Goal: Task Accomplishment & Management: Manage account settings

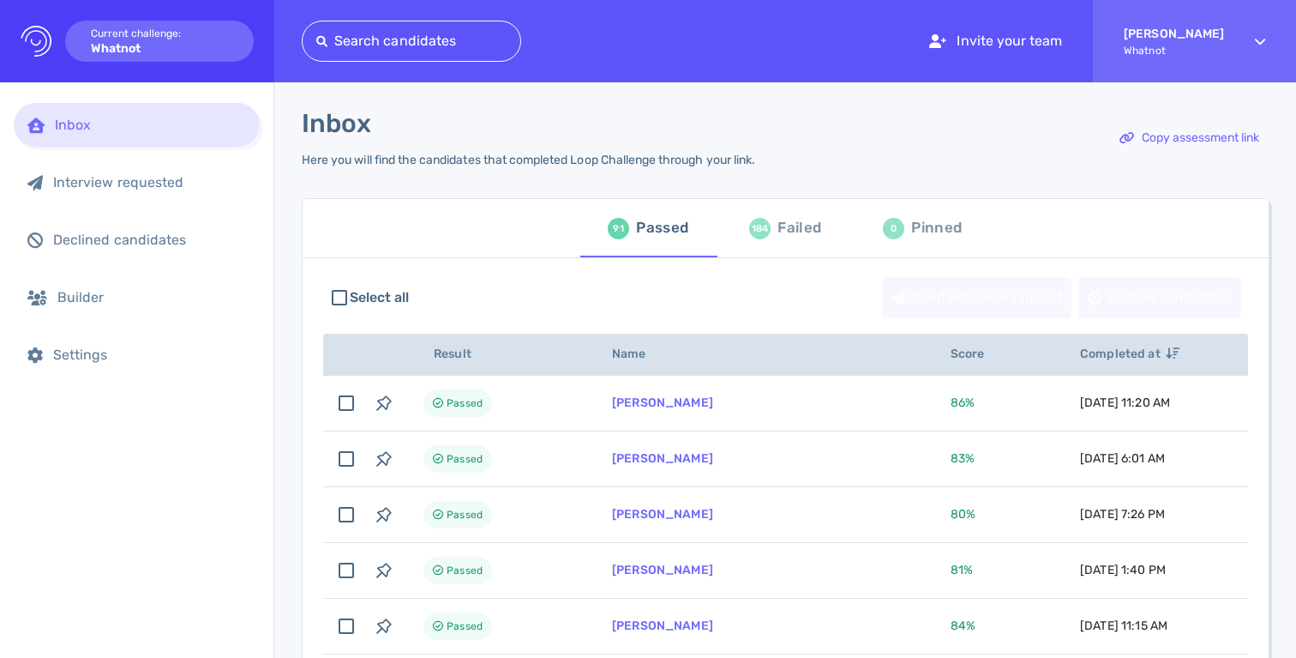
scroll to position [3, 0]
click at [477, 267] on div "Select all Send interview request Decline candidates" at bounding box center [785, 296] width 925 height 58
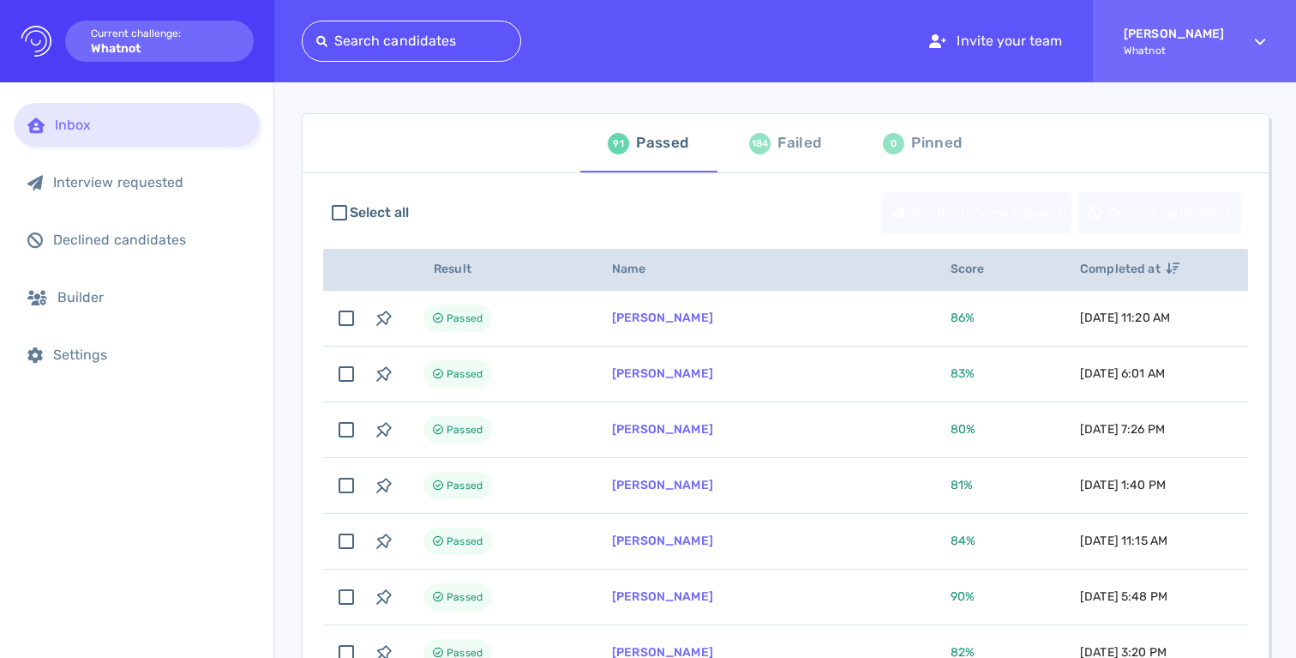
scroll to position [0, 0]
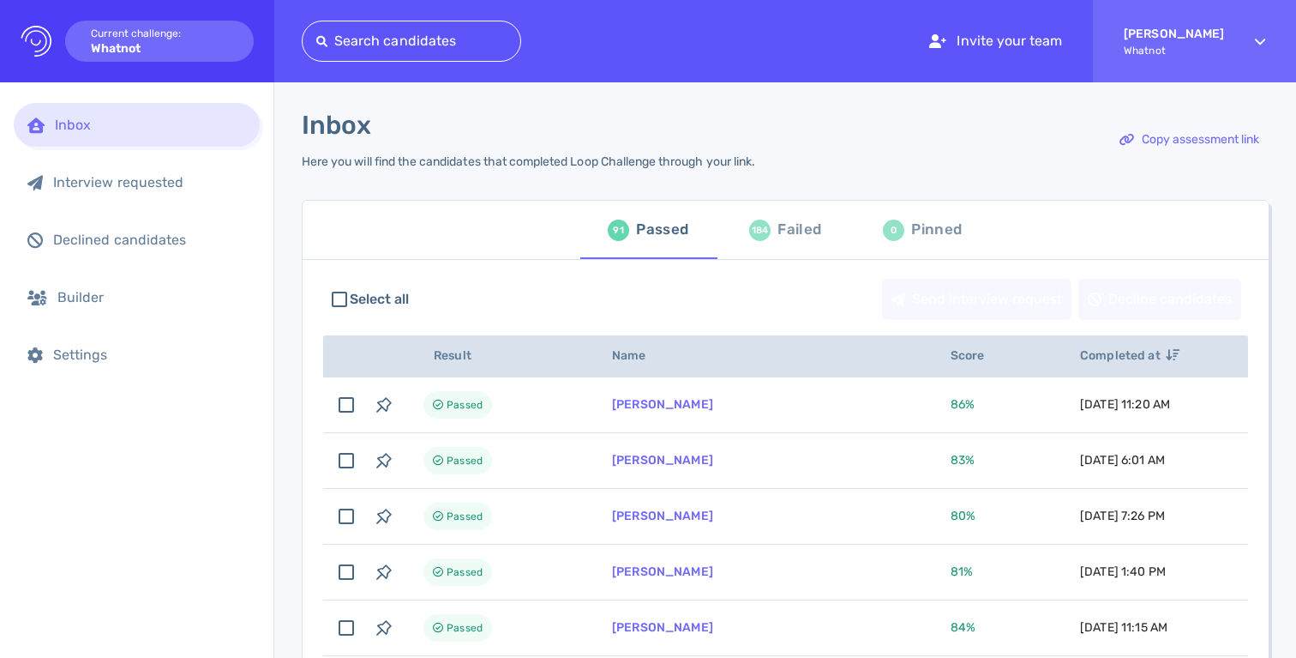
click at [784, 231] on div "Failed" at bounding box center [800, 230] width 44 height 26
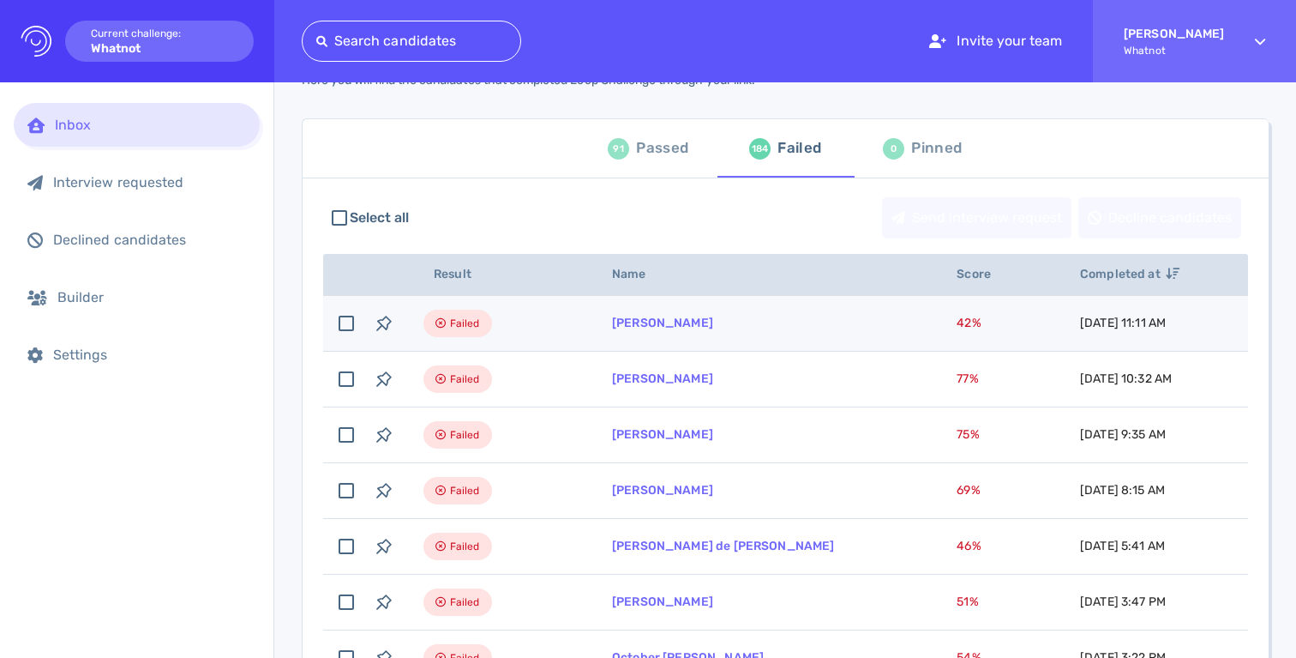
scroll to position [86, 0]
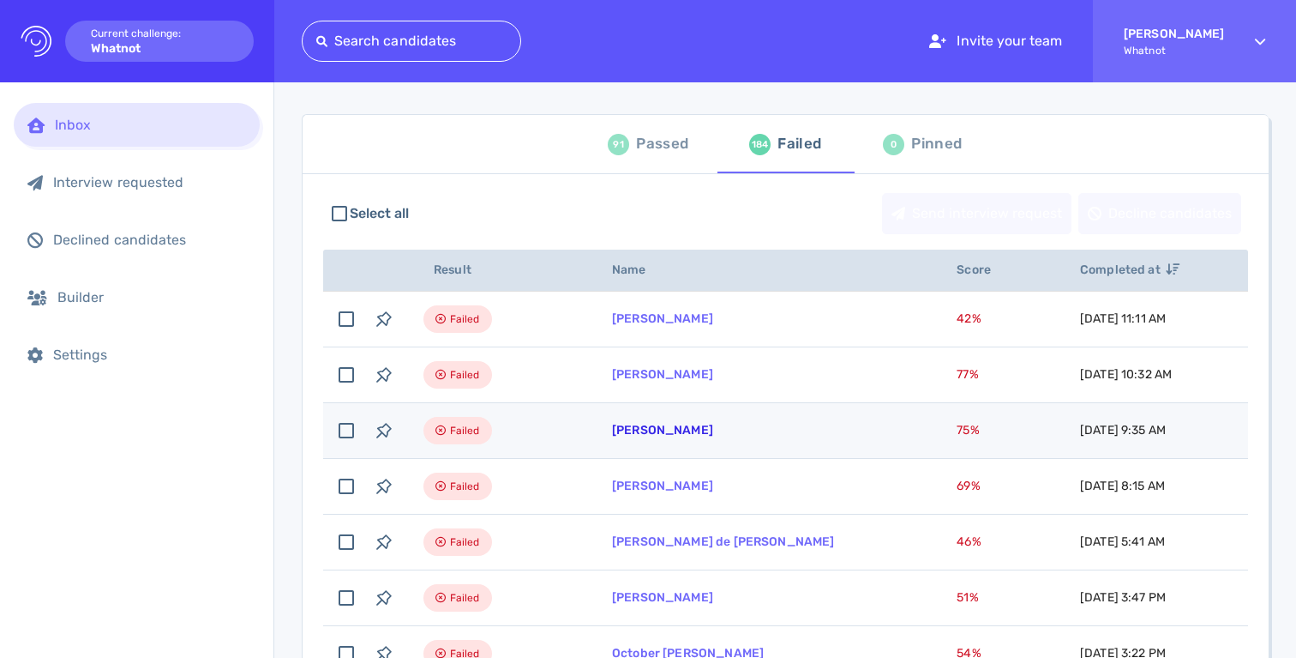
click at [663, 429] on link "[PERSON_NAME]" at bounding box center [662, 430] width 101 height 15
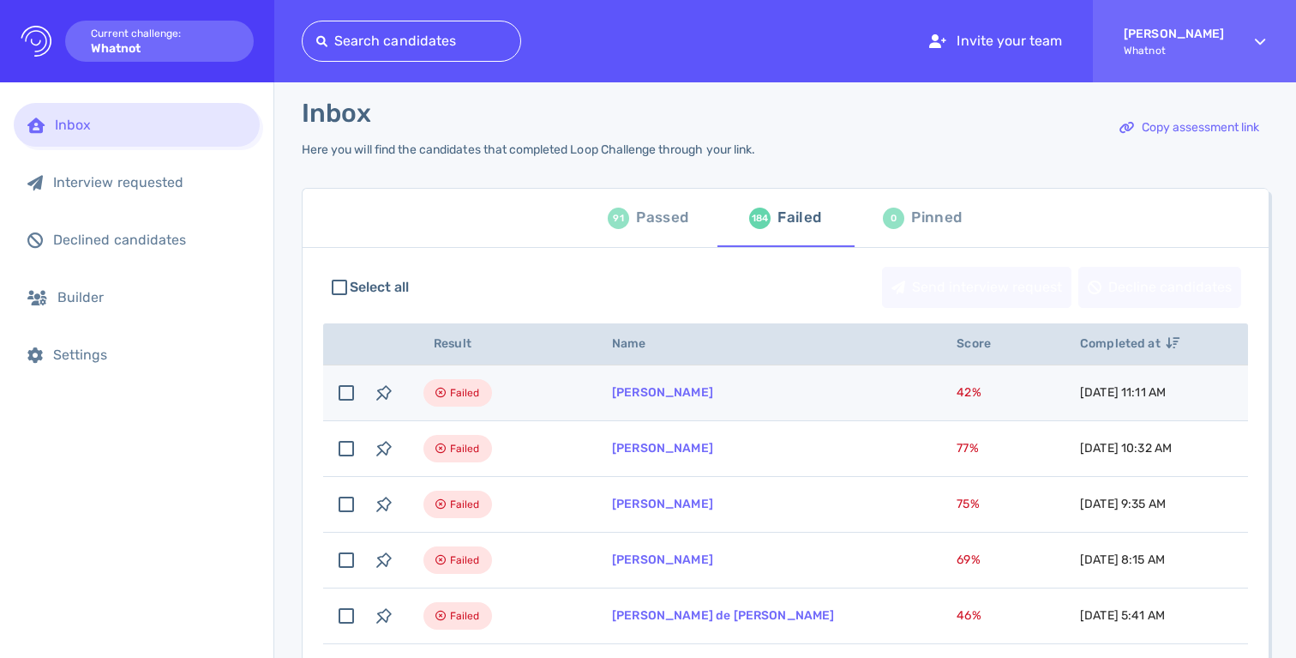
scroll to position [0, 0]
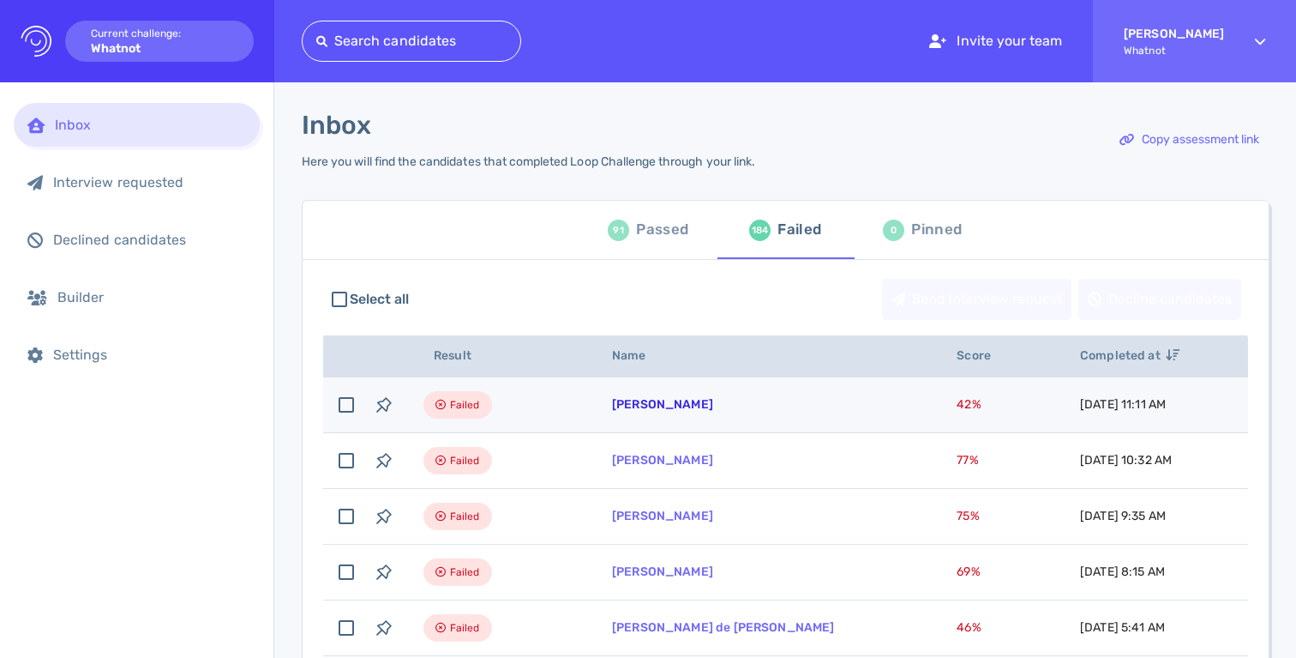
click at [637, 402] on link "Ana Rios" at bounding box center [662, 404] width 101 height 15
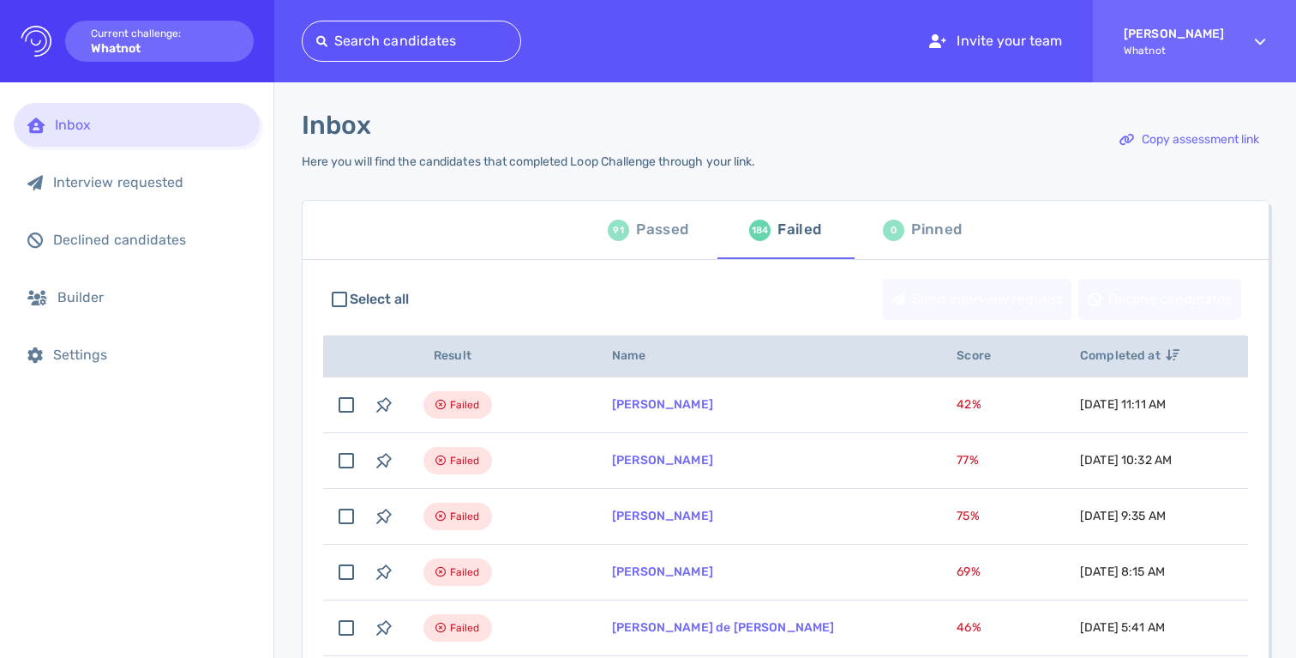
click at [676, 244] on div "91 Passed" at bounding box center [648, 230] width 81 height 48
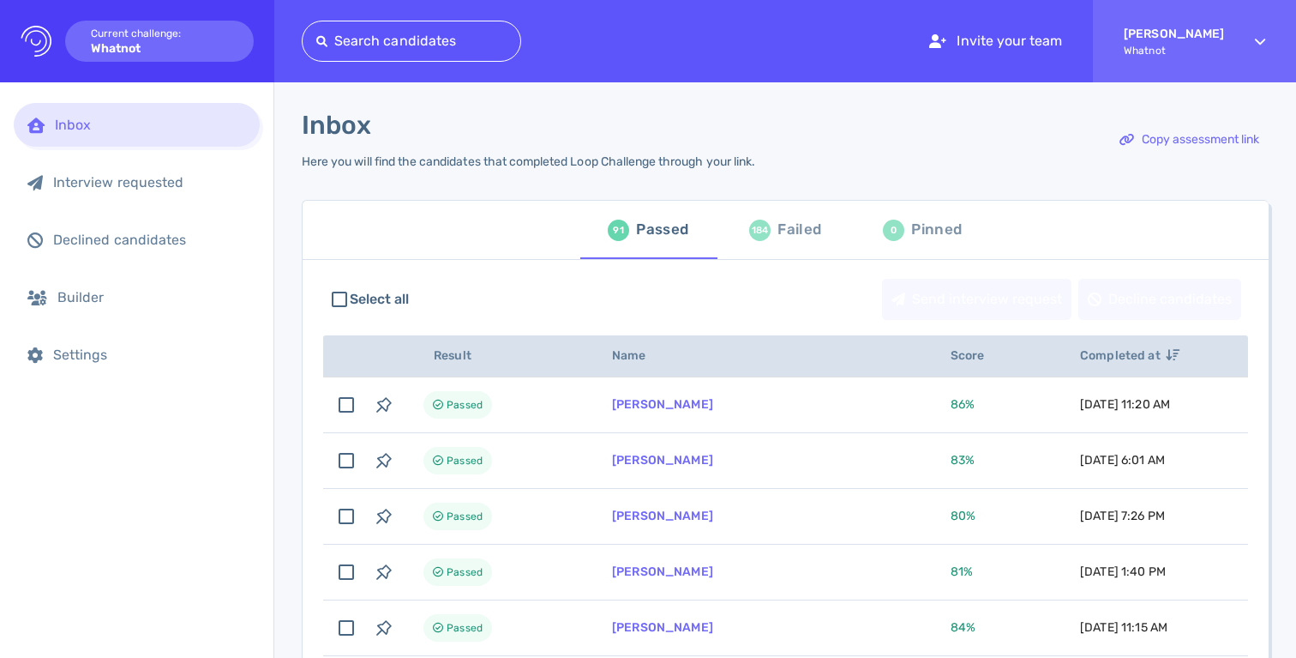
click at [961, 137] on div "Inbox Here you will find the candidates that completed Loop Challenge through y…" at bounding box center [785, 150] width 967 height 80
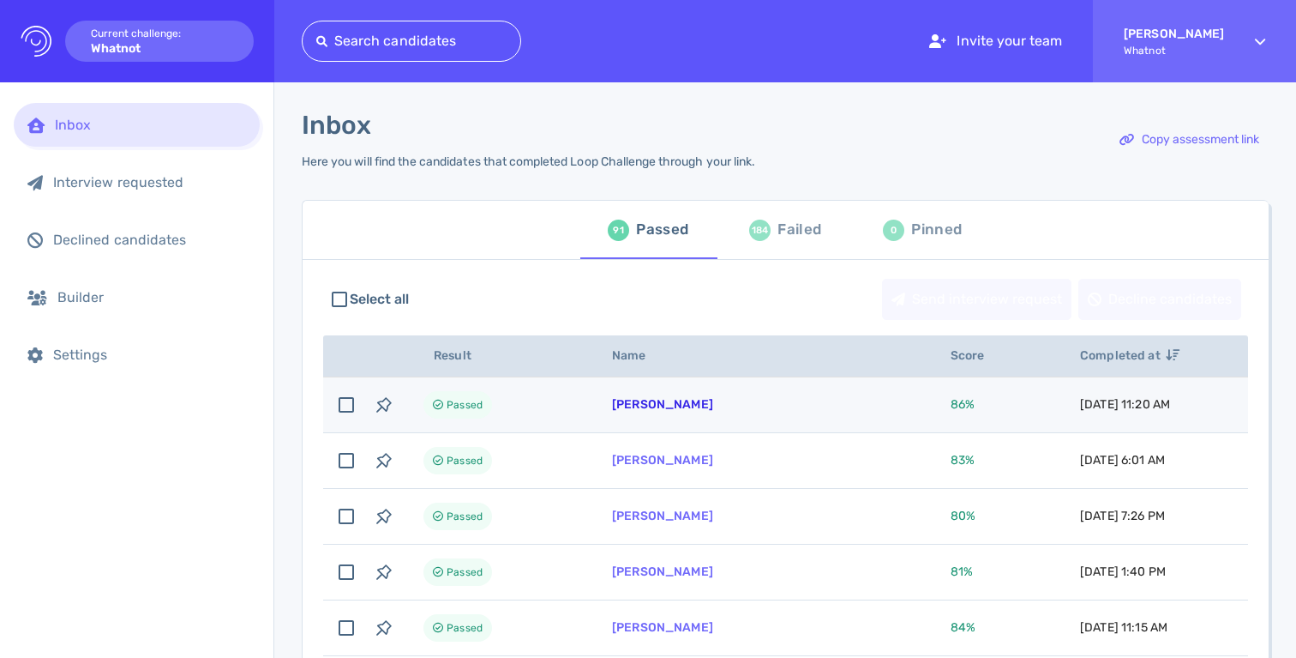
click at [646, 404] on link "Tyler Norman" at bounding box center [662, 404] width 101 height 15
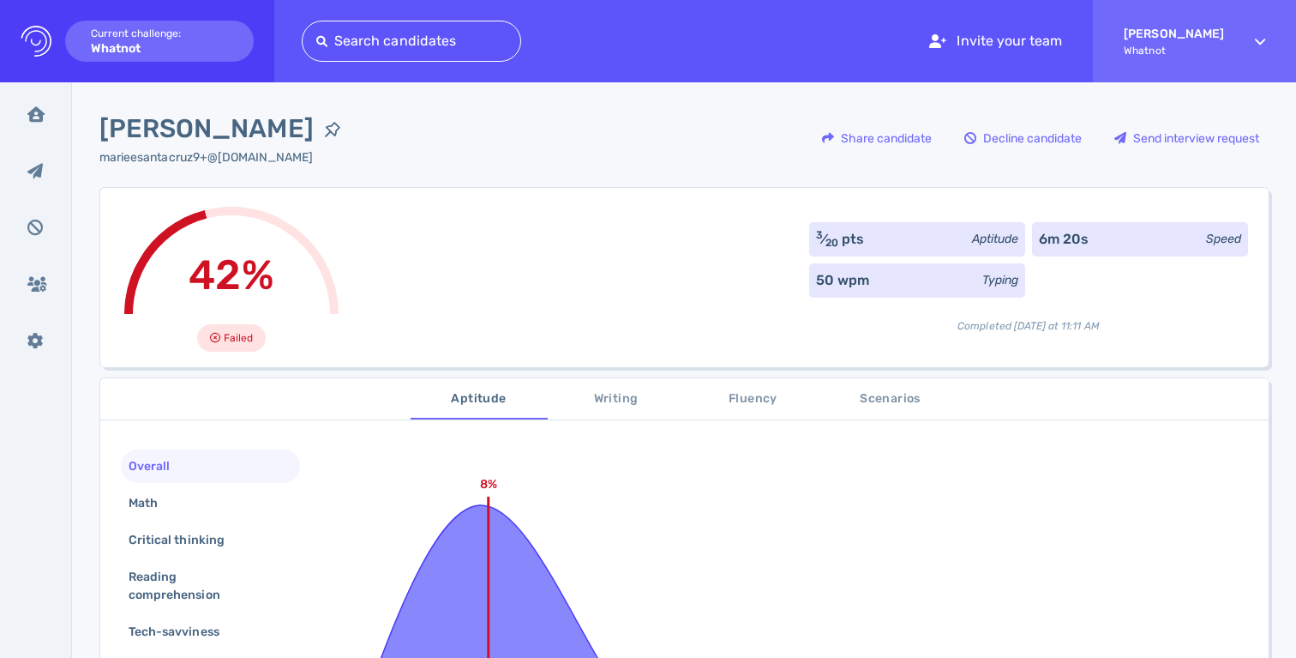
click at [867, 243] on div "3 ⁄ 20 pts Aptitude" at bounding box center [917, 239] width 216 height 34
click at [1150, 238] on div "6m 20s Speed" at bounding box center [1140, 239] width 216 height 34
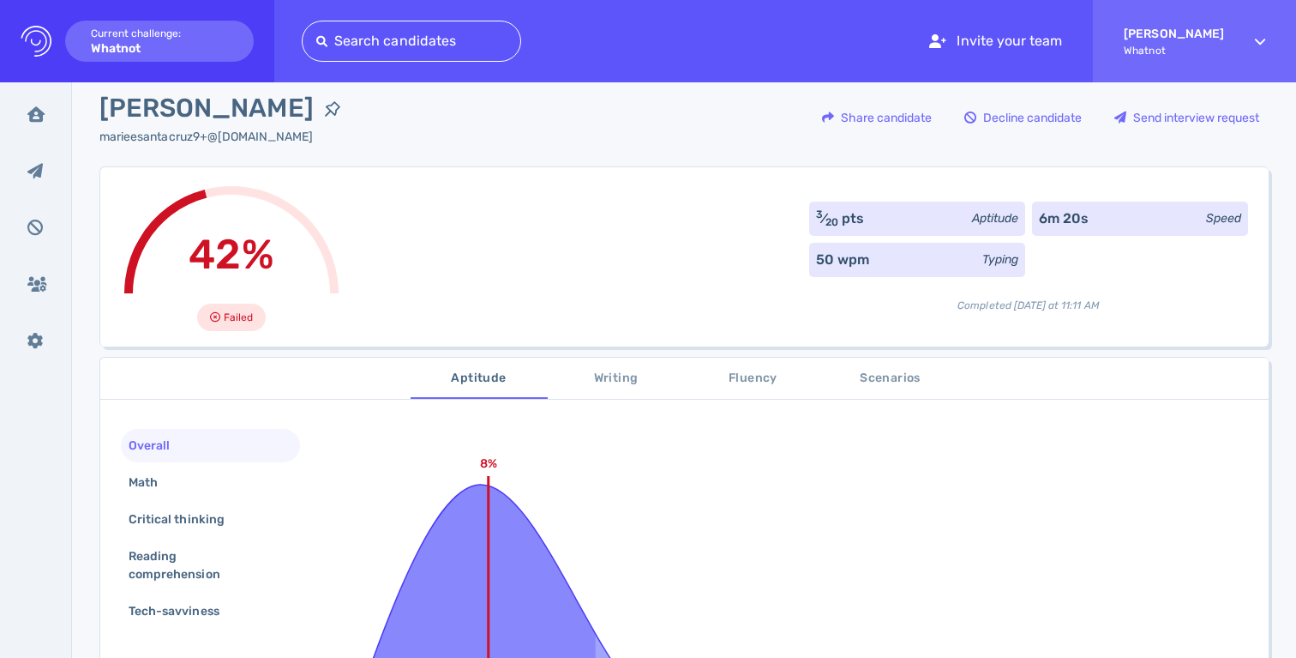
click at [895, 387] on span "Scenarios" at bounding box center [890, 378] width 117 height 21
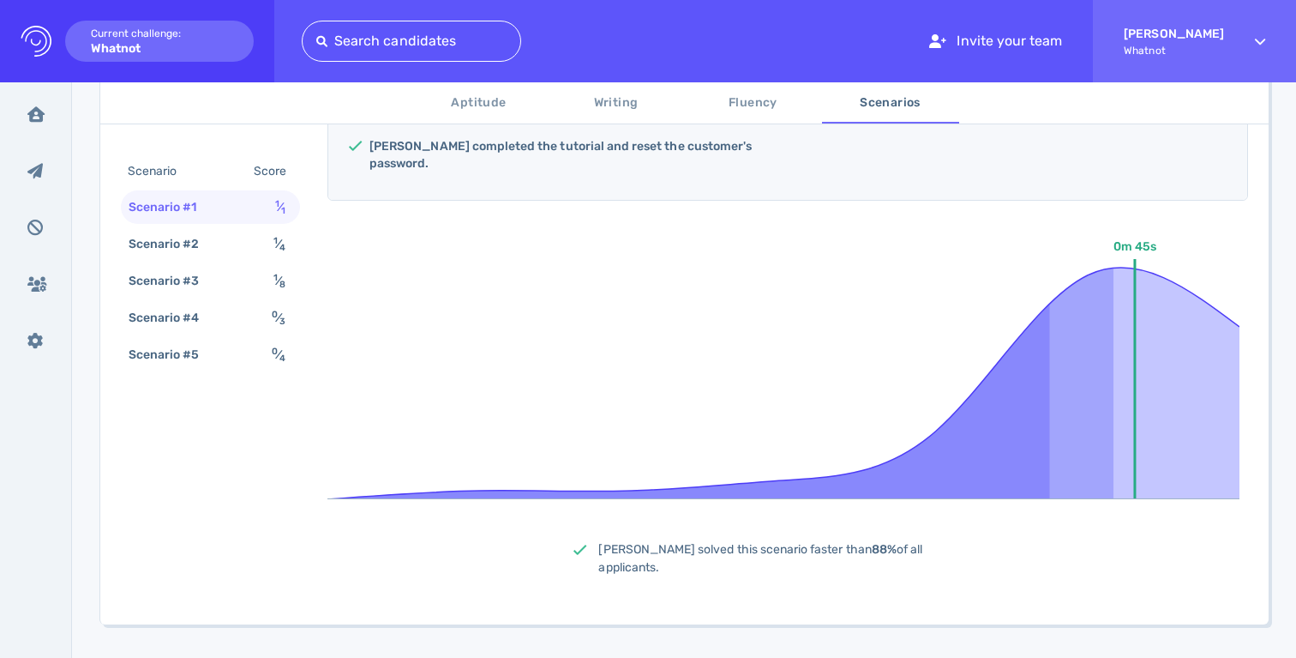
scroll to position [379, 0]
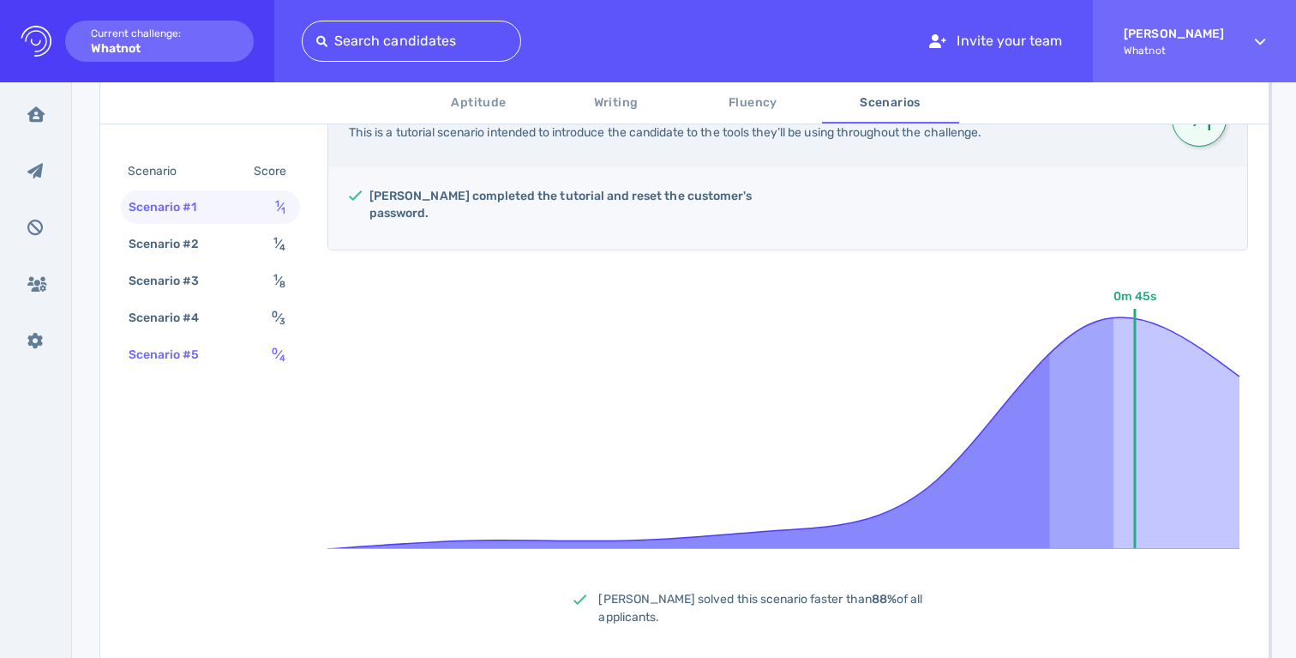
click at [247, 356] on div "Scenario #5 0 ⁄ 4" at bounding box center [210, 354] width 179 height 33
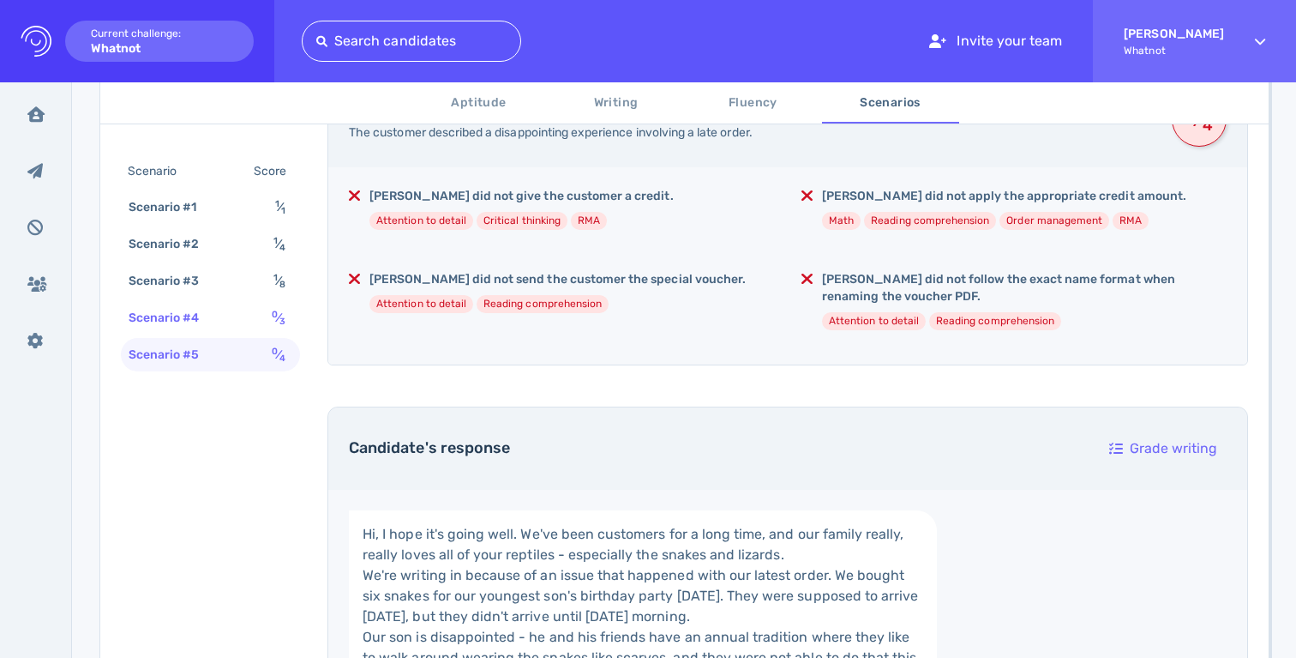
click at [267, 321] on div "Scenario #4 0 ⁄ 3" at bounding box center [210, 317] width 179 height 33
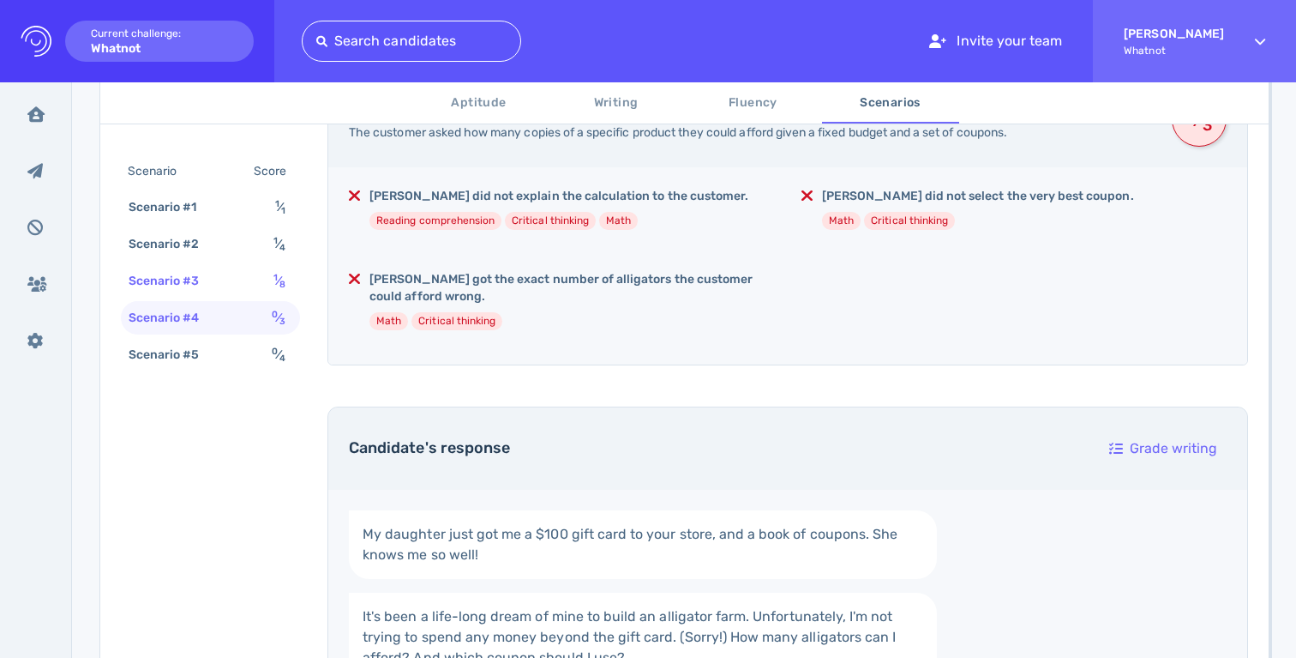
click at [271, 282] on div "1 ⁄ 8" at bounding box center [283, 280] width 26 height 25
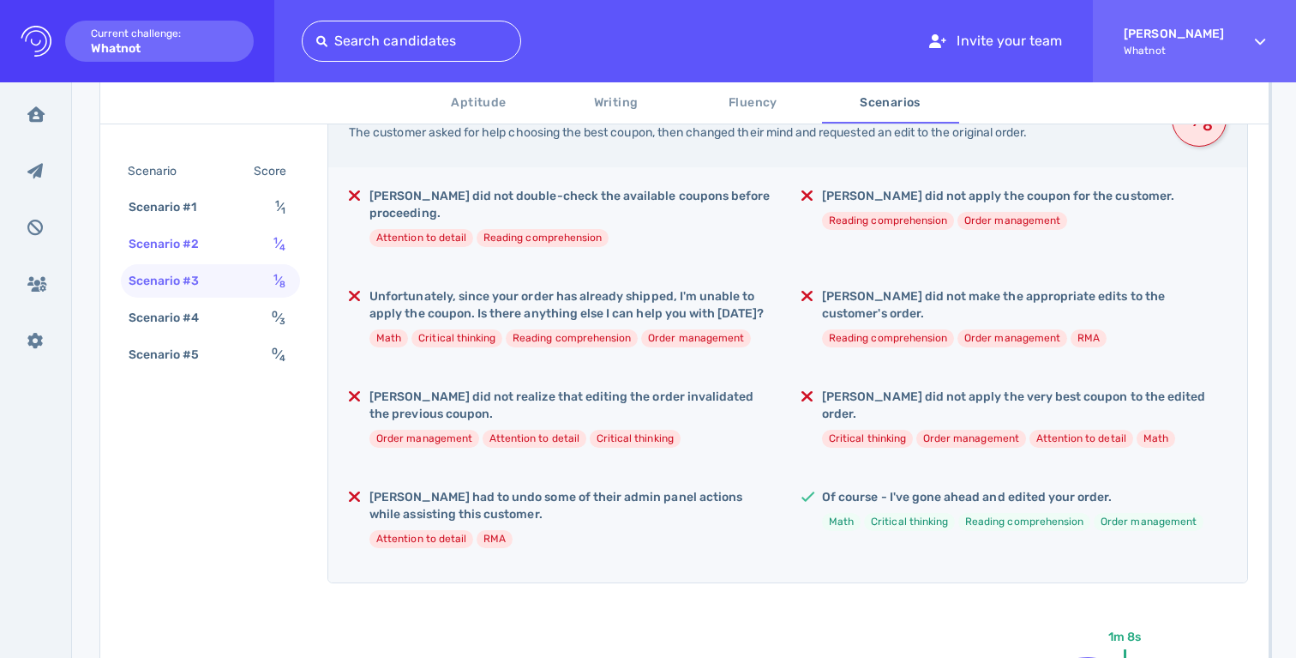
click at [263, 242] on div "Scenario #2 1 ⁄ 4" at bounding box center [210, 243] width 179 height 33
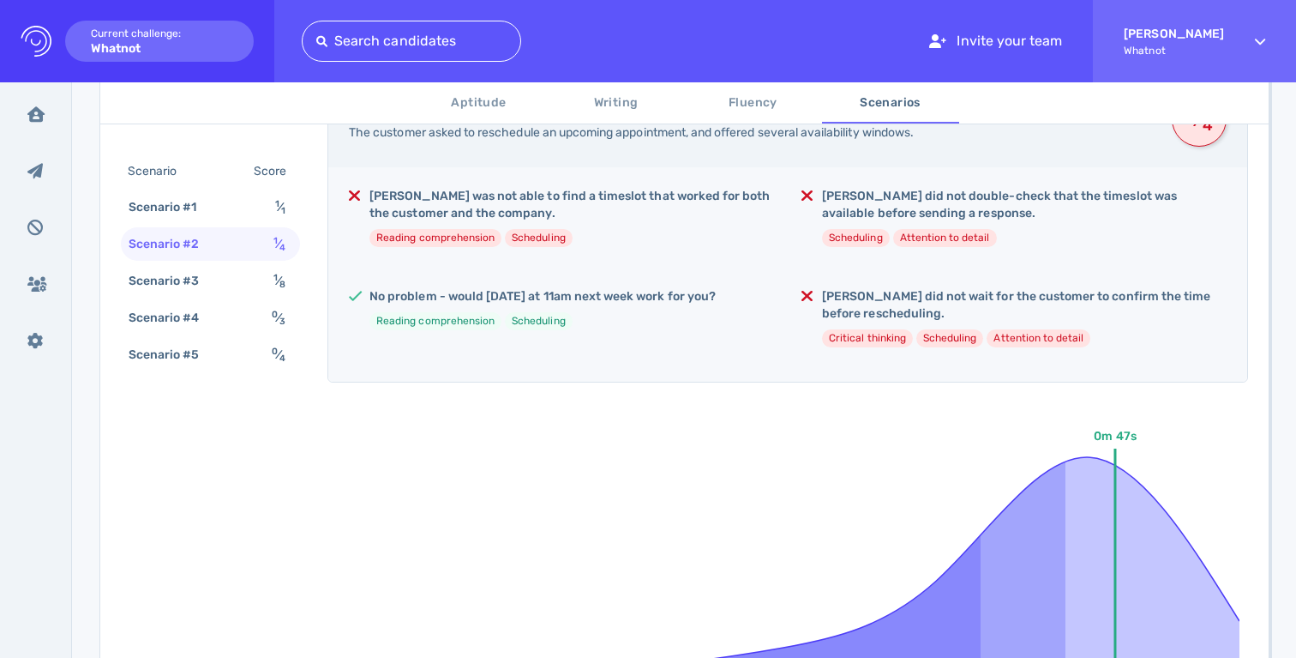
scroll to position [0, 0]
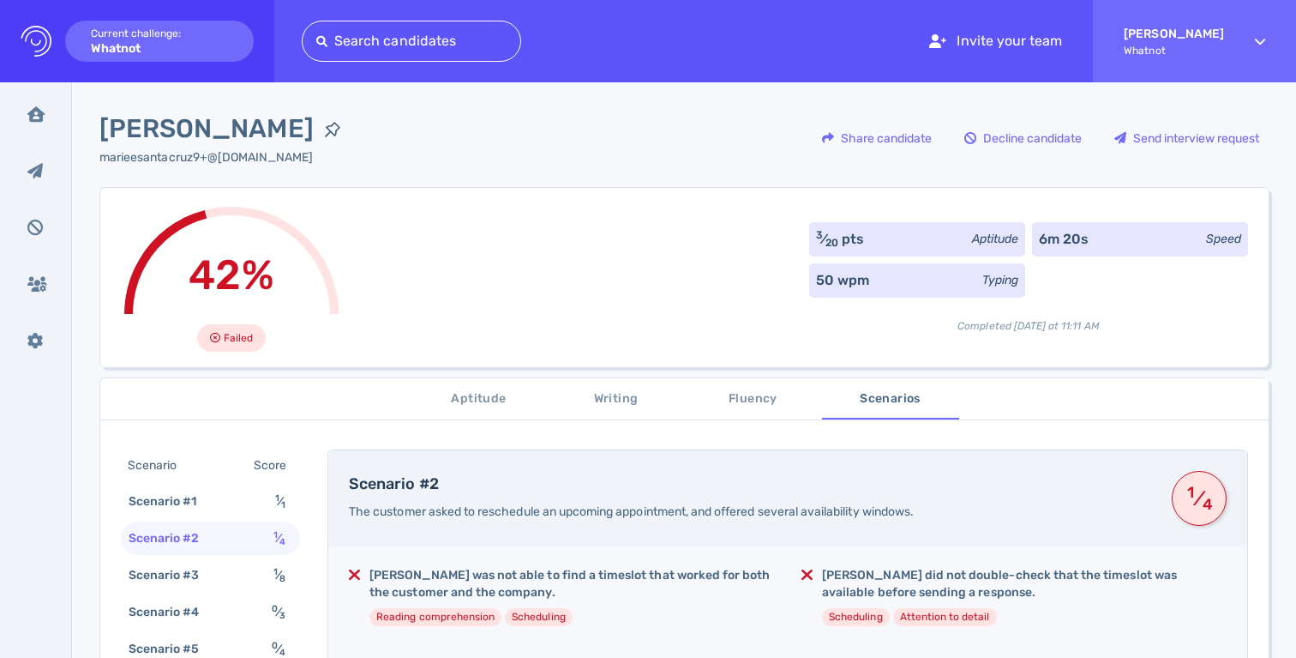
click at [464, 406] on span "Aptitude" at bounding box center [479, 398] width 117 height 21
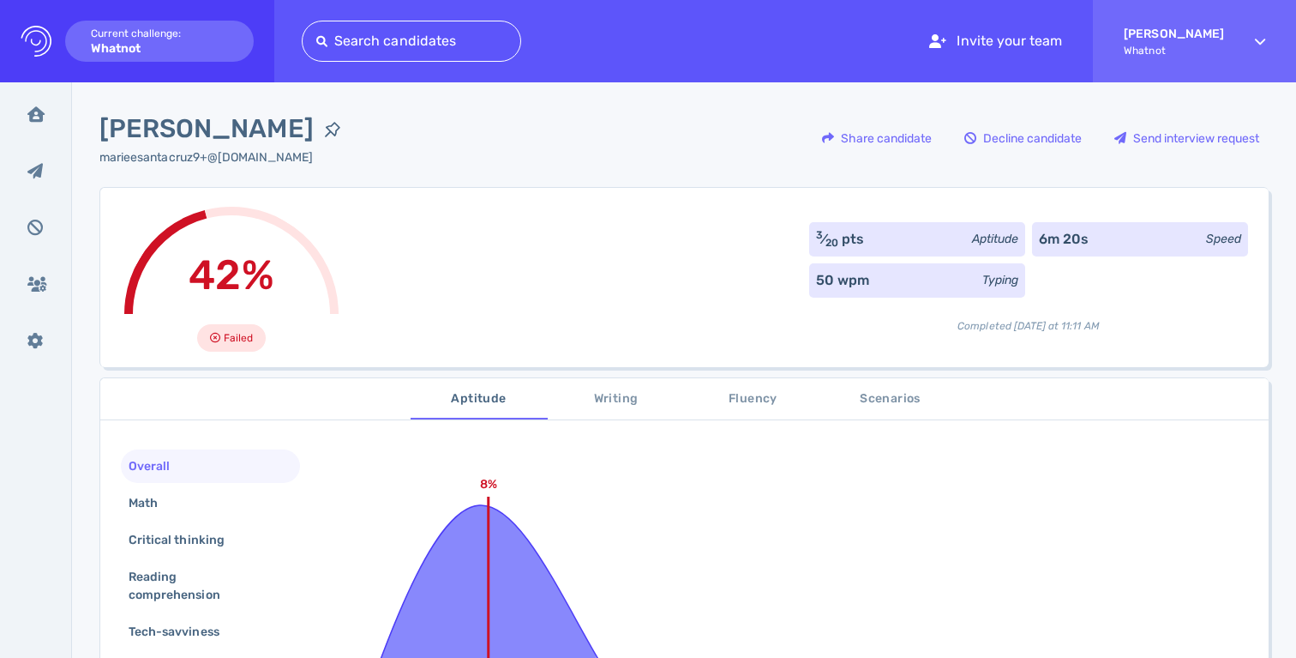
click at [538, 270] on div "42% Failed 3 ⁄ 20 pts Aptitude 6m 20s Speed 50 wpm Typing Completed today at 11…" at bounding box center [683, 277] width 1169 height 180
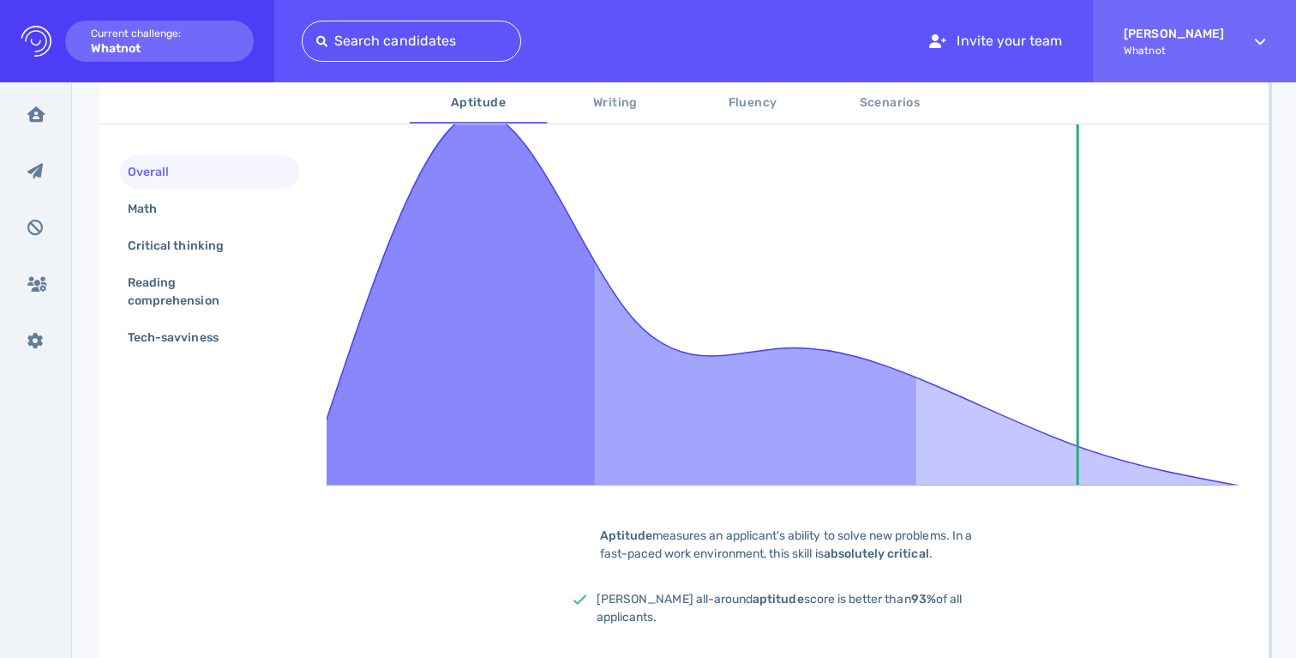
scroll to position [343, 0]
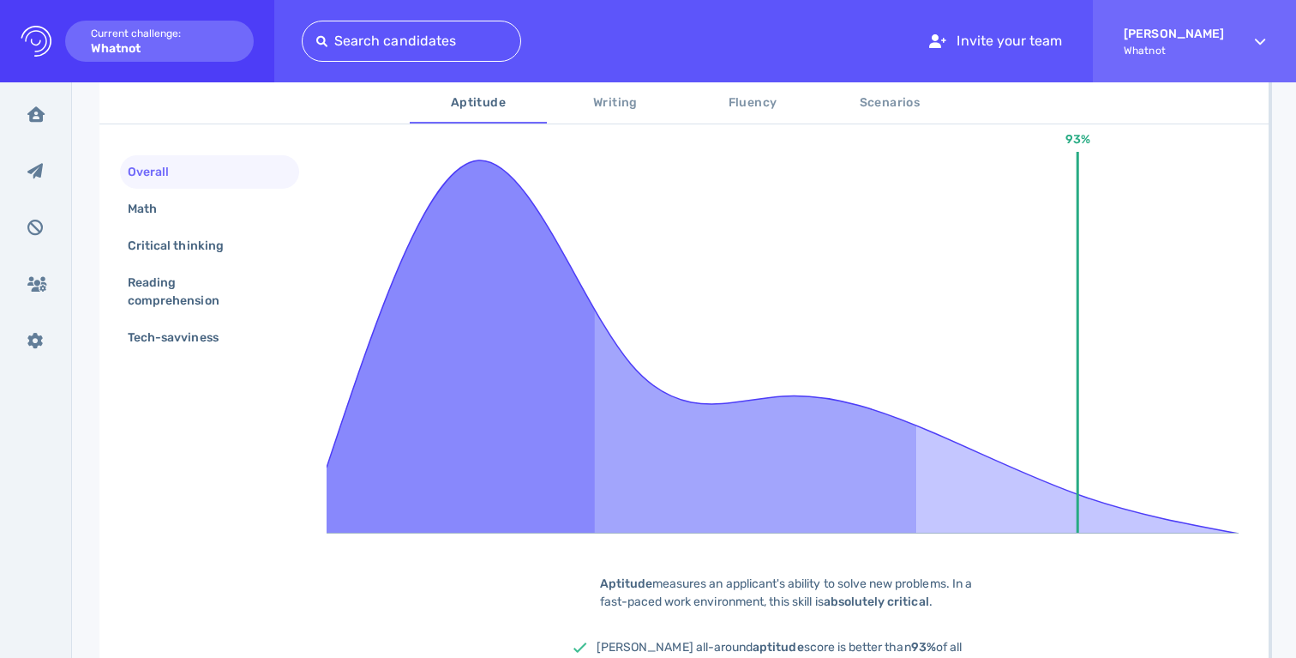
click at [625, 116] on button "Writing" at bounding box center [615, 102] width 137 height 41
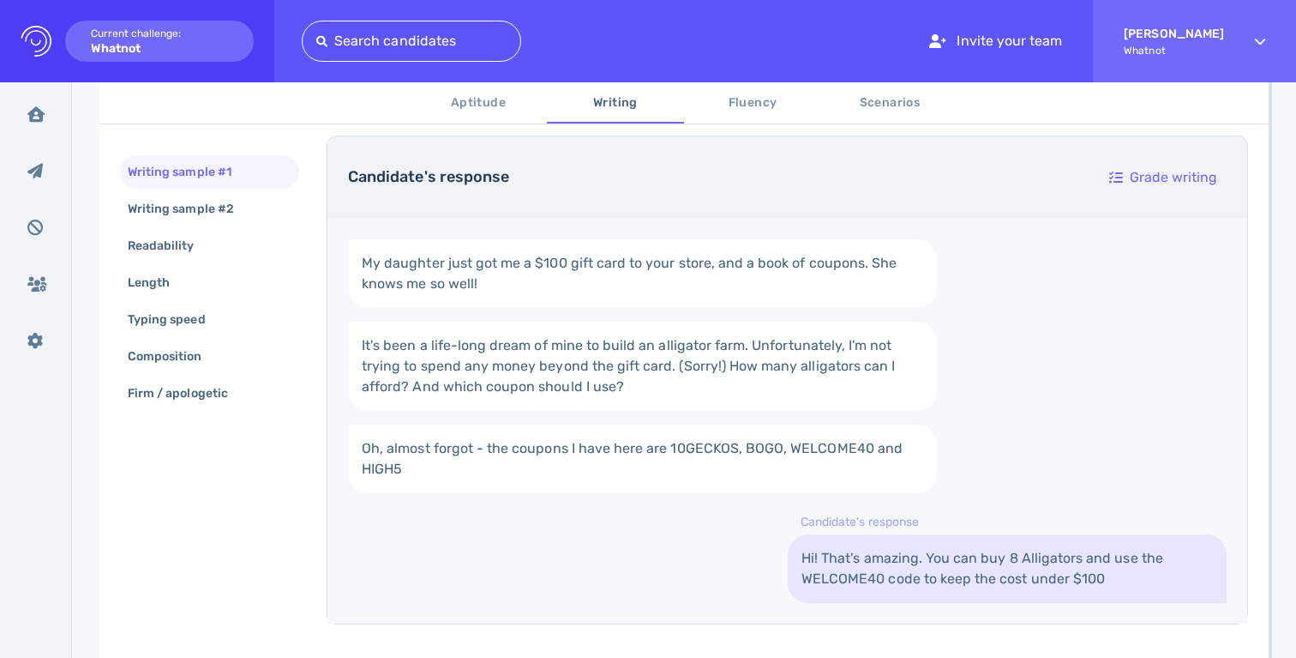
scroll to position [250, 0]
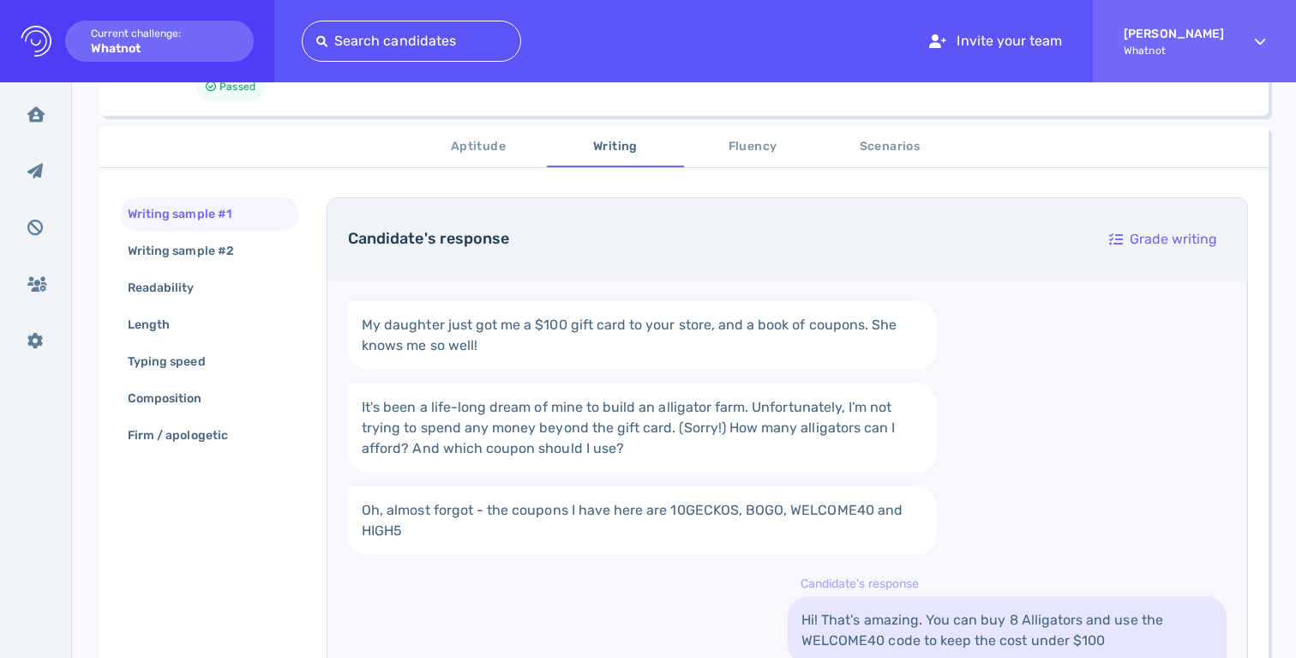
click at [738, 157] on span "Fluency" at bounding box center [752, 146] width 117 height 21
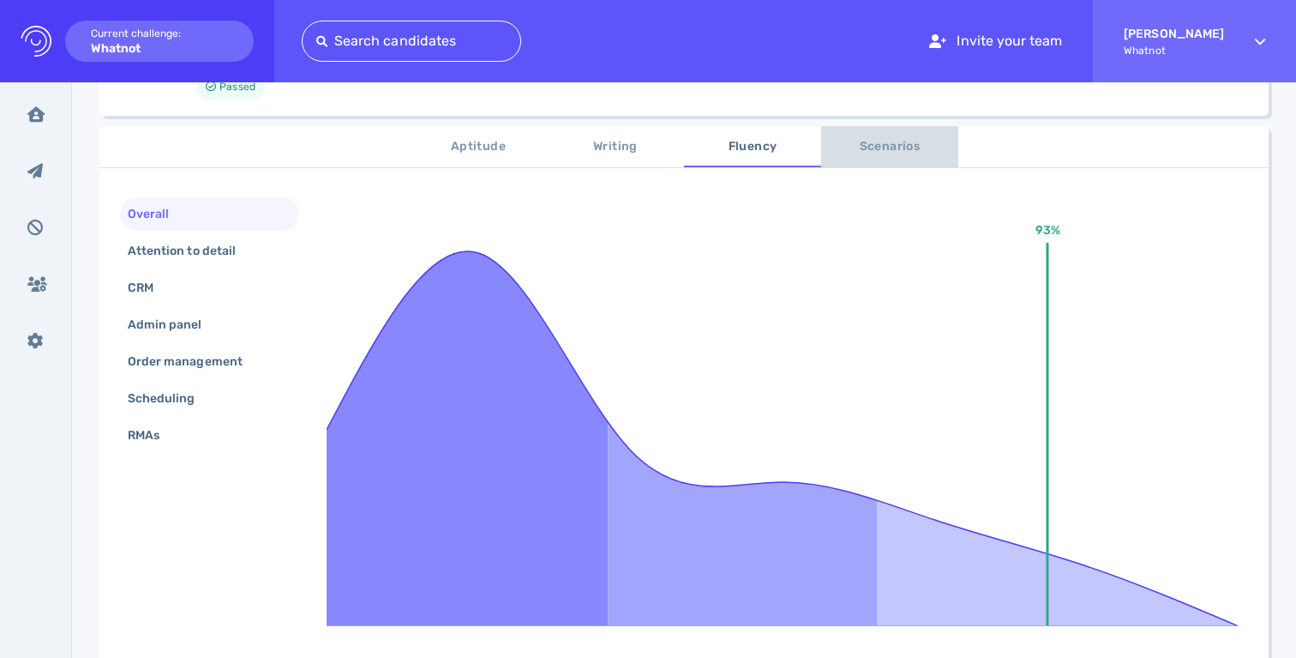
click at [888, 149] on span "Scenarios" at bounding box center [890, 146] width 117 height 21
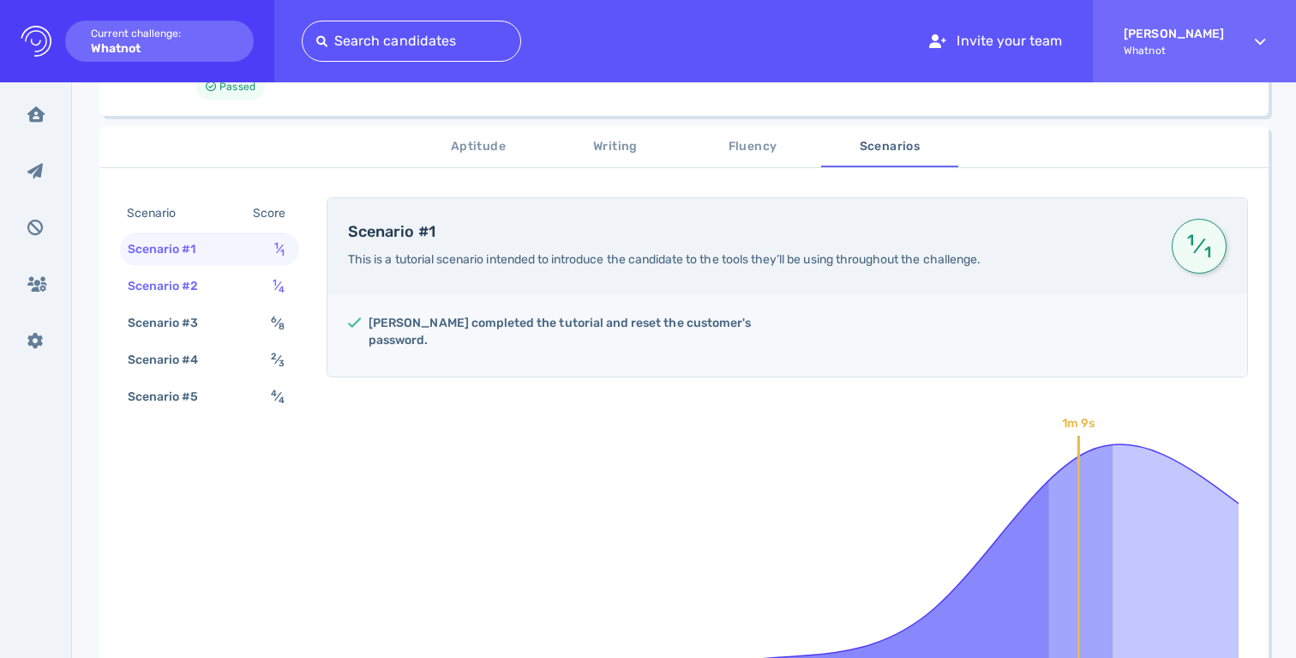
click at [240, 288] on div "Scenario #2 1 ⁄ 4" at bounding box center [209, 285] width 179 height 33
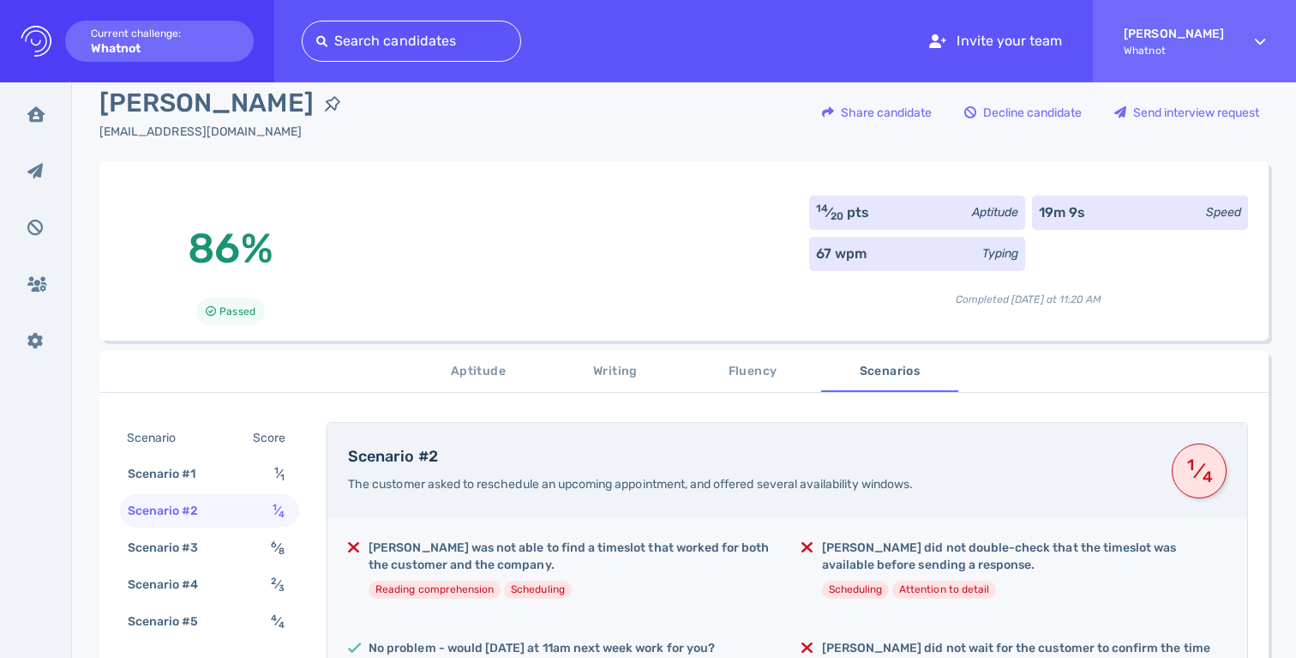
scroll to position [0, 0]
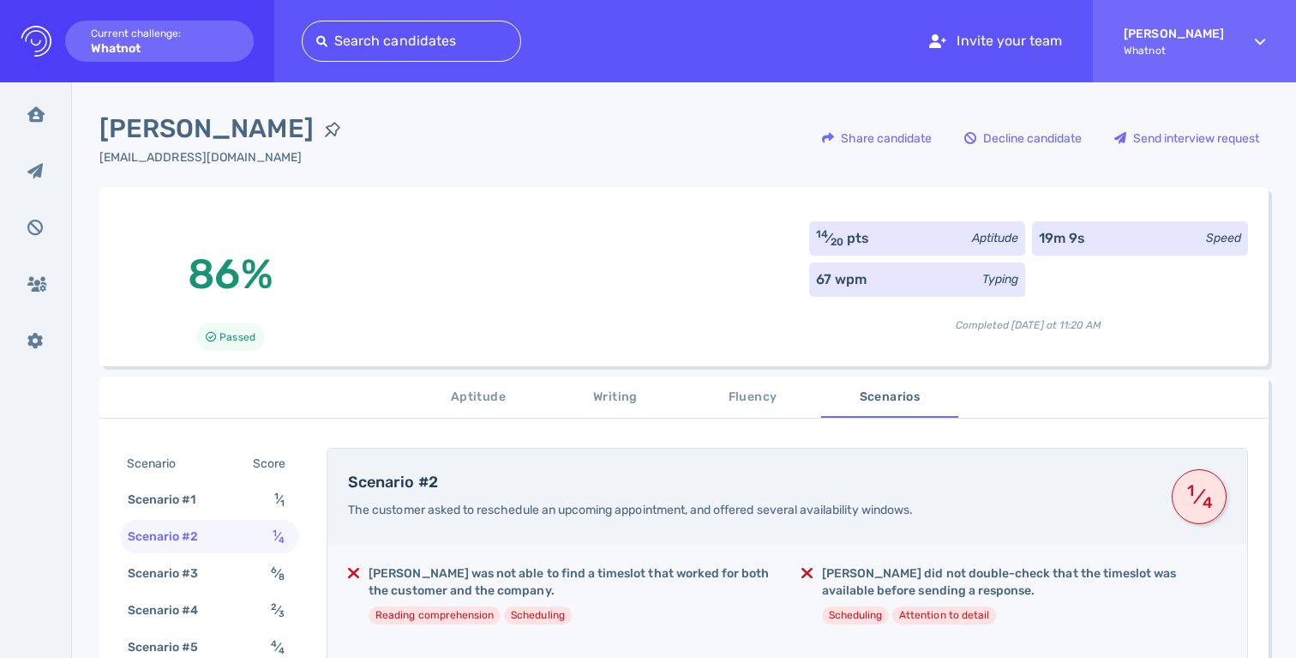
click at [532, 249] on div "86% Passed 14 ⁄ 20 pts Aptitude 19m 9s Speed 67 wpm Typing Completed today at 1…" at bounding box center [683, 276] width 1169 height 179
click at [507, 99] on div "Tyler Norman tnorman@whatnot.com Share candidate Decline candidate Send intervi…" at bounding box center [684, 666] width 1224 height 1169
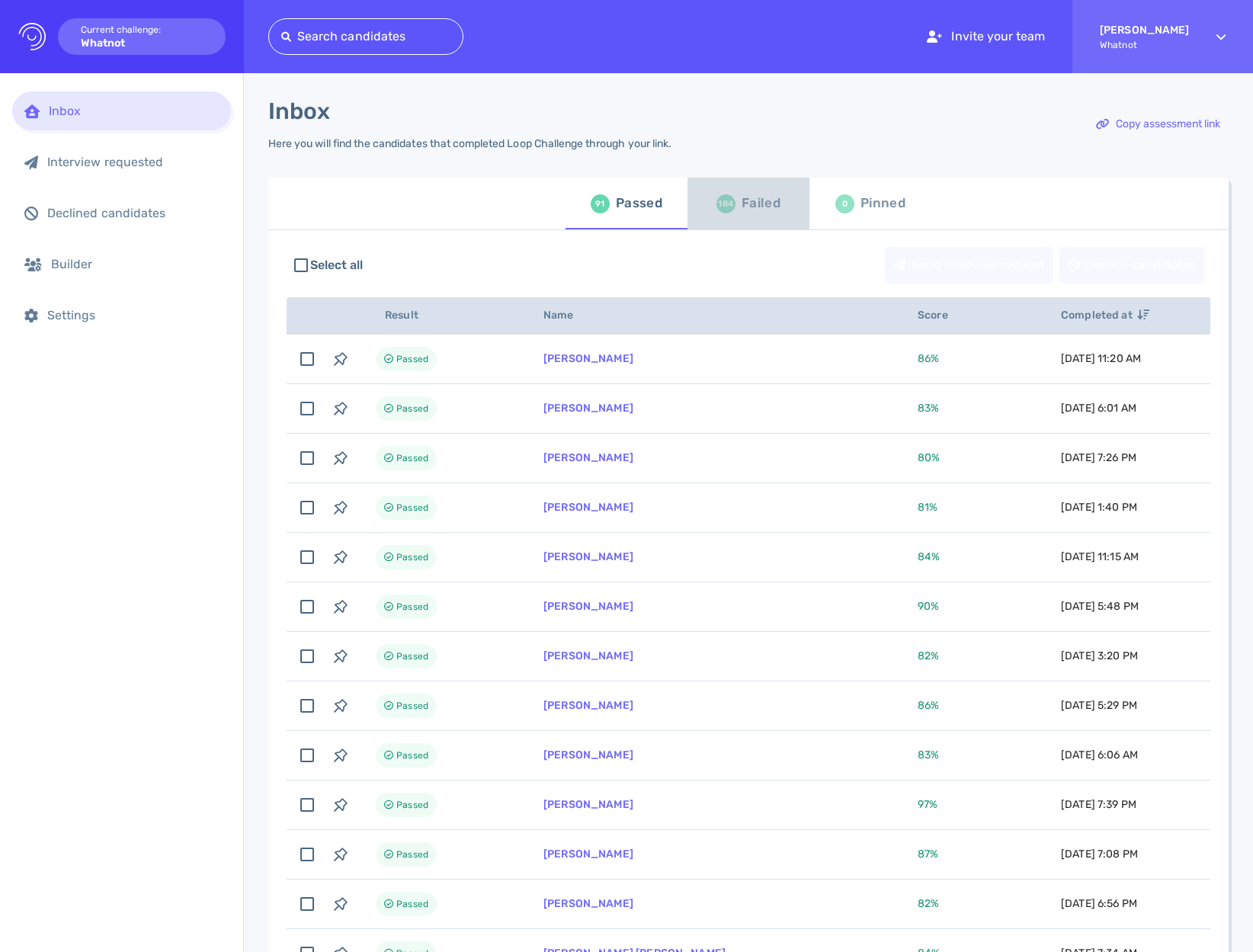
click at [735, 201] on div "184 Failed" at bounding box center [749, 204] width 64 height 43
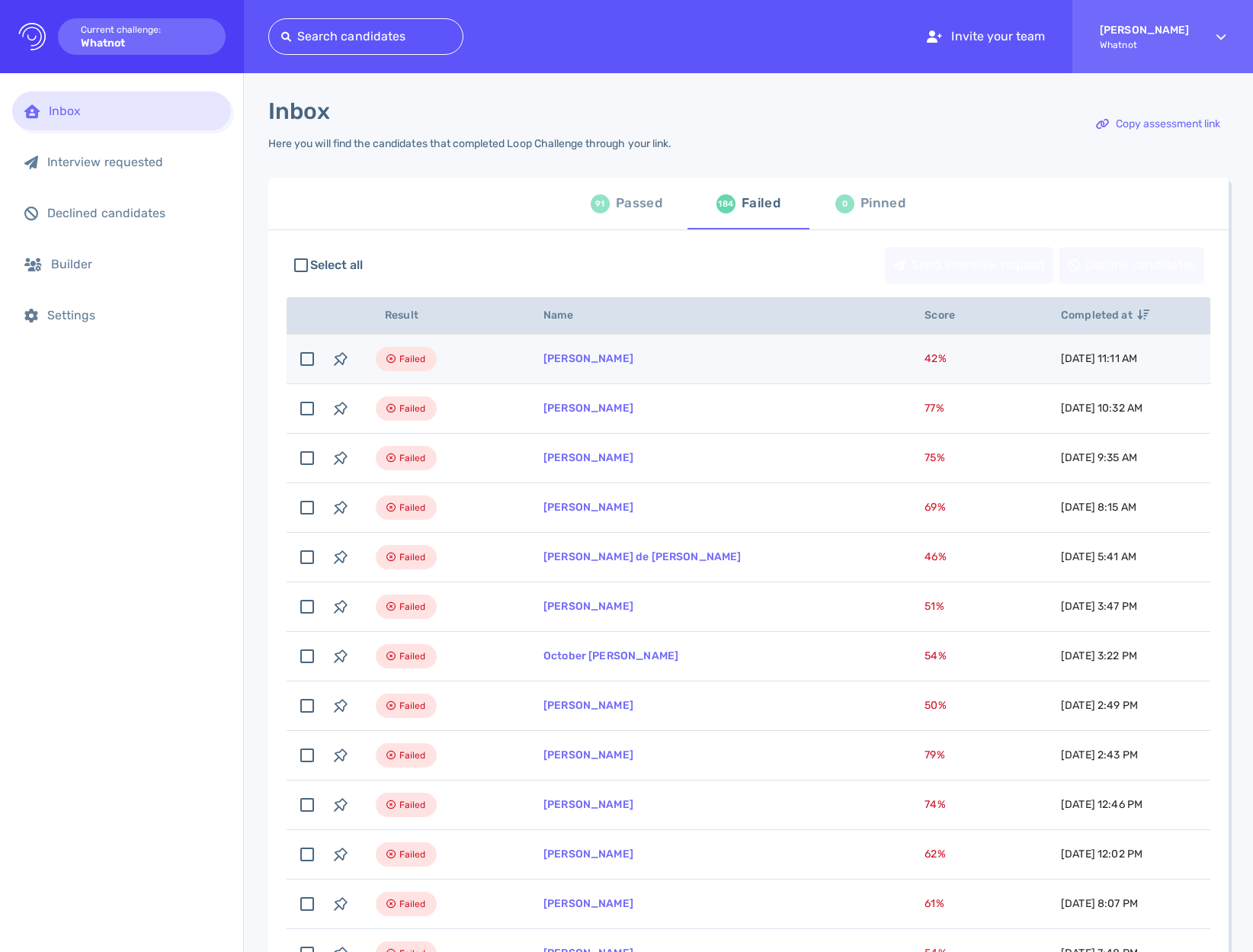
click at [548, 352] on td "Ana Rios" at bounding box center [716, 359] width 382 height 50
click at [561, 371] on td "Ana Rios" at bounding box center [716, 359] width 382 height 50
checkbox input "false"
click at [560, 365] on link "Ana Rios" at bounding box center [588, 358] width 90 height 13
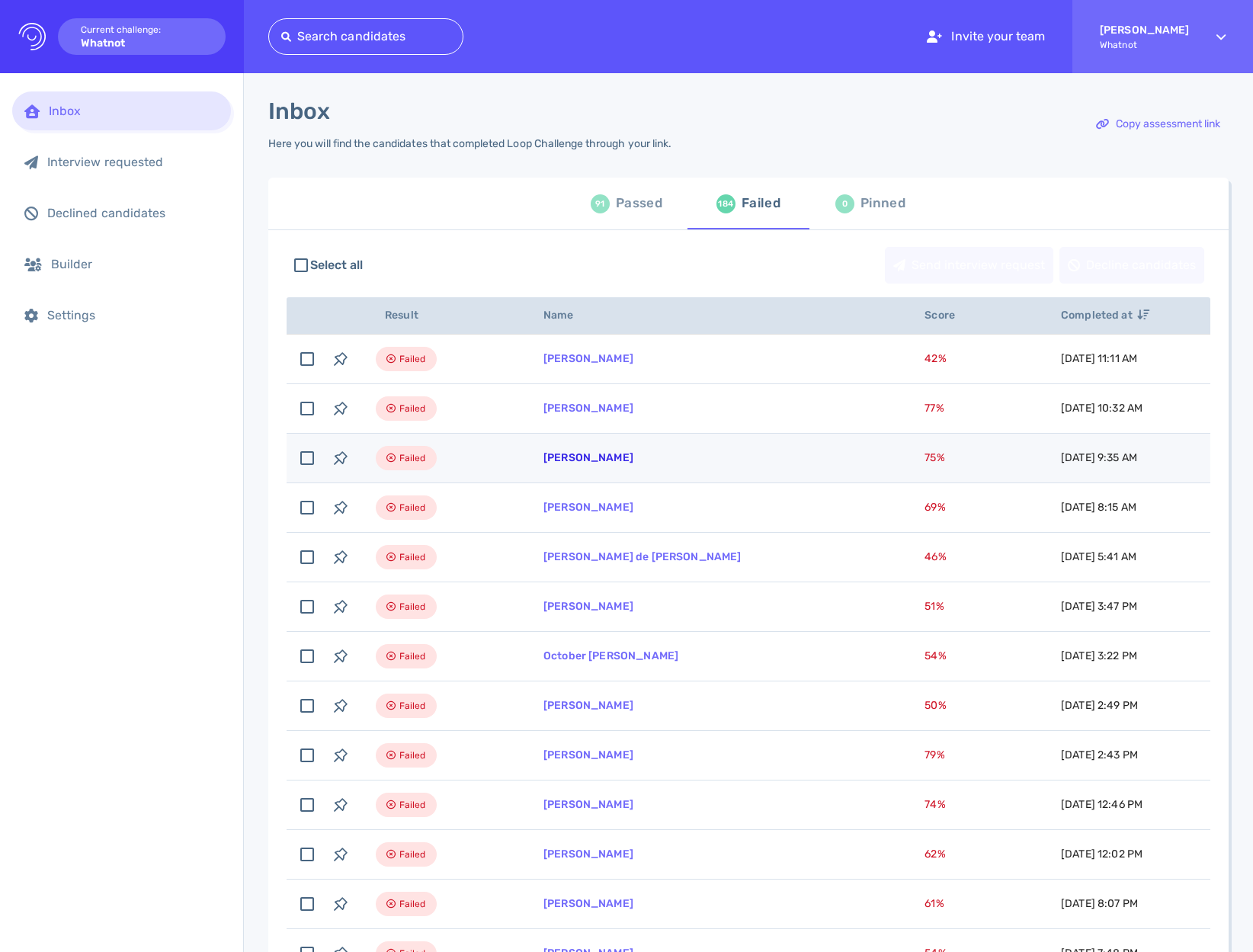
click at [590, 460] on link "Leah Huntington" at bounding box center [588, 457] width 90 height 13
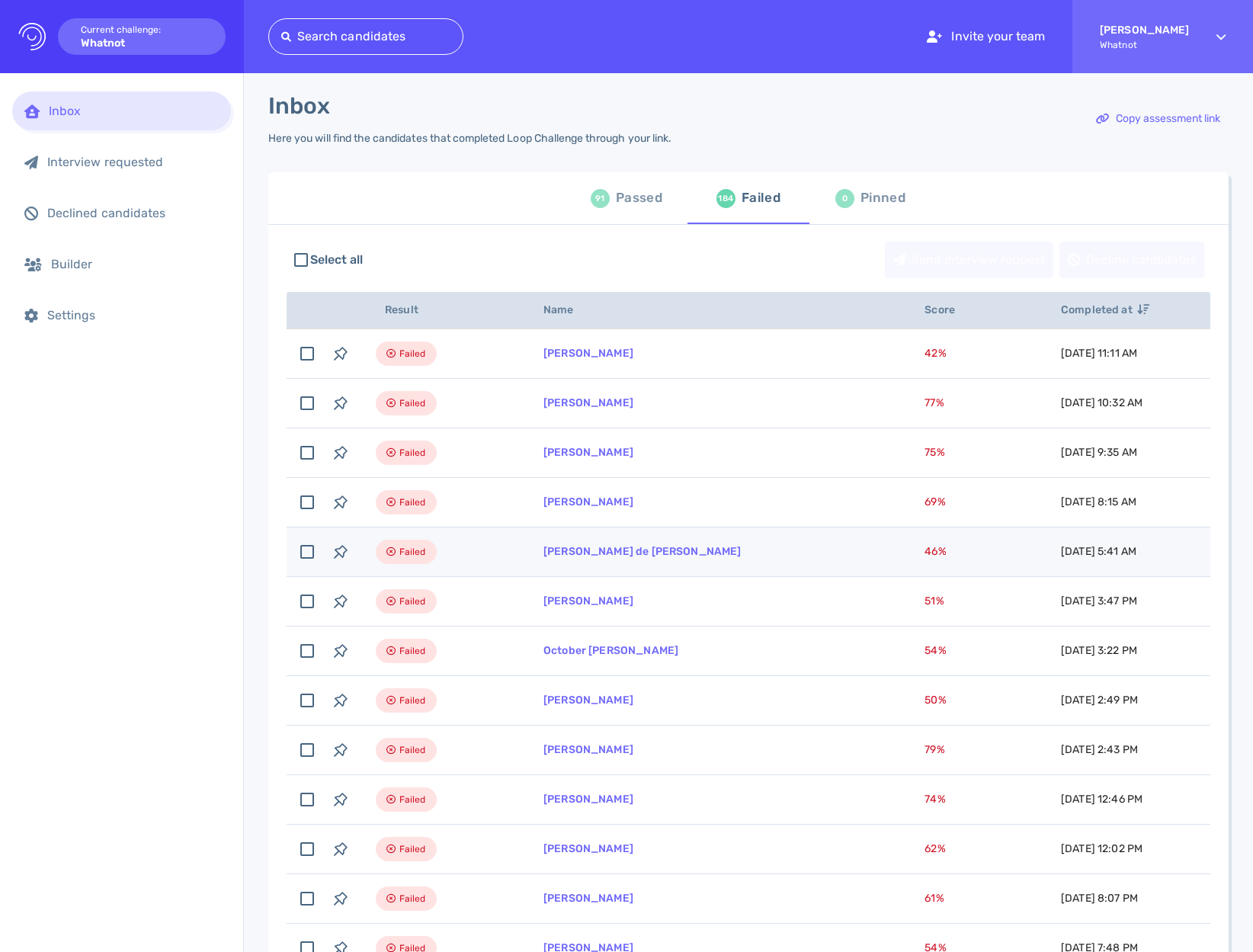
scroll to position [15, 0]
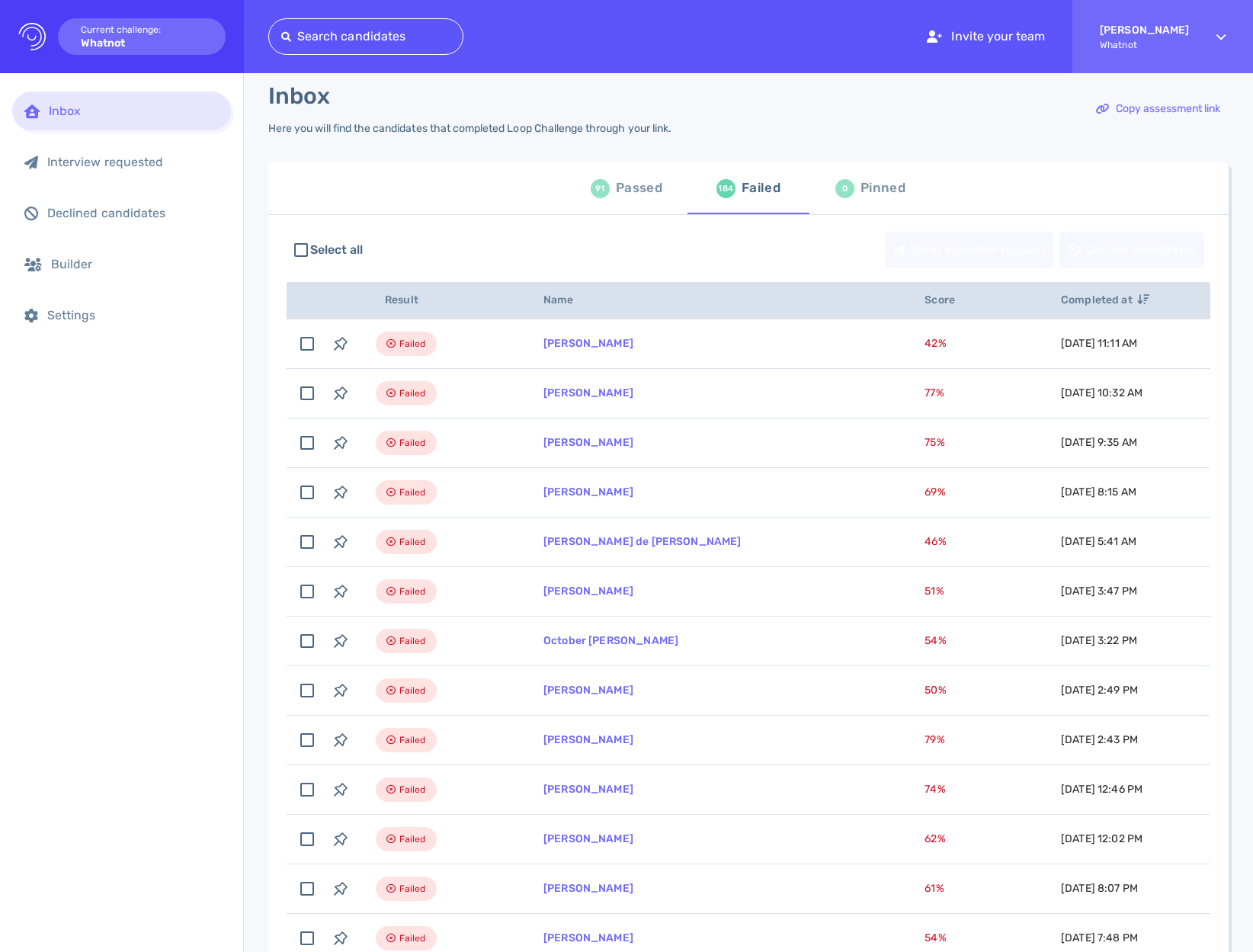
click at [606, 202] on div "91 Passed" at bounding box center [626, 188] width 72 height 43
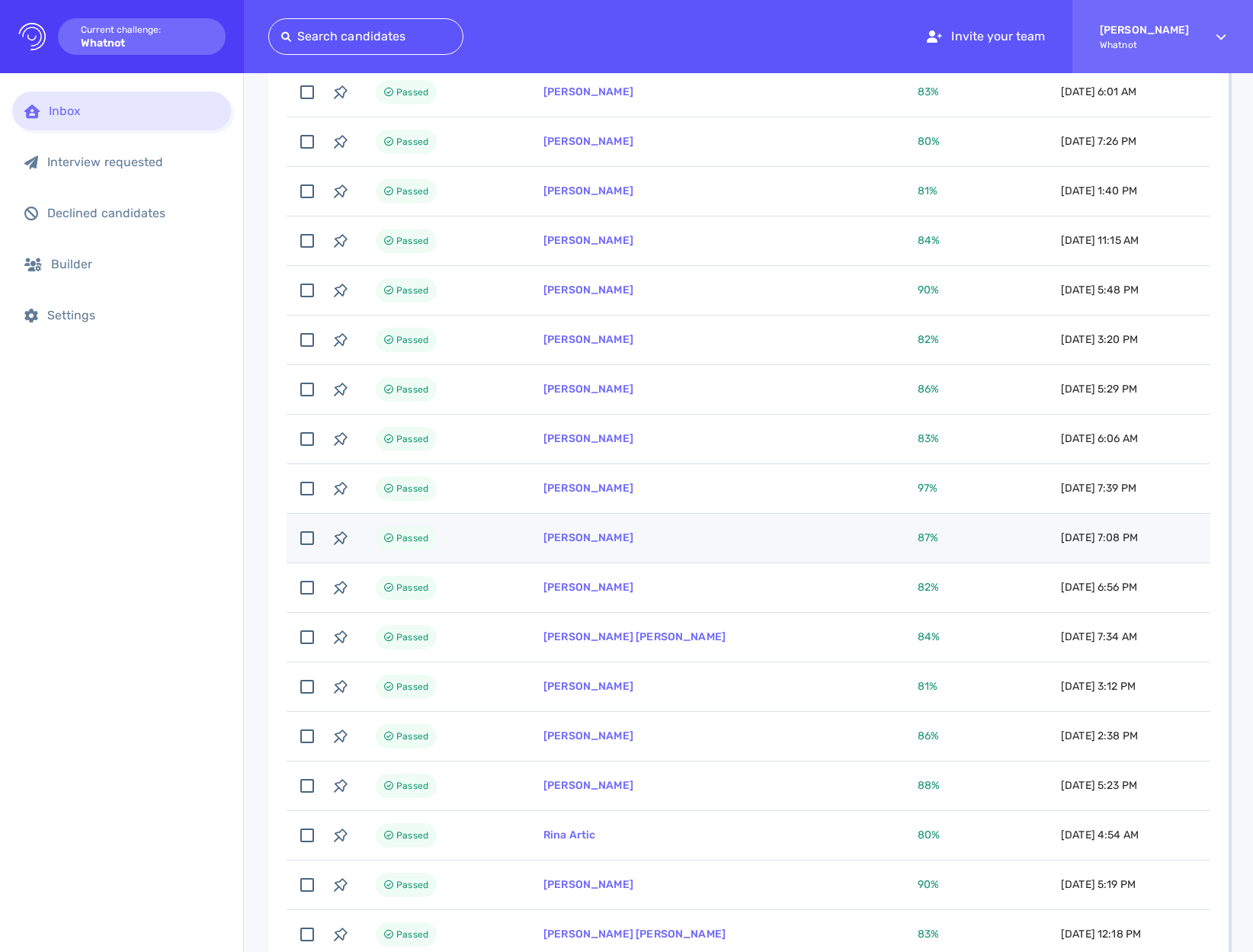
scroll to position [300, 0]
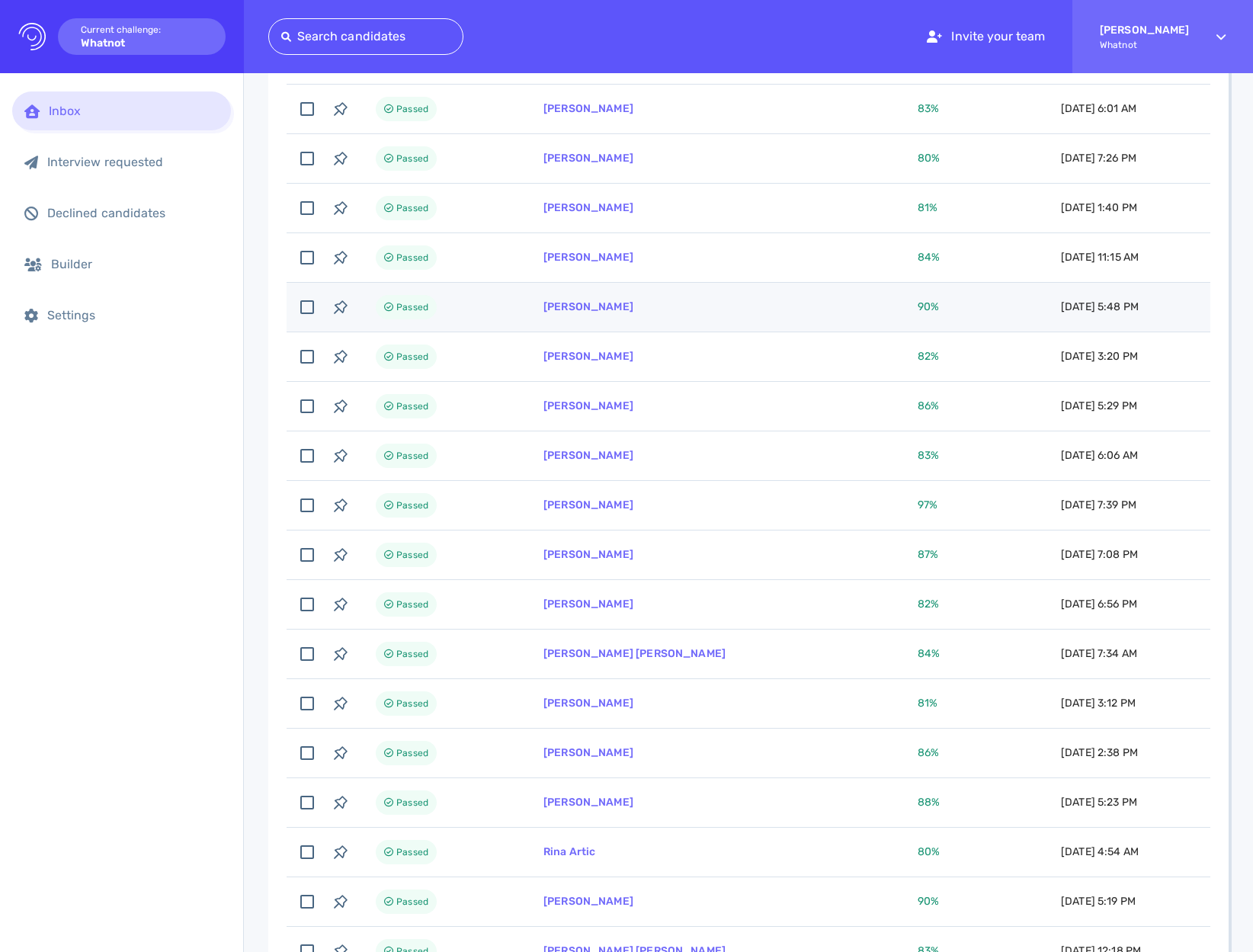
click at [678, 306] on td "[PERSON_NAME]" at bounding box center [712, 308] width 374 height 50
click at [572, 305] on link "Daniel Marquez" at bounding box center [588, 307] width 90 height 13
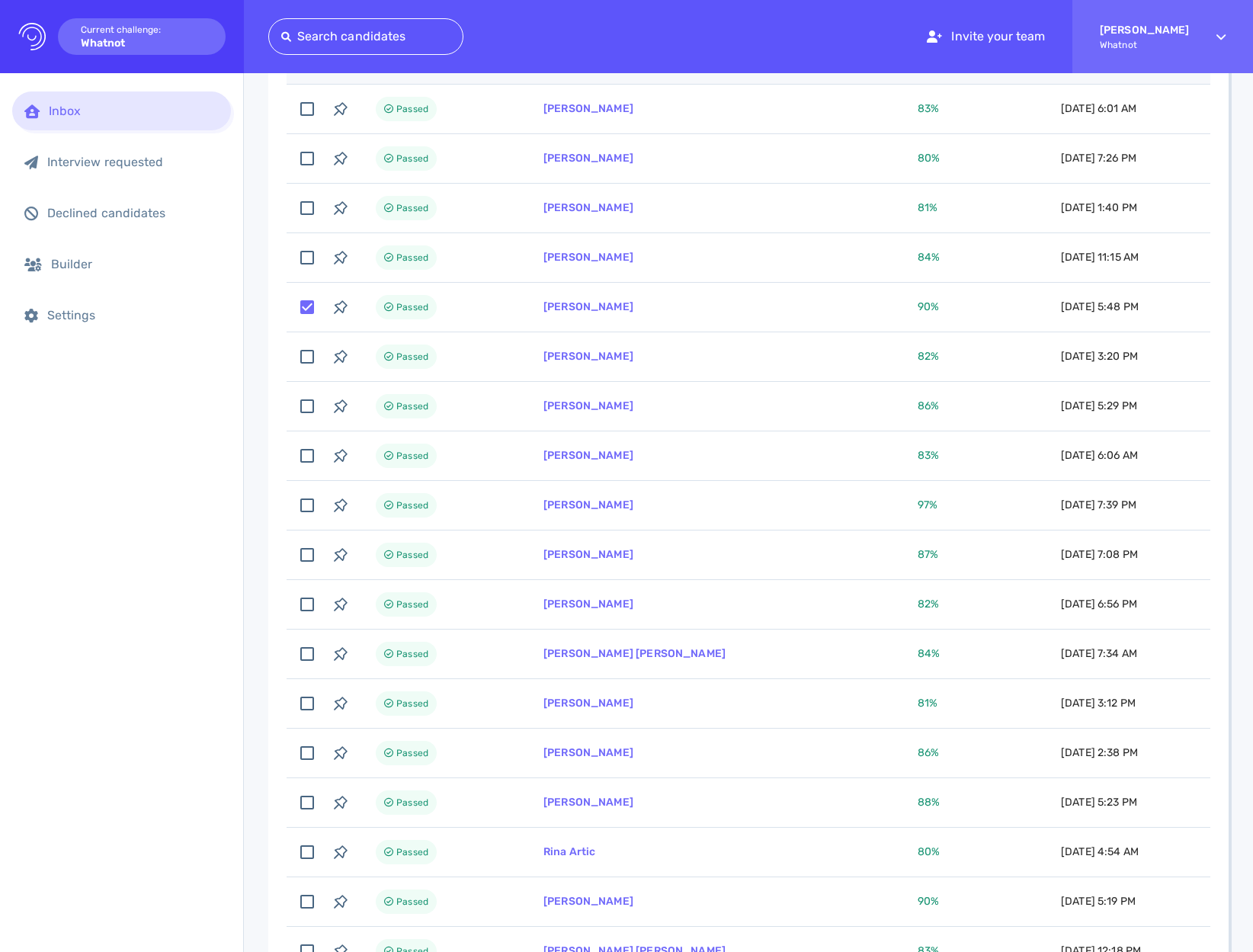
scroll to position [0, 0]
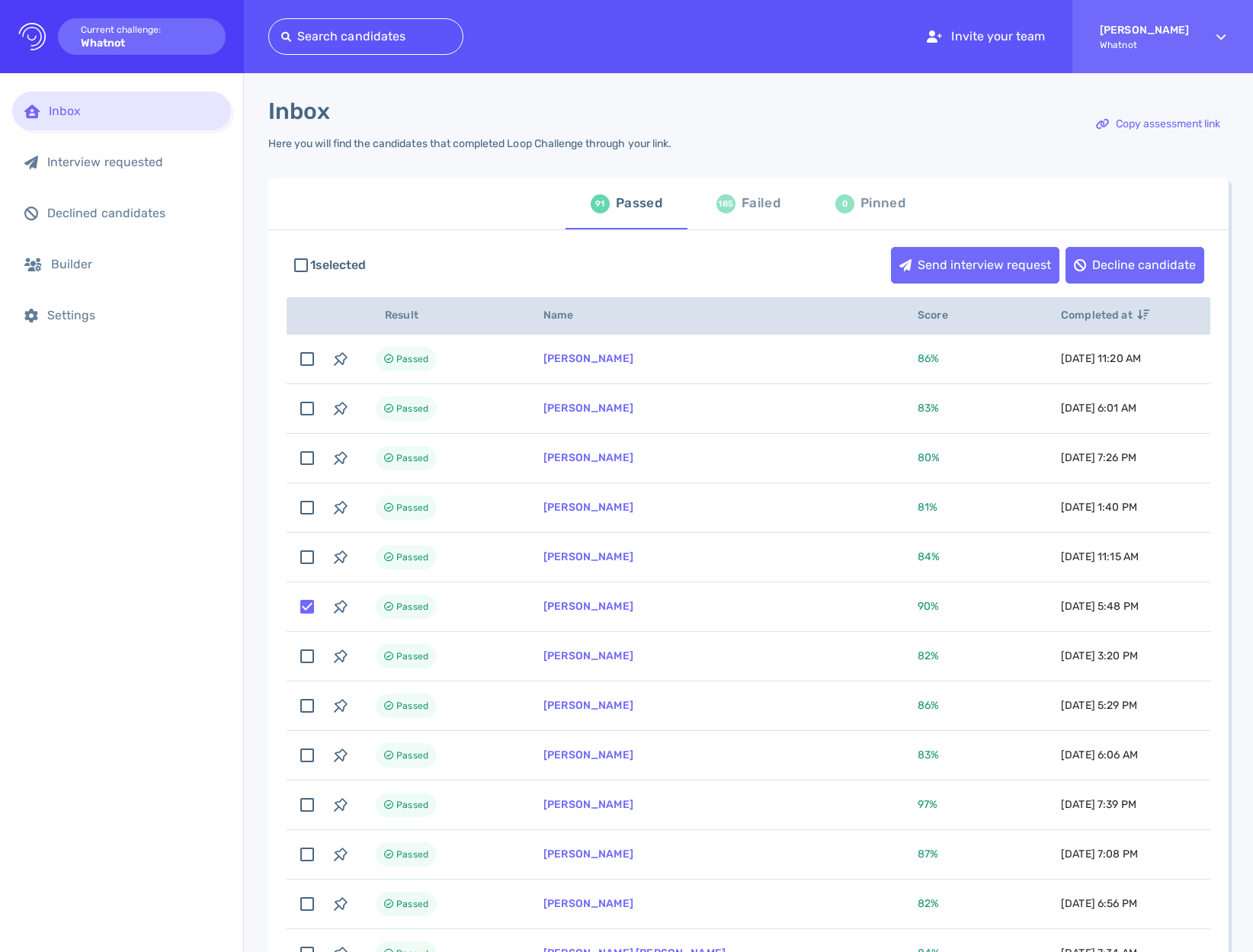
click at [476, 250] on div "1 selected Send interview request Decline candidate" at bounding box center [748, 265] width 924 height 52
click at [752, 194] on div "Failed" at bounding box center [761, 204] width 39 height 23
checkbox input "false"
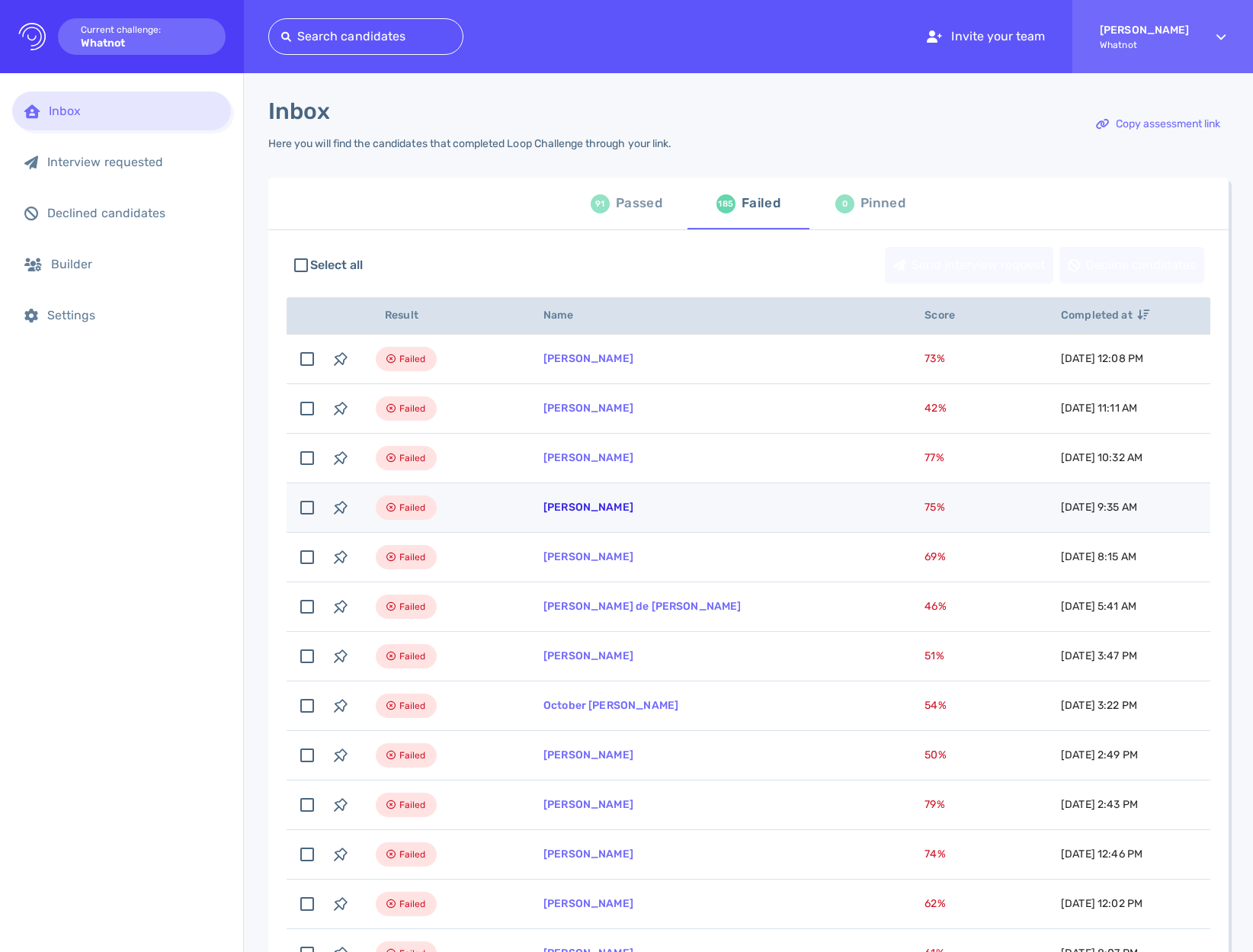
click at [592, 504] on link "Leah Huntington" at bounding box center [588, 507] width 90 height 13
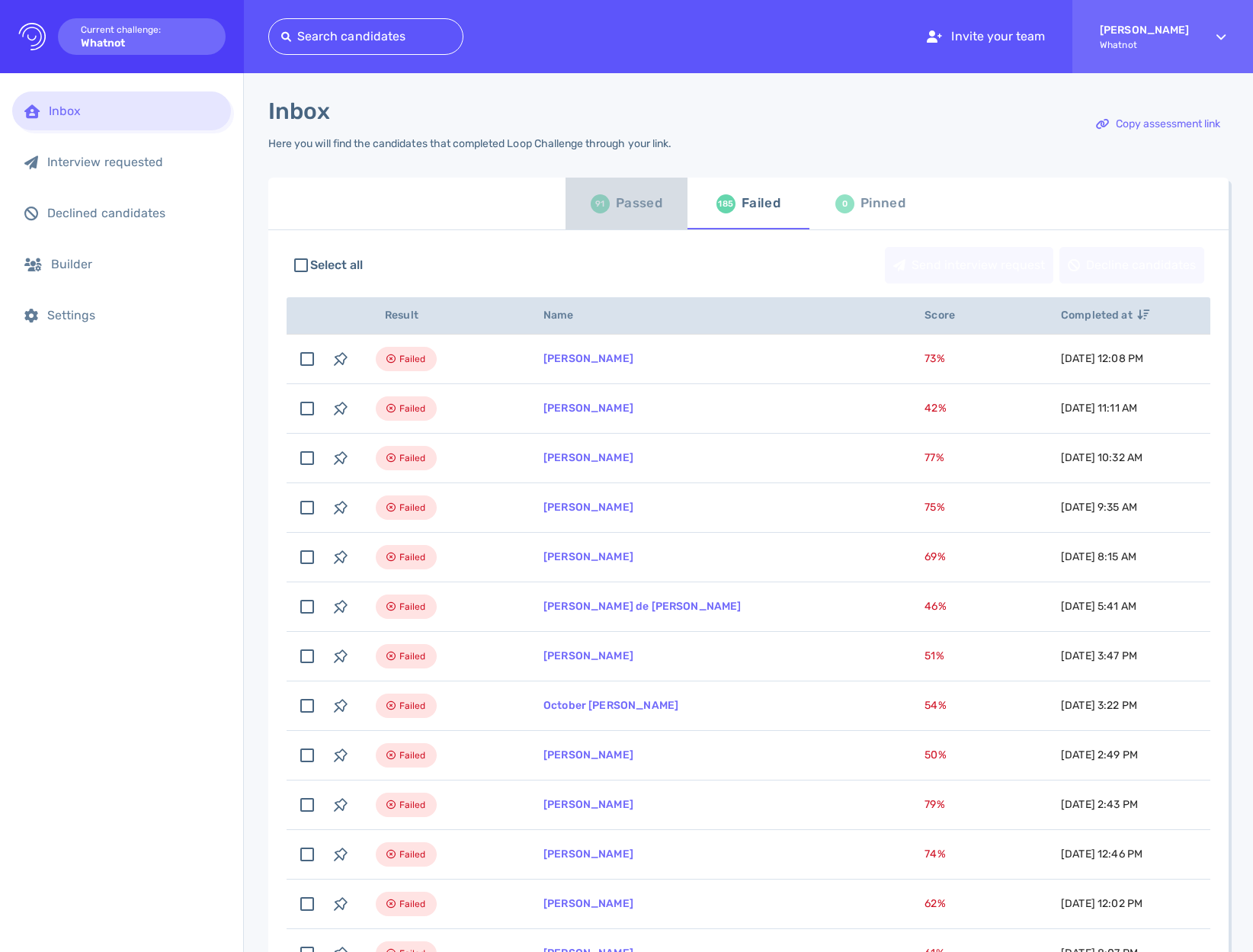
click at [598, 211] on div "91" at bounding box center [599, 204] width 19 height 19
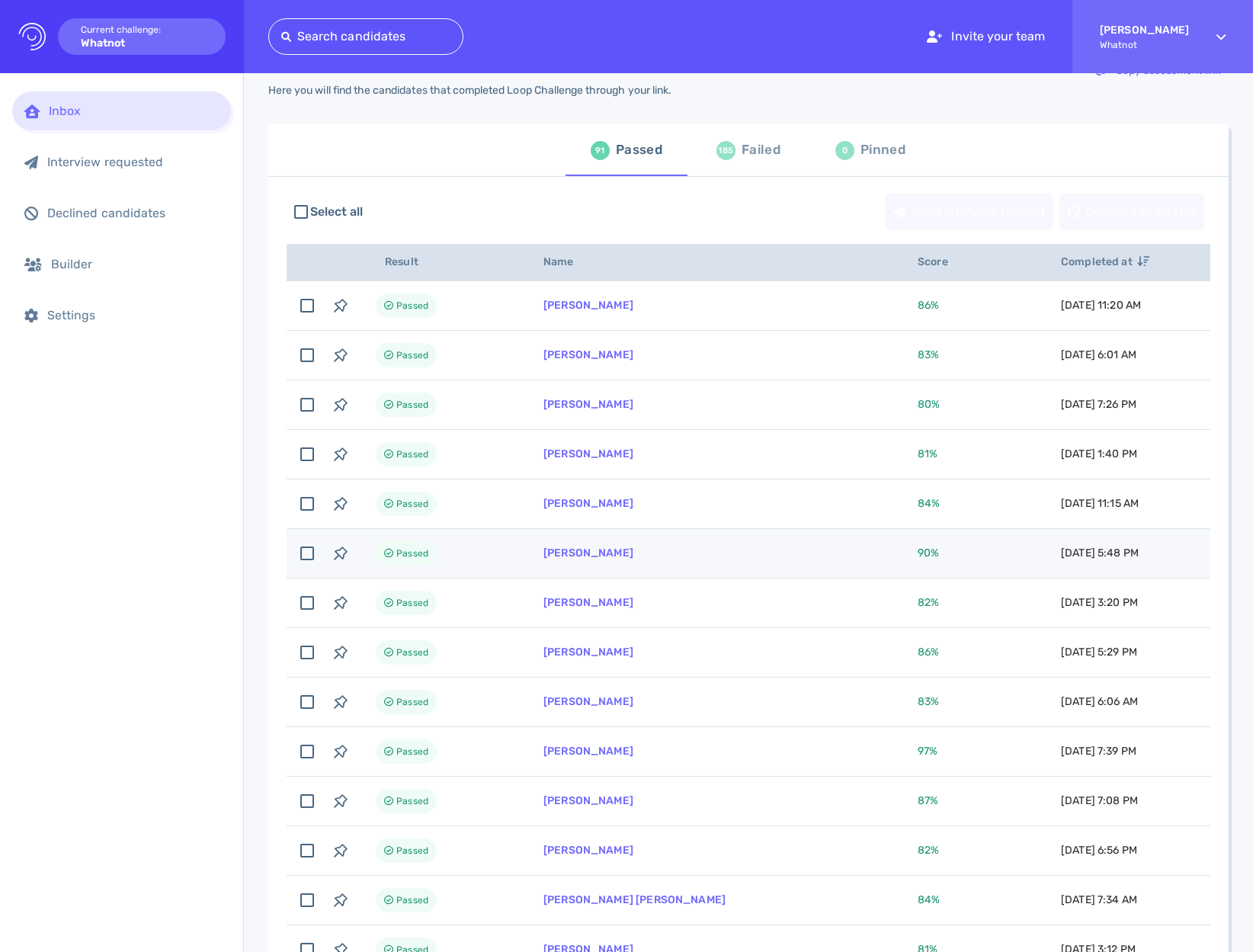
scroll to position [118, 0]
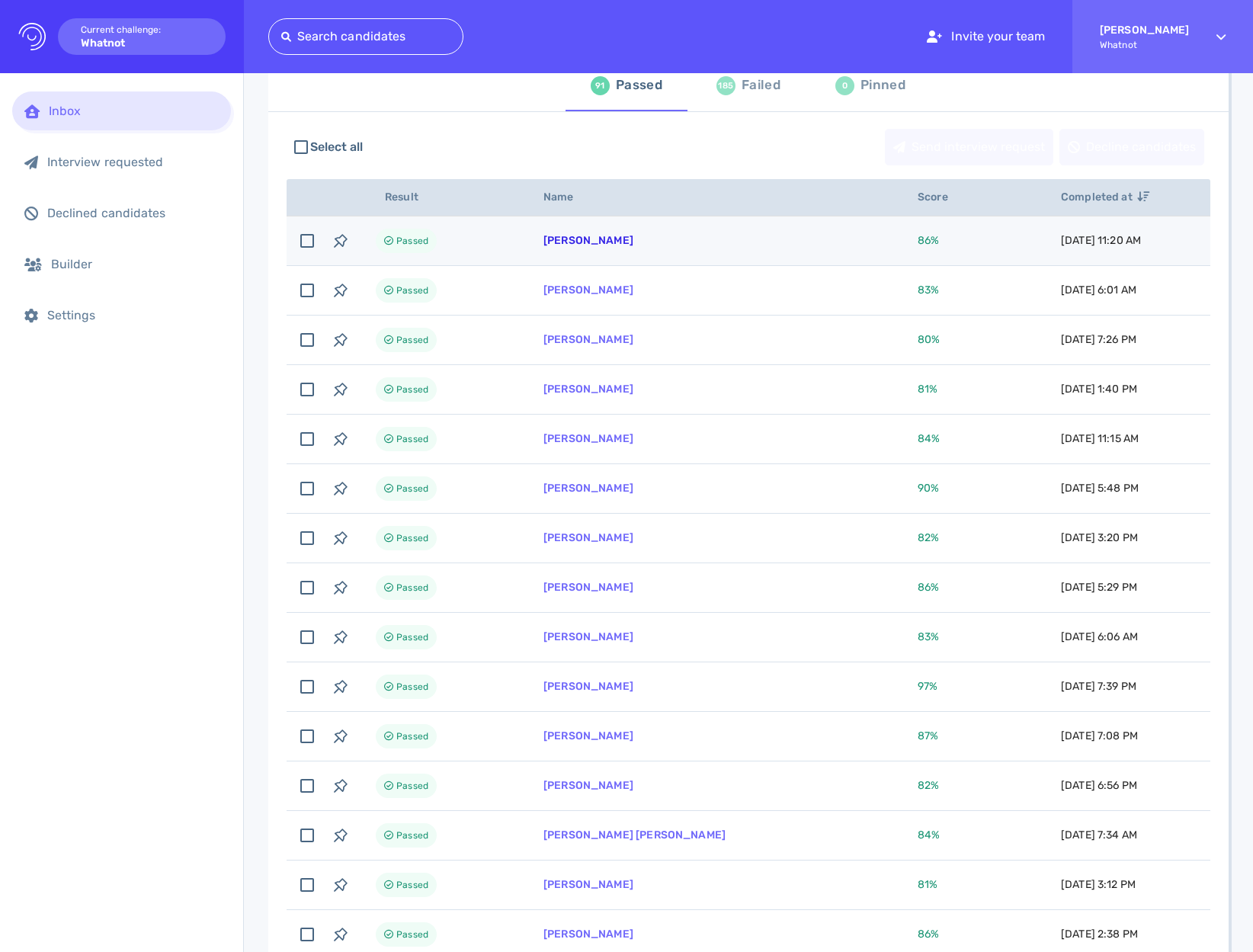
click at [610, 245] on link "Tyler Norman" at bounding box center [588, 240] width 90 height 13
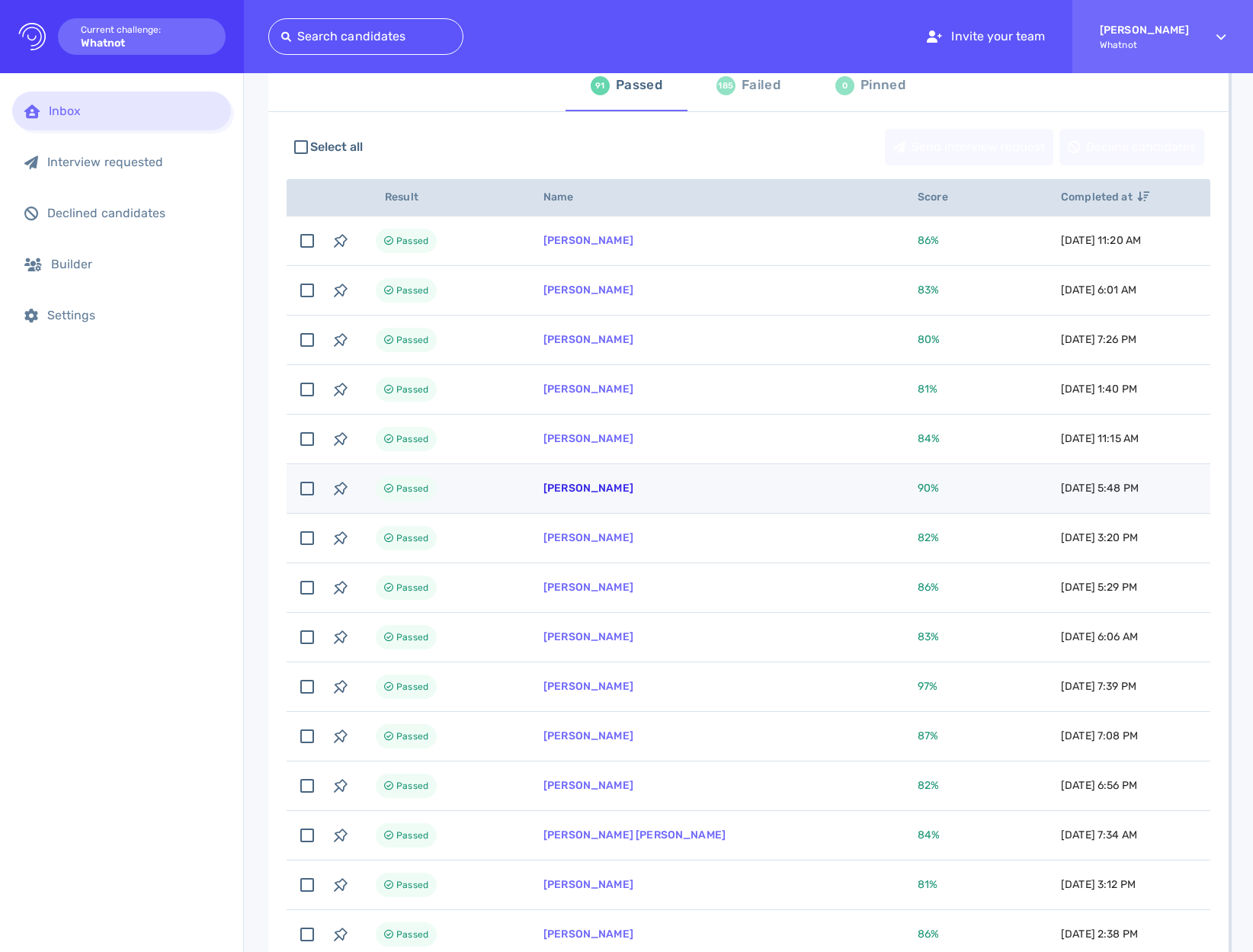
click at [567, 489] on link "Daniel Marquez" at bounding box center [588, 488] width 90 height 13
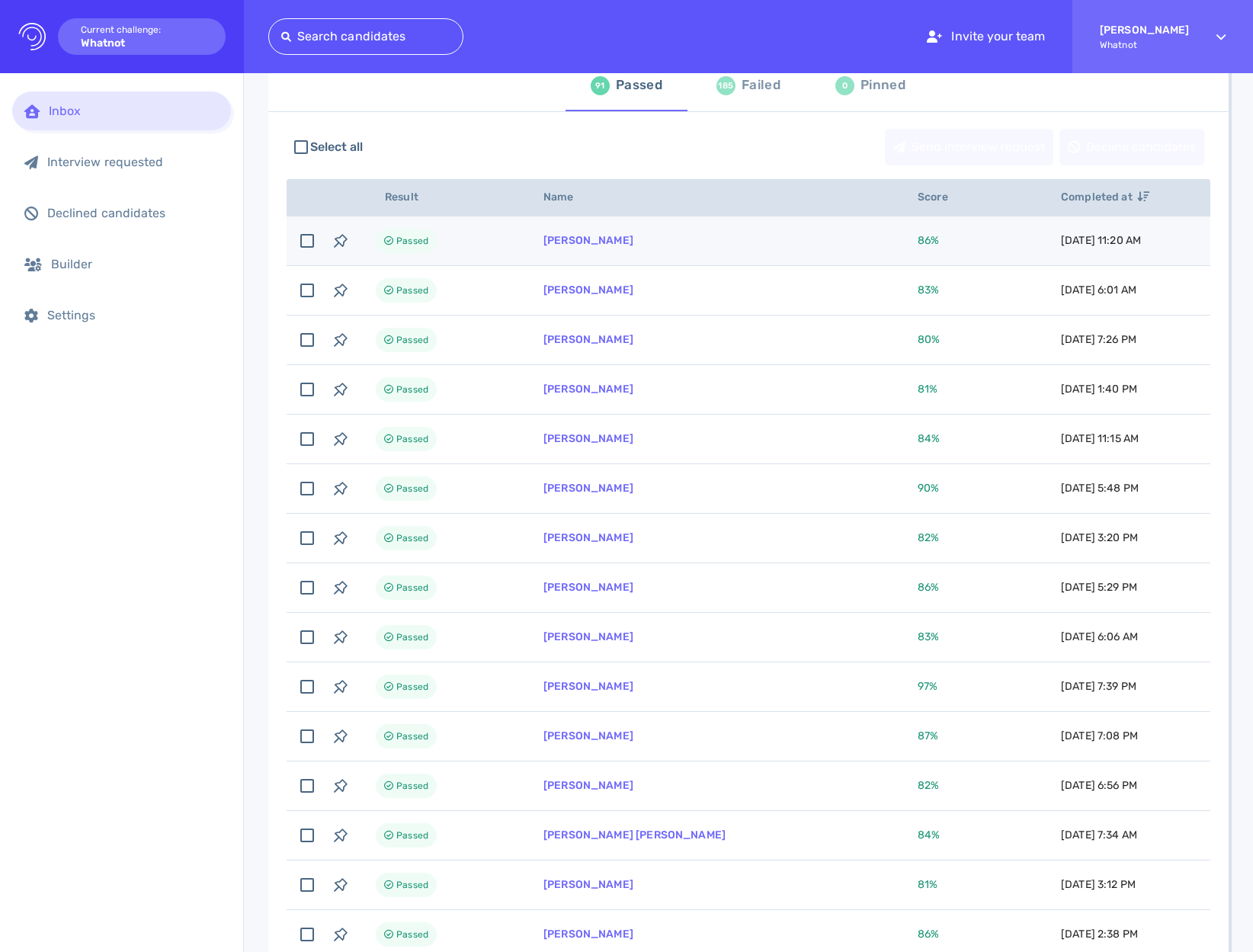
scroll to position [0, 0]
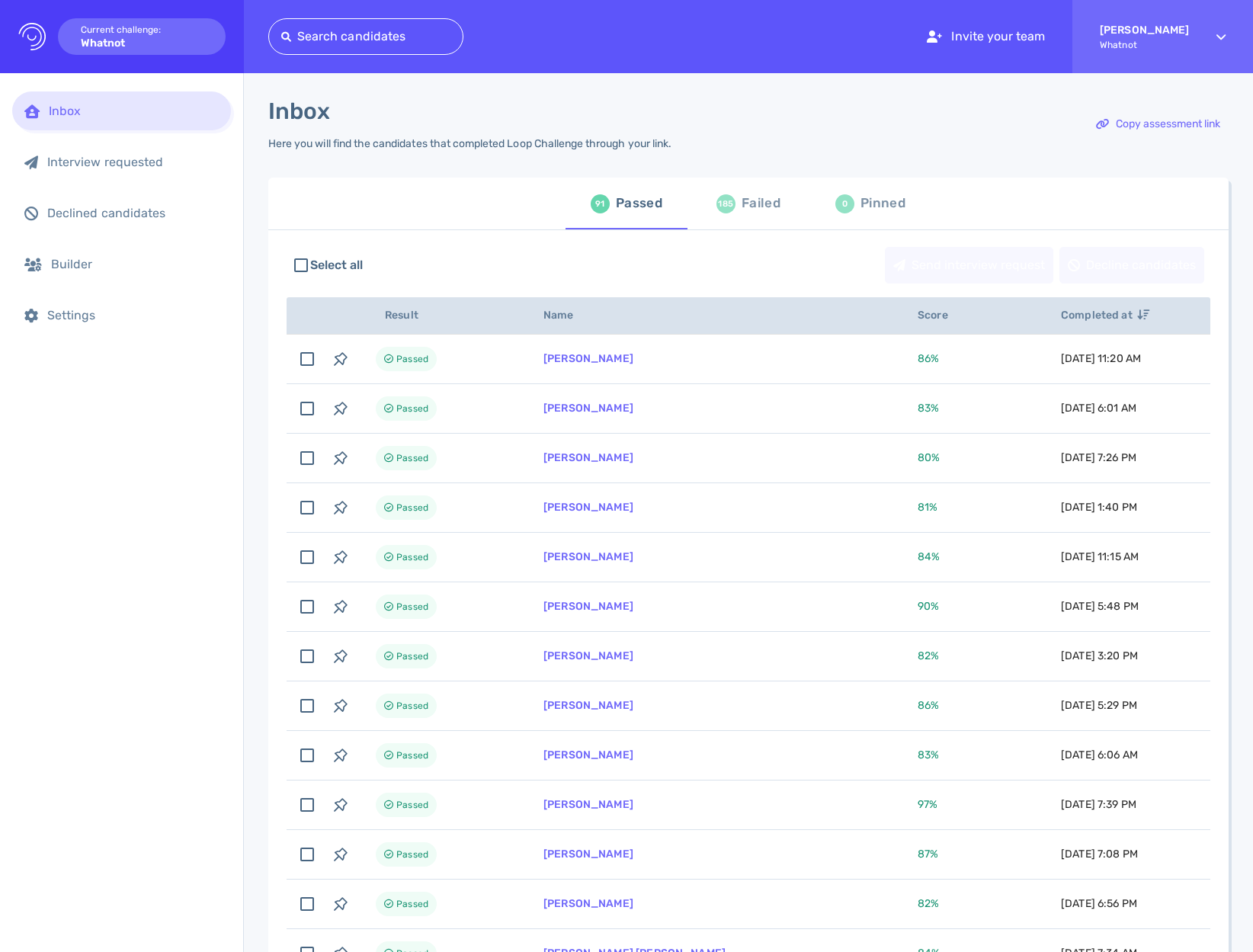
click at [144, 112] on div "Inbox" at bounding box center [133, 111] width 170 height 14
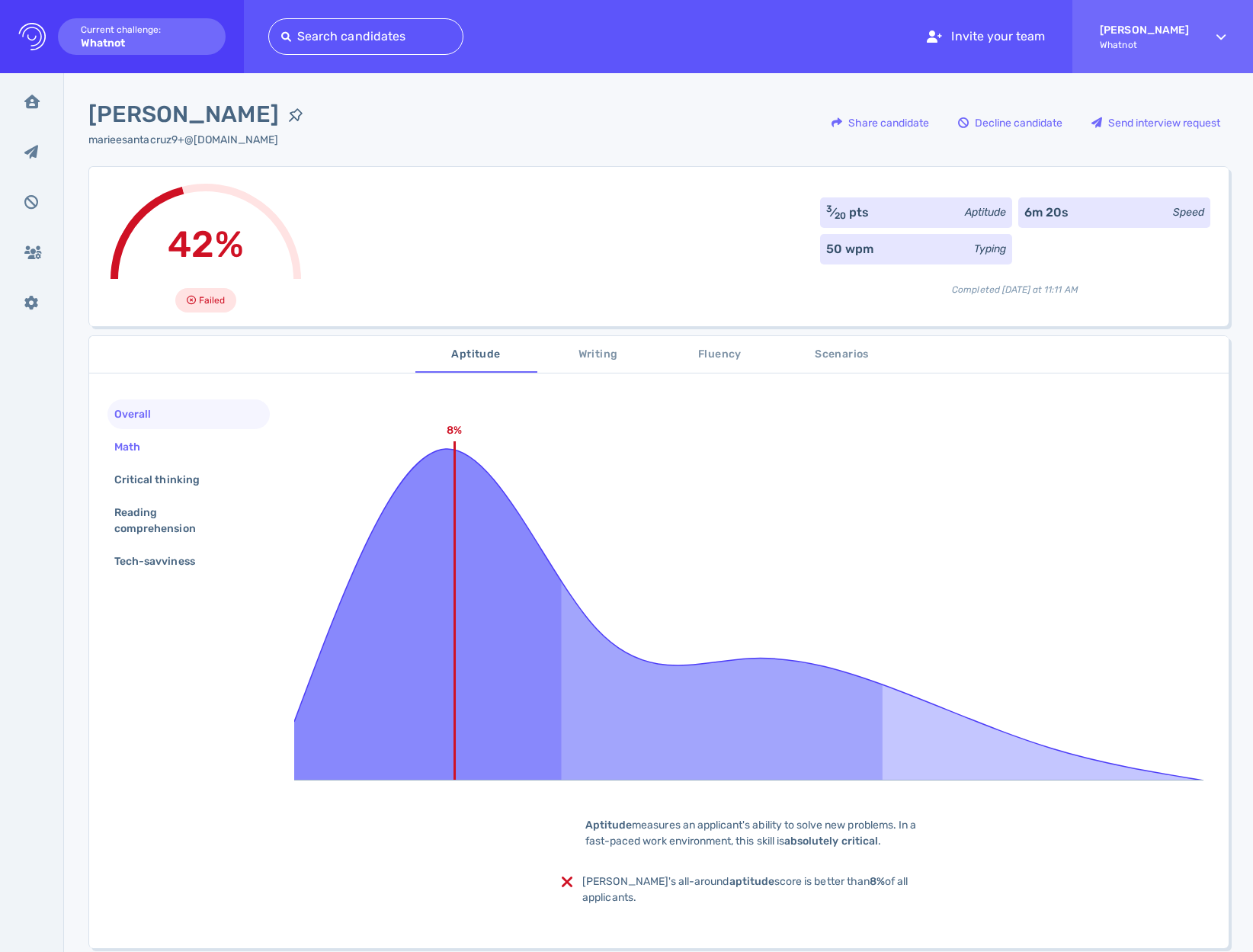
click at [164, 451] on div "Math" at bounding box center [189, 446] width 163 height 29
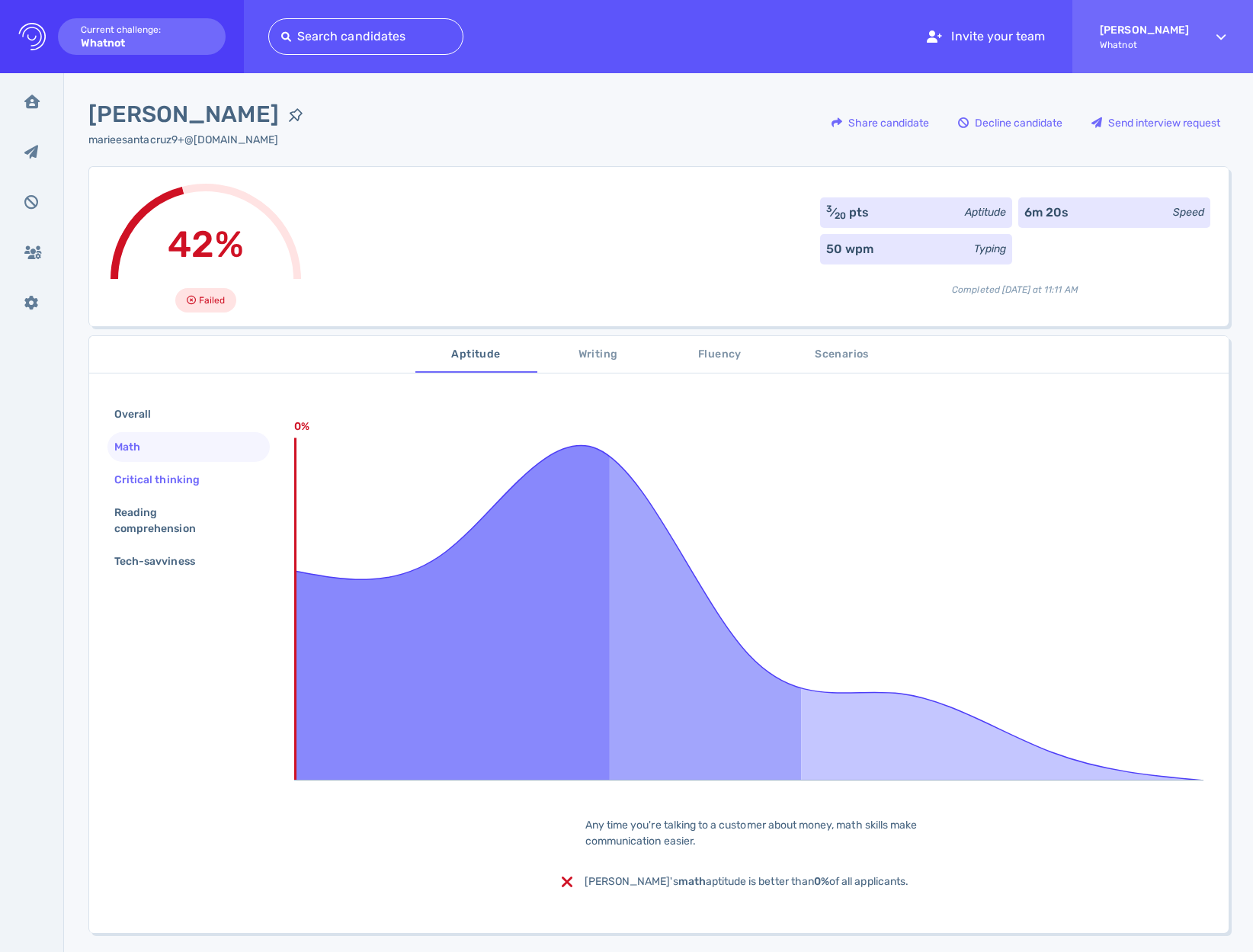
click at [157, 481] on div "Critical thinking" at bounding box center [165, 479] width 107 height 22
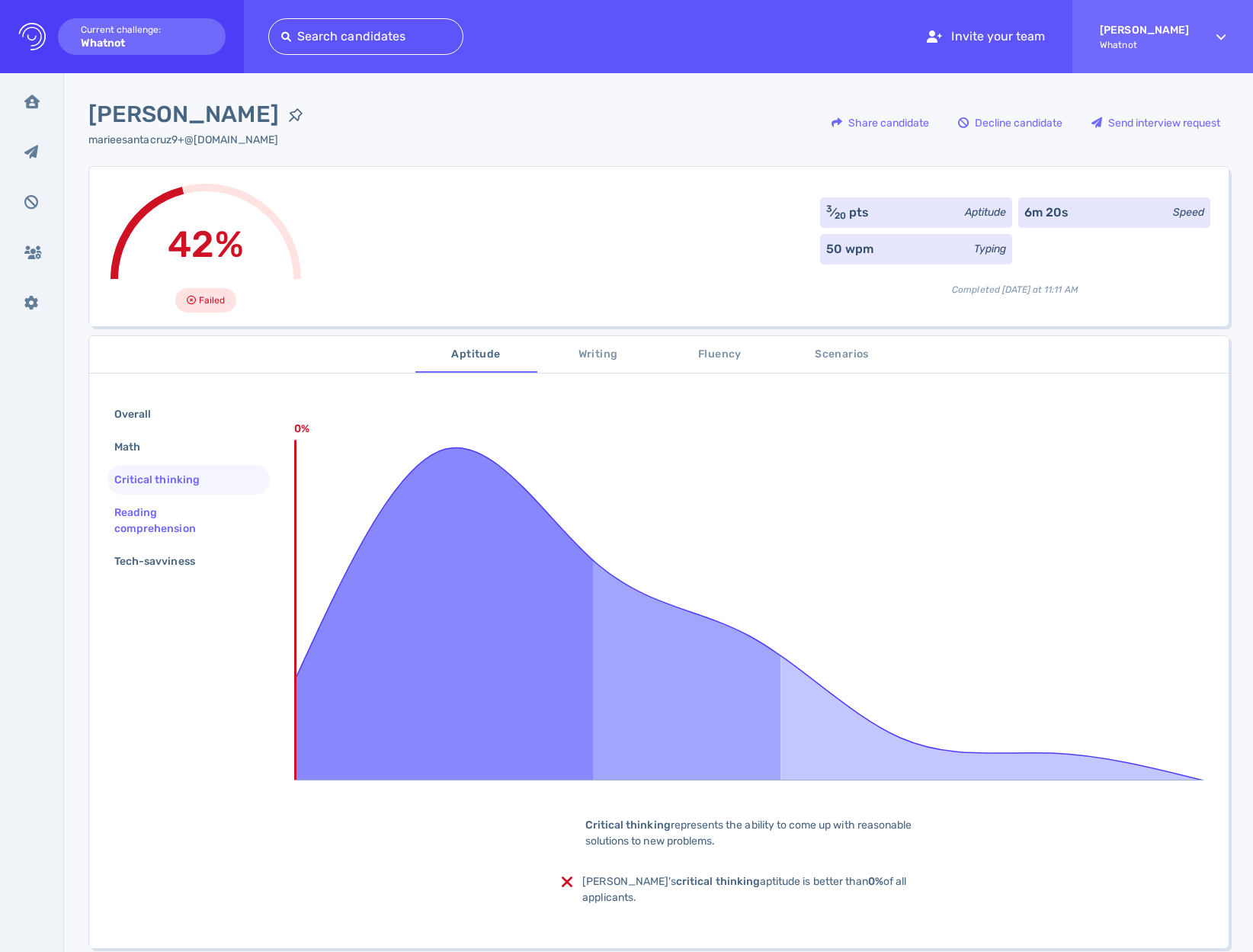
click at [147, 512] on div "Reading comprehension" at bounding box center [182, 520] width 142 height 38
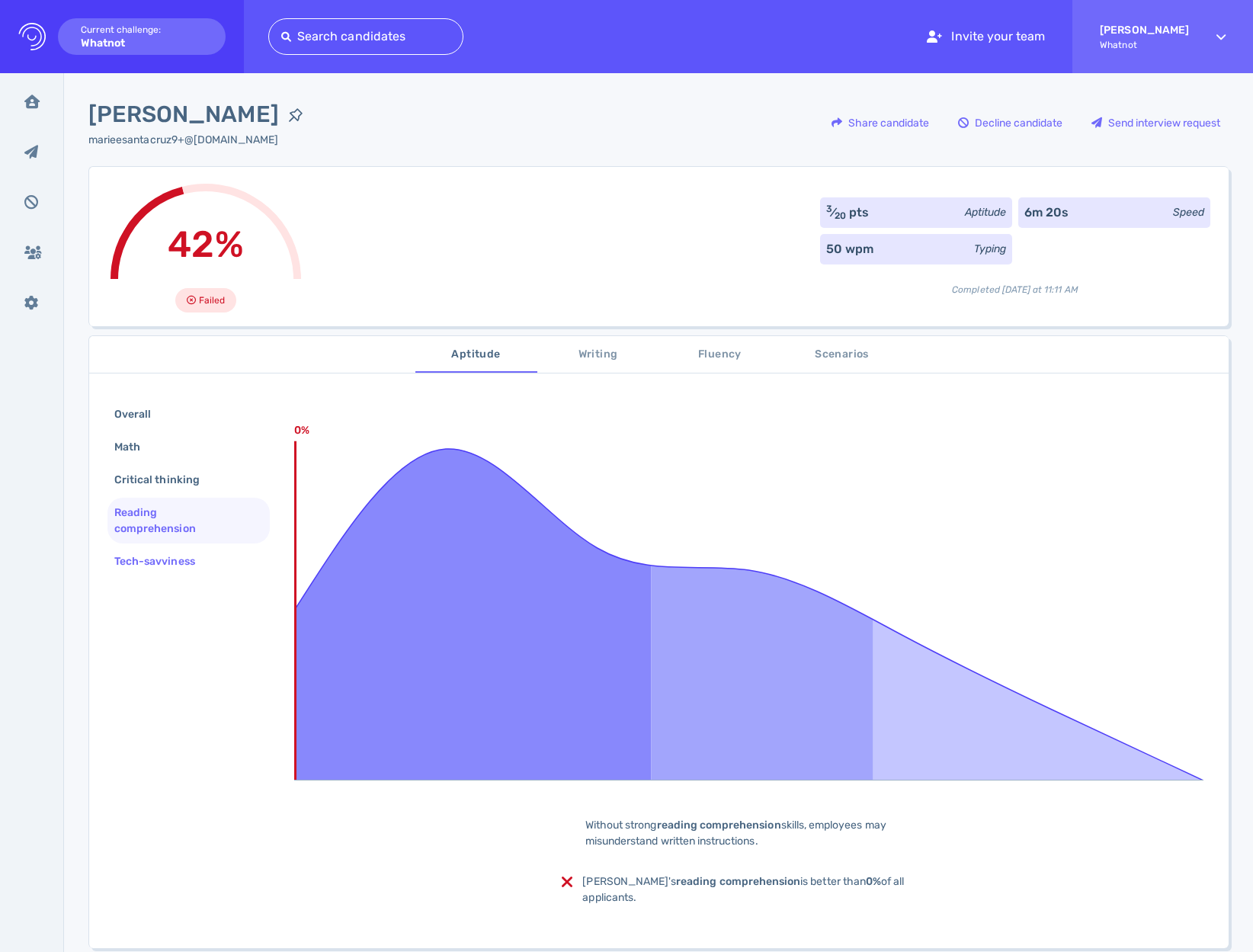
click at [147, 551] on div "Tech-savviness" at bounding box center [162, 561] width 102 height 22
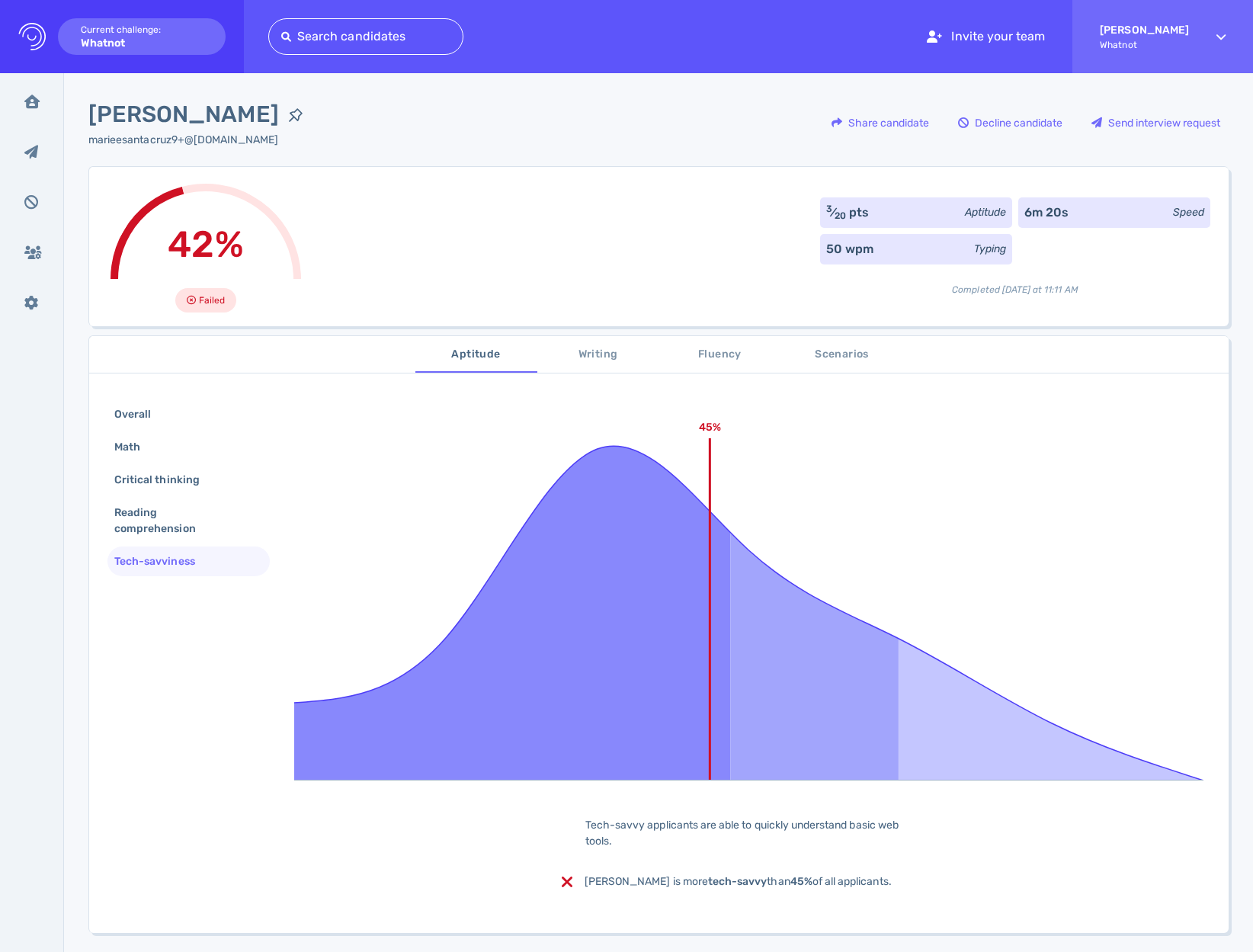
click at [601, 359] on span "Writing" at bounding box center [598, 354] width 104 height 19
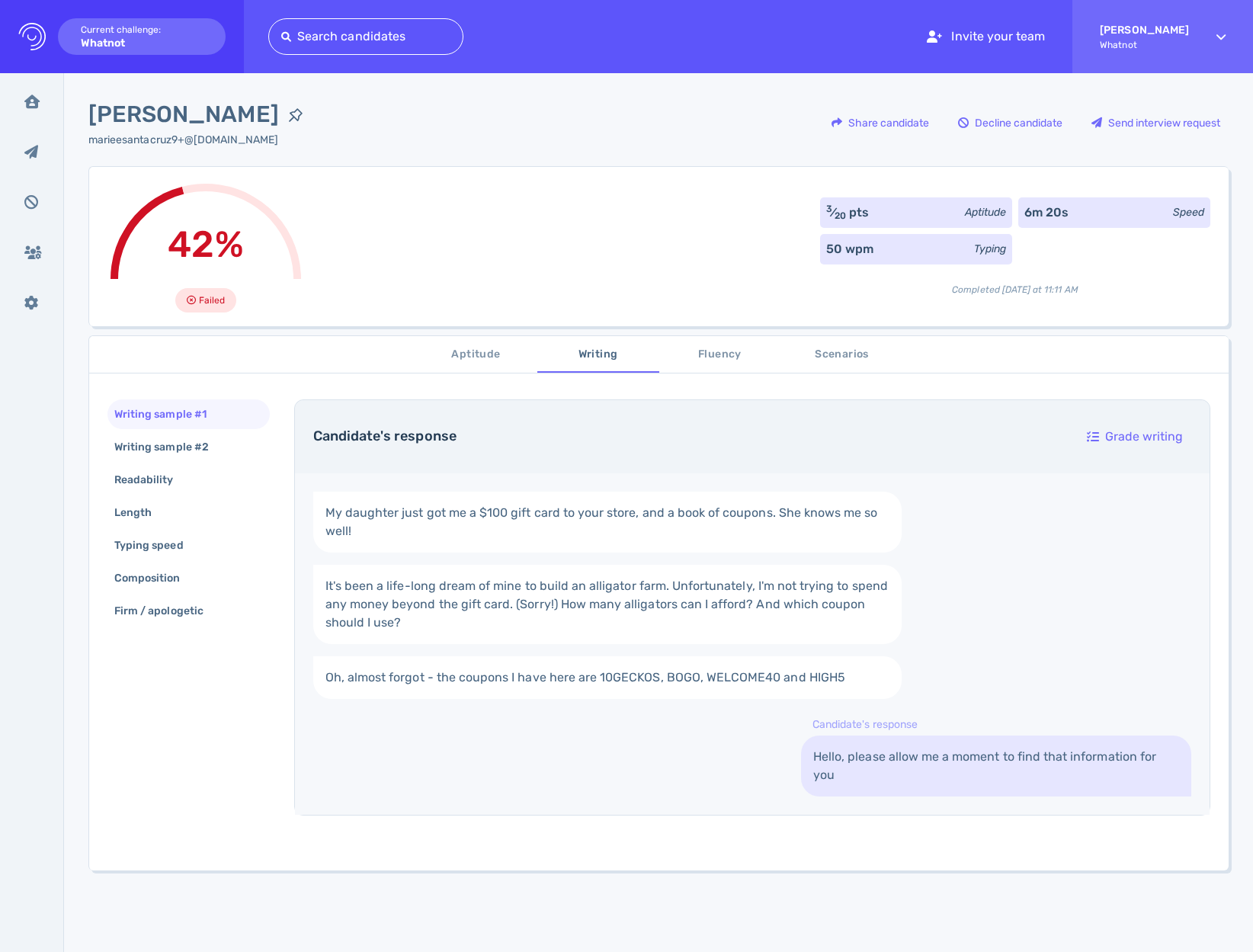
click at [707, 349] on span "Fluency" at bounding box center [720, 354] width 104 height 19
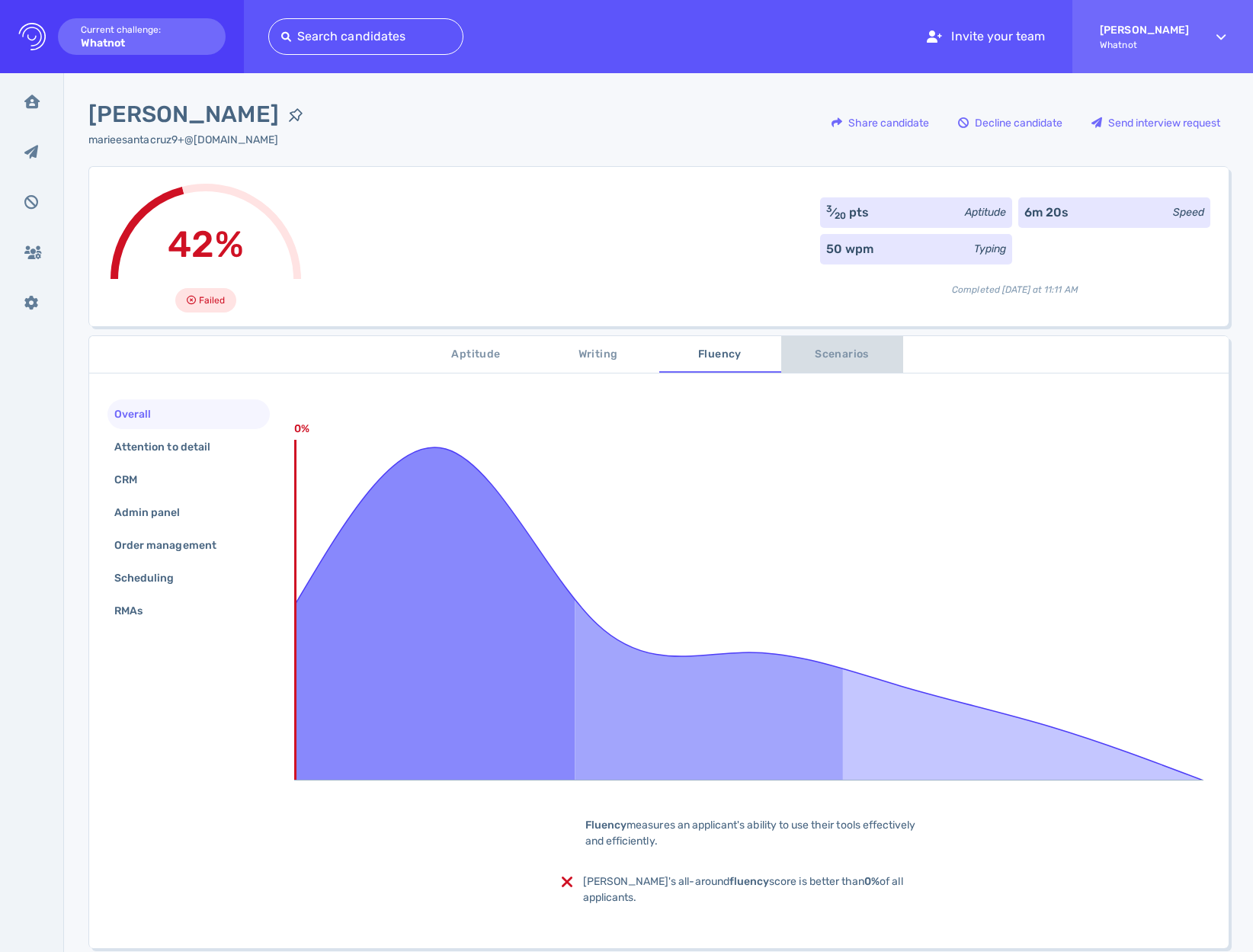
click at [830, 346] on span "Scenarios" at bounding box center [842, 354] width 104 height 19
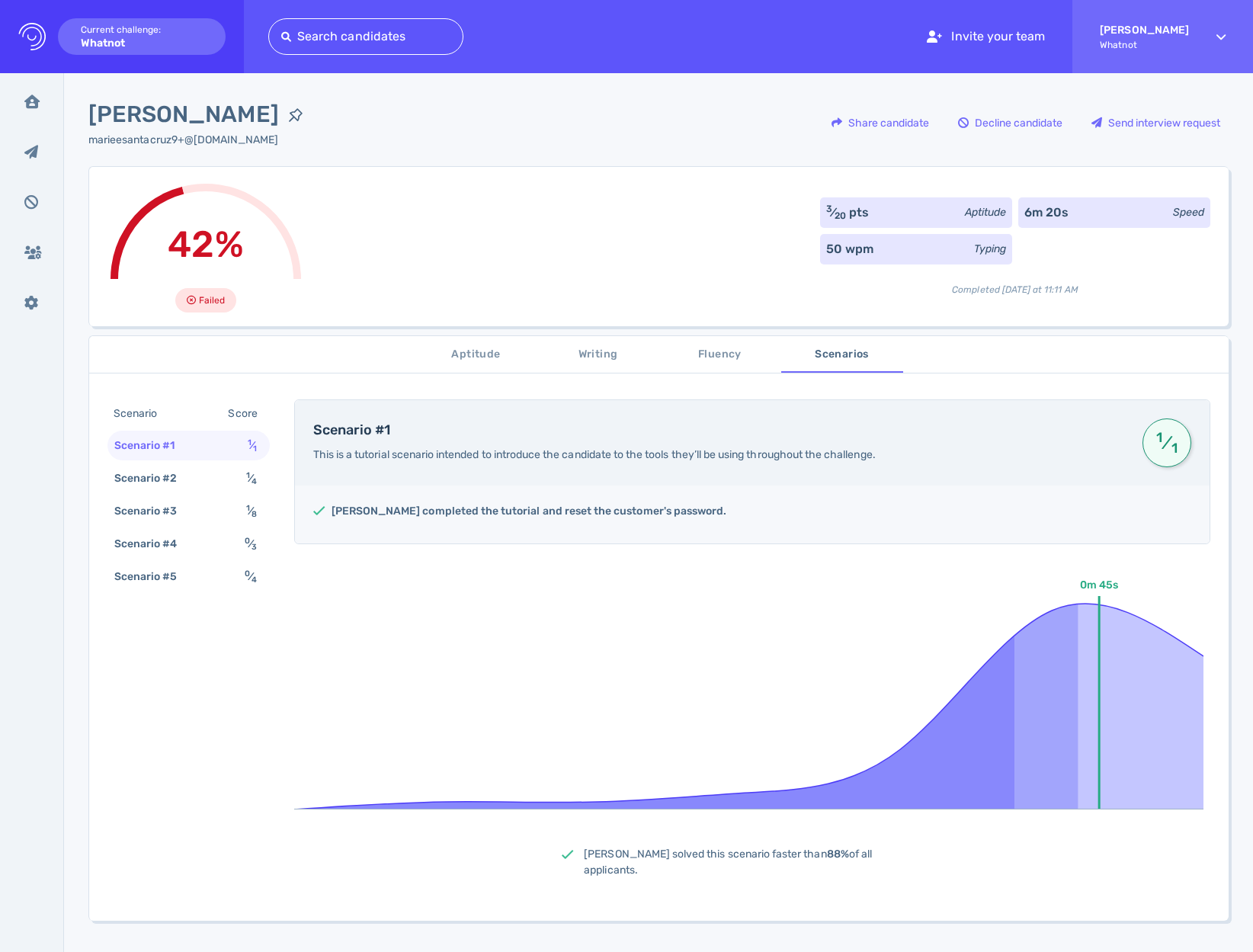
click at [155, 116] on span "Ana Rios" at bounding box center [183, 115] width 190 height 35
copy div "Ana Rios"
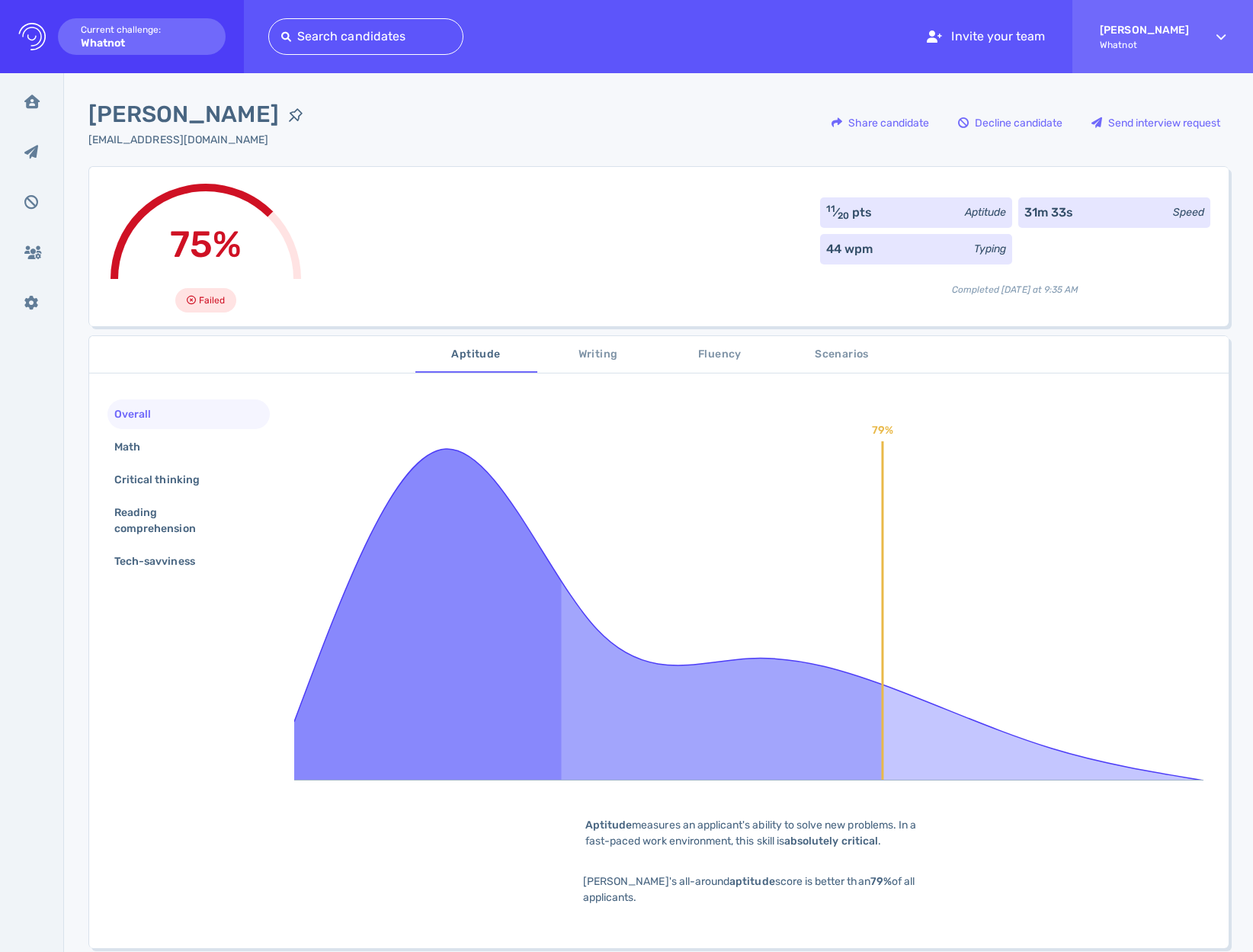
click at [552, 237] on div "75% Failed 11 ⁄ 20 pts Aptitude 31m 33s Speed 44 wpm Typing Completed [DATE] at…" at bounding box center [658, 246] width 1140 height 160
click at [837, 360] on span "Scenarios" at bounding box center [842, 354] width 104 height 19
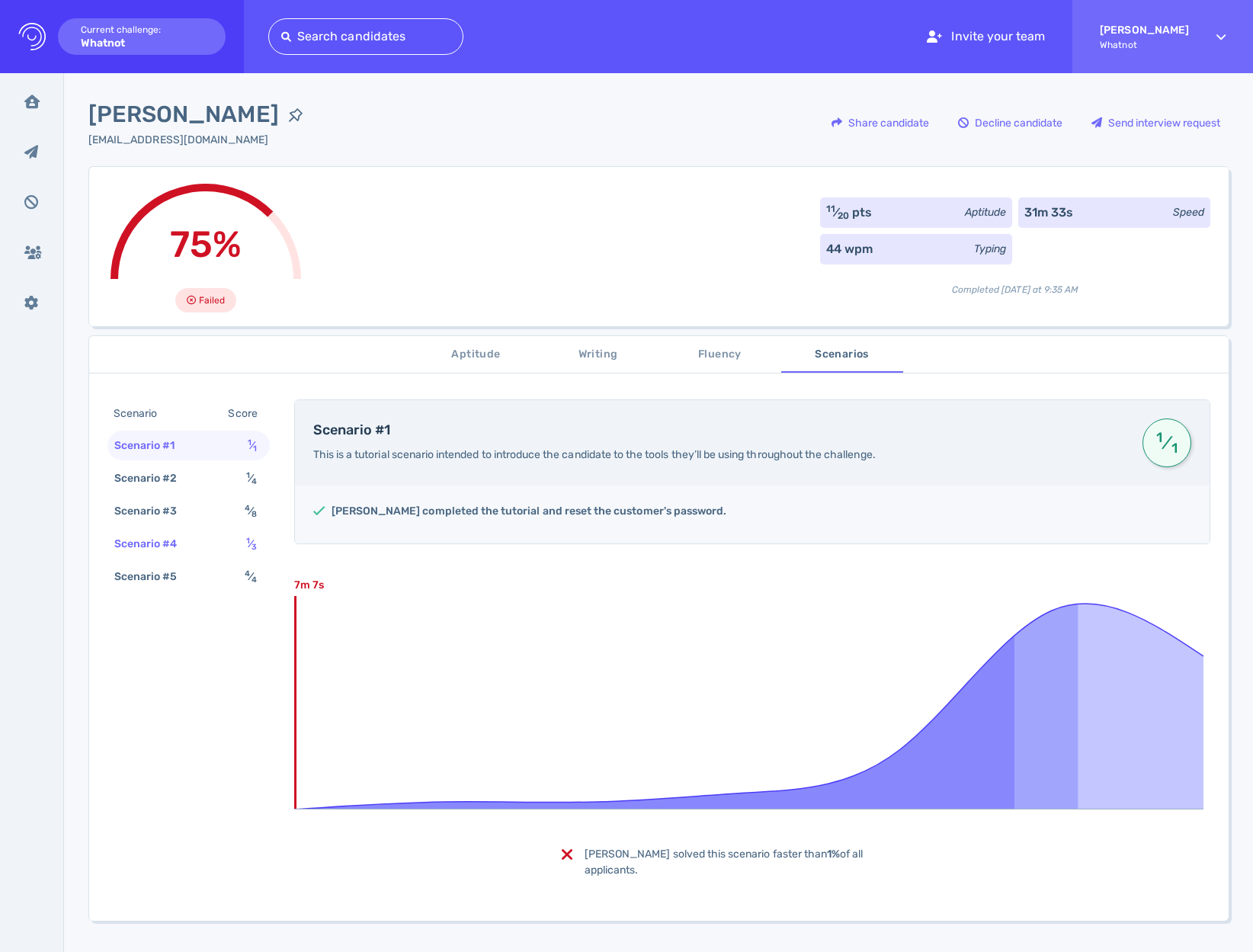
click at [237, 551] on div "Scenario #4 1 ⁄ 3" at bounding box center [189, 543] width 163 height 29
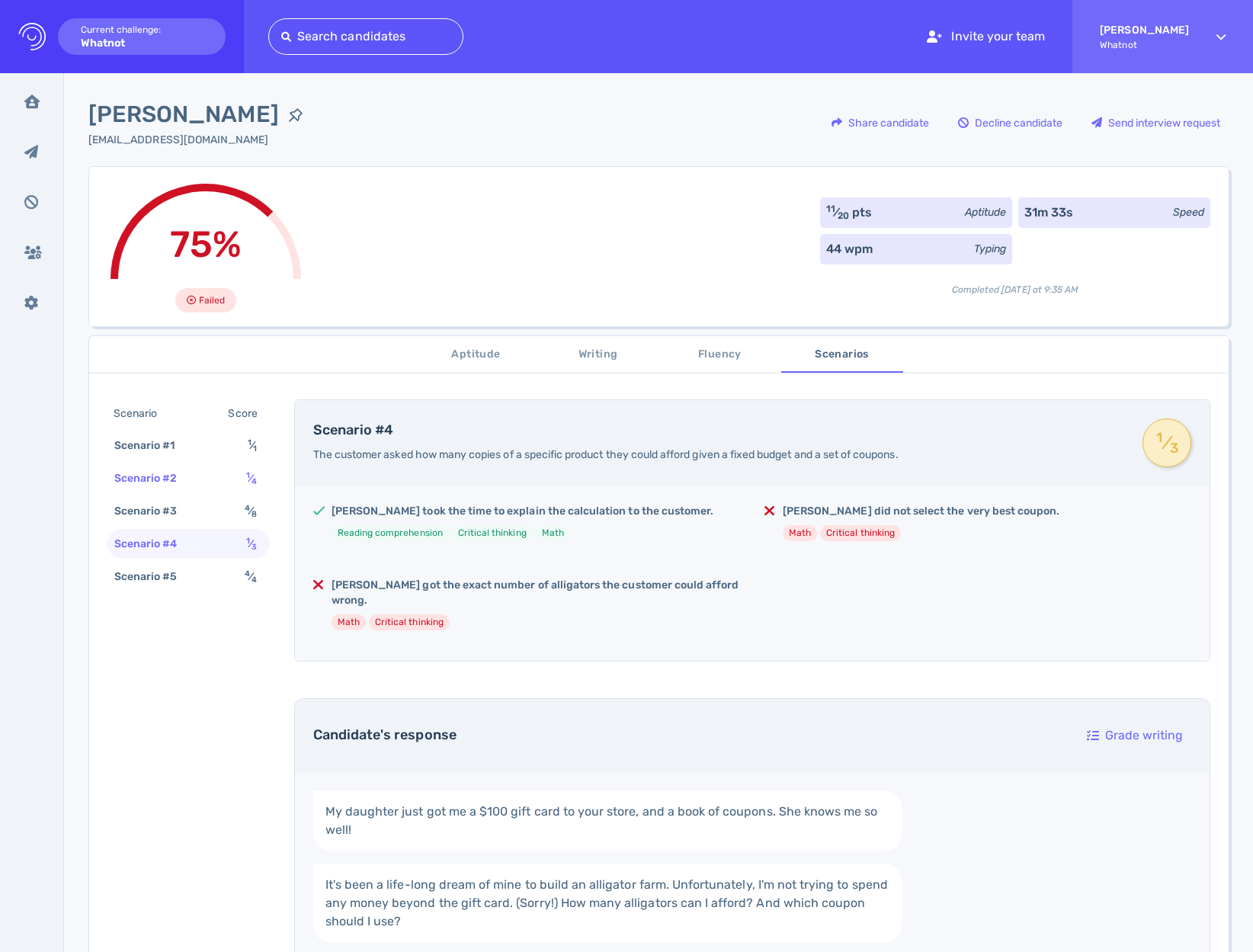
click at [240, 478] on div "Scenario #2 1 ⁄ 4" at bounding box center [189, 477] width 163 height 29
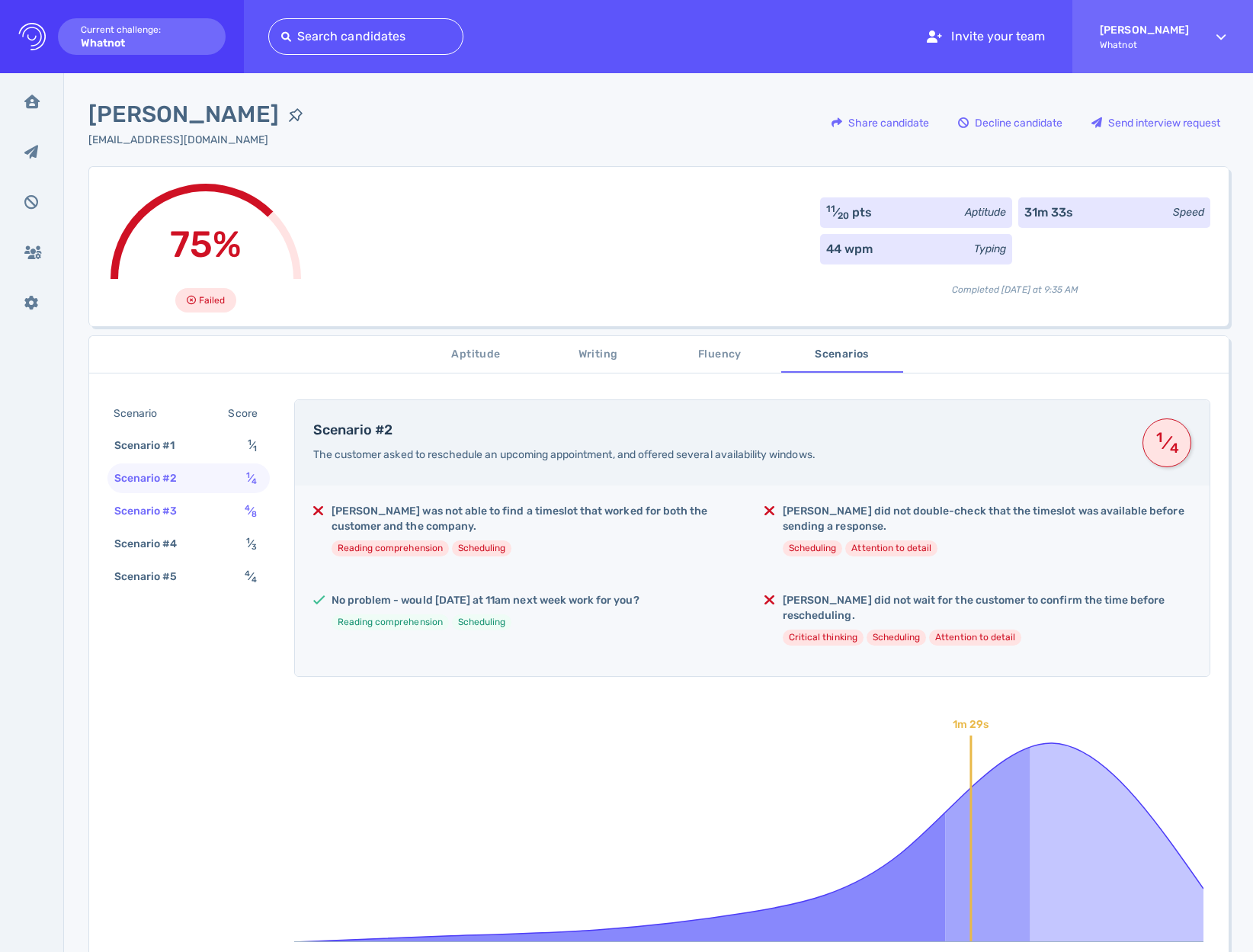
click at [242, 512] on div "4 ⁄ 8" at bounding box center [253, 510] width 24 height 22
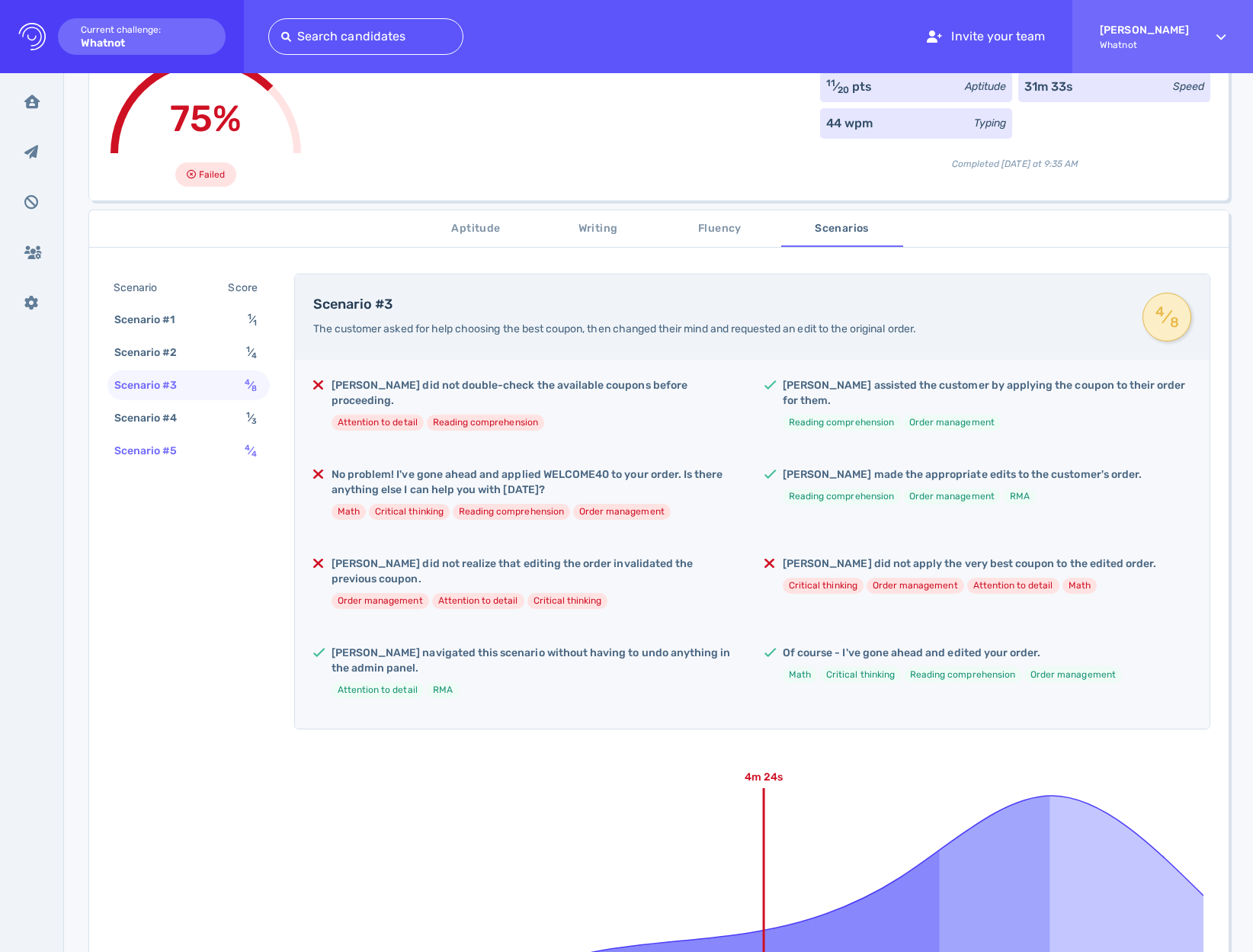
scroll to position [126, 0]
click at [209, 452] on div "Scenario #5 4 ⁄ 4" at bounding box center [189, 449] width 163 height 29
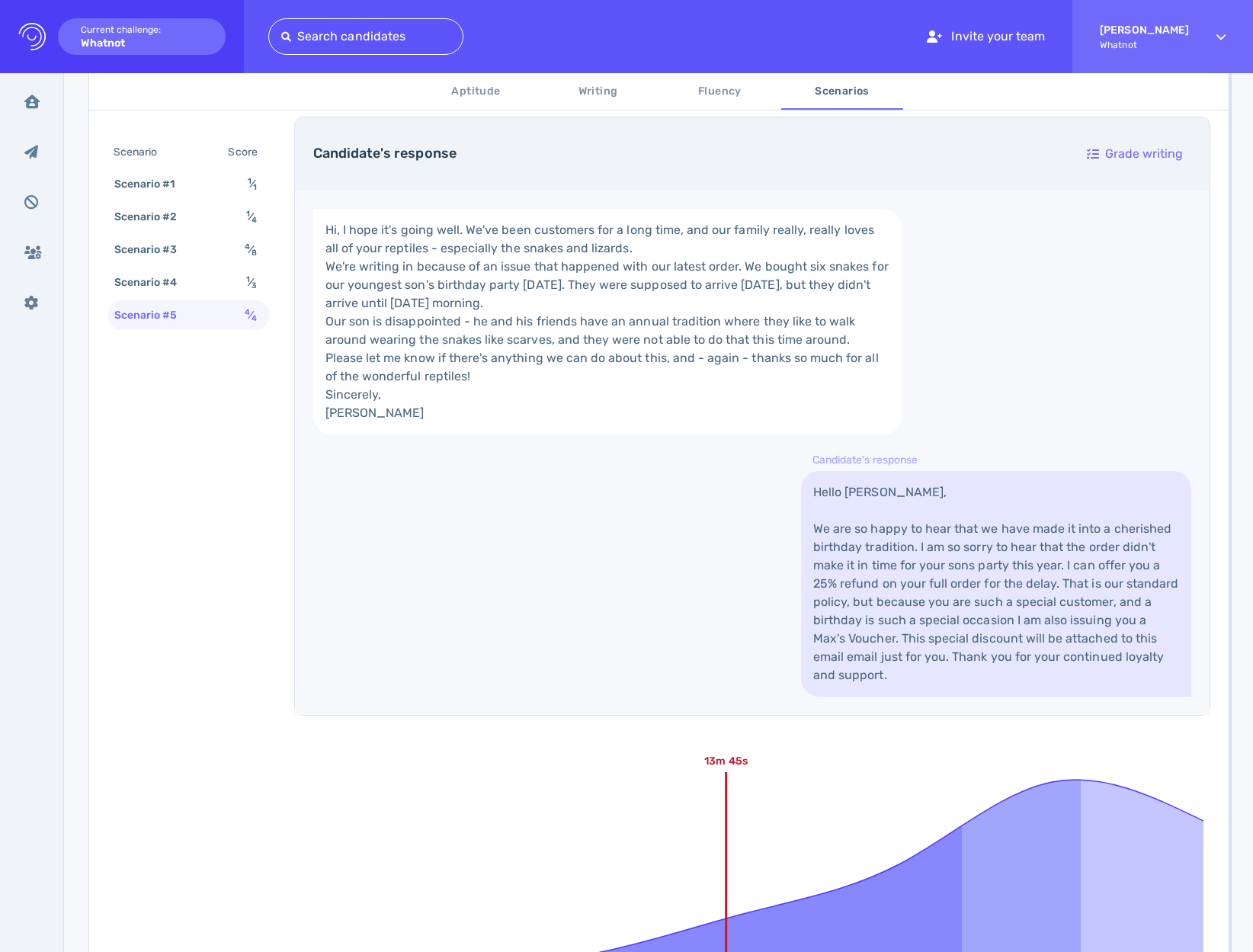
scroll to position [781, 0]
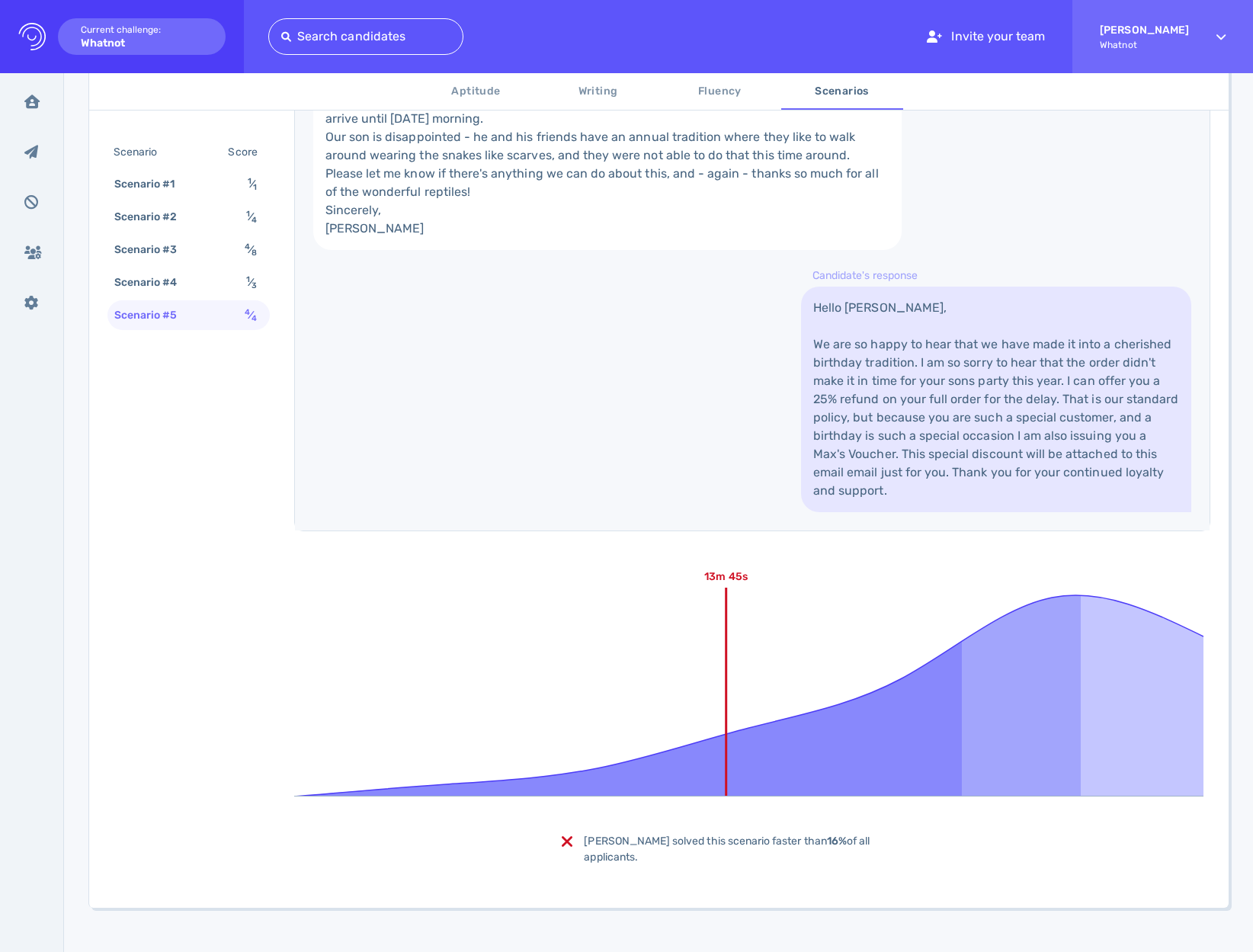
click at [870, 512] on link "Hello Hudson, We are so happy to hear that we have made it into a cherished bir…" at bounding box center [996, 399] width 390 height 226
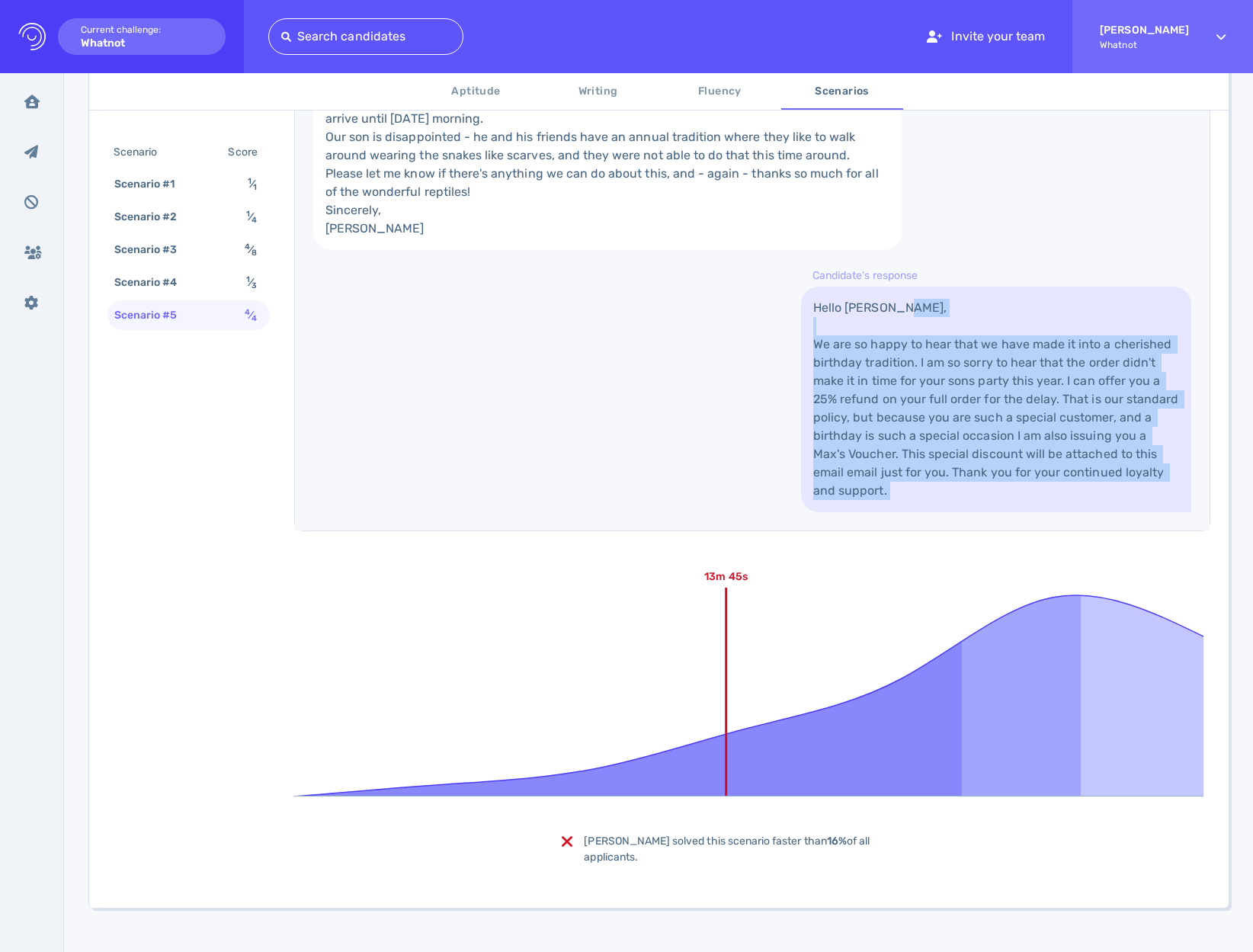
click at [870, 512] on link "Hello [PERSON_NAME], We are so happy to hear that we have made it into a cheris…" at bounding box center [996, 399] width 390 height 226
click at [858, 512] on link "Hello [PERSON_NAME], We are so happy to hear that we have made it into a cheris…" at bounding box center [996, 399] width 390 height 226
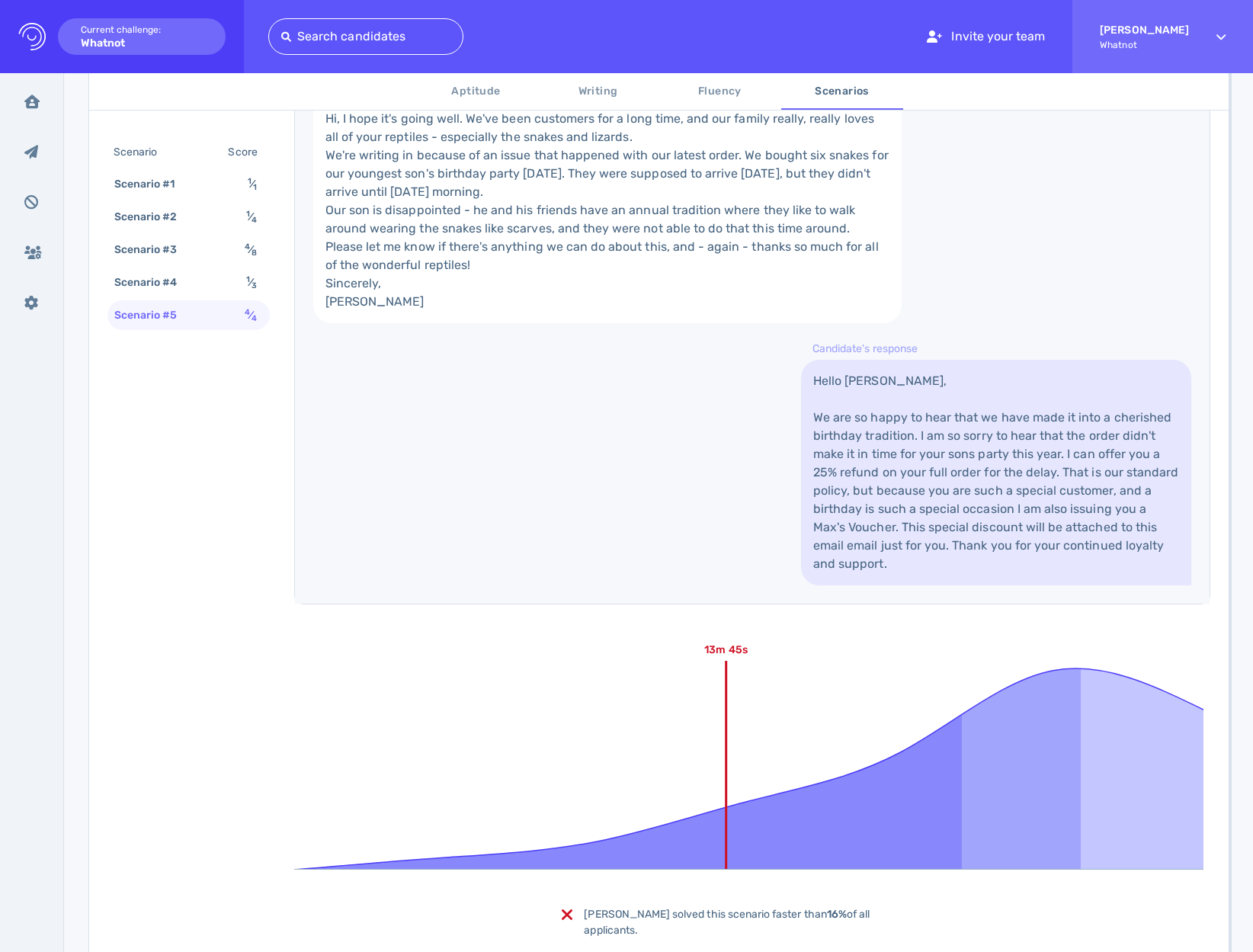
scroll to position [950, 0]
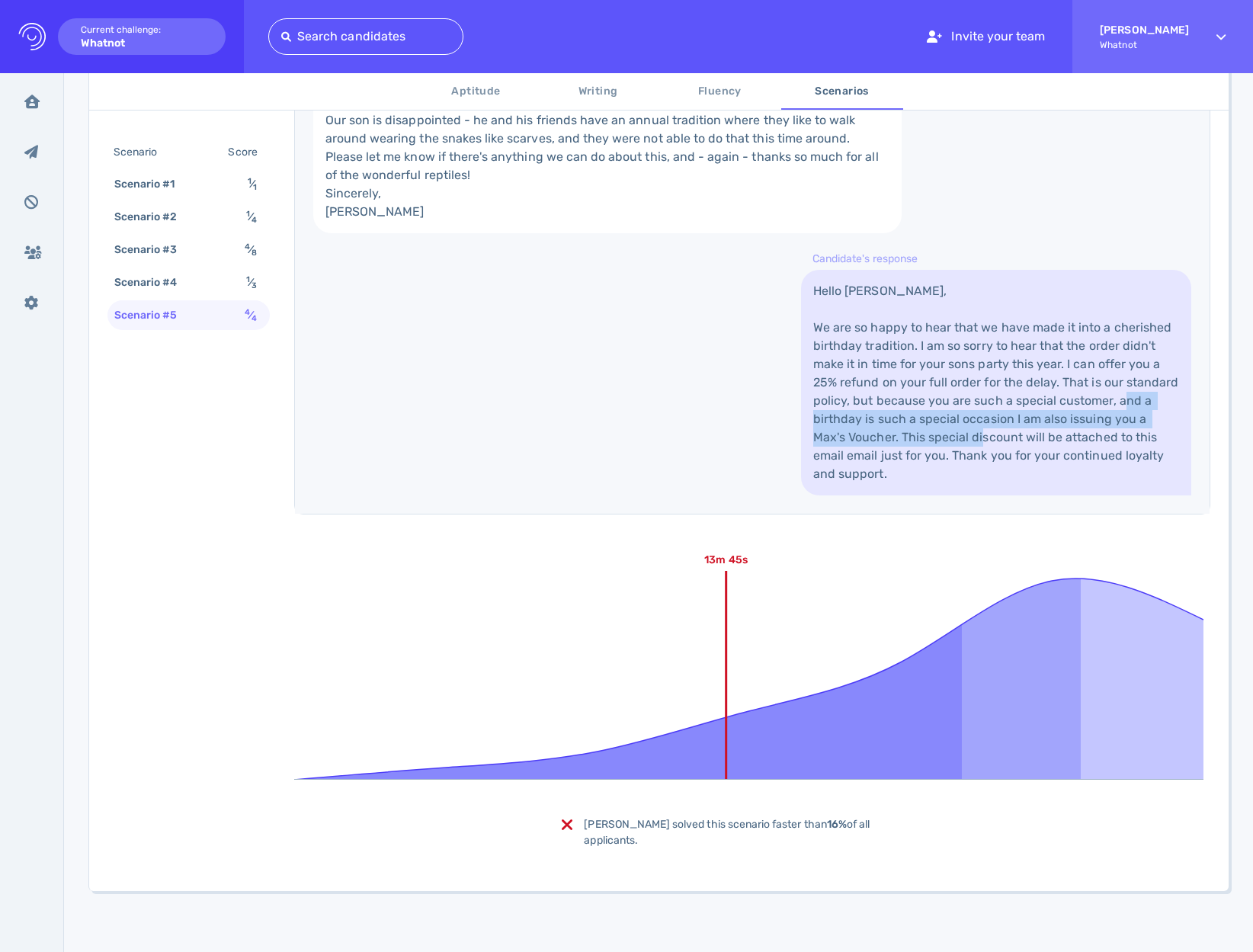
drag, startPoint x: 815, startPoint y: 437, endPoint x: 984, endPoint y: 451, distance: 169.6
click at [984, 451] on link "Hello [PERSON_NAME], We are so happy to hear that we have made it into a cheris…" at bounding box center [996, 382] width 390 height 226
click at [984, 451] on link "Hello [PERSON_NAME], We are so happy to hear that we have made it into a cheris…" at bounding box center [996, 382] width 390 height 226
click at [953, 480] on link "Hello [PERSON_NAME], We are so happy to hear that we have made it into a cheris…" at bounding box center [996, 382] width 390 height 226
click at [221, 268] on div "Scenario #4 1 ⁄ 3" at bounding box center [189, 282] width 163 height 29
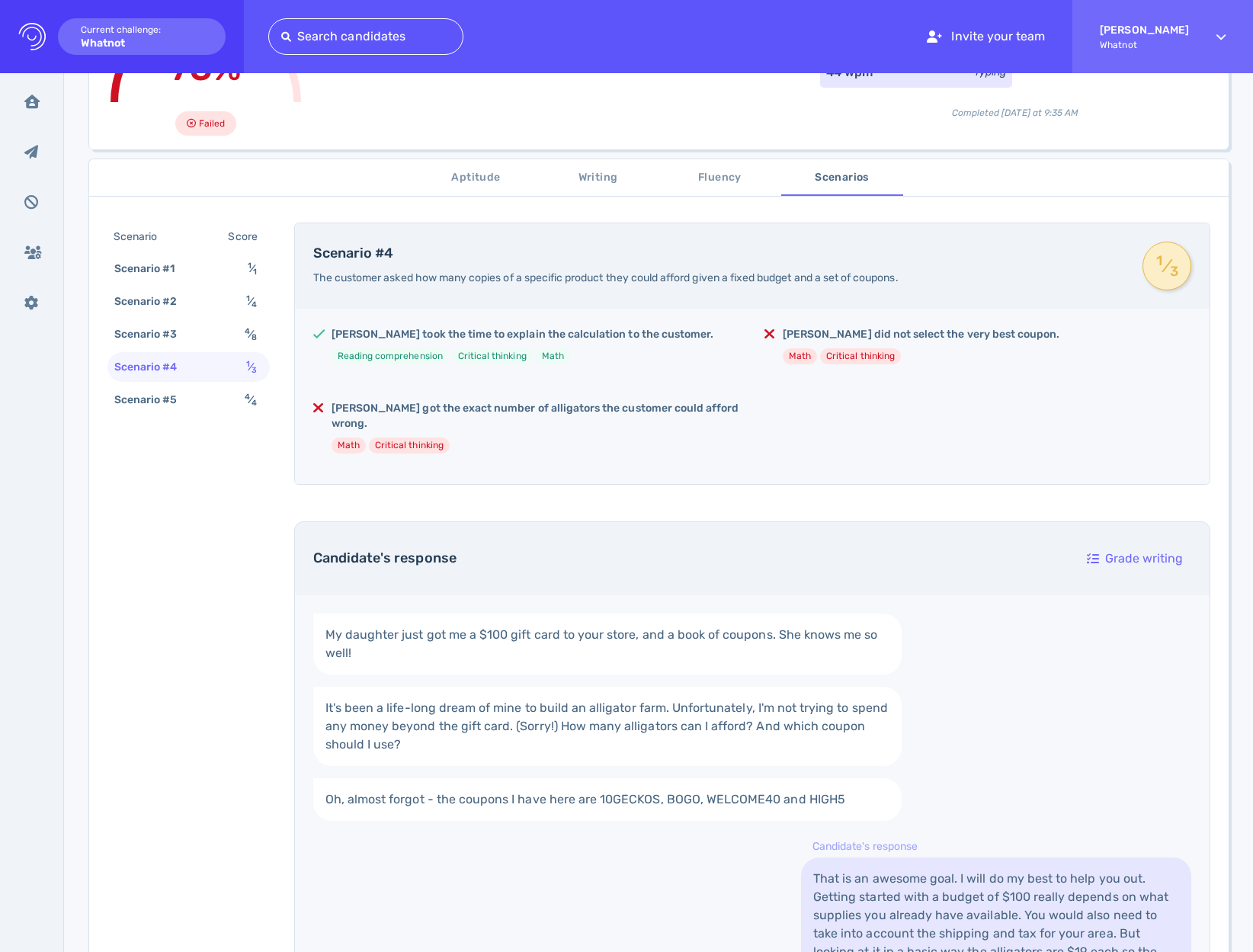
scroll to position [167, 0]
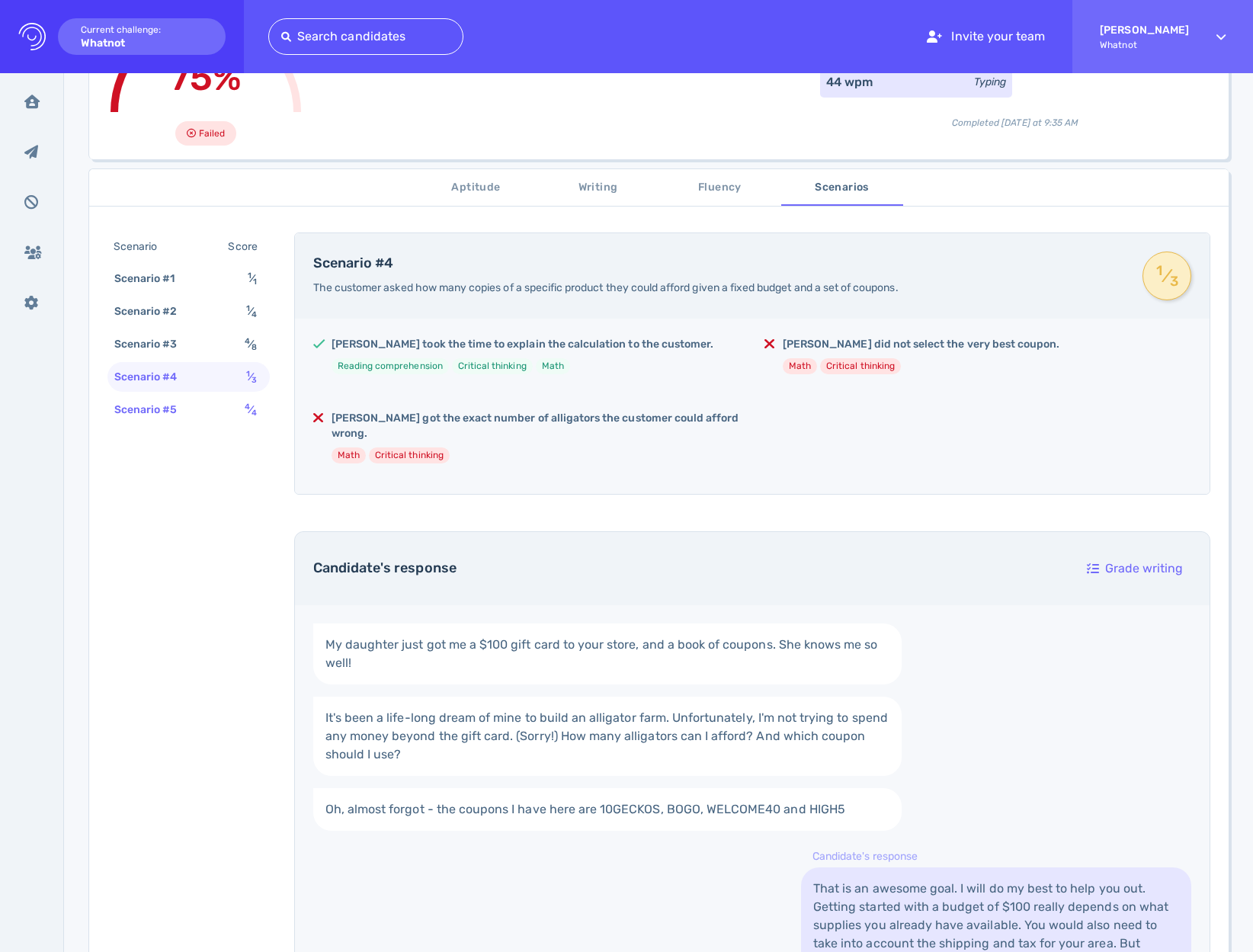
click at [163, 420] on div "Scenario #5 4 ⁄ 4" at bounding box center [189, 409] width 163 height 29
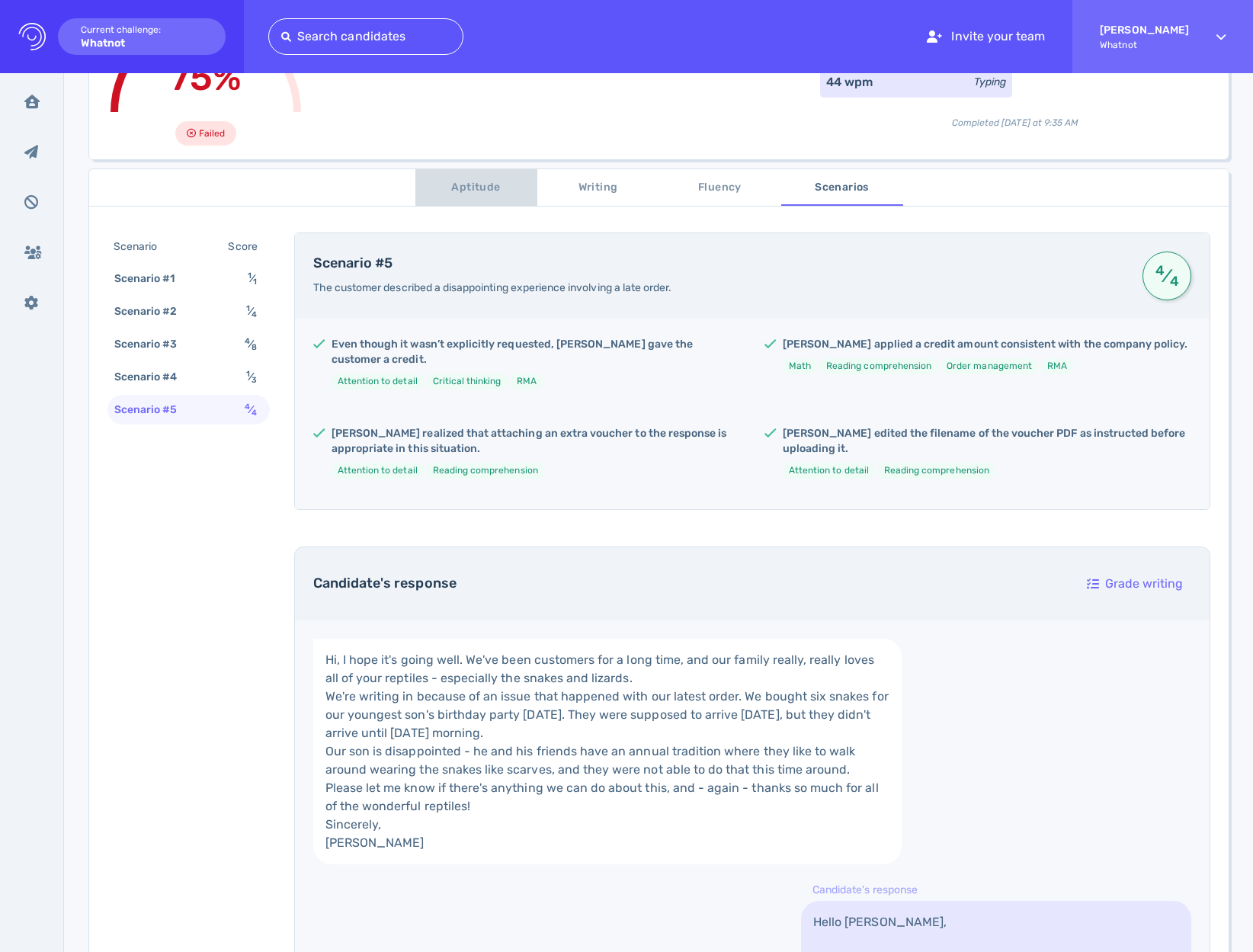
click at [483, 194] on span "Aptitude" at bounding box center [476, 188] width 104 height 19
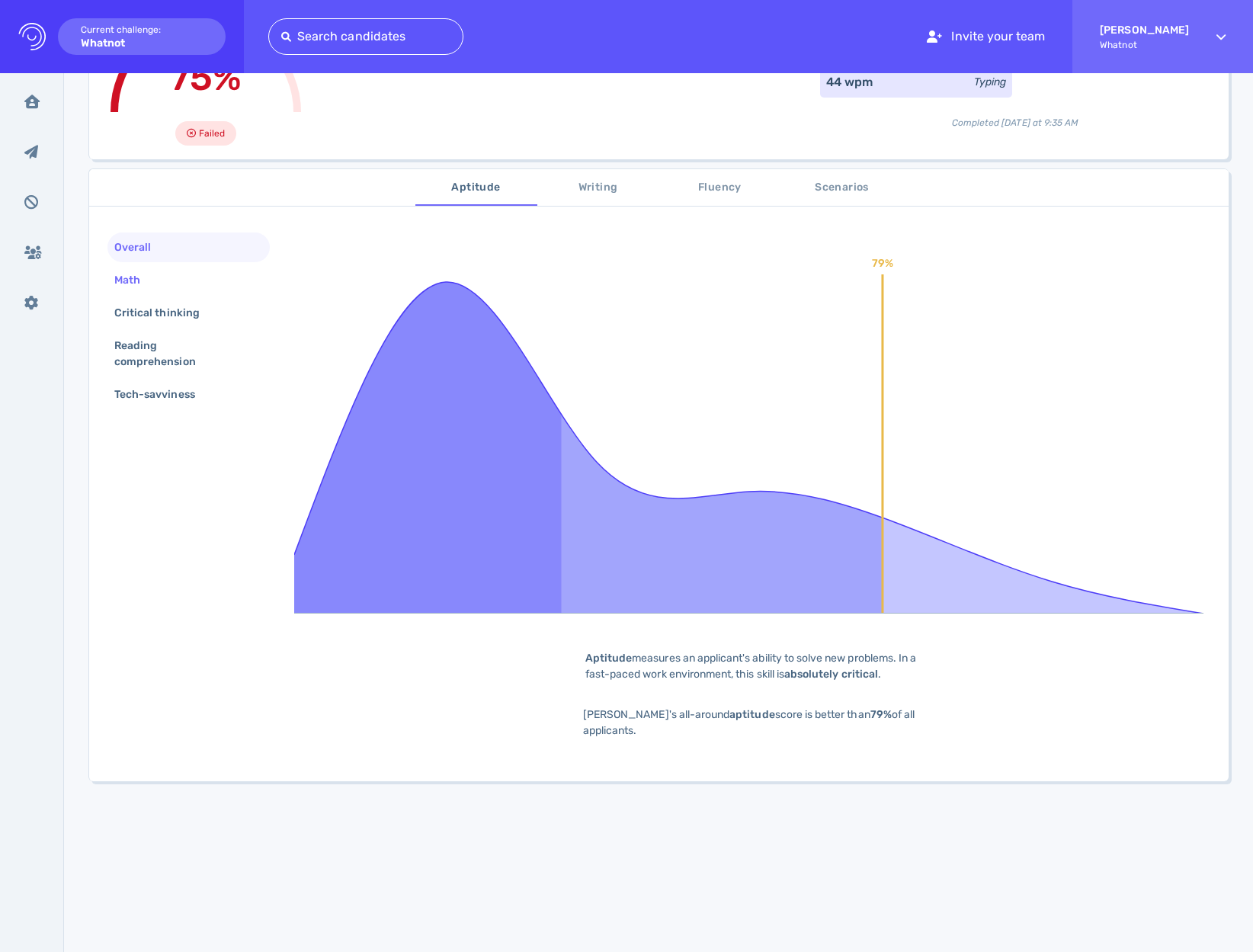
click at [134, 284] on div "Math" at bounding box center [134, 280] width 47 height 22
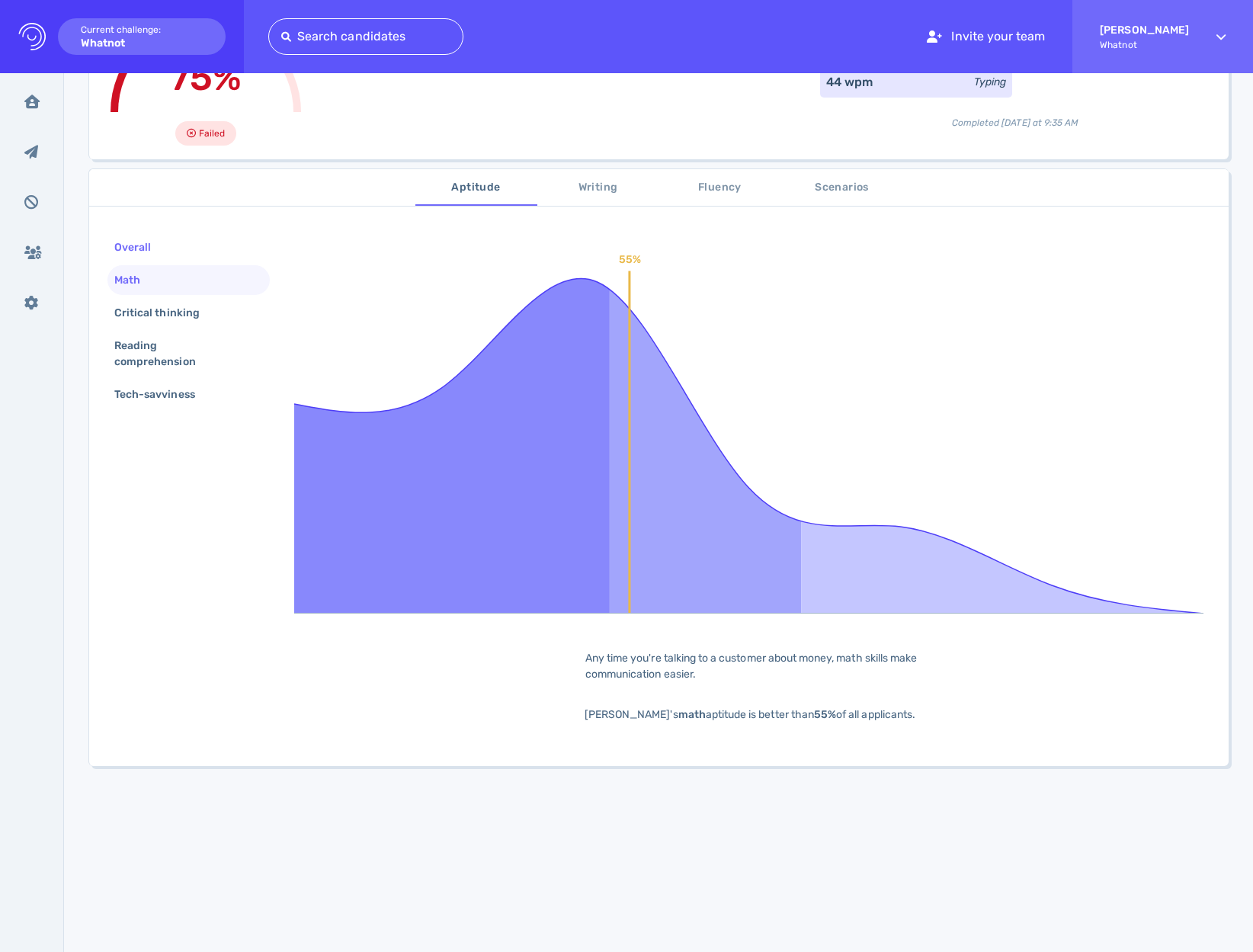
click at [154, 241] on div "Overall" at bounding box center [140, 247] width 58 height 22
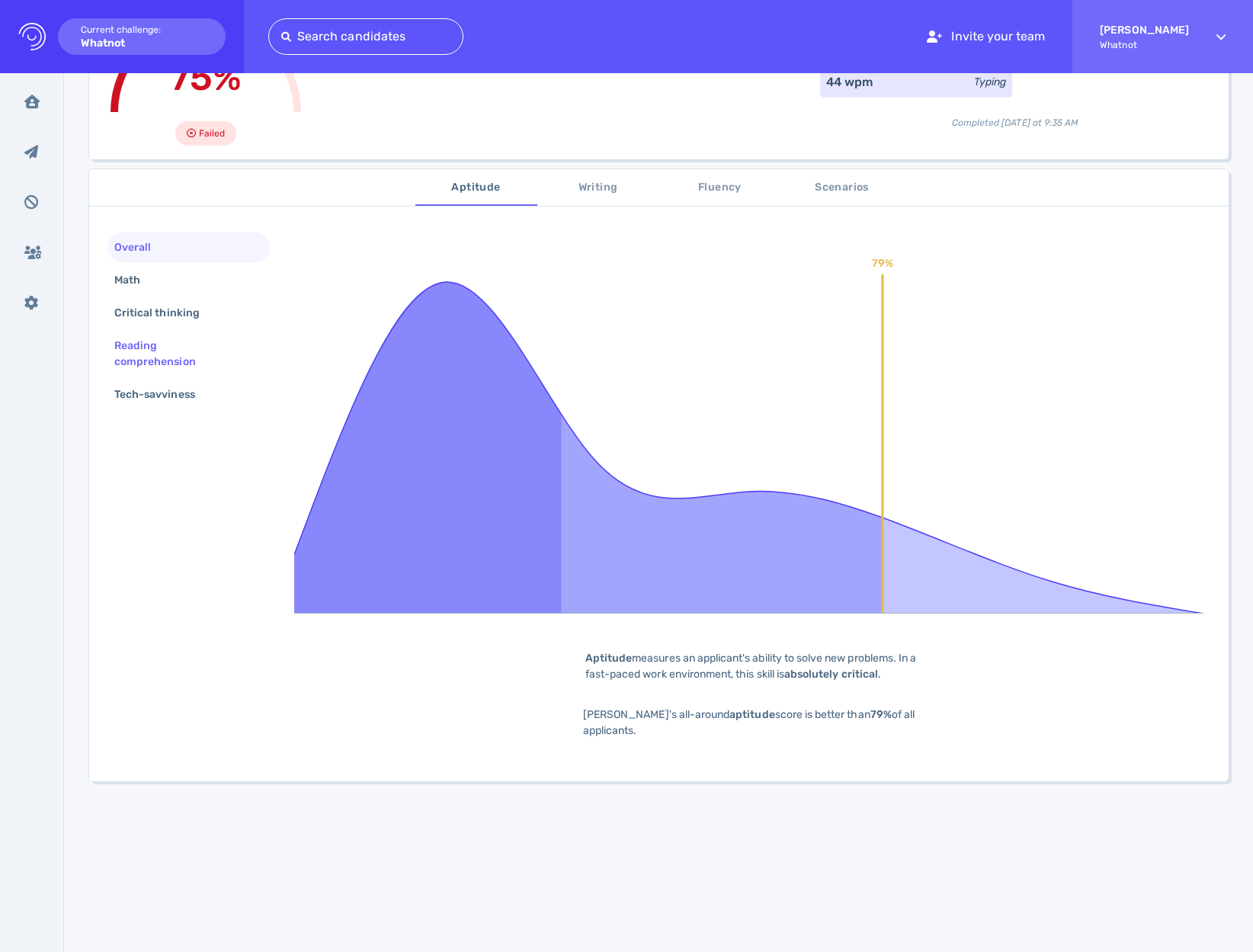
click at [157, 336] on div "Reading comprehension" at bounding box center [182, 353] width 142 height 38
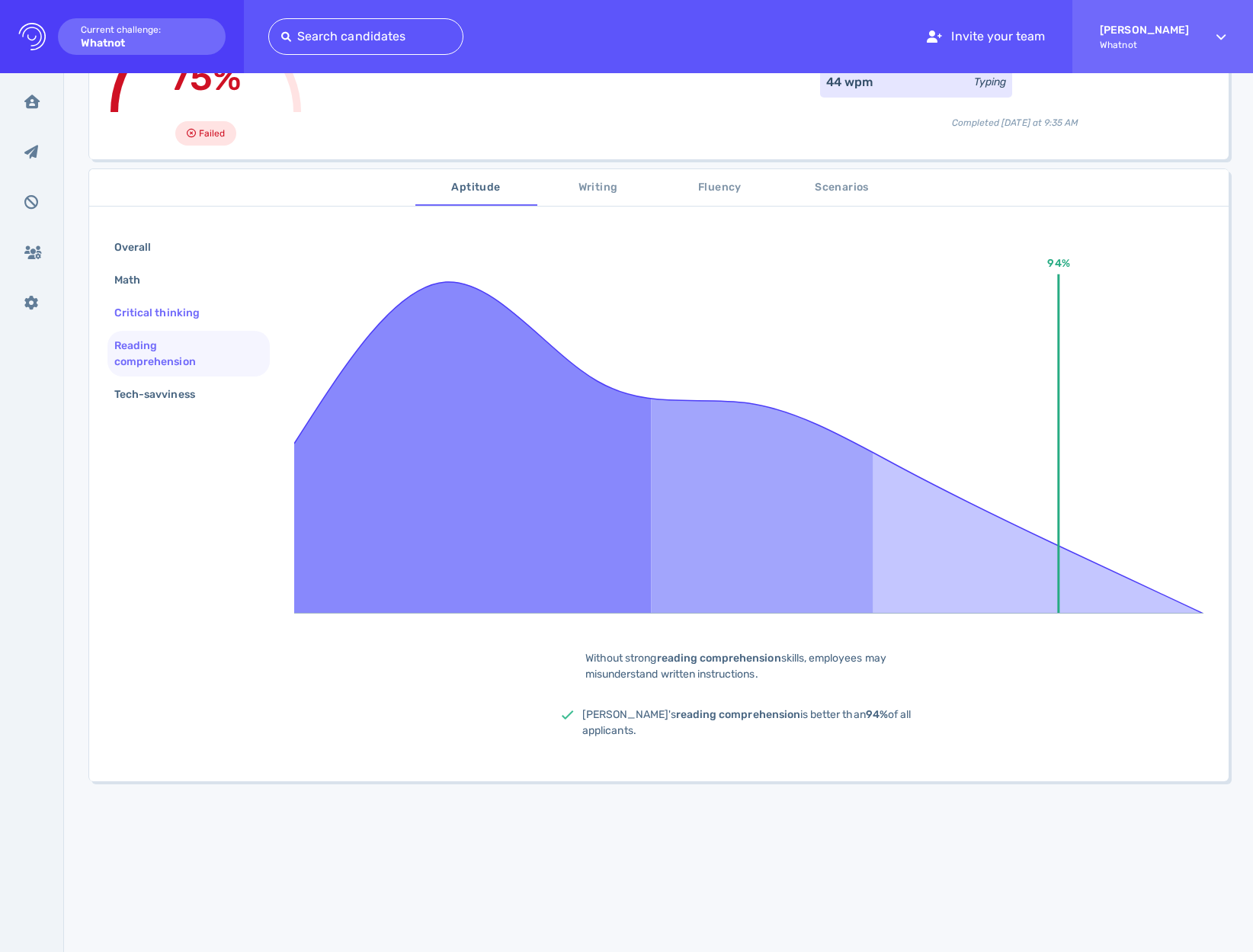
click at [161, 313] on div "Critical thinking" at bounding box center [165, 312] width 107 height 22
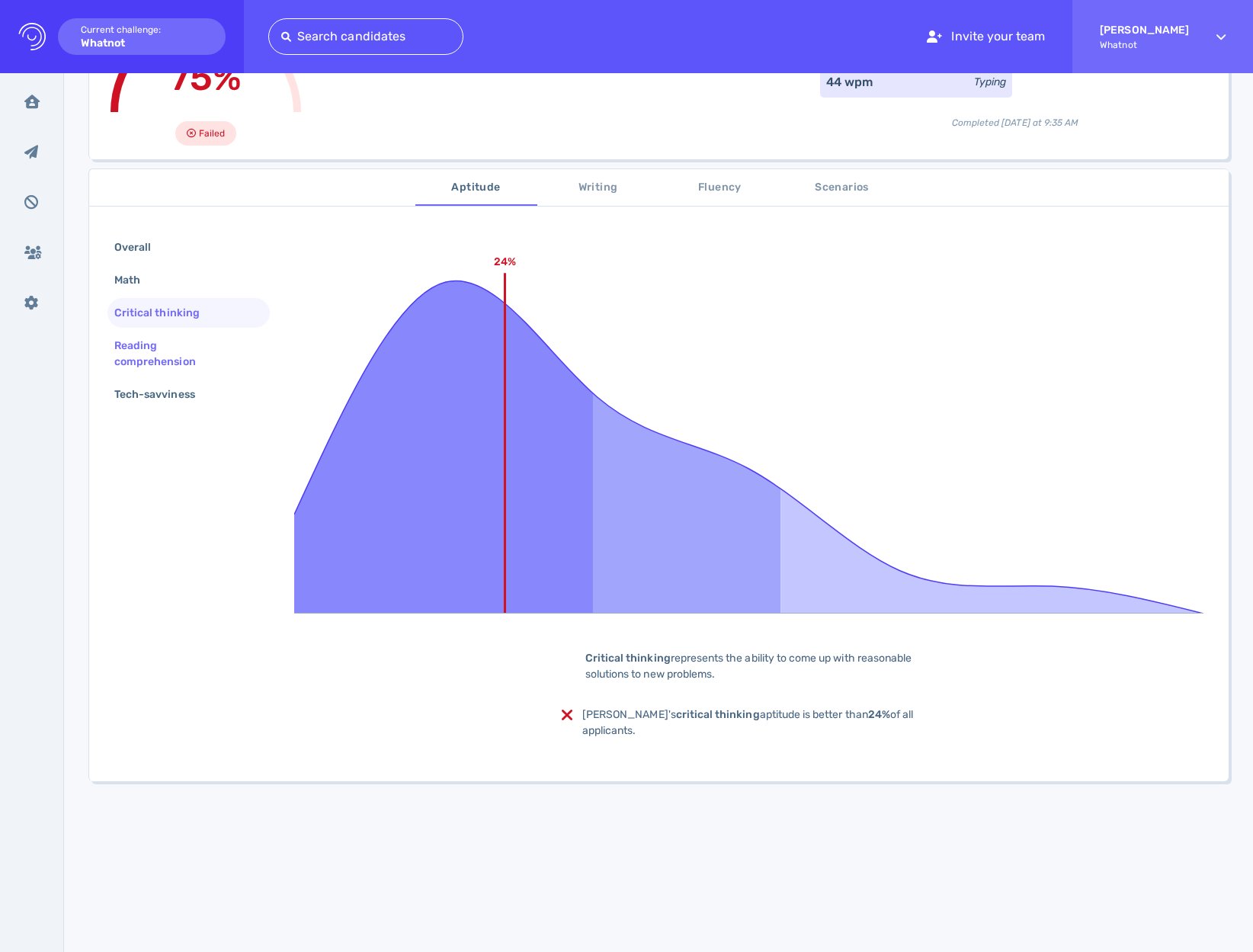
click at [142, 365] on div "Reading comprehension" at bounding box center [182, 353] width 142 height 38
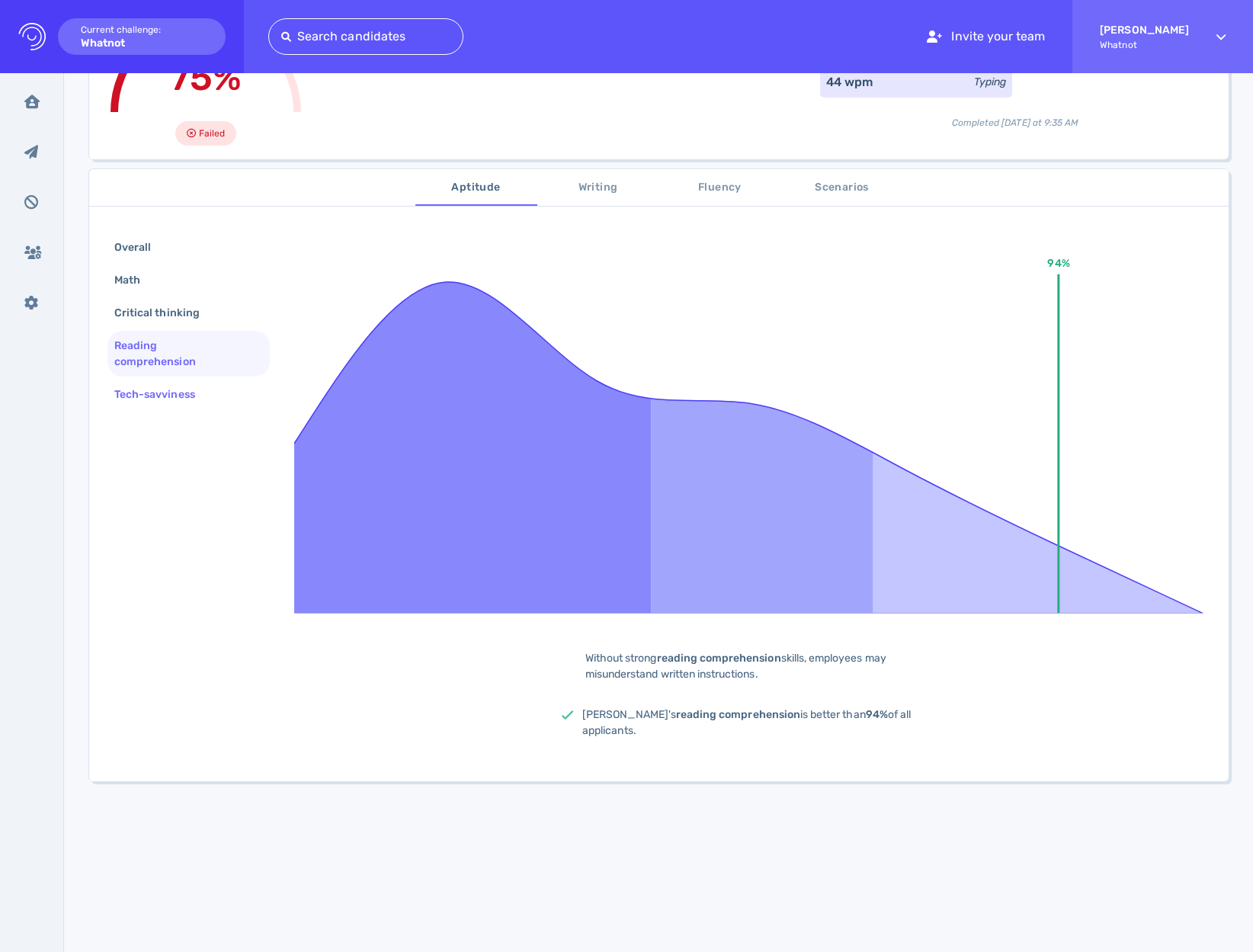
click at [141, 407] on div "Tech-savviness" at bounding box center [189, 394] width 163 height 29
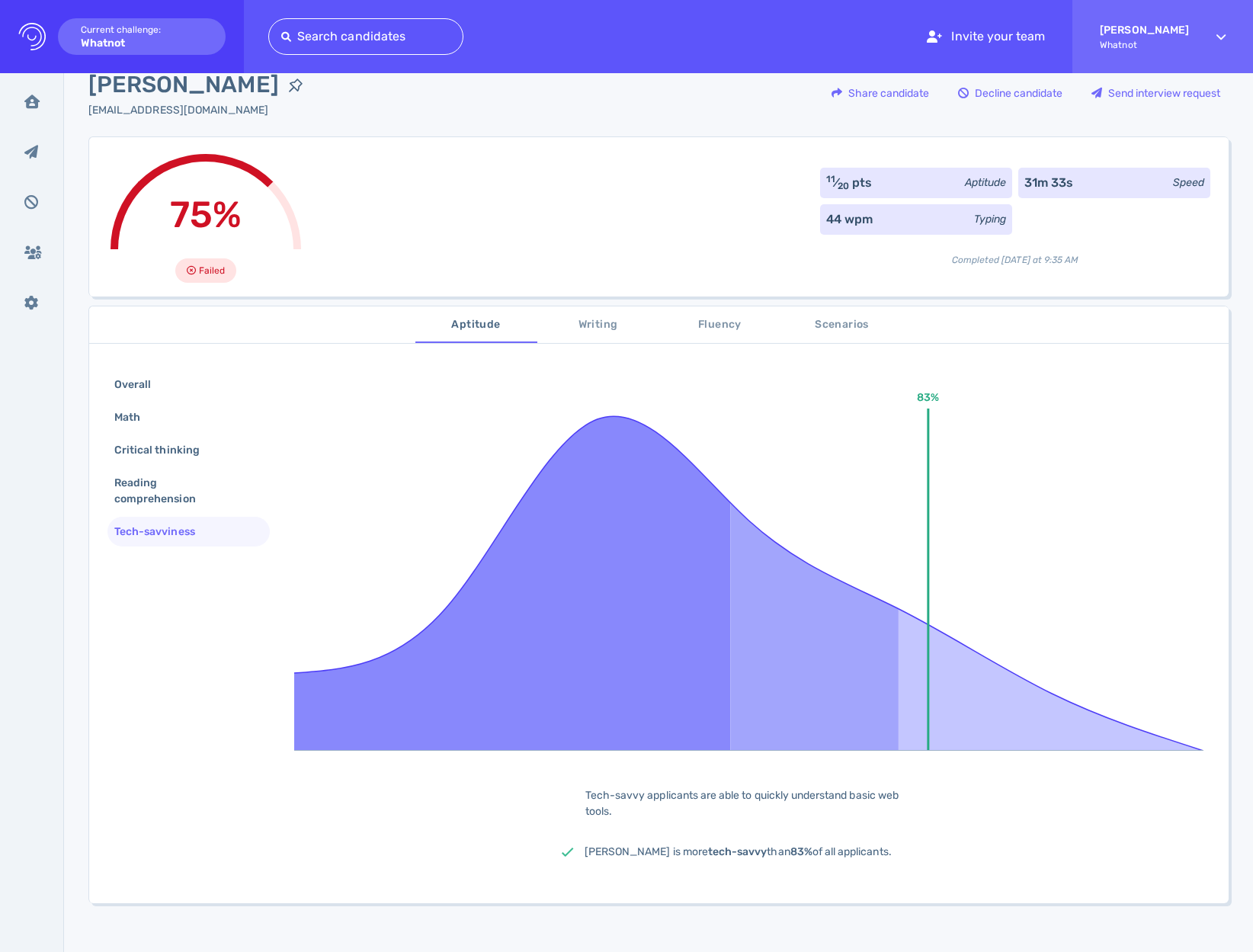
scroll to position [0, 0]
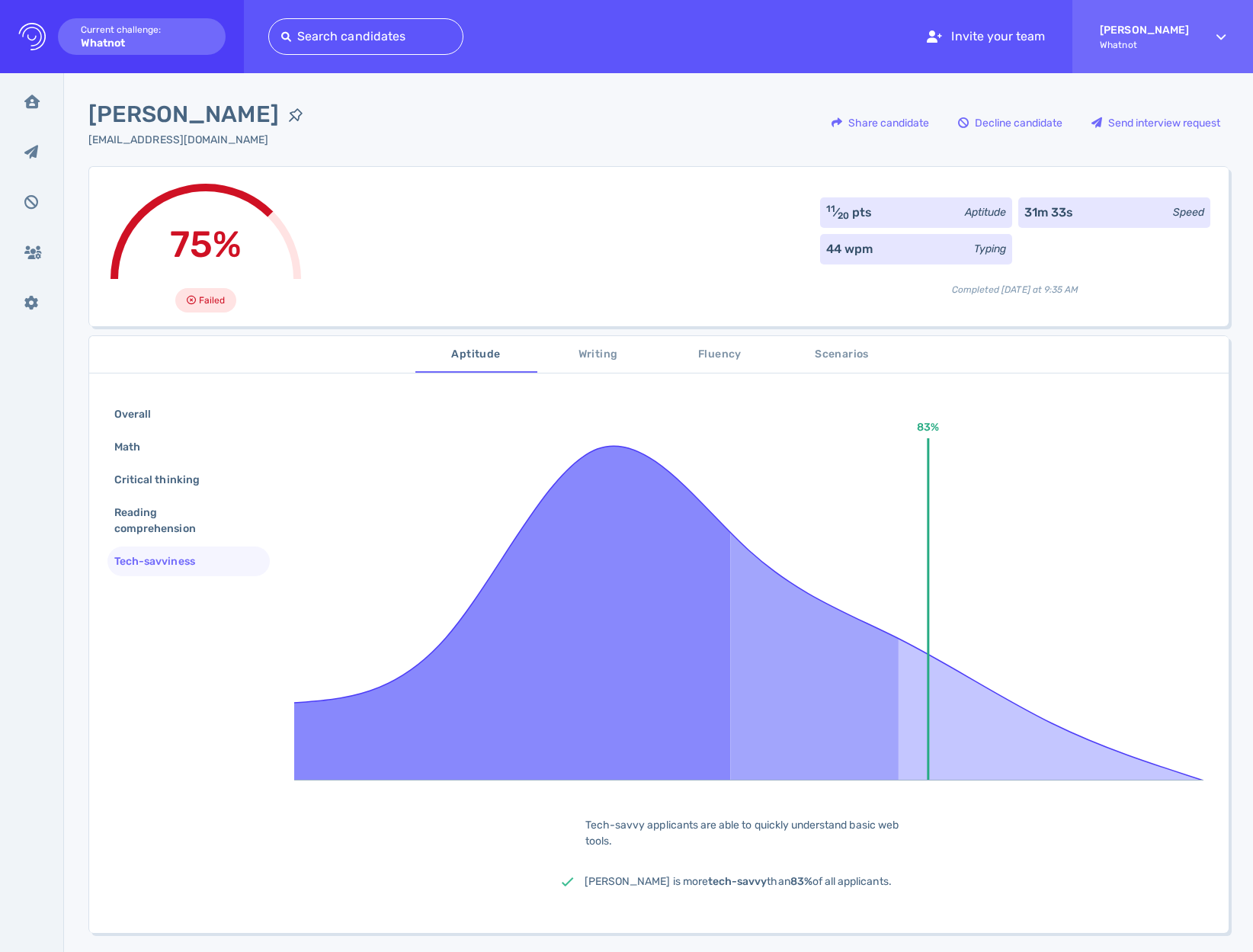
click at [591, 364] on button "Writing" at bounding box center [598, 354] width 122 height 36
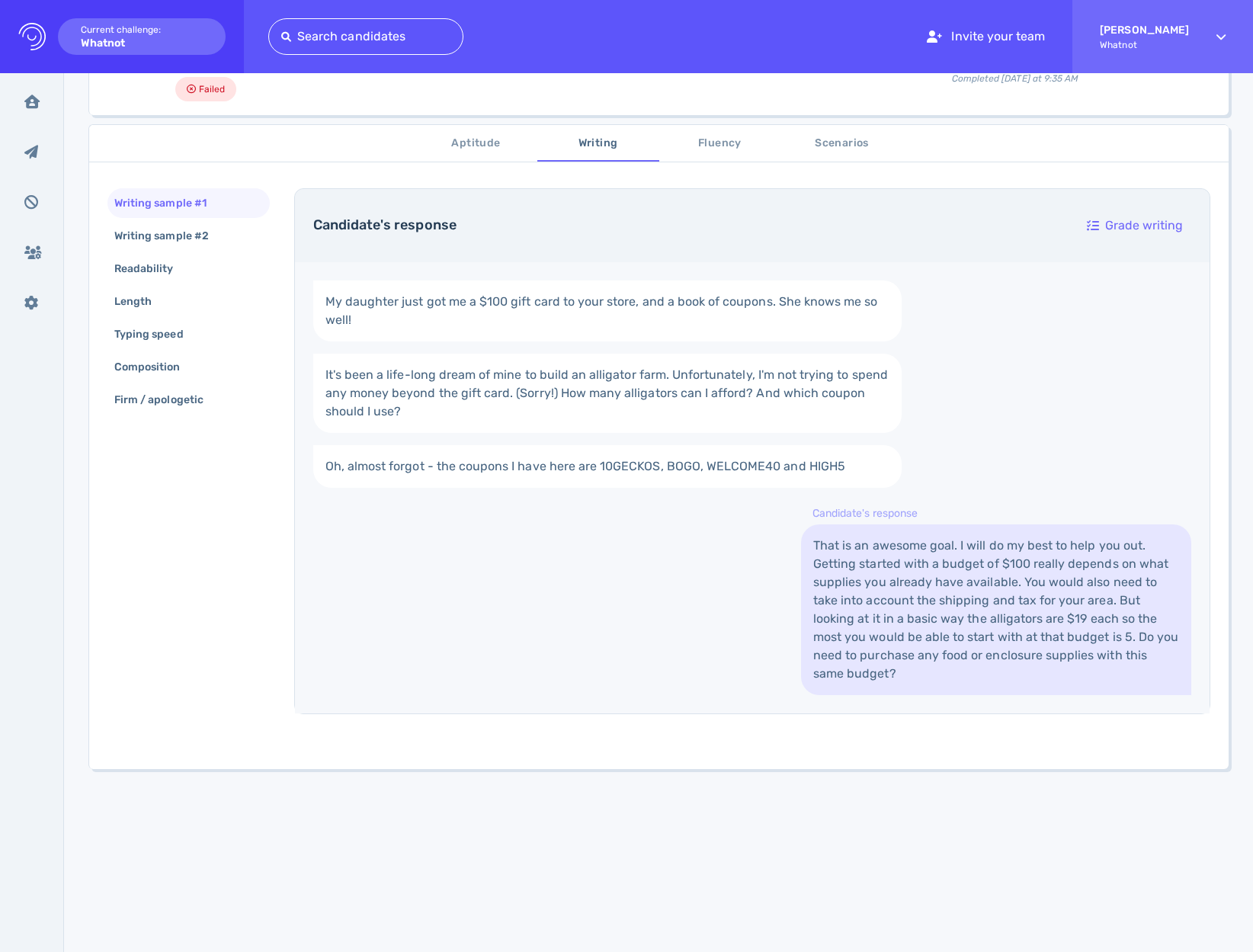
scroll to position [253, 0]
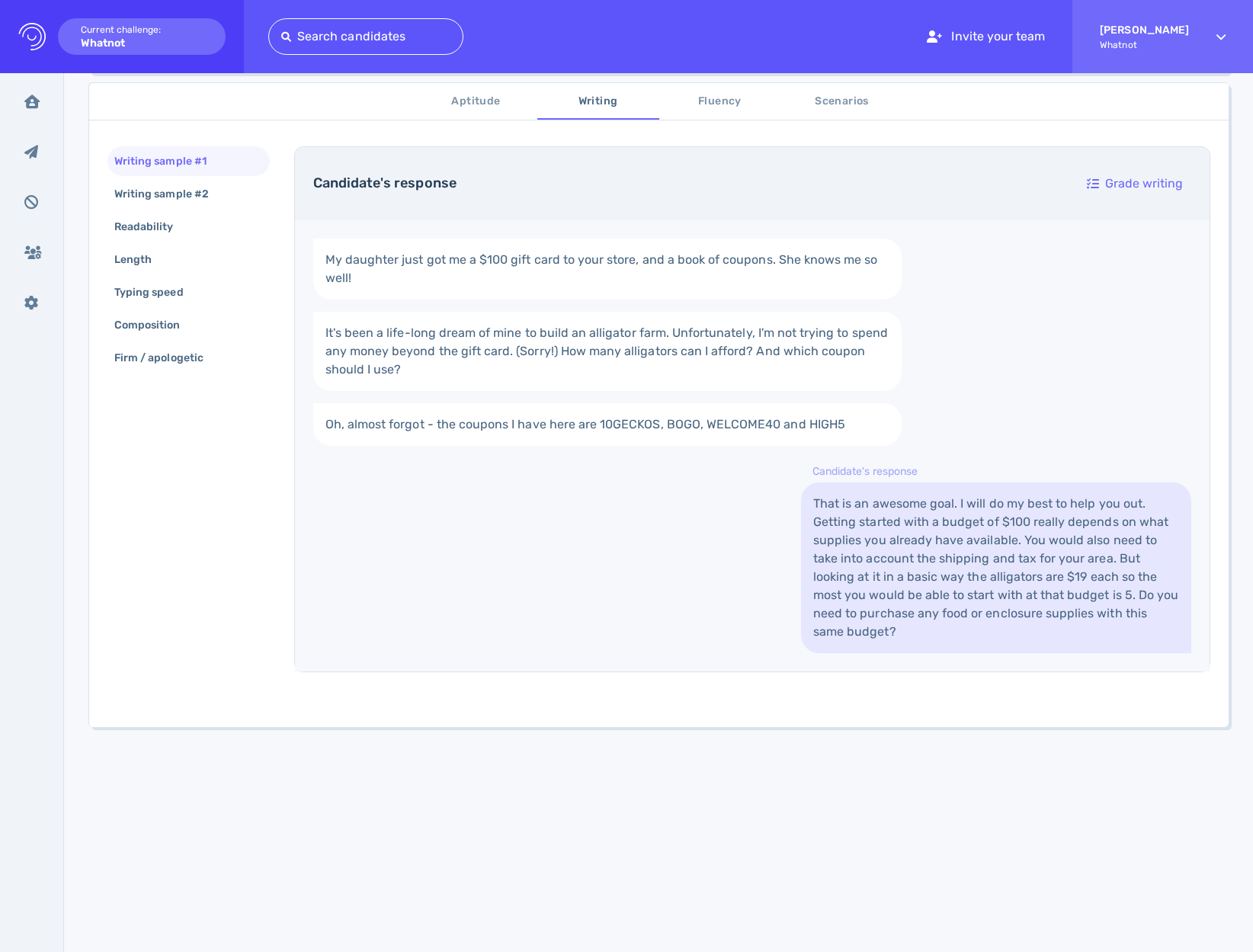
click at [1004, 568] on link "That is an awesome goal. I will do my best to help you out. Getting started wit…" at bounding box center [996, 568] width 390 height 171
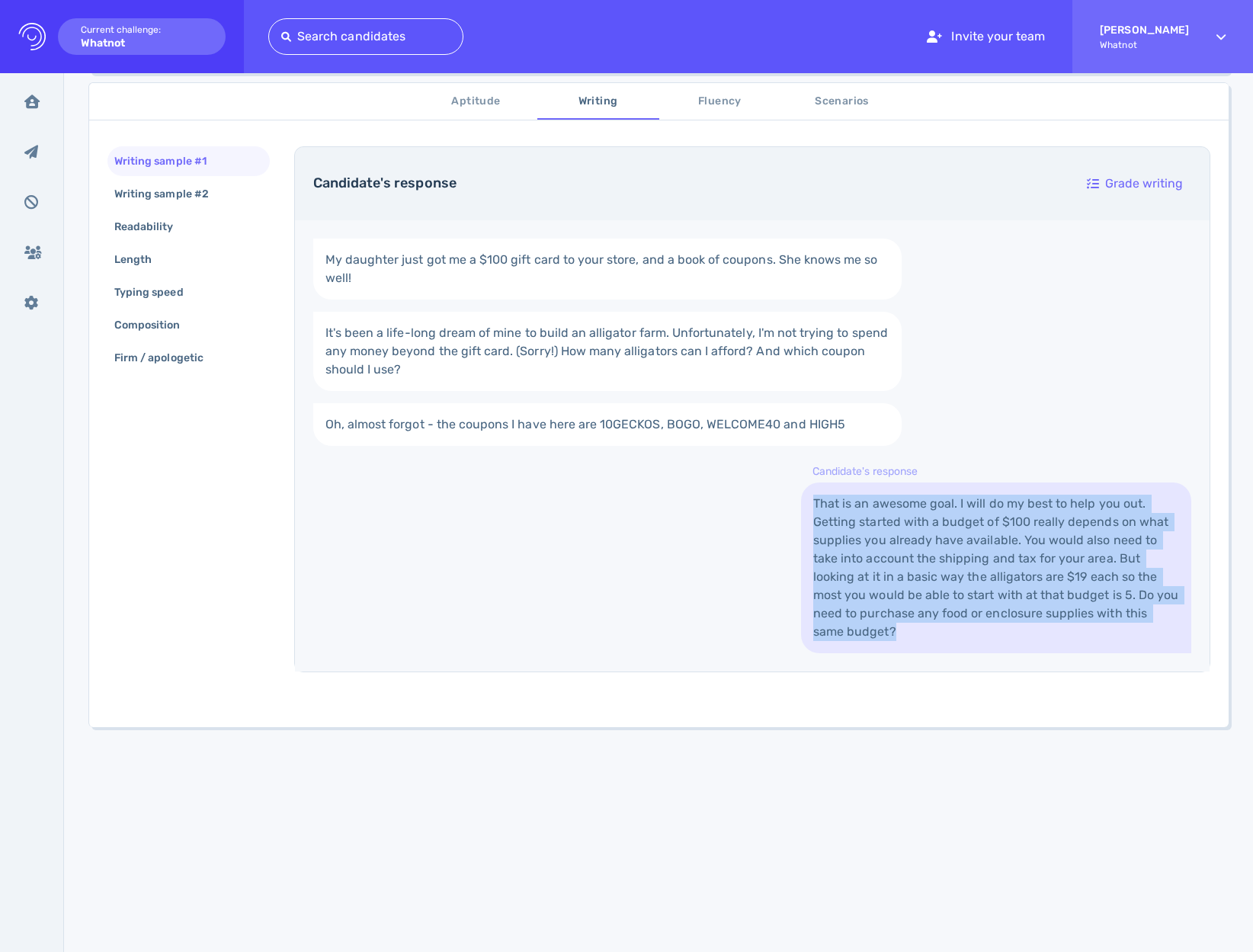
click at [1004, 568] on link "That is an awesome goal. I will do my best to help you out. Getting started wit…" at bounding box center [996, 568] width 390 height 171
drag, startPoint x: 742, startPoint y: 556, endPoint x: 735, endPoint y: 553, distance: 7.6
click at [741, 556] on div "My daughter just got me a $100 gift card to your store, and a book of coupons. …" at bounding box center [752, 445] width 915 height 451
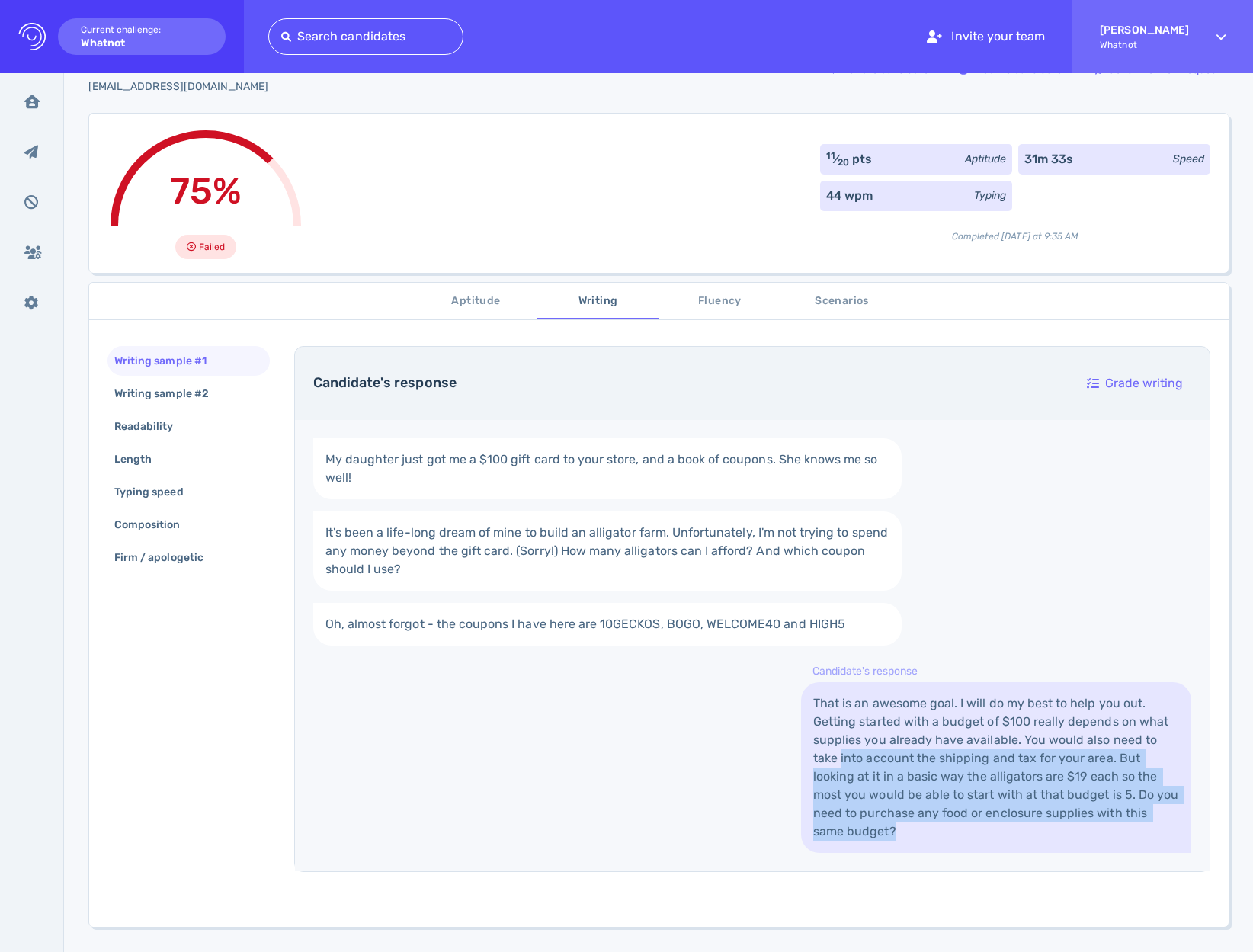
scroll to position [0, 0]
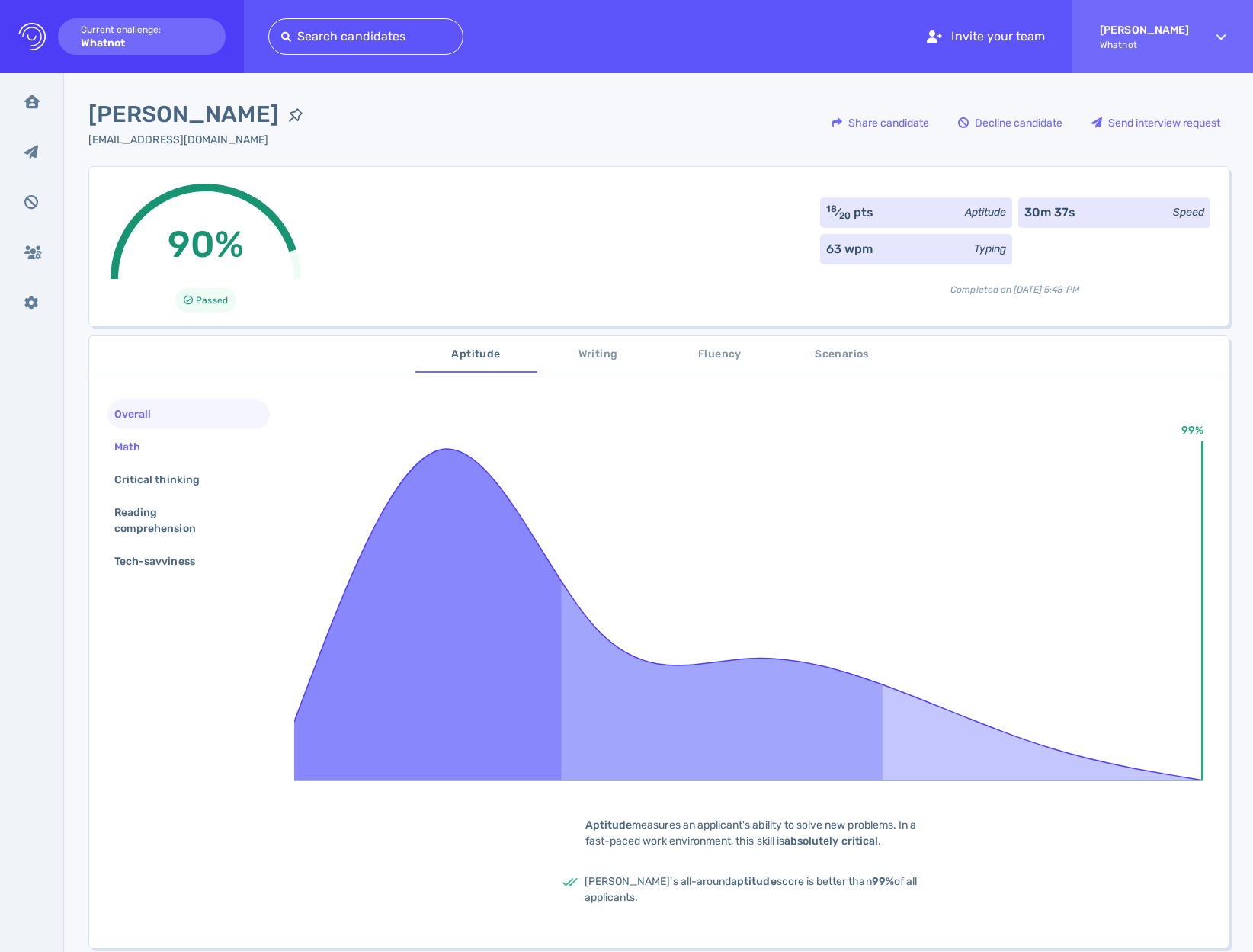
click at [115, 453] on div "Math" at bounding box center [134, 446] width 47 height 22
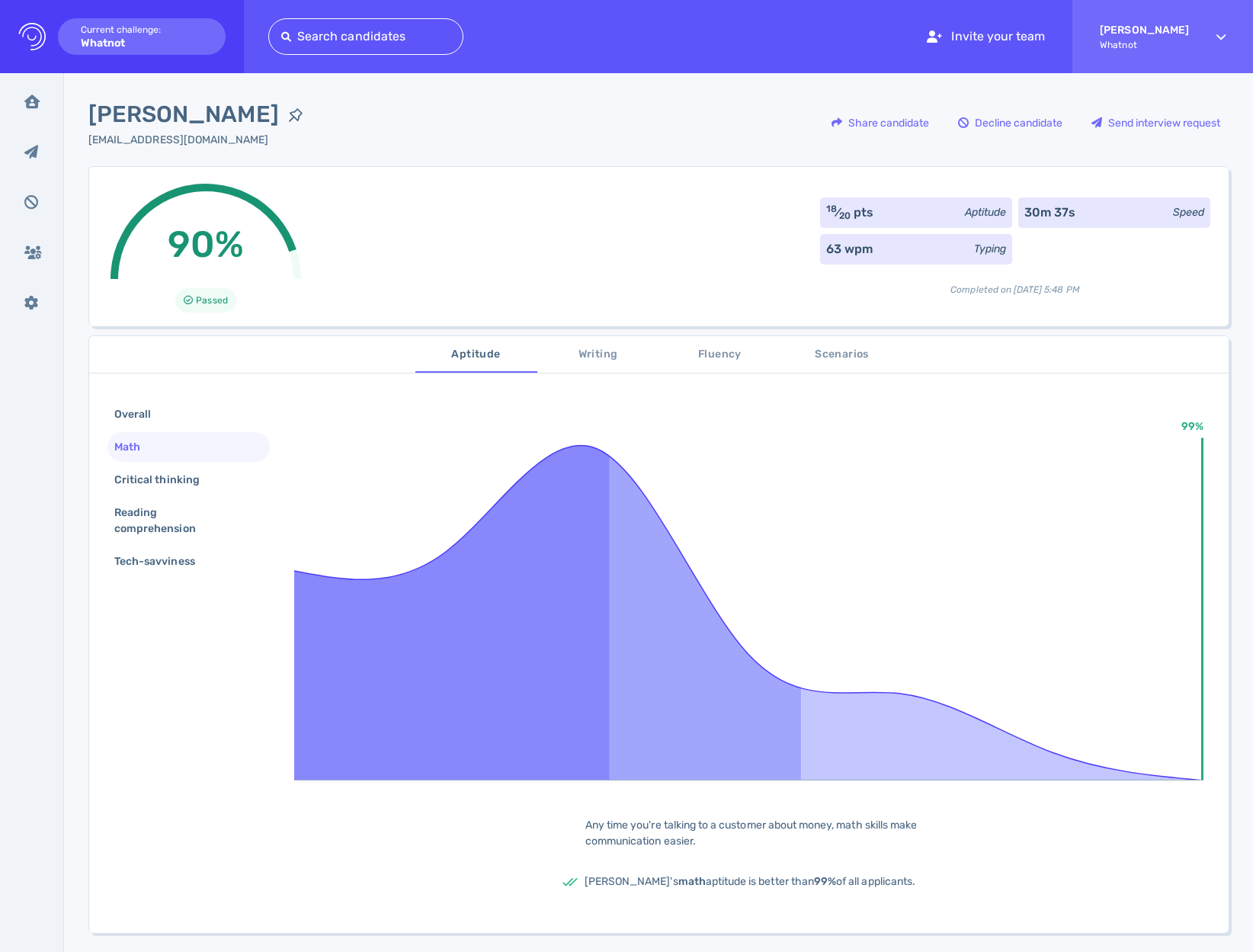
click at [829, 356] on span "Scenarios" at bounding box center [842, 354] width 104 height 19
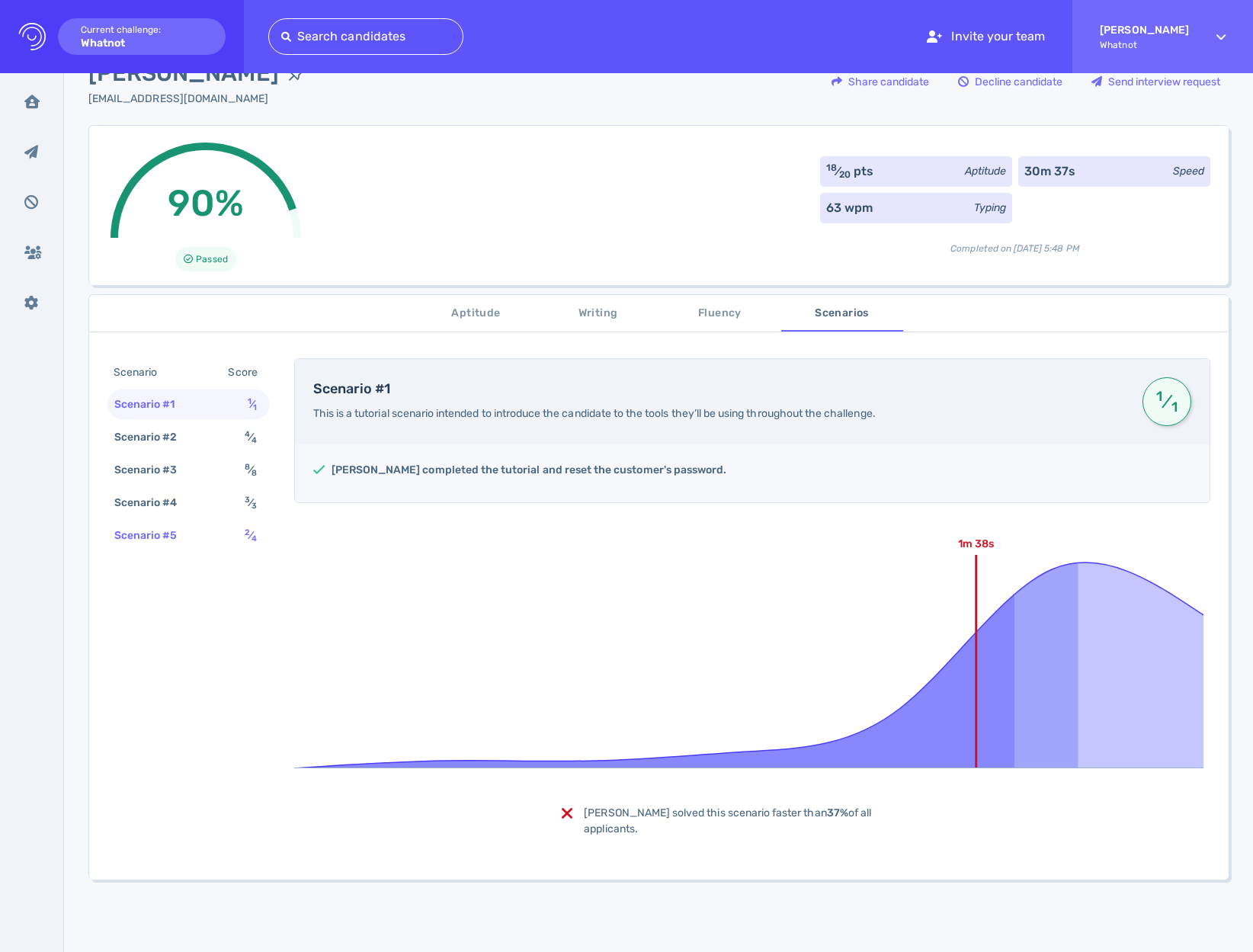
scroll to position [77, 0]
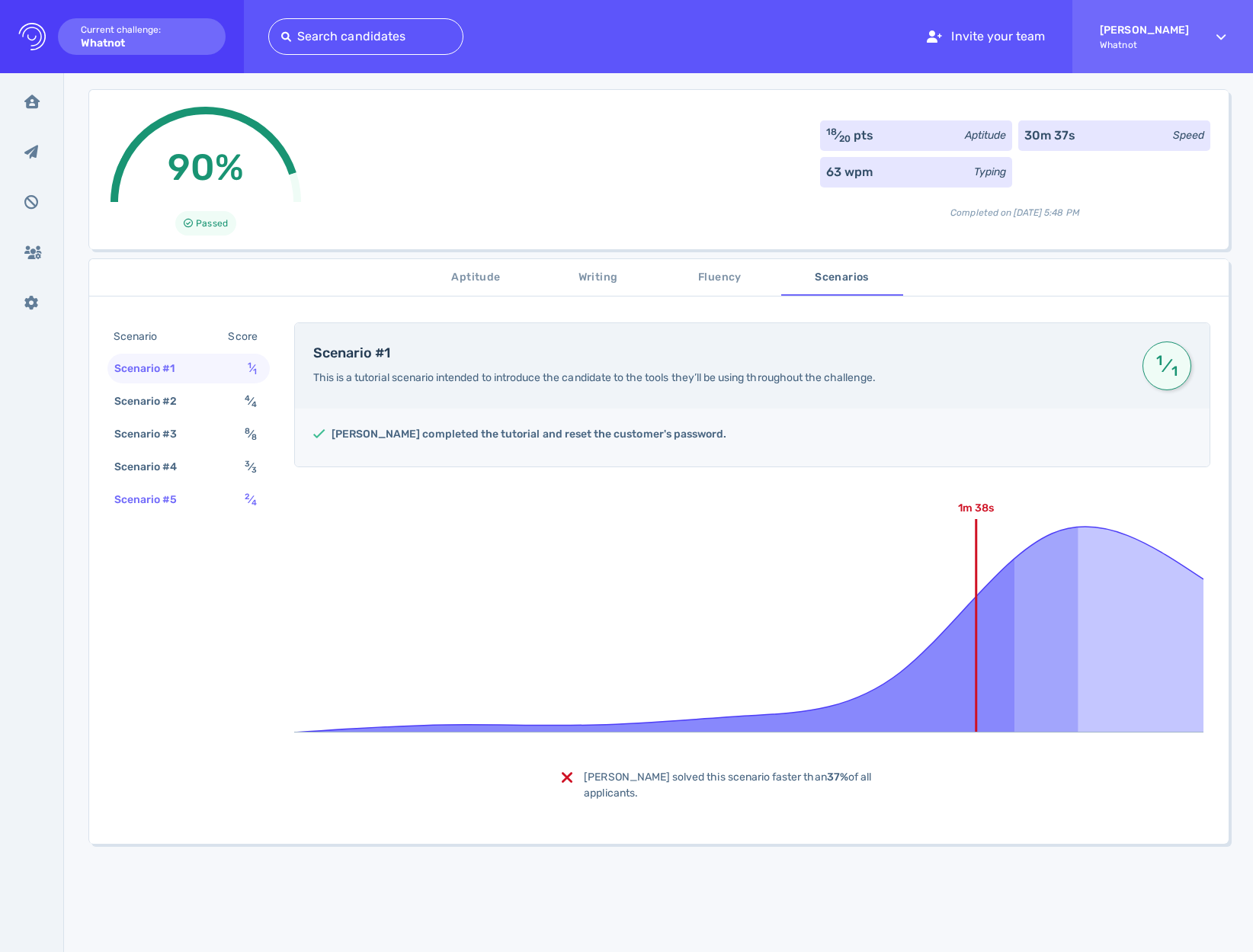
click at [150, 504] on div "Scenario #5" at bounding box center [153, 500] width 84 height 22
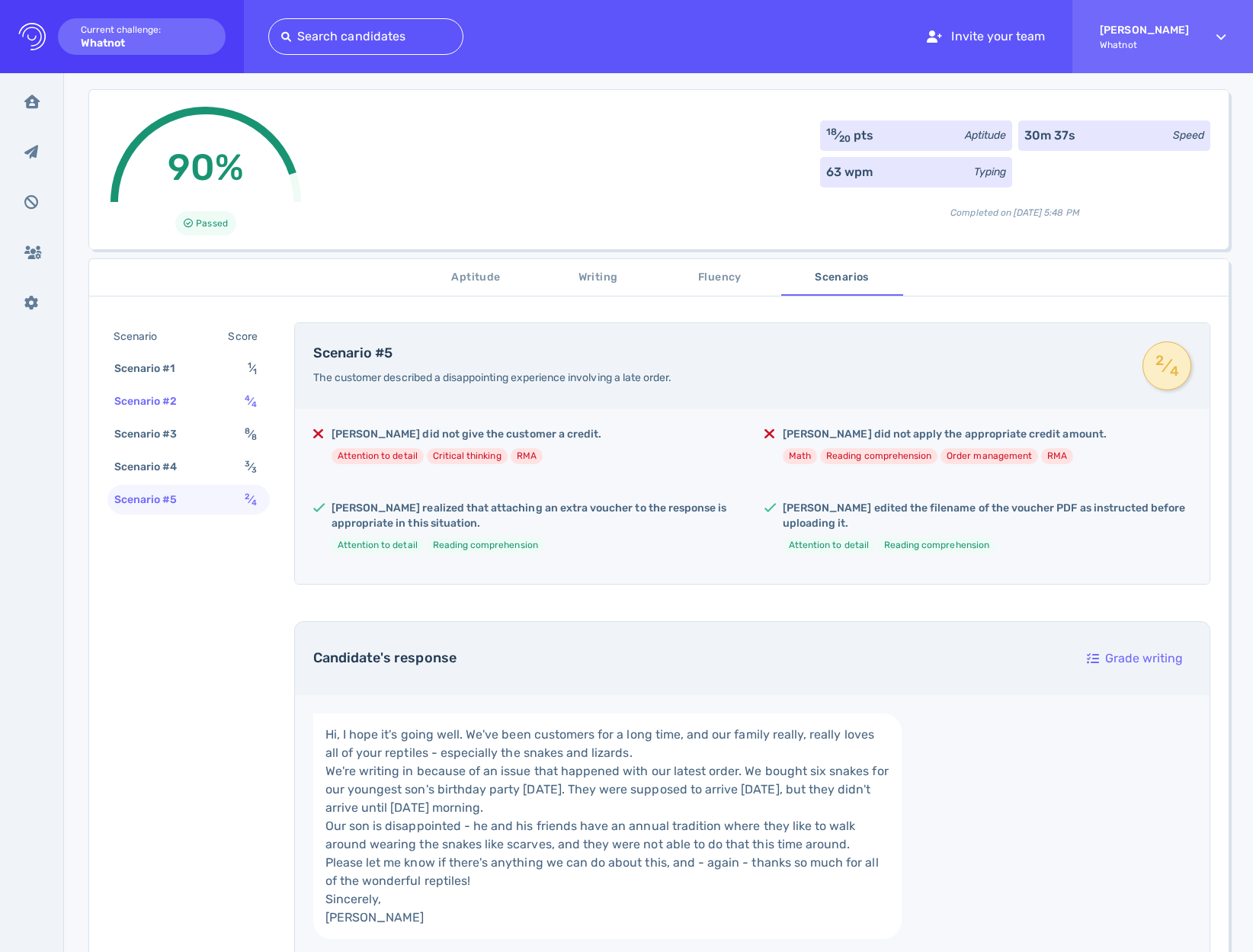
click at [196, 395] on div "Scenario #2 4 ⁄ 4" at bounding box center [189, 401] width 163 height 29
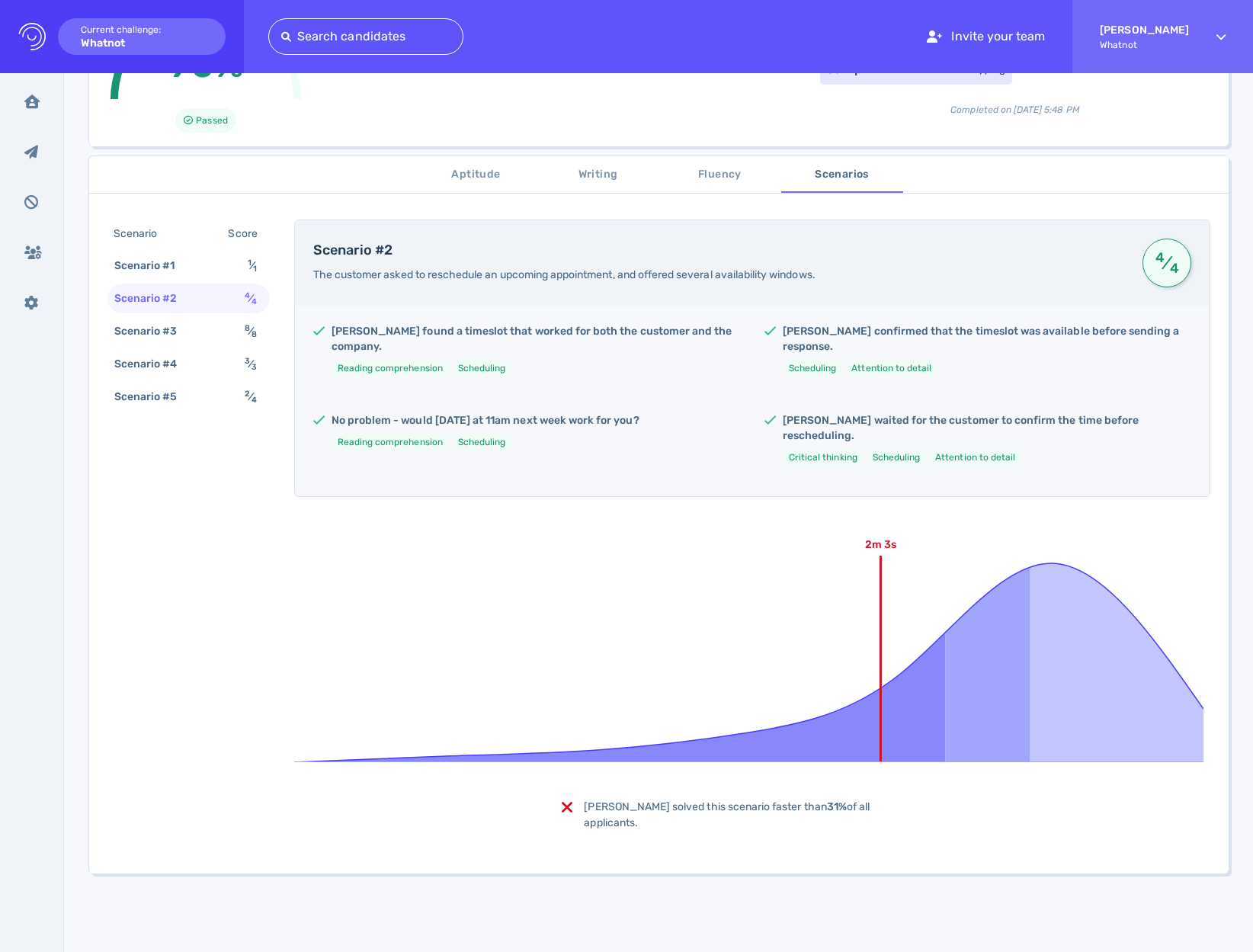
scroll to position [253, 0]
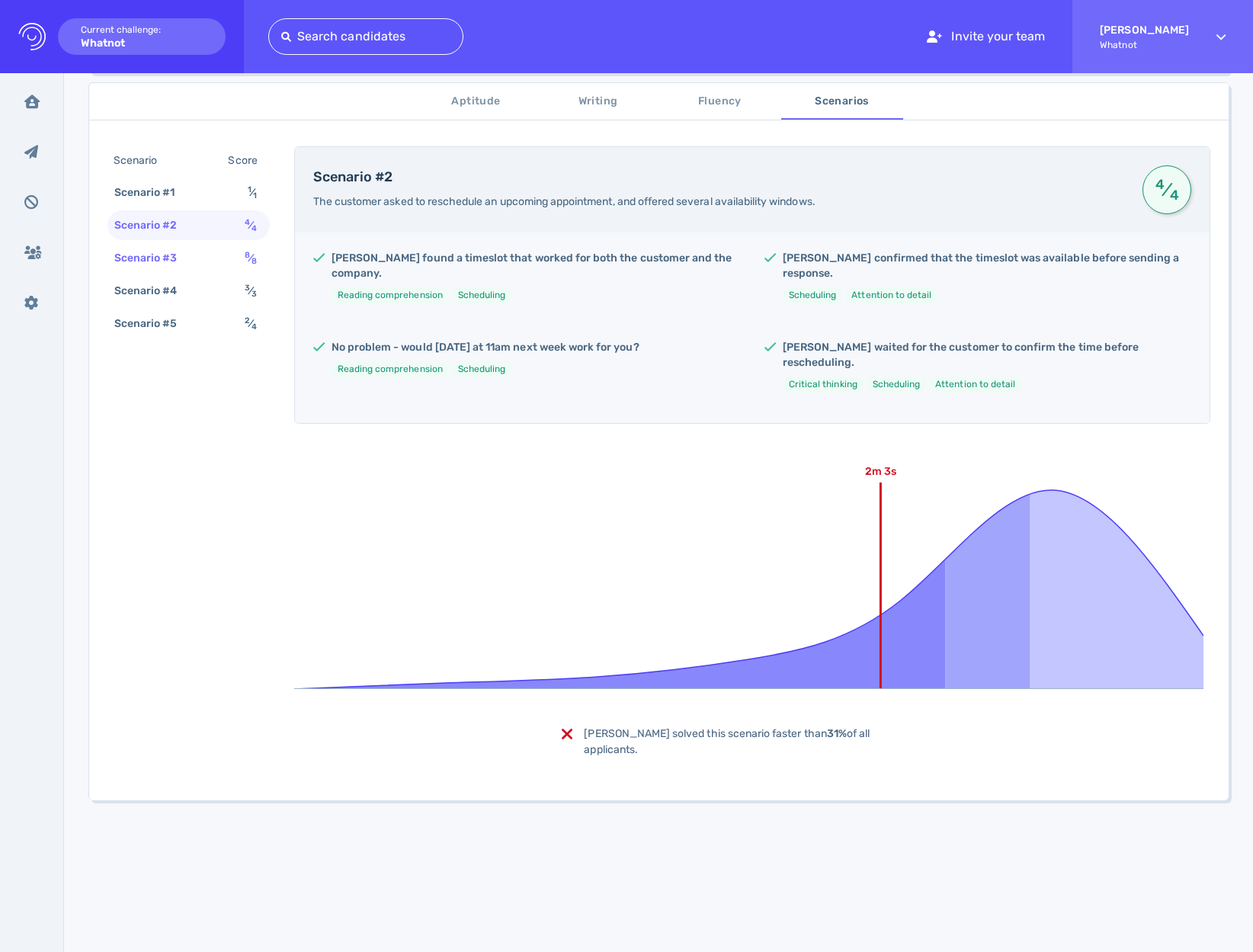
click at [177, 266] on div "Scenario #3" at bounding box center [153, 258] width 84 height 22
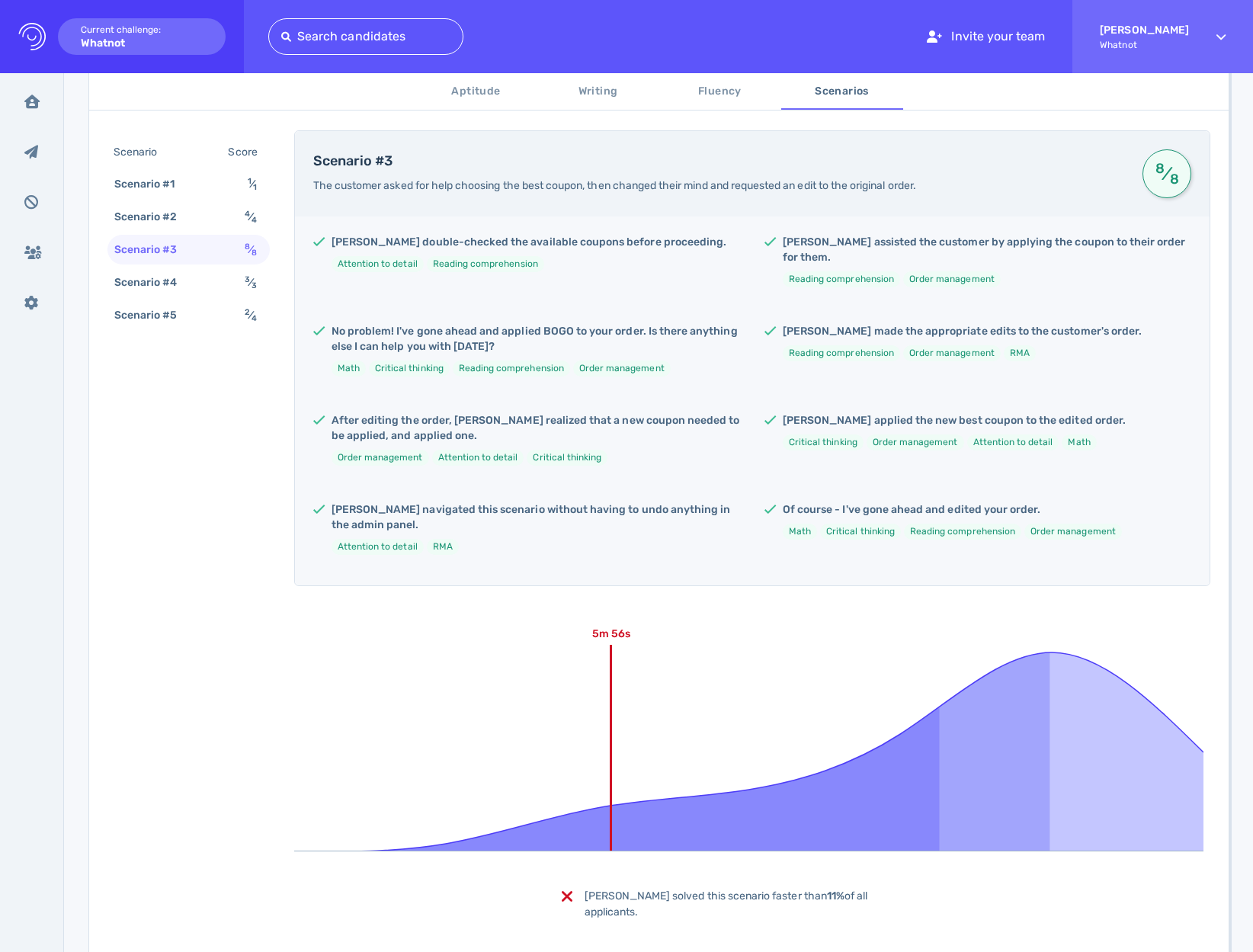
scroll to position [310, 0]
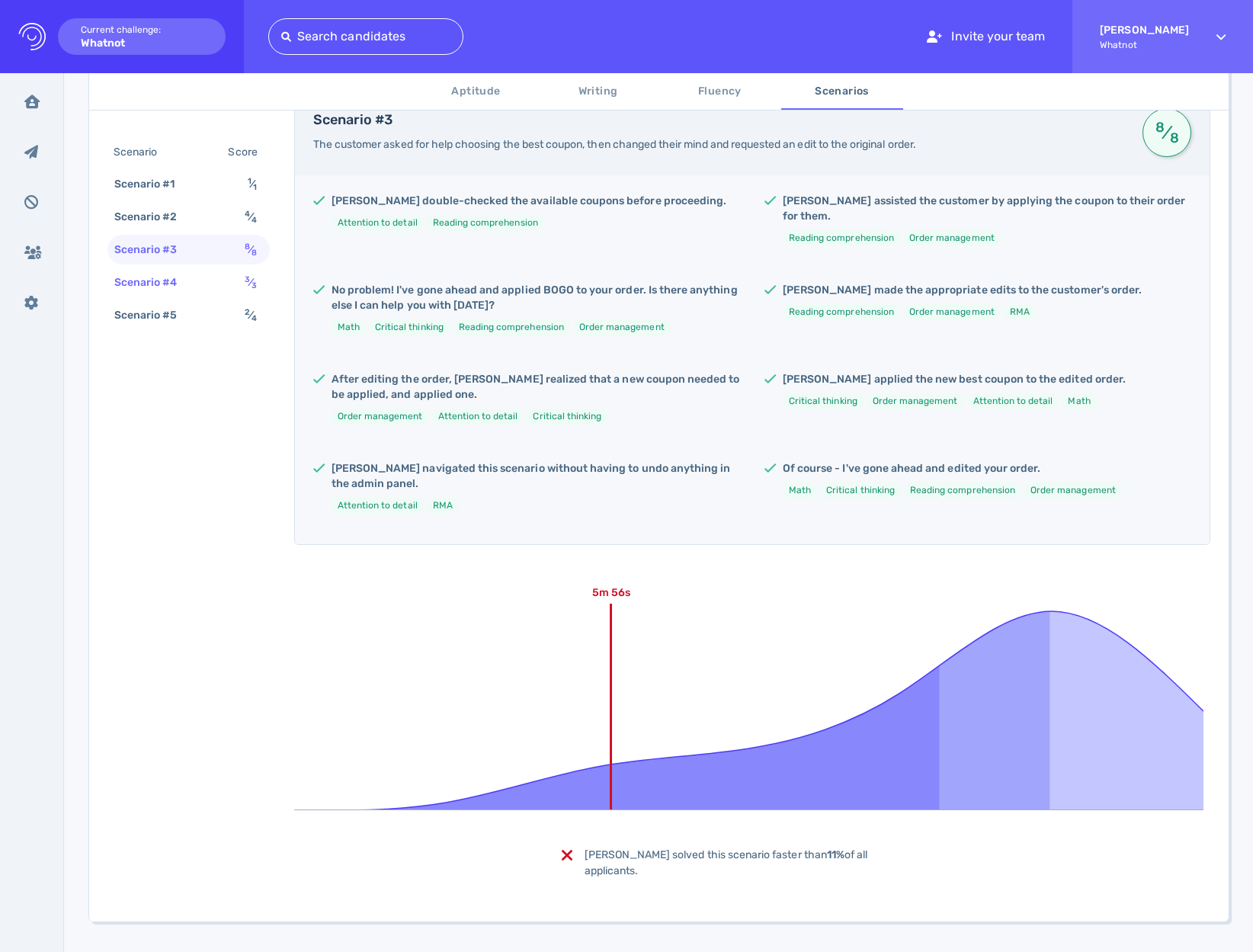
click at [220, 276] on div "Scenario #4 3 ⁄ 3" at bounding box center [189, 282] width 163 height 29
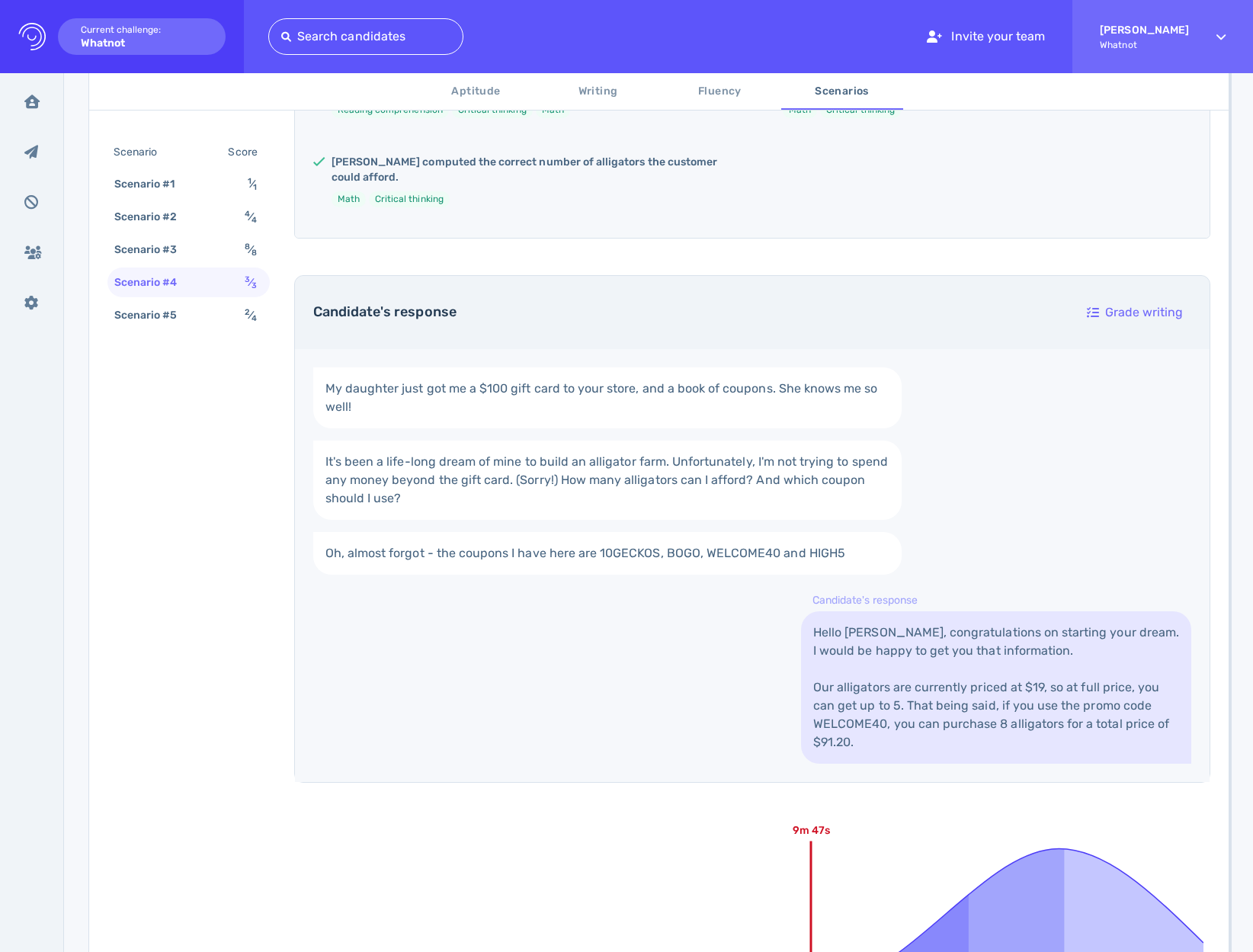
scroll to position [660, 0]
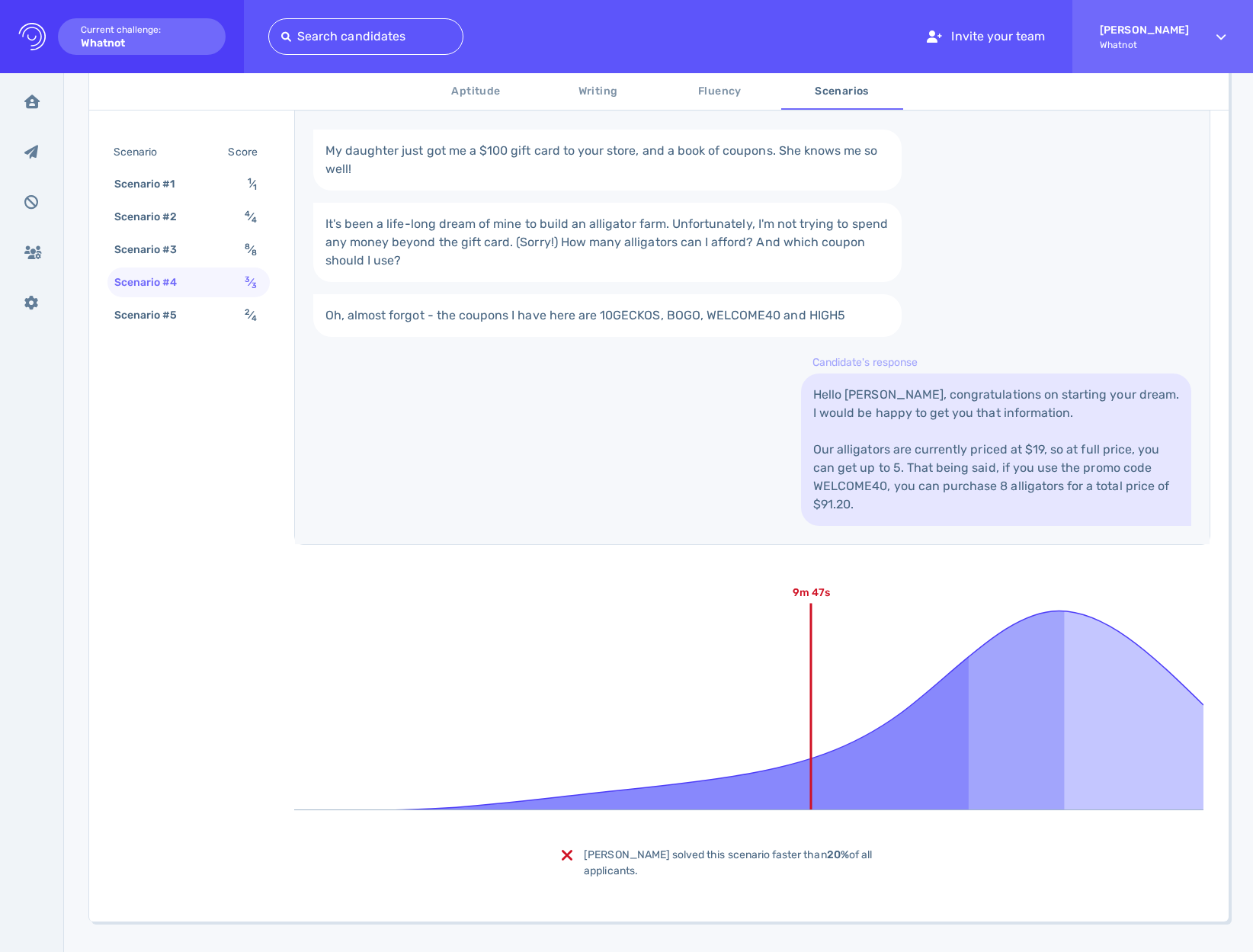
click at [828, 455] on link "Hello Mia, congratulations on starting your dream. I would be happy to get you …" at bounding box center [996, 449] width 390 height 152
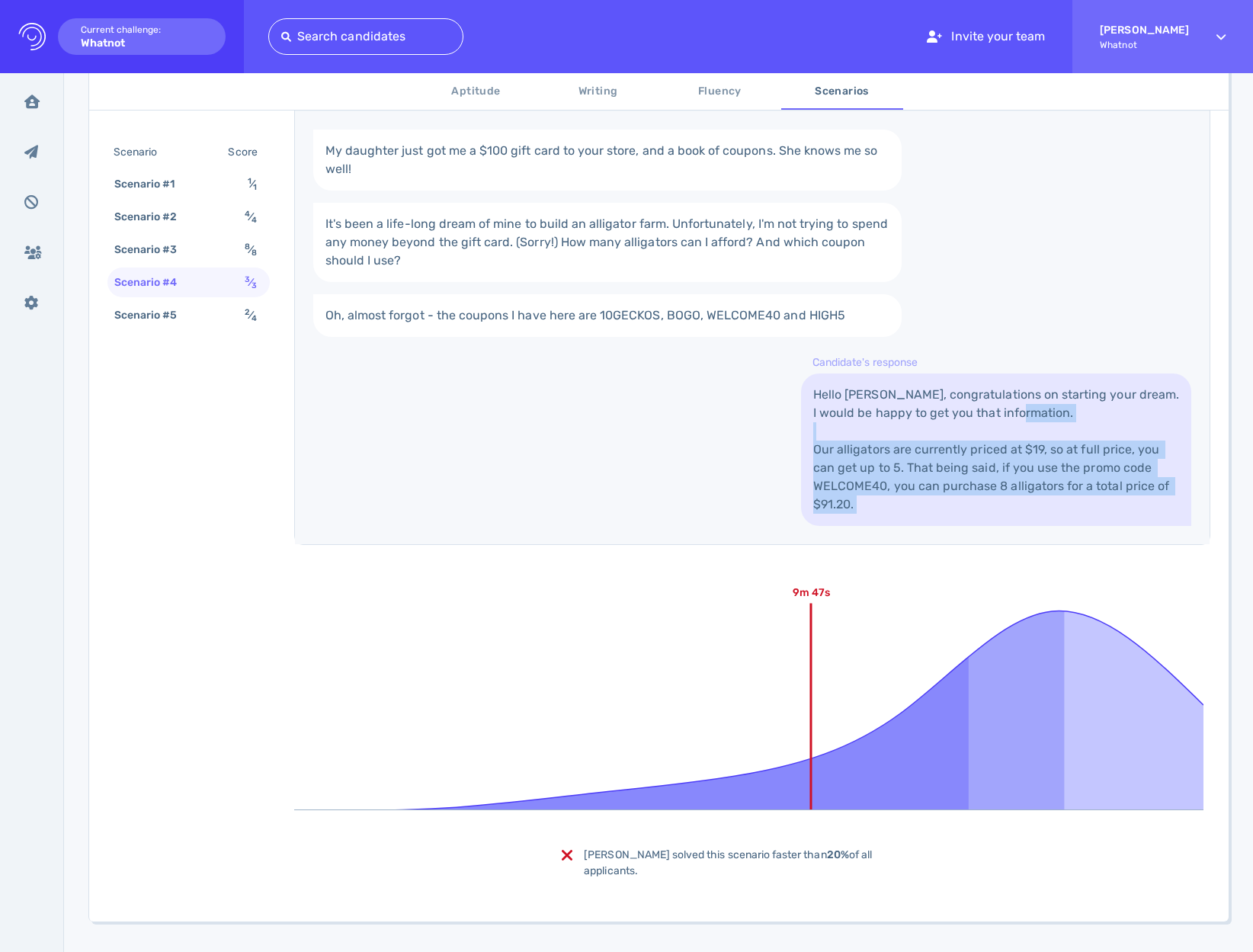
click at [828, 455] on link "Hello Mia, congratulations on starting your dream. I would be happy to get you …" at bounding box center [996, 449] width 390 height 152
click at [932, 461] on link "Hello Mia, congratulations on starting your dream. I would be happy to get you …" at bounding box center [996, 449] width 390 height 152
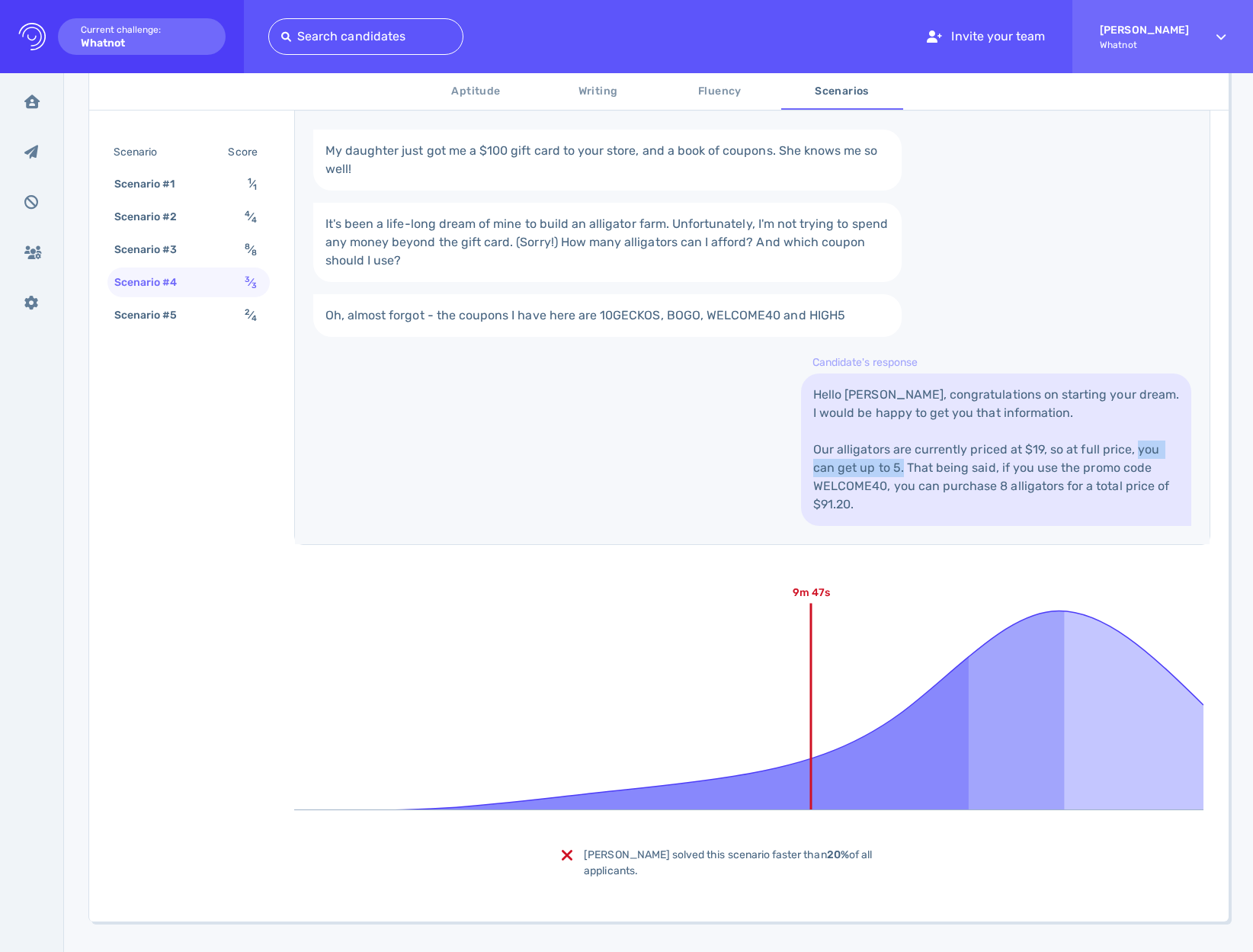
drag, startPoint x: 825, startPoint y: 449, endPoint x: 943, endPoint y: 456, distance: 118.2
click at [943, 456] on link "Hello Mia, congratulations on starting your dream. I would be happy to get you …" at bounding box center [996, 449] width 390 height 152
click at [941, 471] on link "Hello Mia, congratulations on starting your dream. I would be happy to get you …" at bounding box center [996, 449] width 390 height 152
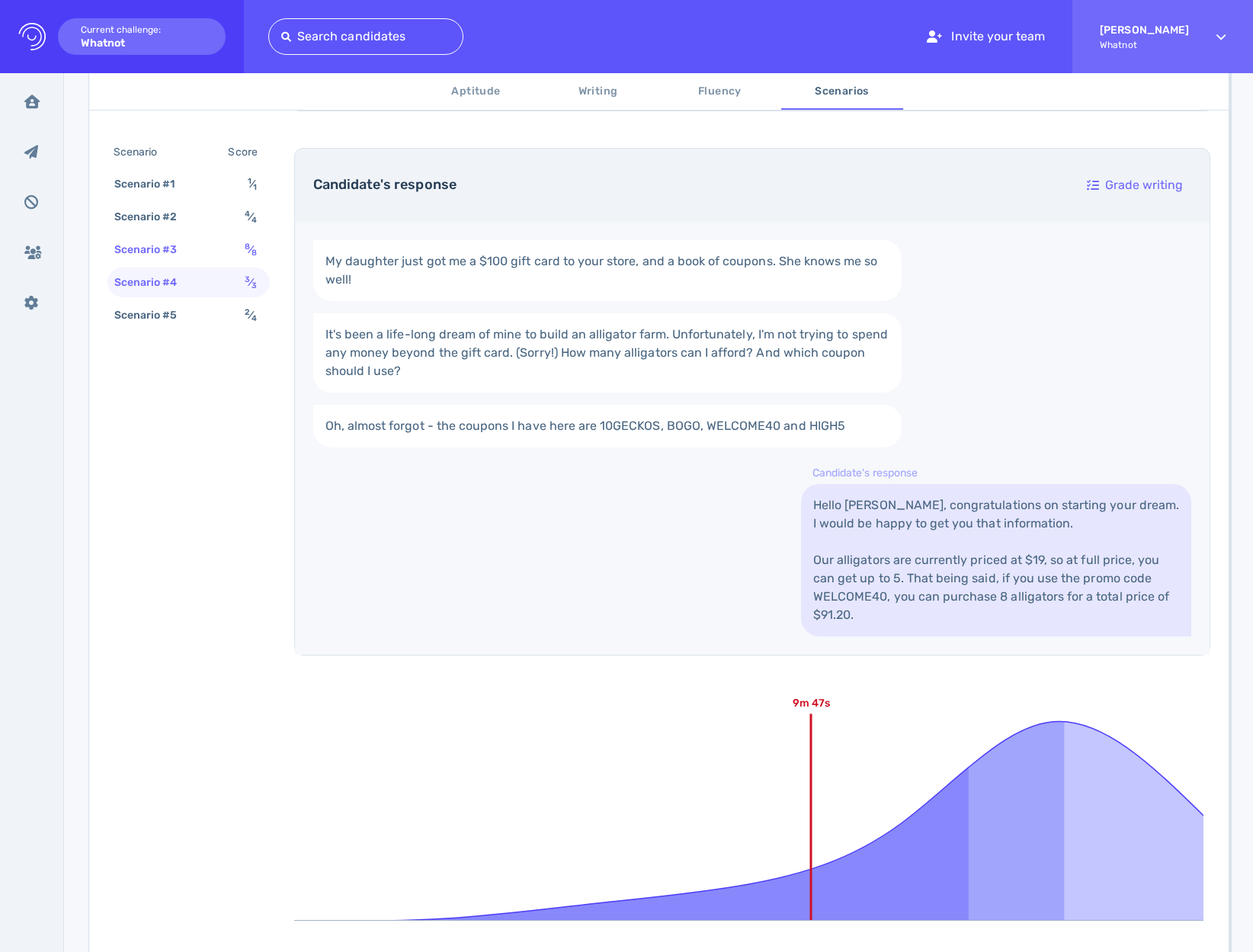
click at [213, 252] on div "Scenario #3 8 ⁄ 8" at bounding box center [189, 249] width 163 height 29
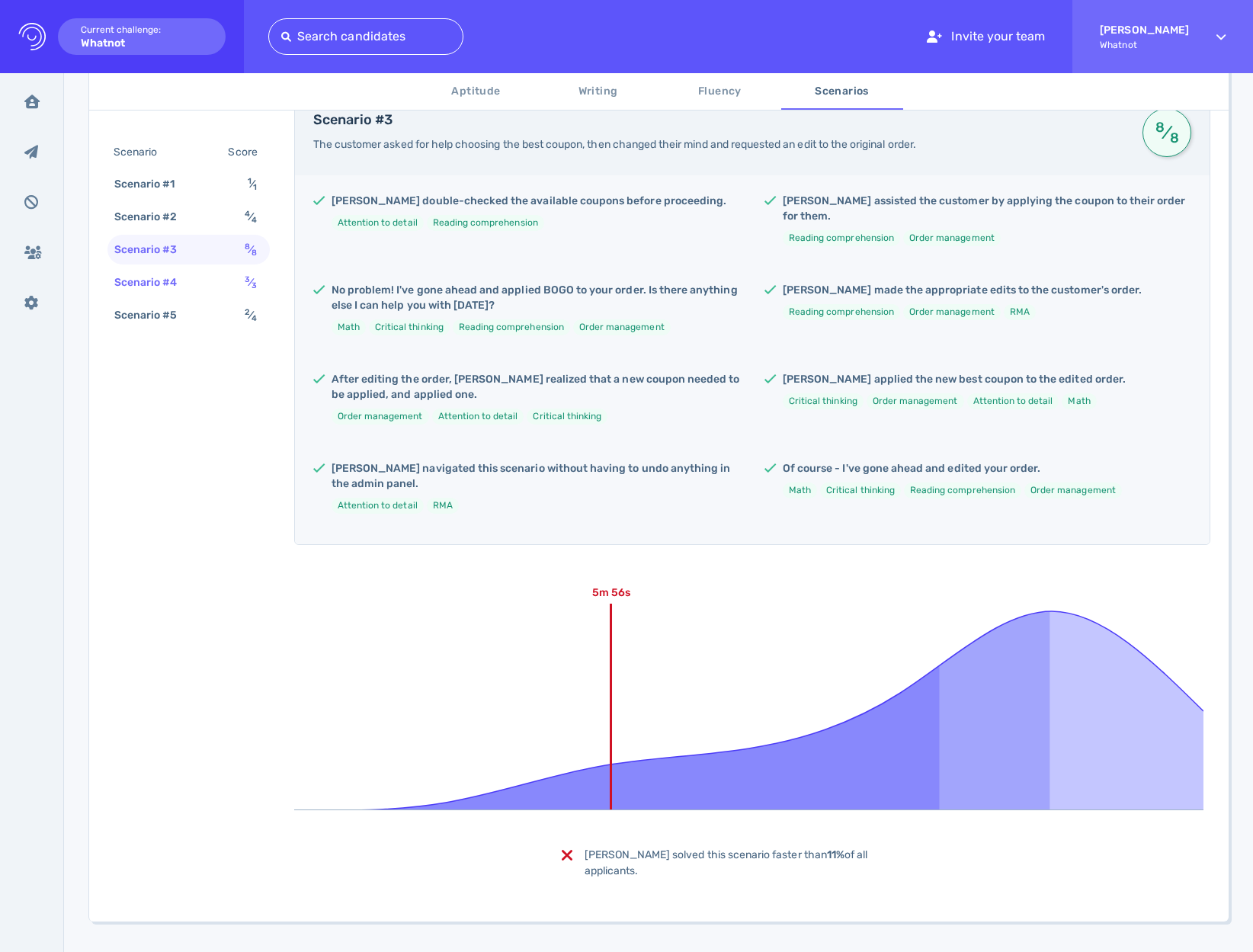
click at [212, 280] on div "Scenario #4 3 ⁄ 3" at bounding box center [189, 282] width 163 height 29
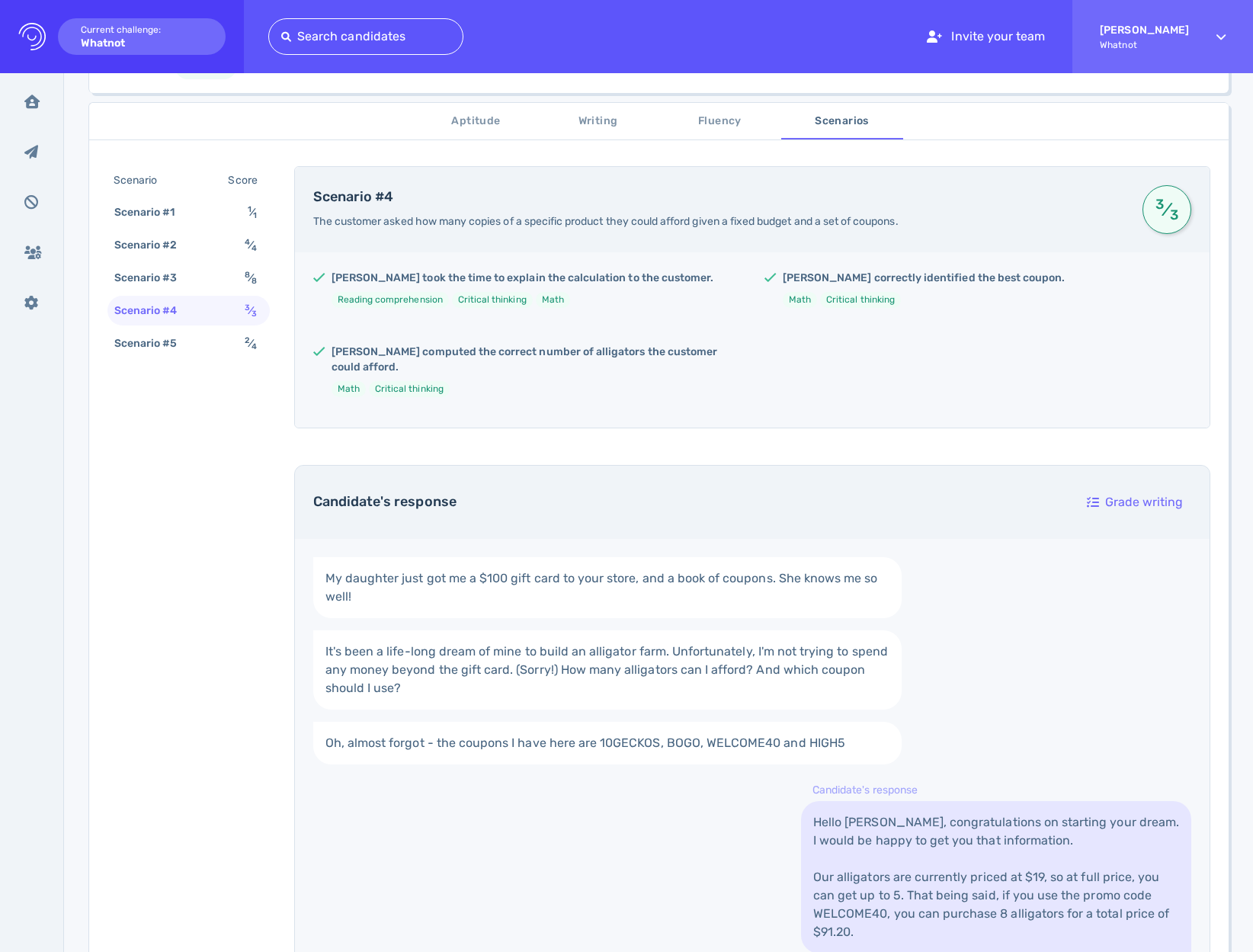
scroll to position [53, 0]
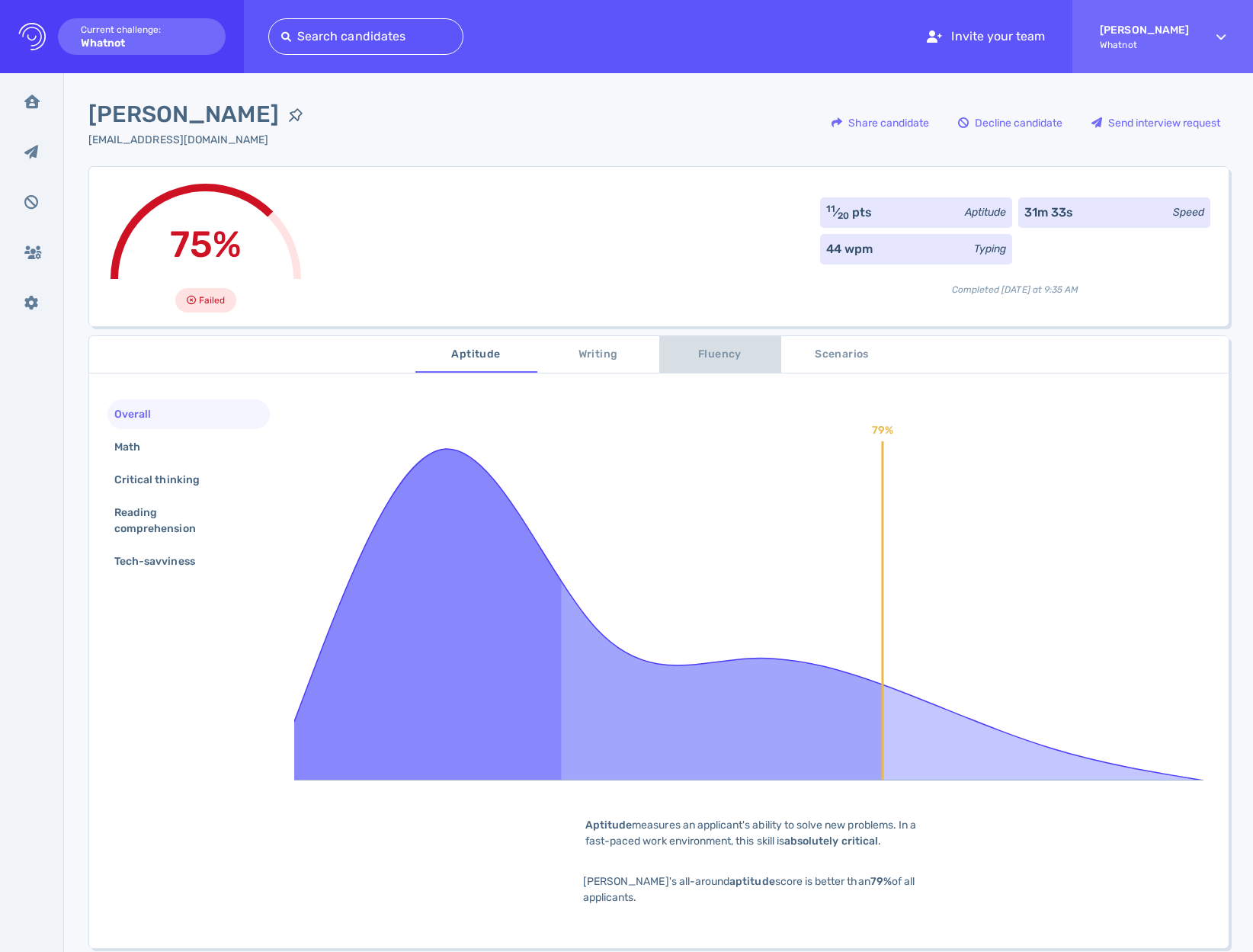
click at [724, 356] on span "Fluency" at bounding box center [720, 354] width 104 height 19
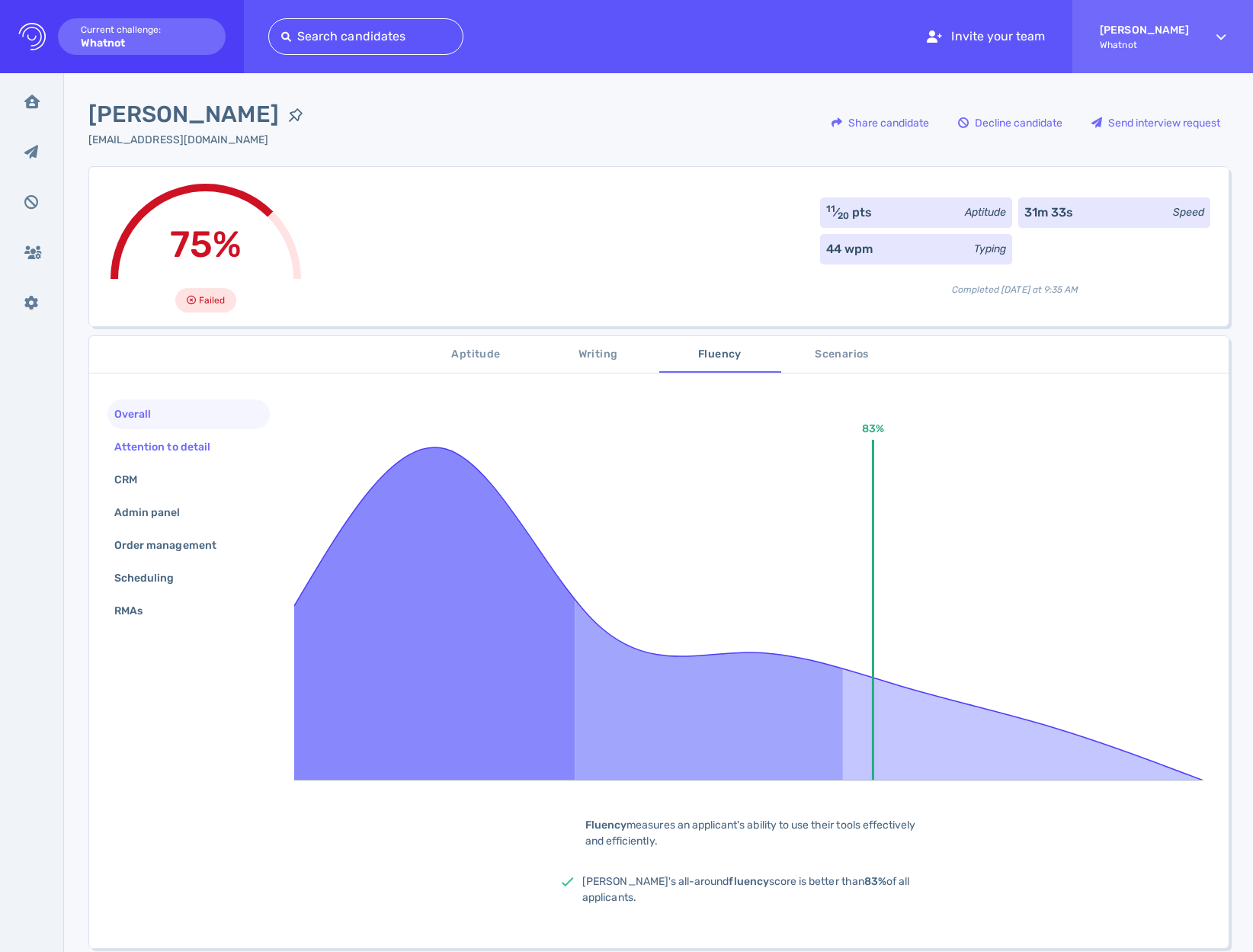
click at [173, 437] on div "Attention to detail" at bounding box center [170, 446] width 117 height 22
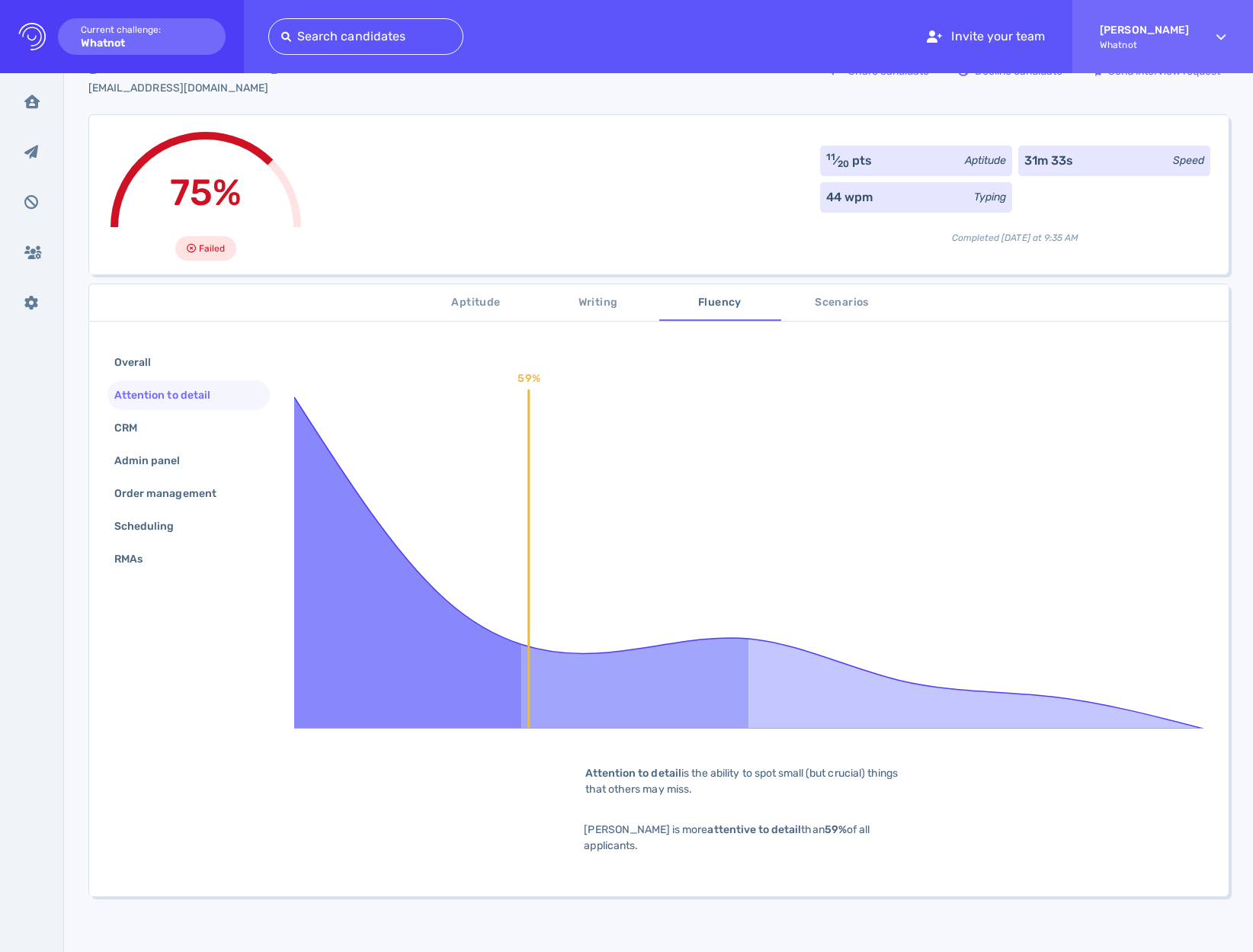
scroll to position [68, 0]
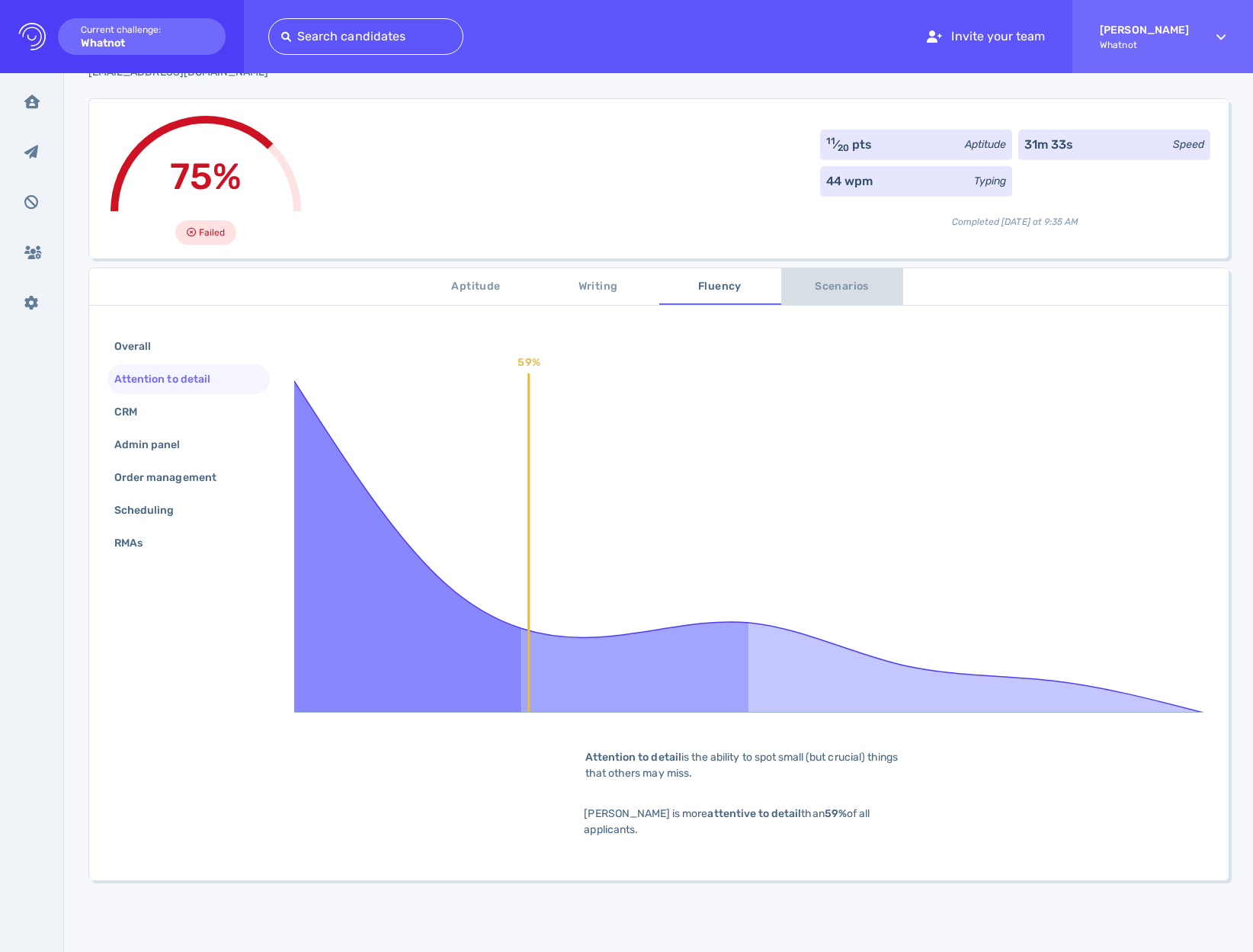
click at [830, 291] on span "Scenarios" at bounding box center [842, 286] width 104 height 19
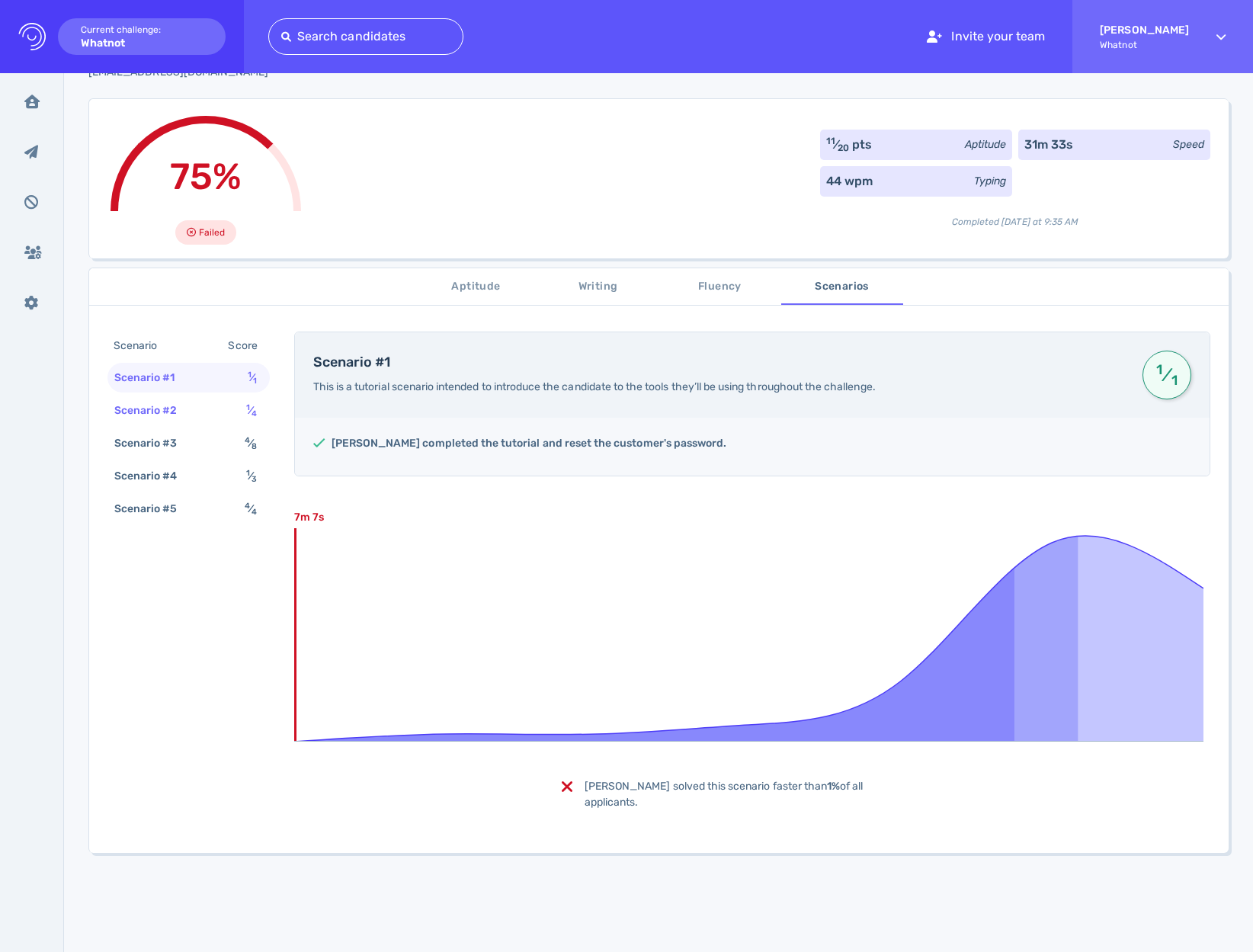
click at [249, 412] on span "1 ⁄ 4" at bounding box center [252, 410] width 11 height 13
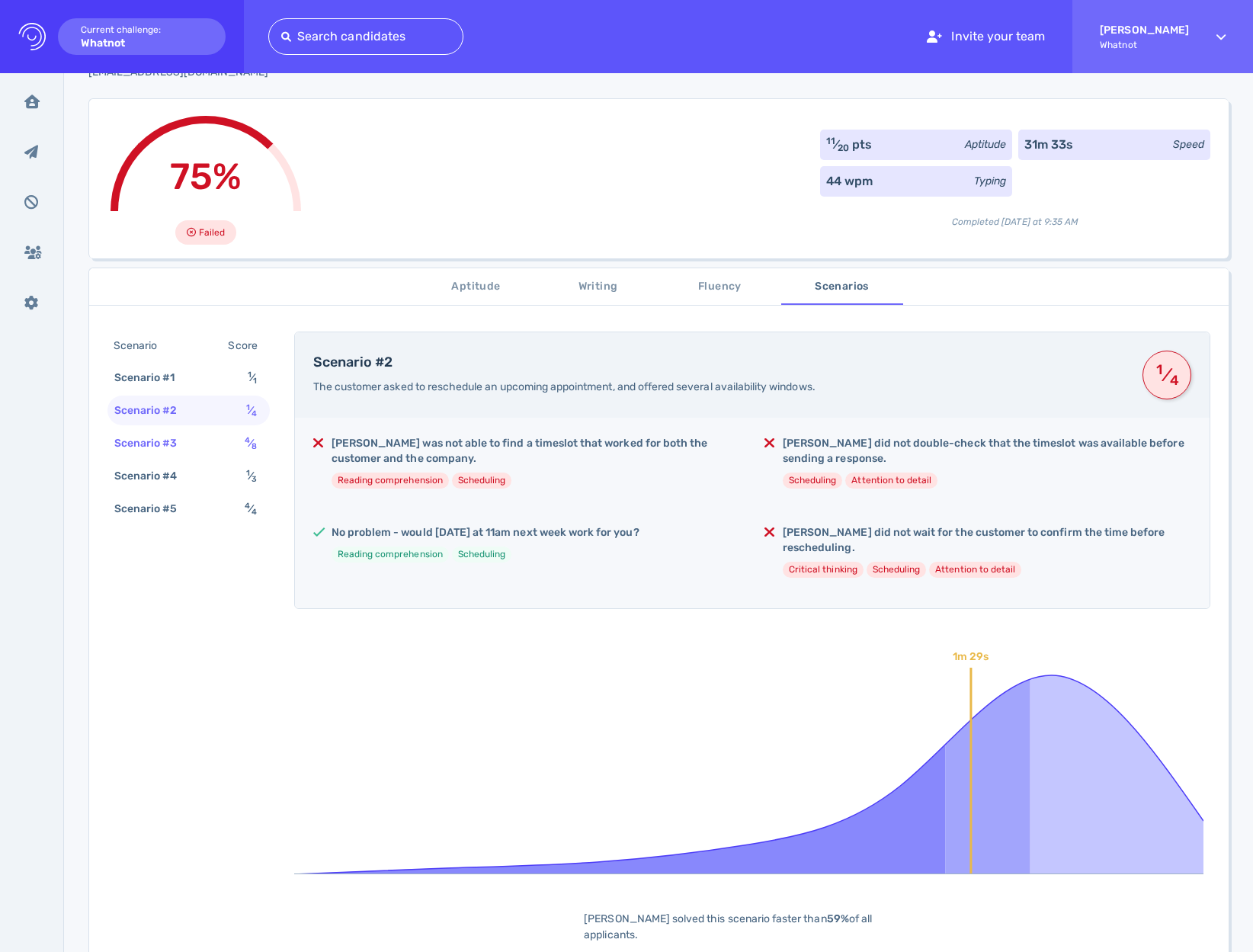
click at [242, 440] on div "4 ⁄ 8" at bounding box center [253, 443] width 24 height 22
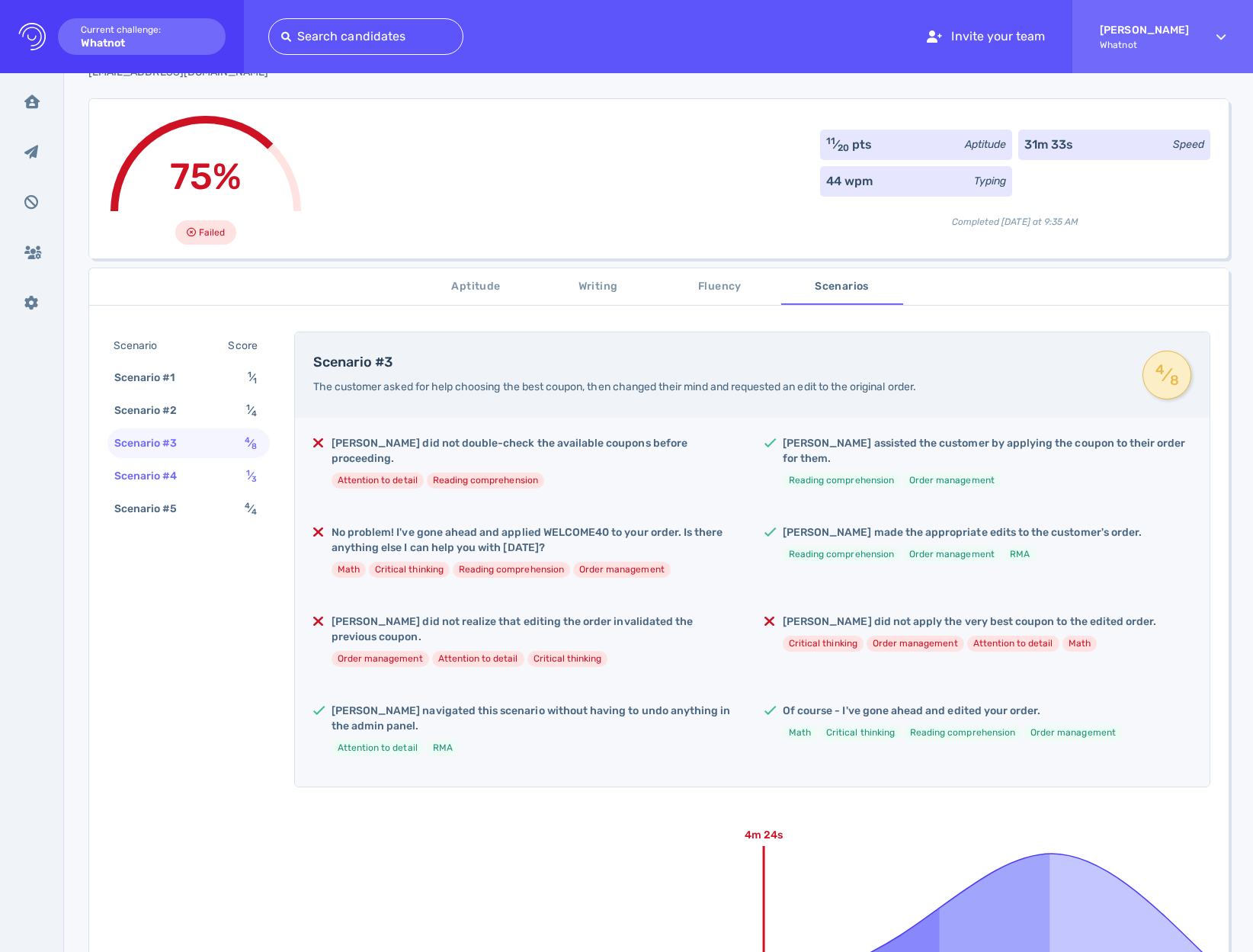
click at [241, 474] on div "Scenario #4 1 ⁄ 3" at bounding box center [189, 476] width 163 height 29
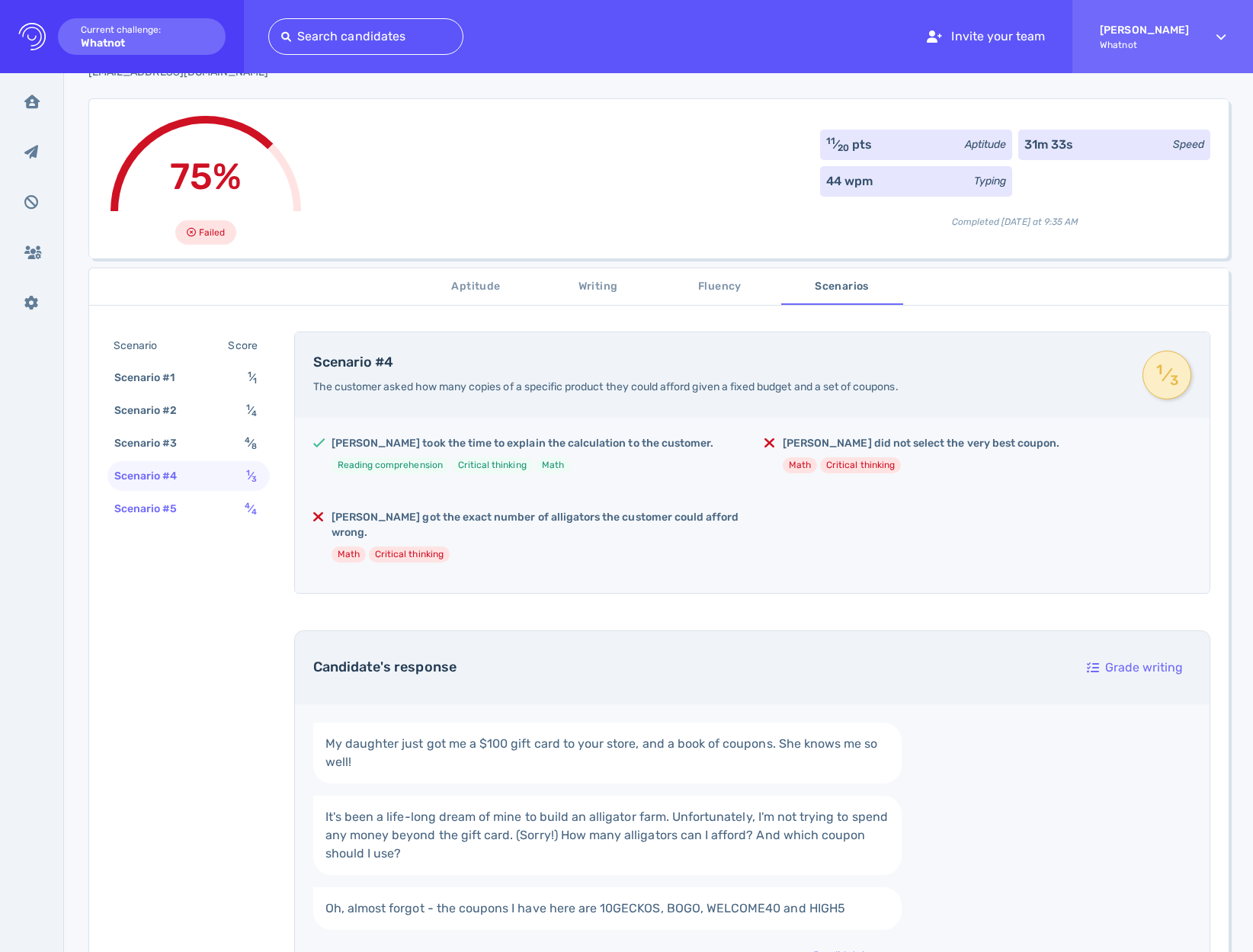
click at [243, 509] on div "4 ⁄ 4" at bounding box center [253, 508] width 24 height 22
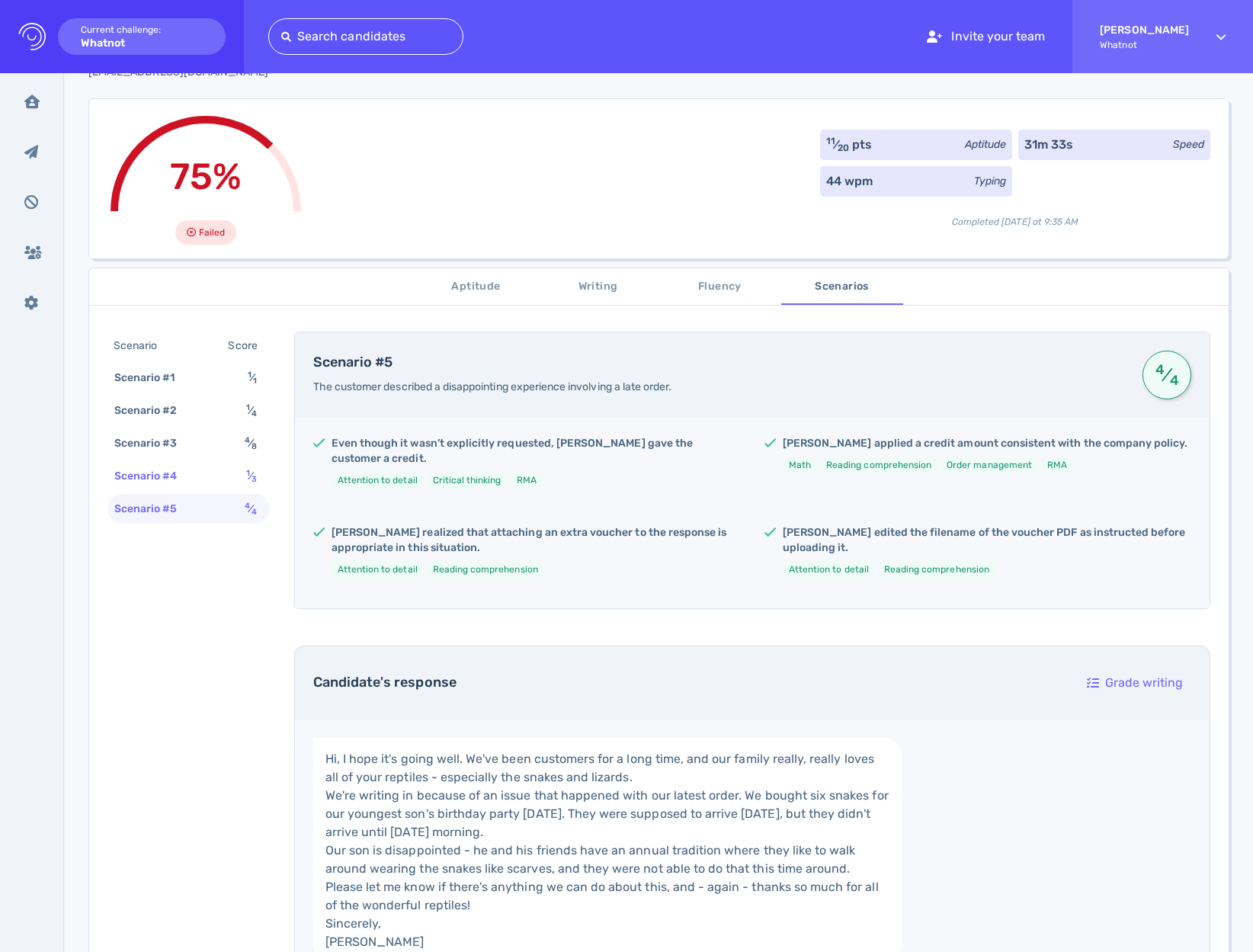
click at [246, 468] on sup "1" at bounding box center [248, 472] width 4 height 10
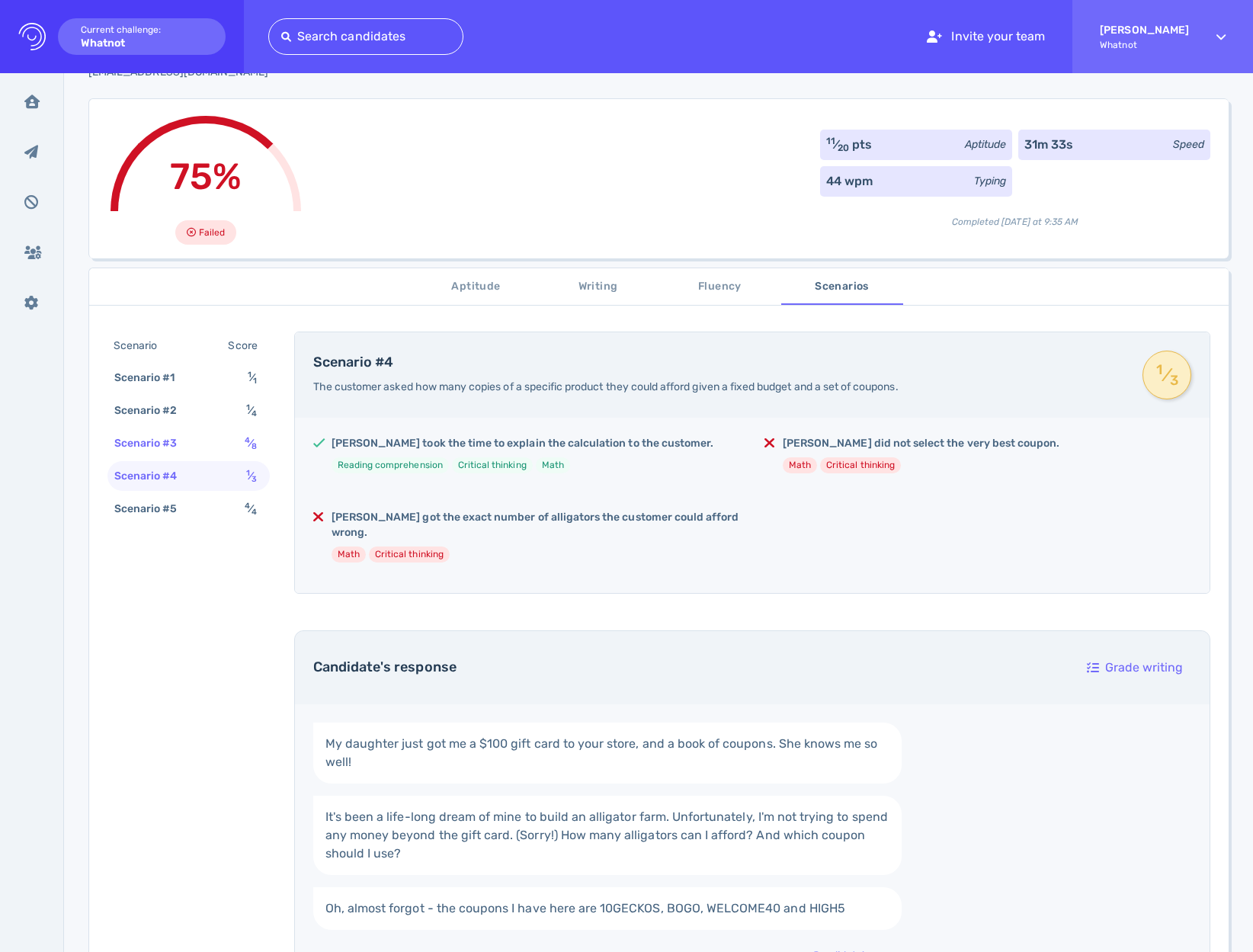
click at [252, 429] on div "Scenario #3 4 ⁄ 8" at bounding box center [189, 443] width 163 height 29
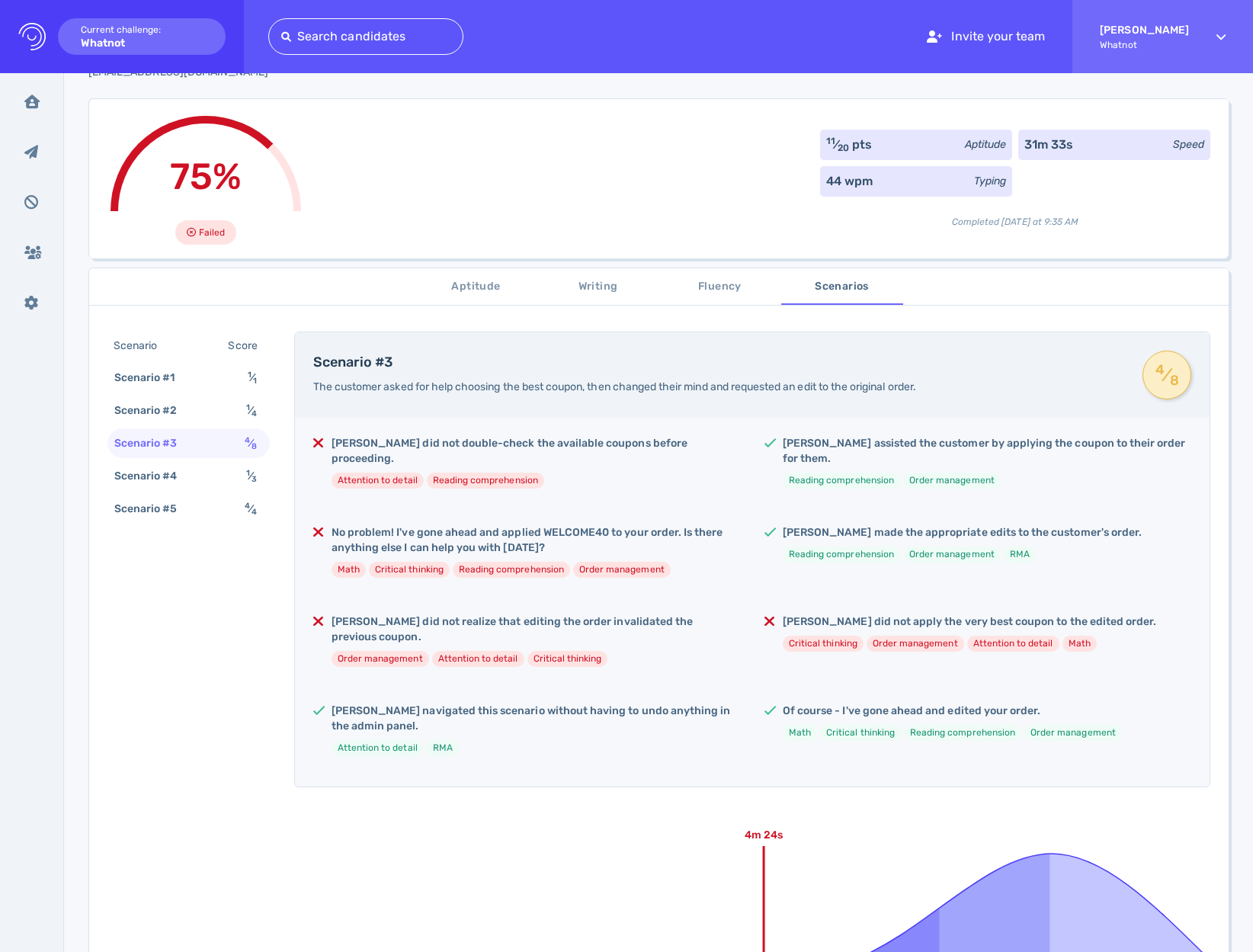
click at [487, 440] on h5 "[PERSON_NAME] did not double-check the available coupons before proceeding." at bounding box center [535, 451] width 408 height 30
click at [542, 450] on h5 "[PERSON_NAME] did not double-check the available coupons before proceeding." at bounding box center [535, 451] width 408 height 30
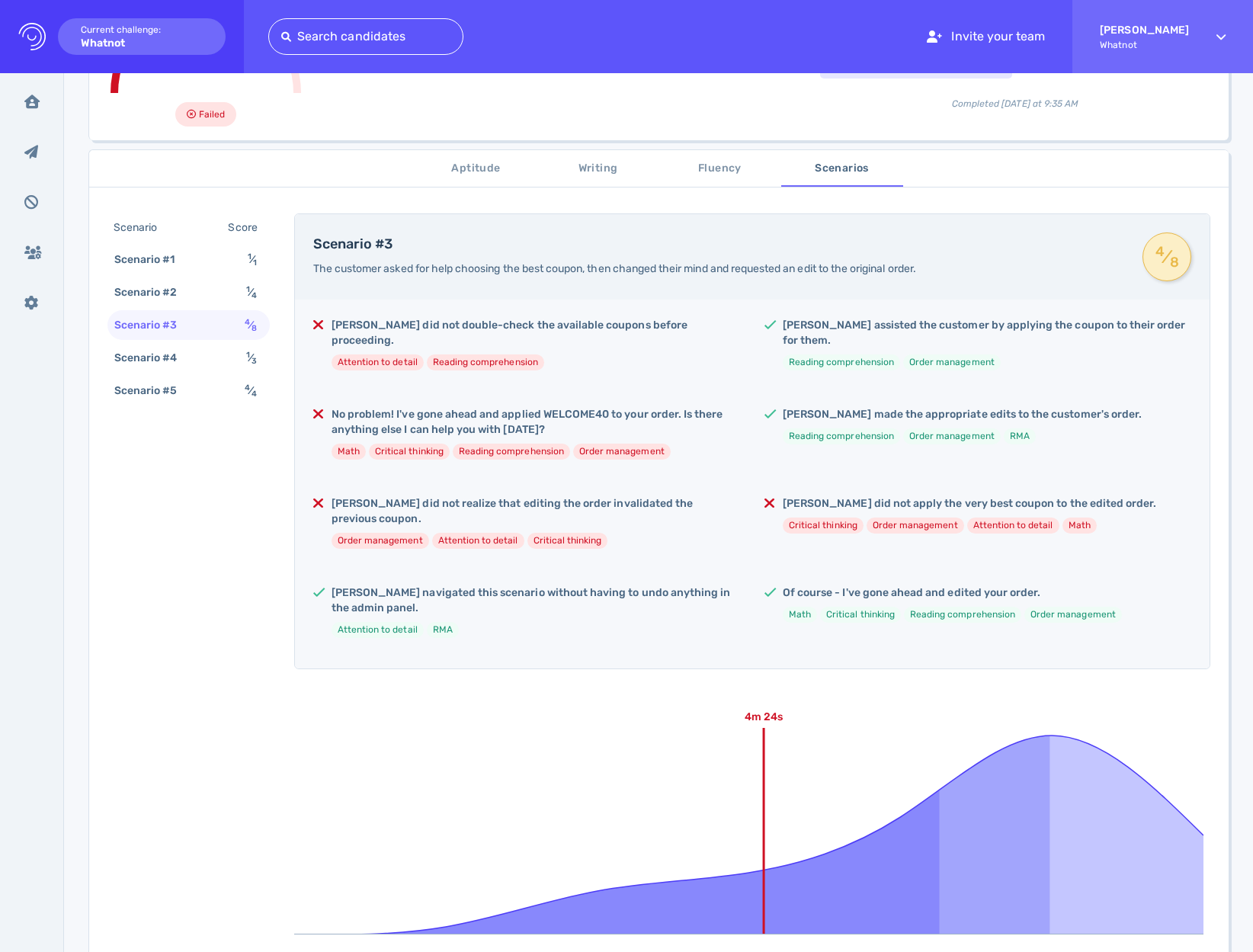
scroll to position [200, 0]
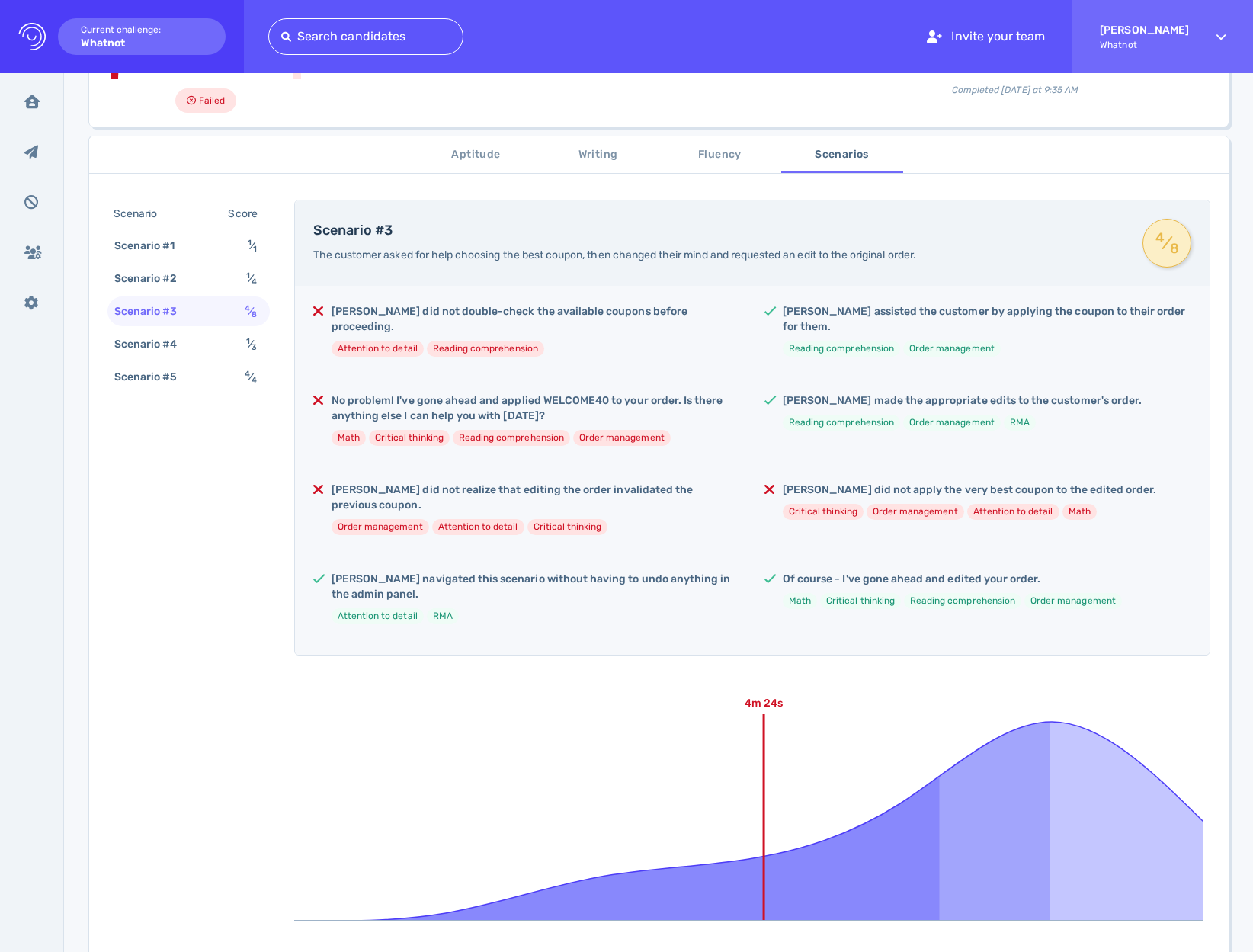
click at [957, 483] on h5 "[PERSON_NAME] did not apply the very best coupon to the edited order." at bounding box center [969, 490] width 373 height 15
click at [803, 530] on div "[PERSON_NAME] did not double-check the available coupons before proceeding. Att…" at bounding box center [752, 469] width 915 height 369
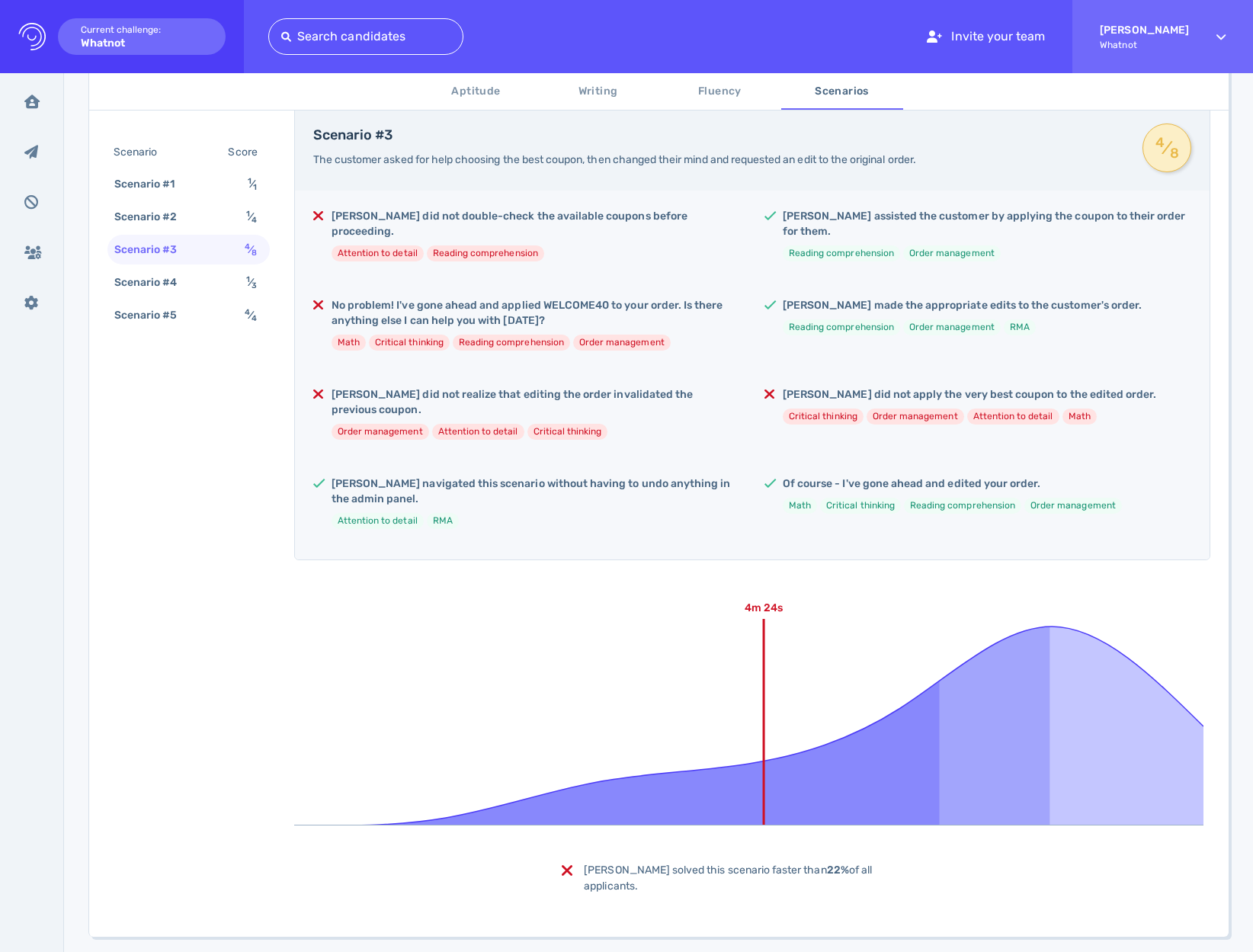
scroll to position [0, 0]
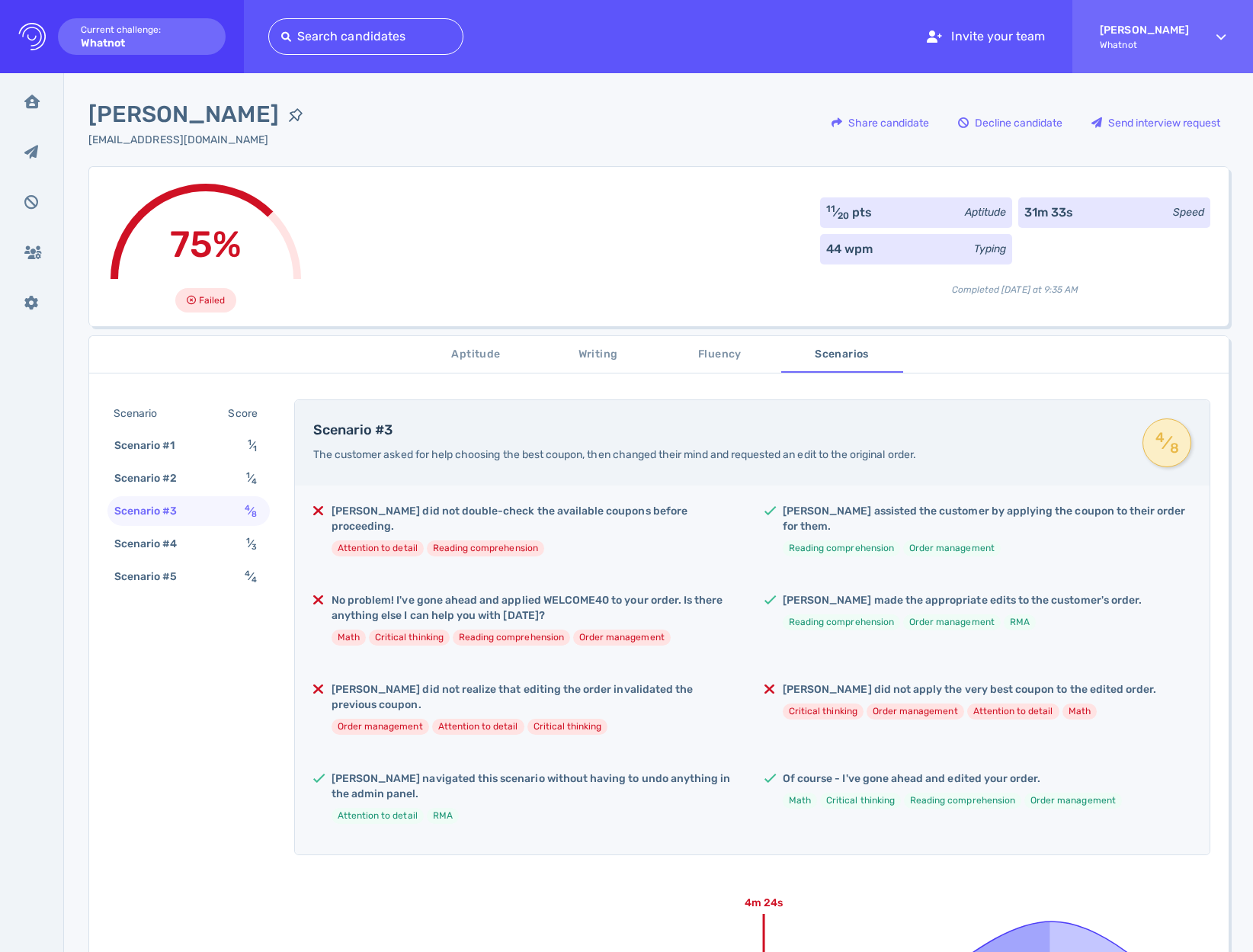
click at [478, 363] on span "Aptitude" at bounding box center [476, 354] width 104 height 19
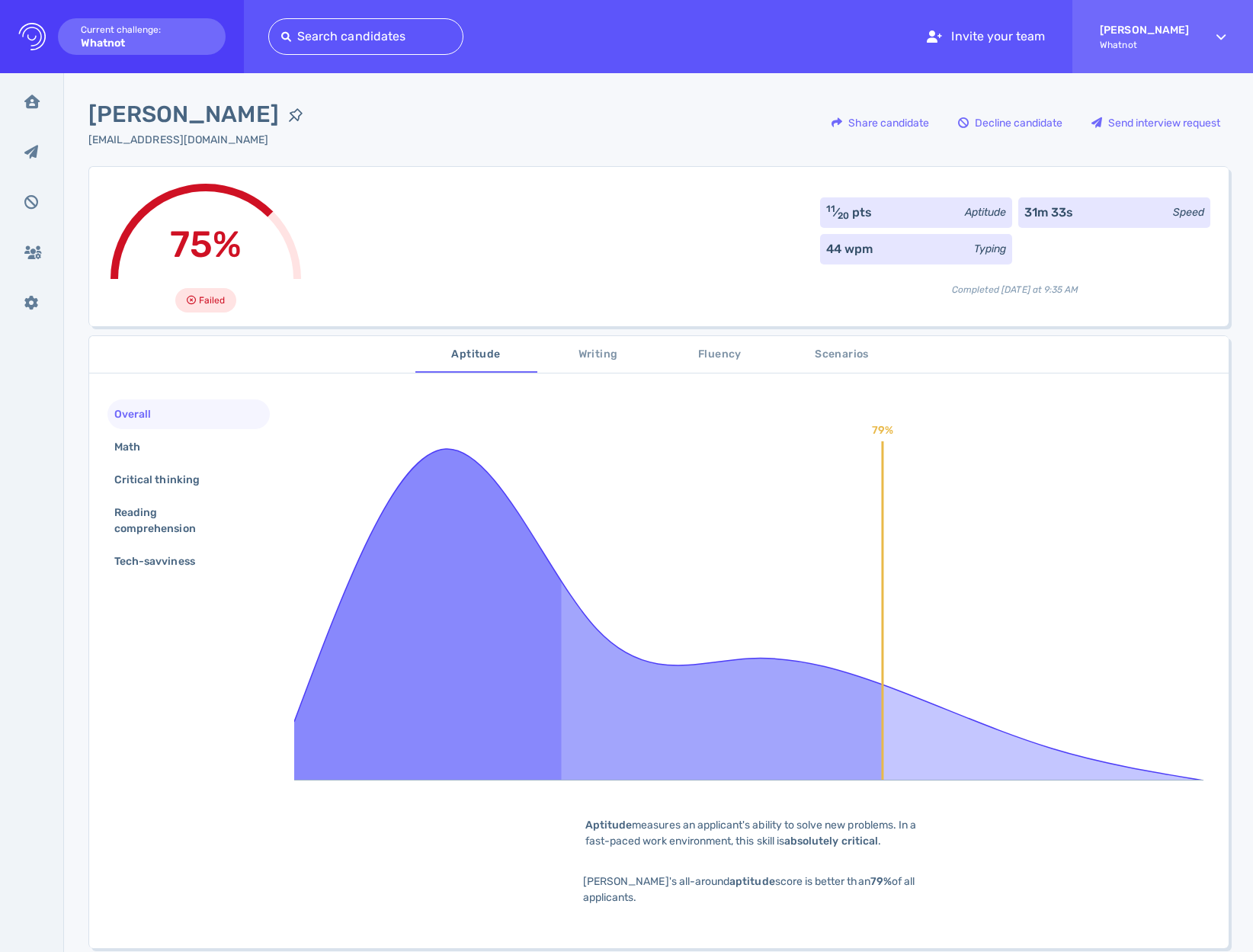
click at [567, 356] on span "Writing" at bounding box center [598, 354] width 104 height 19
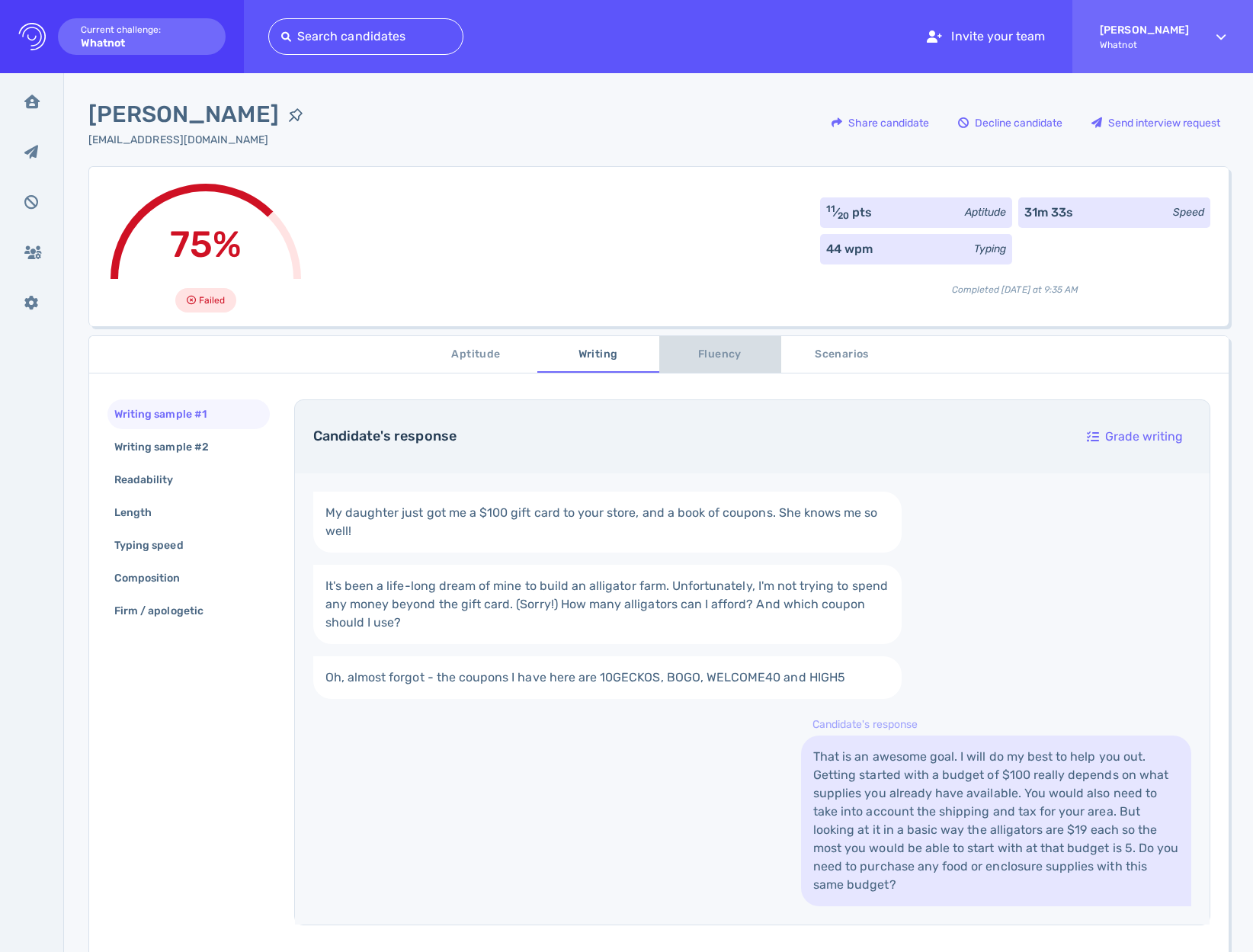
click at [717, 349] on span "Fluency" at bounding box center [720, 354] width 104 height 19
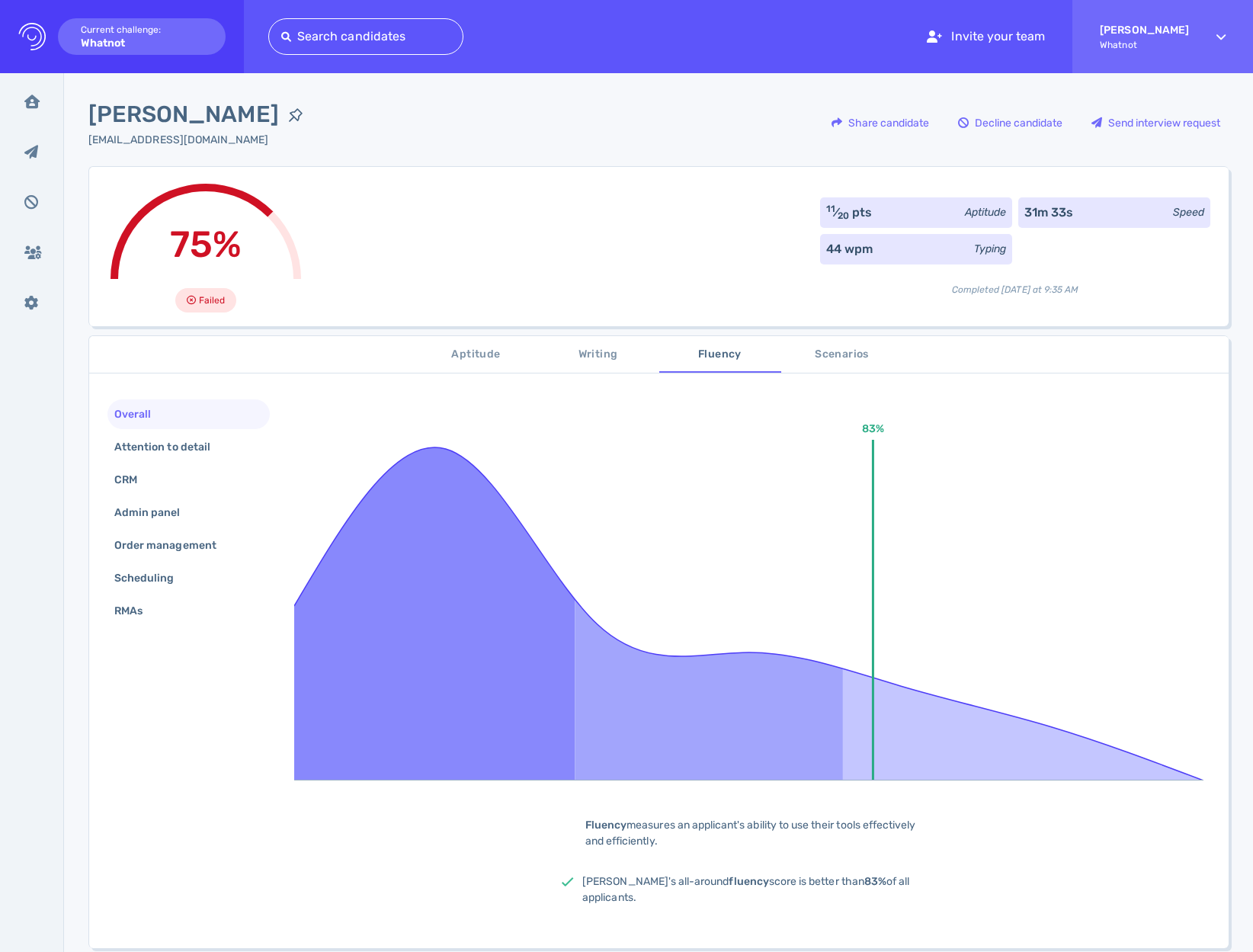
click at [834, 353] on span "Scenarios" at bounding box center [842, 354] width 104 height 19
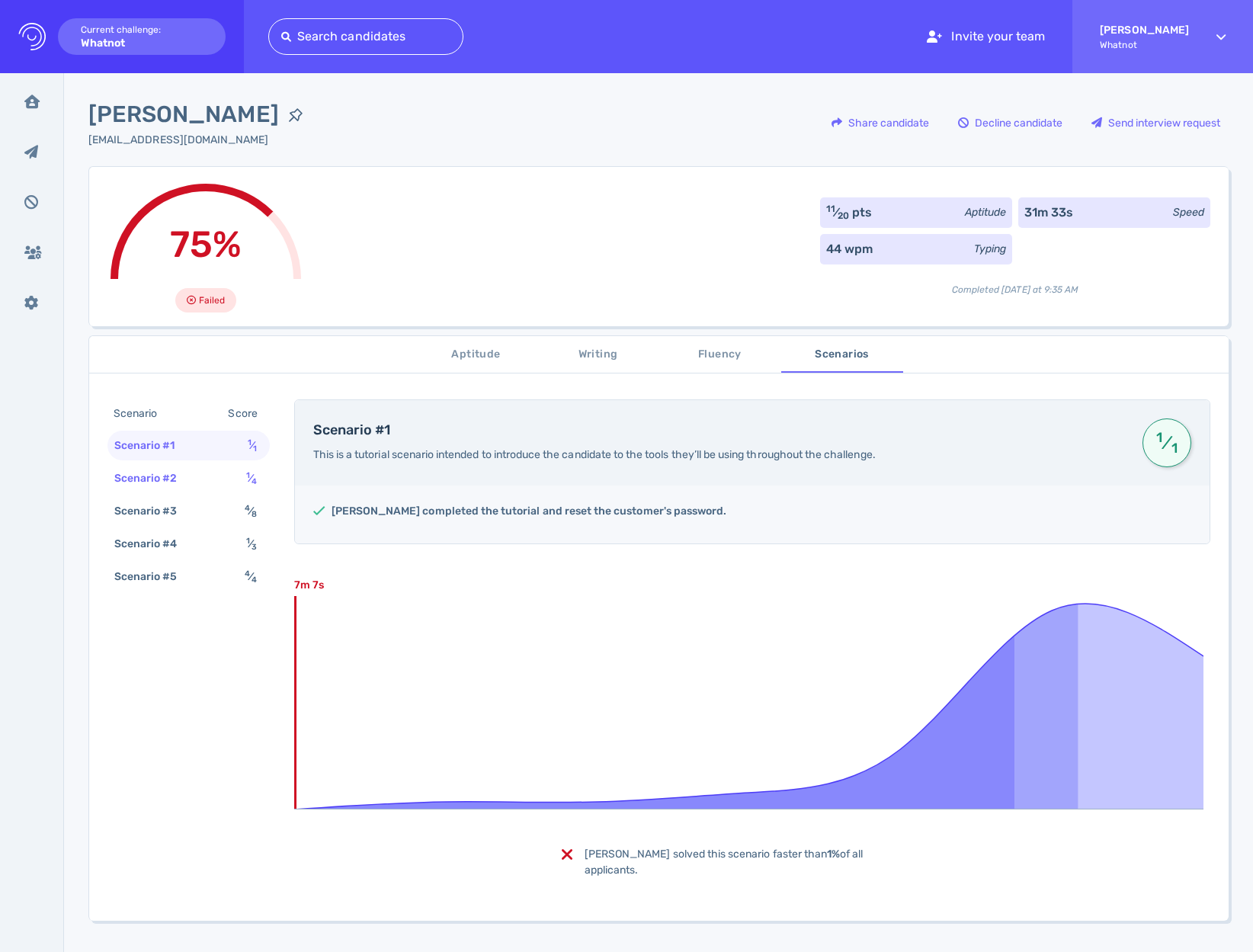
click at [154, 481] on div "Scenario #2" at bounding box center [153, 478] width 84 height 22
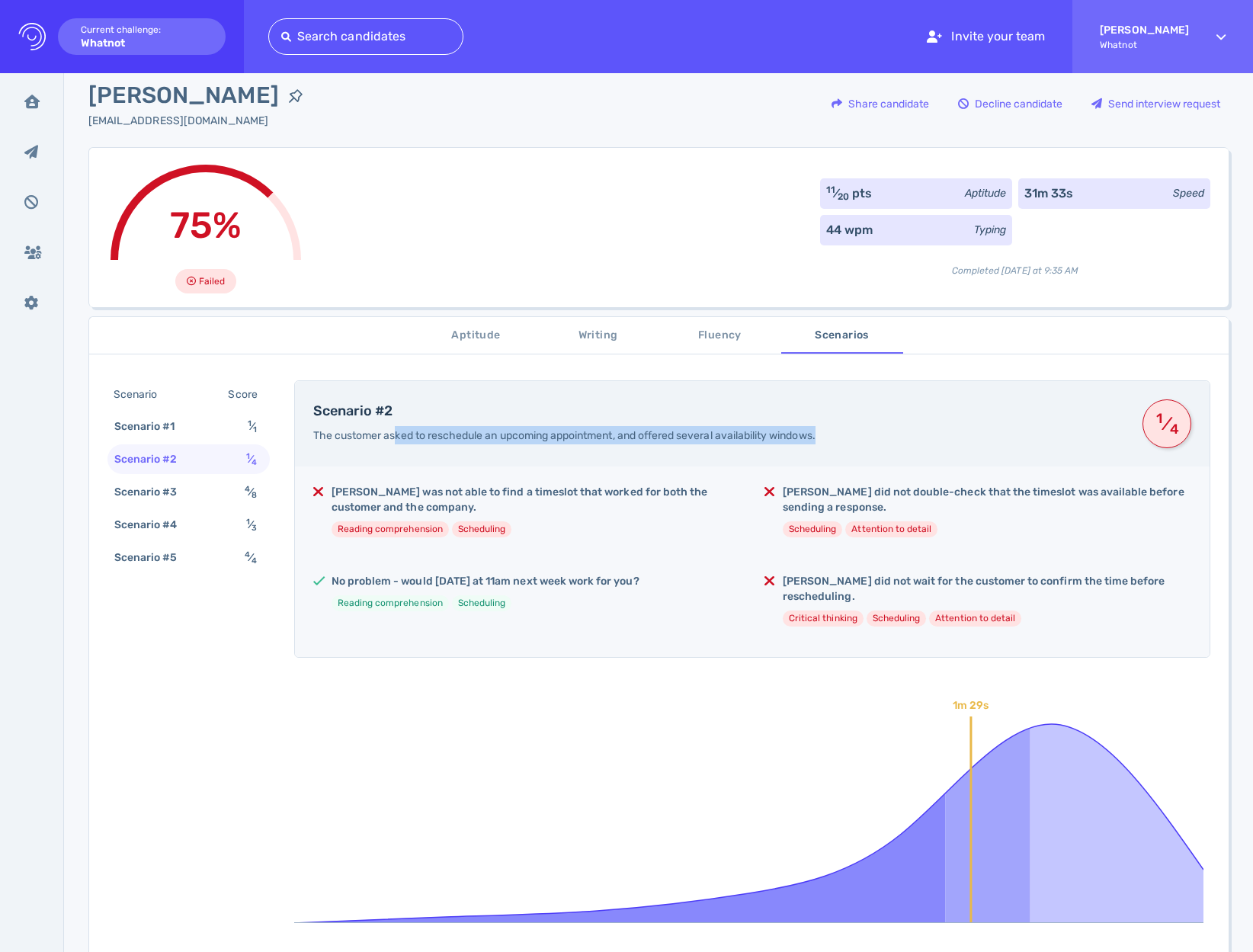
drag, startPoint x: 580, startPoint y: 439, endPoint x: 928, endPoint y: 432, distance: 348.1
click at [928, 432] on div "Scenario #2 The customer asked to reschedule an upcoming appointment, and offer…" at bounding box center [719, 423] width 811 height 41
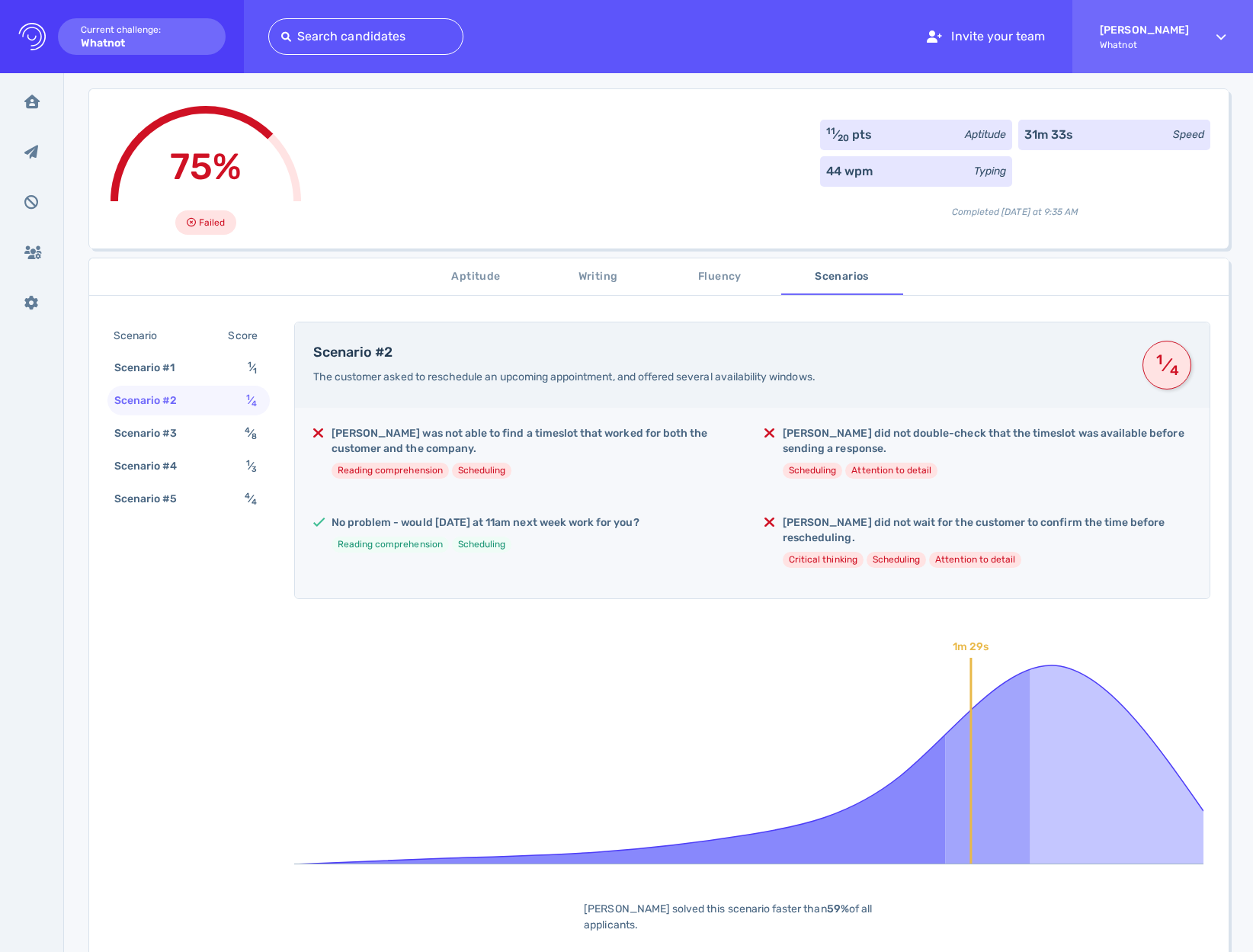
scroll to position [137, 0]
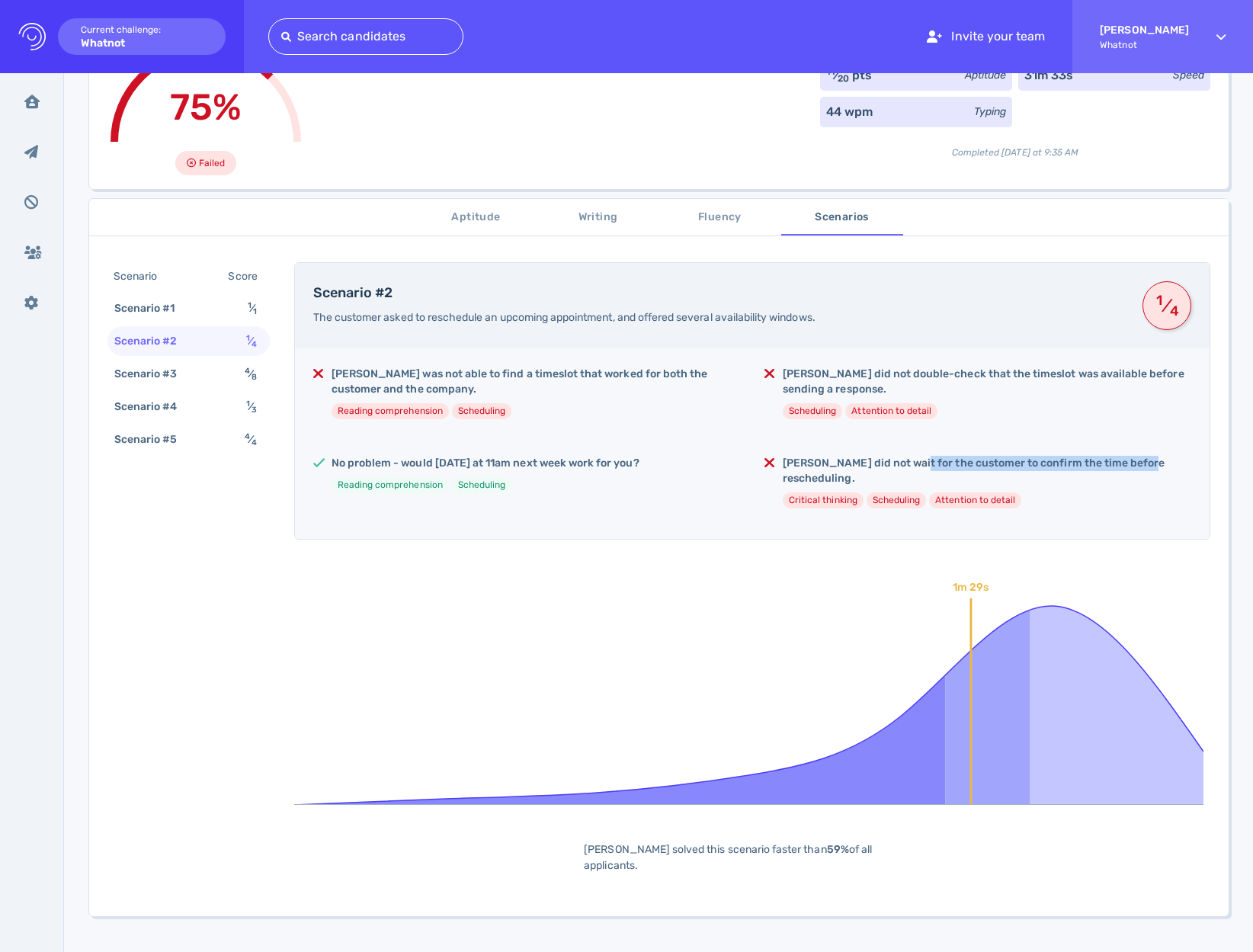
drag, startPoint x: 900, startPoint y: 460, endPoint x: 1137, endPoint y: 460, distance: 237.0
click at [1137, 460] on h5 "Leah did not wait for the customer to confirm the time before rescheduling." at bounding box center [986, 471] width 408 height 30
drag, startPoint x: 792, startPoint y: 455, endPoint x: 1151, endPoint y: 463, distance: 359.1
click at [1151, 463] on div "Leah was not able to find a timeslot that worked for both the customer and the …" at bounding box center [752, 444] width 915 height 190
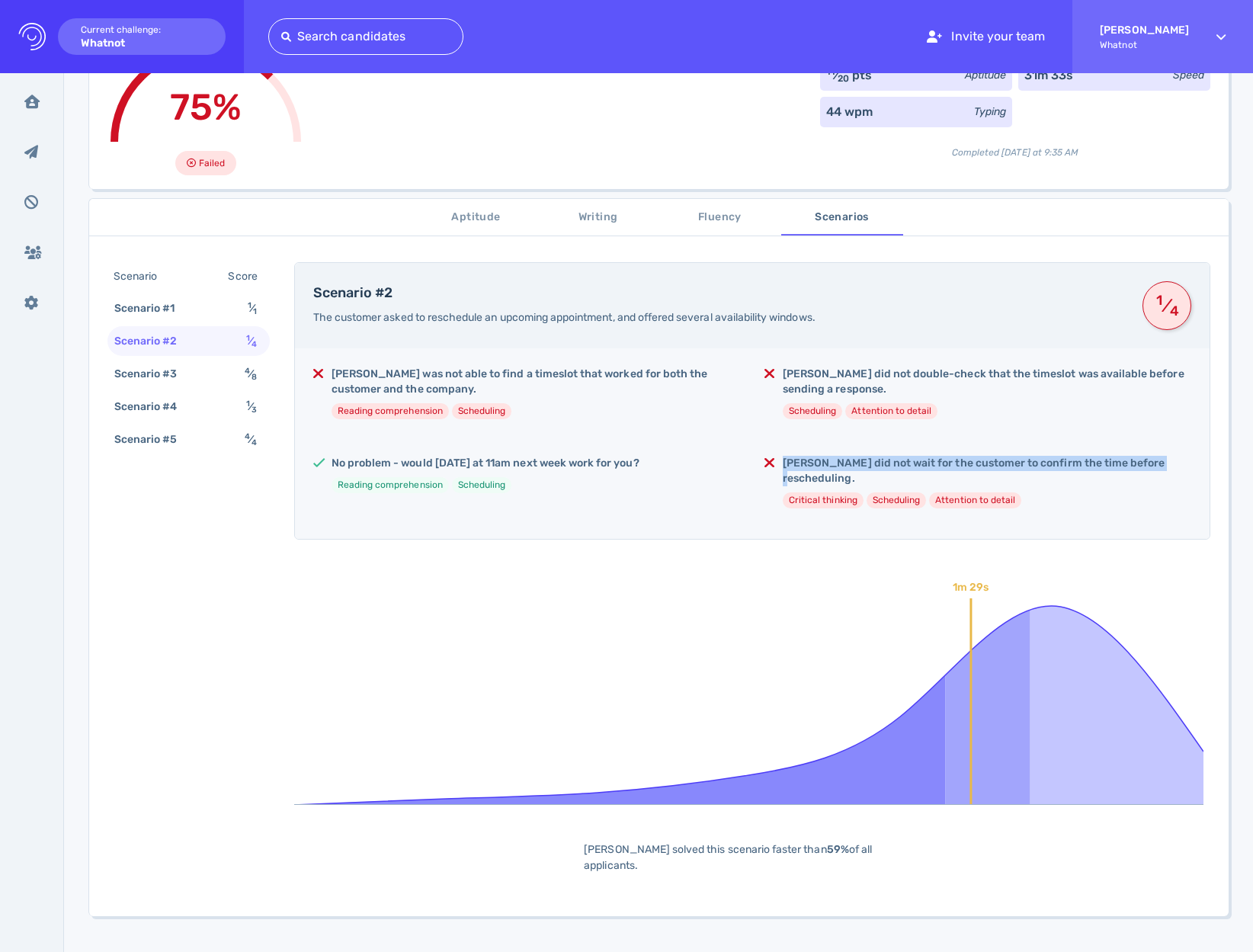
click at [1151, 463] on h5 "Leah did not wait for the customer to confirm the time before rescheduling." at bounding box center [986, 471] width 408 height 30
click at [1064, 448] on div "Leah was not able to find a timeslot that worked for both the customer and the …" at bounding box center [752, 444] width 915 height 190
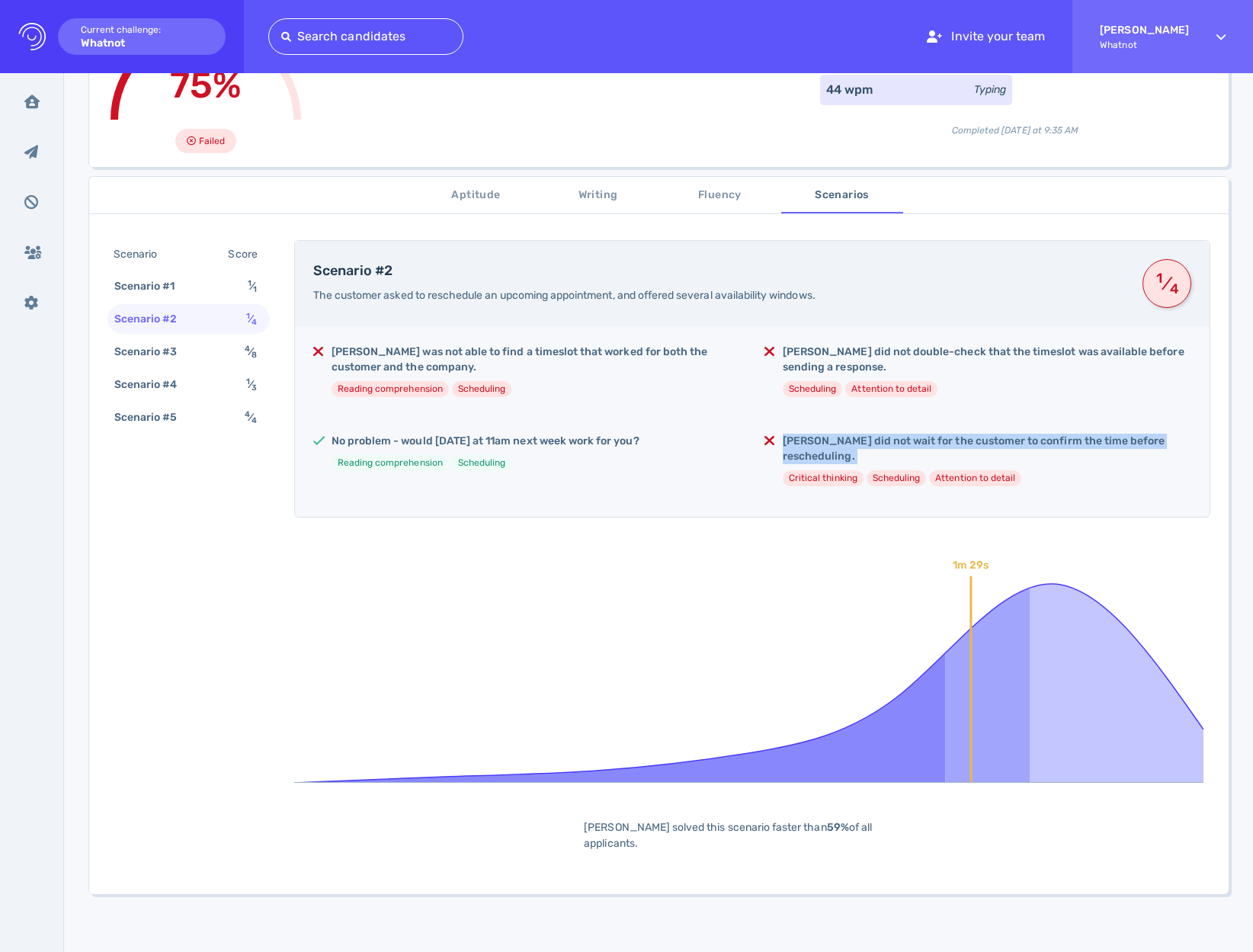
scroll to position [160, 0]
click at [620, 441] on h5 "No problem - would Thursday at 11am next week work for you?" at bounding box center [486, 440] width 308 height 15
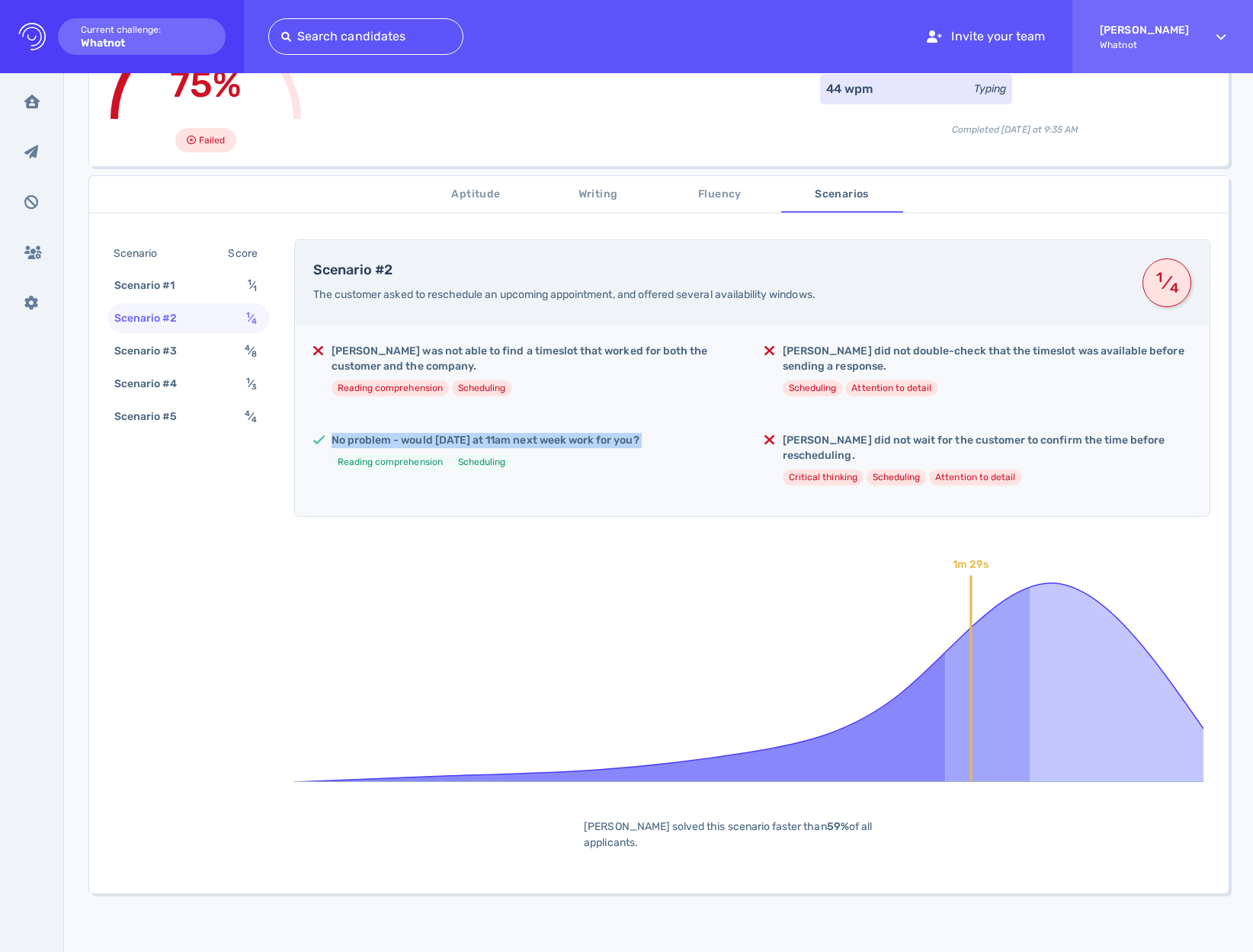
click at [620, 441] on h5 "No problem - would Thursday at 11am next week work for you?" at bounding box center [486, 440] width 308 height 15
click at [639, 527] on div "Scenario #2 The customer asked to reschedule an upcoming appointment, and offer…" at bounding box center [752, 556] width 916 height 636
click at [590, 200] on span "Writing" at bounding box center [598, 194] width 104 height 19
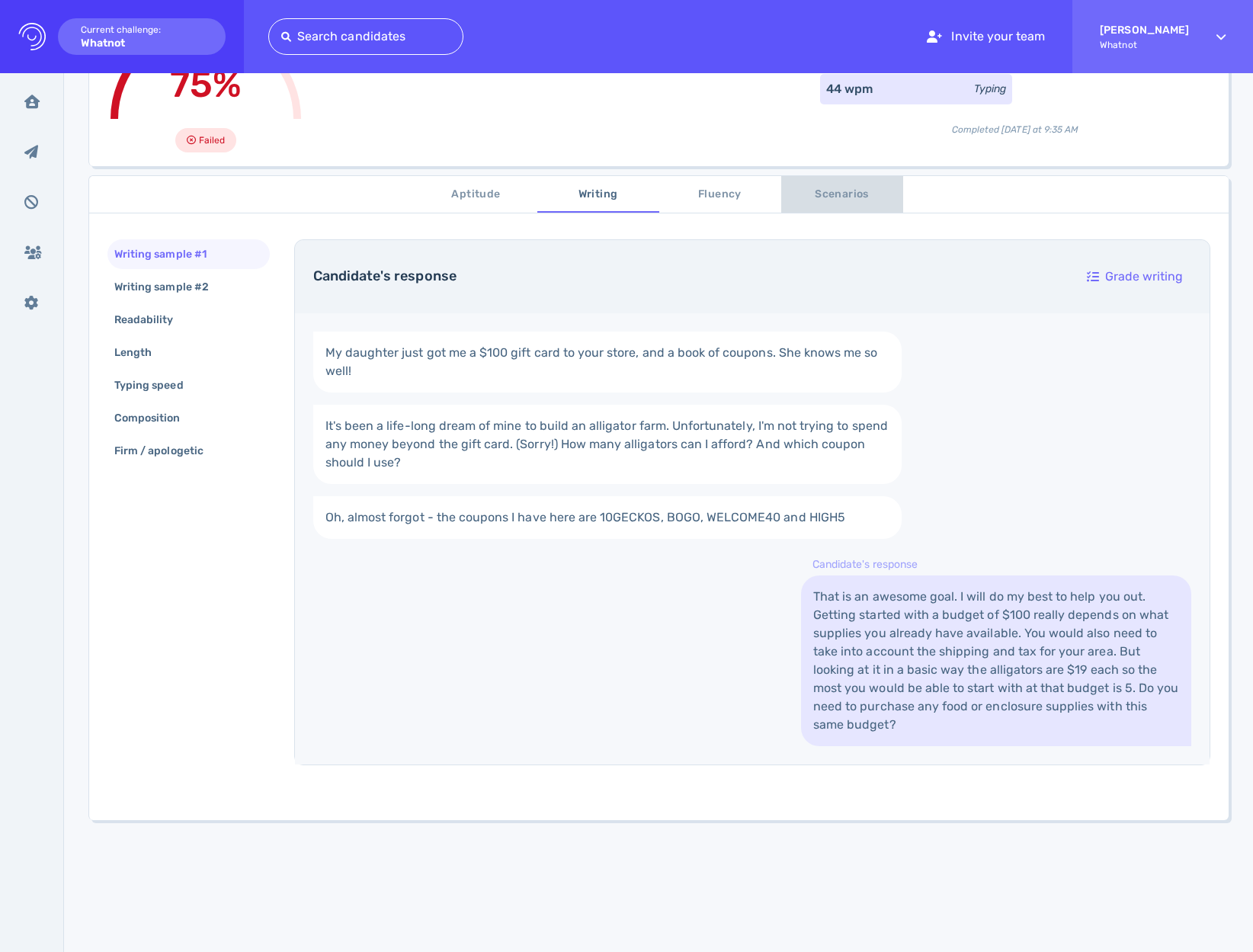
click at [839, 187] on span "Scenarios" at bounding box center [842, 194] width 104 height 19
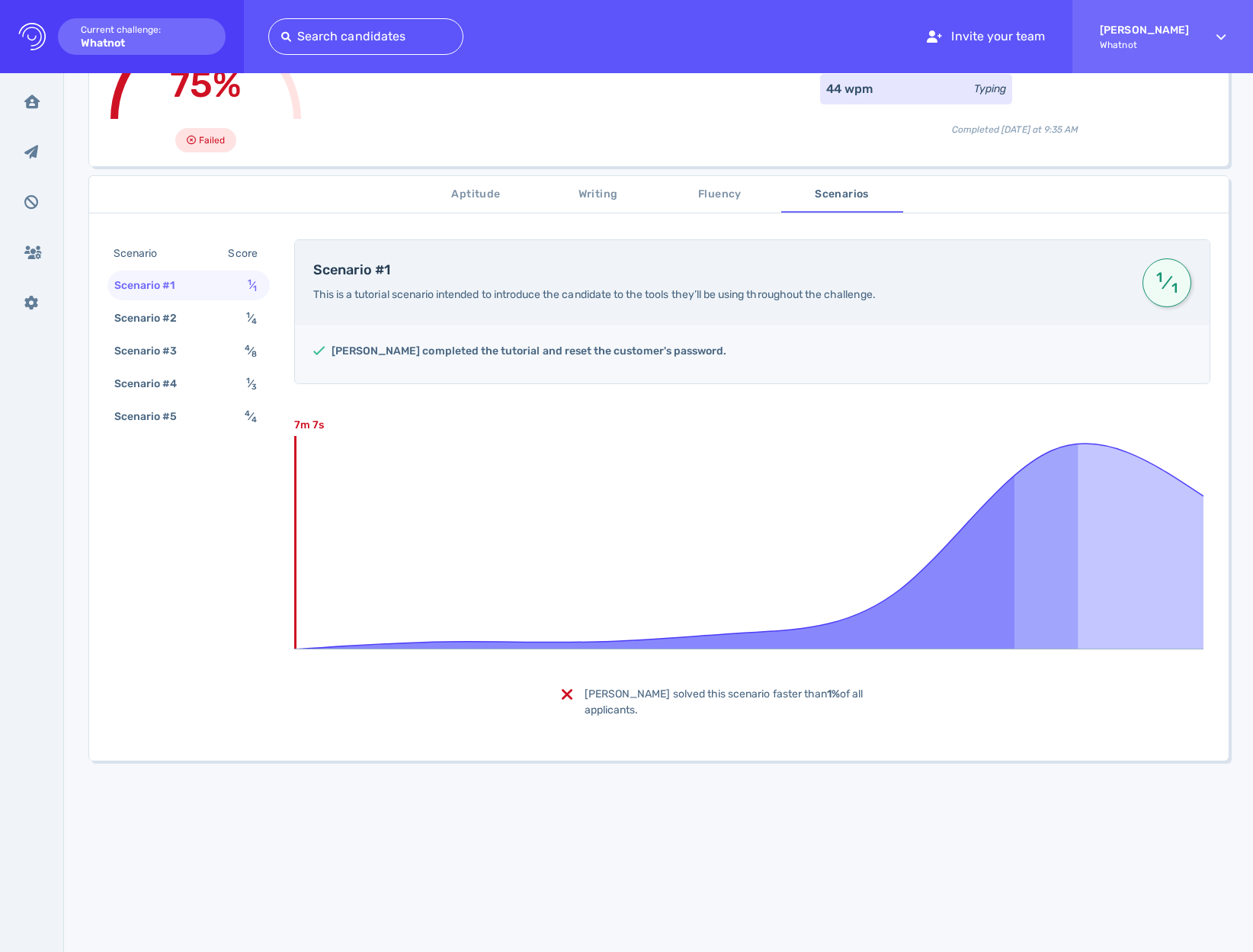
click at [720, 196] on span "Fluency" at bounding box center [720, 194] width 104 height 19
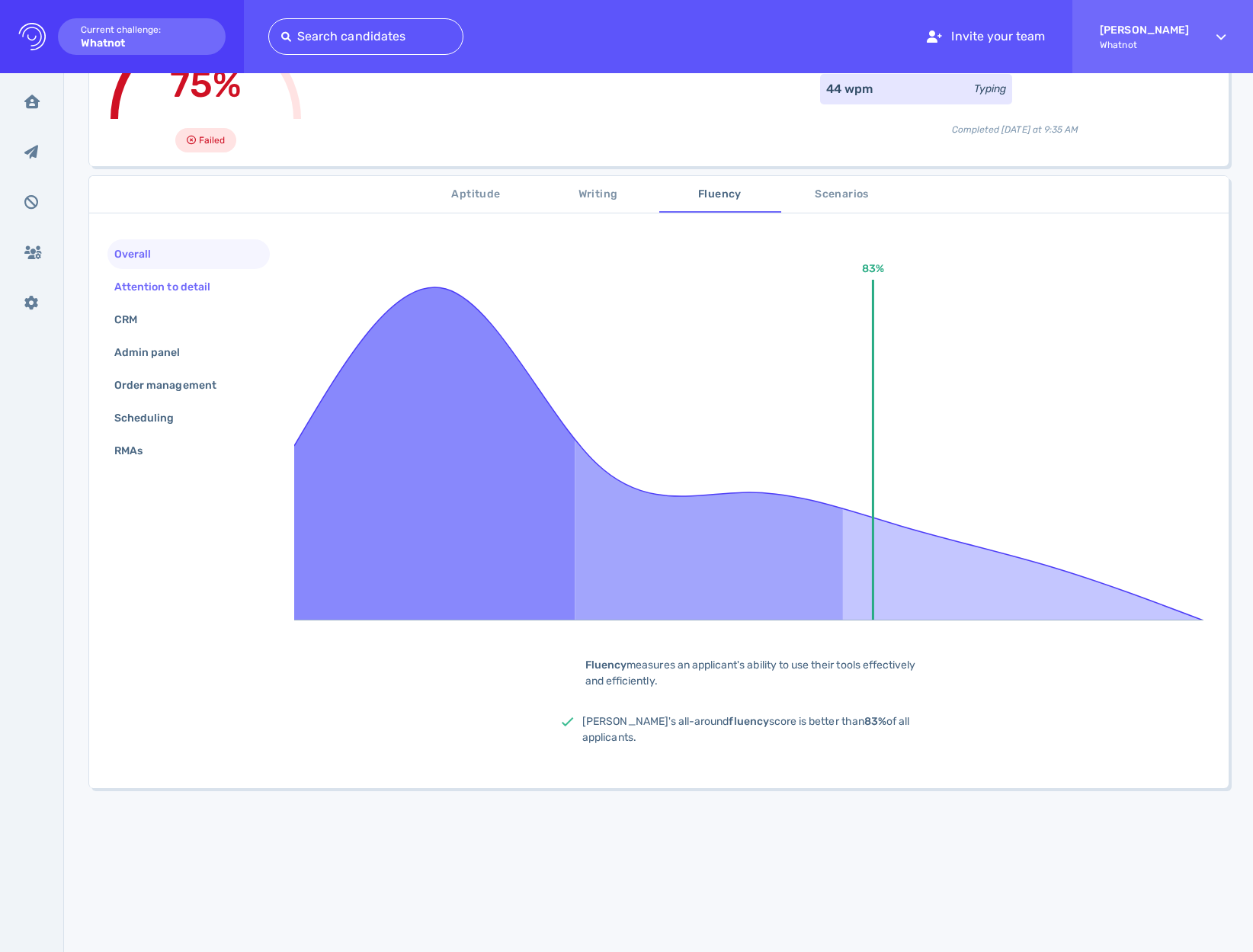
click at [170, 292] on div "Attention to detail" at bounding box center [170, 286] width 117 height 22
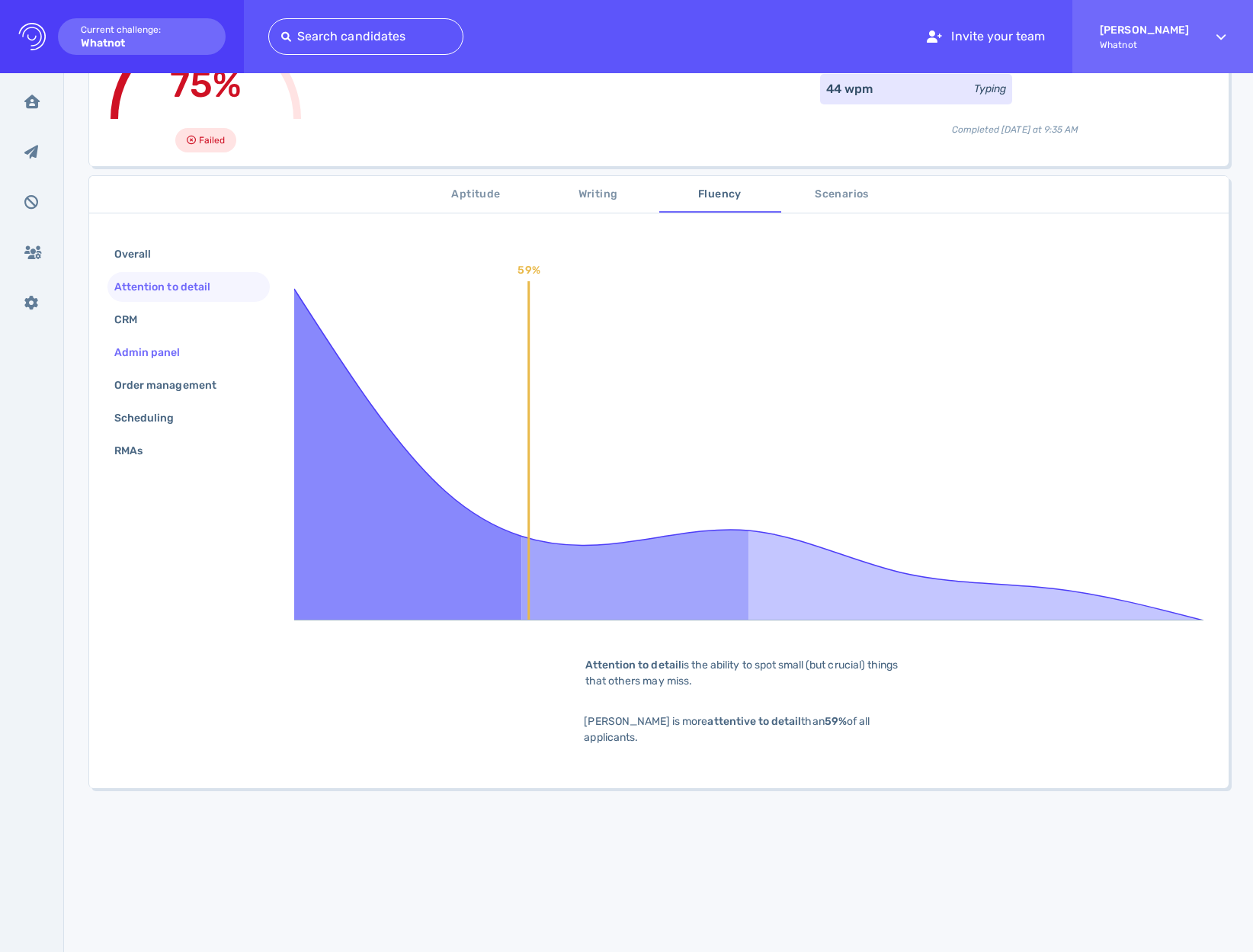
click at [143, 354] on div "Admin panel" at bounding box center [155, 352] width 88 height 22
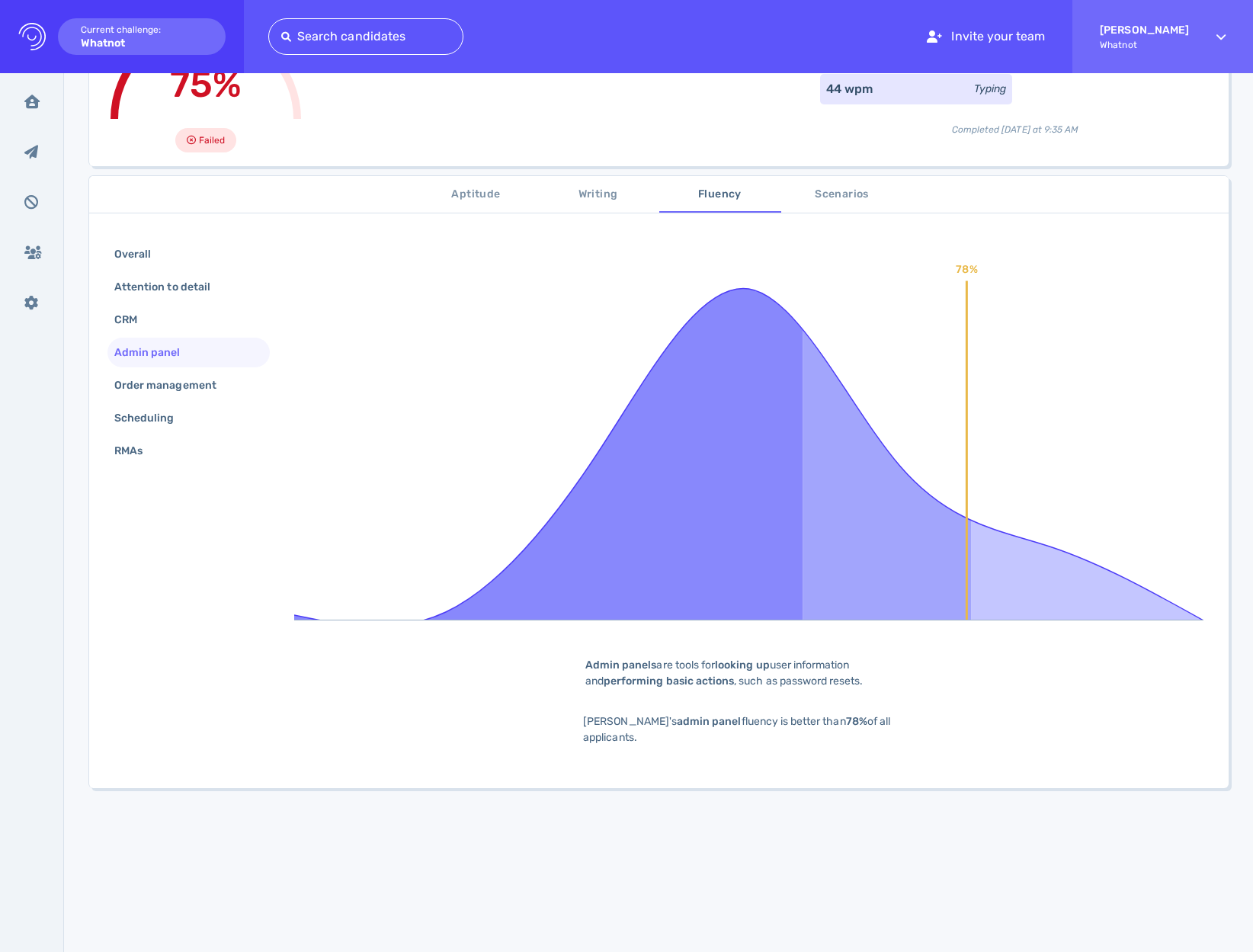
click at [446, 203] on span "Aptitude" at bounding box center [476, 194] width 104 height 19
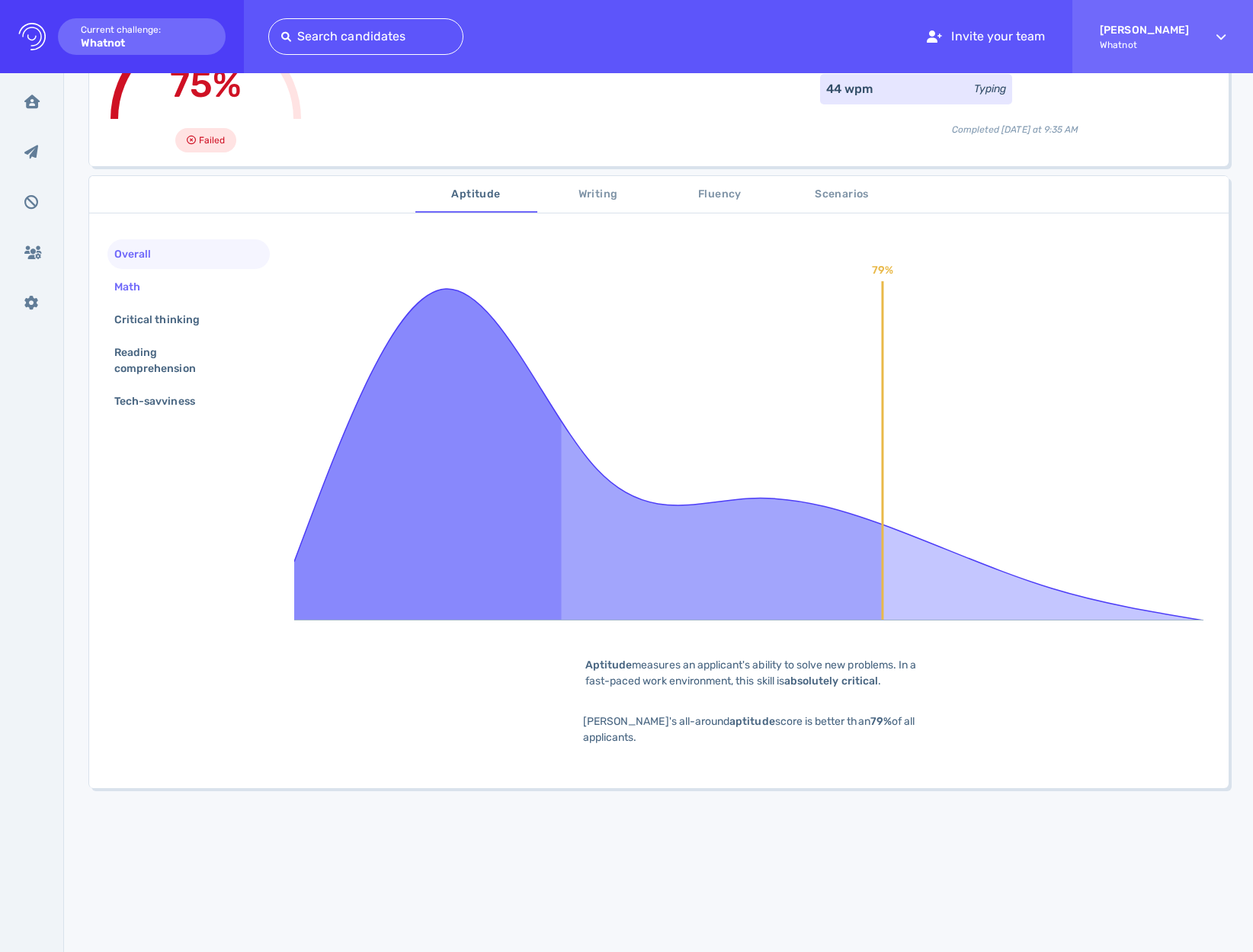
click at [173, 275] on div "Math" at bounding box center [189, 286] width 163 height 29
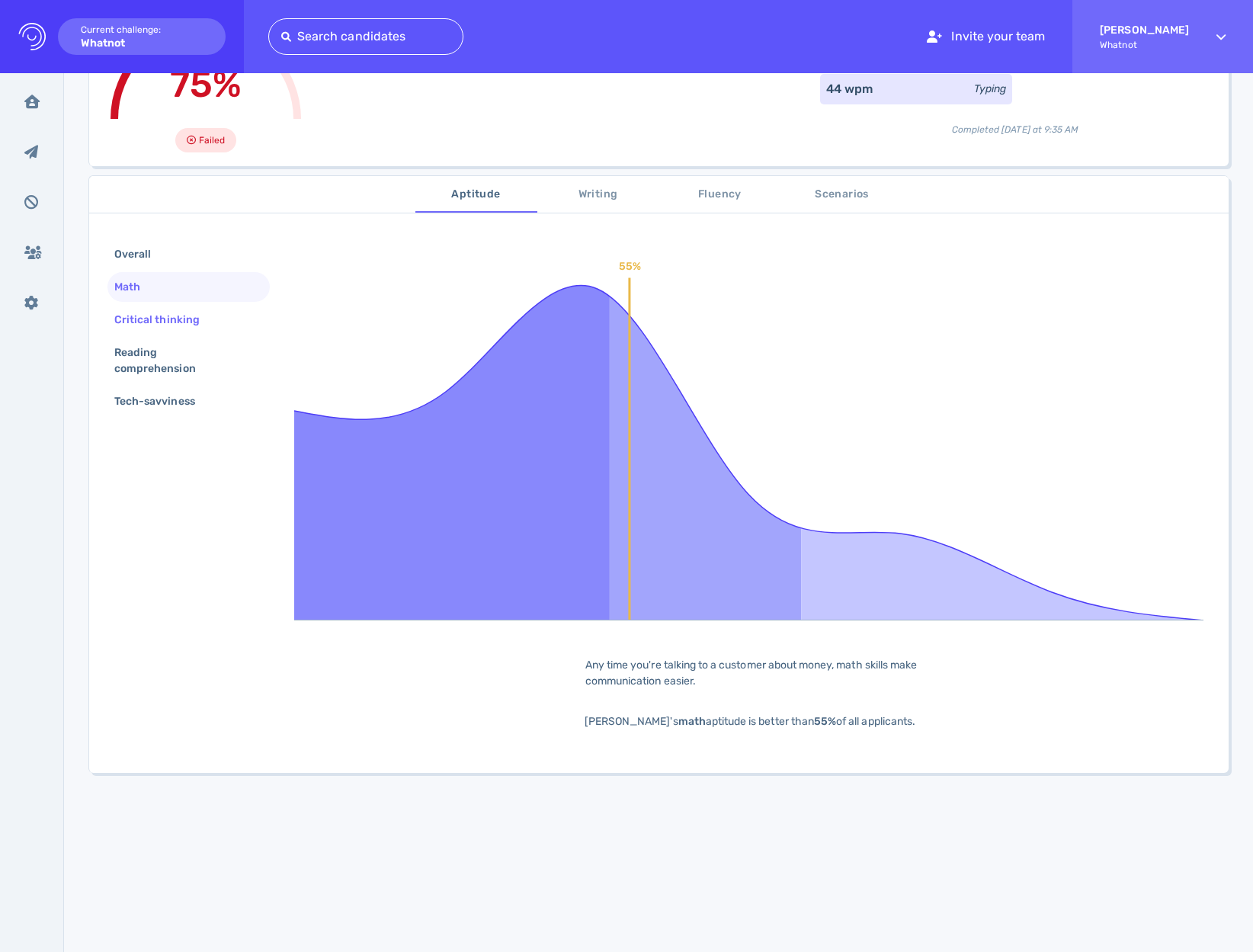
click at [141, 327] on div "Critical thinking" at bounding box center [165, 319] width 107 height 22
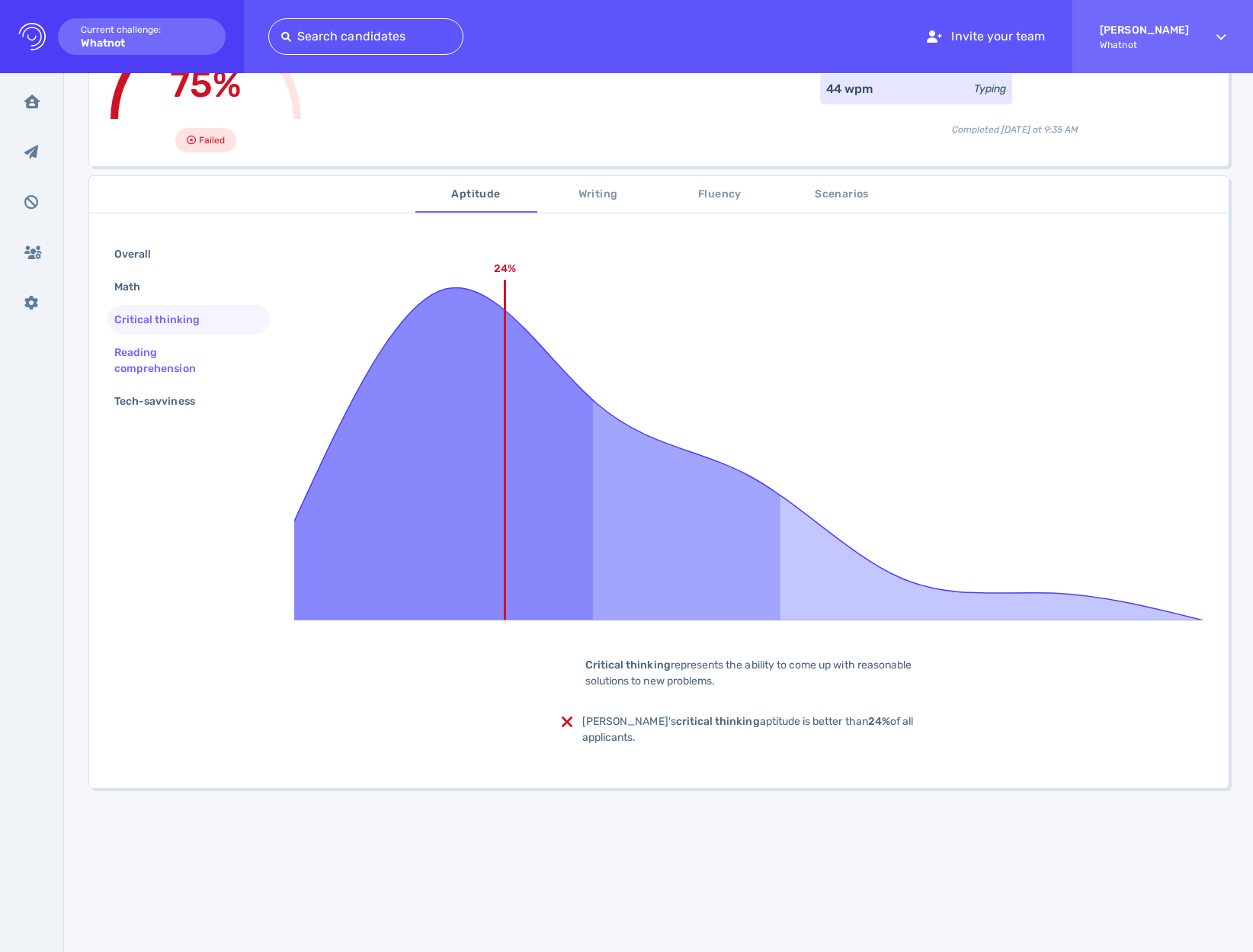
click at [147, 349] on div "Reading comprehension" at bounding box center [182, 360] width 142 height 38
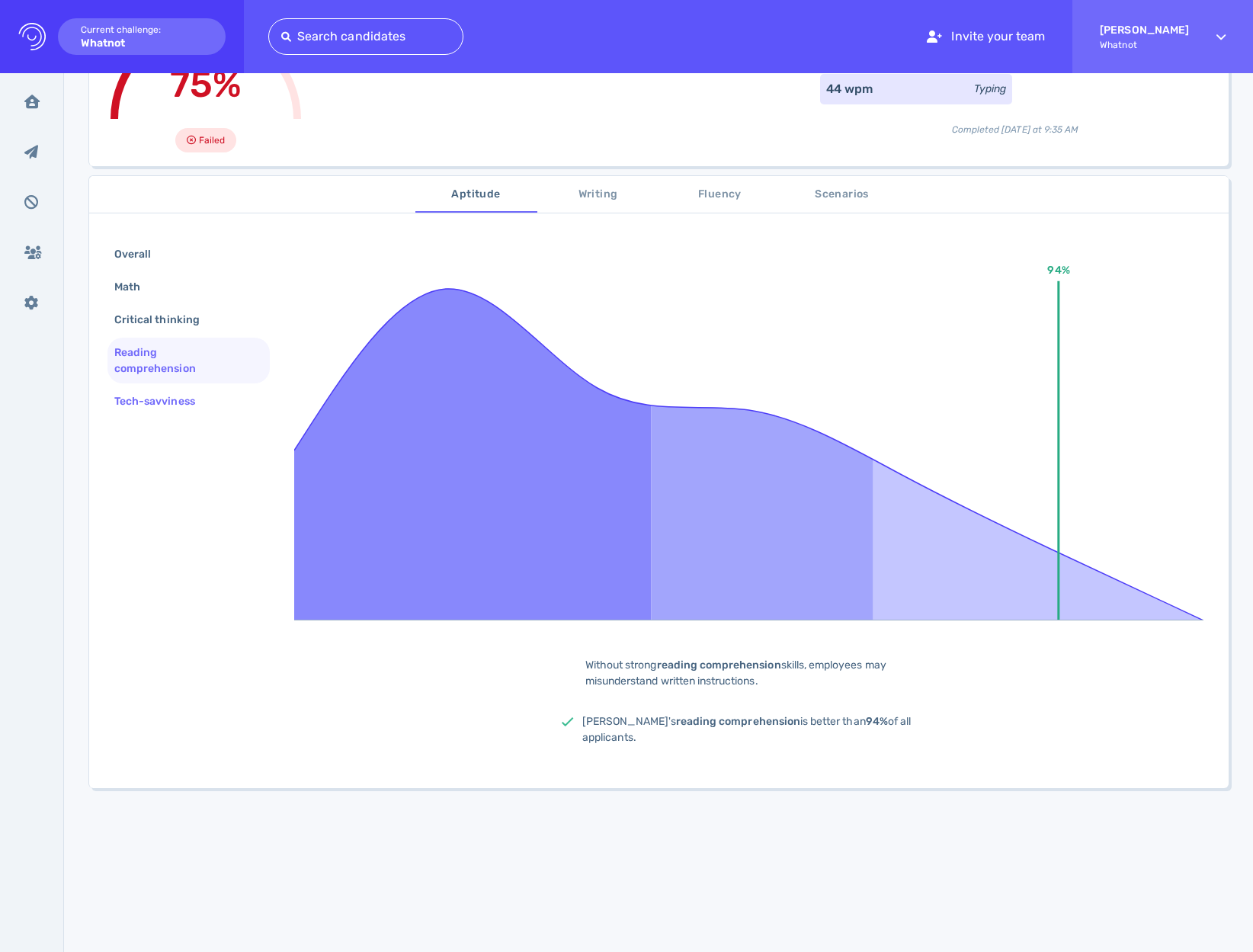
click at [152, 408] on div "Tech-savviness" at bounding box center [162, 401] width 102 height 22
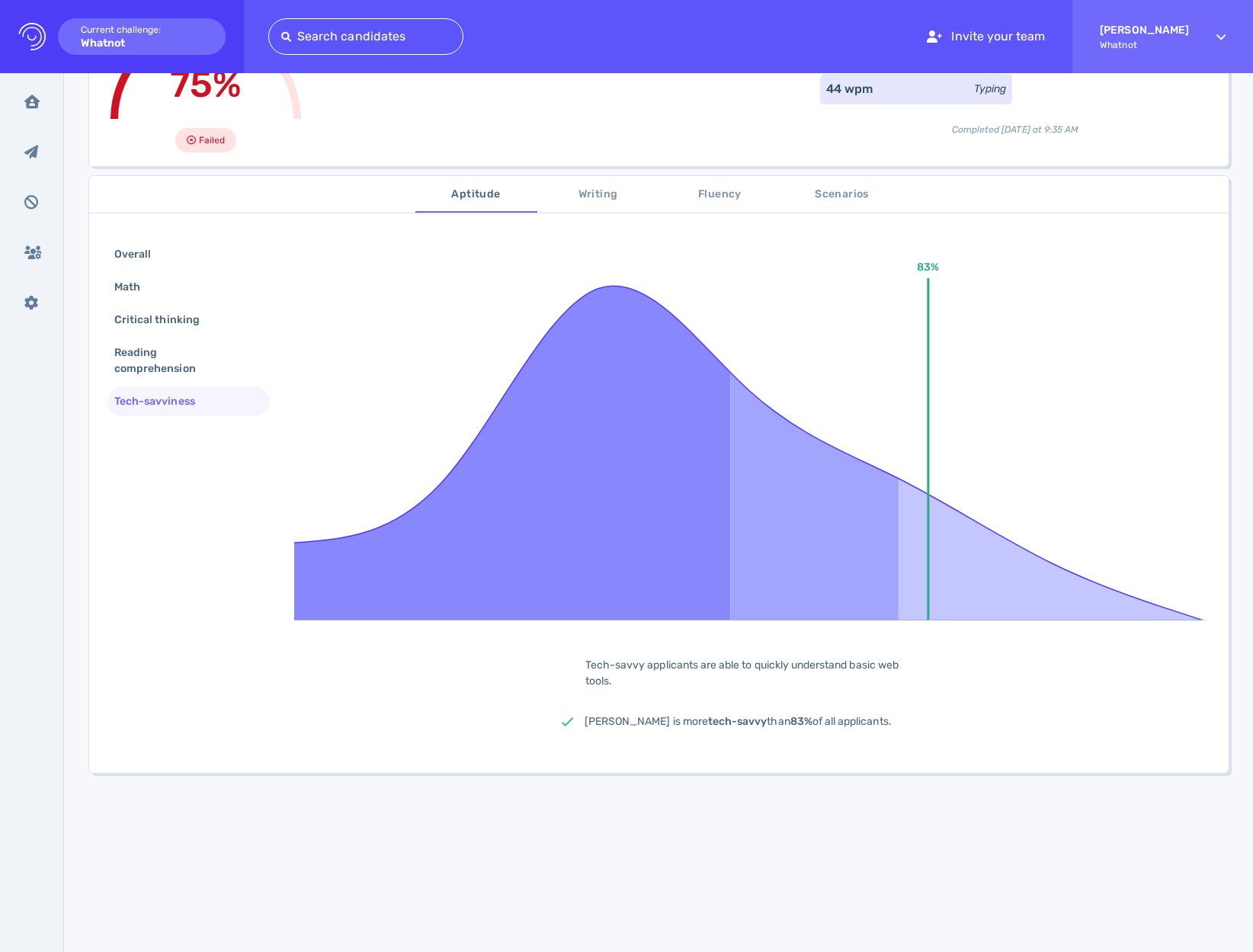
click at [586, 193] on span "Writing" at bounding box center [598, 194] width 104 height 19
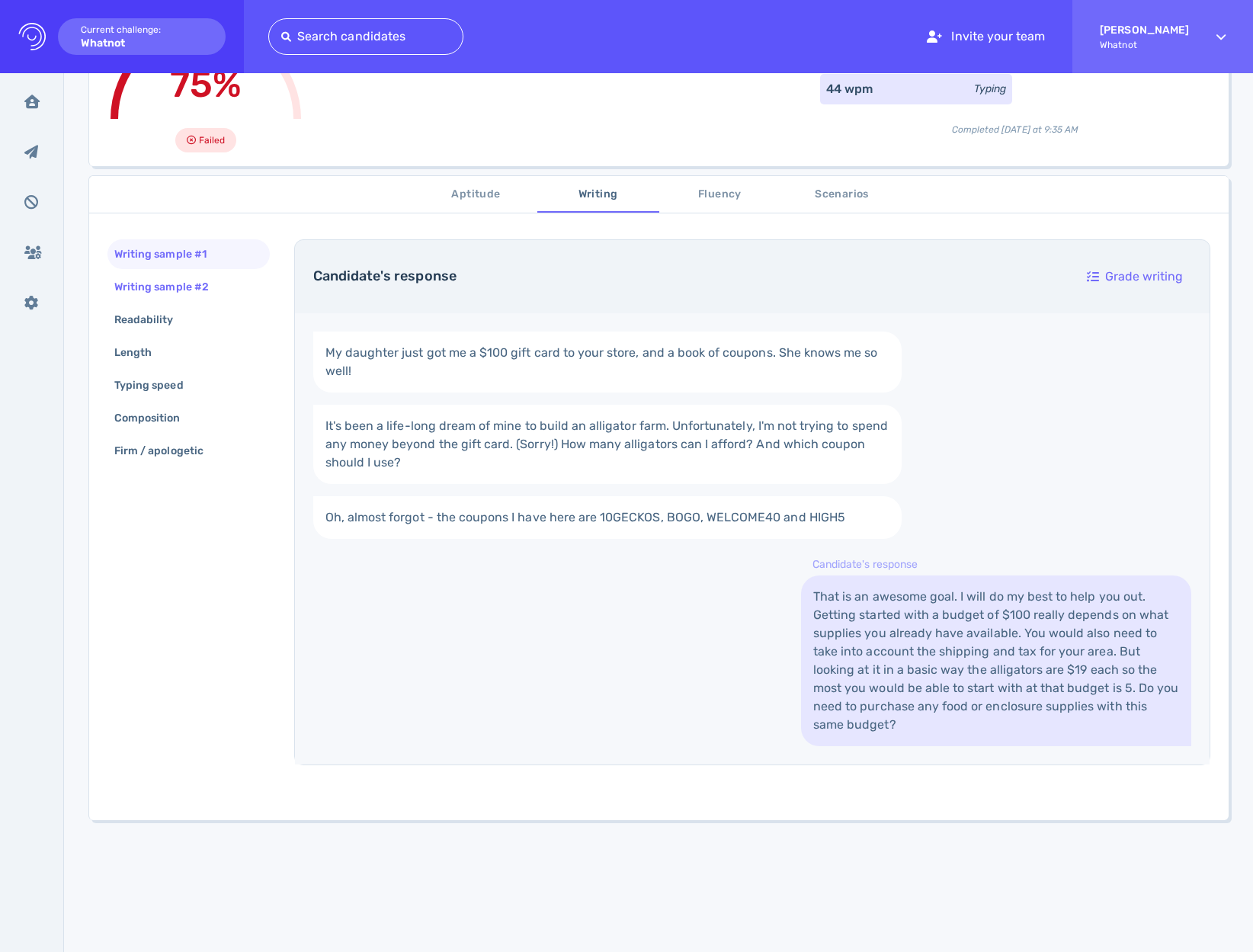
click at [150, 287] on div "Writing sample #2" at bounding box center [169, 286] width 116 height 22
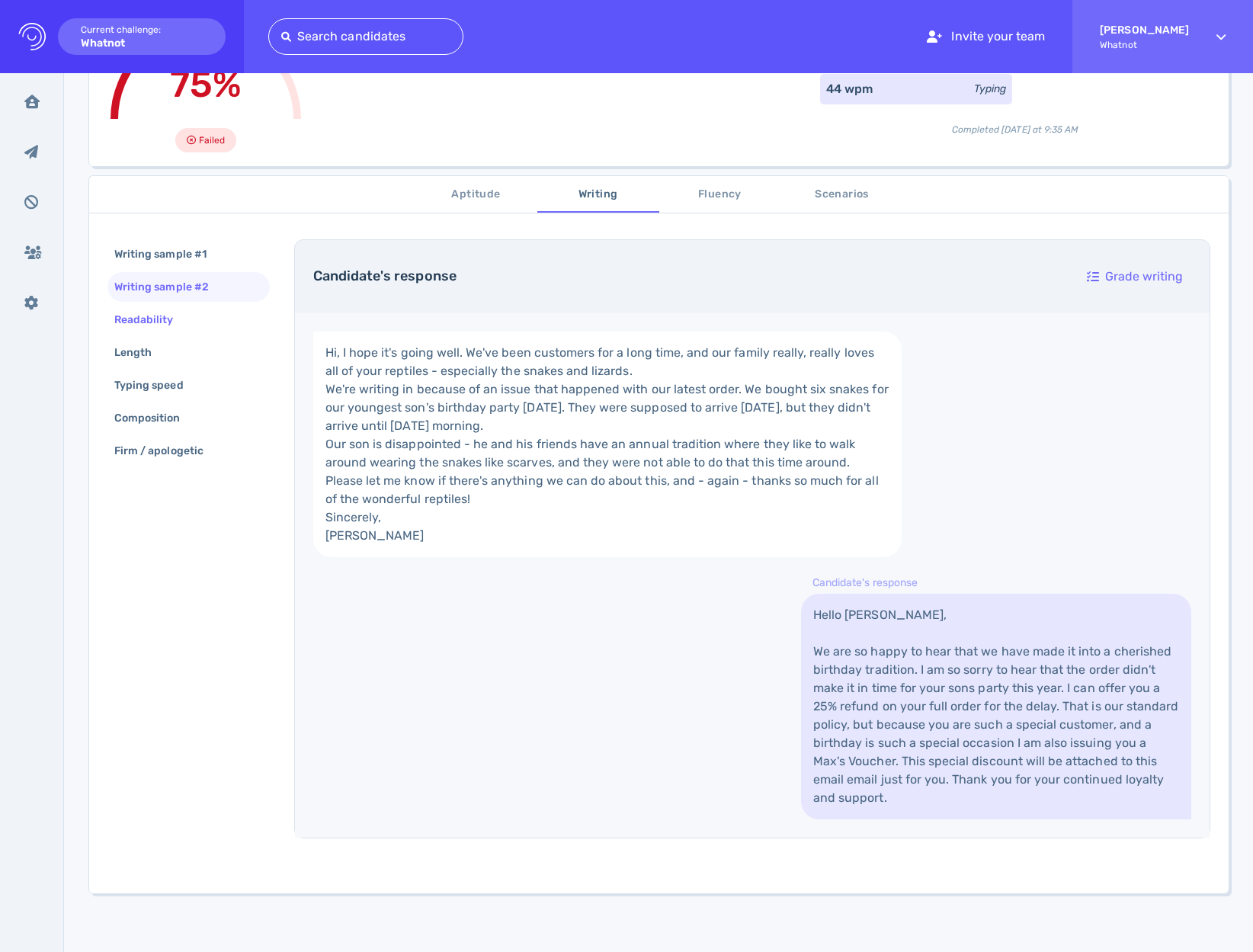
click at [152, 316] on div "Readability" at bounding box center [151, 319] width 81 height 22
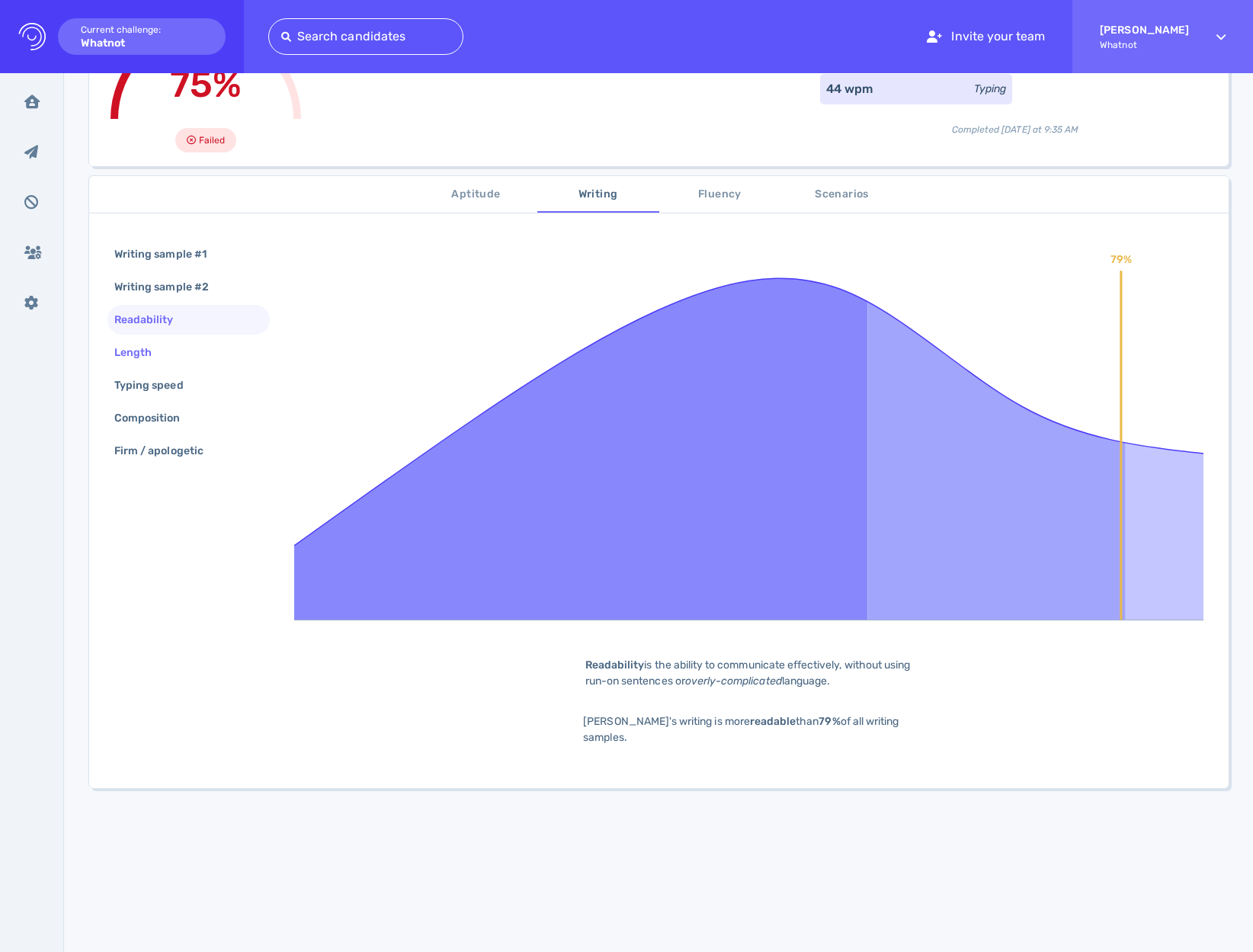
click at [137, 349] on div "Length" at bounding box center [141, 352] width 59 height 22
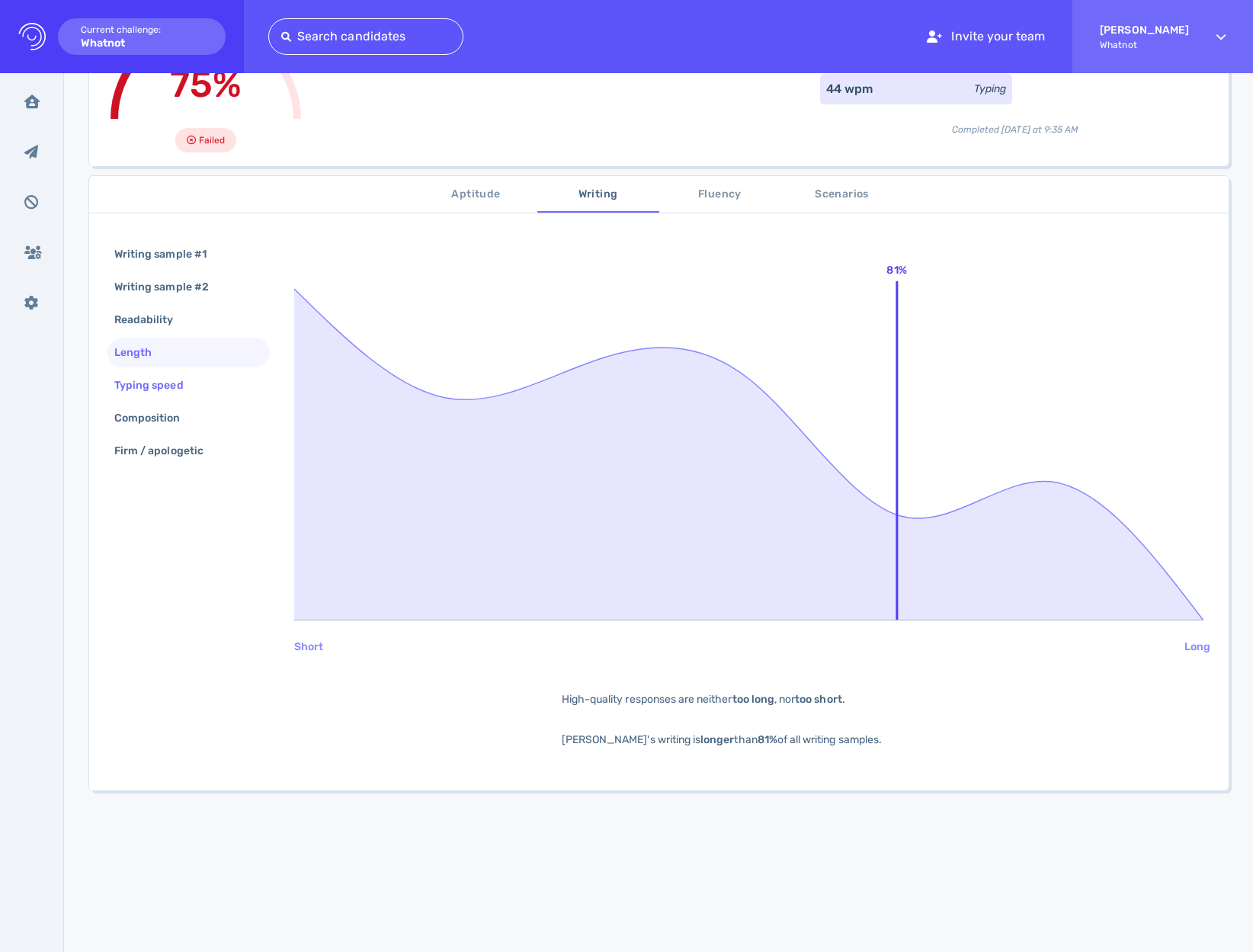
click at [131, 384] on div "Typing speed" at bounding box center [157, 385] width 91 height 22
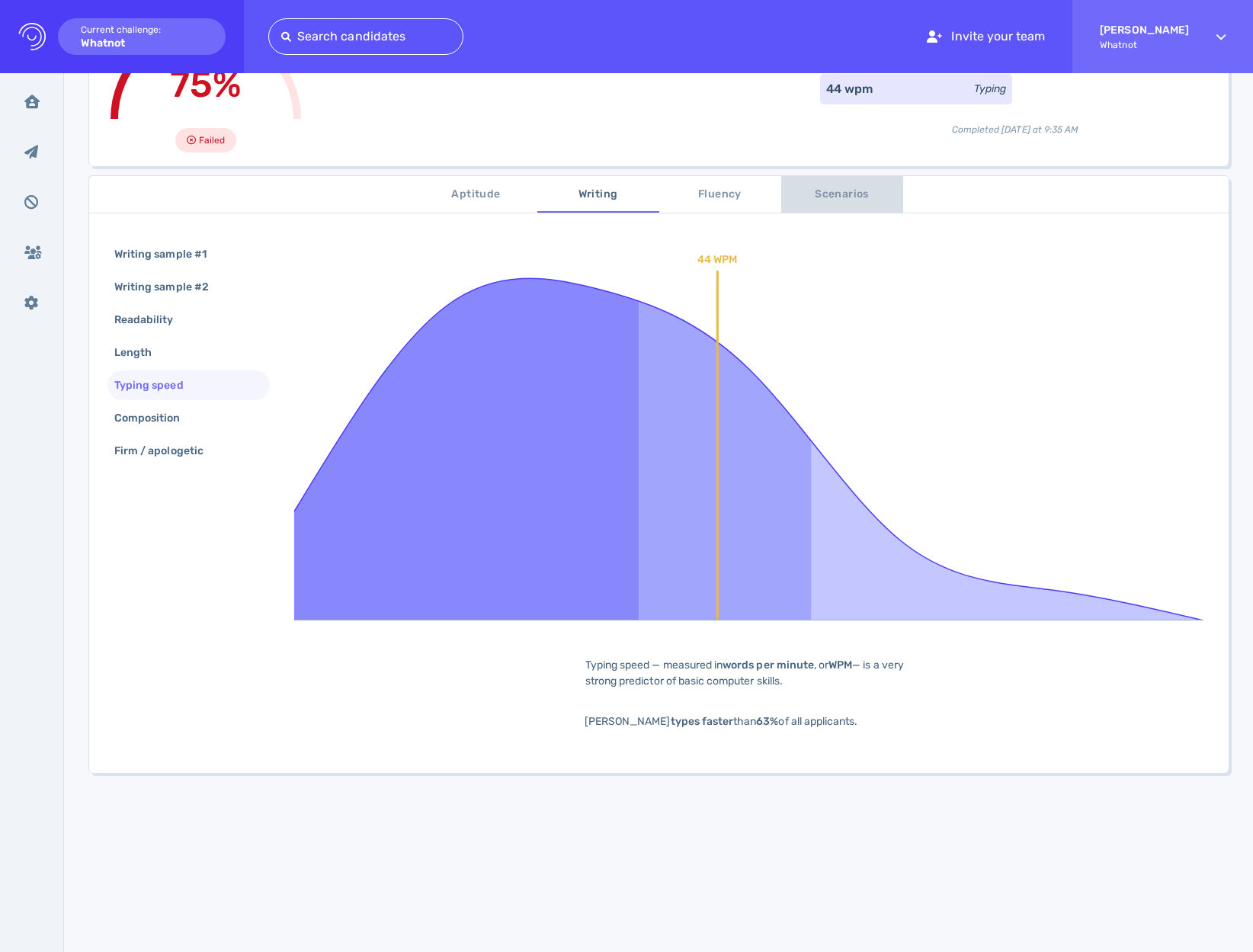
click at [841, 196] on span "Scenarios" at bounding box center [842, 194] width 104 height 19
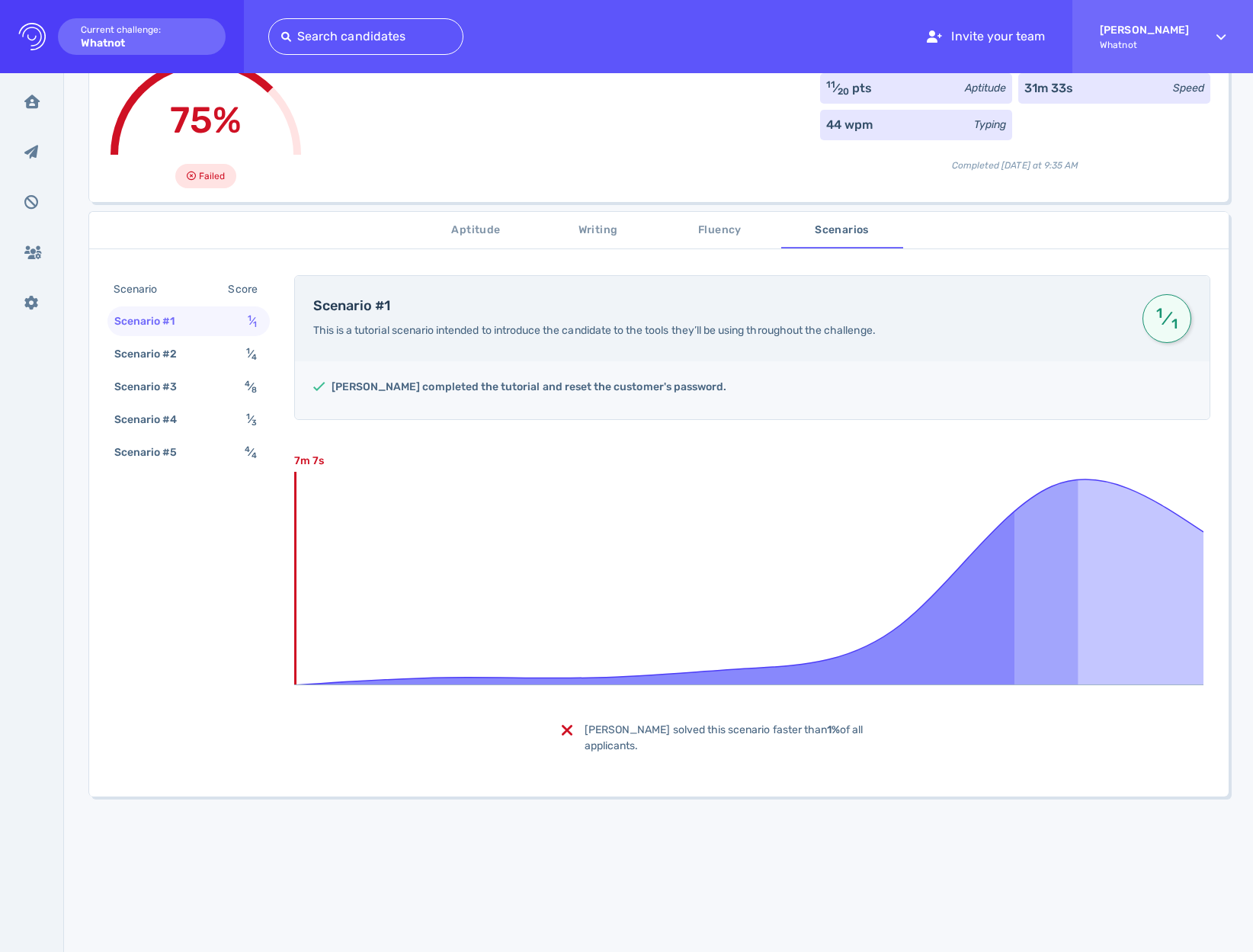
scroll to position [0, 0]
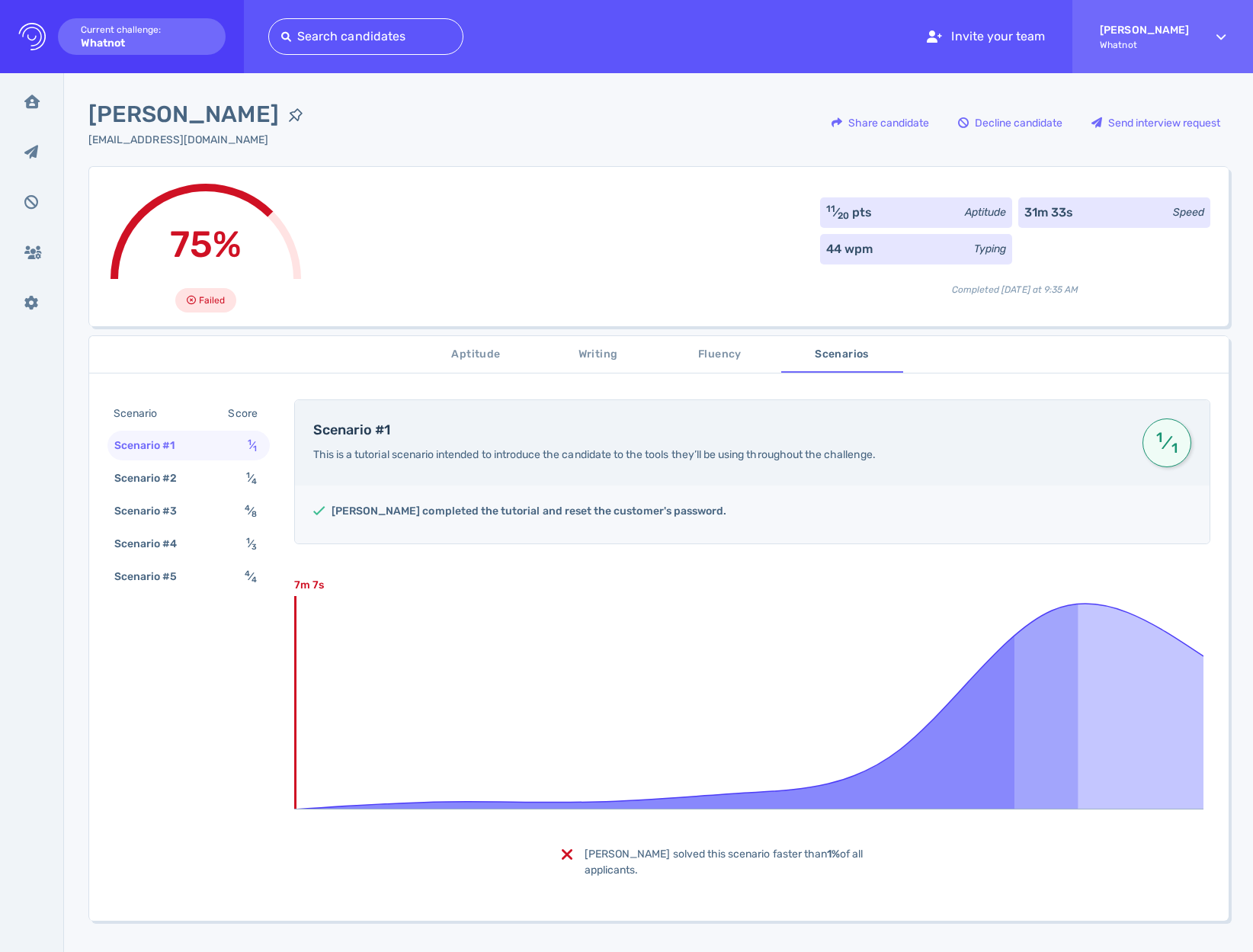
click at [1016, 294] on div "Completed today at 9:35 AM" at bounding box center [1015, 283] width 390 height 26
click at [708, 347] on span "Fluency" at bounding box center [720, 354] width 104 height 19
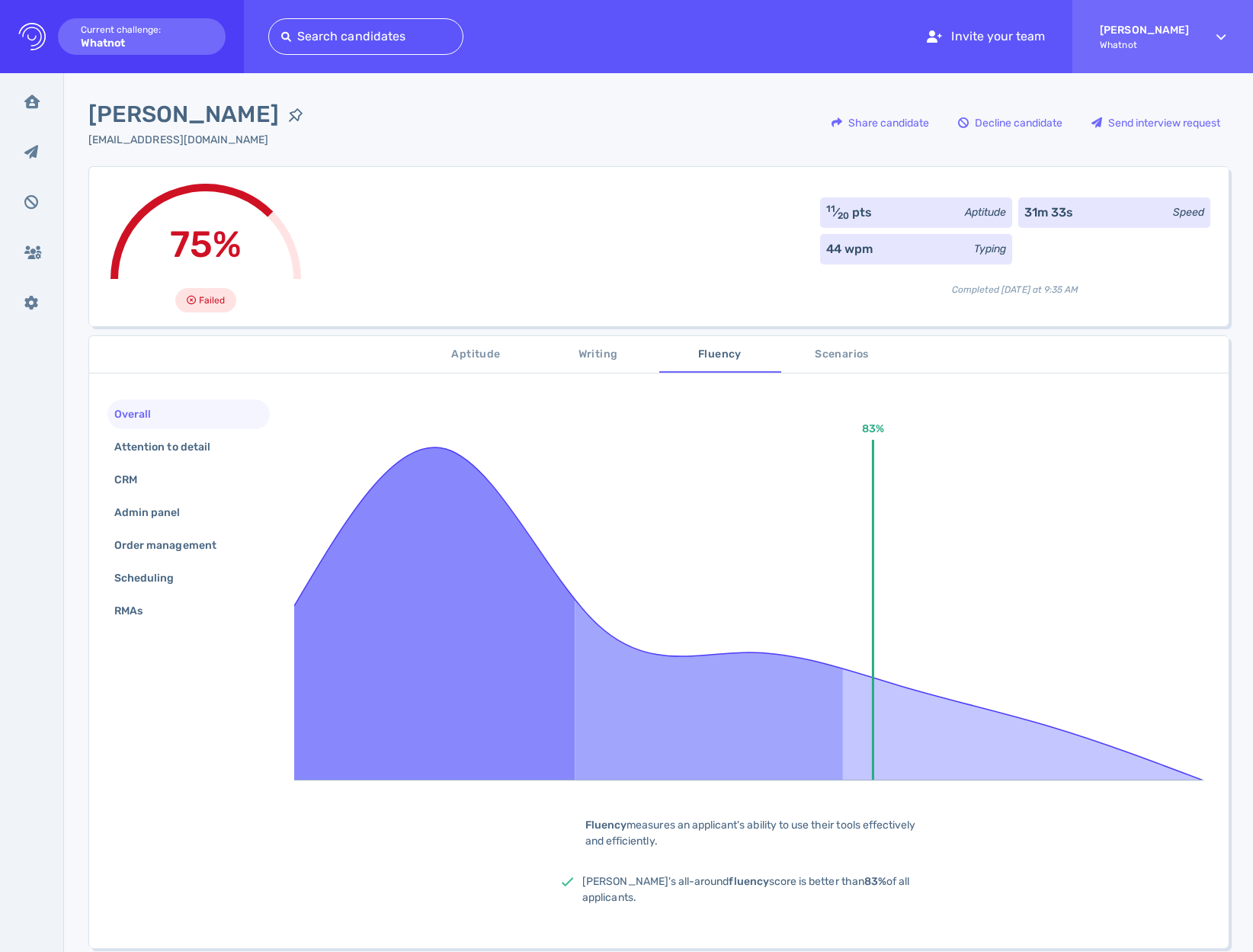
click at [622, 357] on span "Writing" at bounding box center [598, 354] width 104 height 19
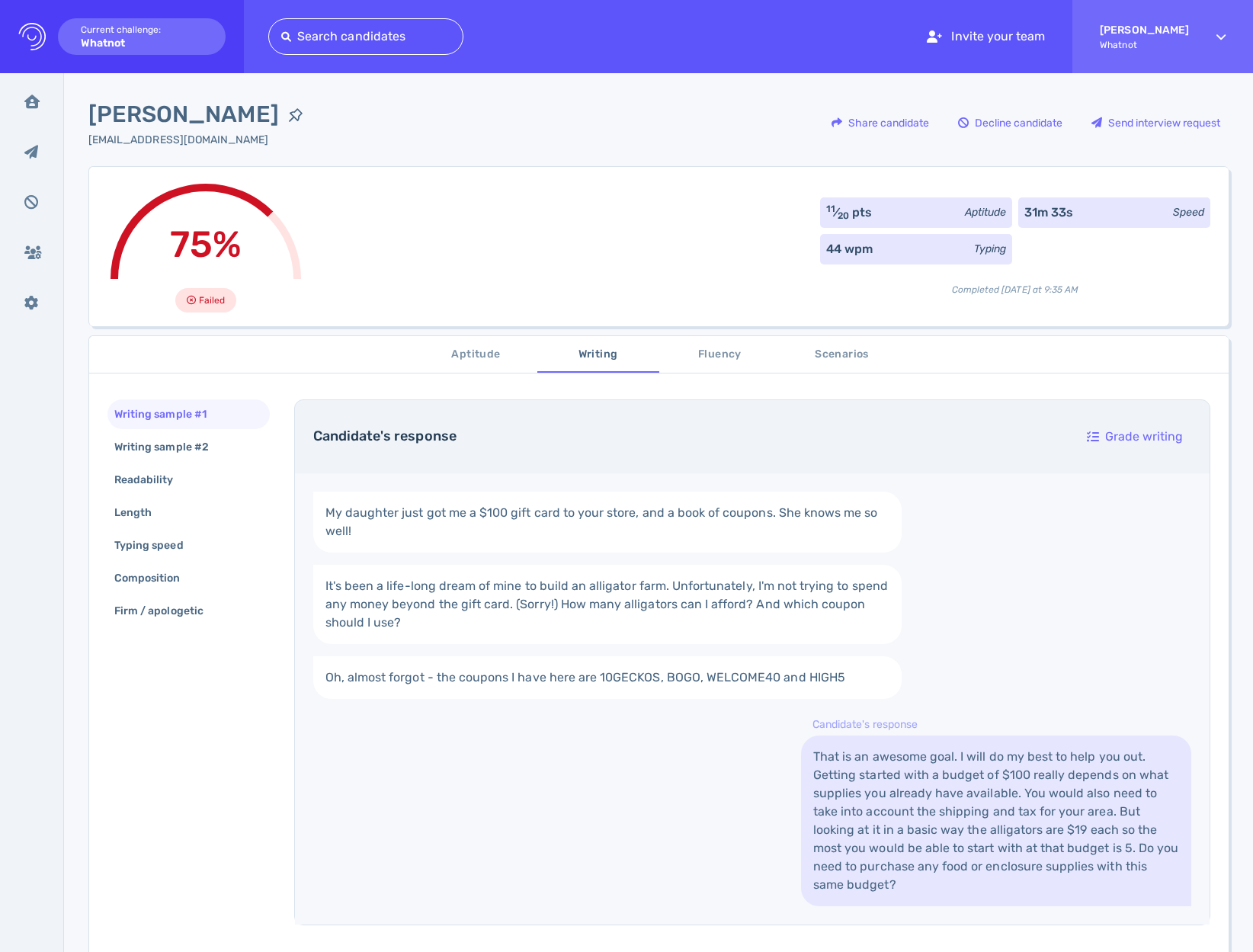
click at [858, 349] on span "Scenarios" at bounding box center [842, 354] width 104 height 19
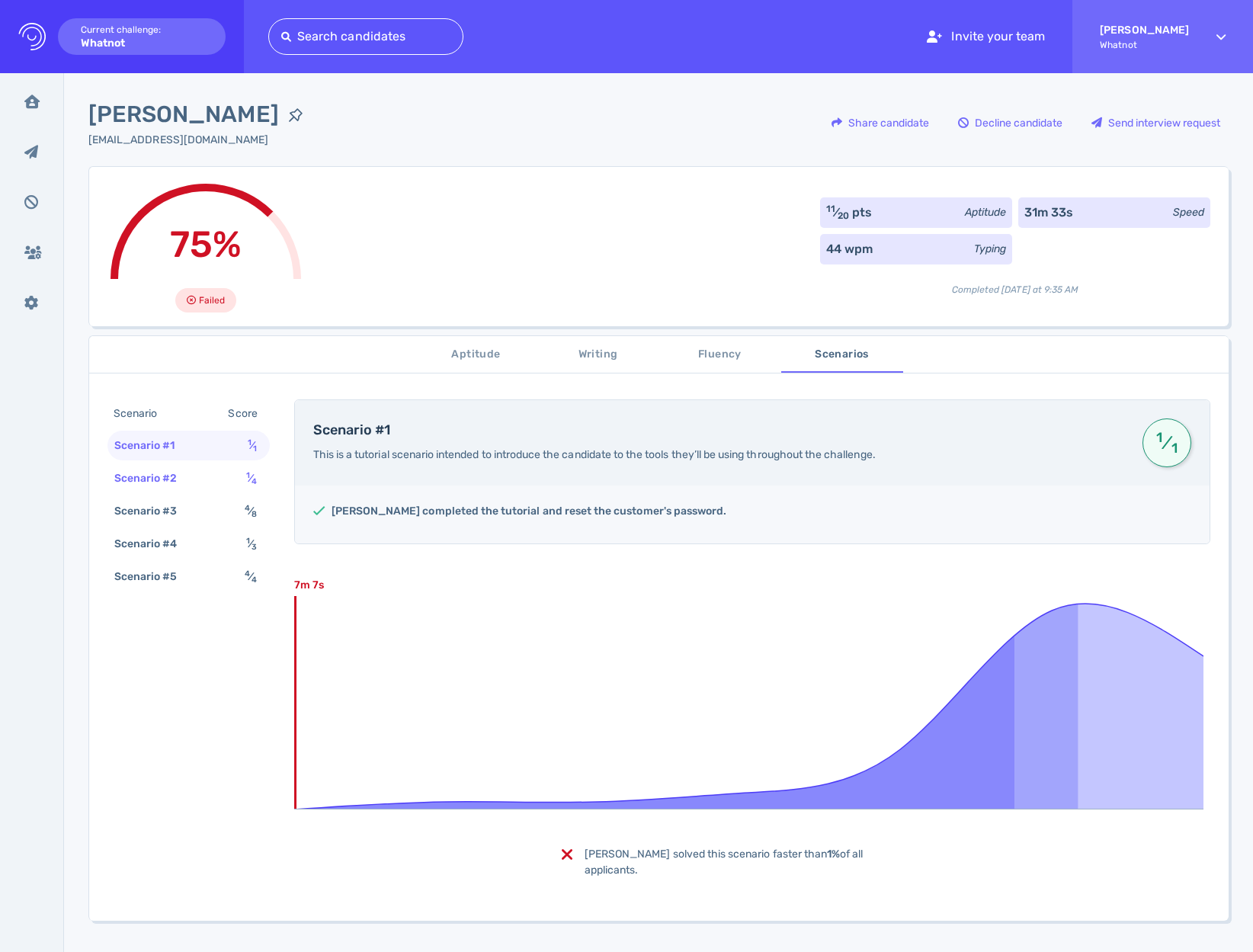
click at [165, 478] on div "Scenario #2" at bounding box center [153, 478] width 84 height 22
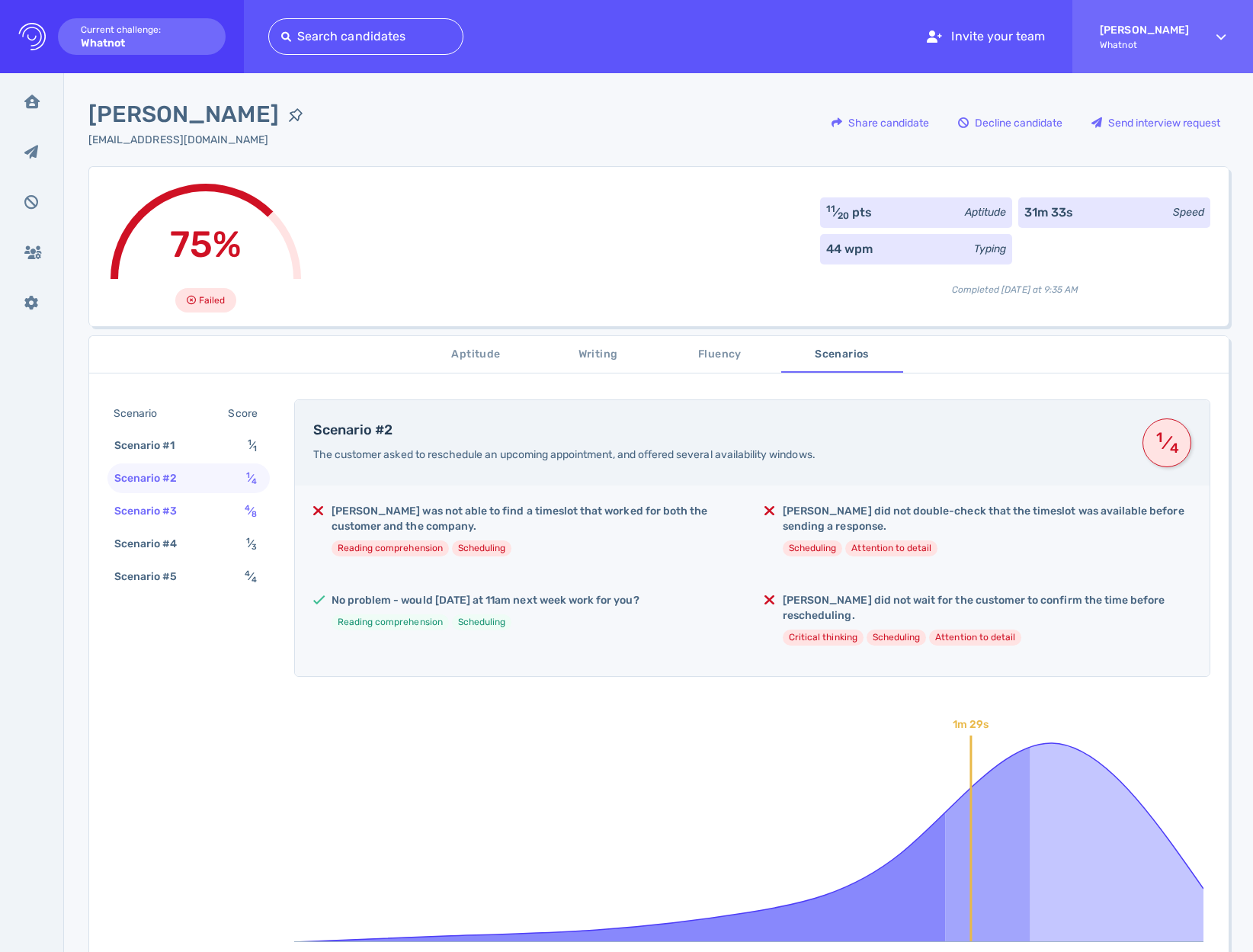
click at [213, 505] on div "Scenario #3 4 ⁄ 8" at bounding box center [189, 510] width 163 height 29
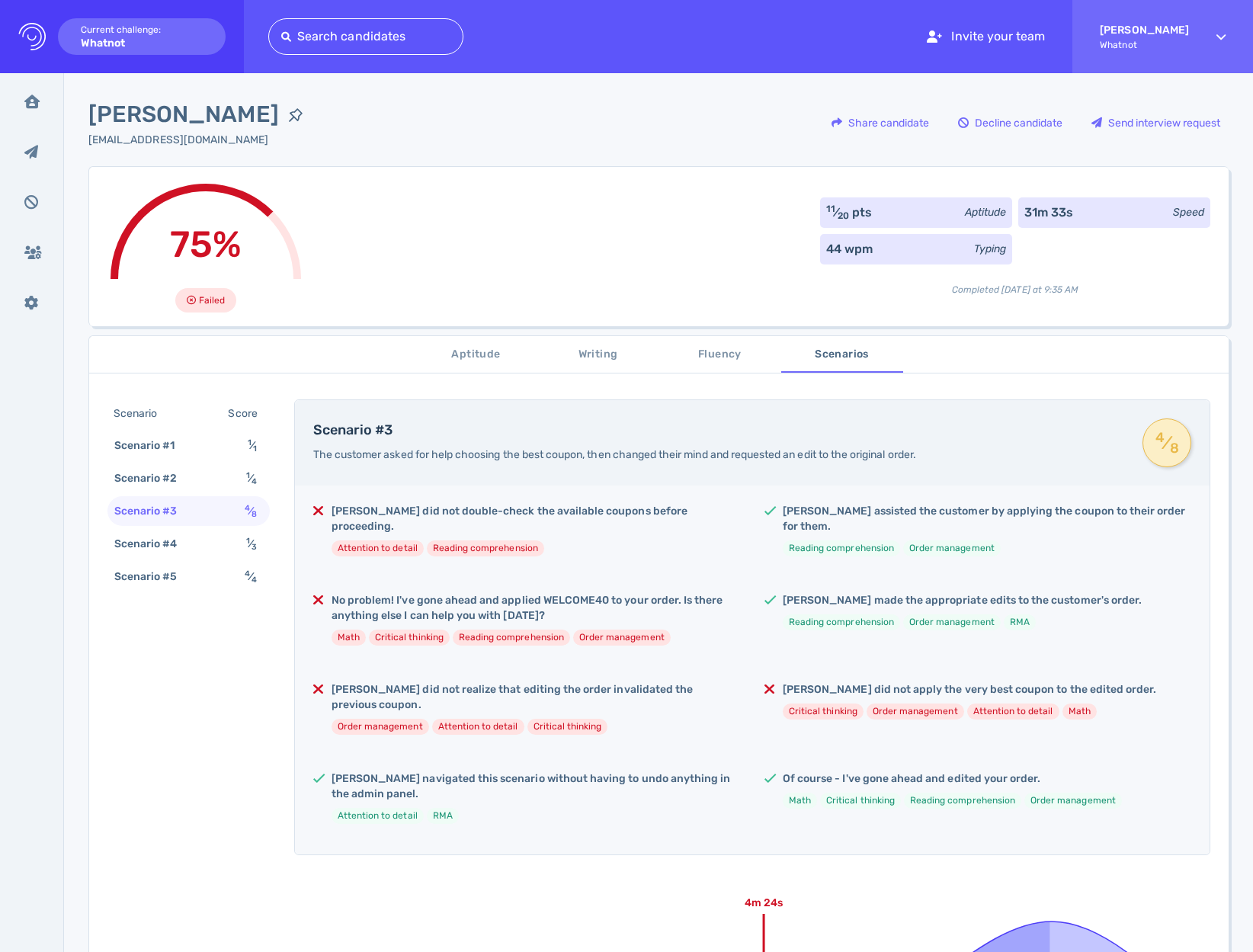
click at [455, 593] on h5 "No problem! I've gone ahead and applied WELCOME40 to your order. Is there anyth…" at bounding box center [535, 608] width 408 height 30
click at [598, 593] on h5 "No problem! I've gone ahead and applied WELCOME40 to your order. Is there anyth…" at bounding box center [535, 608] width 408 height 30
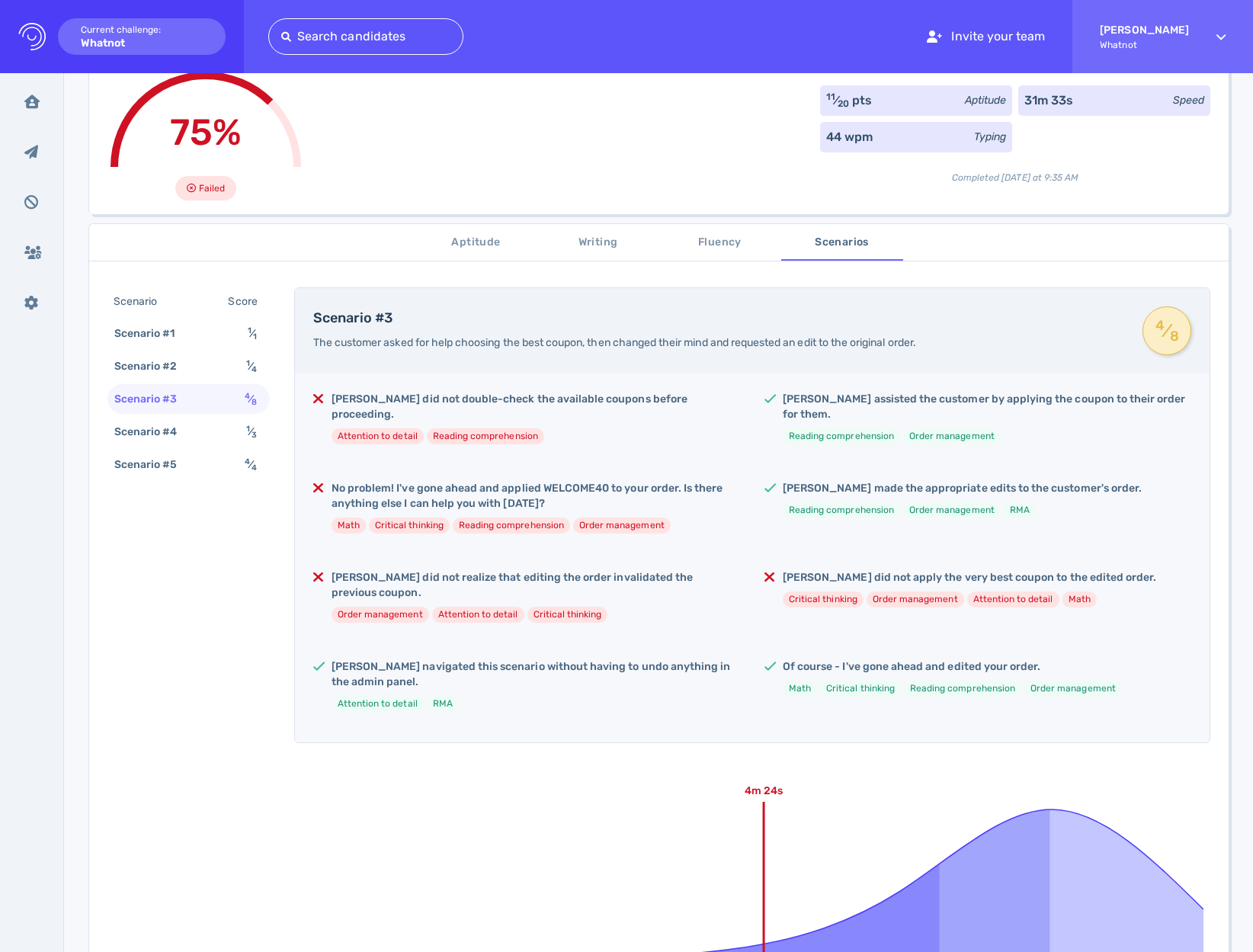
scroll to position [43, 0]
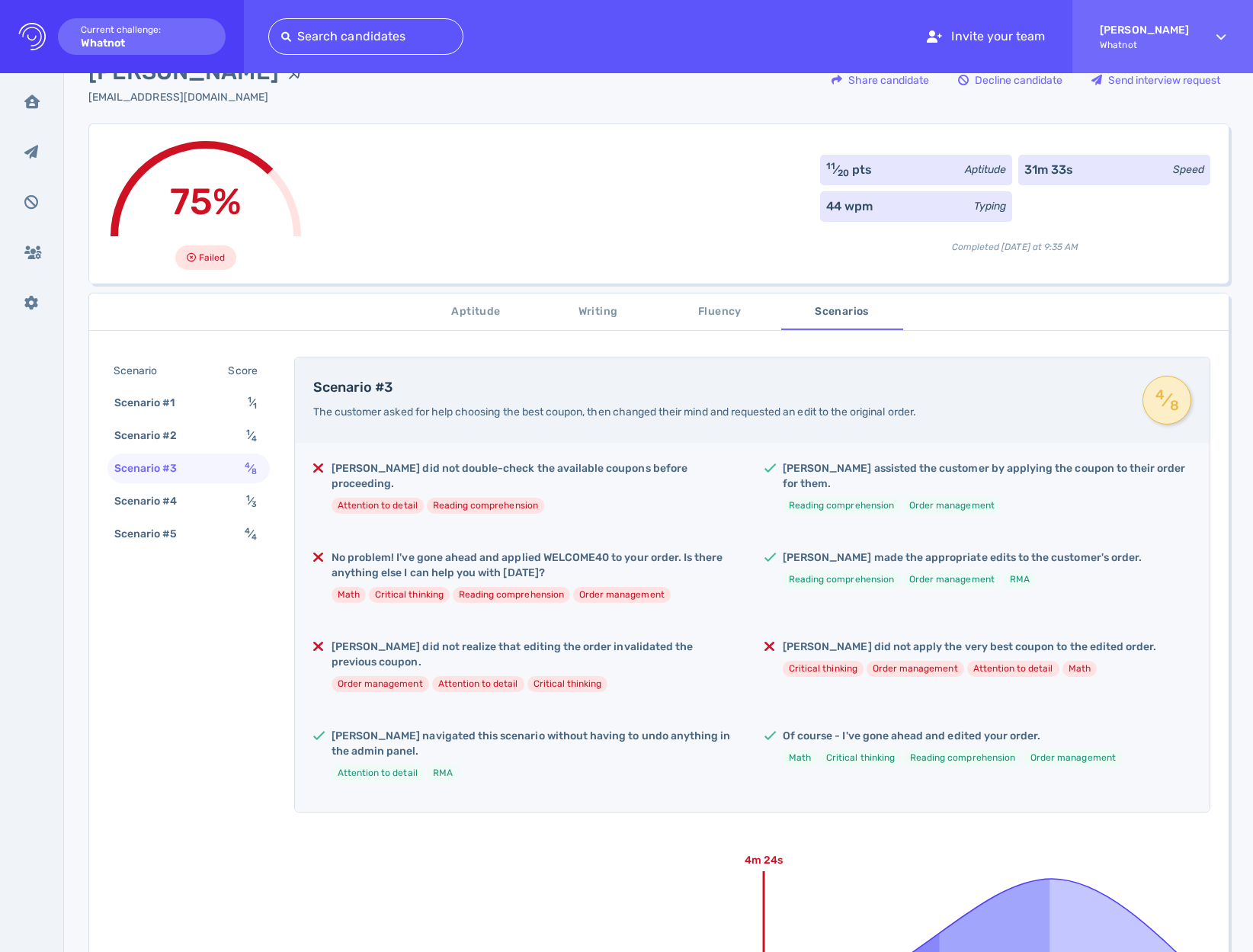
click at [398, 467] on h5 "Leah did not double-check the available coupons before proceeding." at bounding box center [535, 476] width 408 height 30
click at [510, 498] on li "Reading comprehension" at bounding box center [486, 506] width 117 height 16
click at [199, 492] on div "Scenario #4 1 ⁄ 3" at bounding box center [189, 500] width 163 height 29
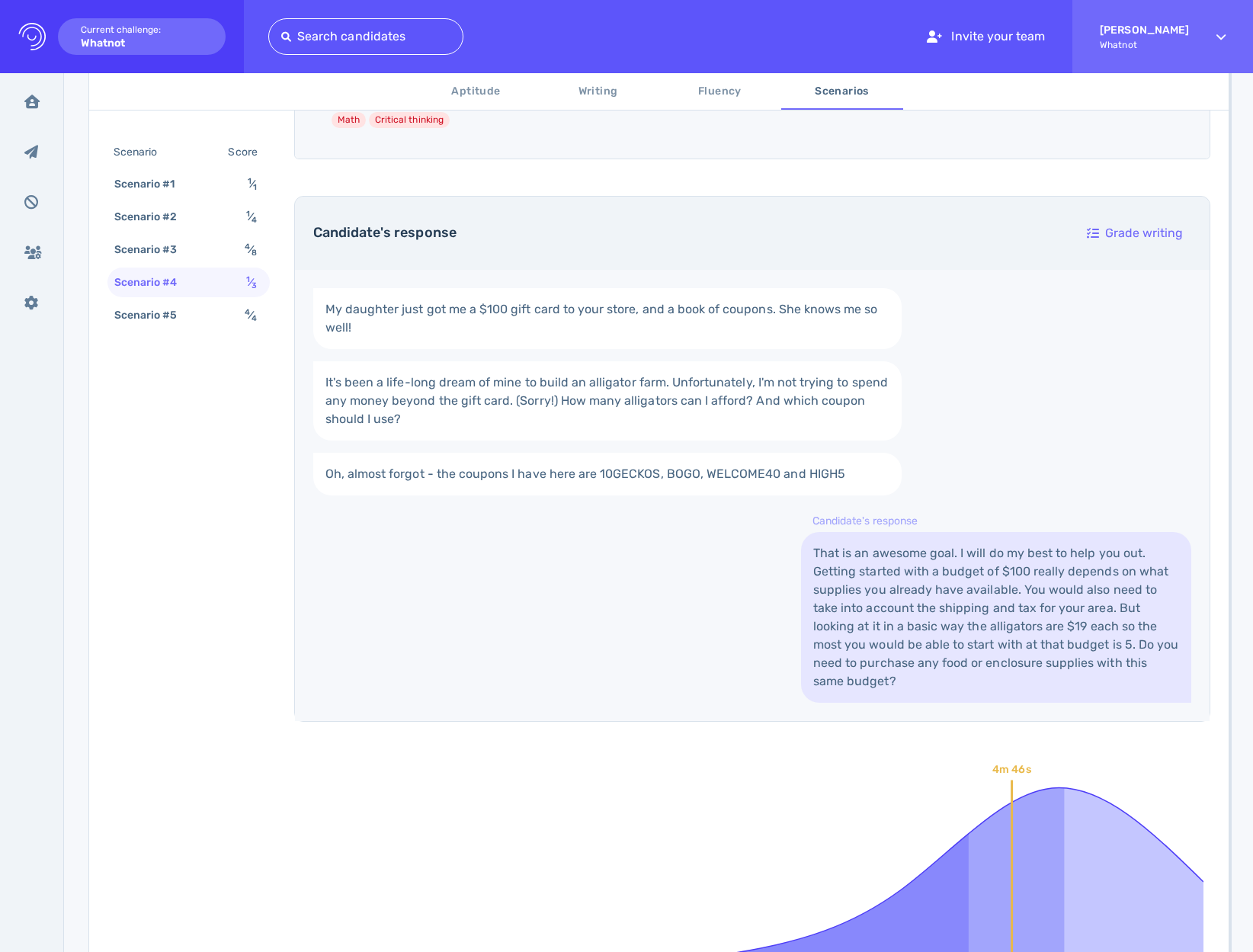
scroll to position [0, 0]
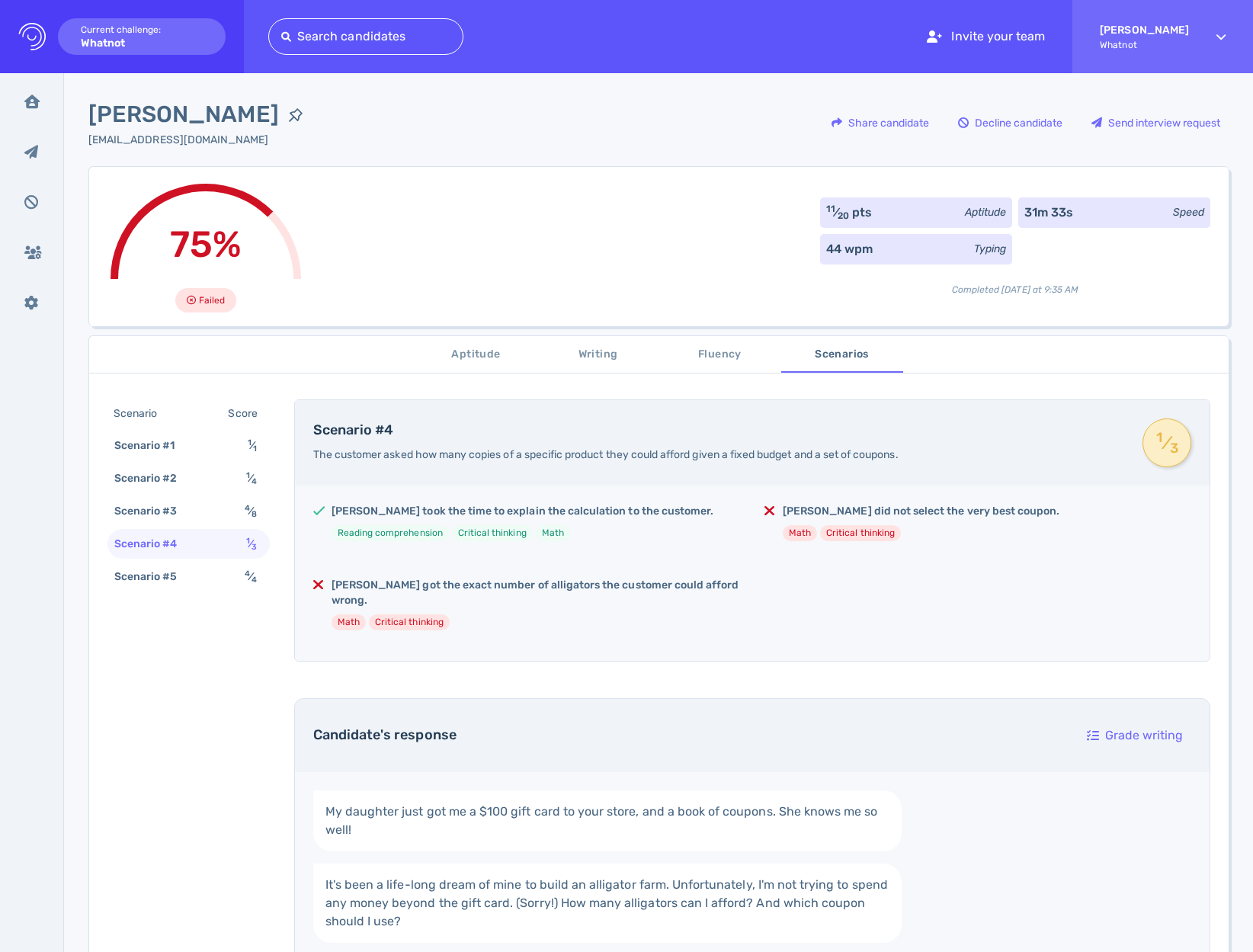
click at [227, 115] on span "Leah Huntington" at bounding box center [183, 115] width 190 height 35
copy div "Leah Huntington"
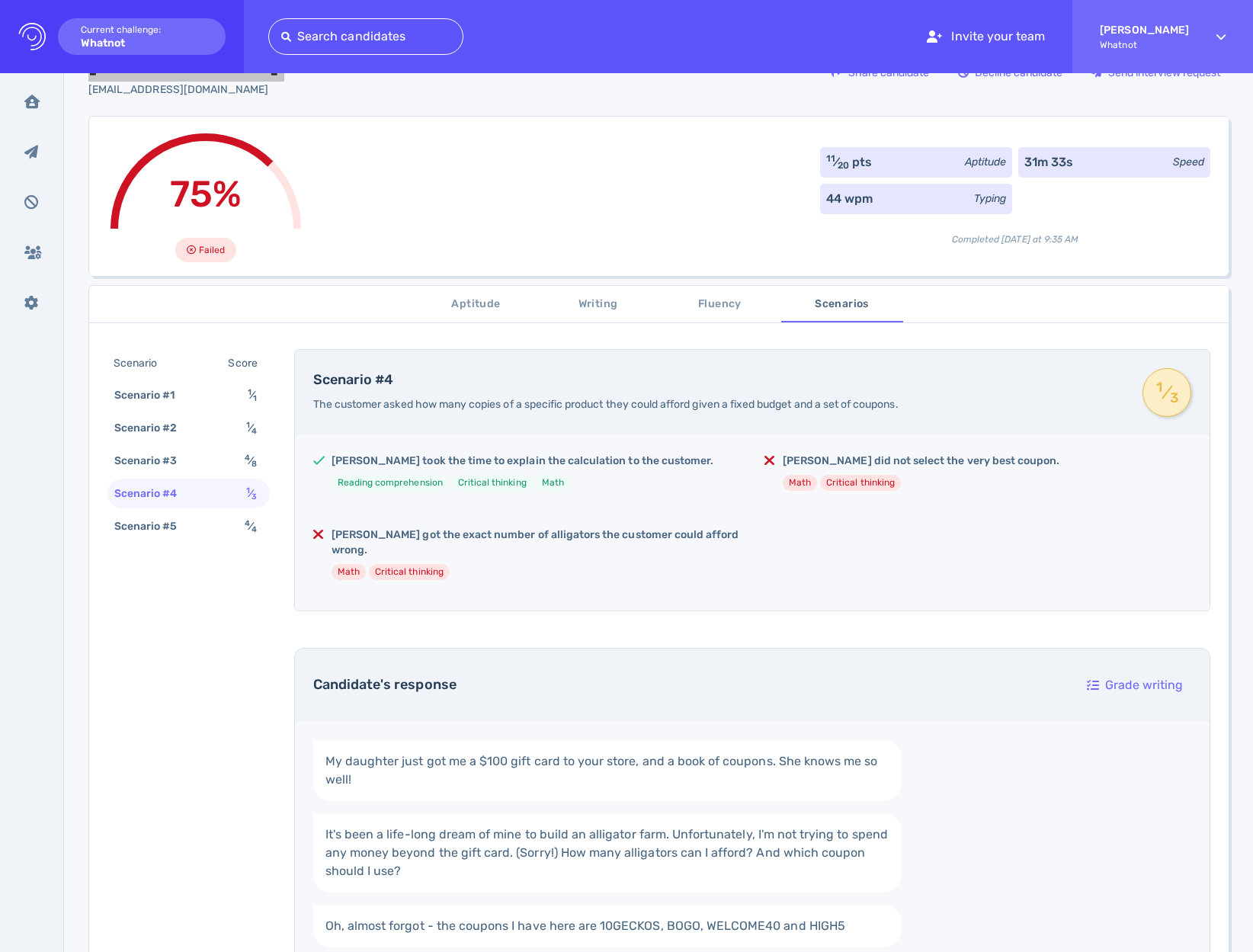
scroll to position [113, 0]
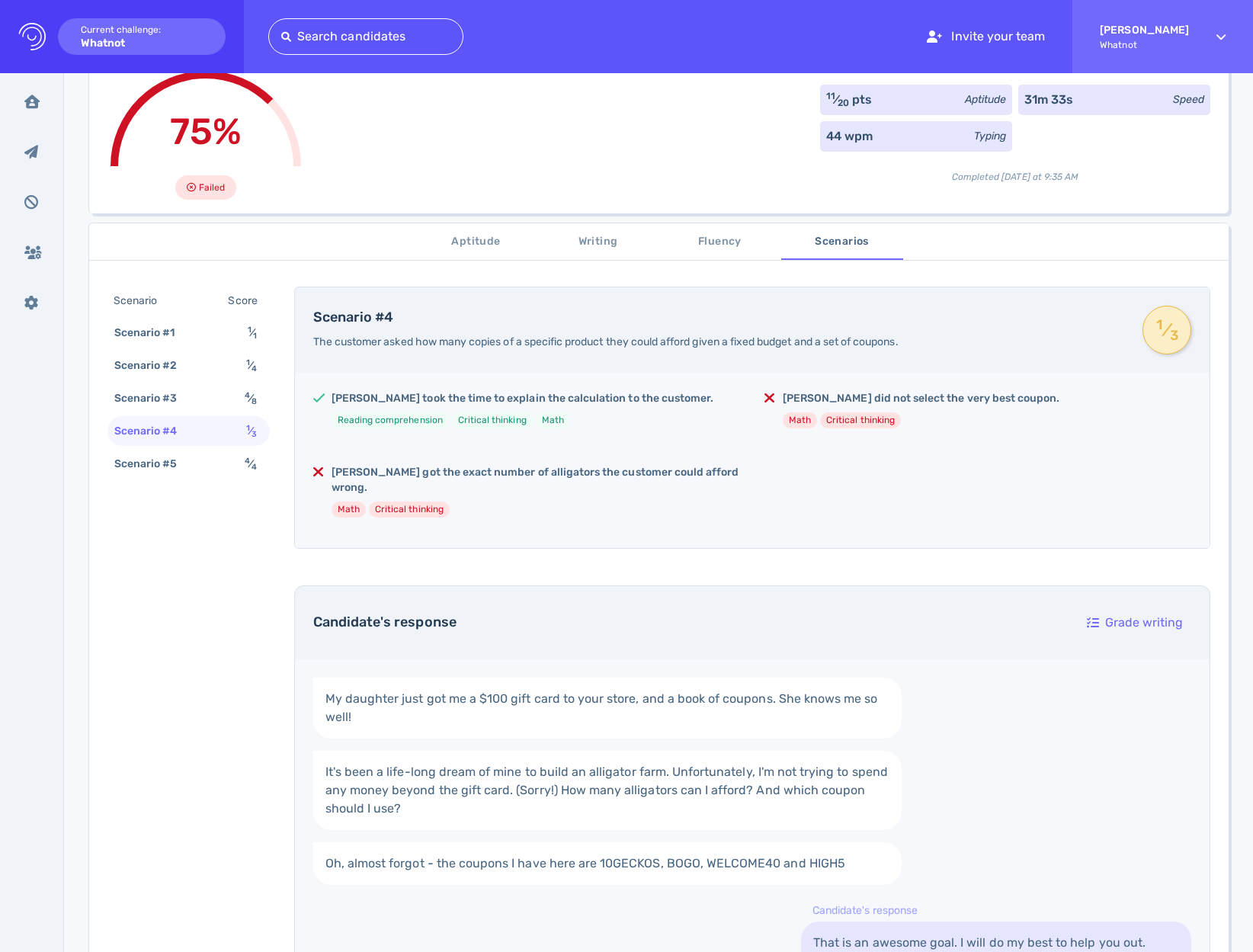
click at [620, 240] on span "Writing" at bounding box center [598, 241] width 104 height 19
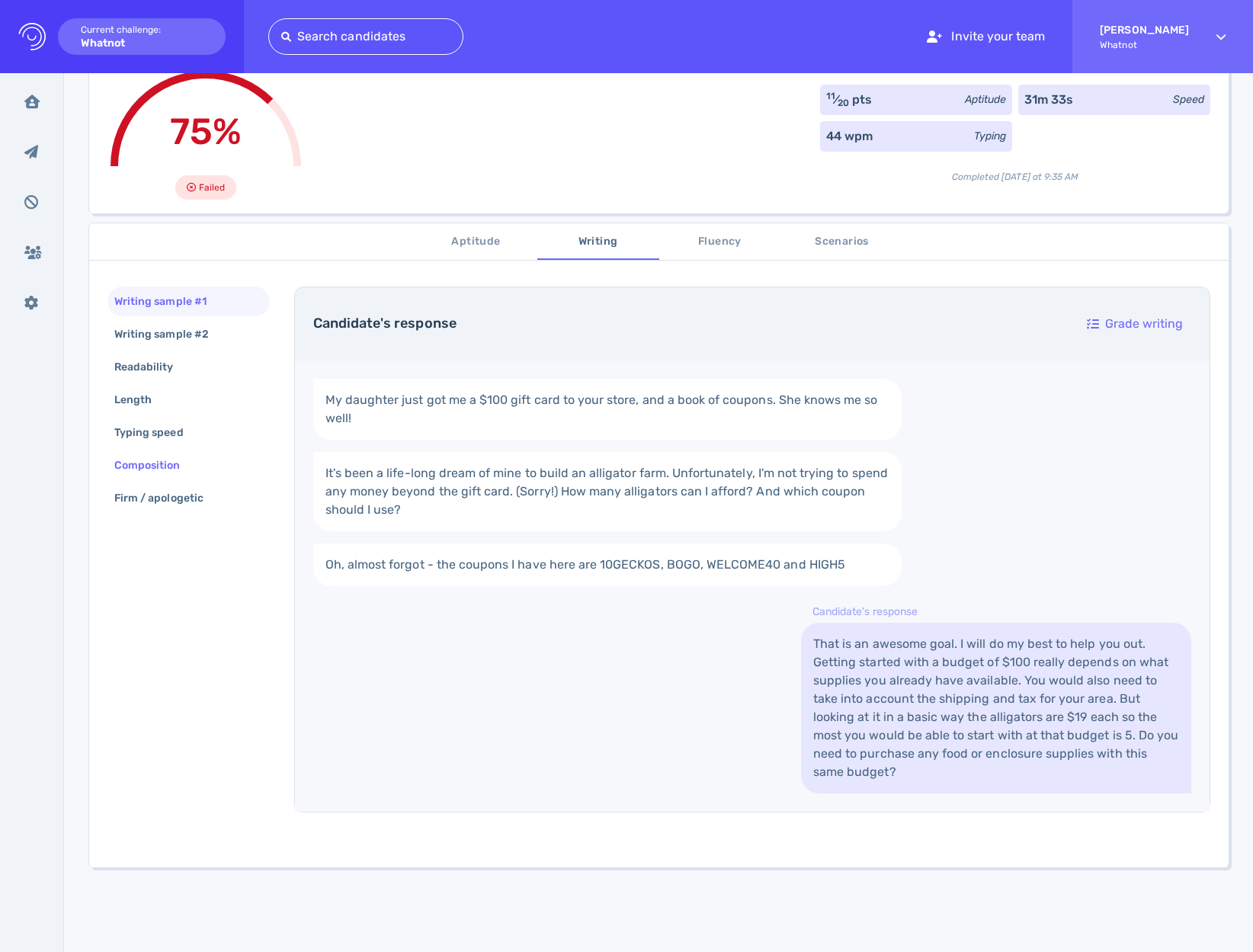
click at [139, 468] on div "Composition" at bounding box center [155, 465] width 88 height 22
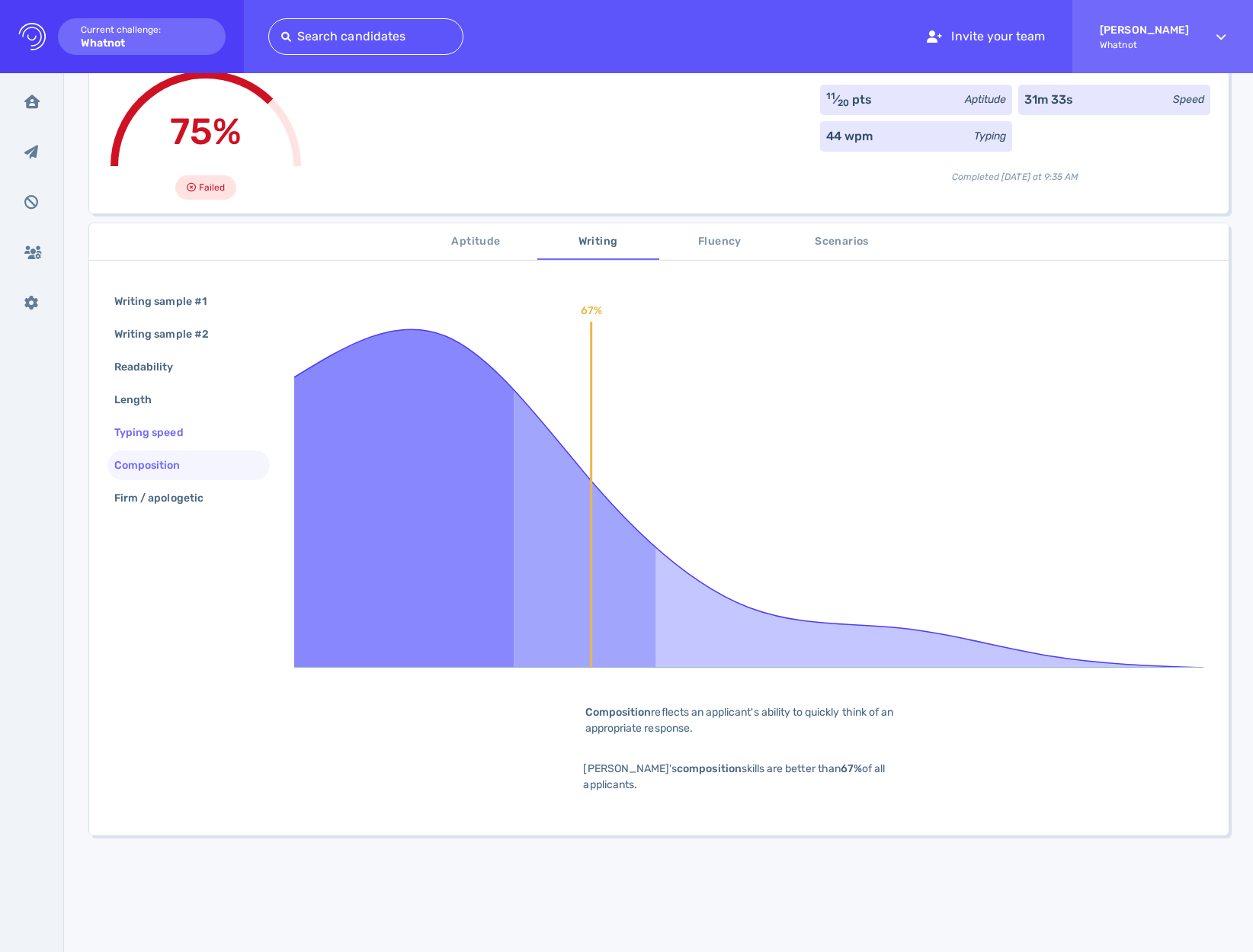
click at [160, 427] on div "Typing speed" at bounding box center [157, 432] width 91 height 22
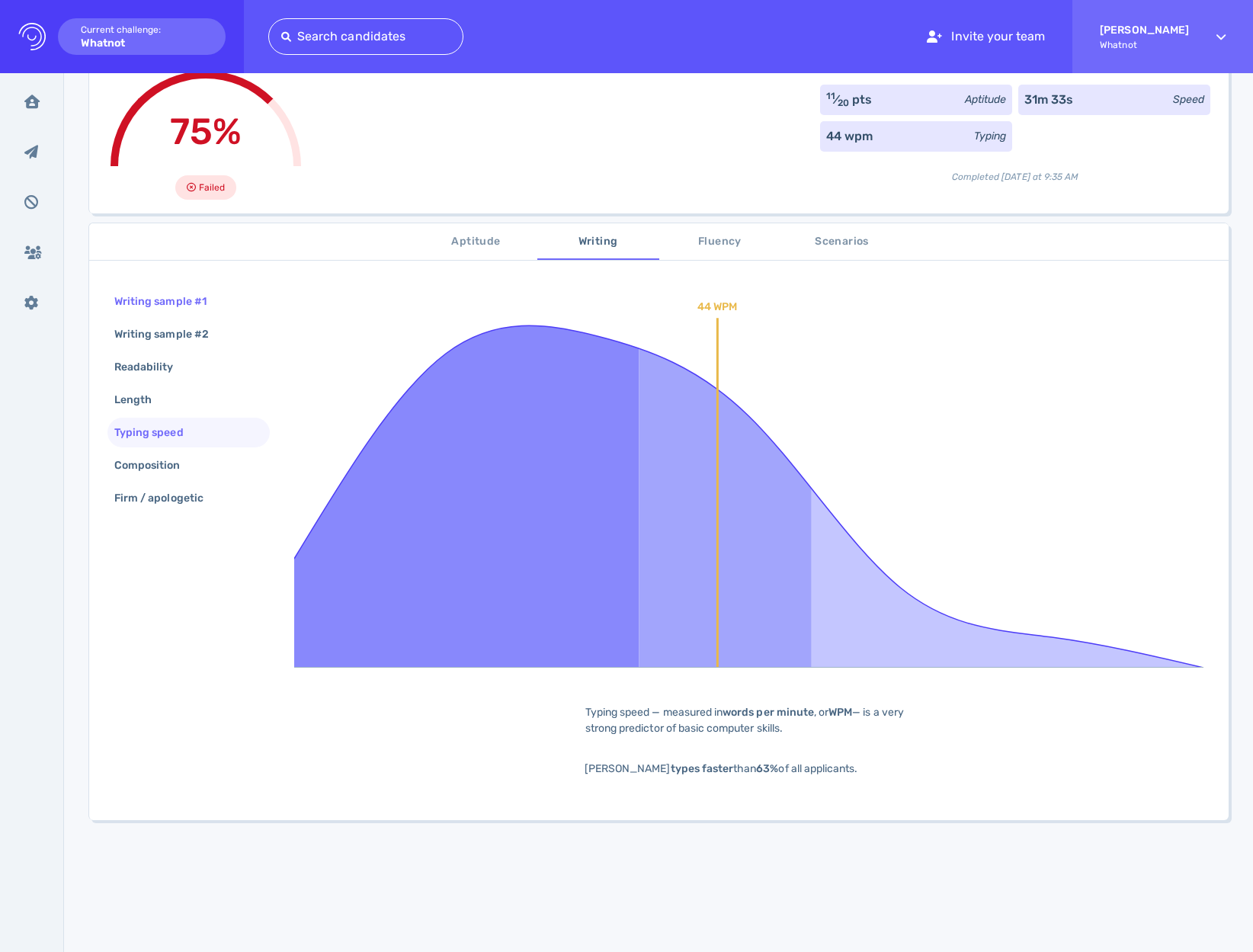
click at [157, 291] on div "Writing sample #1" at bounding box center [168, 301] width 114 height 22
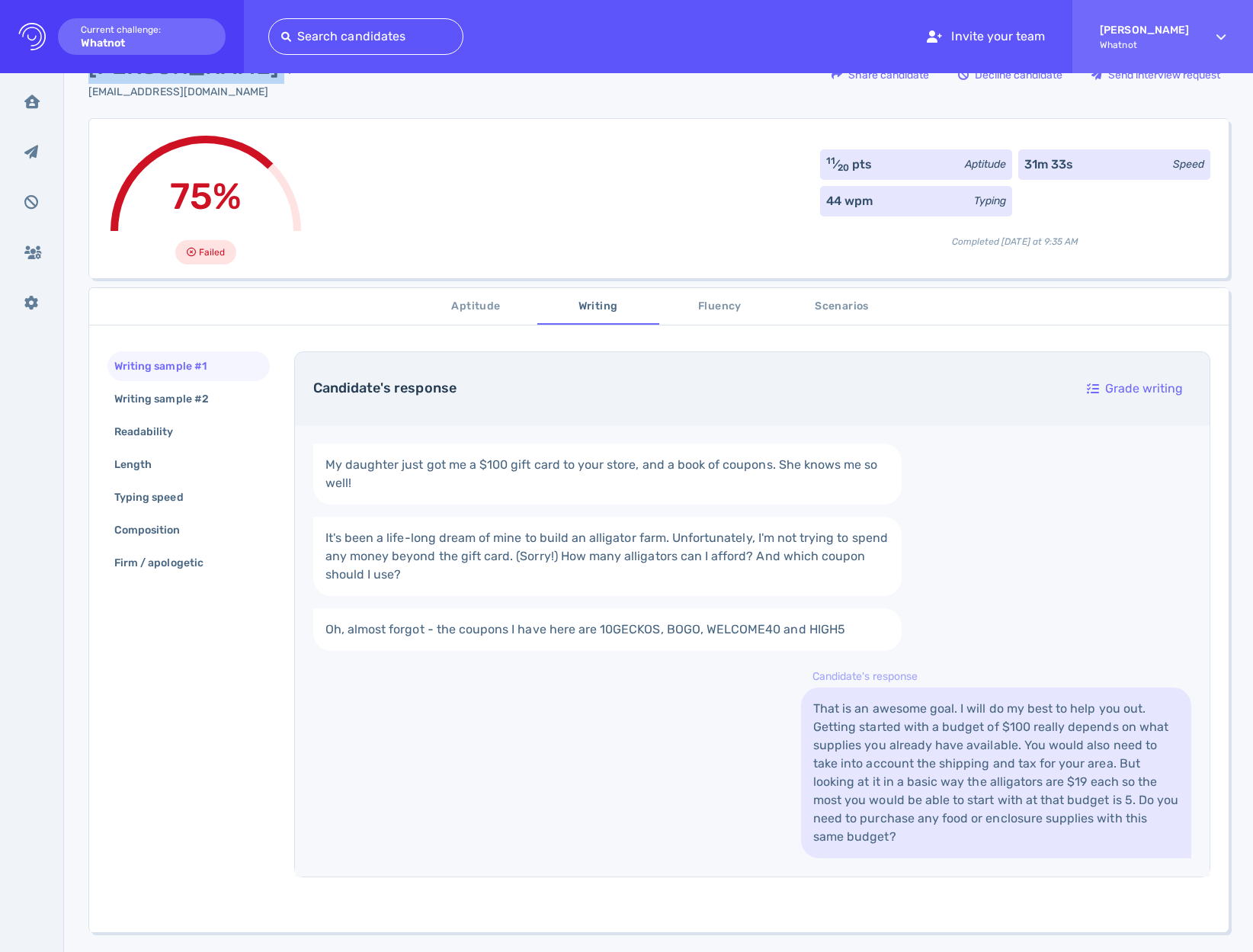
scroll to position [0, 0]
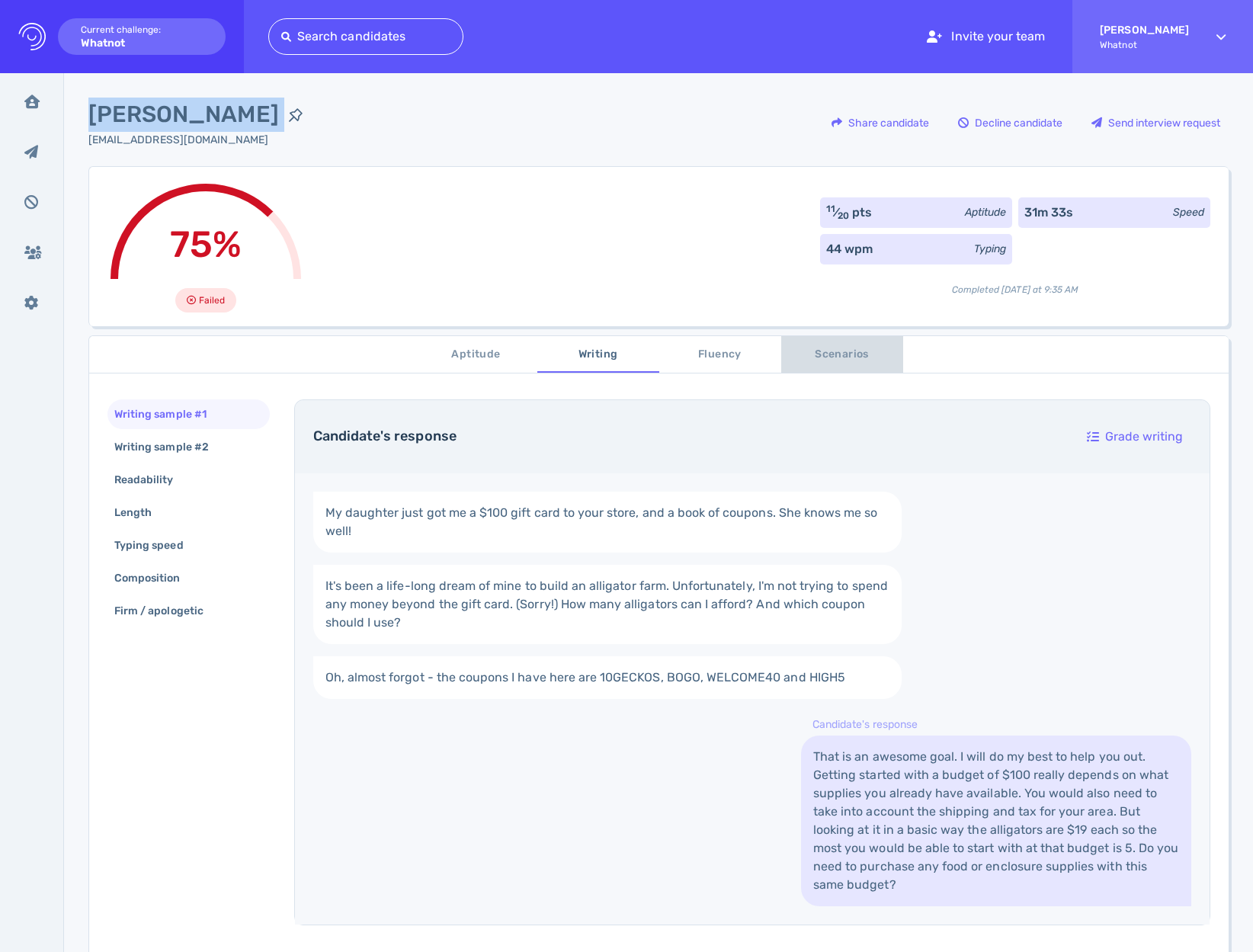
click at [834, 342] on button "Scenarios" at bounding box center [842, 354] width 122 height 36
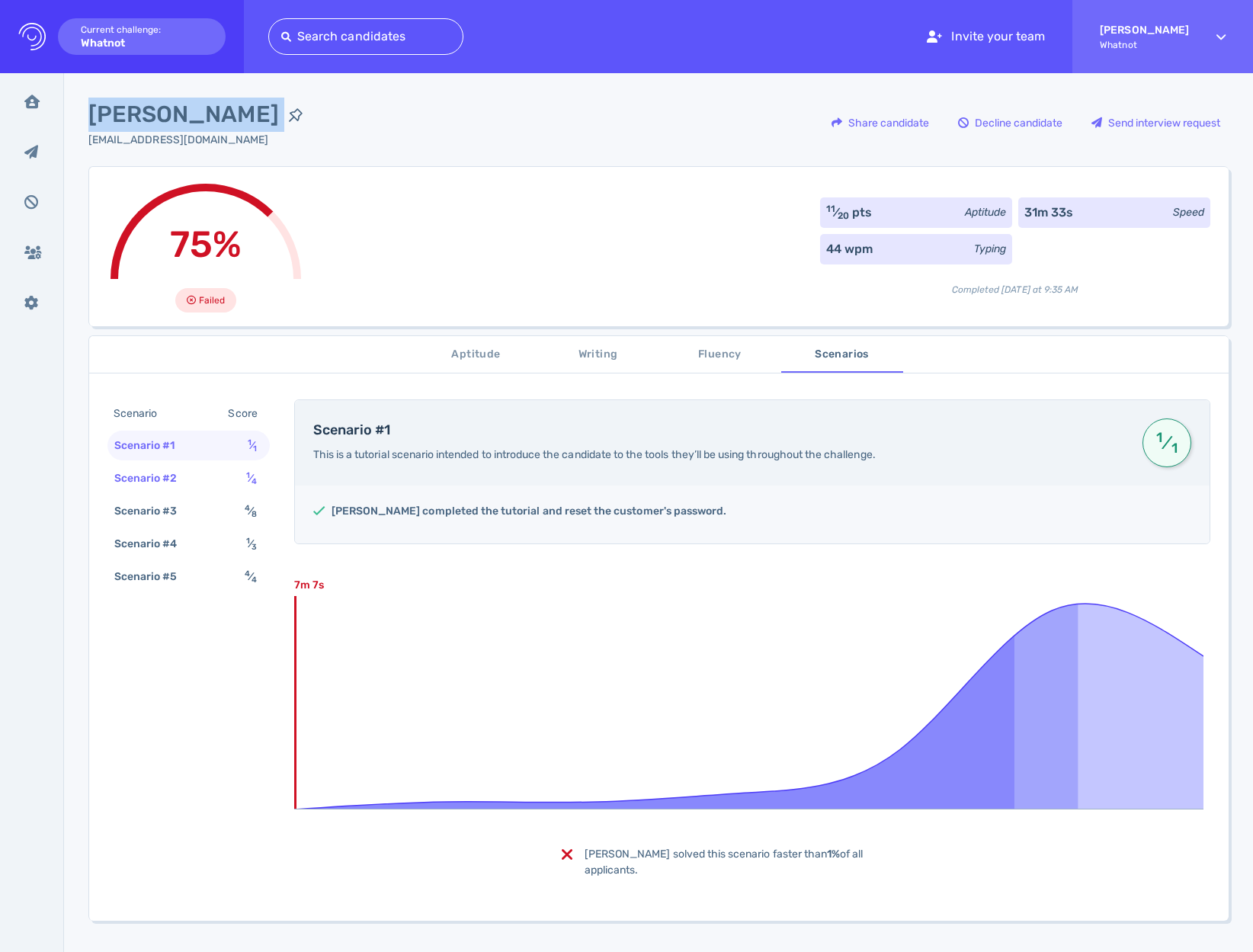
click at [161, 465] on div "Scenario #2 1 ⁄ 4" at bounding box center [189, 477] width 163 height 29
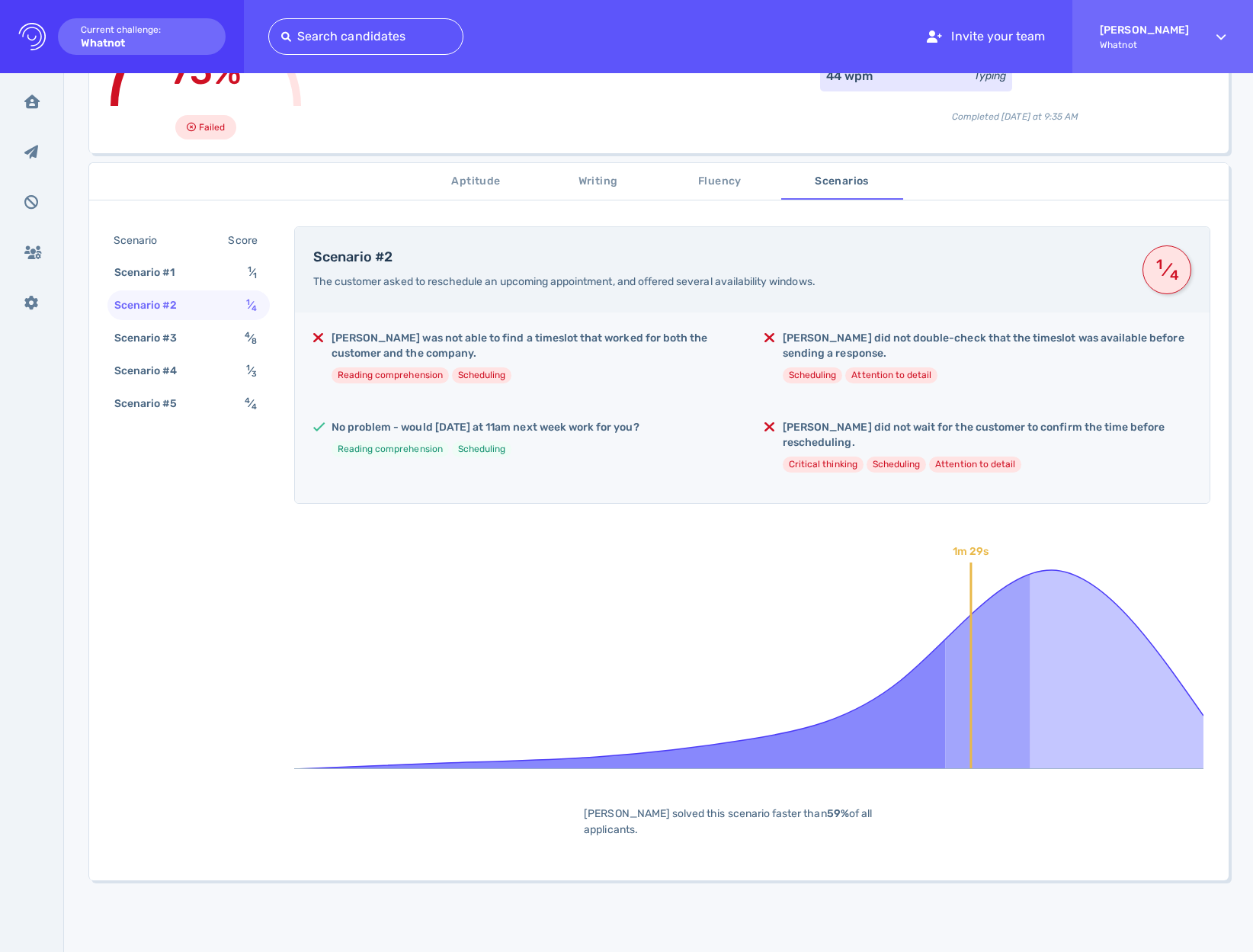
scroll to position [253, 0]
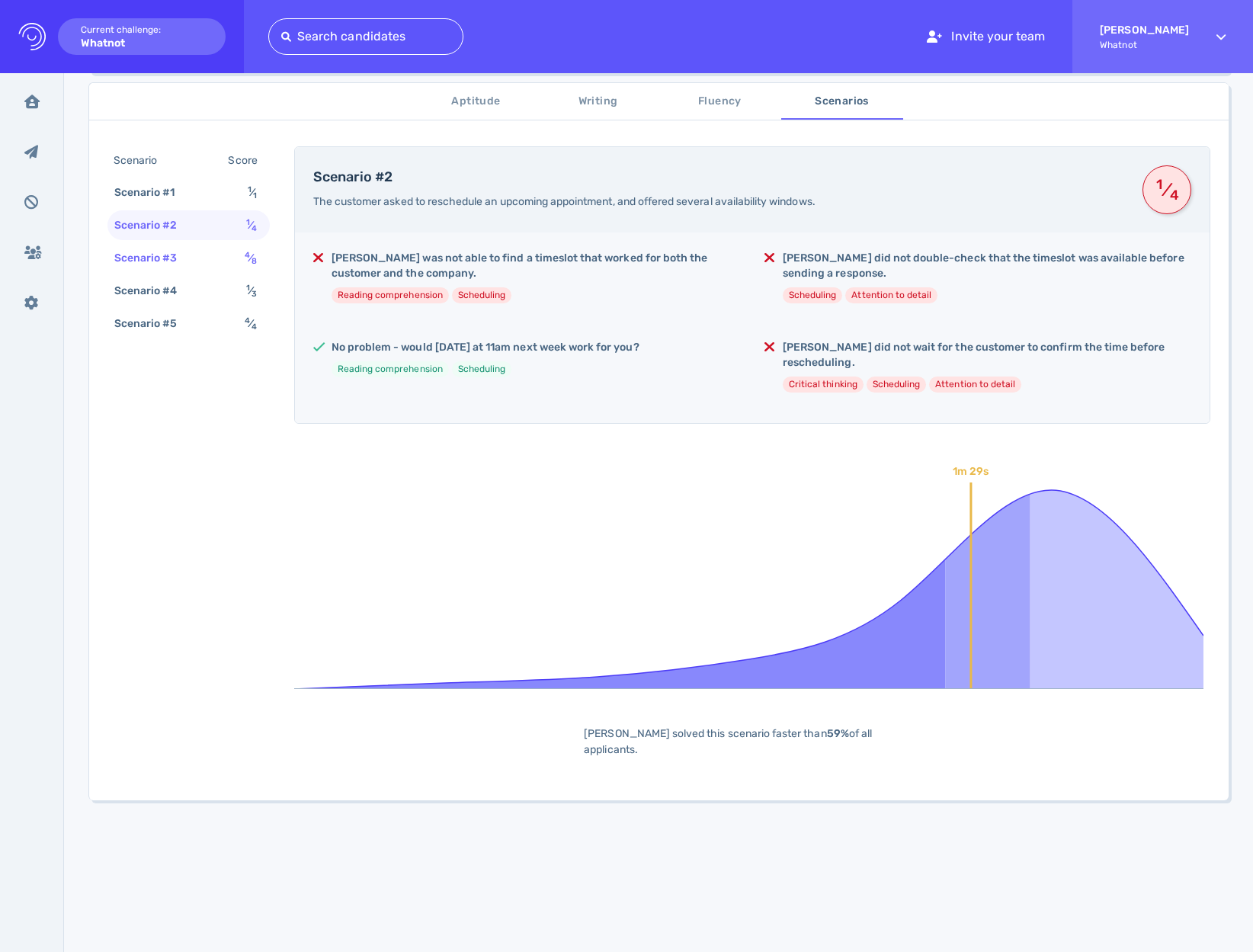
click at [213, 263] on div "Scenario #3 4 ⁄ 8" at bounding box center [189, 257] width 163 height 29
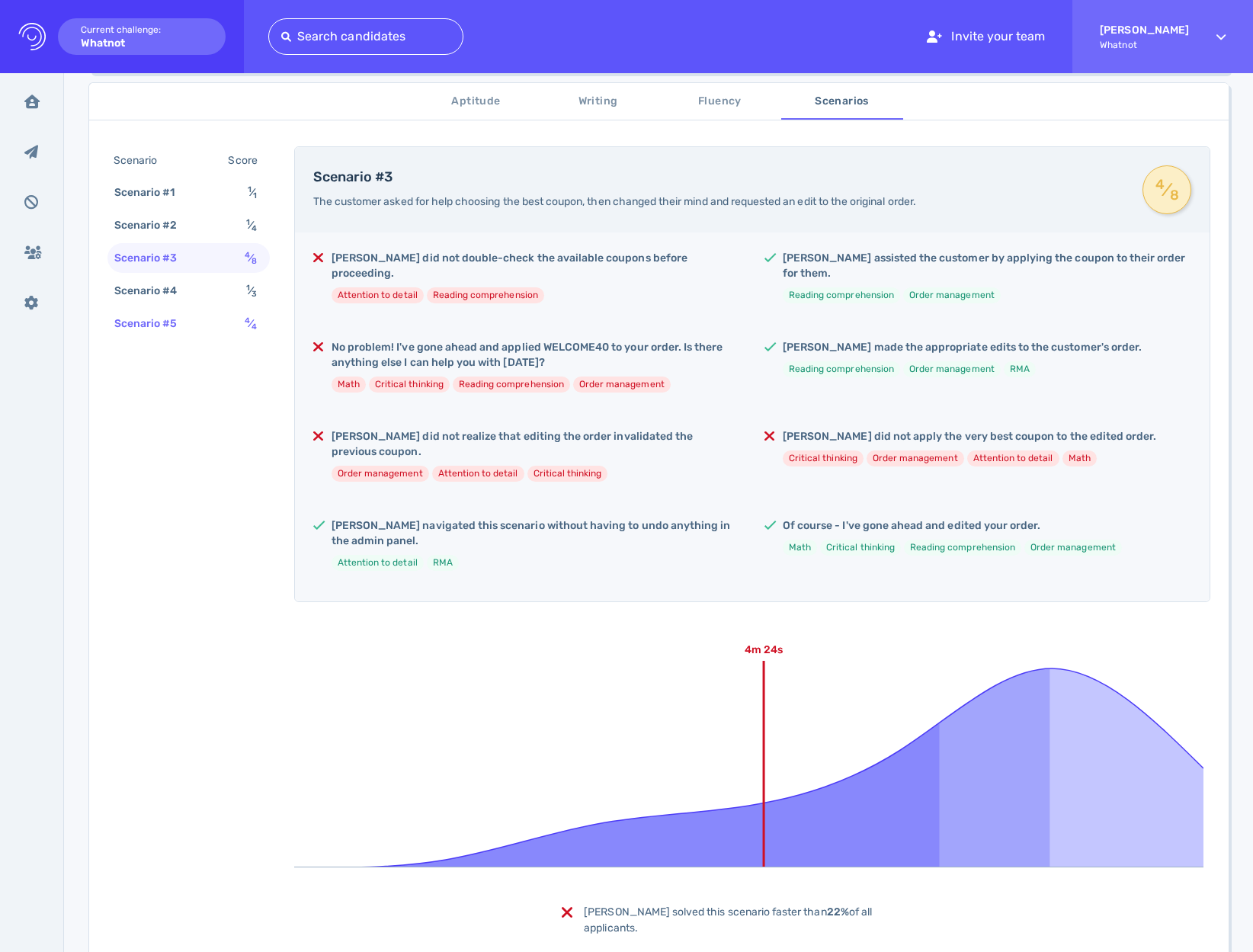
click at [211, 308] on div "Scenario #5 4 ⁄ 4" at bounding box center [189, 323] width 163 height 29
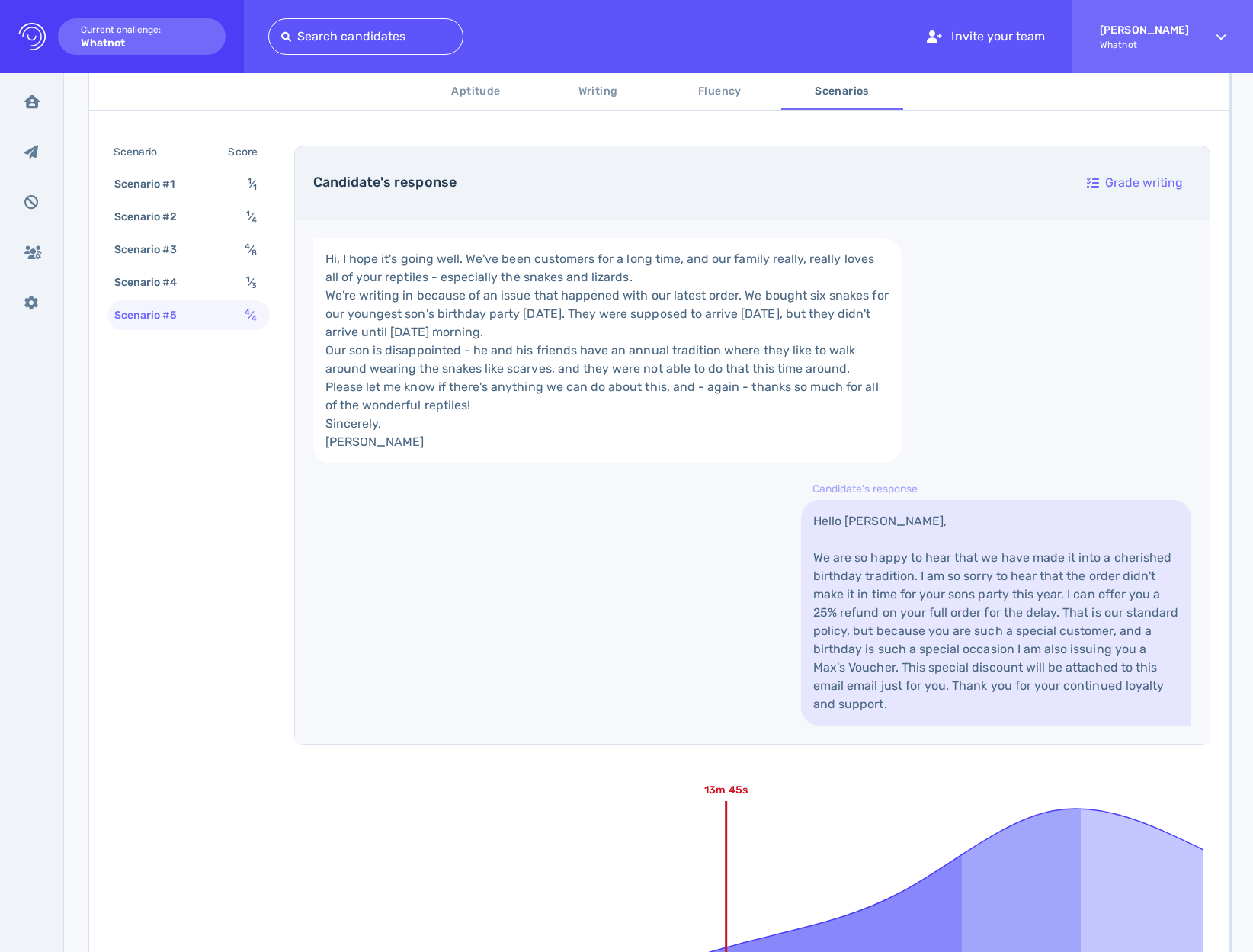
scroll to position [492, 0]
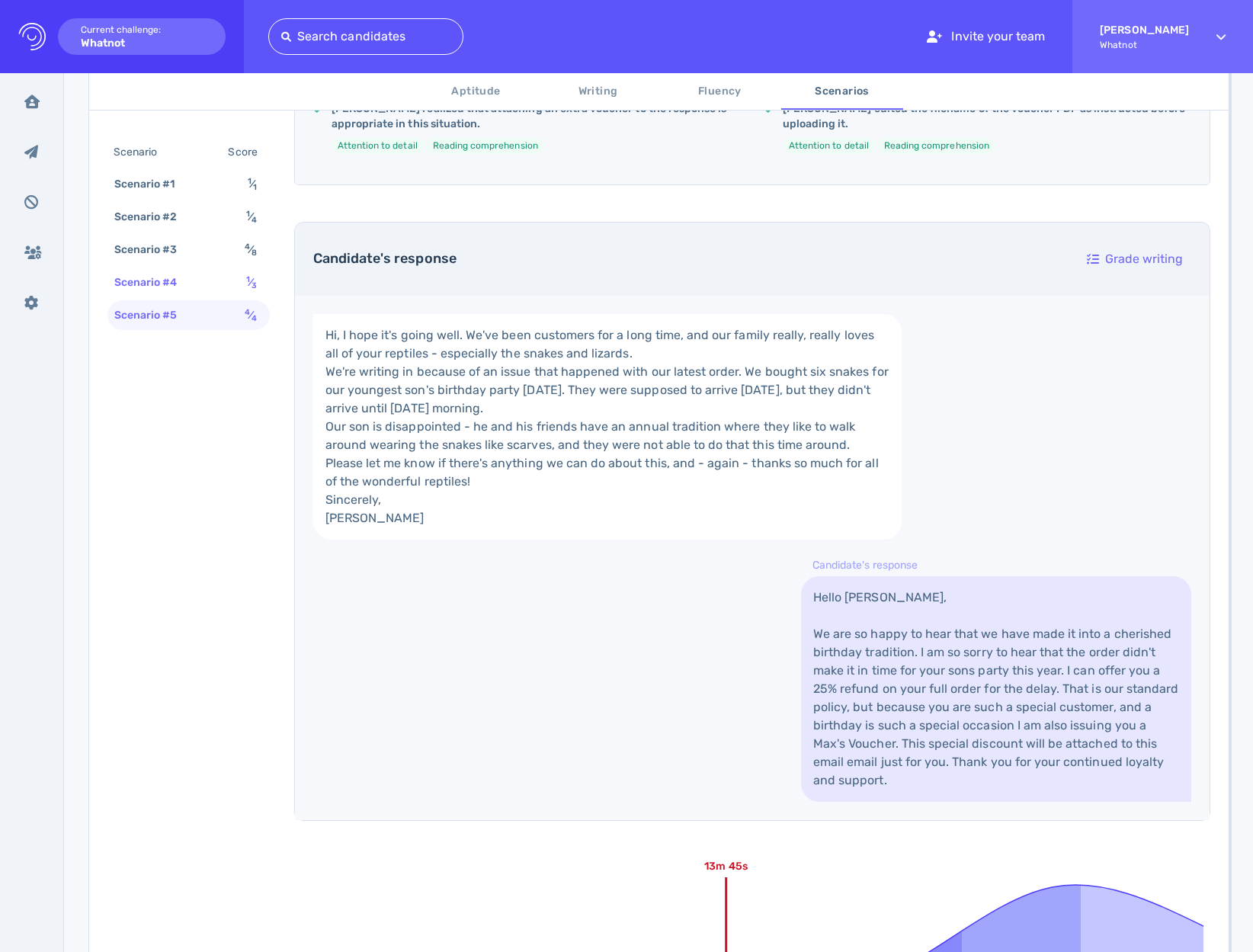
click at [209, 275] on div "Scenario #4 1 ⁄ 3" at bounding box center [189, 282] width 163 height 29
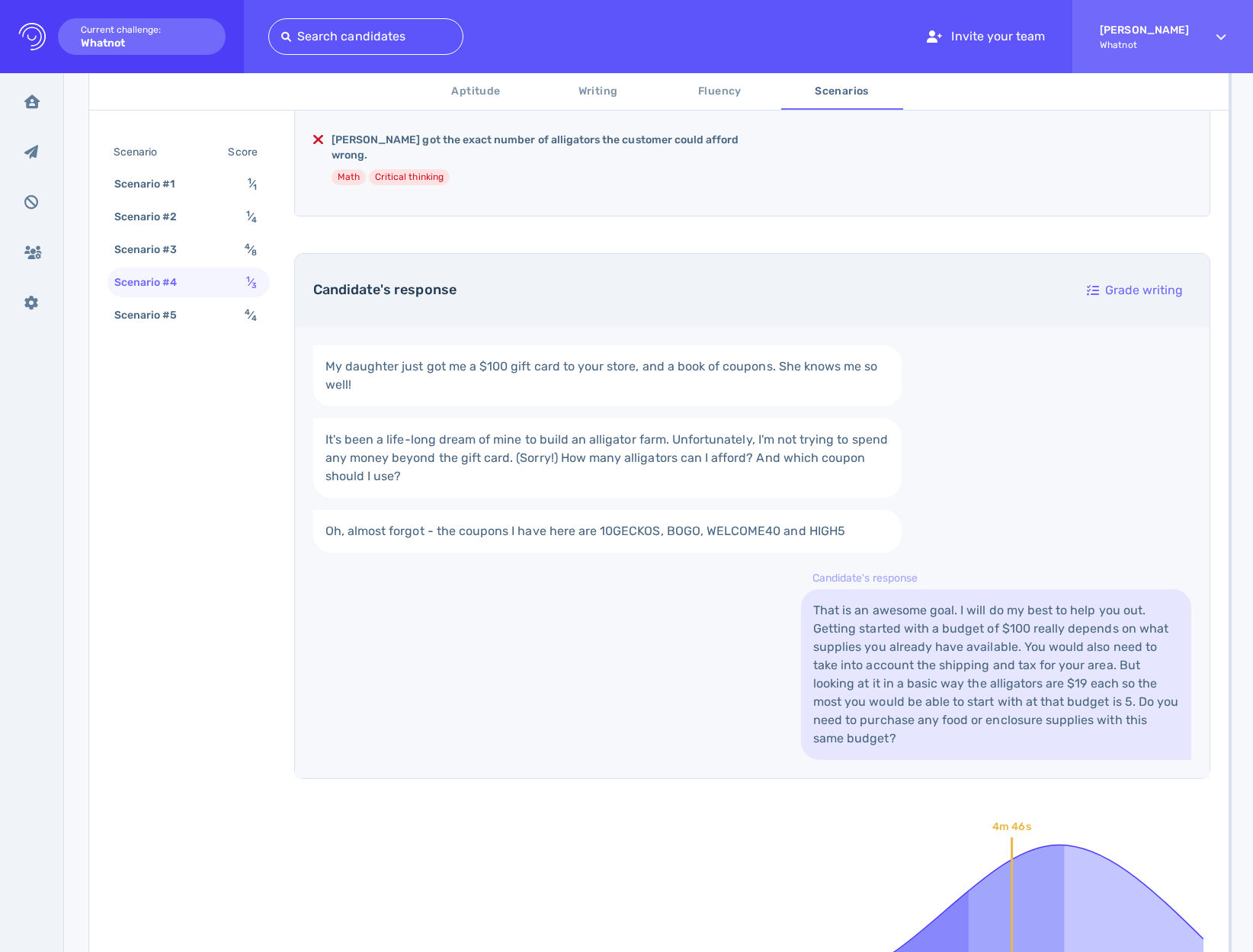
scroll to position [291, 0]
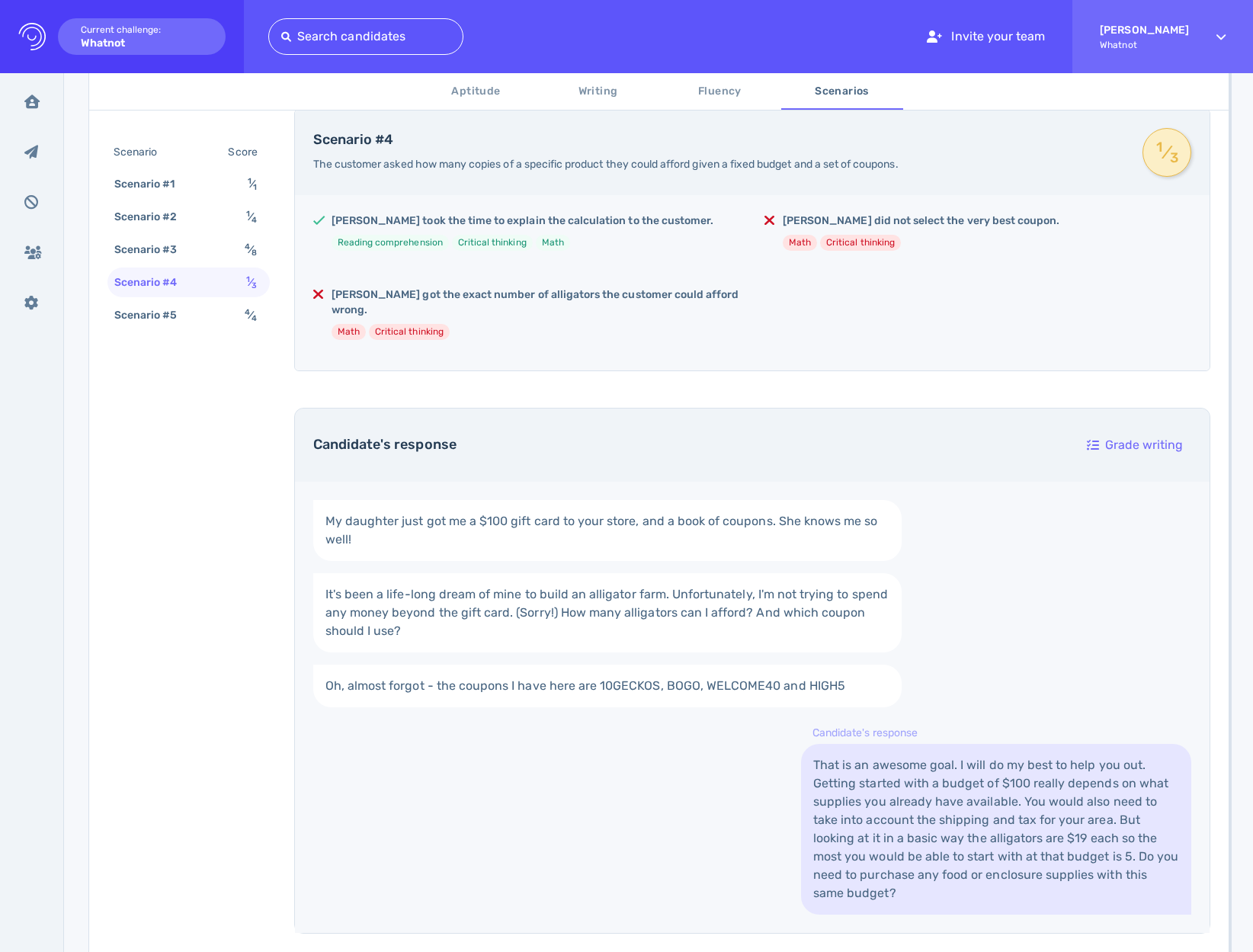
click at [195, 232] on div "Scenario Score Scenario #1 1 ⁄ 1 Scenario #2 1 ⁄ 4 Scenario #3 4 ⁄ 8 Scenario #…" at bounding box center [189, 235] width 163 height 195
click at [195, 251] on div "Scenario #3 4 ⁄ 8" at bounding box center [189, 249] width 163 height 29
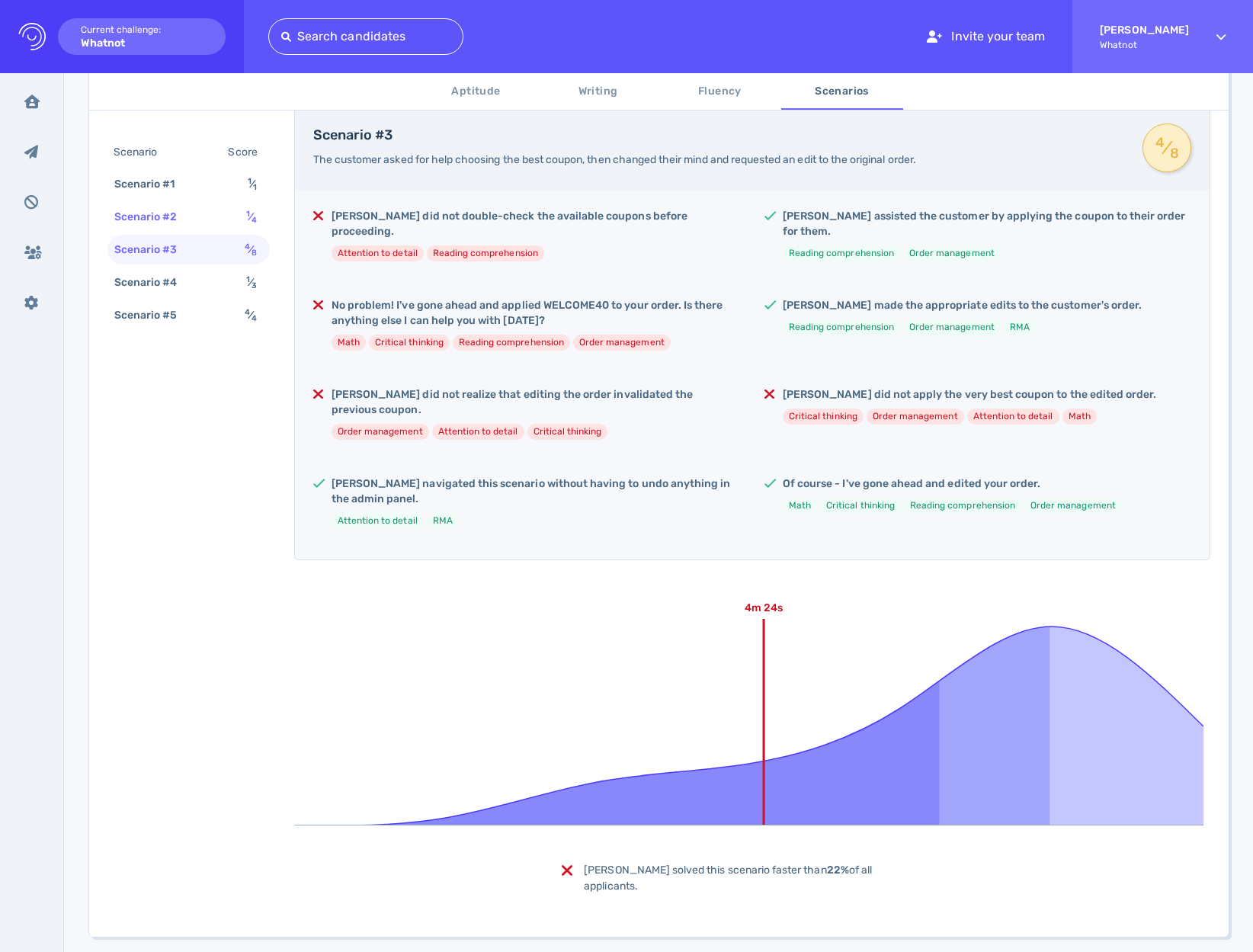
click at [197, 214] on div "Scenario #2 1 ⁄ 4" at bounding box center [189, 216] width 163 height 29
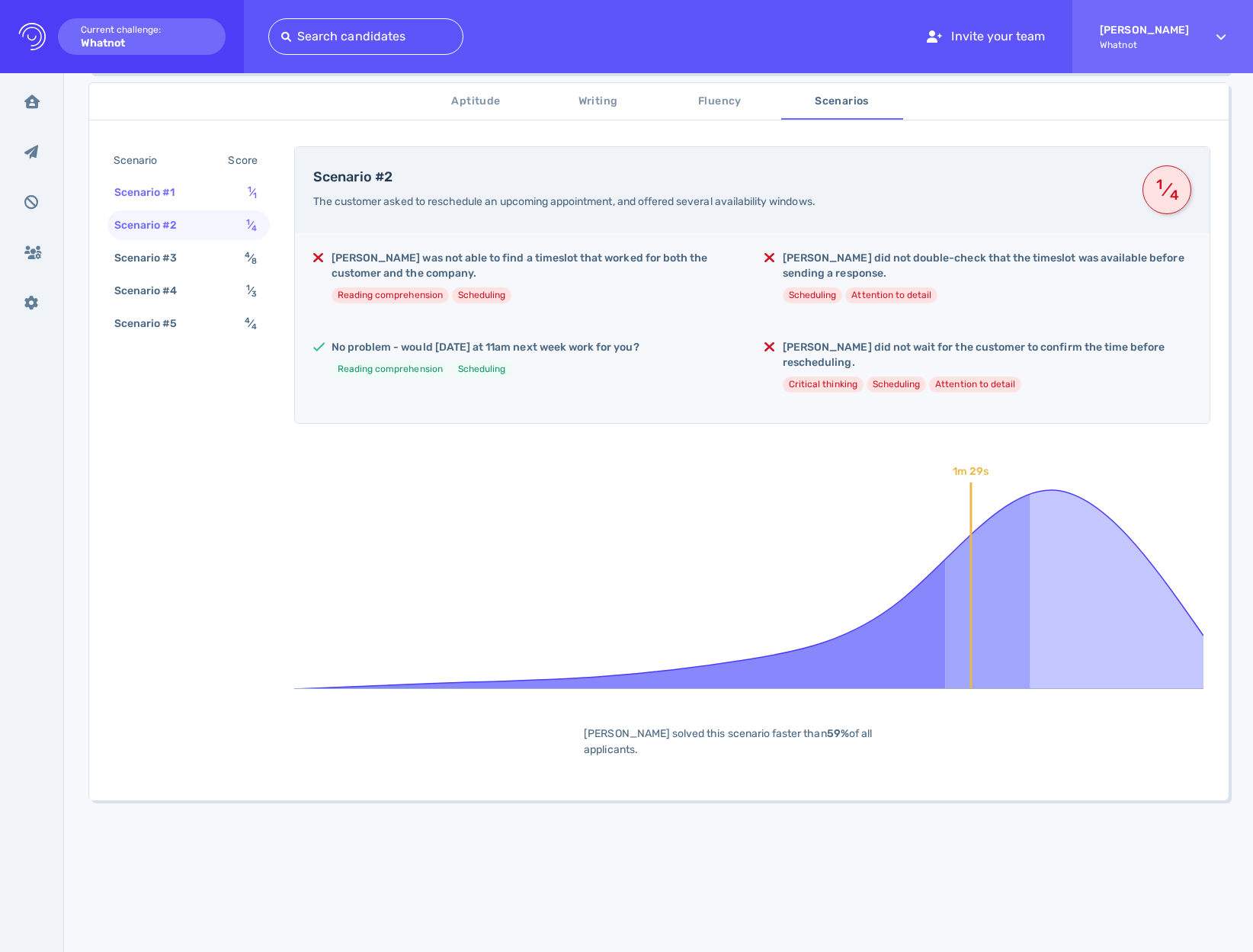
click at [195, 200] on div "Scenario #1 1 ⁄ 1" at bounding box center [189, 192] width 163 height 29
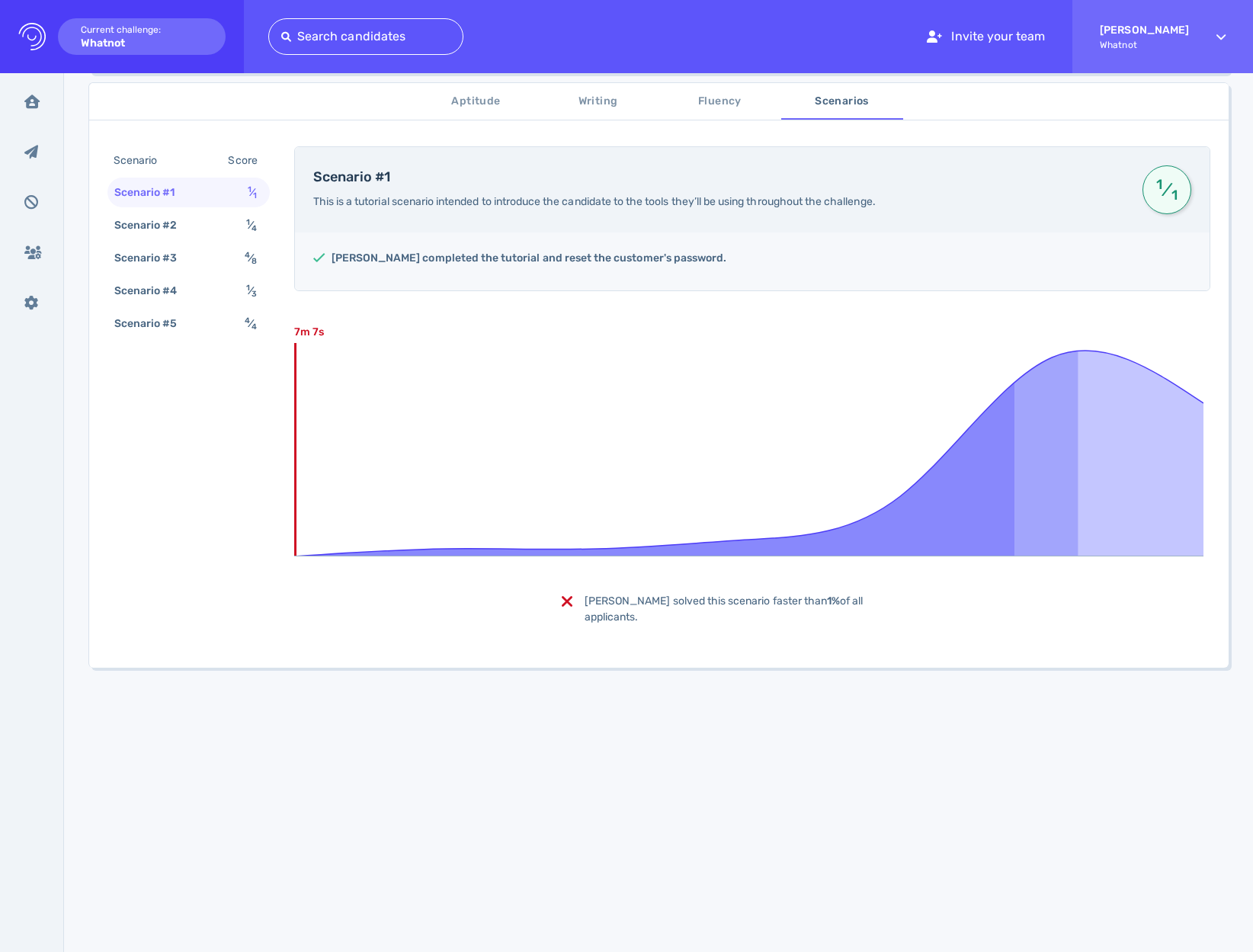
click at [614, 113] on button "Writing" at bounding box center [598, 100] width 122 height 36
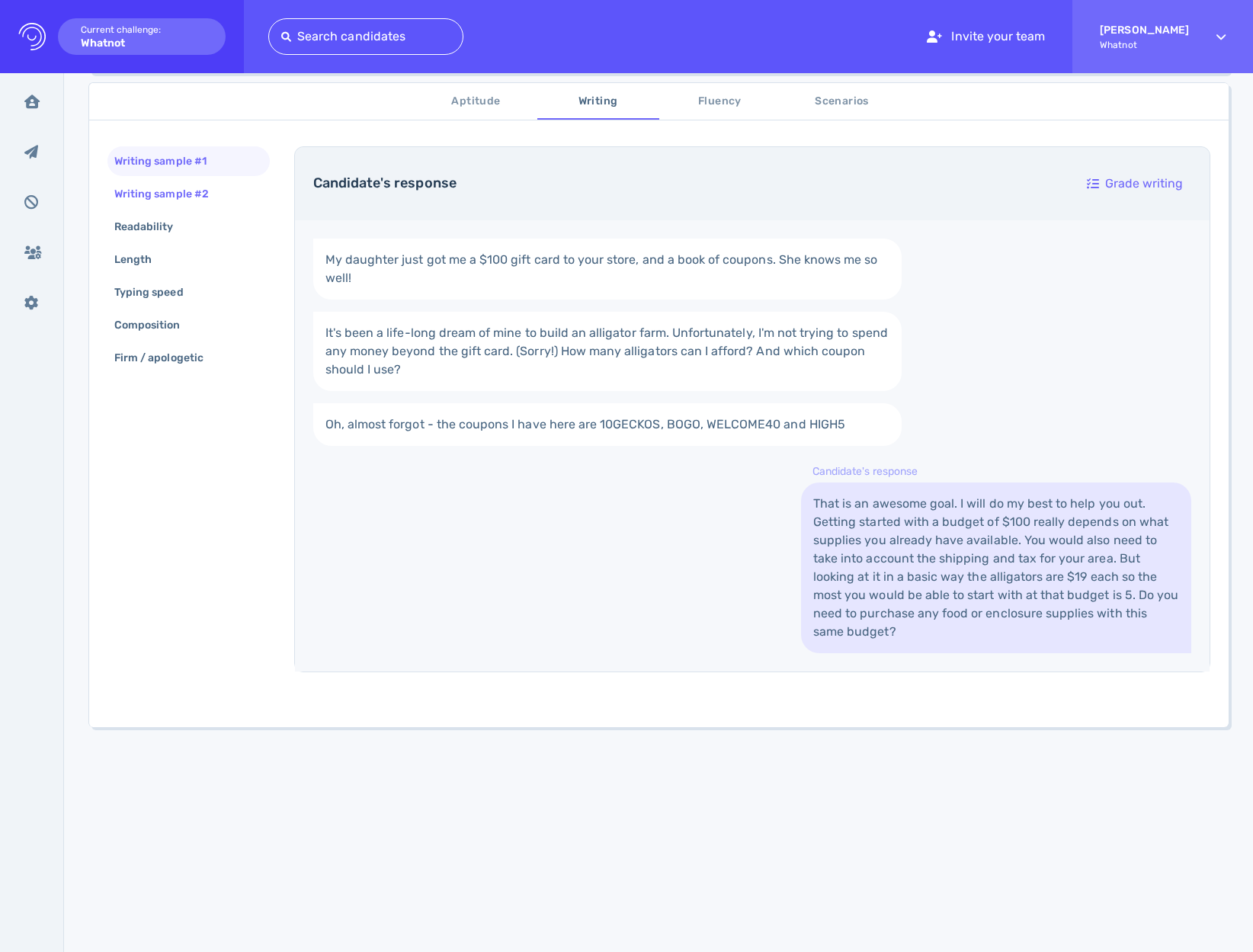
click at [163, 194] on div "Writing sample #2" at bounding box center [169, 194] width 116 height 22
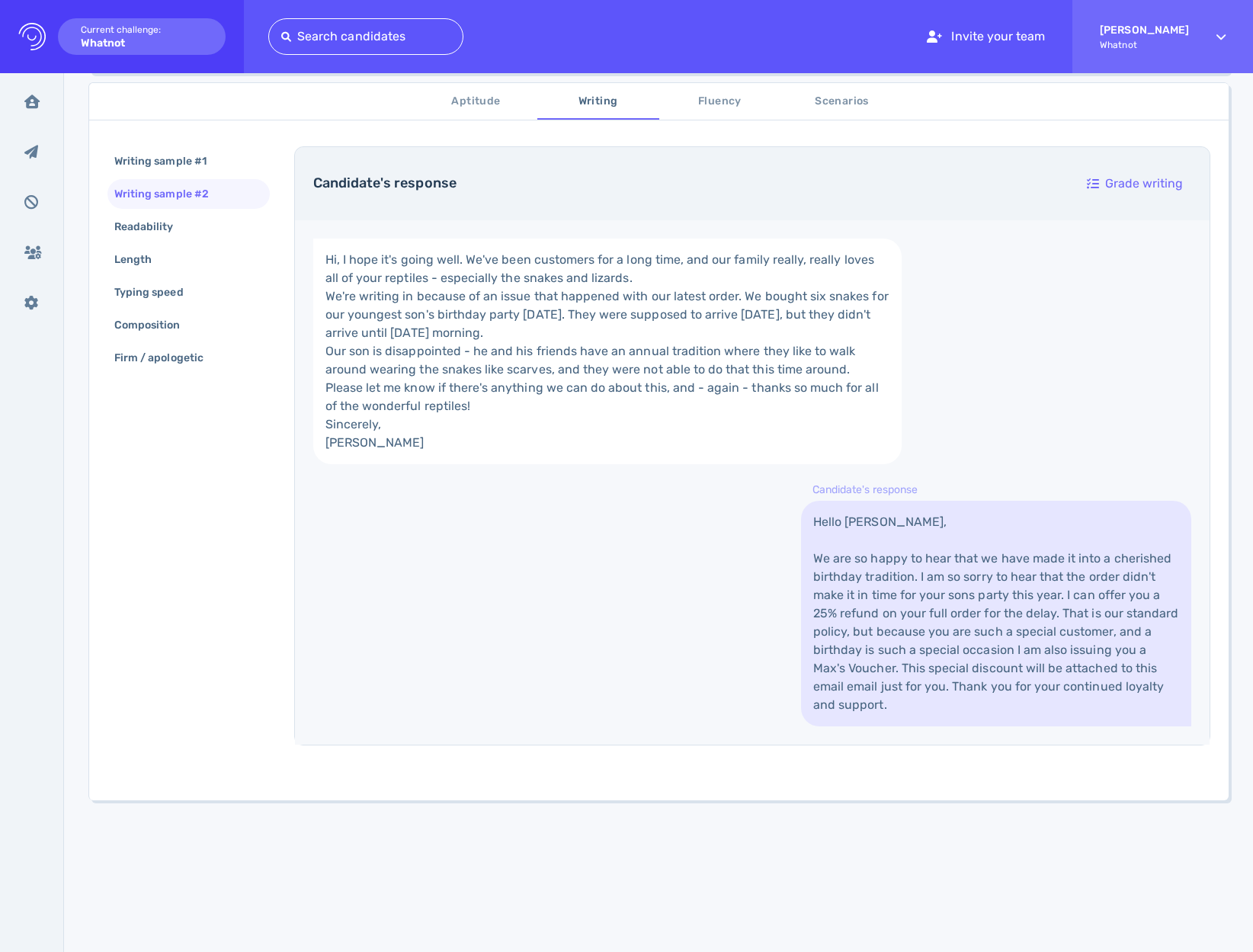
scroll to position [274, 0]
click at [193, 161] on div "Writing sample #1" at bounding box center [168, 161] width 114 height 22
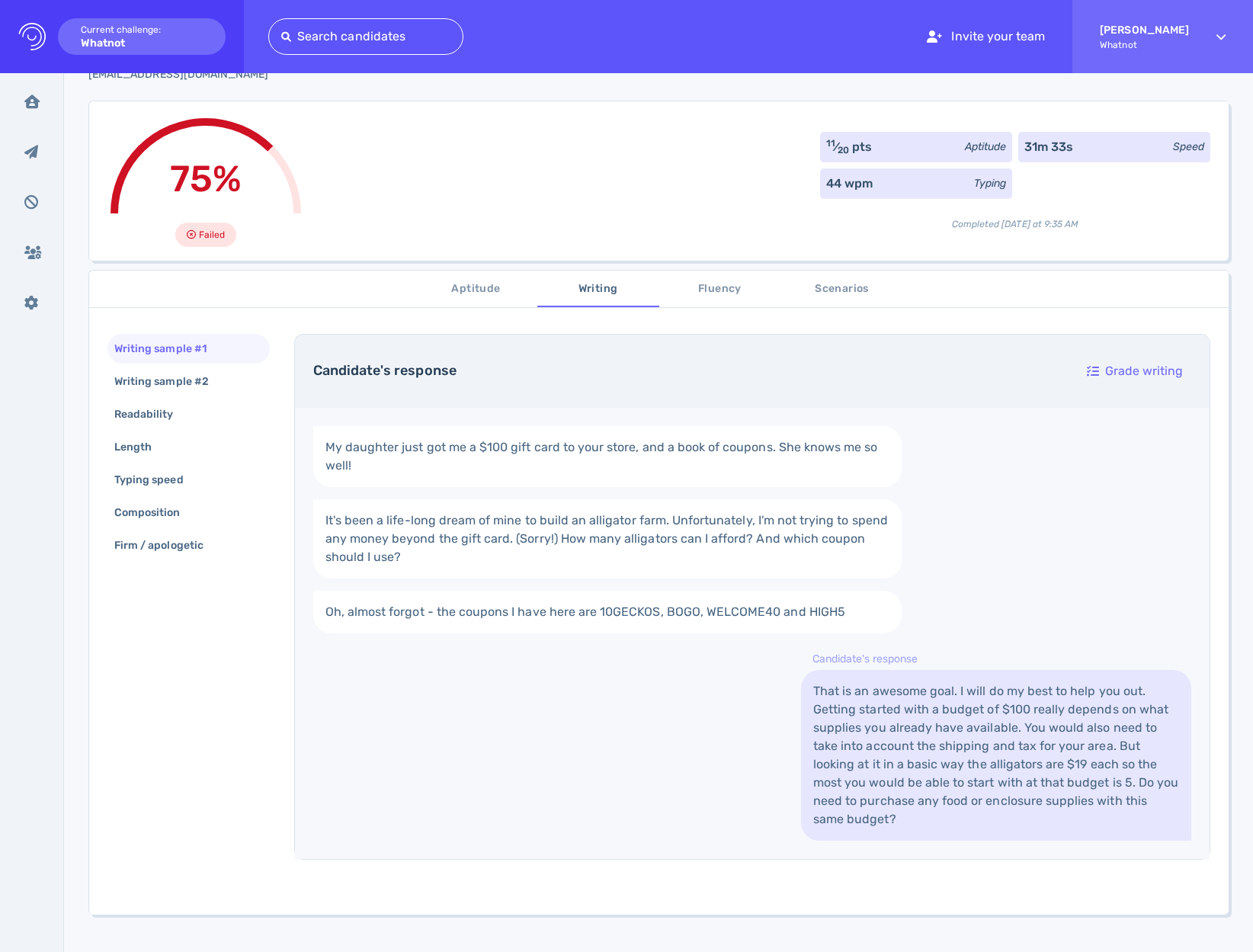
scroll to position [0, 0]
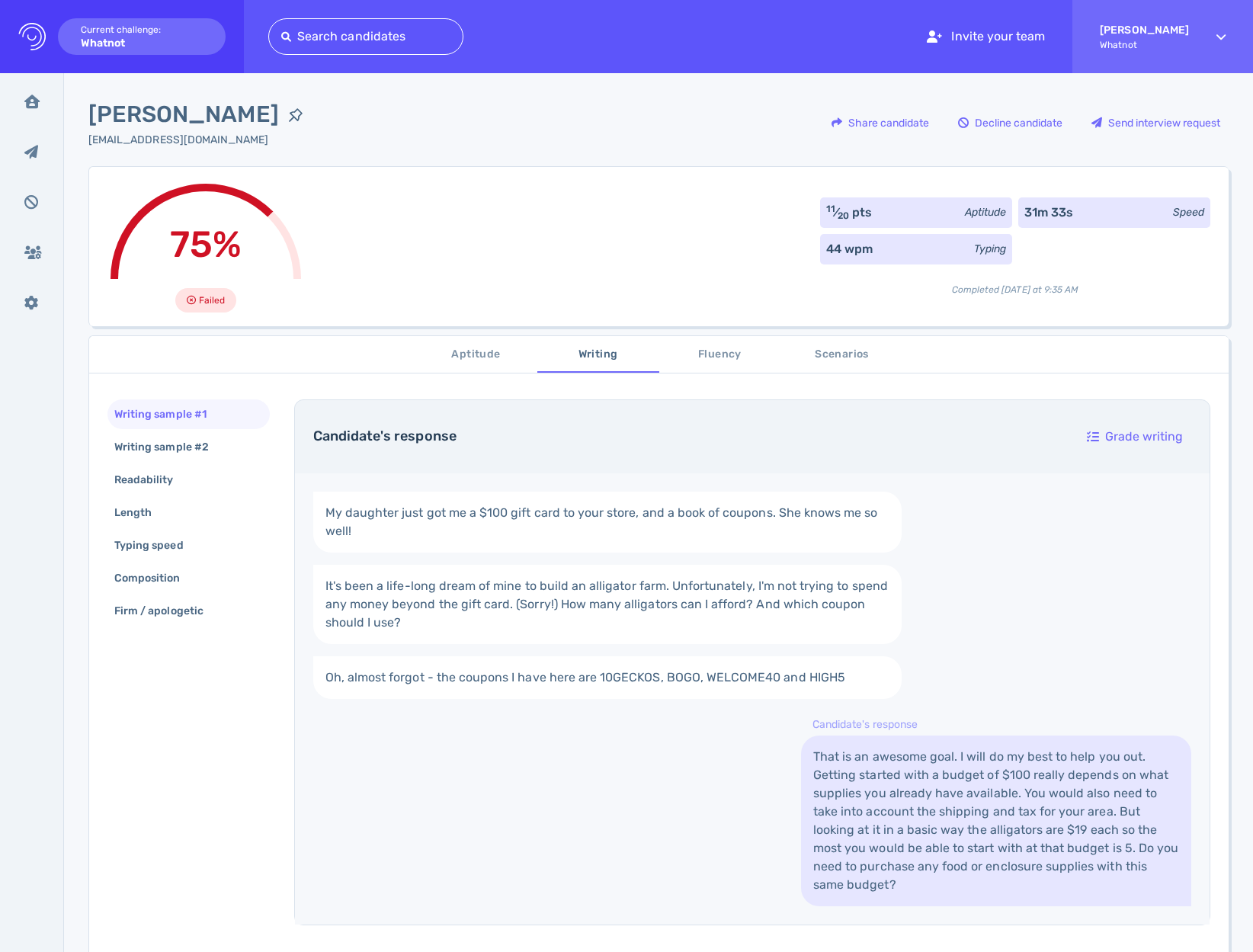
click at [660, 250] on div "75% Failed 11 ⁄ 20 pts Aptitude 31m 33s Speed 44 wpm Typing Completed today at …" at bounding box center [658, 246] width 1140 height 160
click at [203, 454] on div "Writing sample #2" at bounding box center [169, 446] width 116 height 22
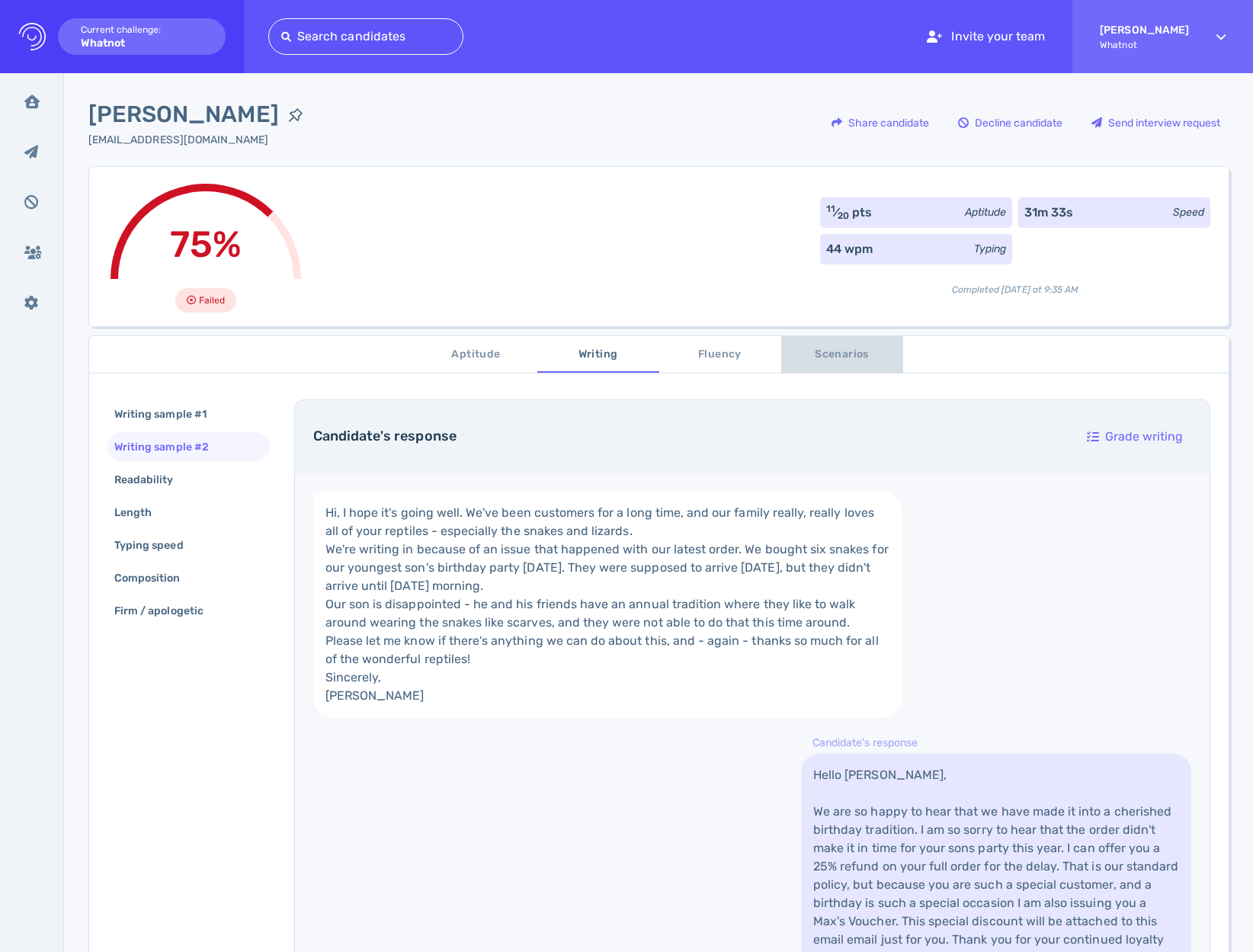
click at [814, 349] on span "Scenarios" at bounding box center [842, 354] width 104 height 19
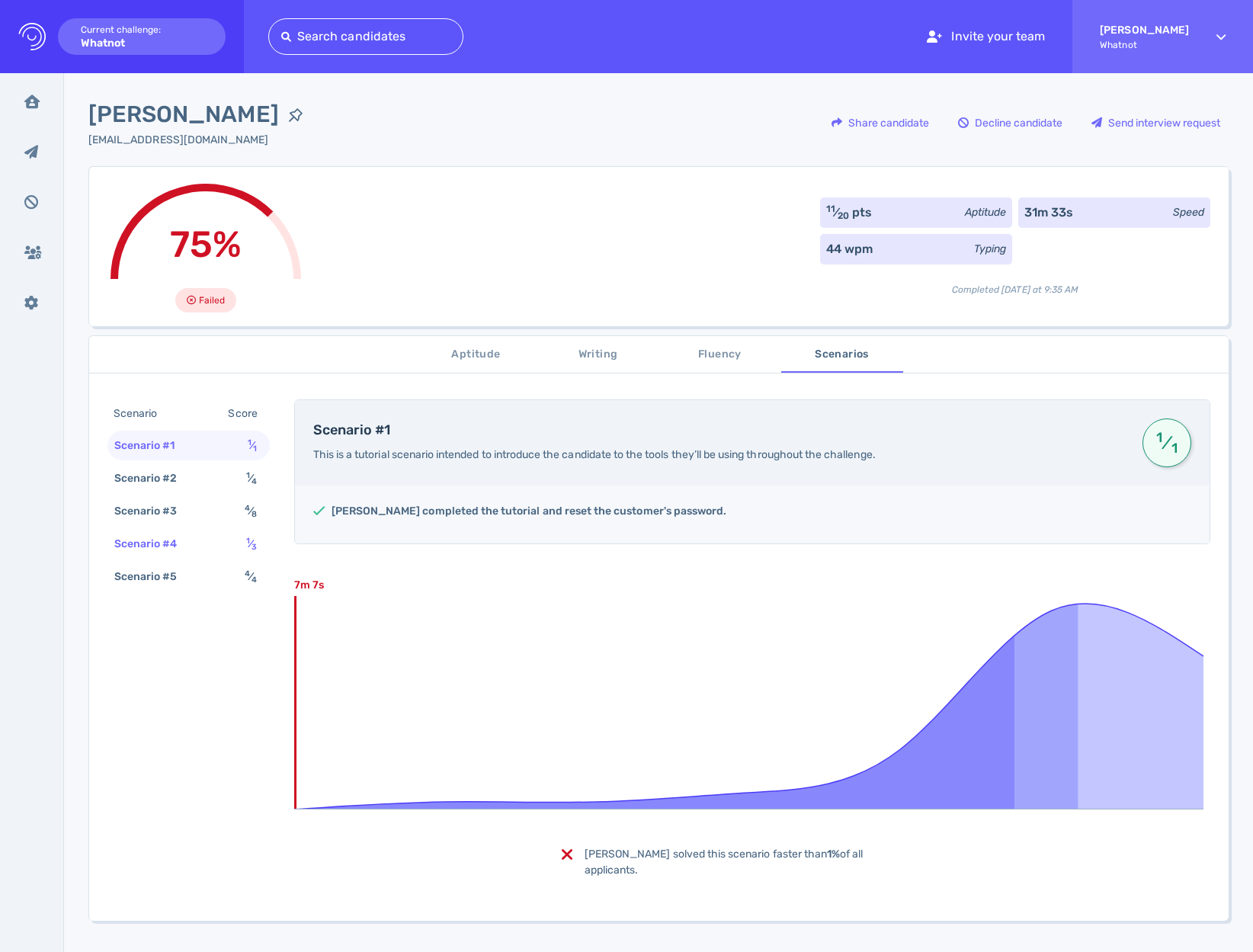
click at [192, 547] on div "Scenario #4" at bounding box center [153, 543] width 84 height 22
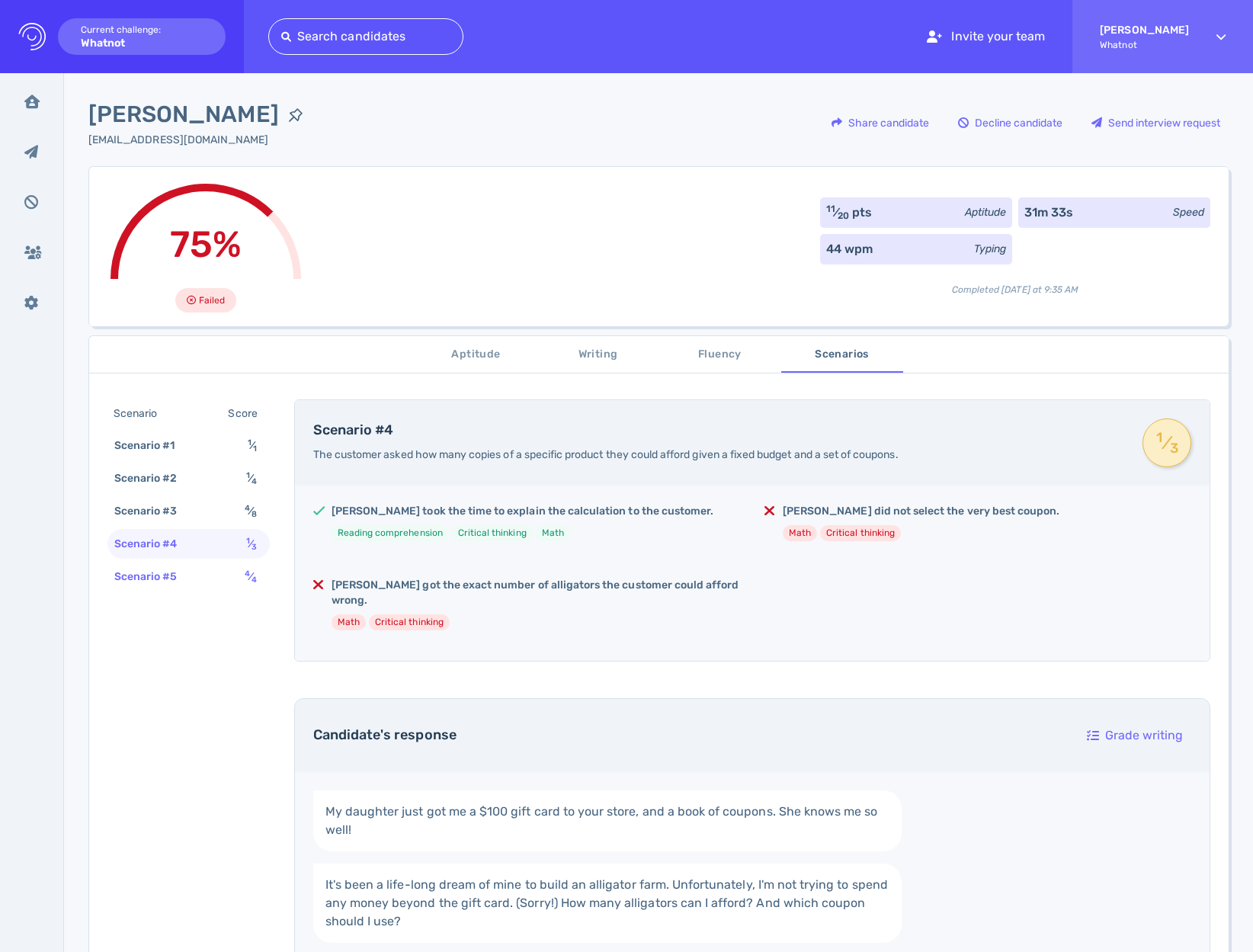
click at [186, 583] on div "Scenario #5" at bounding box center [153, 576] width 84 height 22
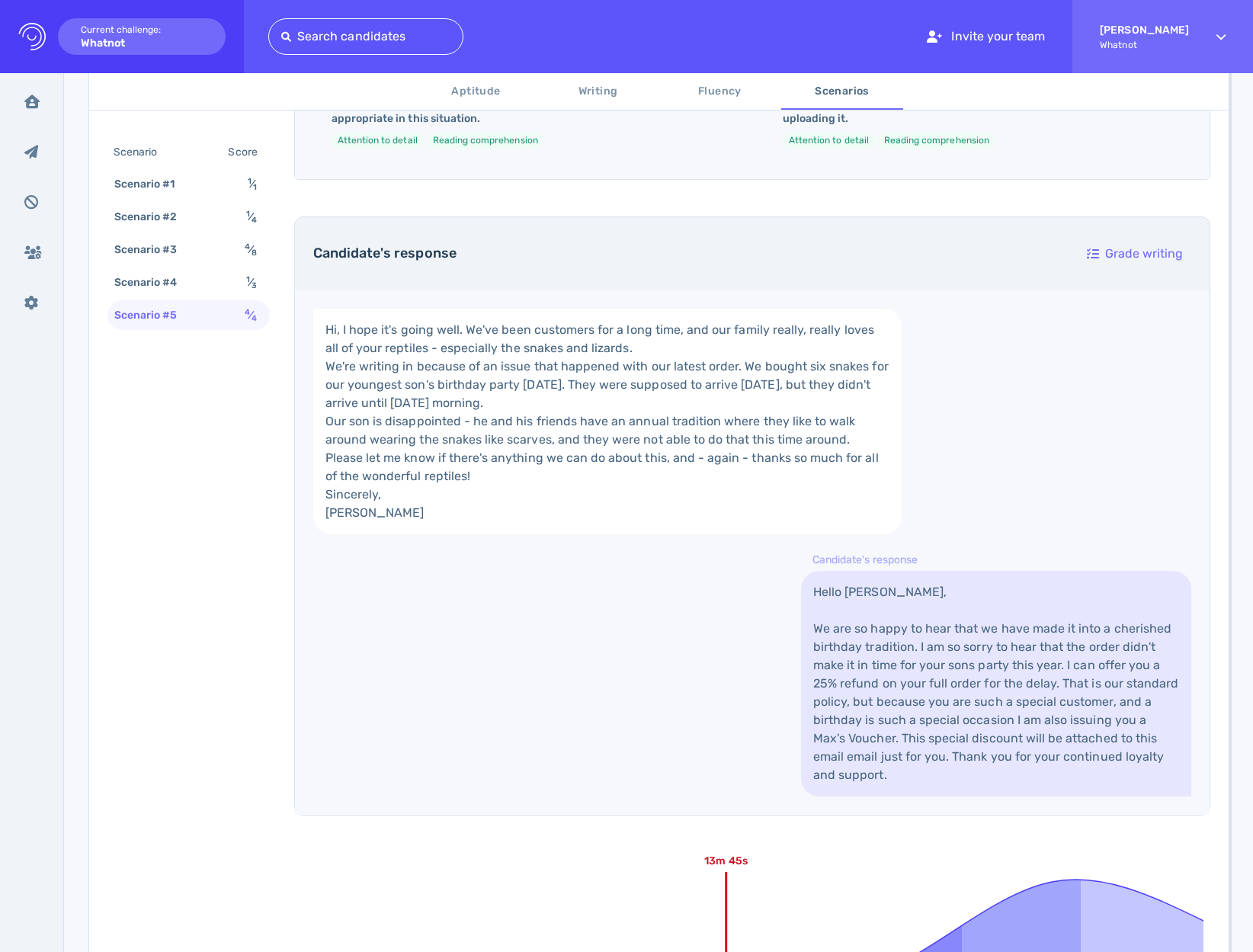
scroll to position [353, 0]
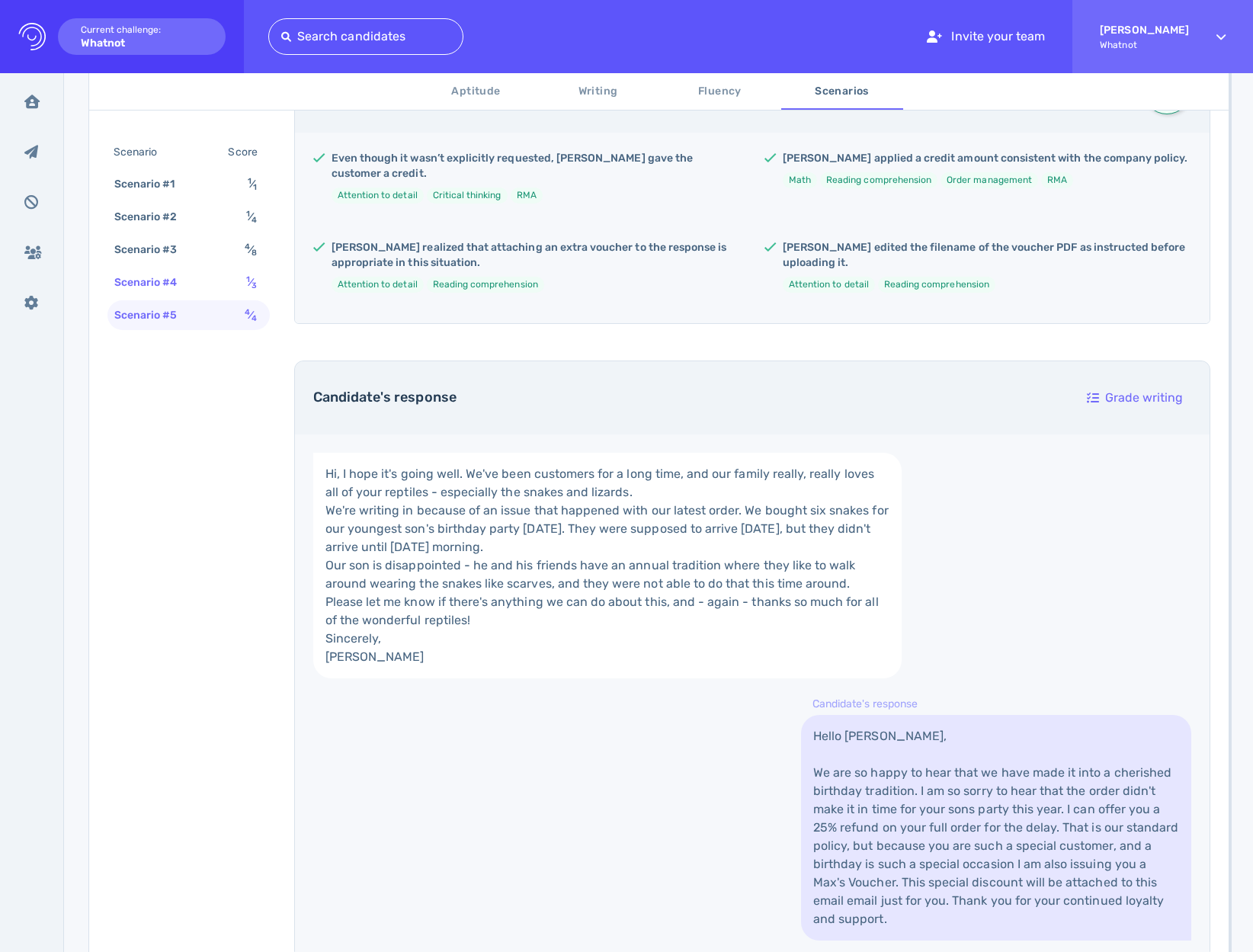
click at [206, 280] on div "Scenario #4 1 ⁄ 3" at bounding box center [189, 282] width 163 height 29
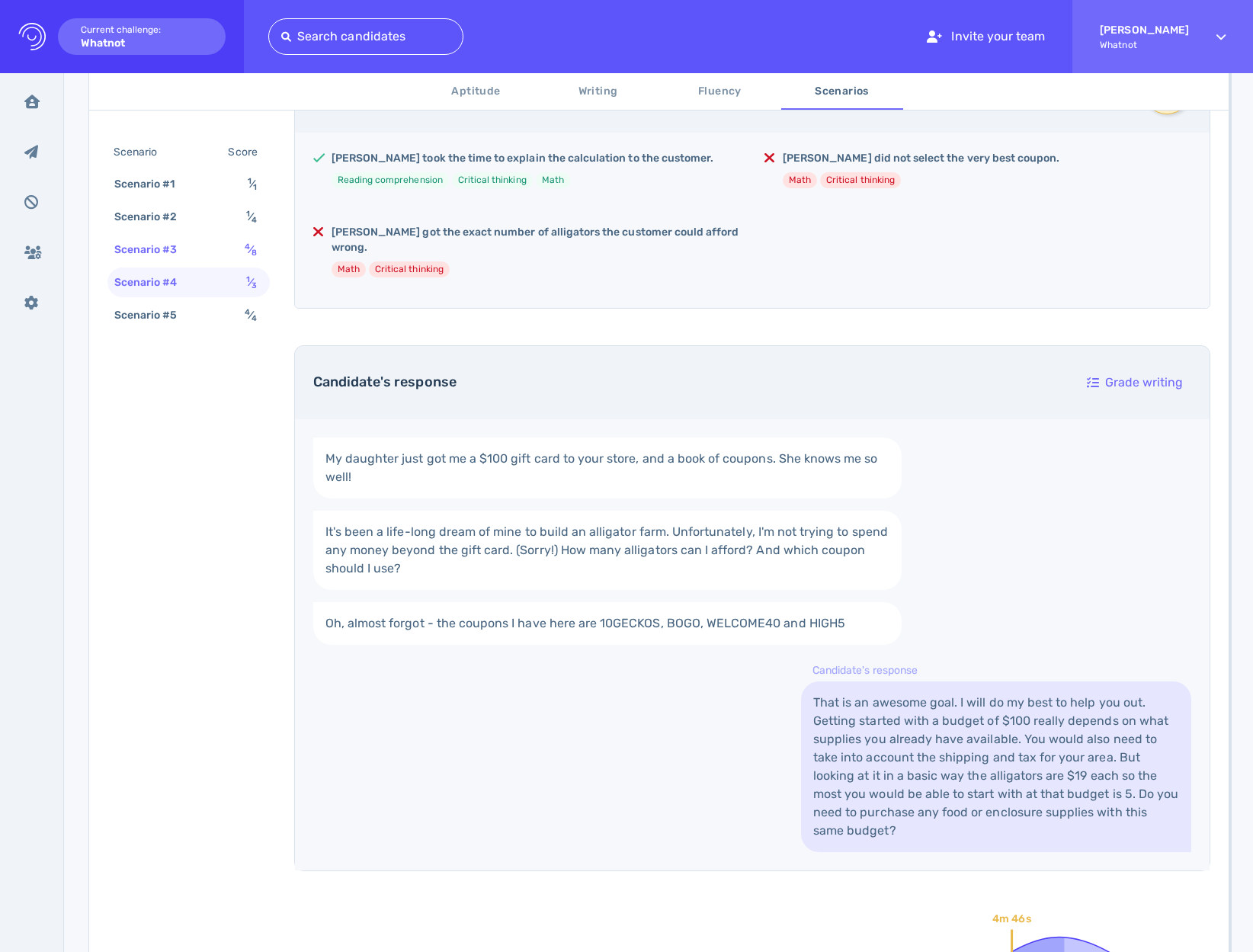
click at [207, 256] on div "Scenario #3 4 ⁄ 8" at bounding box center [189, 249] width 163 height 29
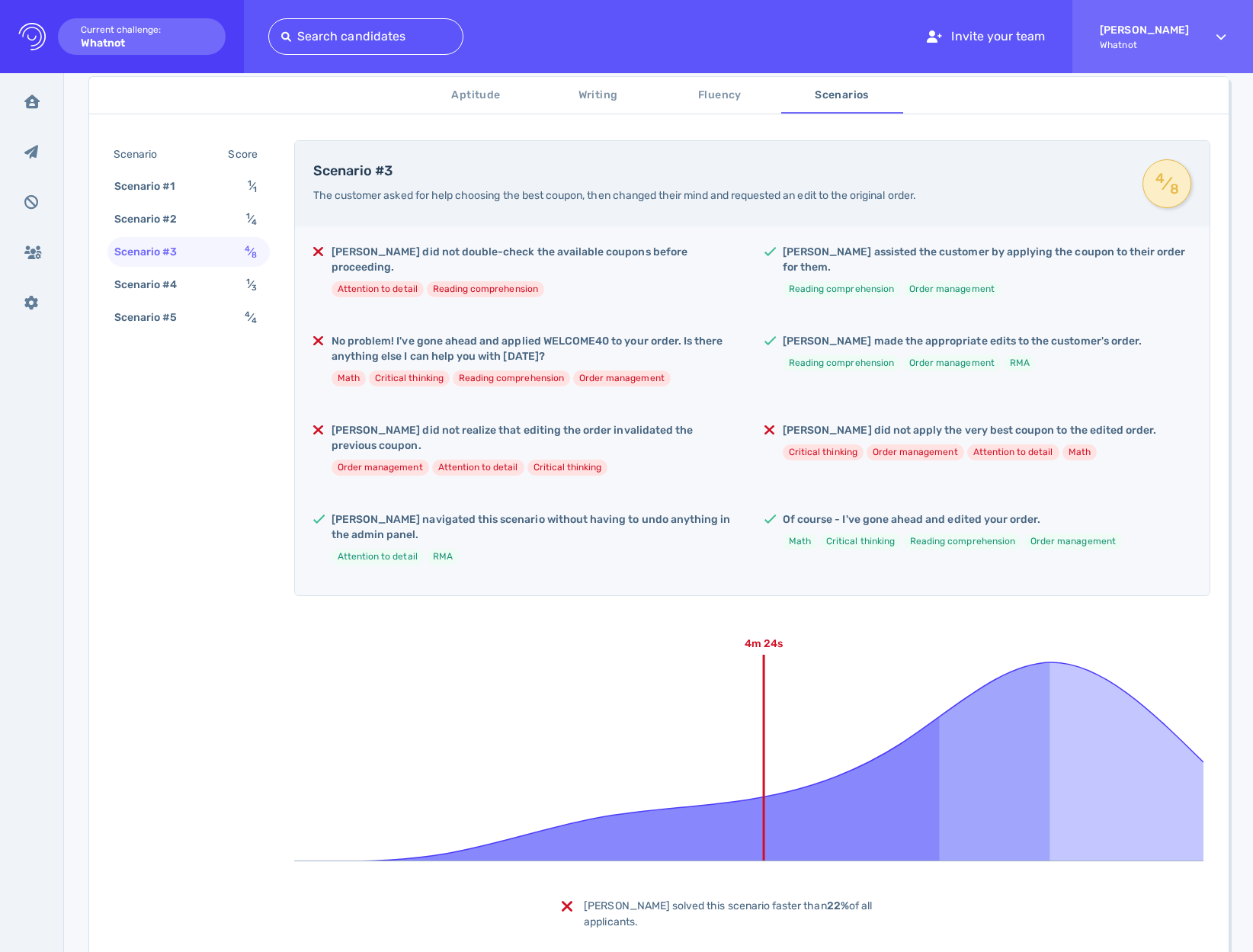
scroll to position [139, 0]
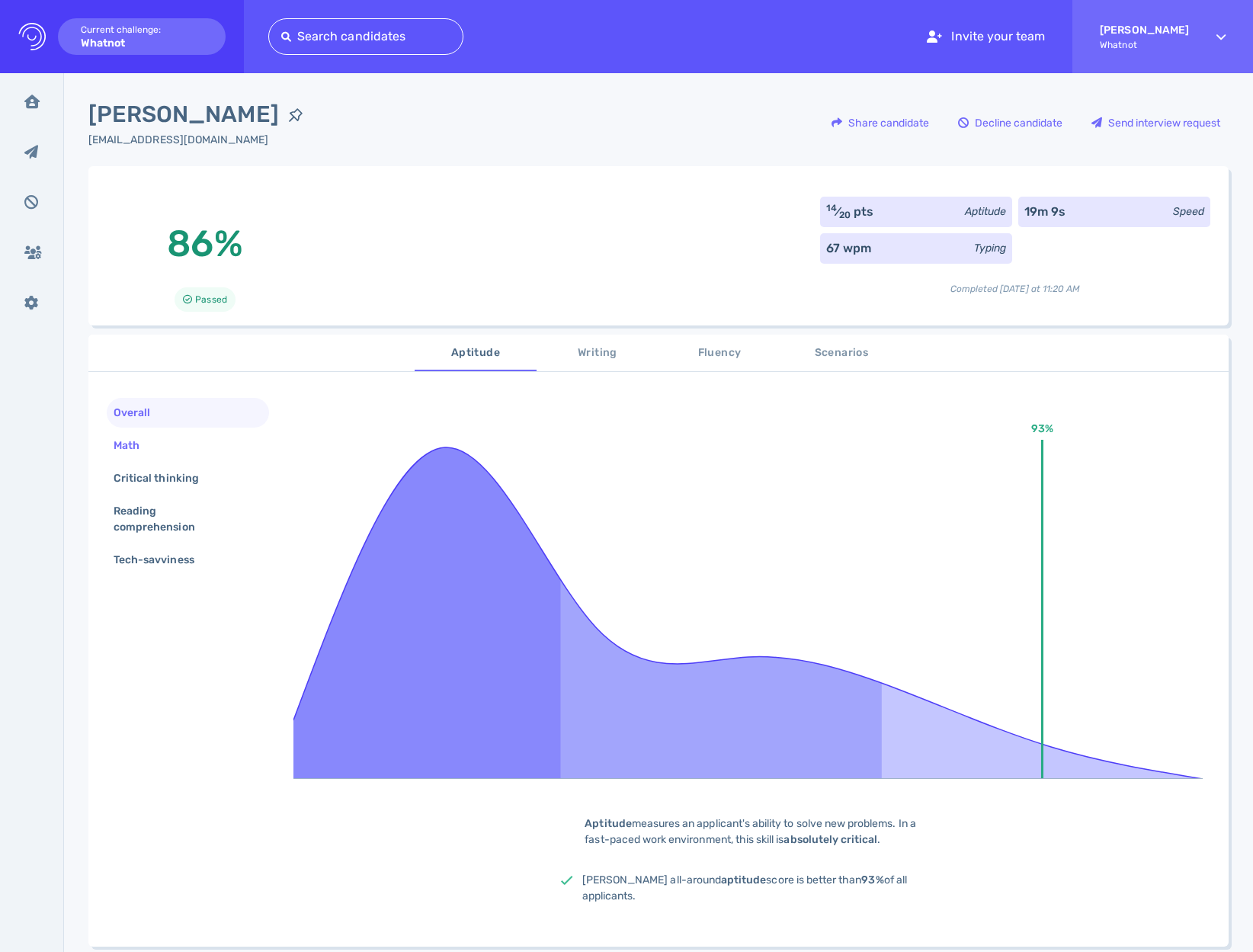
click at [147, 443] on div "Math" at bounding box center [133, 445] width 47 height 22
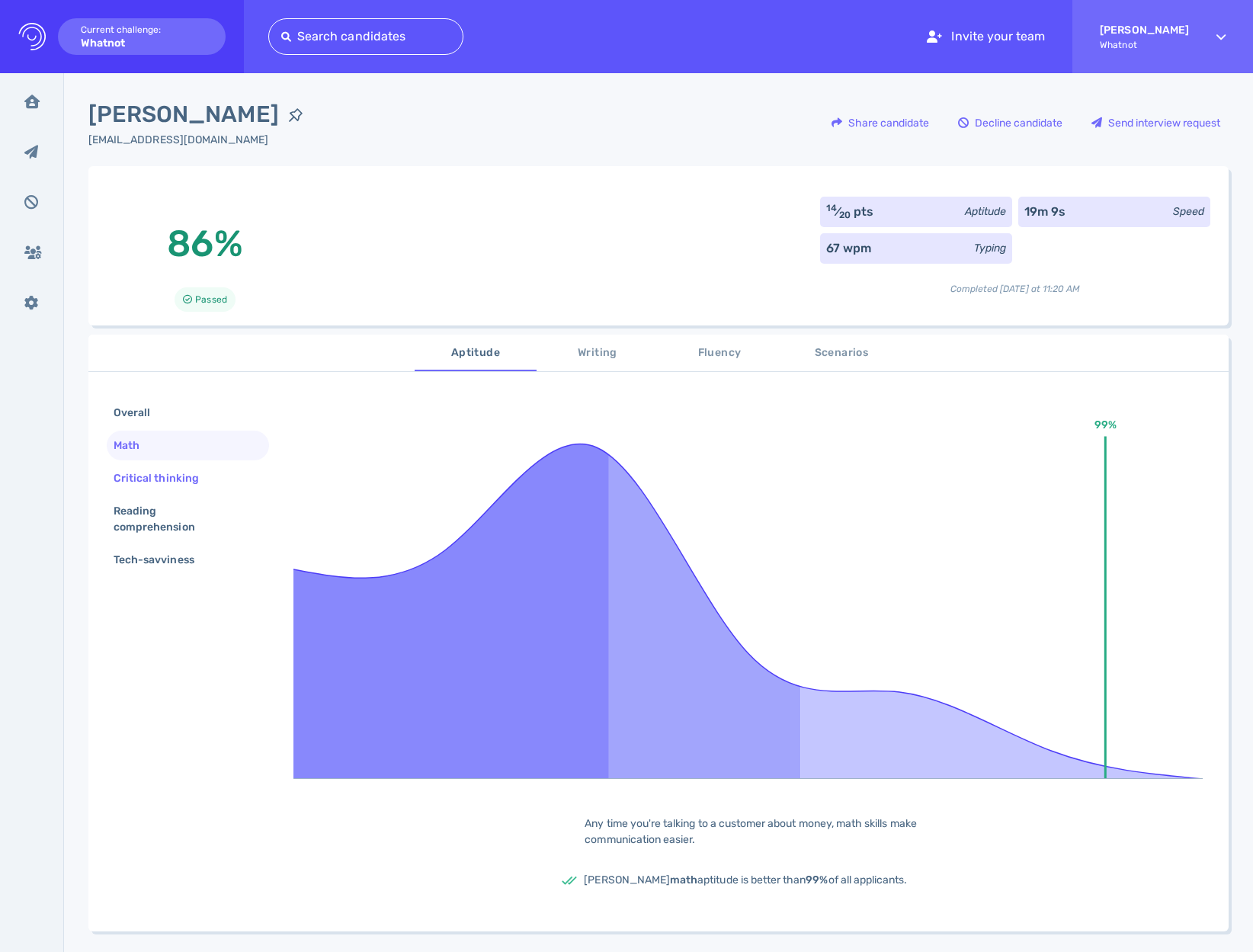
click at [153, 466] on div "Critical thinking" at bounding box center [188, 477] width 163 height 29
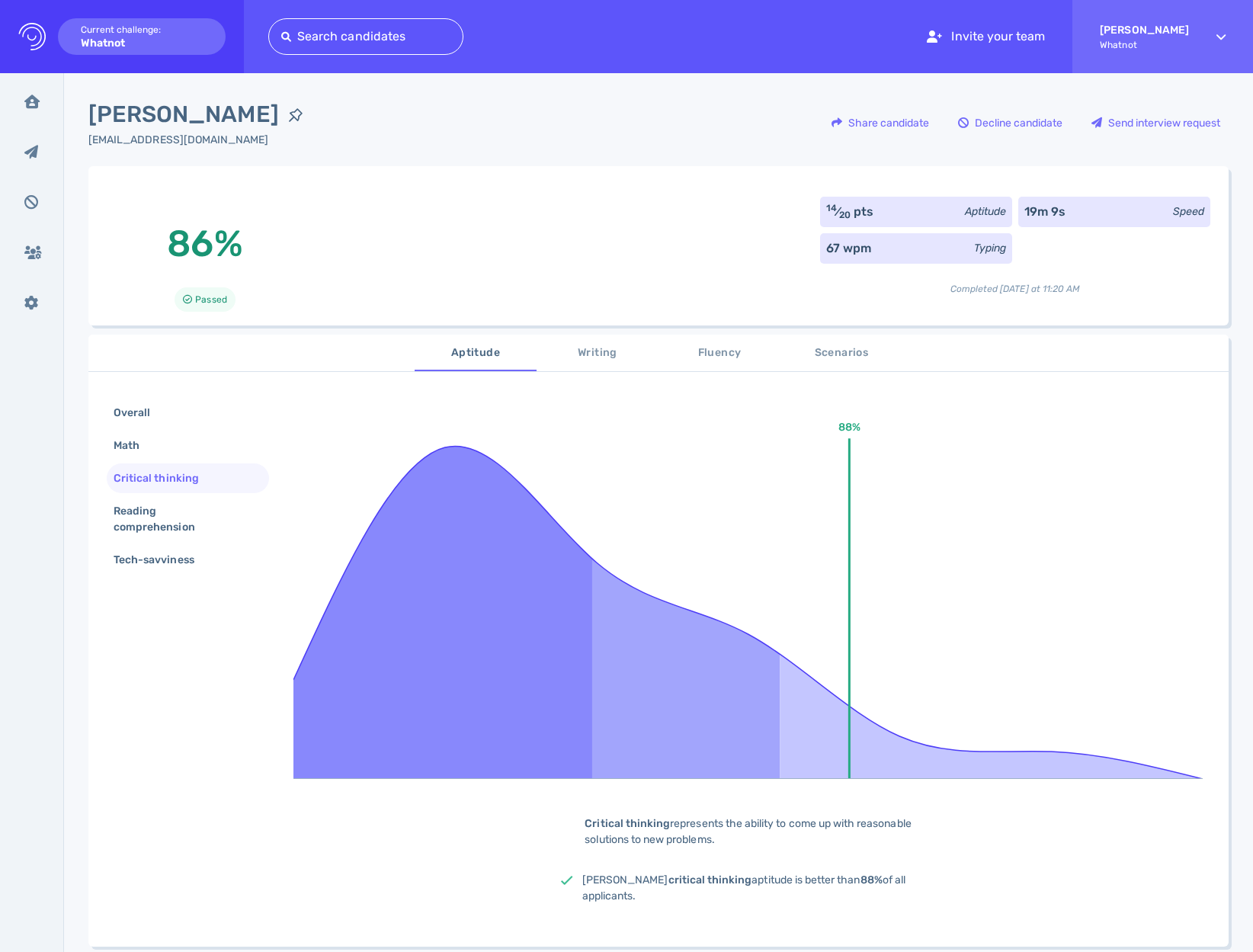
click at [708, 359] on span "Fluency" at bounding box center [719, 353] width 104 height 19
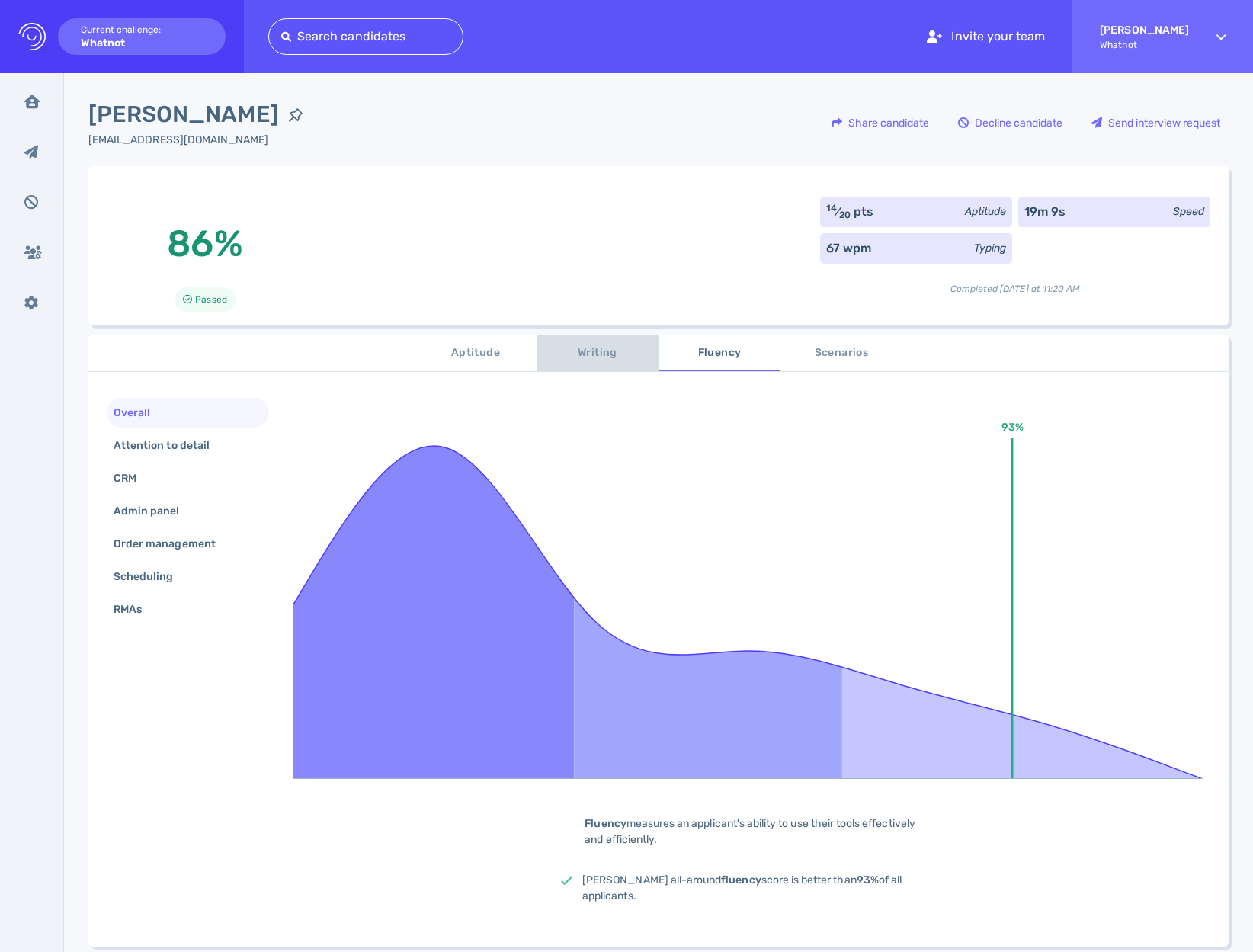
click at [578, 361] on span "Writing" at bounding box center [598, 353] width 104 height 19
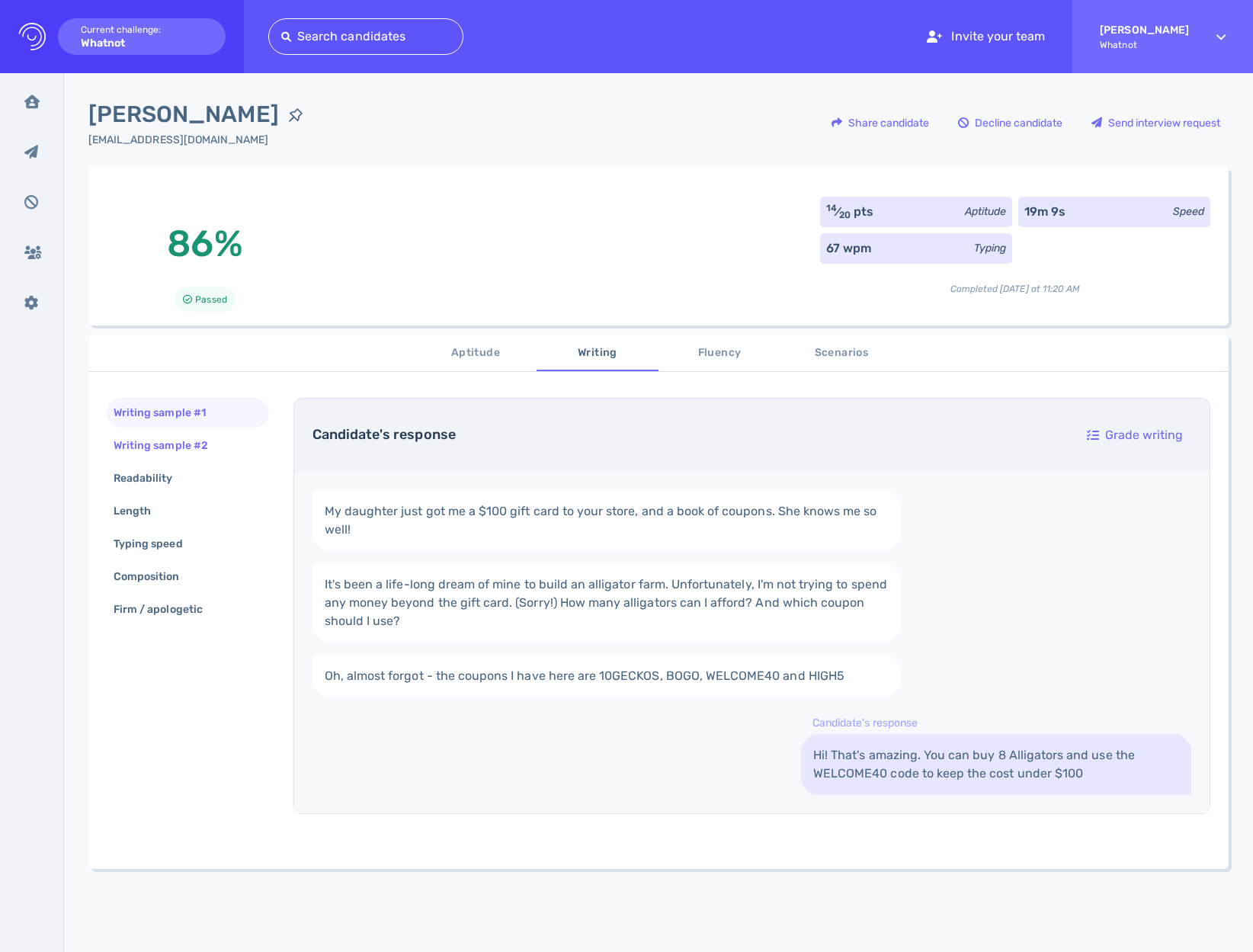
click at [170, 450] on div "Writing sample #2" at bounding box center [168, 445] width 116 height 22
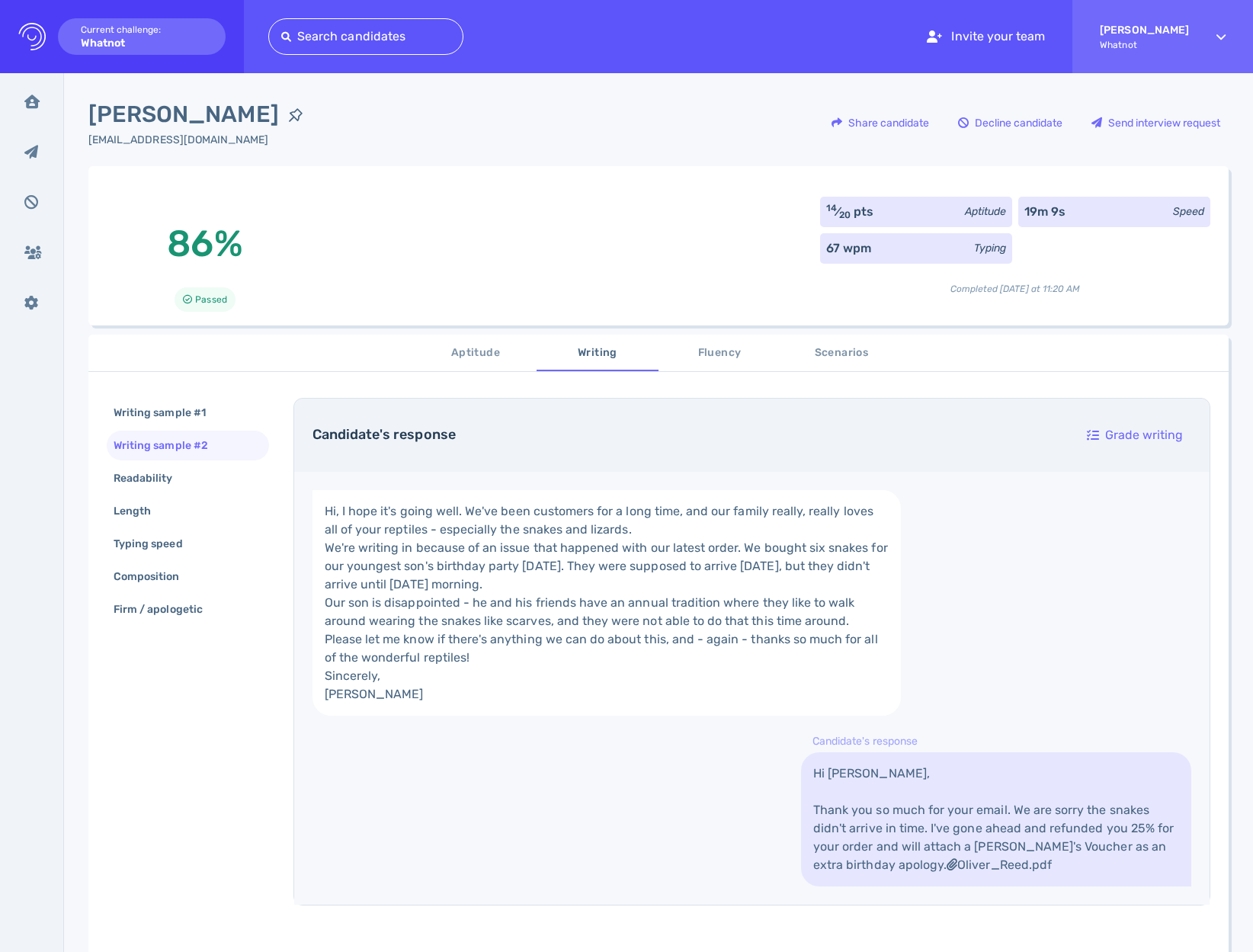
scroll to position [291, 0]
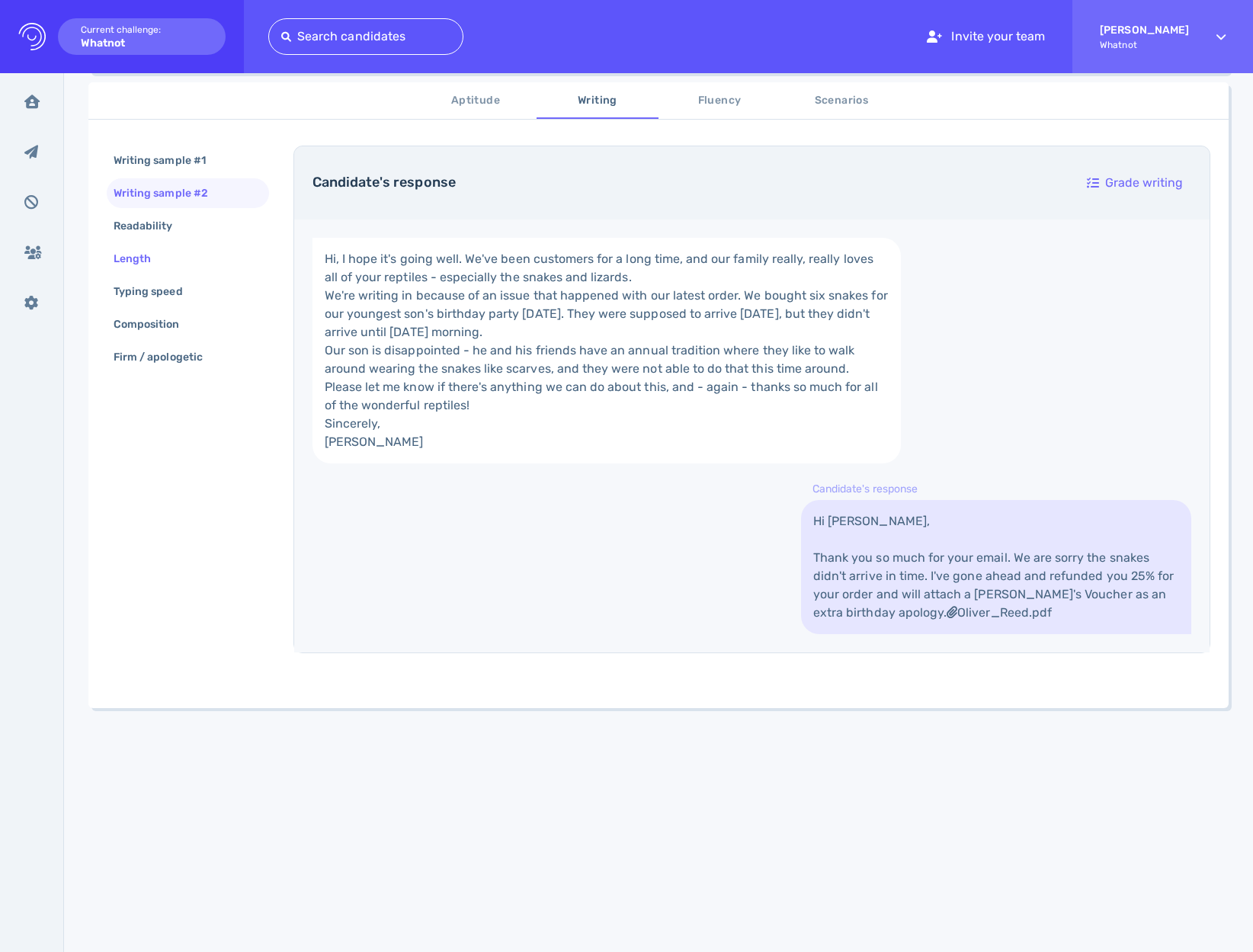
click at [162, 244] on div "Length" at bounding box center [188, 258] width 163 height 29
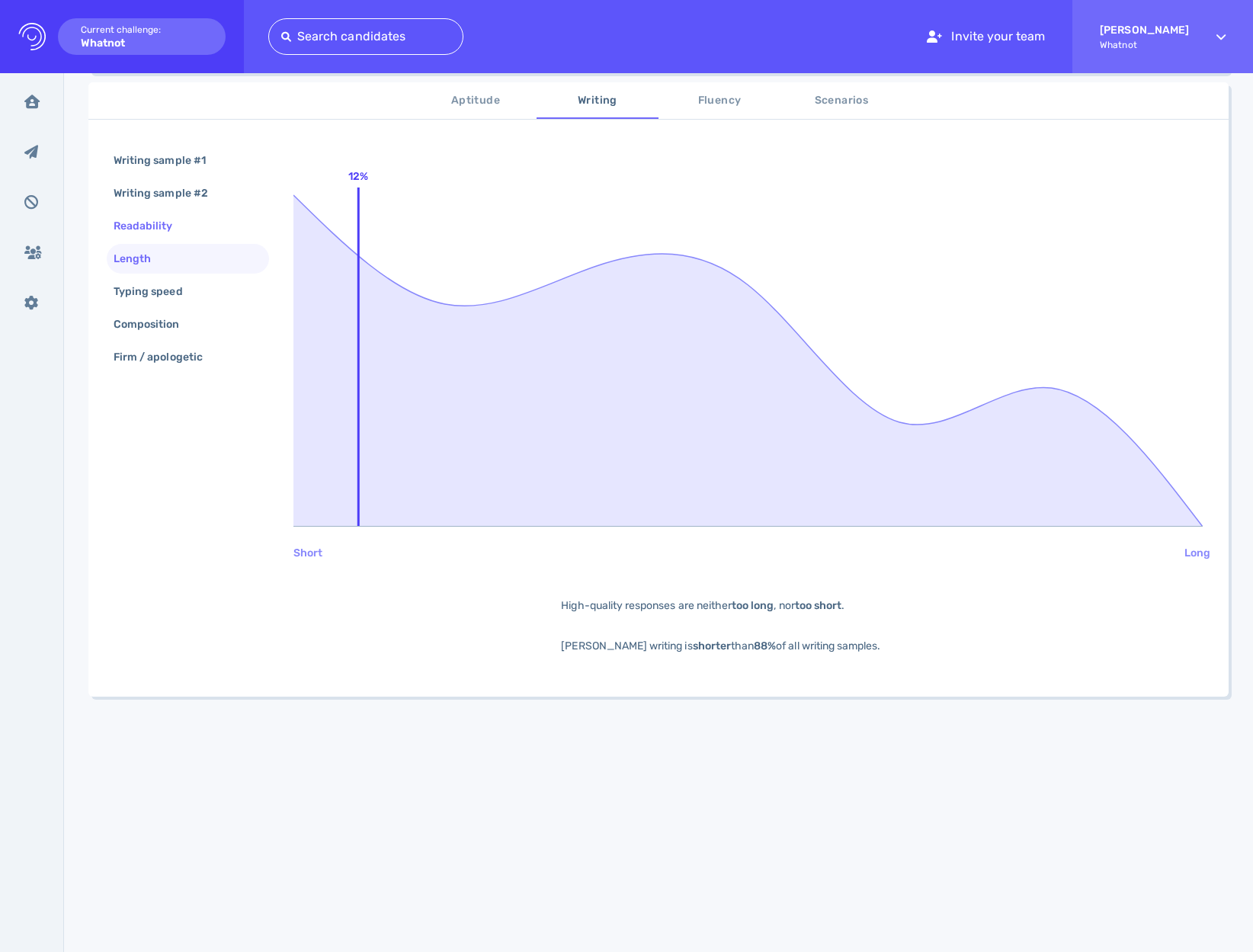
click at [161, 230] on div "Readability" at bounding box center [150, 226] width 81 height 22
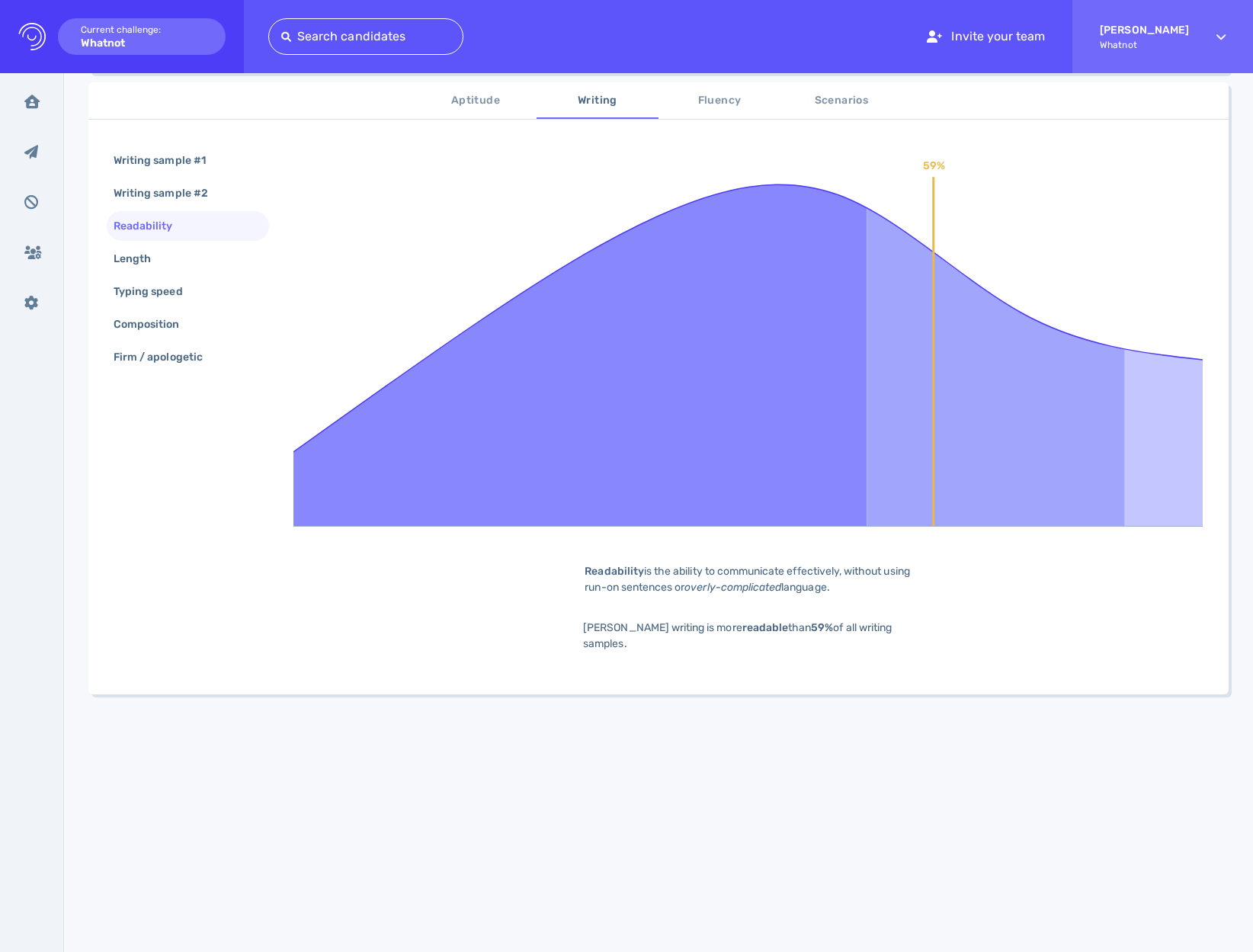
scroll to position [0, 0]
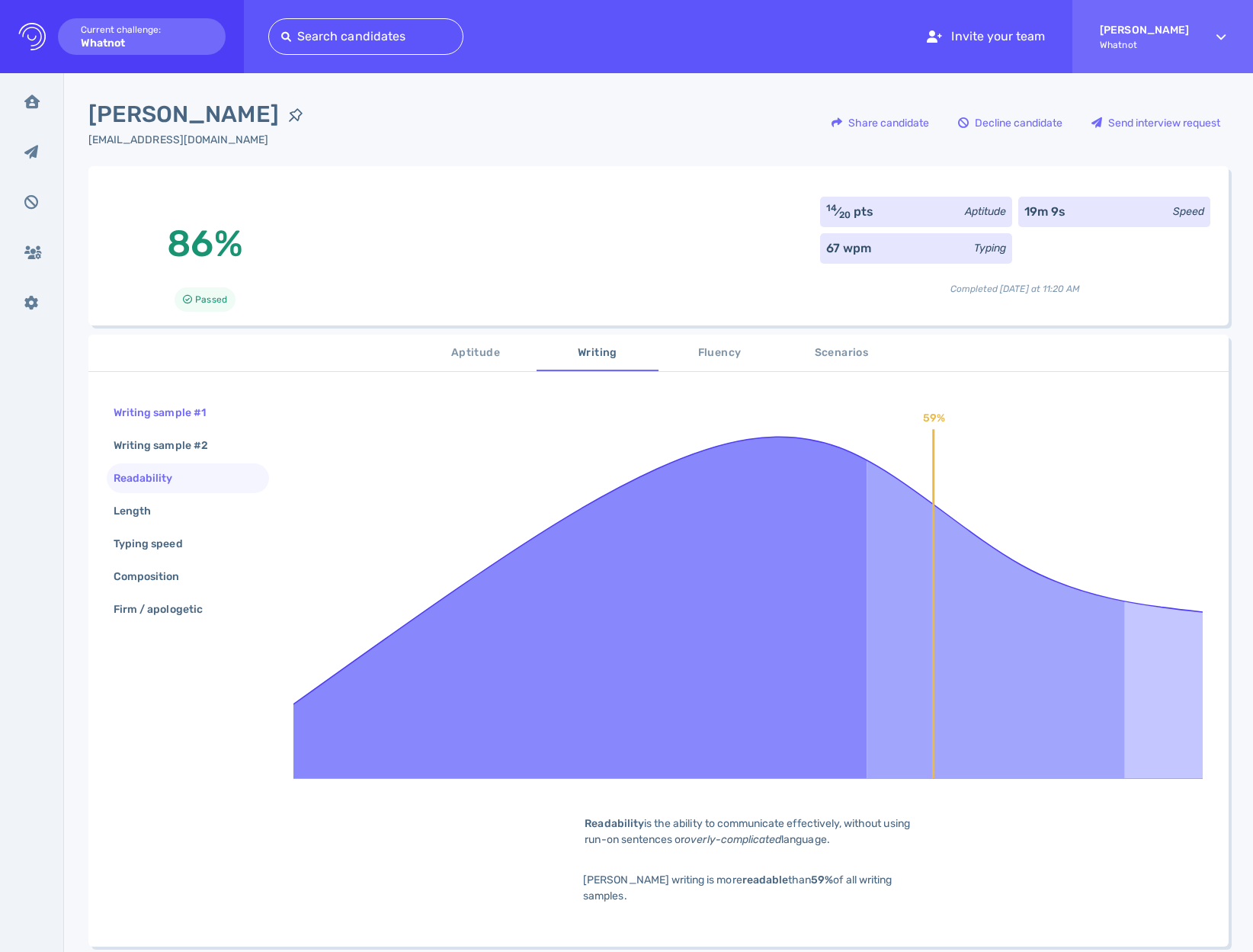
click at [178, 422] on div "Writing sample #1" at bounding box center [167, 412] width 114 height 22
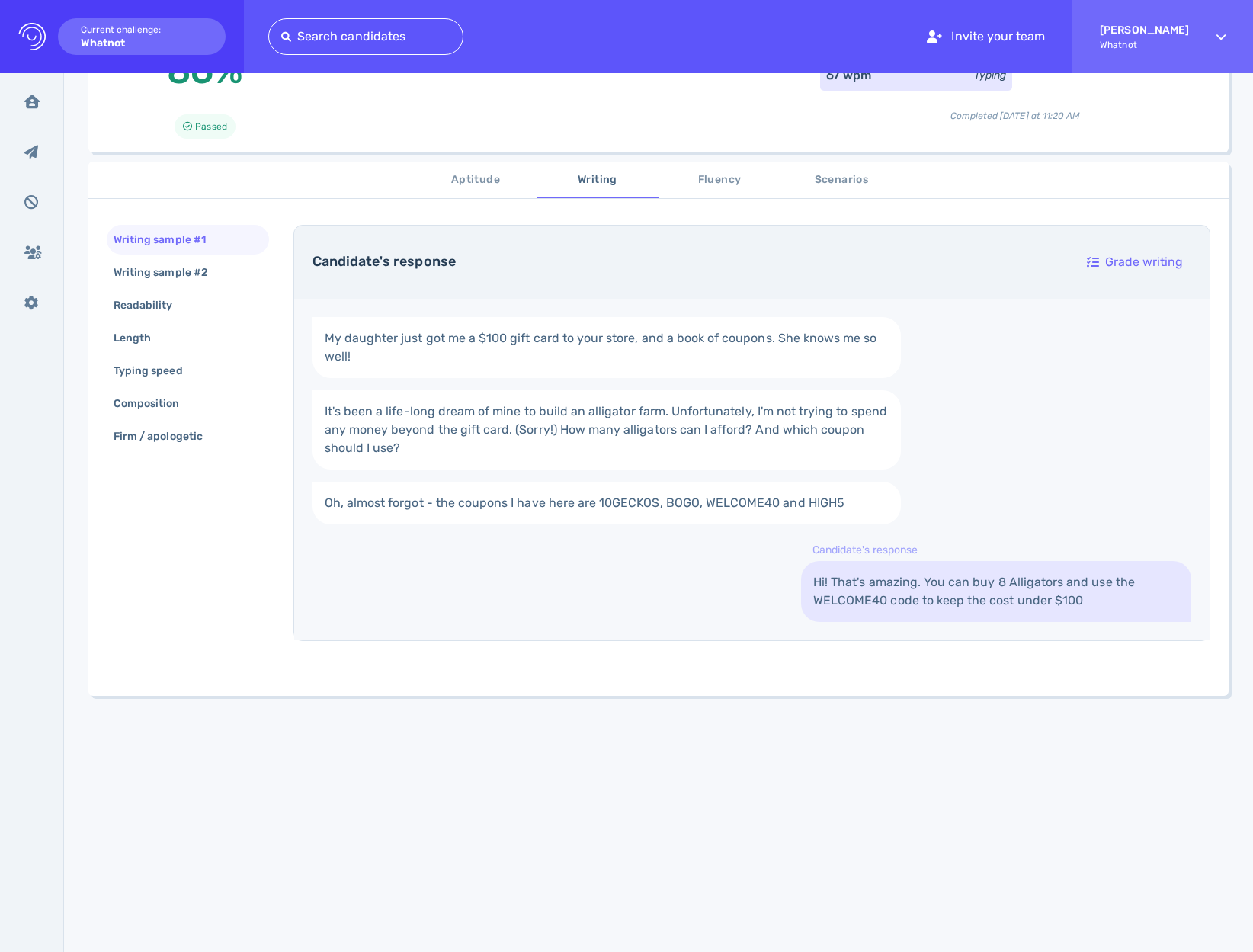
scroll to position [253, 0]
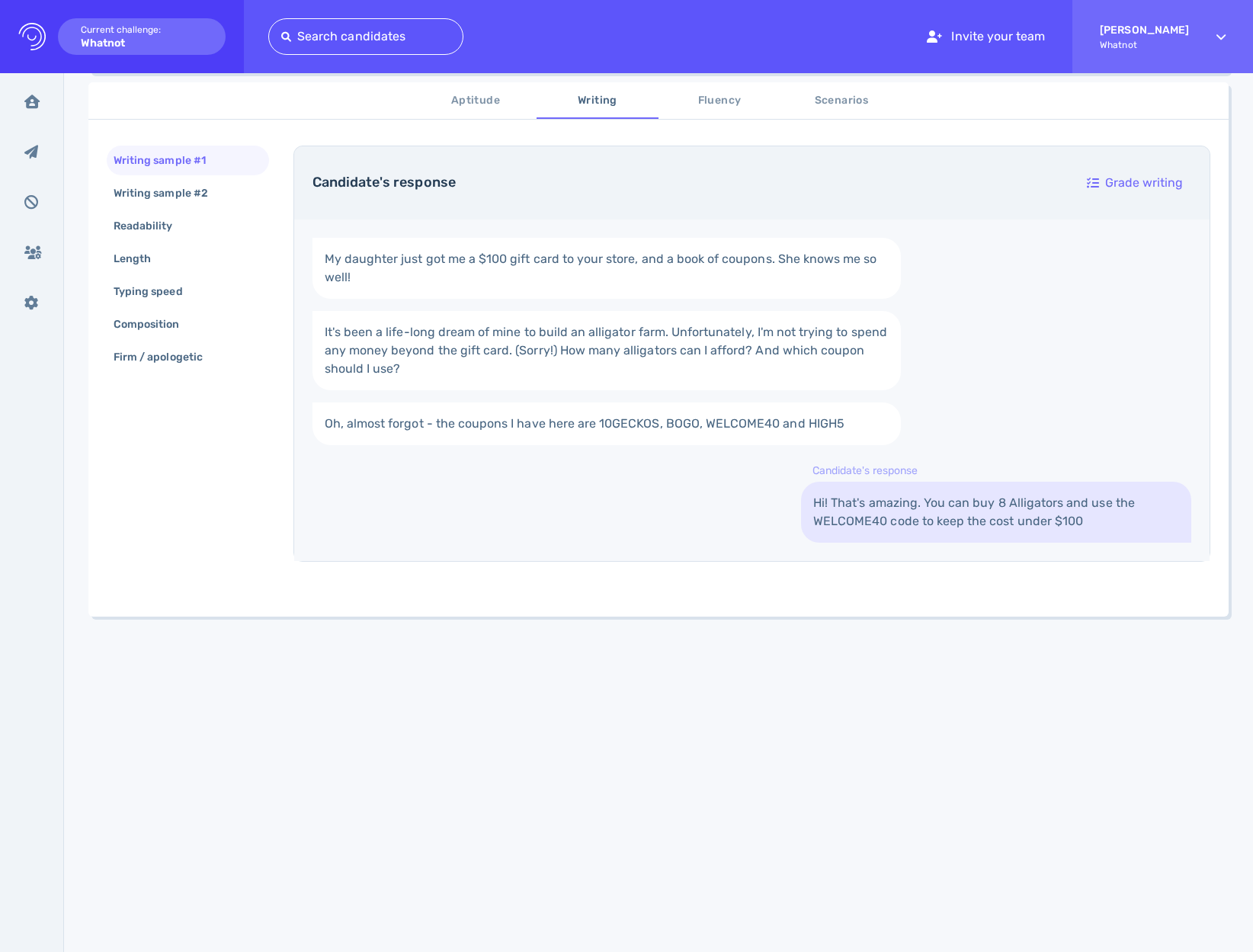
click at [1014, 505] on link "Hi! That's amazing. You can buy 8 Alligators and use the WELCOME40 code to keep…" at bounding box center [996, 512] width 390 height 61
click at [1013, 507] on link "Hi! That's amazing. You can buy 8 Alligators and use the WELCOME40 code to keep…" at bounding box center [996, 512] width 390 height 61
click at [1004, 515] on link "Hi! That's amazing. You can buy 8 Alligators and use the WELCOME40 code to keep…" at bounding box center [996, 512] width 390 height 61
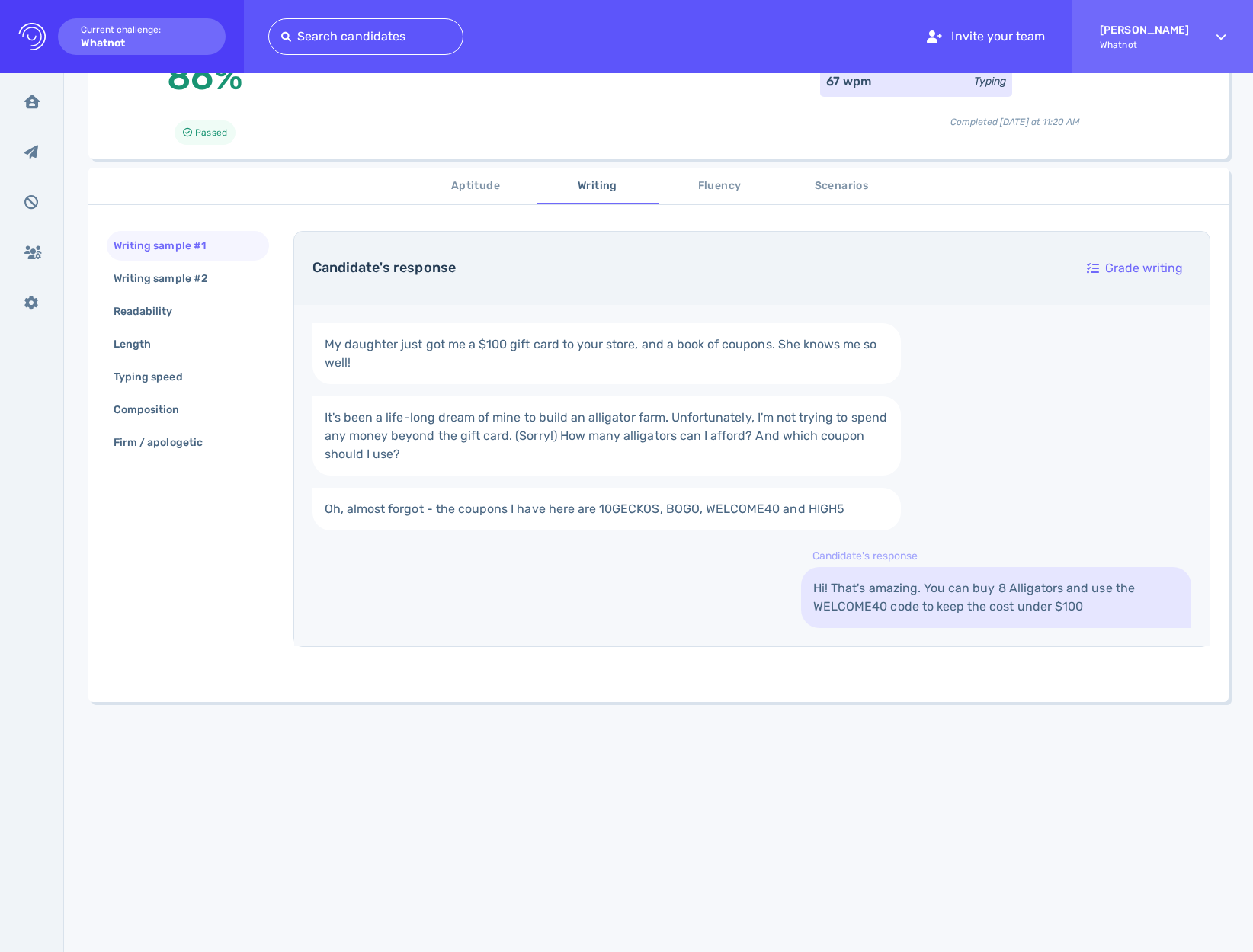
scroll to position [0, 0]
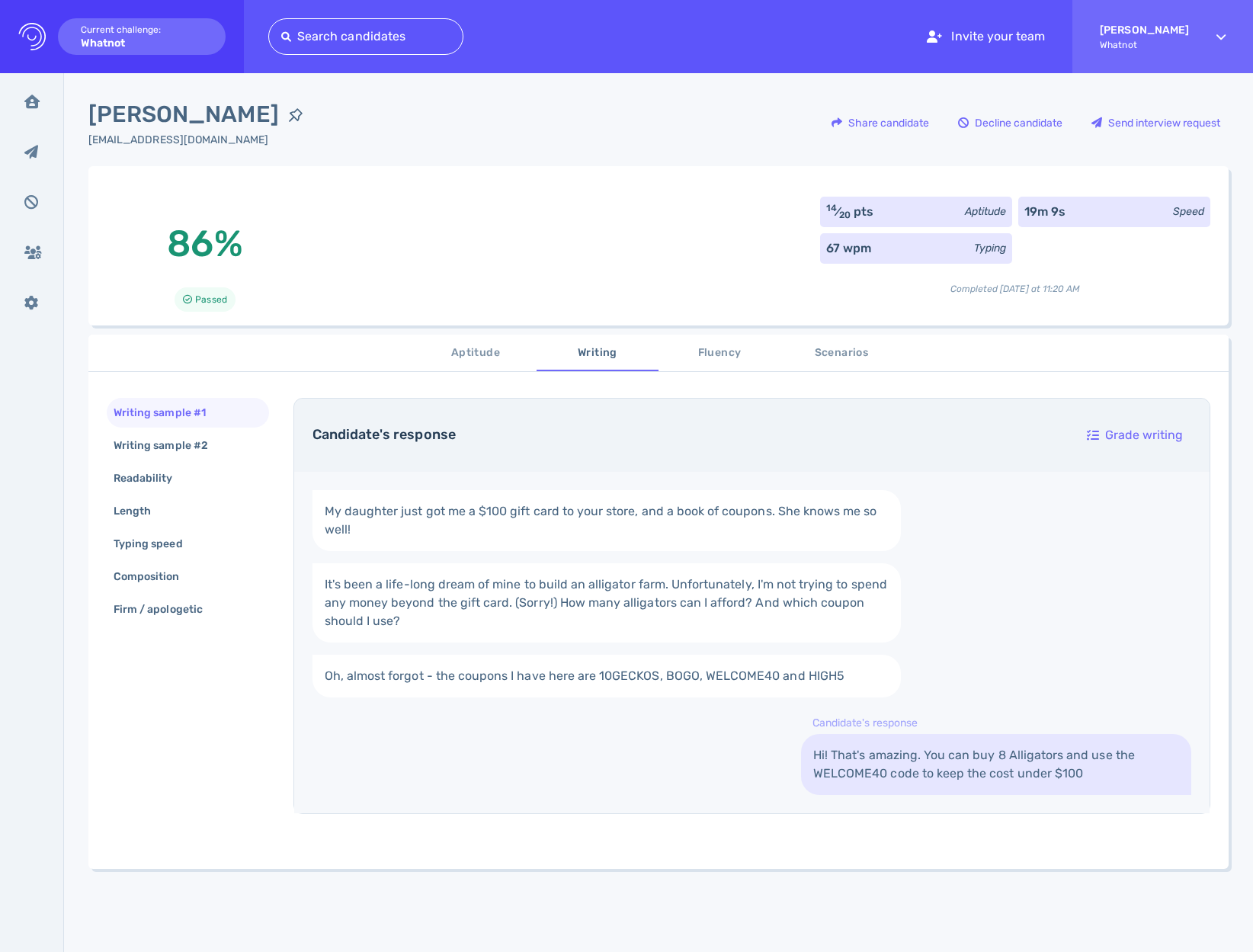
click at [825, 352] on span "Scenarios" at bounding box center [841, 353] width 104 height 19
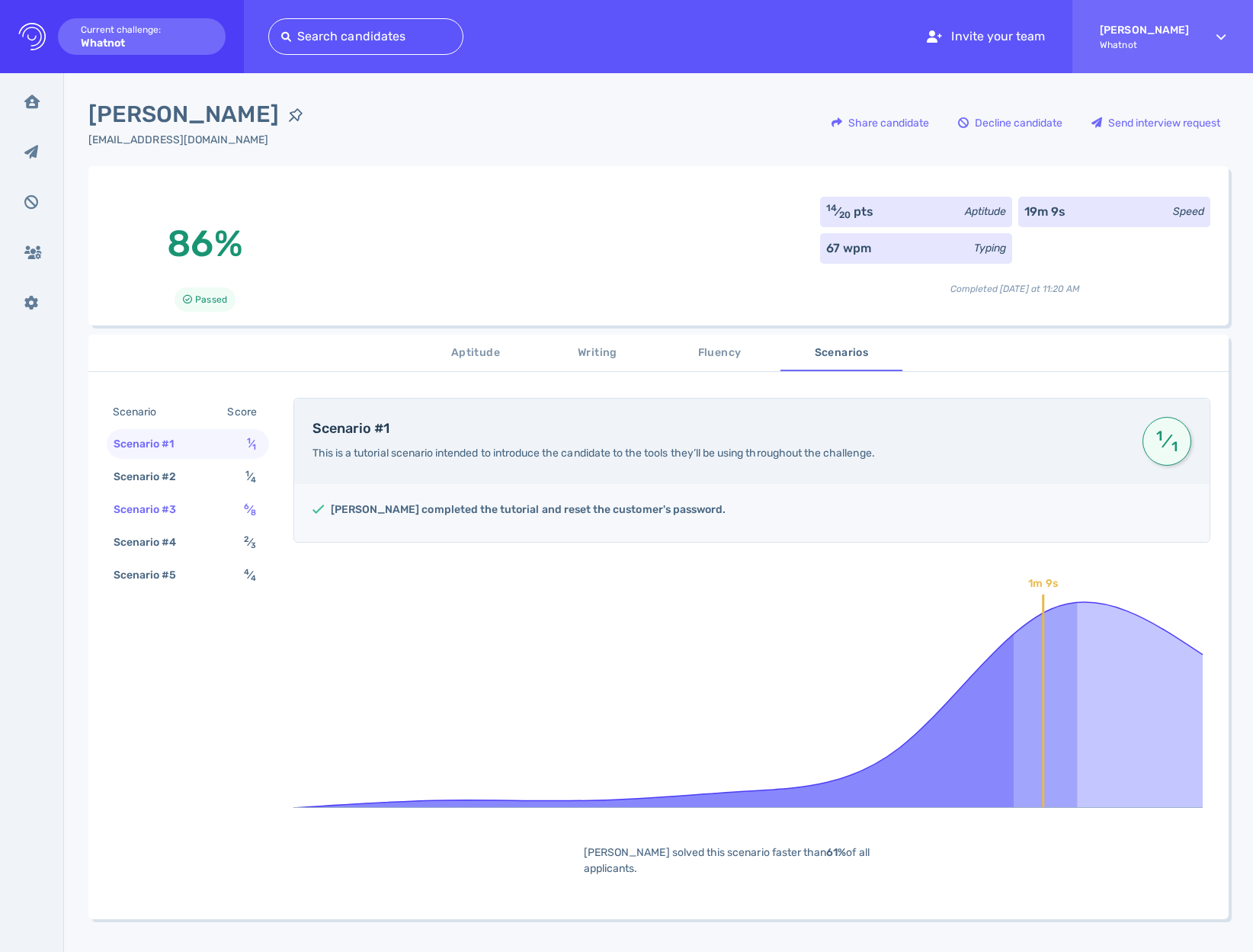
click at [207, 515] on div "Scenario #3 6 ⁄ 8" at bounding box center [188, 508] width 163 height 29
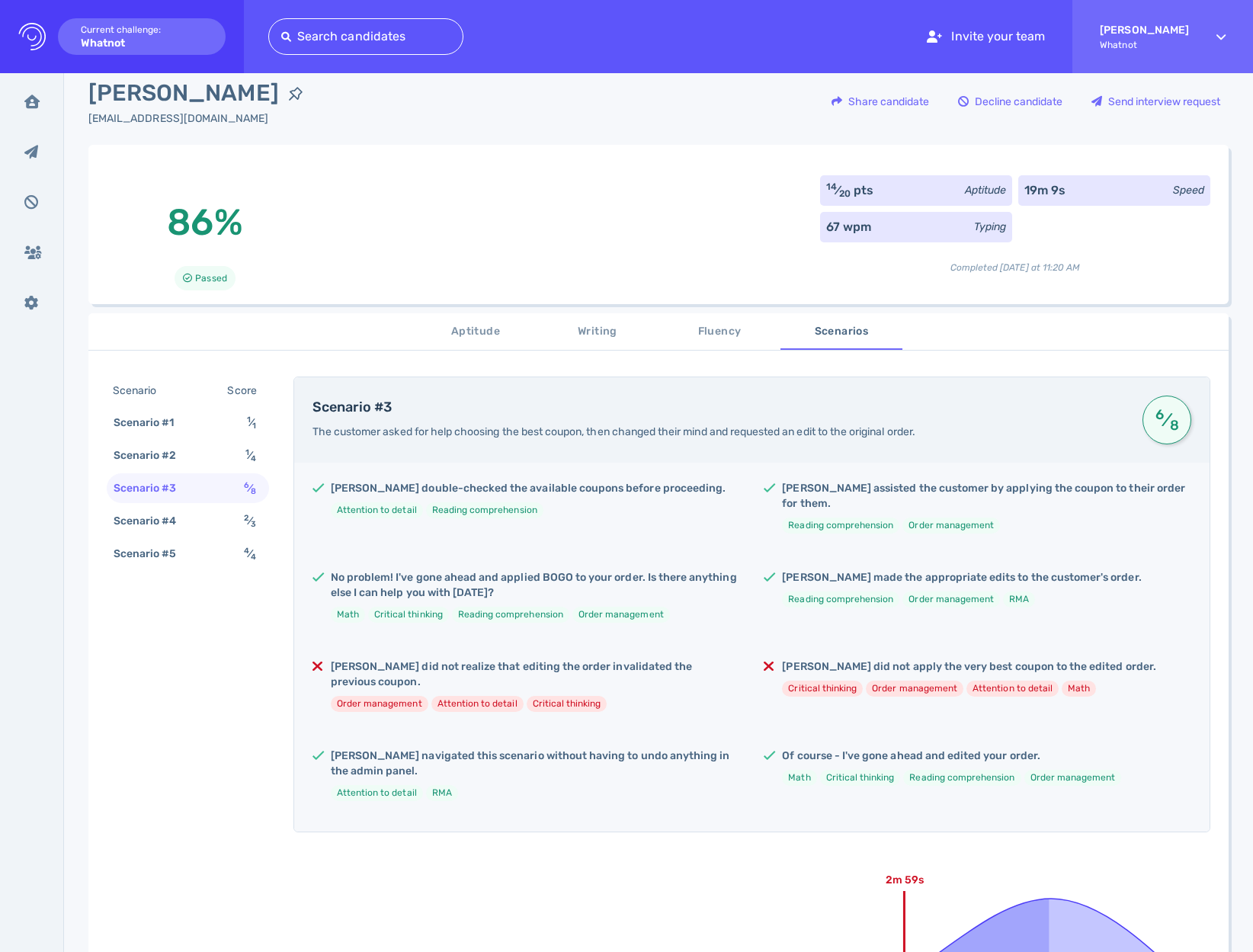
scroll to position [132, 0]
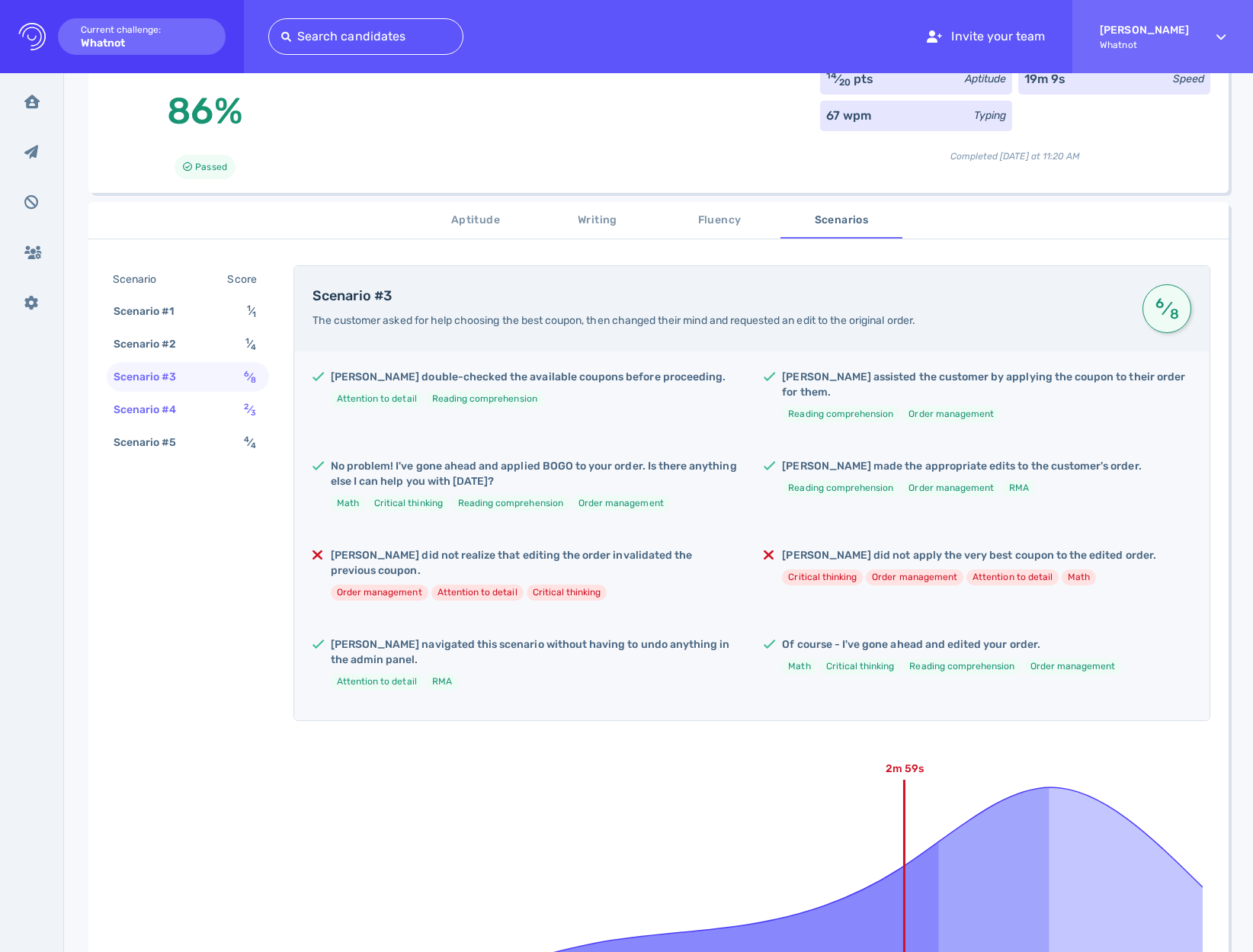
click at [198, 404] on div "Scenario #4 2 ⁄ 3" at bounding box center [188, 409] width 163 height 29
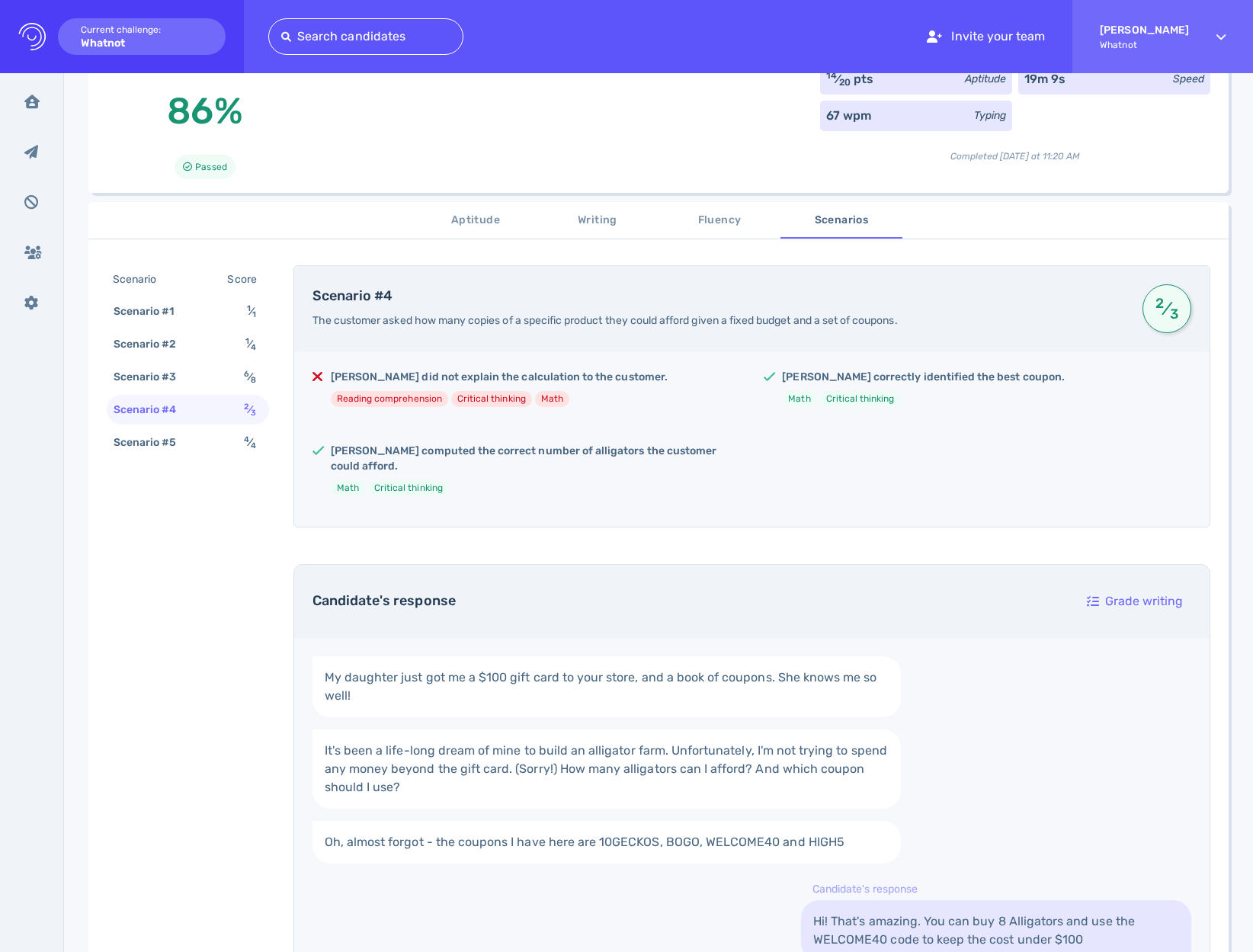
click at [466, 448] on h5 "Tyler computed the correct number of alligators the customer could afford." at bounding box center [535, 459] width 409 height 30
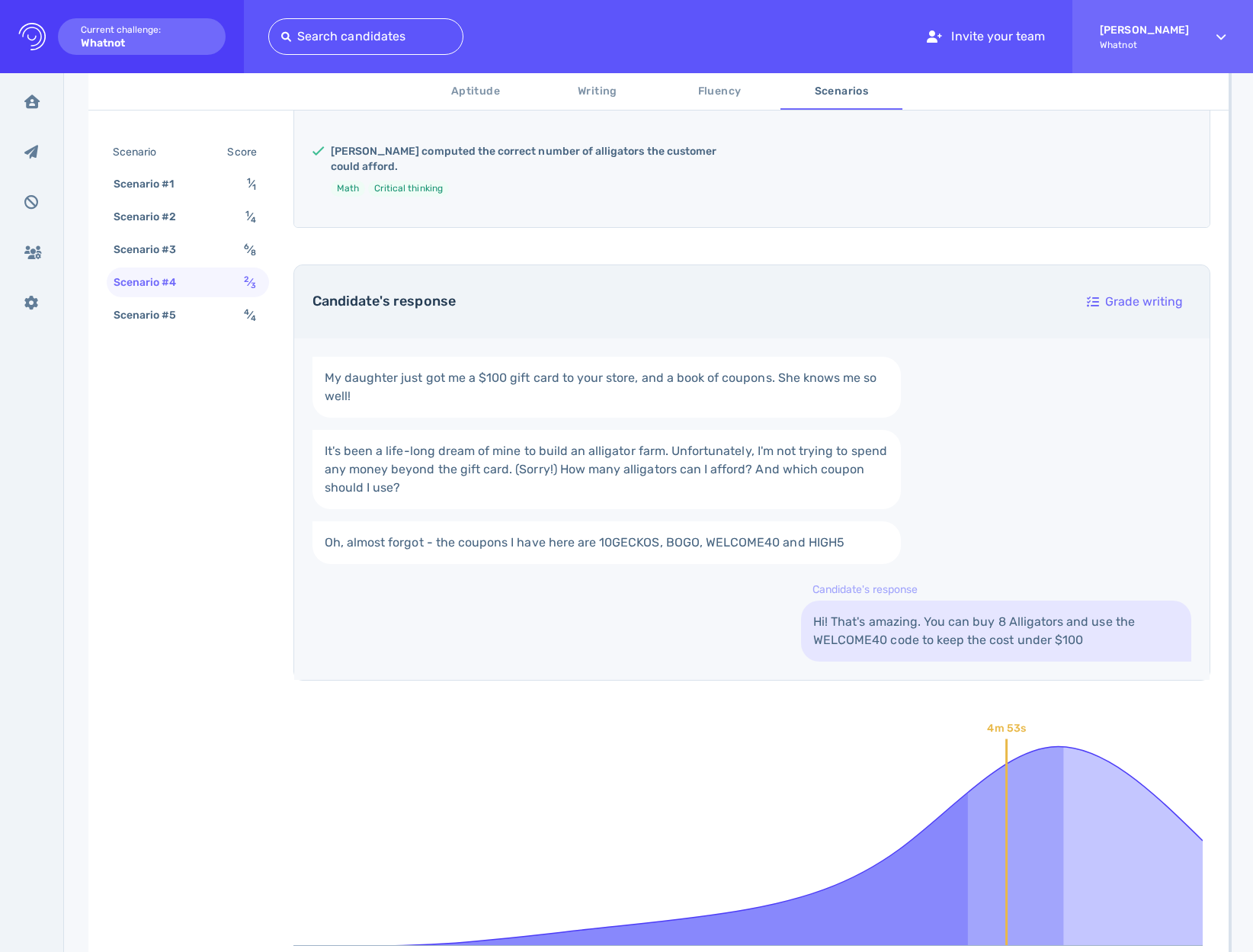
click at [769, 505] on div "My daughter just got me a $100 gift card to your store, and a book of coupons. …" at bounding box center [752, 509] width 916 height 341
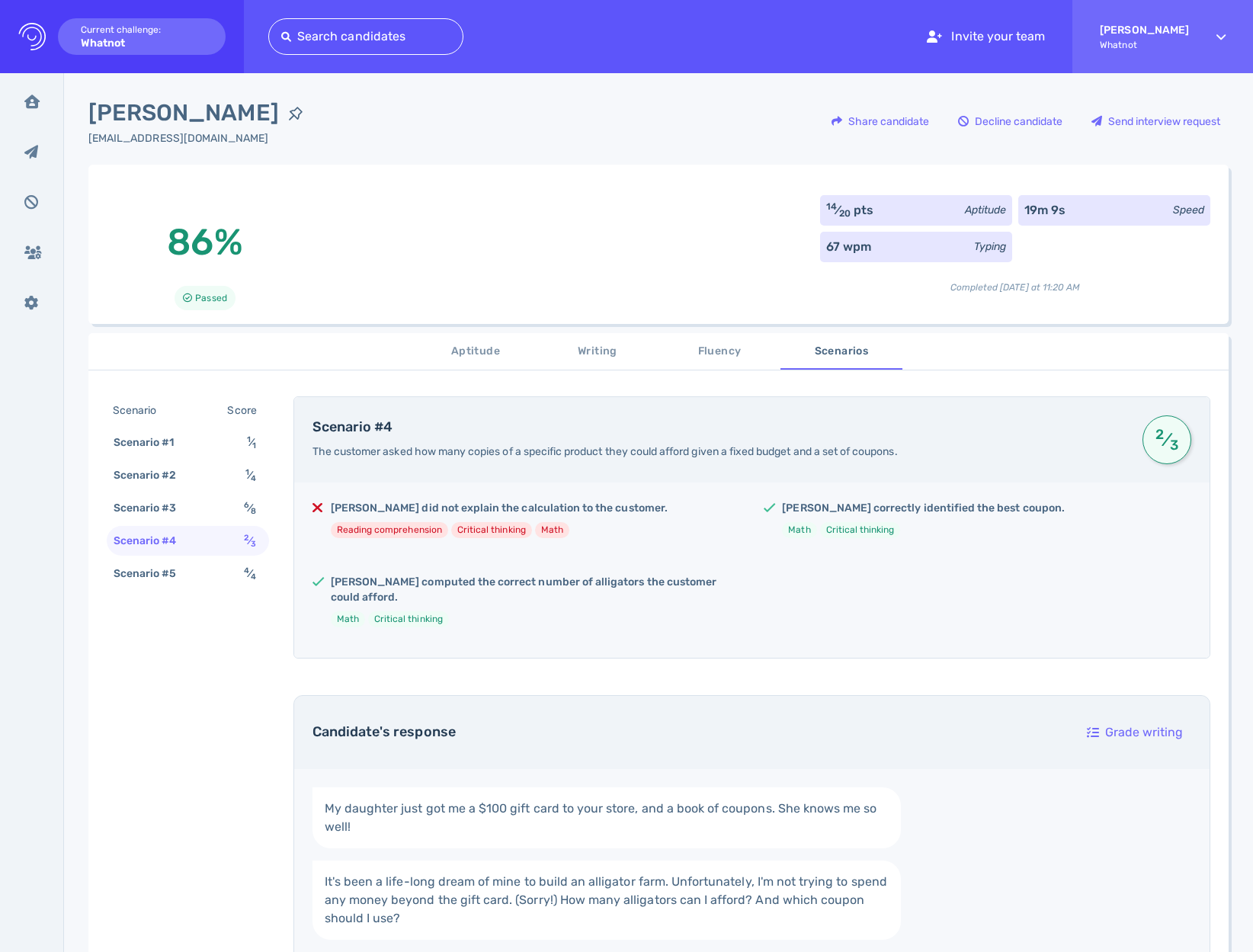
scroll to position [0, 0]
click at [820, 506] on h5 "Tyler correctly identified the best coupon." at bounding box center [924, 509] width 283 height 15
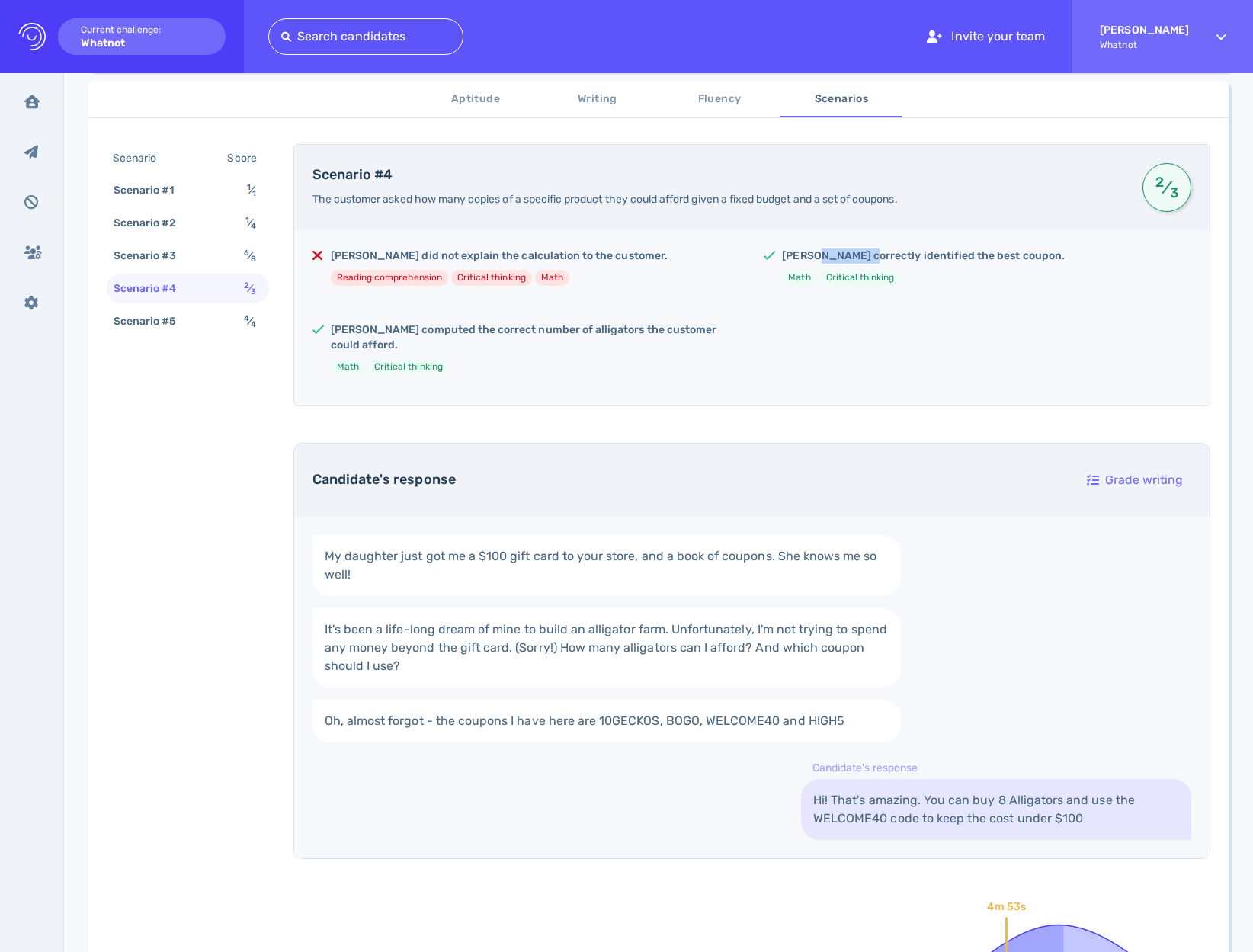
scroll to position [258, 0]
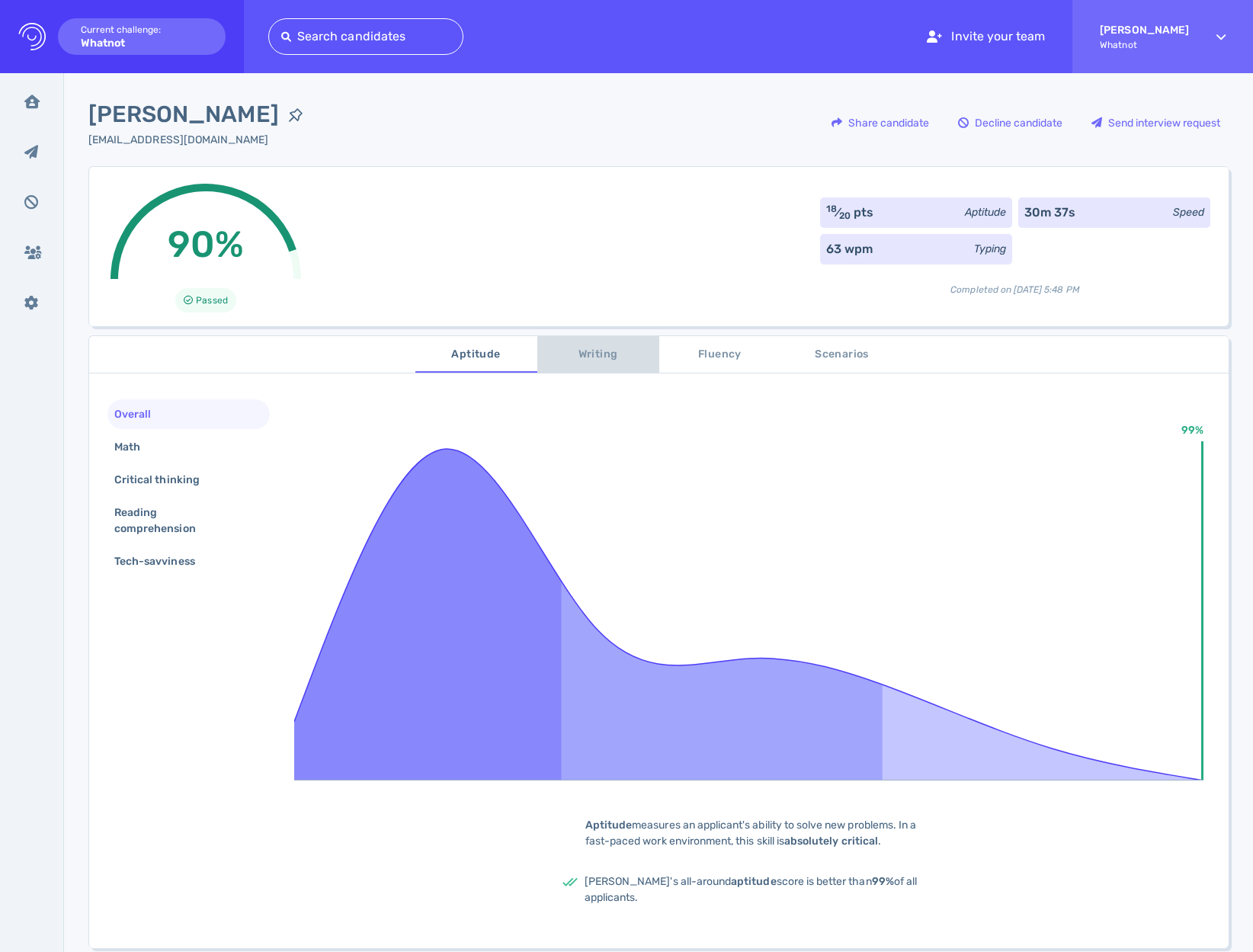
click at [584, 354] on span "Writing" at bounding box center [598, 354] width 104 height 19
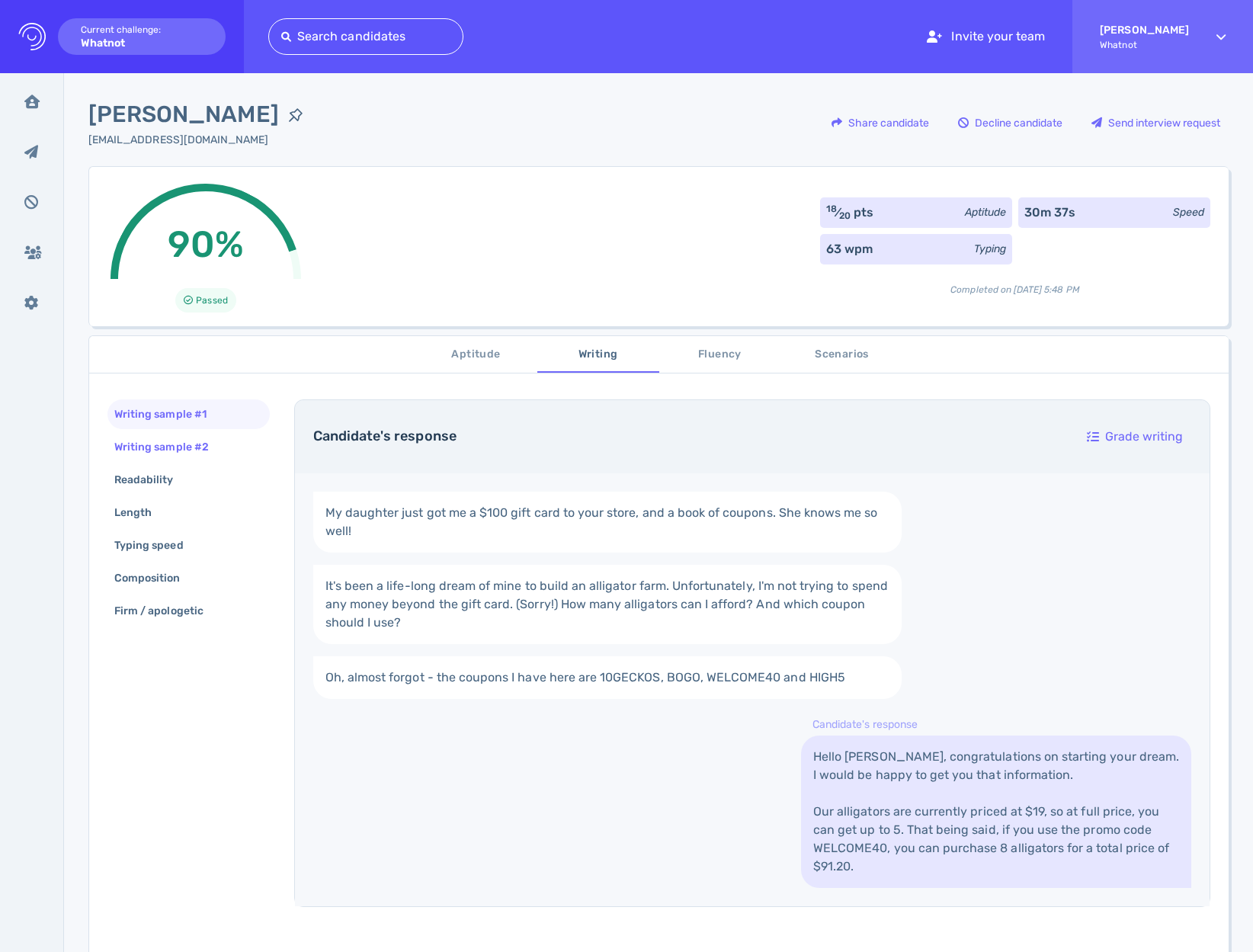
click at [127, 452] on div "Writing sample #2" at bounding box center [169, 446] width 116 height 22
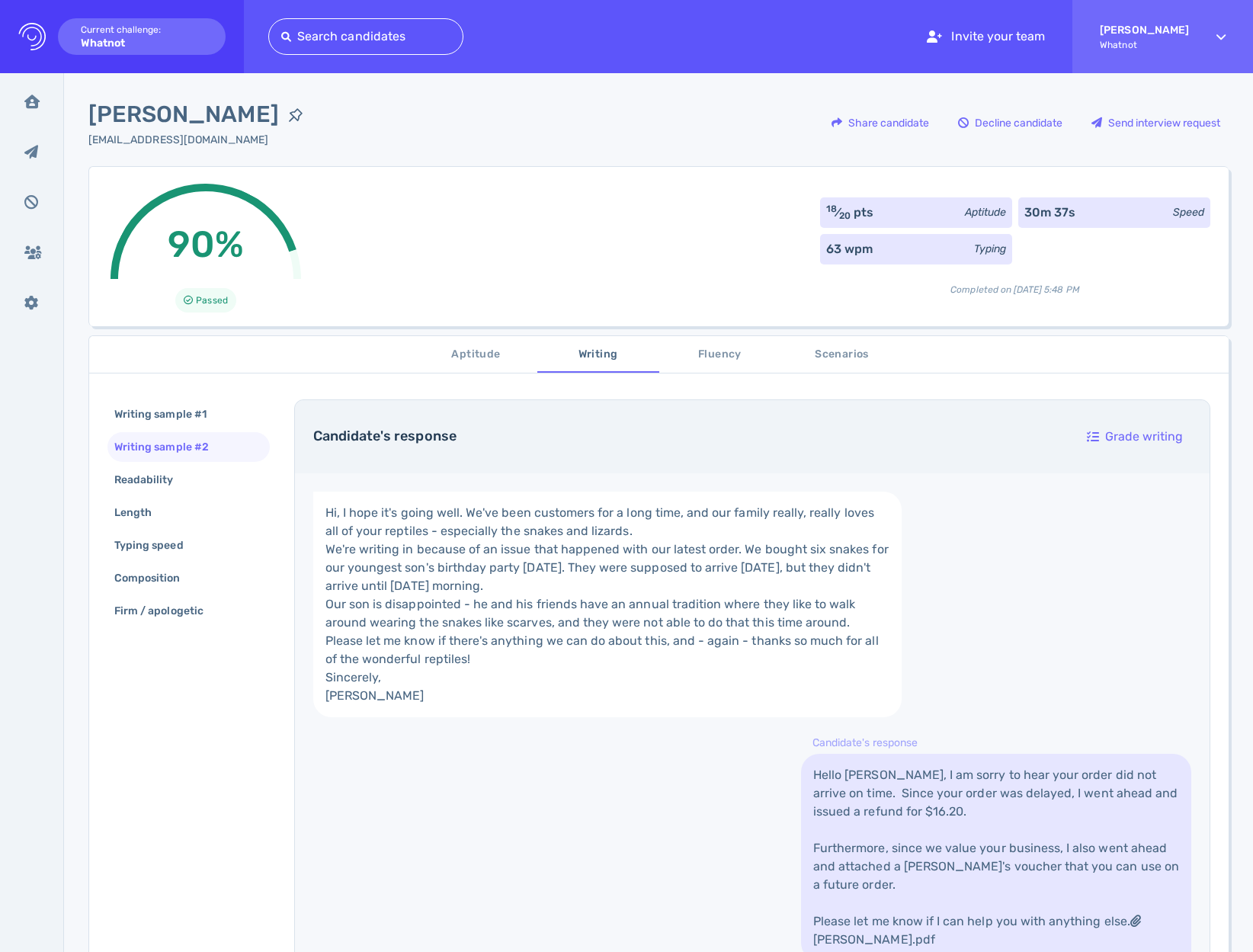
click at [857, 347] on span "Scenarios" at bounding box center [842, 354] width 104 height 19
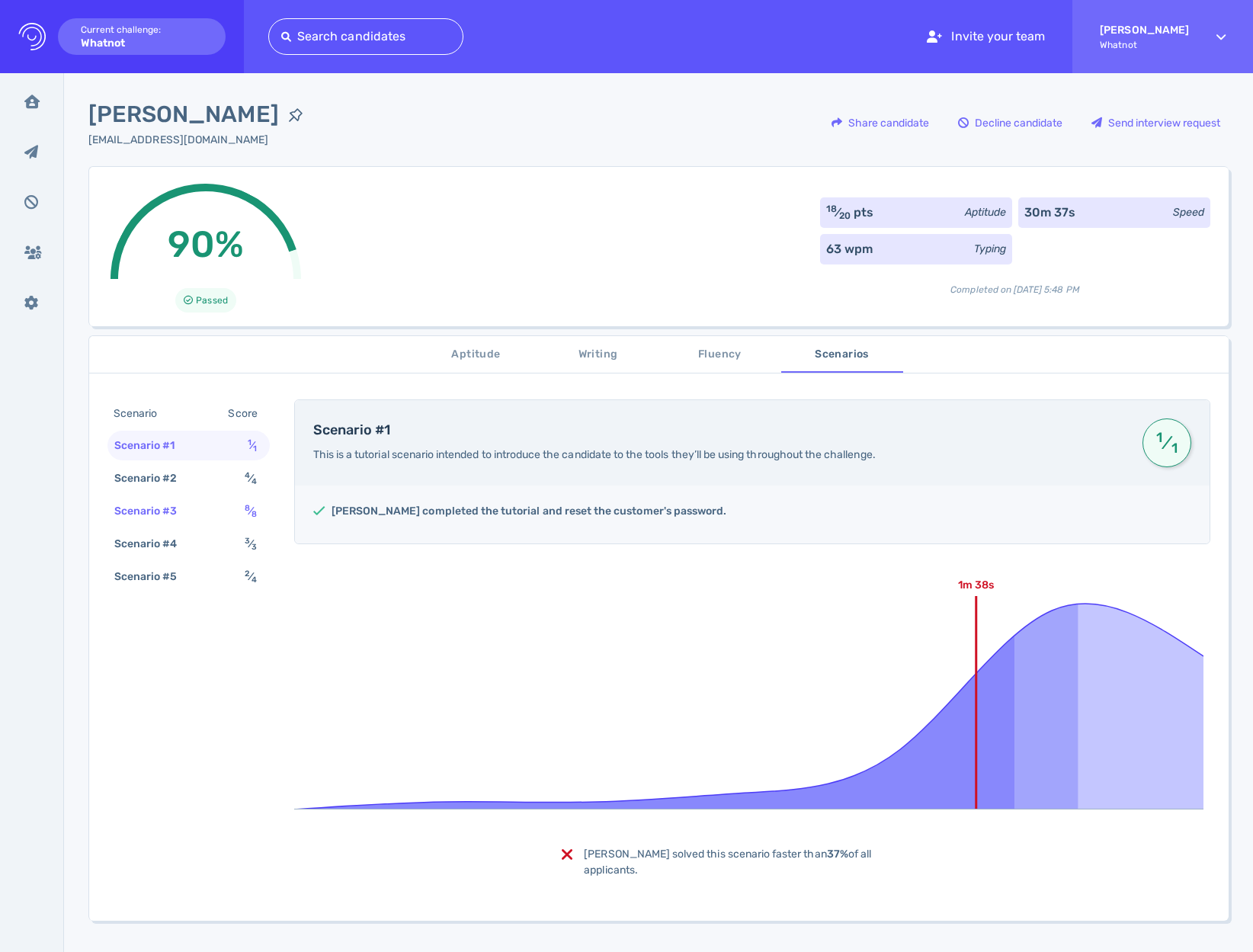
click at [197, 513] on div "Scenario #3 8 ⁄ 8" at bounding box center [189, 510] width 163 height 29
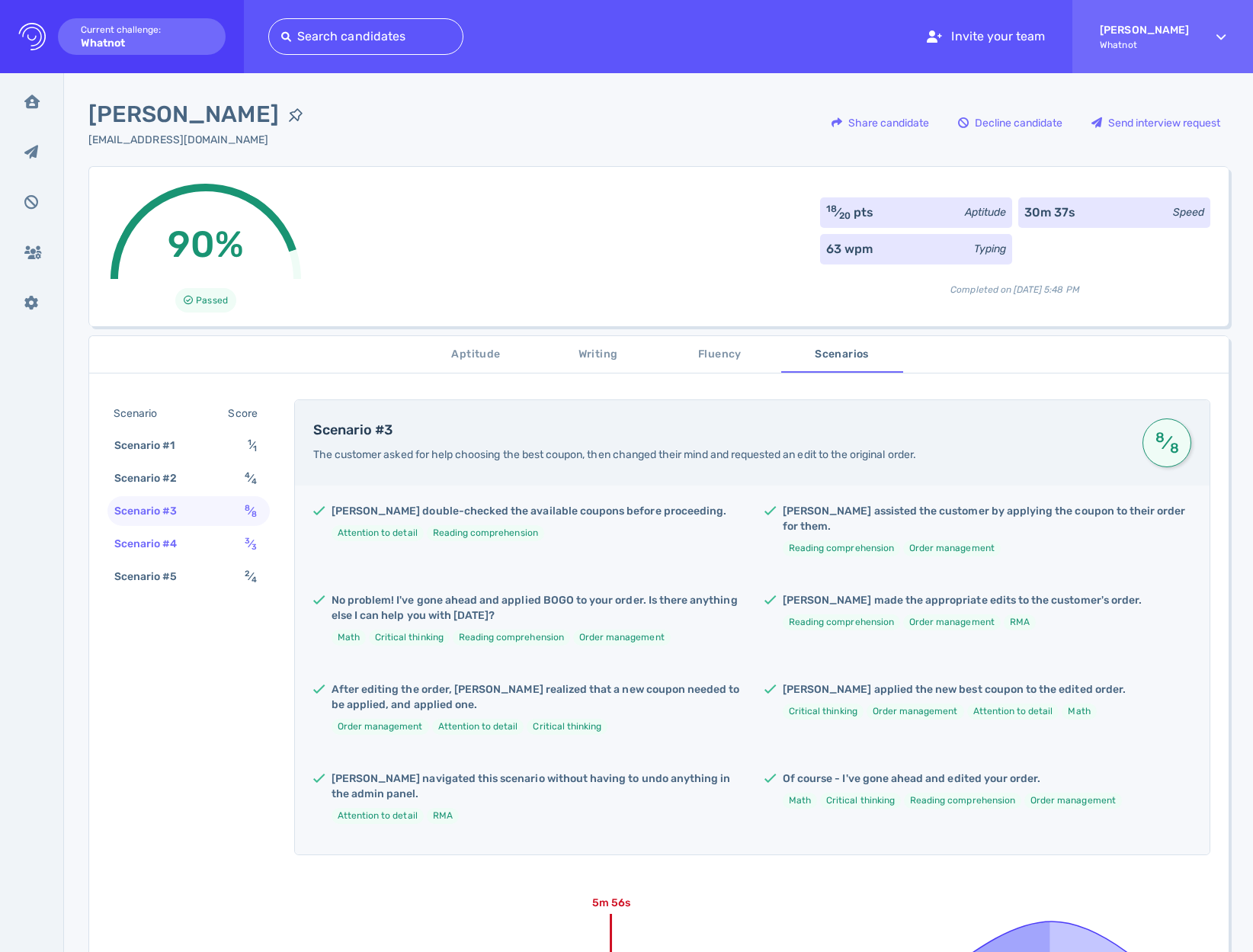
click at [194, 551] on div "Scenario #4" at bounding box center [153, 543] width 84 height 22
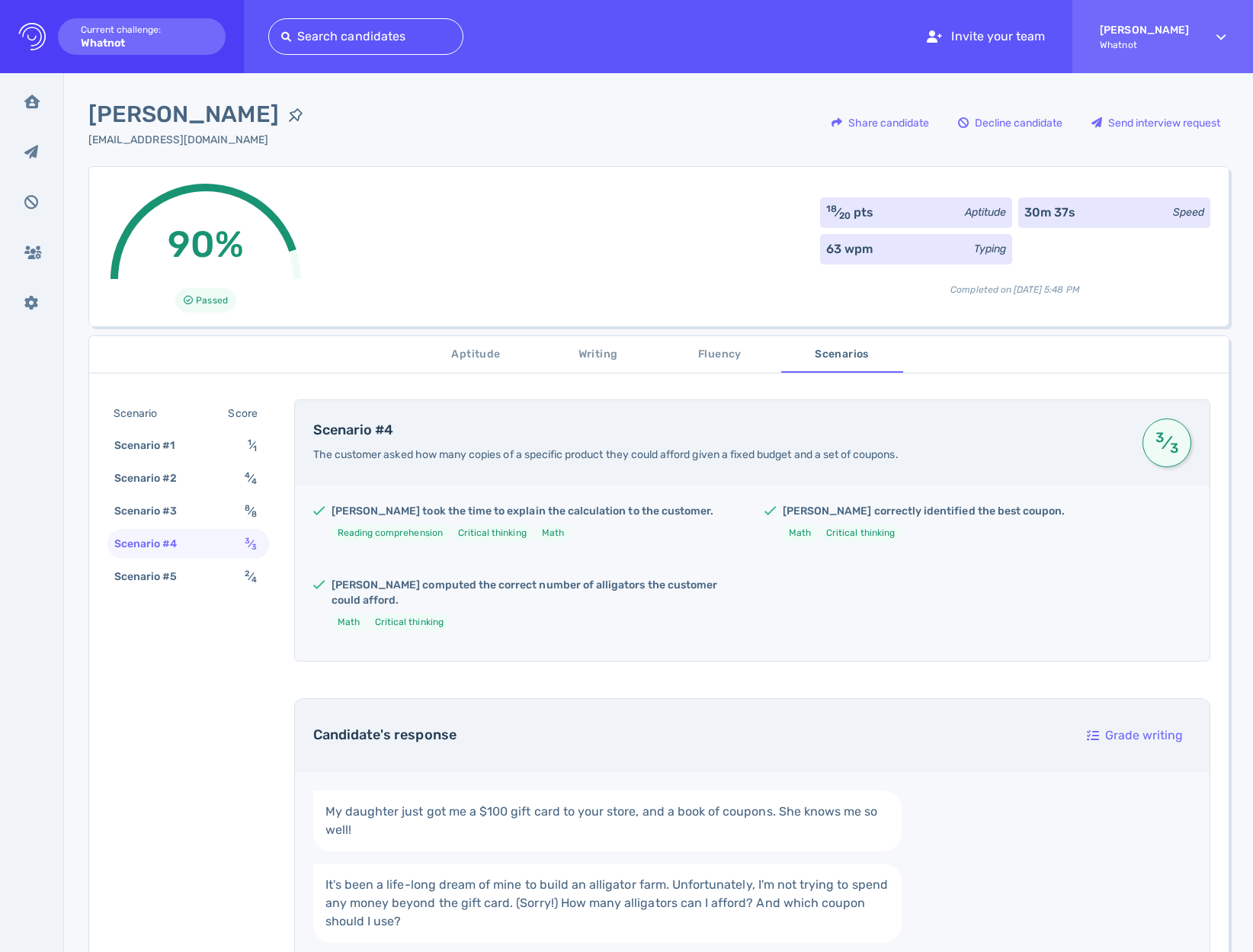
click at [446, 587] on h5 "[PERSON_NAME] computed the correct number of alligators the customer could affo…" at bounding box center [535, 593] width 408 height 30
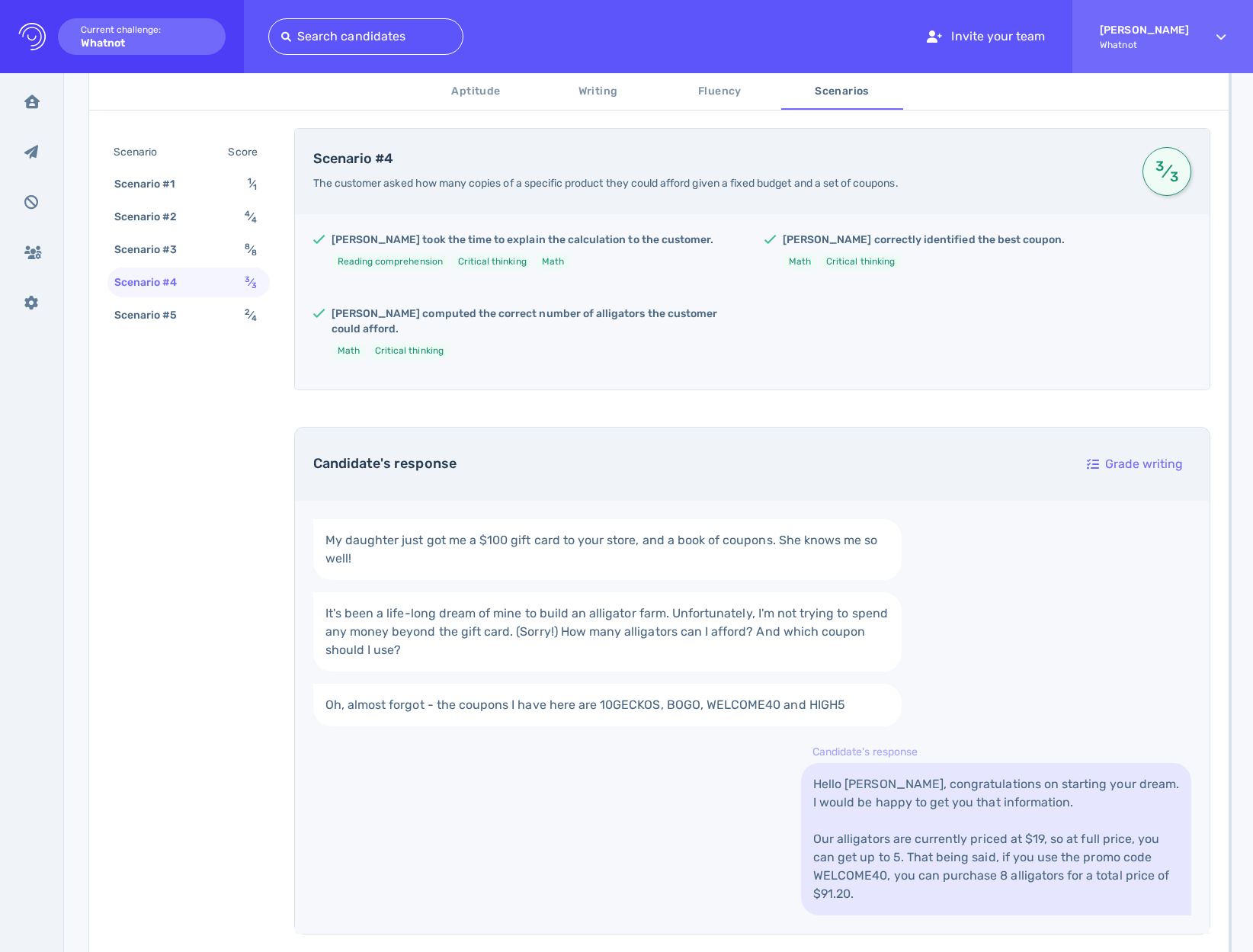
scroll to position [297, 0]
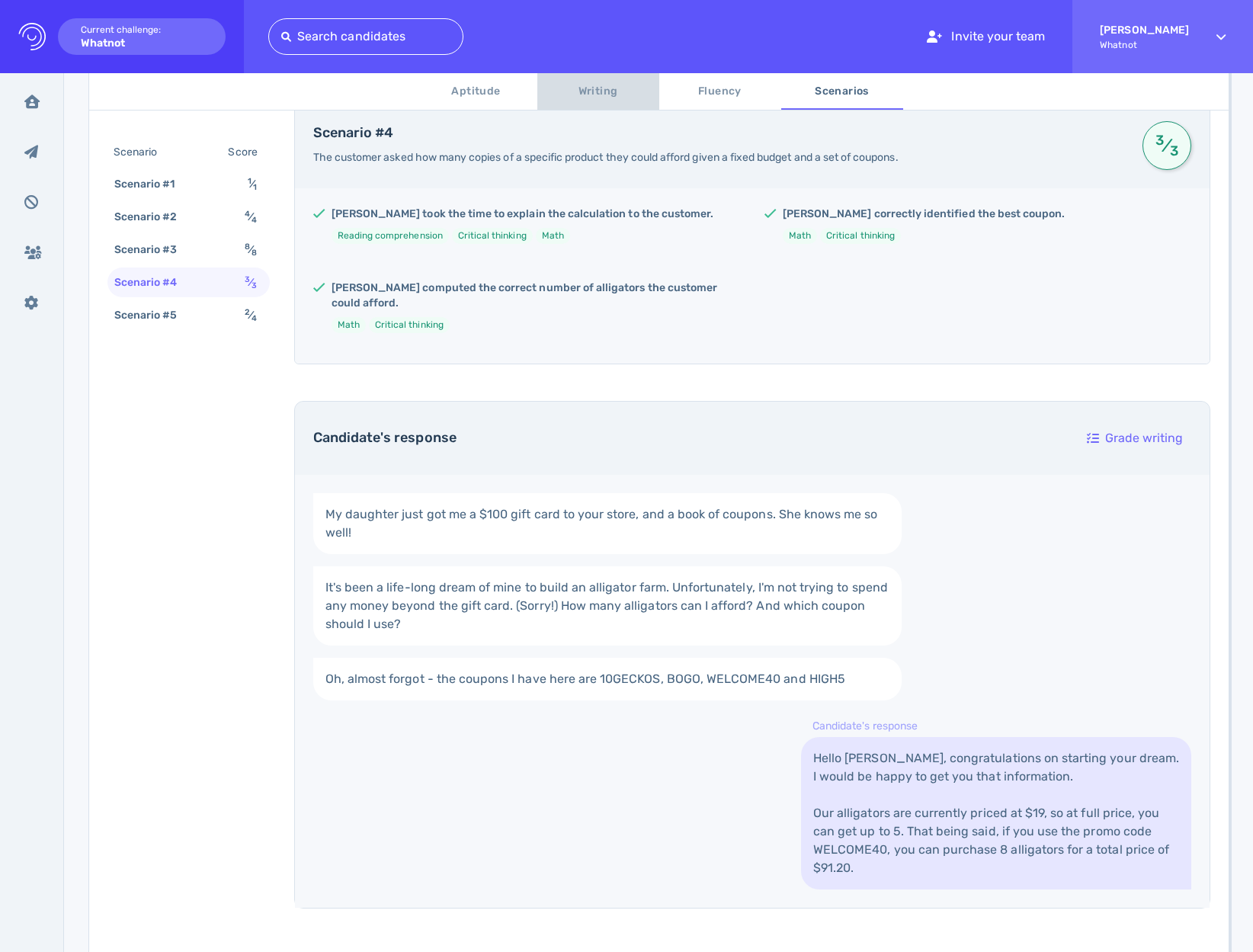
click at [605, 92] on span "Writing" at bounding box center [598, 92] width 104 height 19
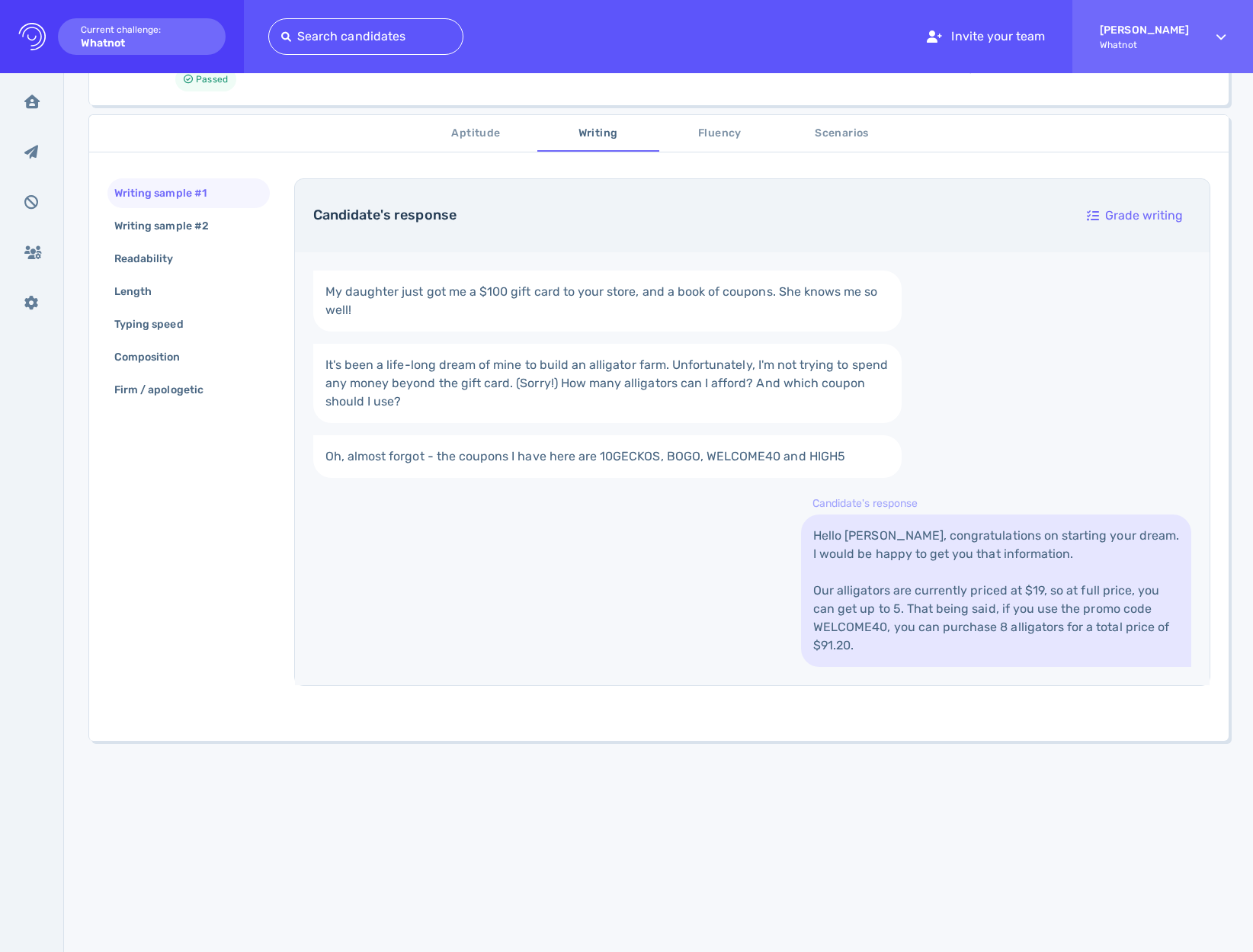
scroll to position [101, 0]
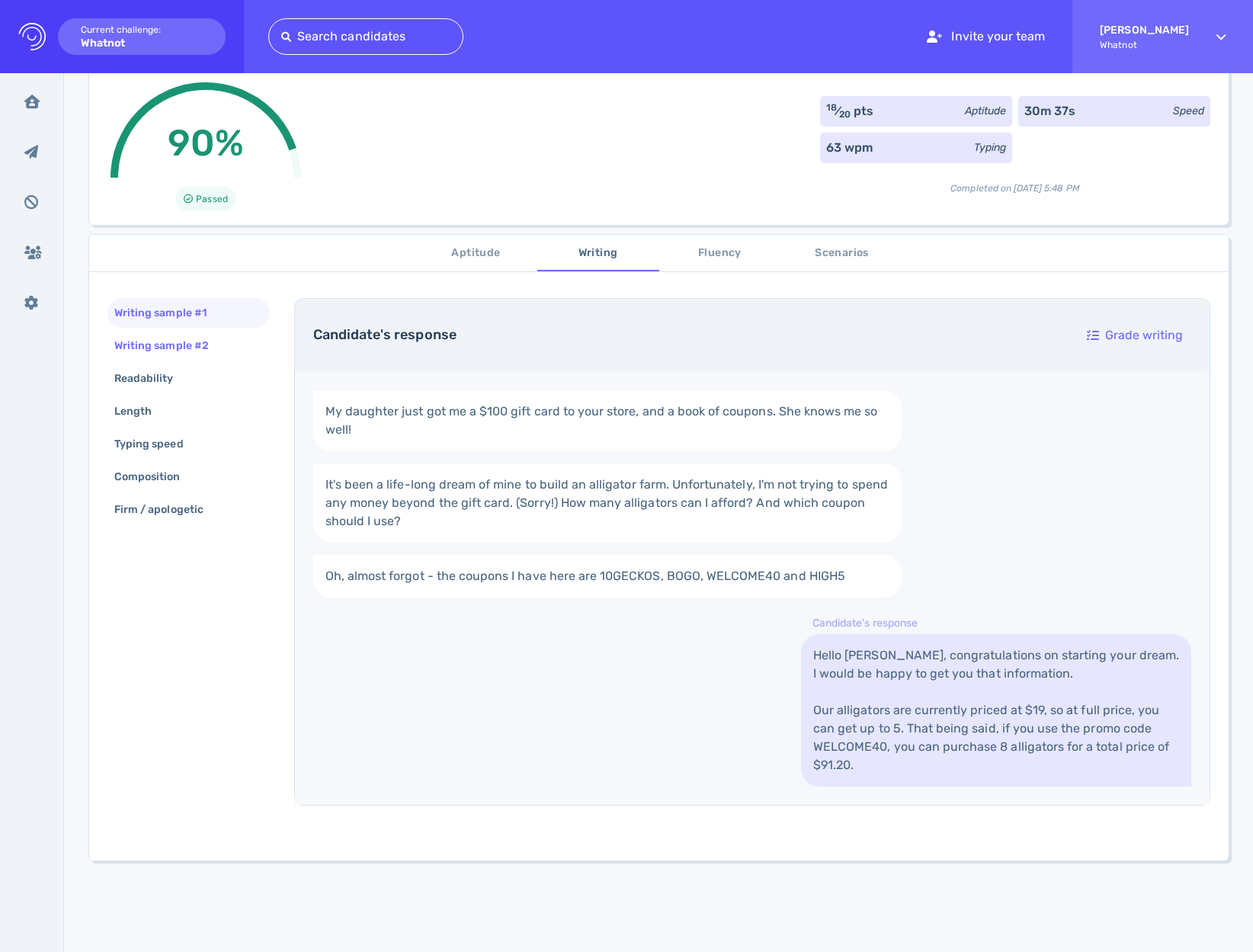
click at [168, 345] on div "Writing sample #2" at bounding box center [169, 345] width 116 height 22
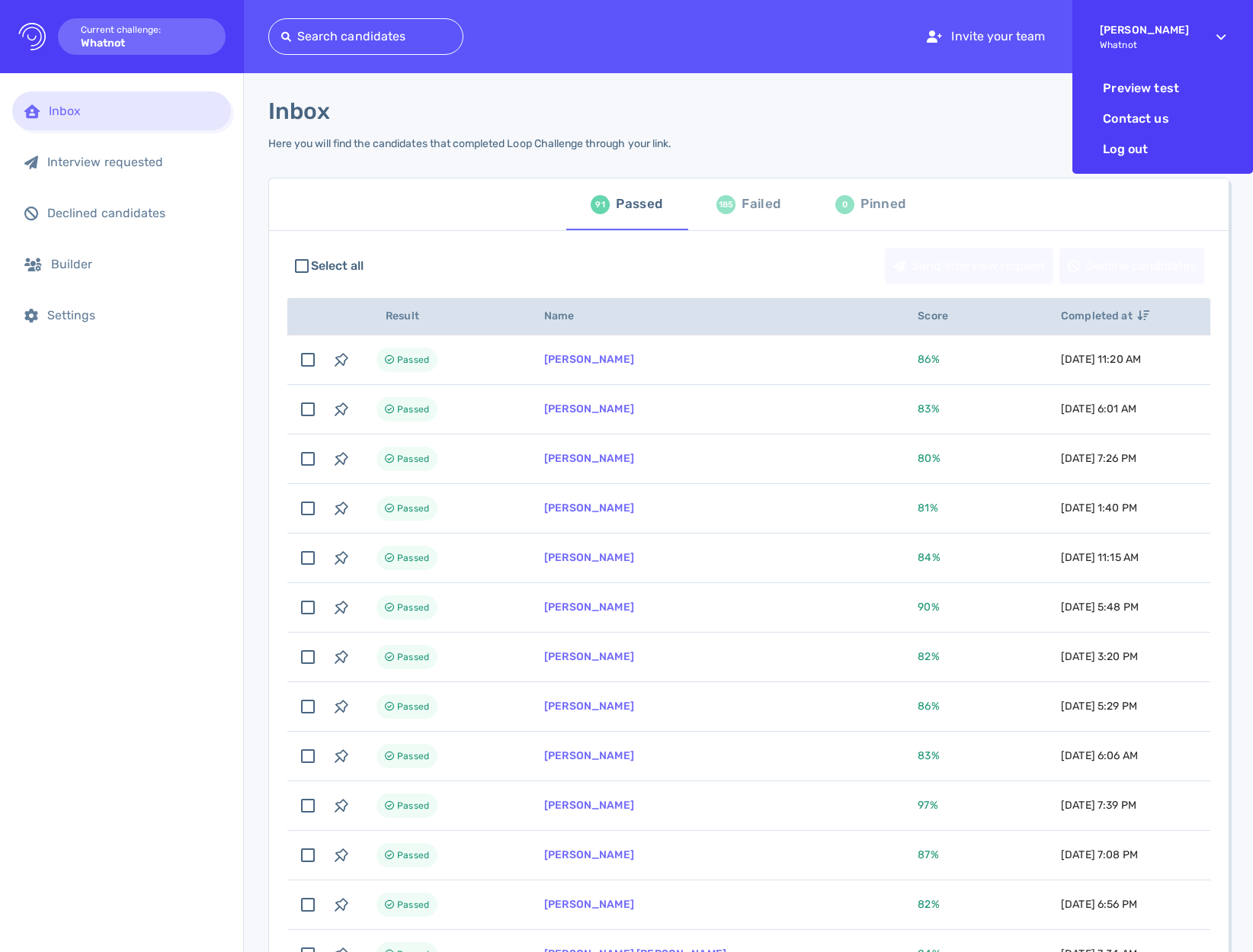
click at [1192, 34] on div "Francis Garcia Whatnot" at bounding box center [1162, 36] width 125 height 73
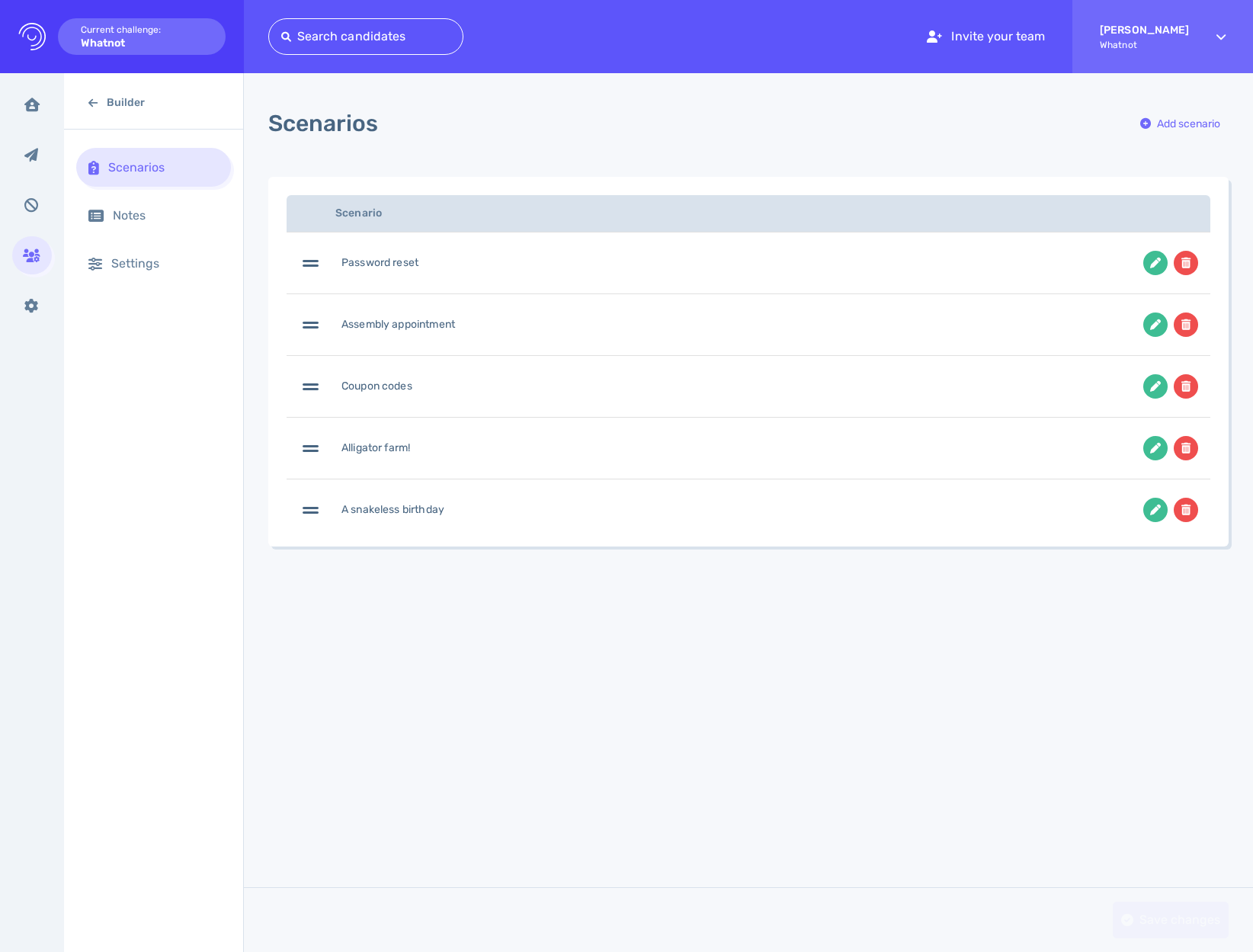
click at [448, 318] on div "Assembly appointment" at bounding box center [398, 324] width 114 height 15
click at [310, 323] on icon at bounding box center [310, 324] width 16 height 19
click at [406, 337] on div "Assembly appointment" at bounding box center [623, 324] width 649 height 24
click at [560, 259] on div "Password reset" at bounding box center [623, 262] width 649 height 24
click at [159, 229] on div "Notes" at bounding box center [154, 215] width 155 height 39
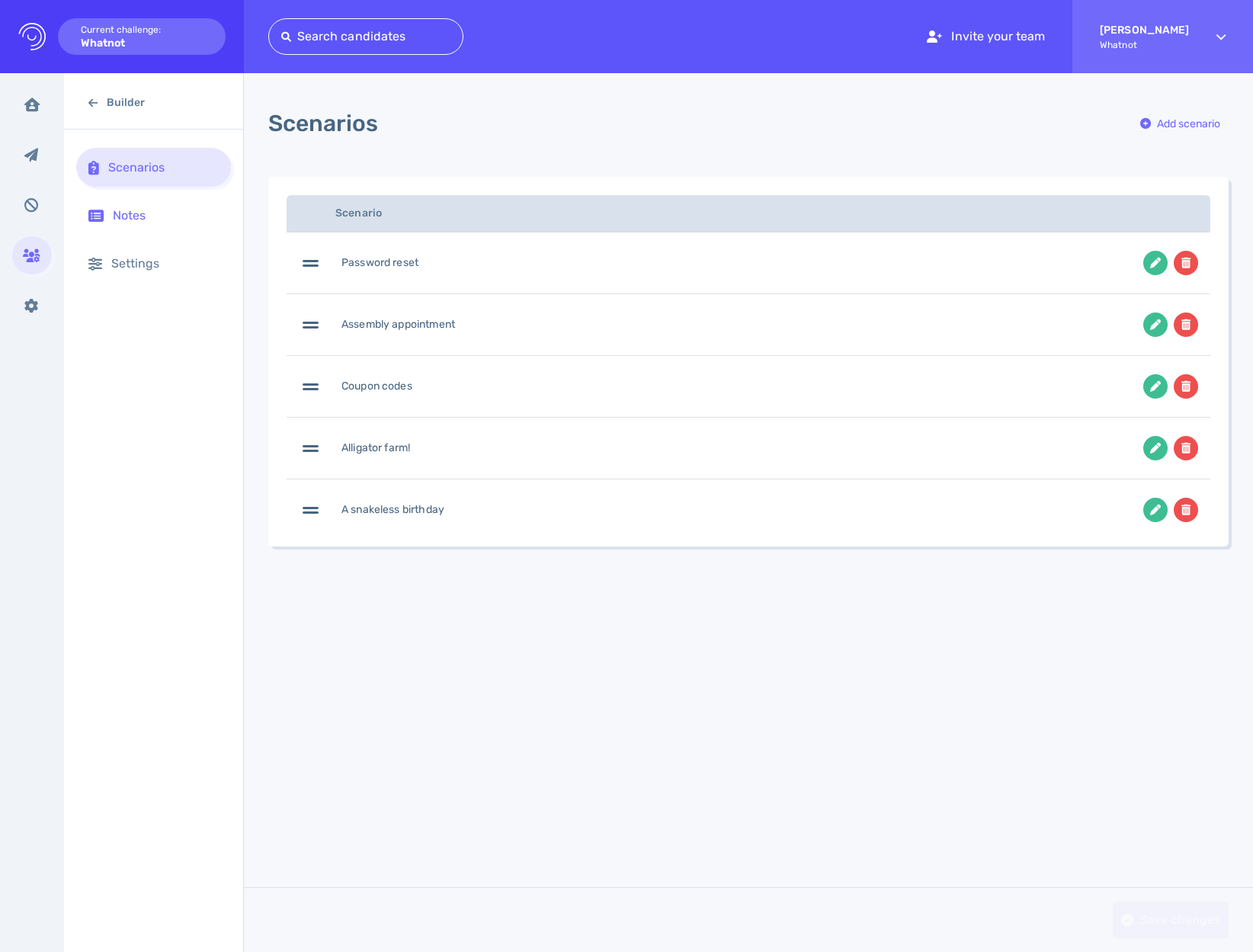
click at [137, 220] on div "Notes" at bounding box center [165, 215] width 106 height 14
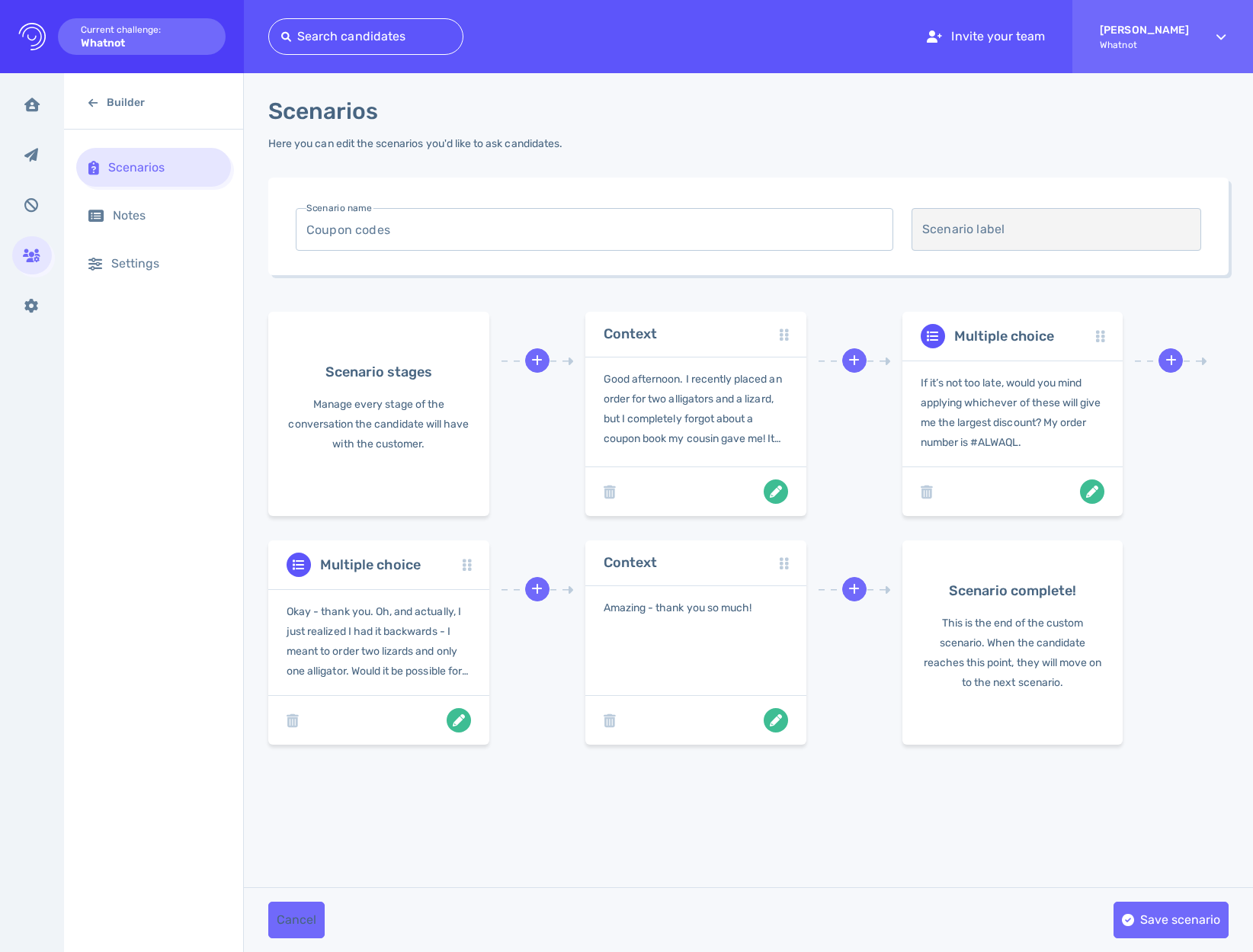
click at [88, 99] on icon at bounding box center [92, 103] width 9 height 11
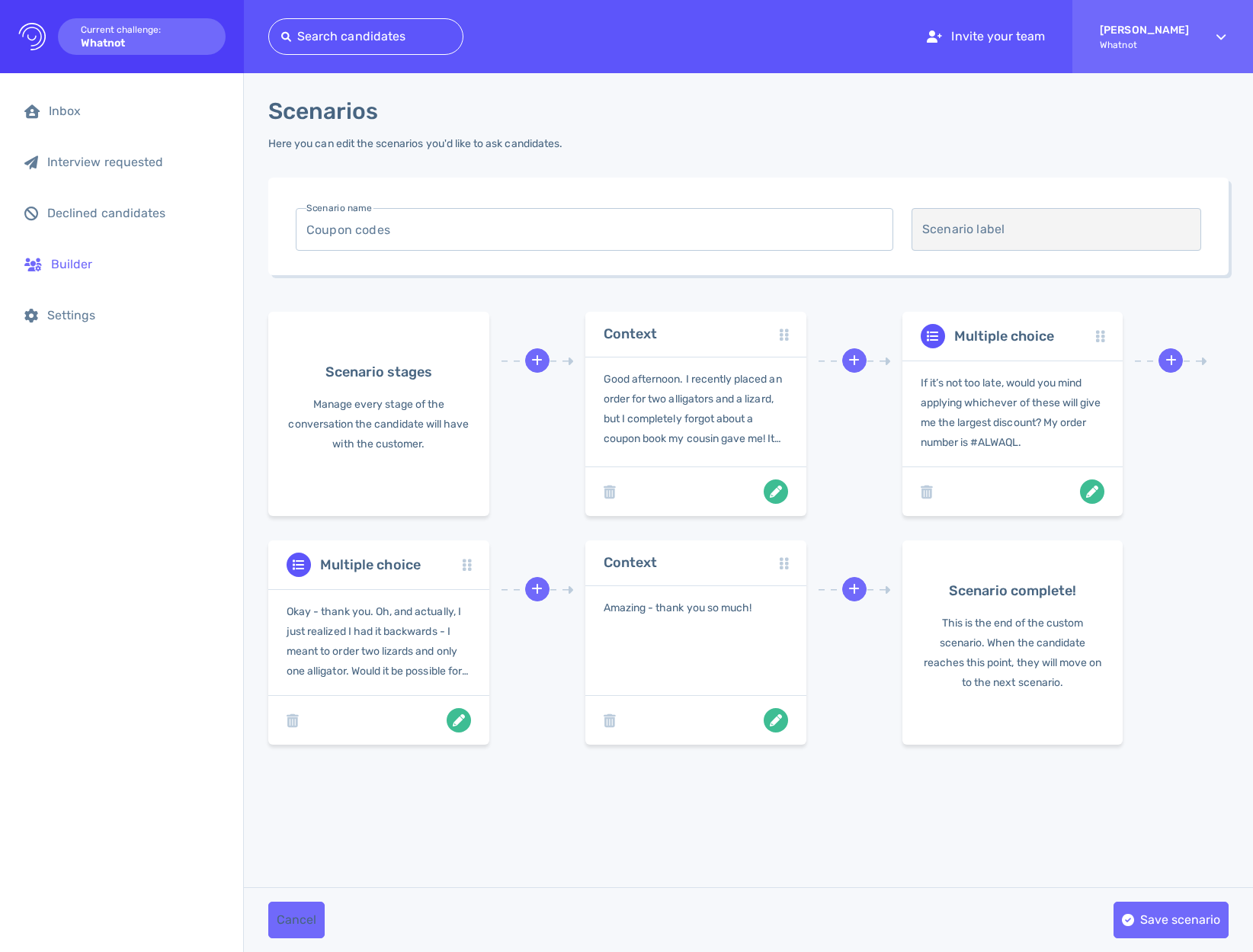
click at [85, 273] on div "Builder" at bounding box center [122, 264] width 219 height 39
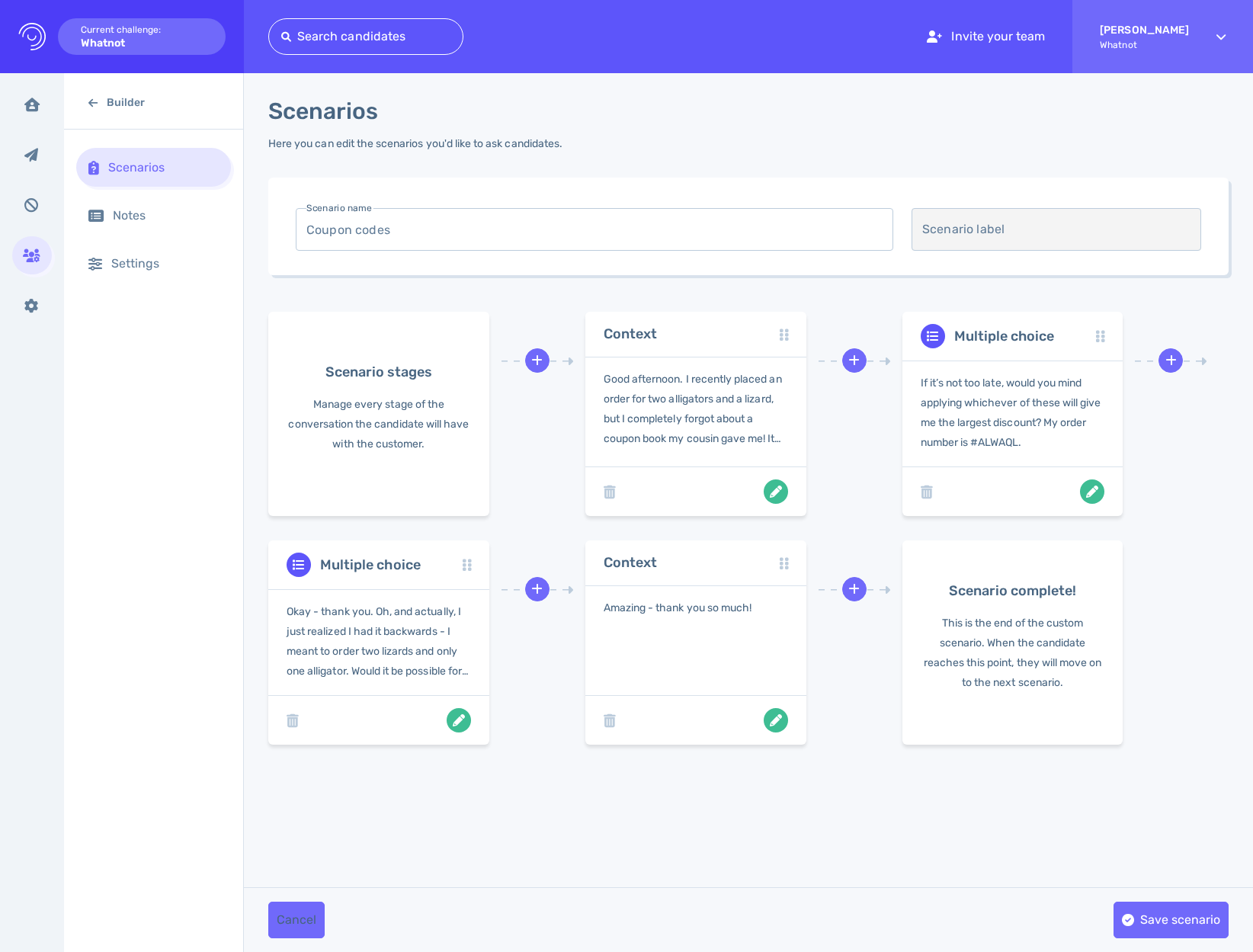
click at [167, 173] on div "Scenarios" at bounding box center [164, 167] width 110 height 14
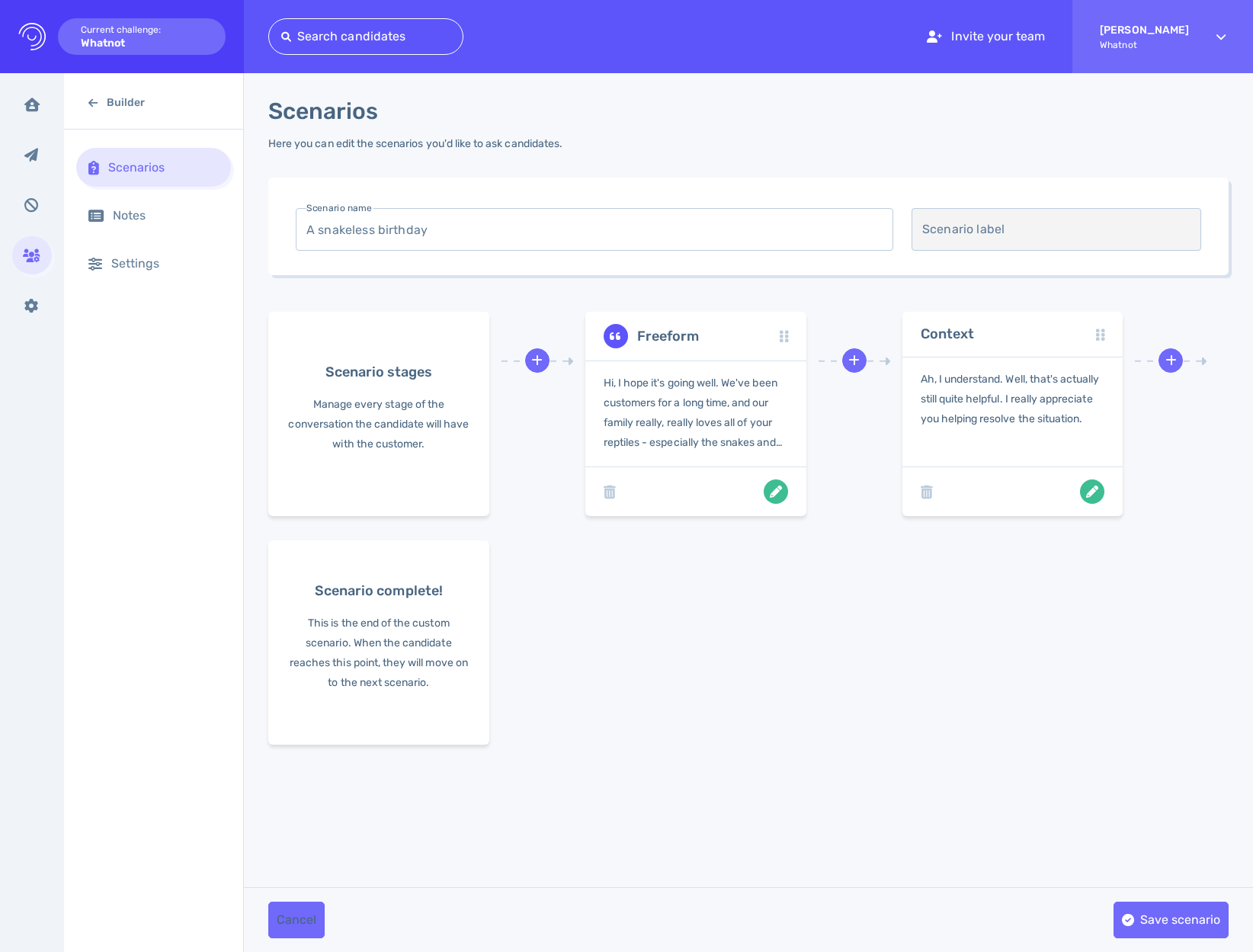
click at [89, 580] on div "Builder Scenarios Notes Settings" at bounding box center [153, 512] width 179 height 878
click at [45, 104] on div "Inbox" at bounding box center [32, 104] width 40 height 38
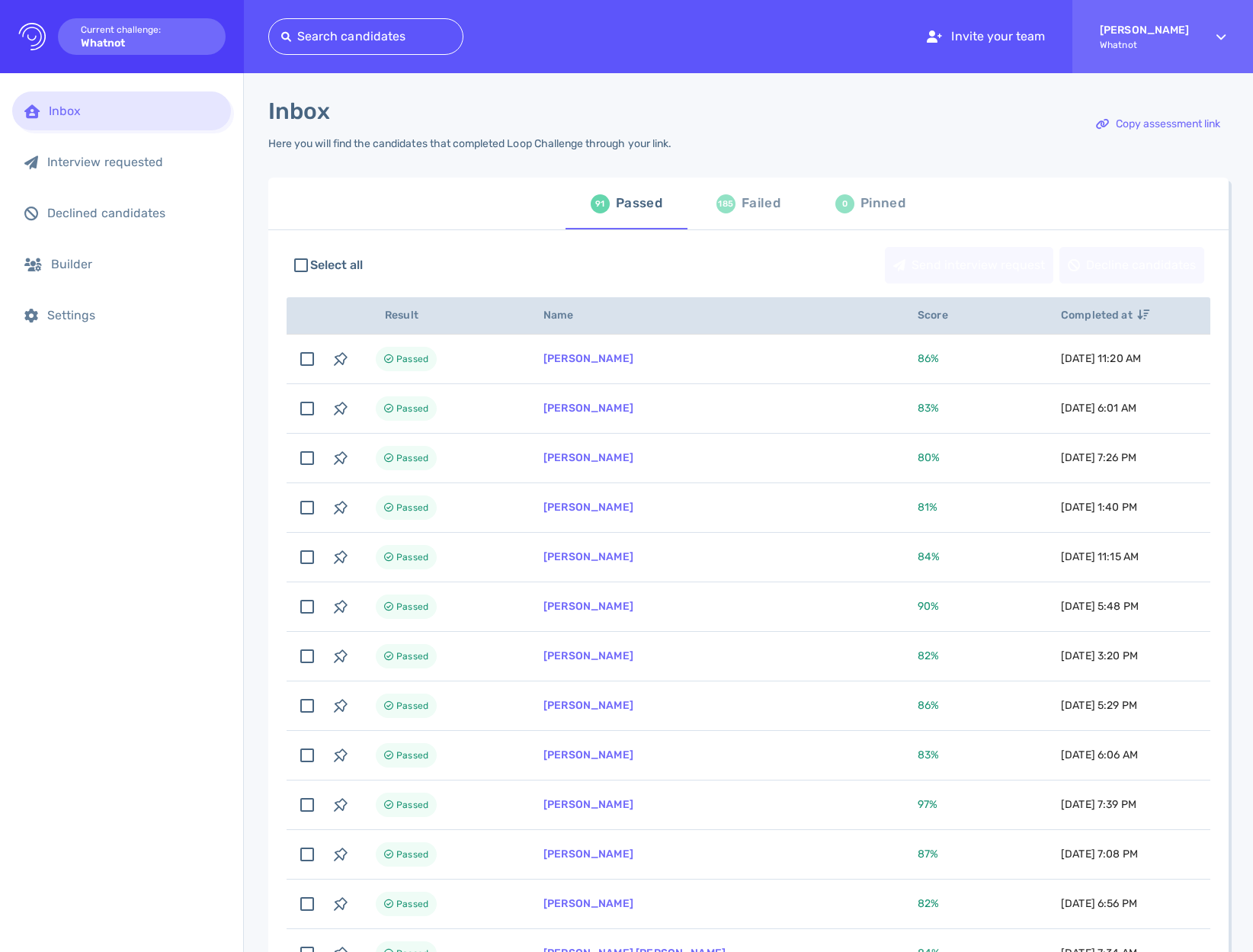
click at [742, 206] on div "Failed" at bounding box center [761, 204] width 39 height 23
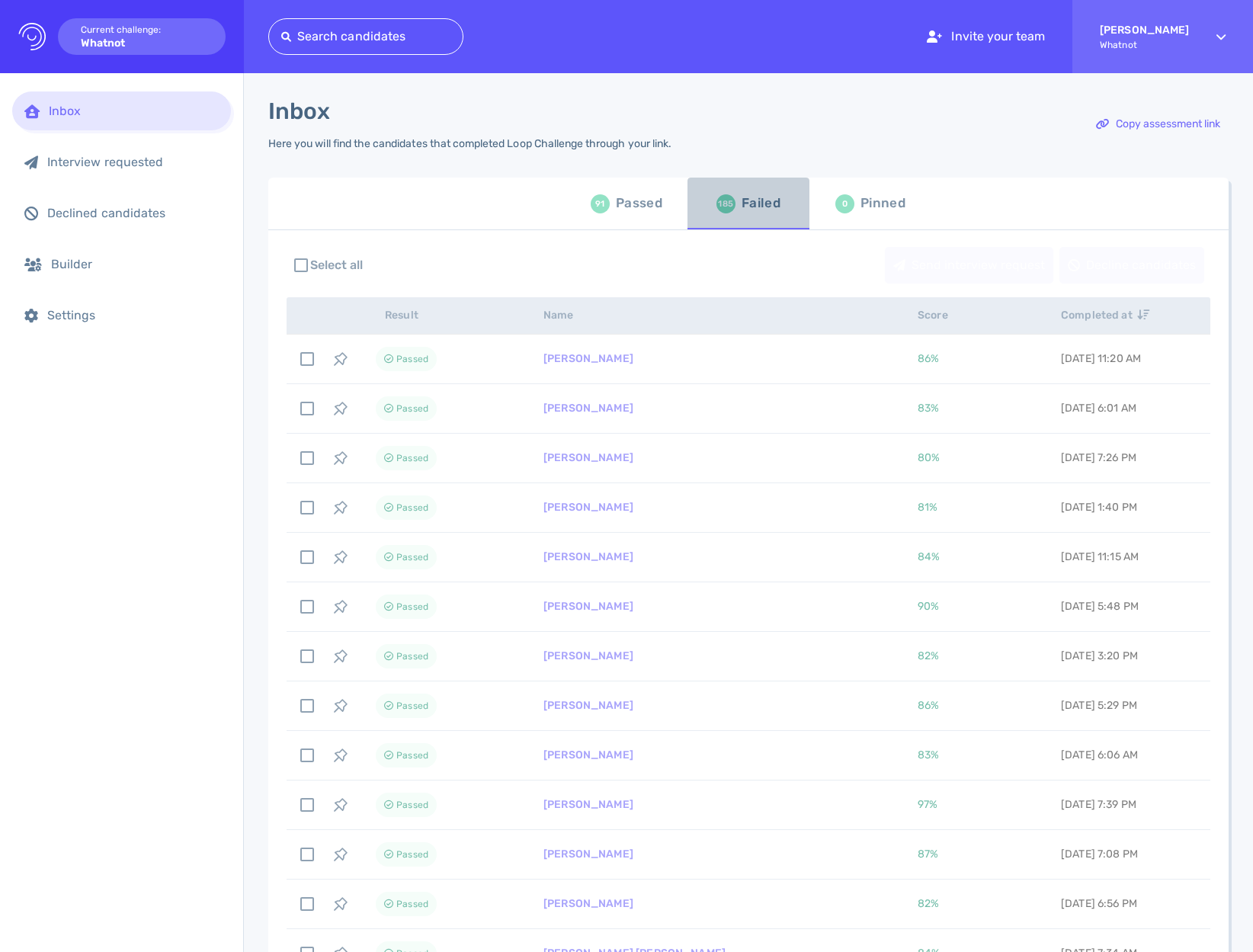
click at [742, 206] on div "Failed" at bounding box center [761, 204] width 39 height 23
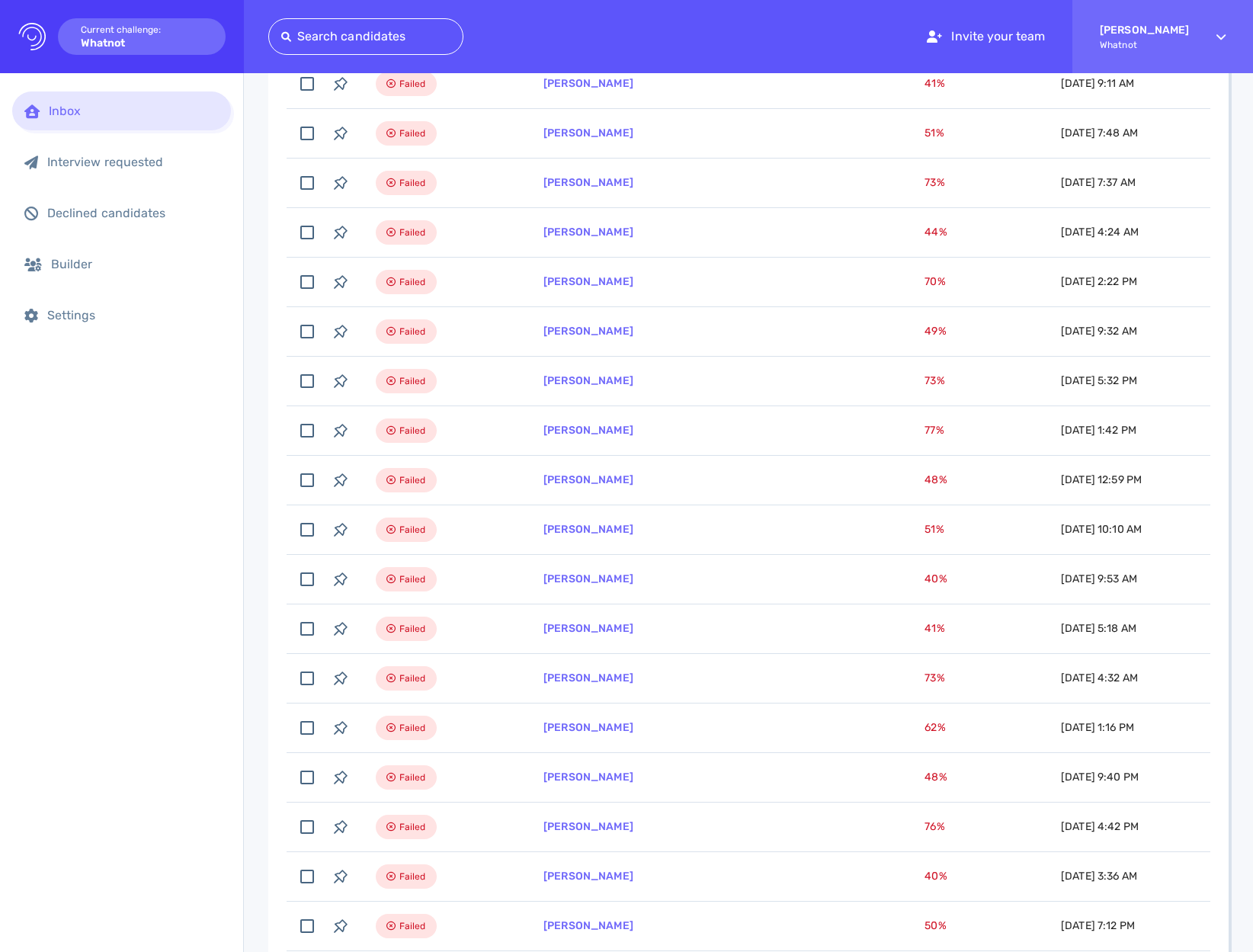
scroll to position [4836, 0]
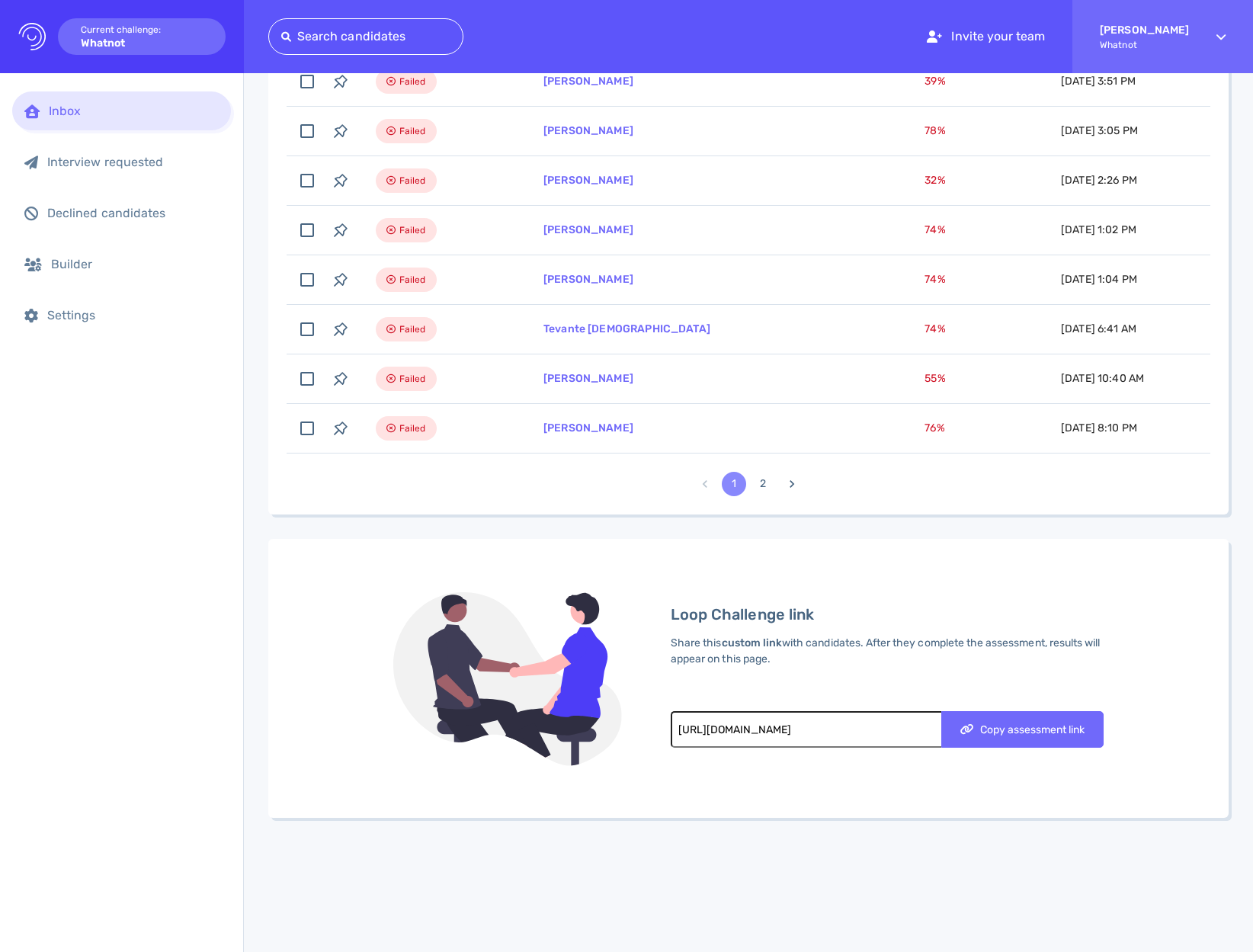
click at [770, 488] on button "2" at bounding box center [762, 484] width 24 height 24
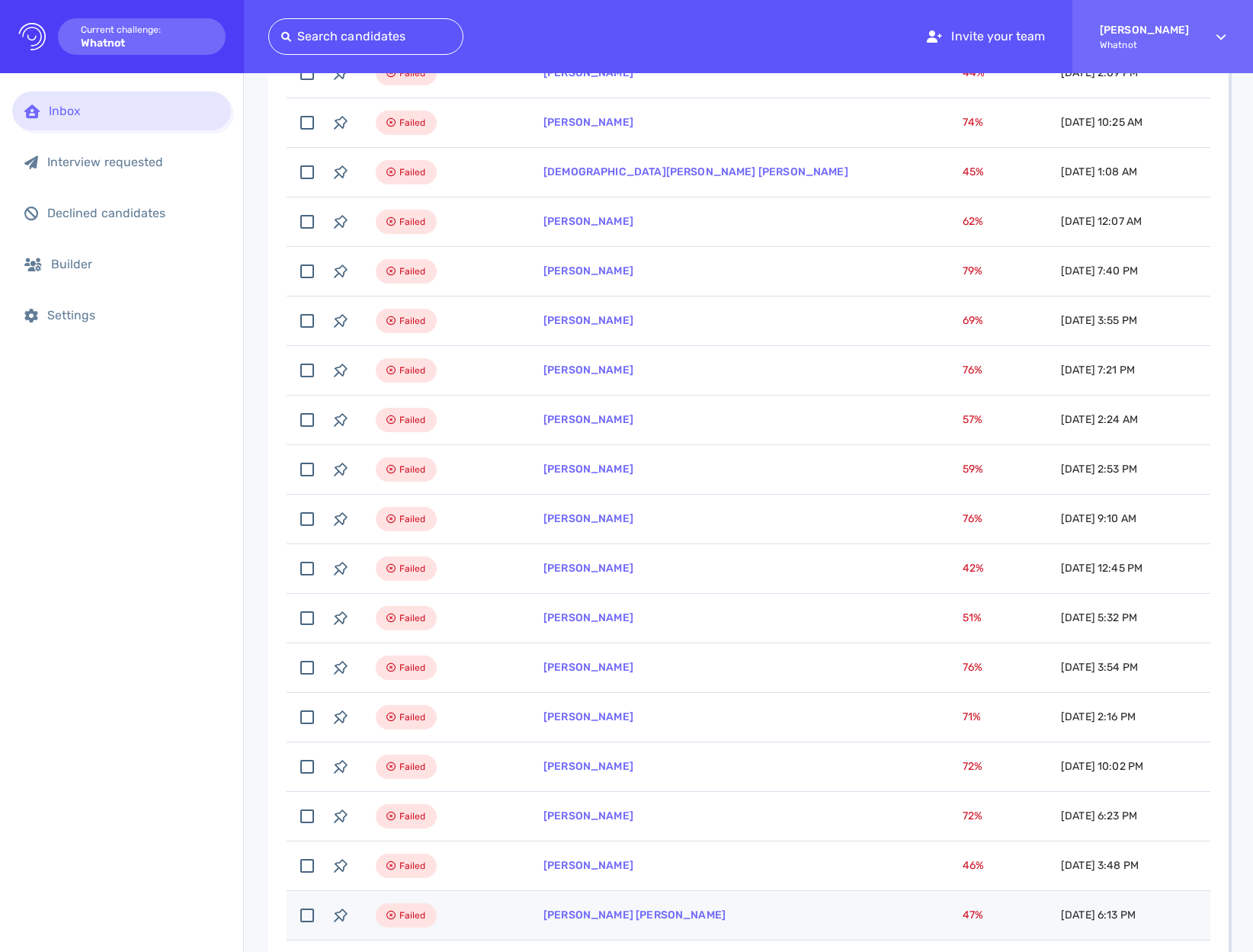
scroll to position [3405, 0]
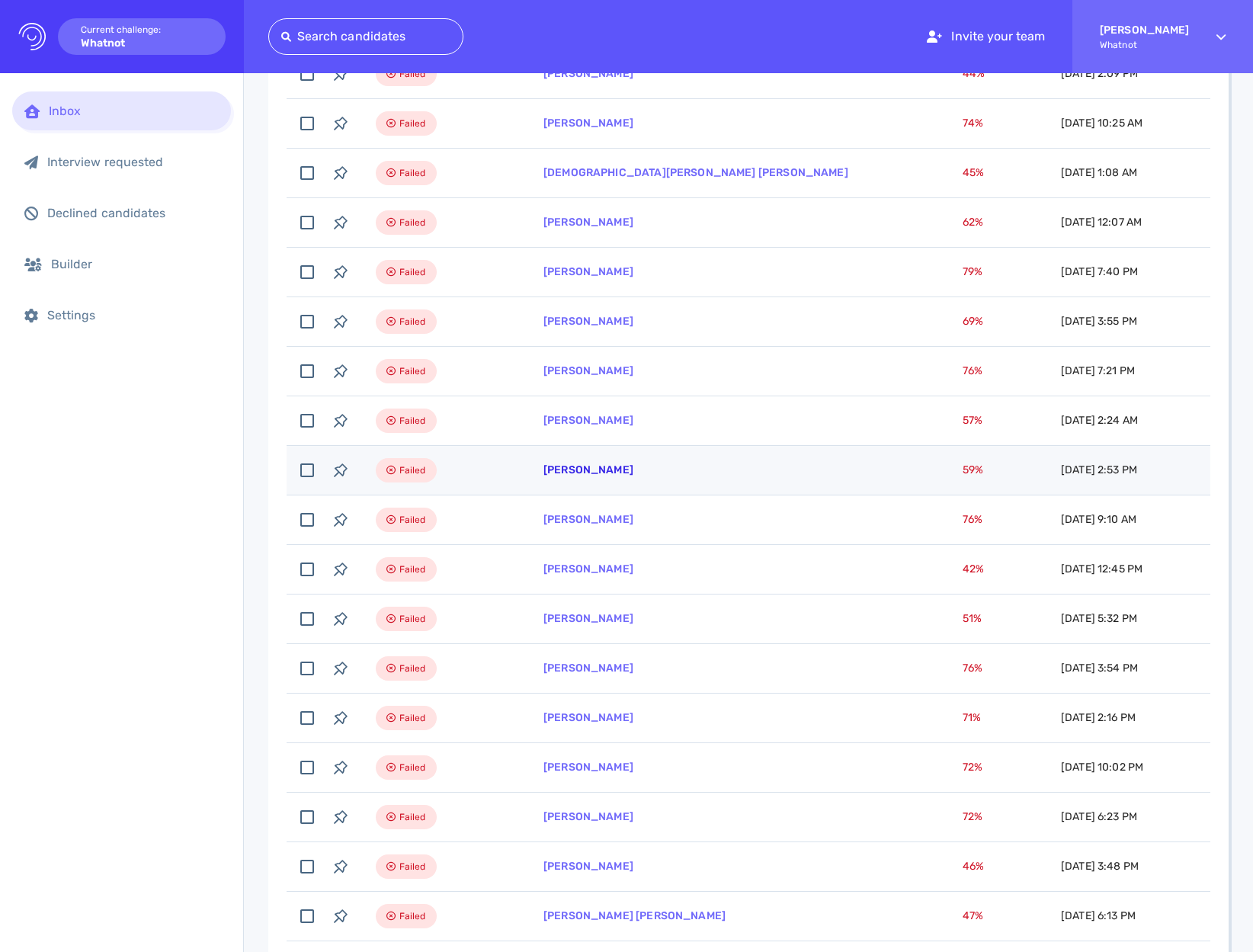
click at [587, 473] on link "[PERSON_NAME]" at bounding box center [588, 469] width 90 height 13
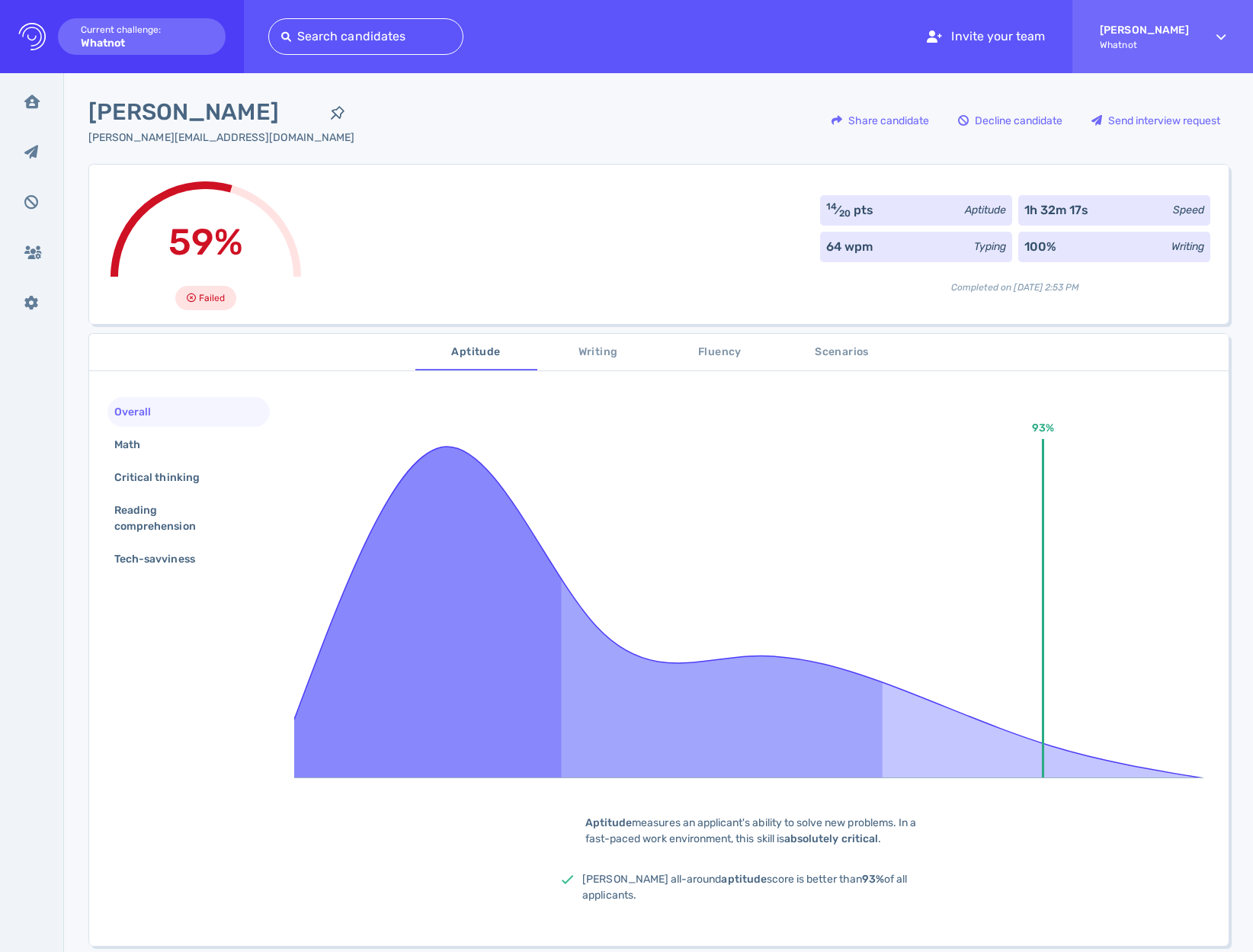
scroll to position [3, 0]
click at [585, 355] on span "Writing" at bounding box center [598, 351] width 104 height 19
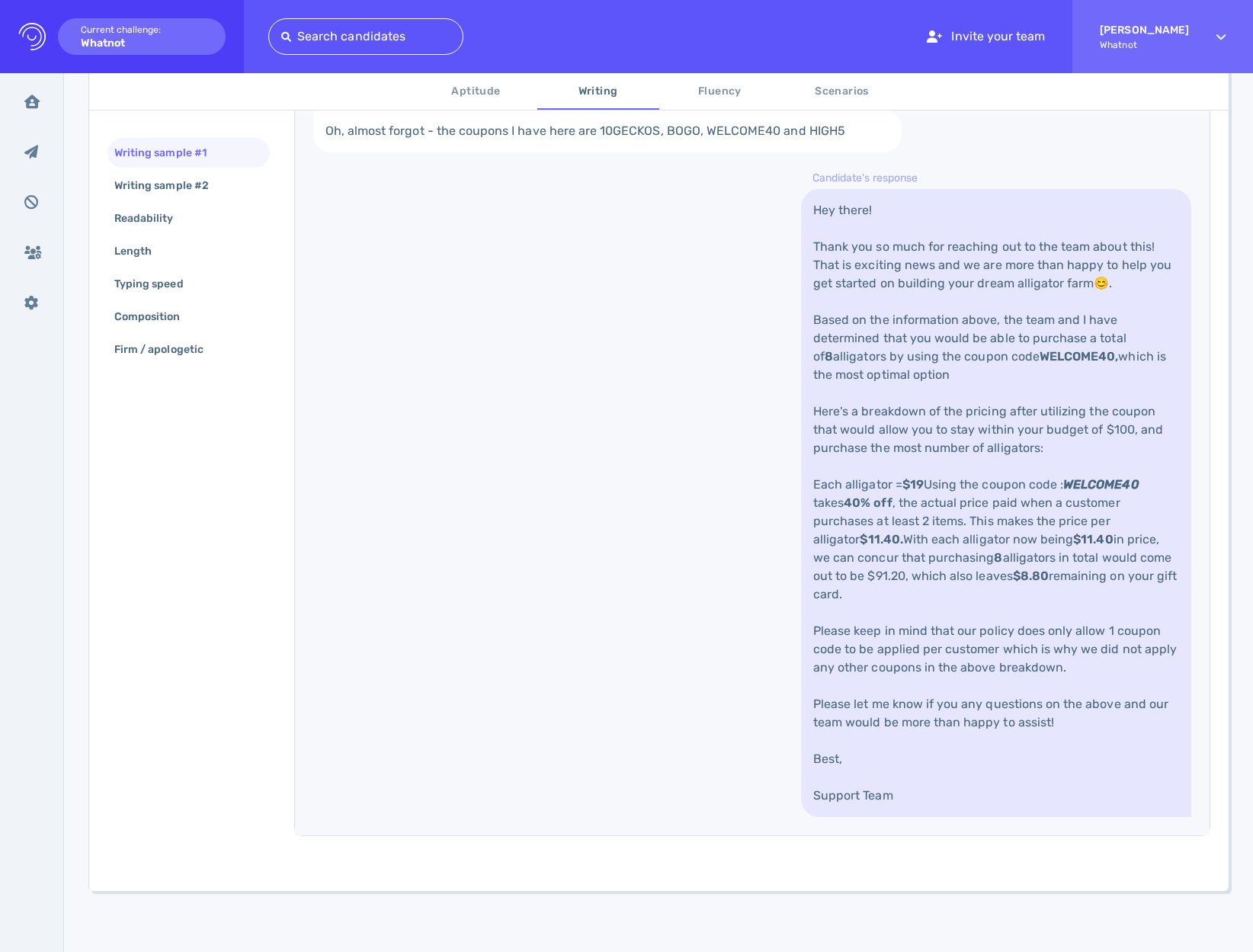
scroll to position [0, 0]
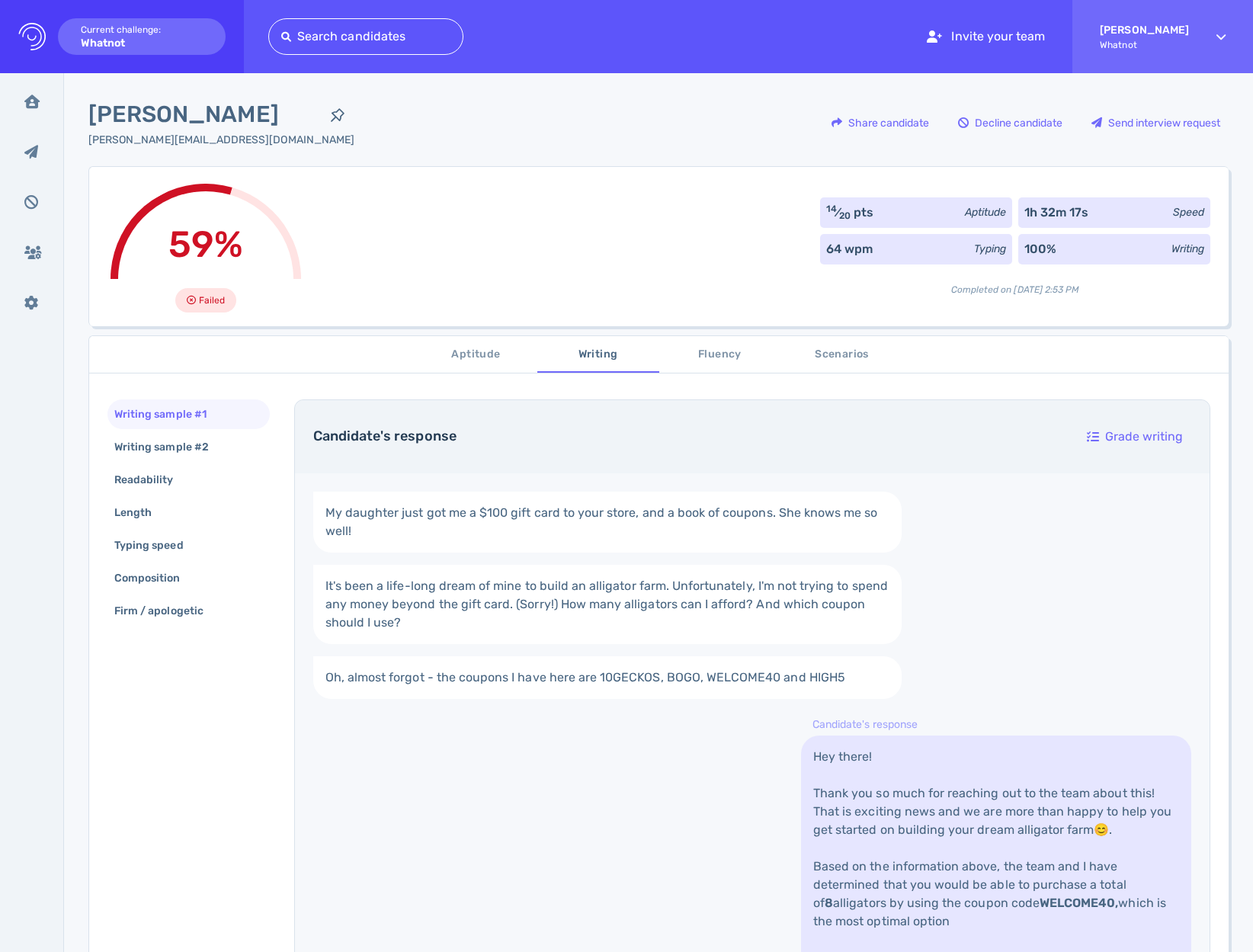
click at [715, 364] on button "Fluency" at bounding box center [720, 354] width 122 height 36
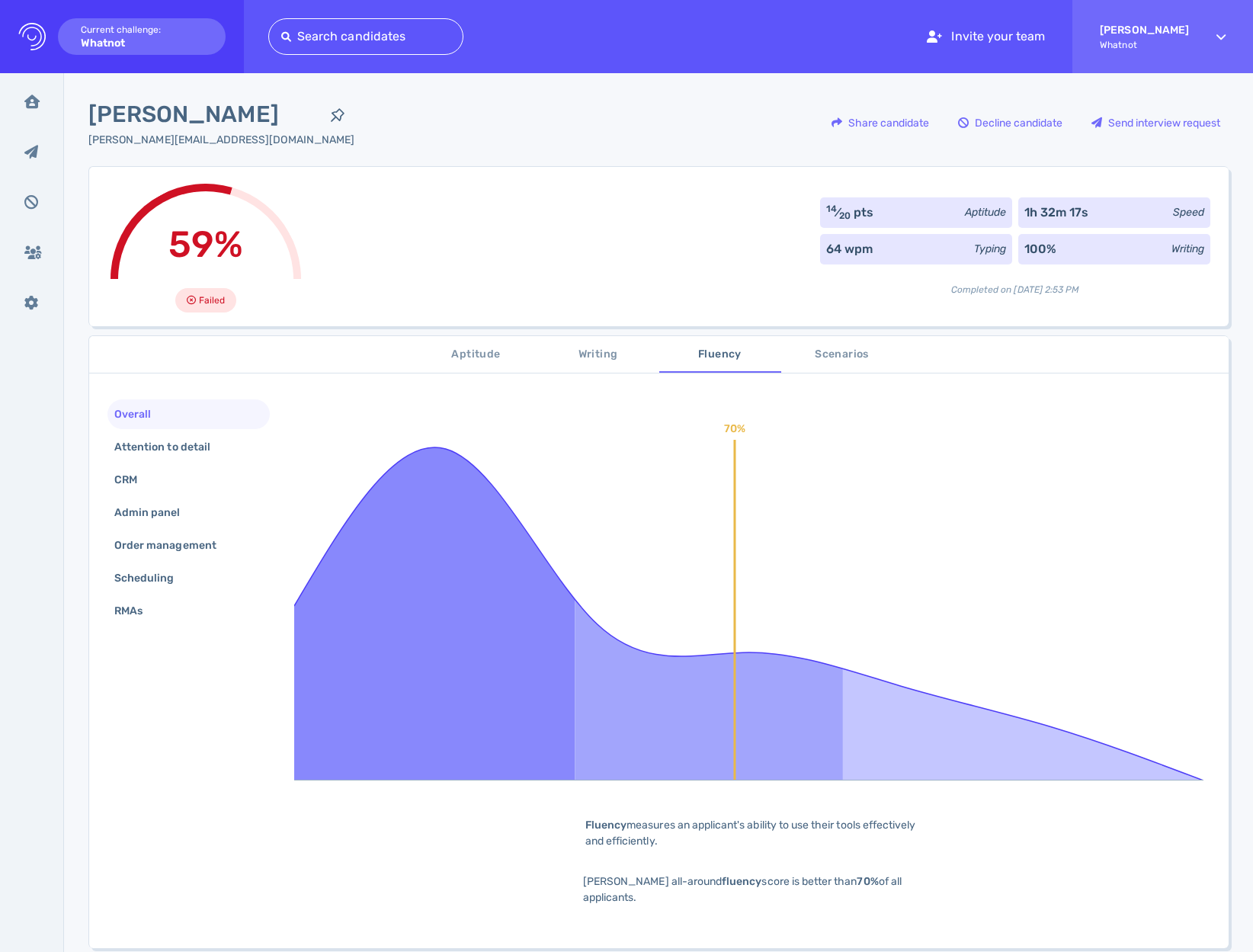
click at [820, 349] on span "Scenarios" at bounding box center [842, 354] width 104 height 19
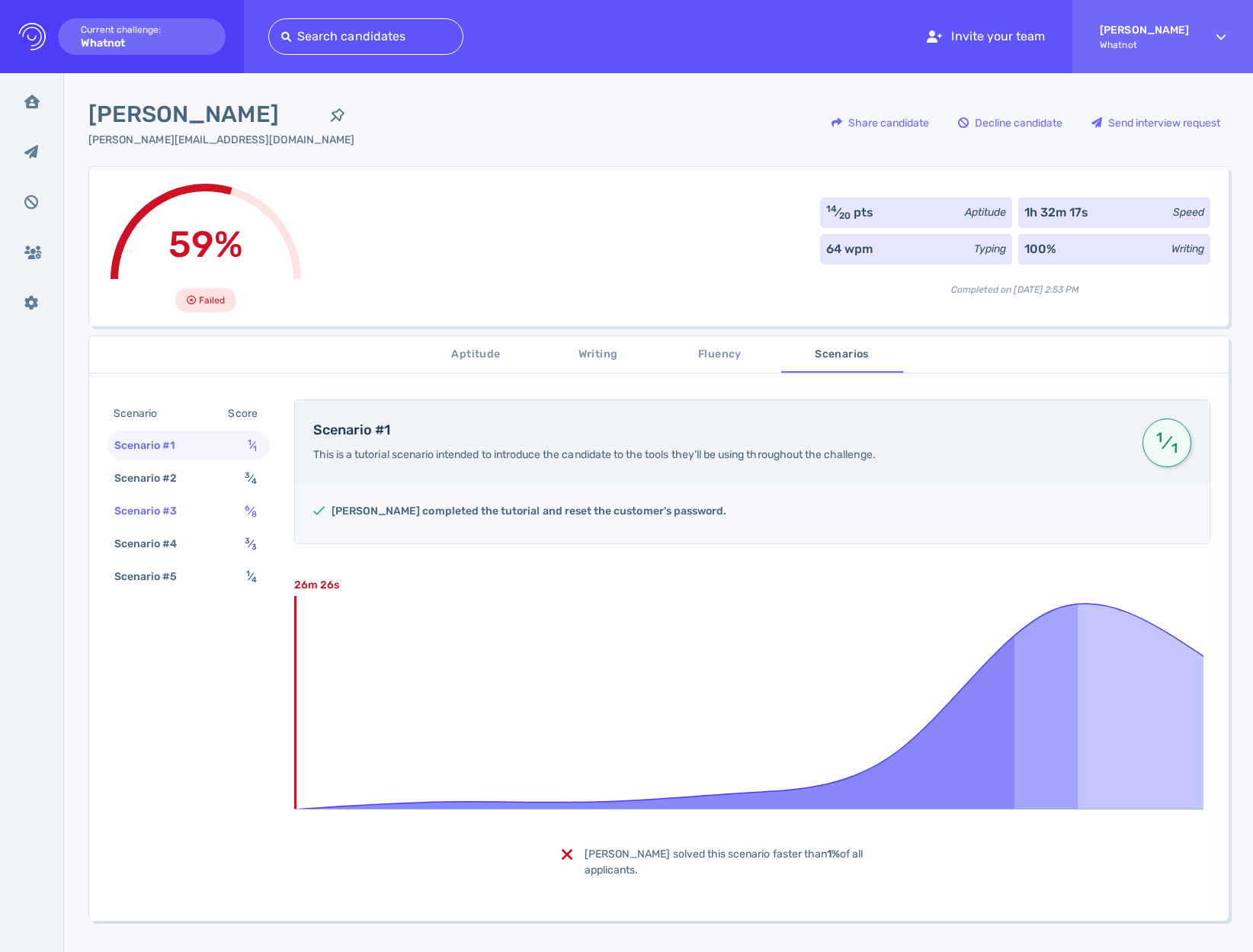
click at [248, 514] on span "6 ⁄ 8" at bounding box center [251, 511] width 12 height 13
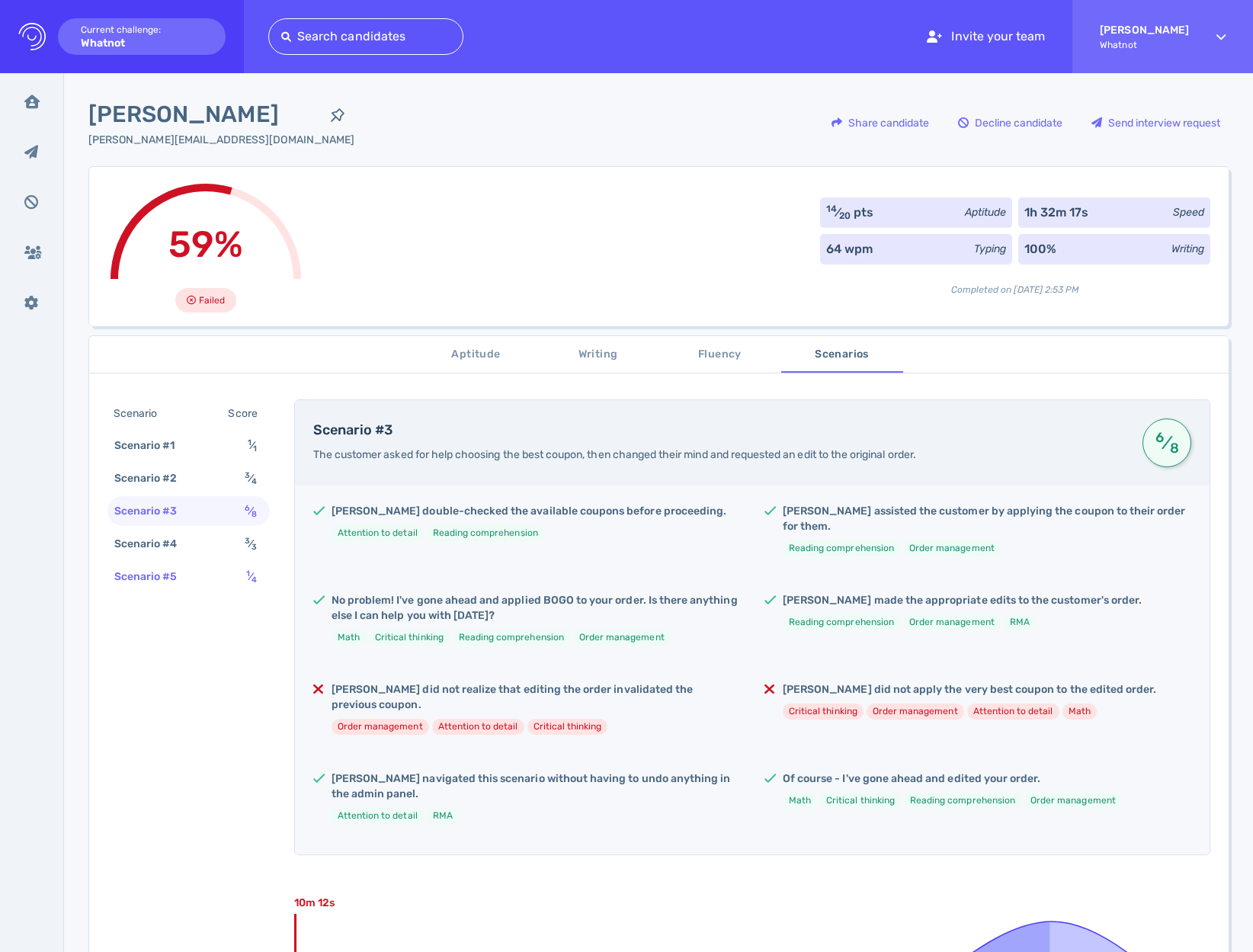
click at [231, 588] on div "Scenario #5 1 ⁄ 4" at bounding box center [189, 576] width 163 height 29
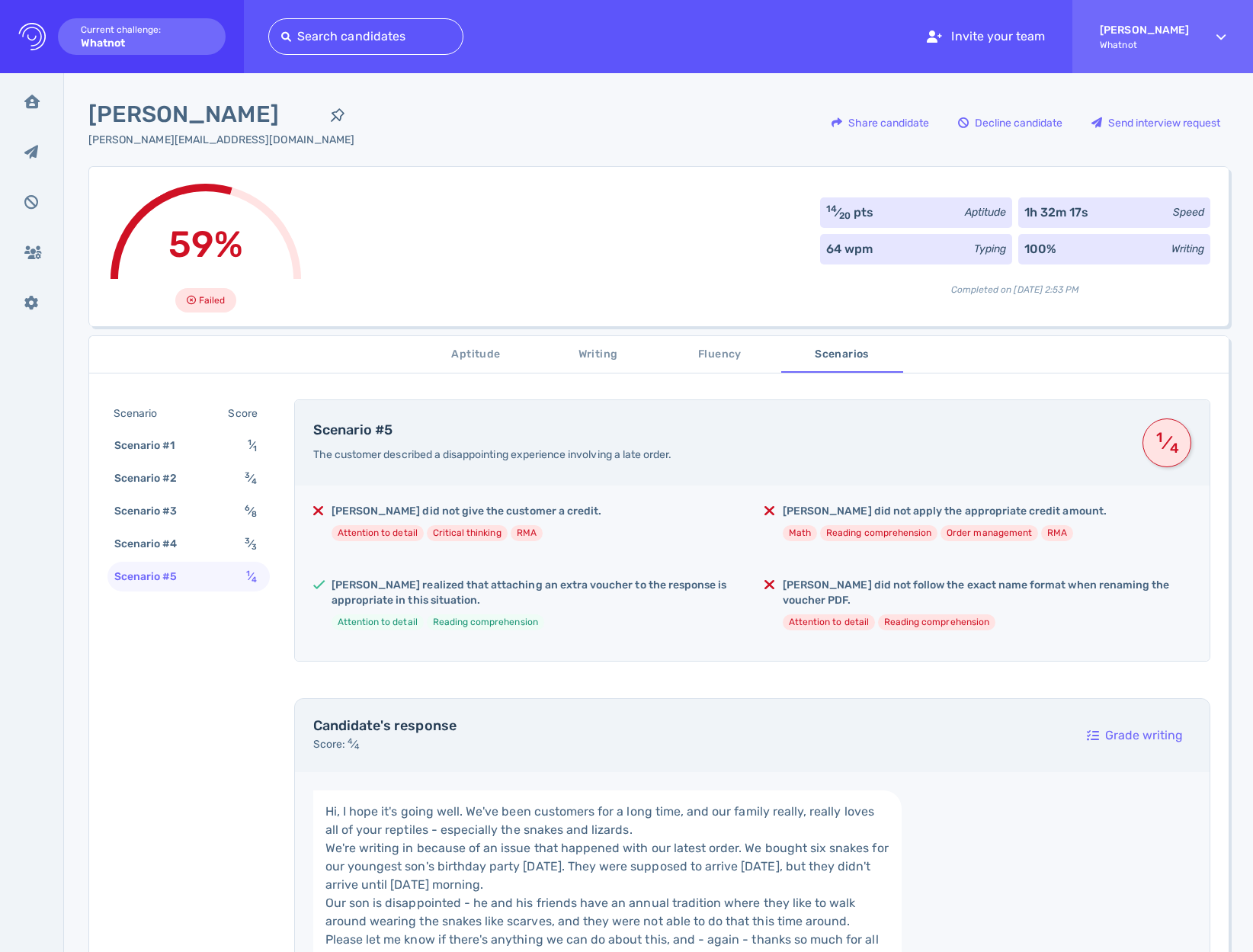
click at [871, 212] on div "14 ⁄ 20 pts Aptitude" at bounding box center [916, 212] width 192 height 30
click at [1104, 212] on div "1h 32m 17s Speed" at bounding box center [1114, 212] width 192 height 30
click at [468, 363] on span "Aptitude" at bounding box center [476, 354] width 104 height 19
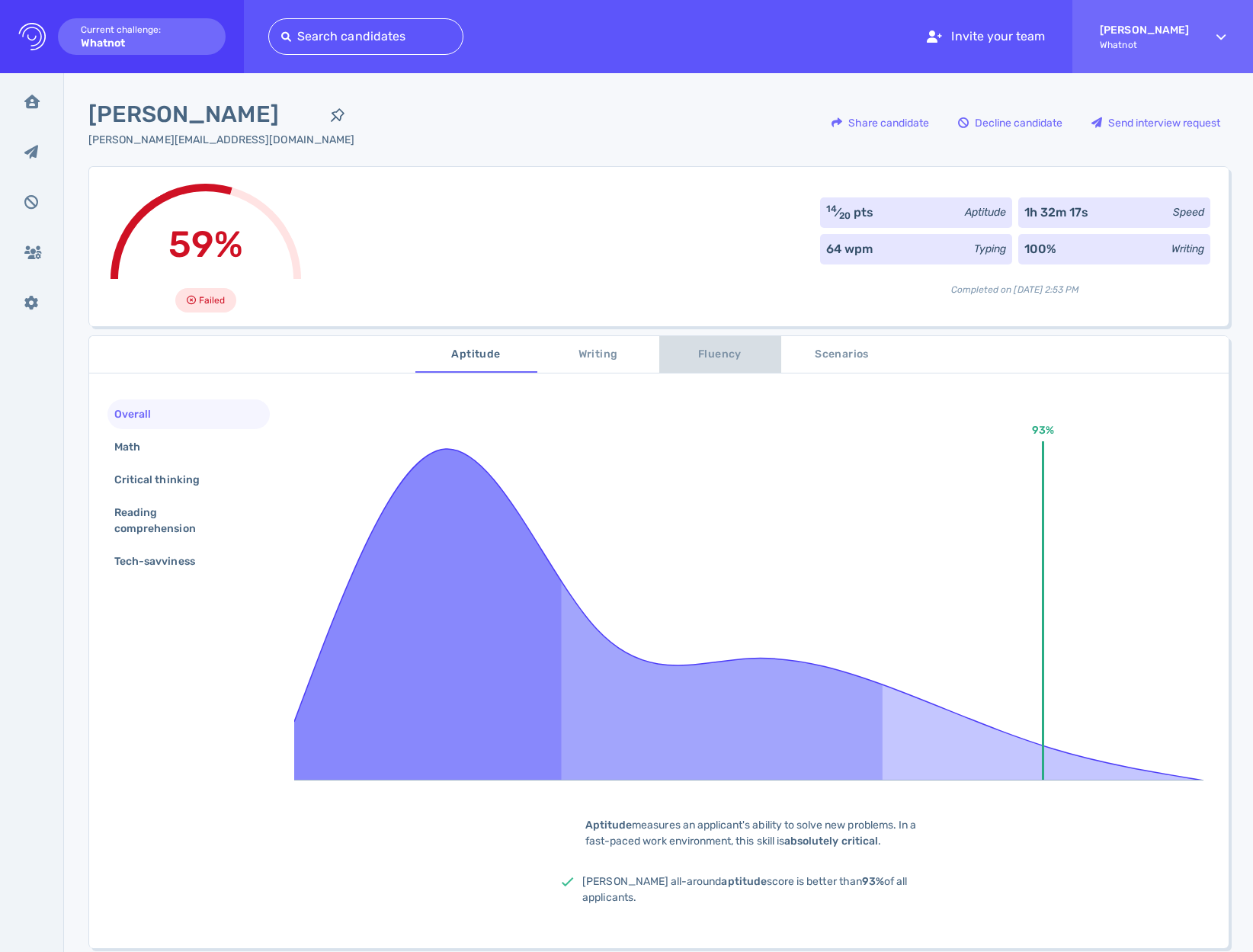
click at [697, 354] on span "Fluency" at bounding box center [720, 354] width 104 height 19
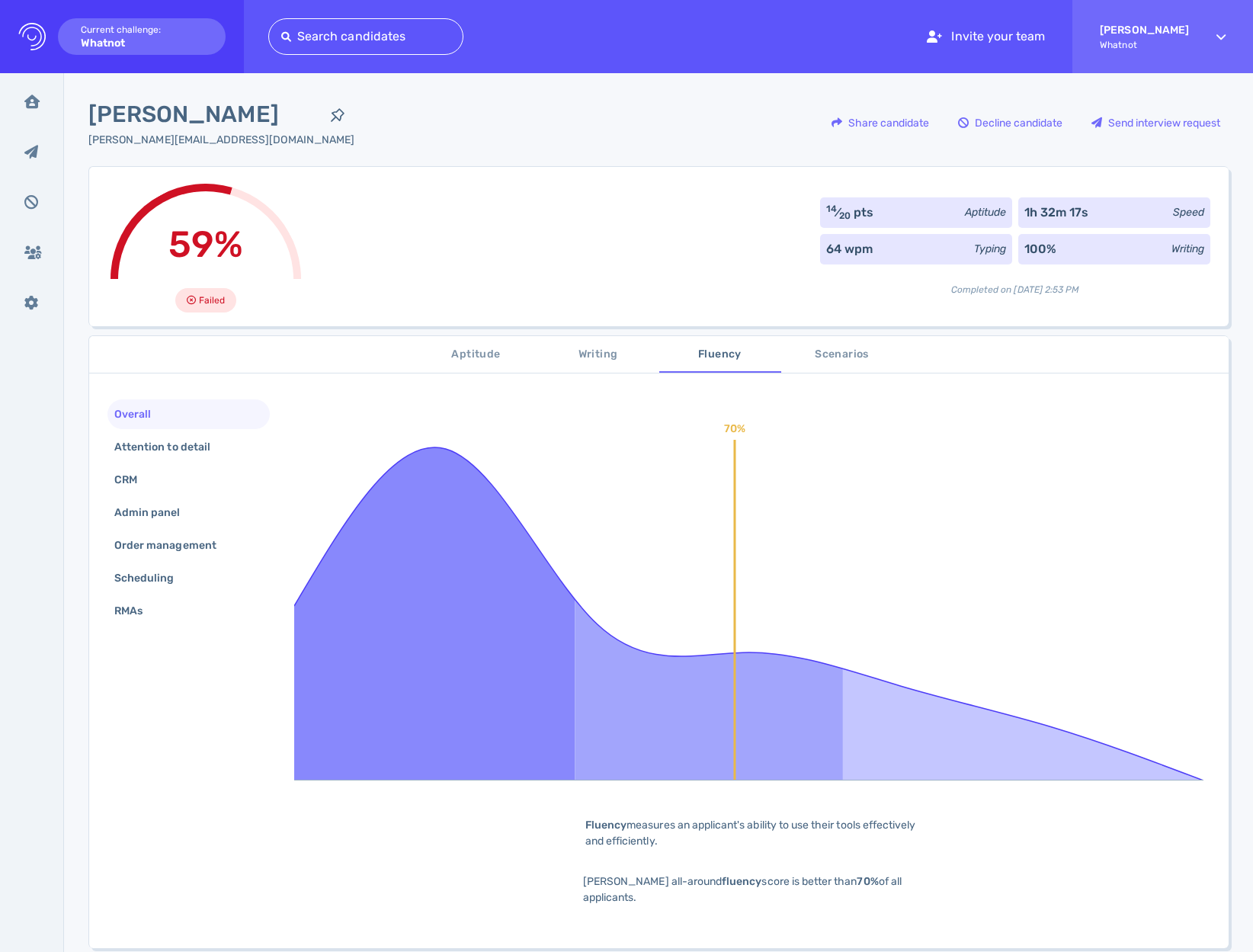
click at [577, 359] on span "Writing" at bounding box center [598, 354] width 104 height 19
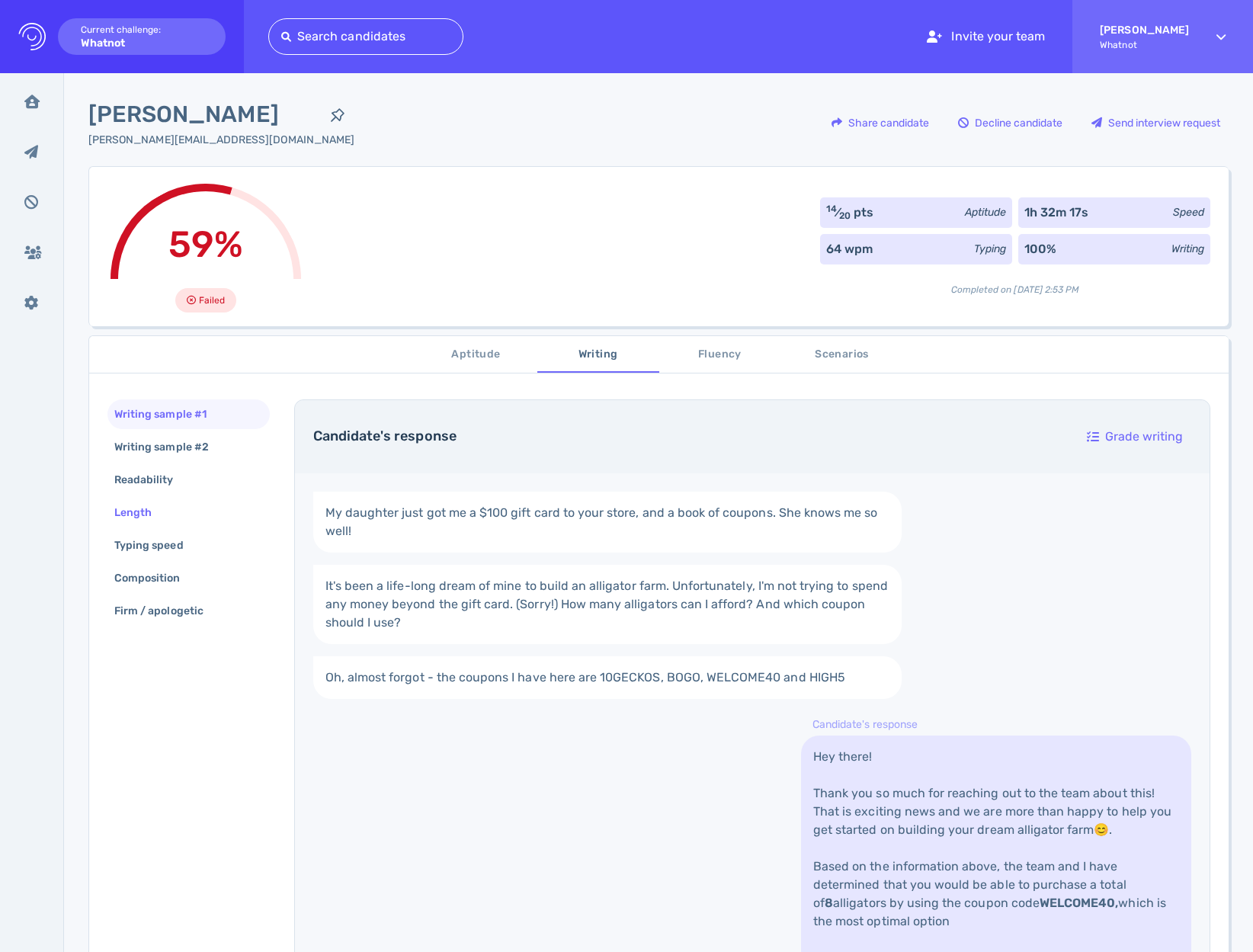
click at [147, 516] on div "Length" at bounding box center [141, 512] width 59 height 22
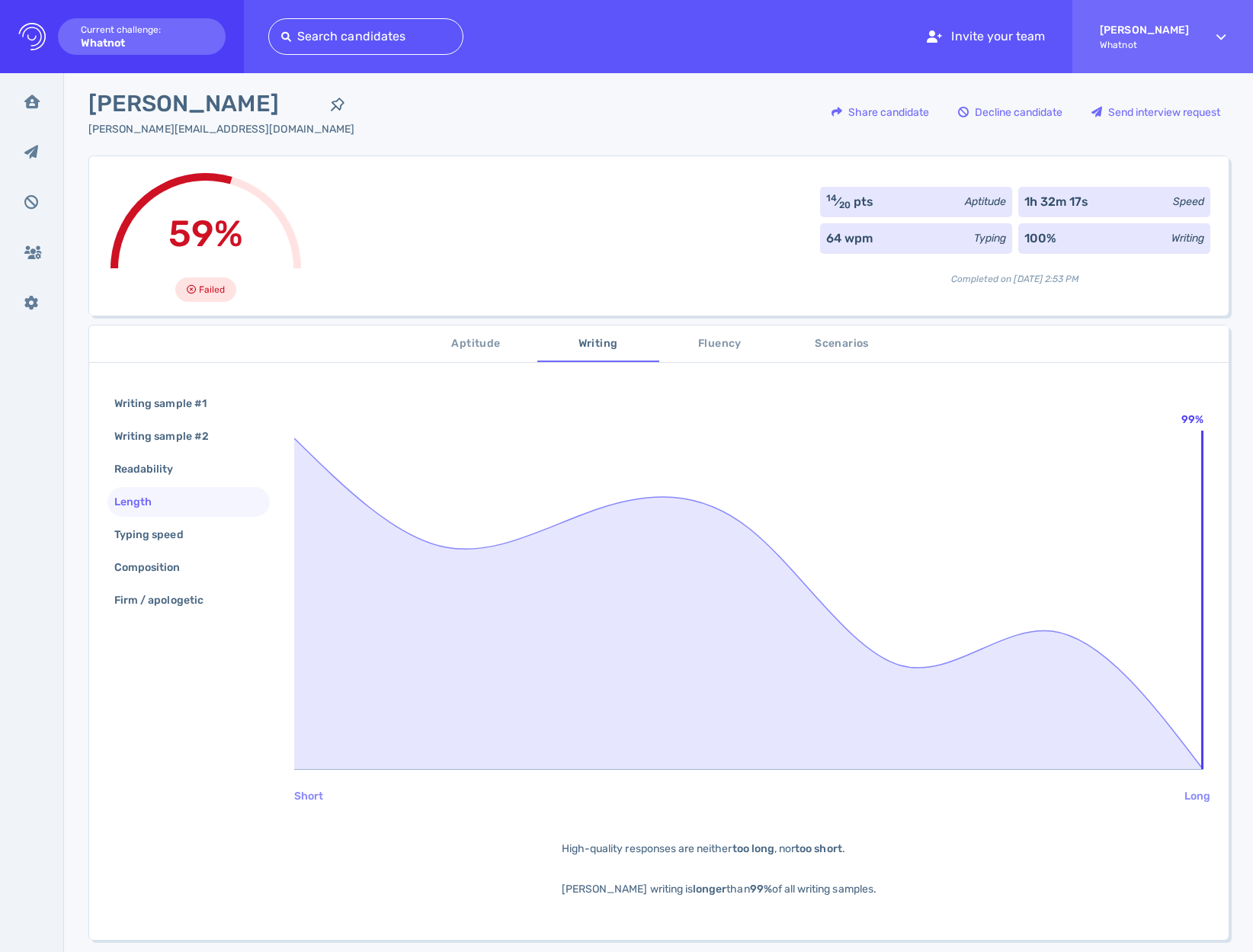
scroll to position [30, 0]
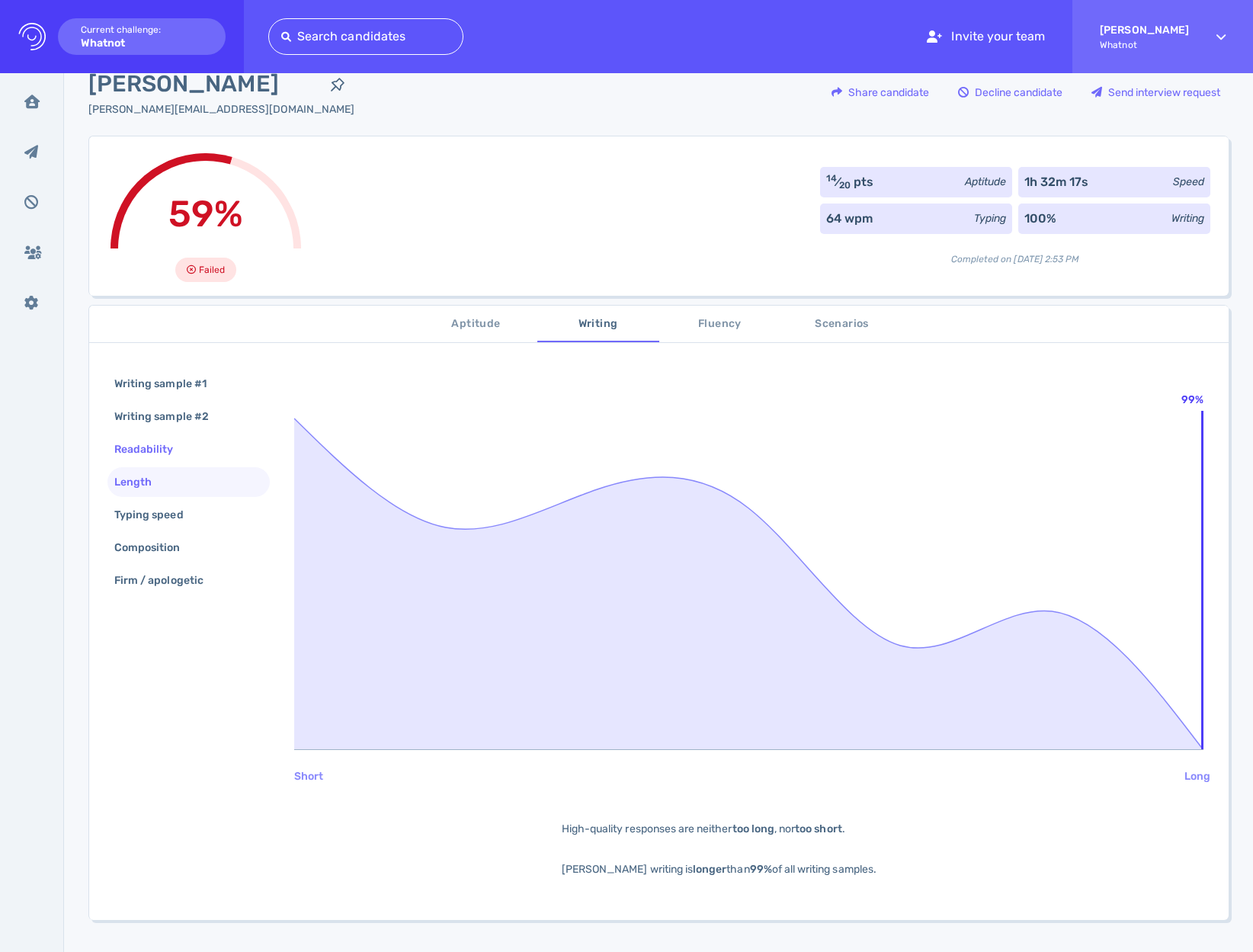
click at [175, 456] on div "Readability" at bounding box center [151, 449] width 81 height 22
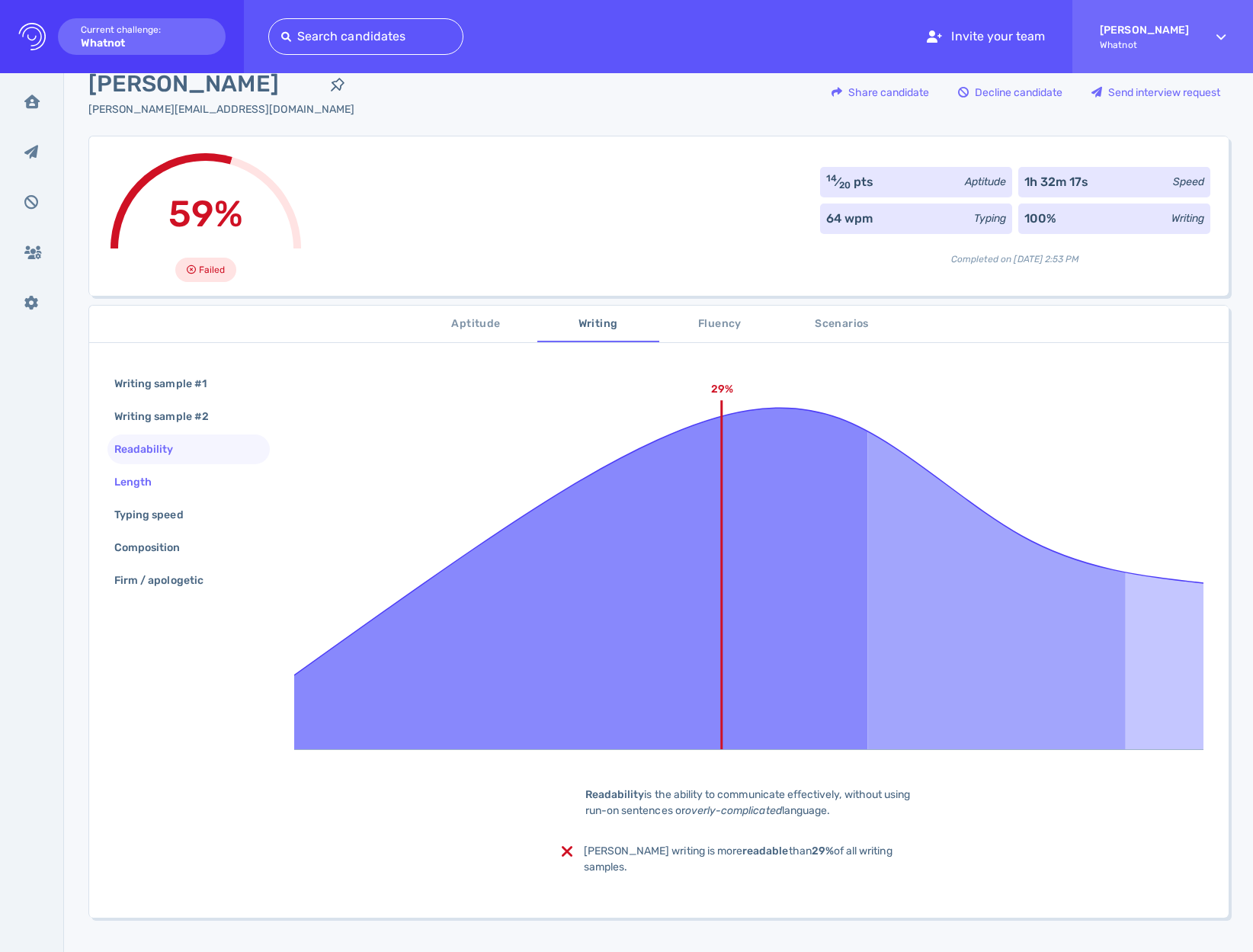
click at [149, 480] on div "Length" at bounding box center [141, 482] width 59 height 22
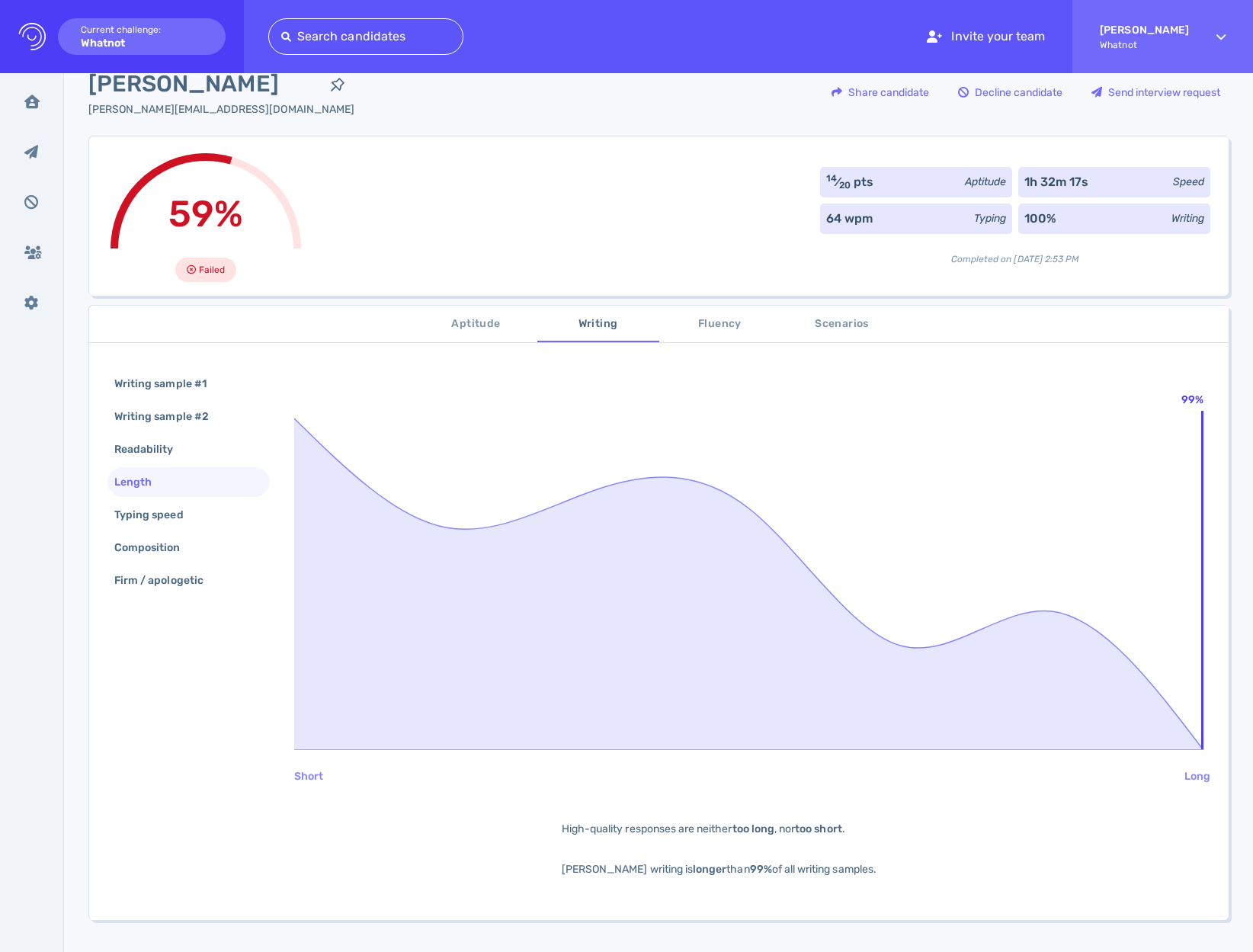
click at [478, 329] on span "Aptitude" at bounding box center [476, 324] width 104 height 19
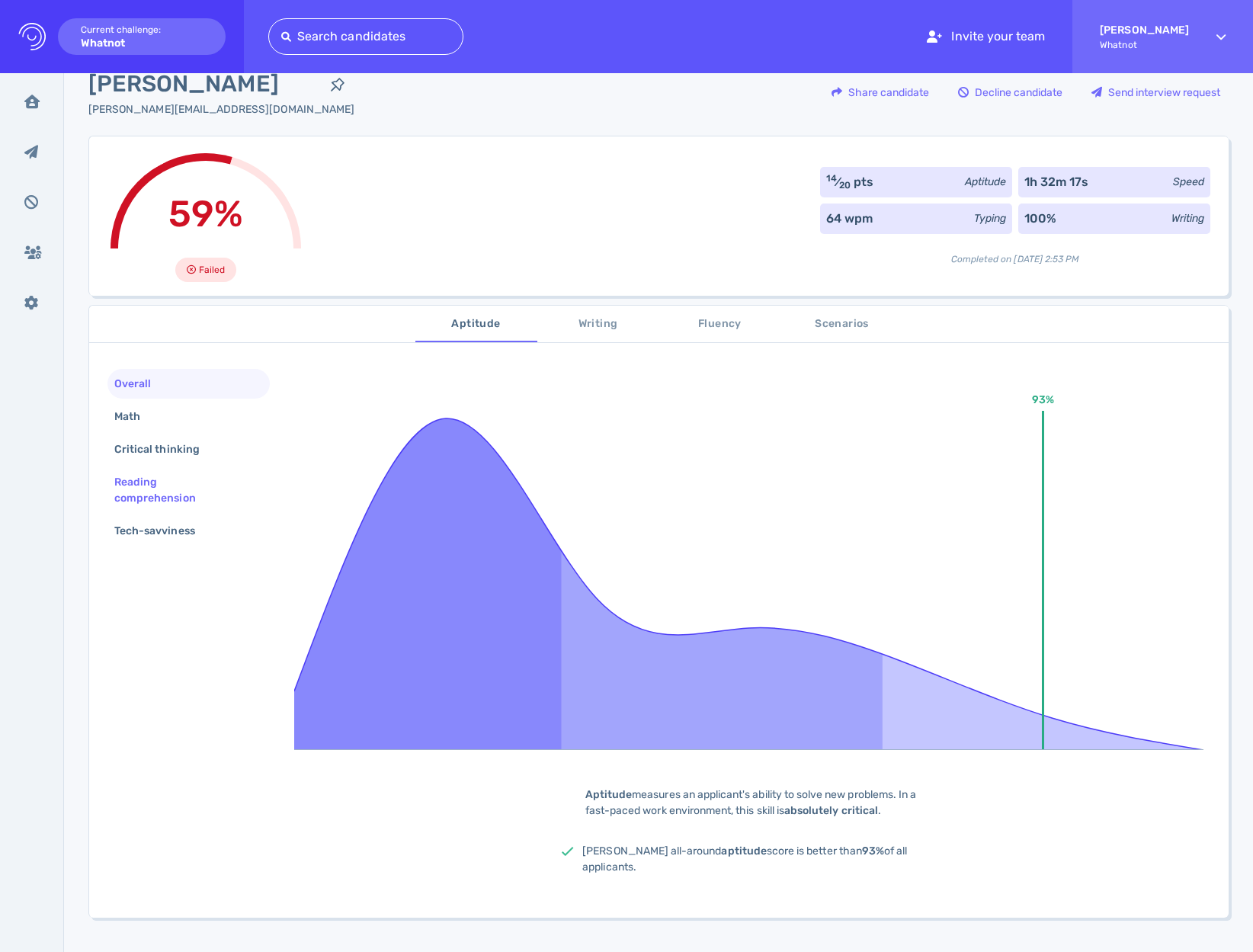
click at [179, 497] on div "Reading comprehension" at bounding box center [182, 490] width 142 height 38
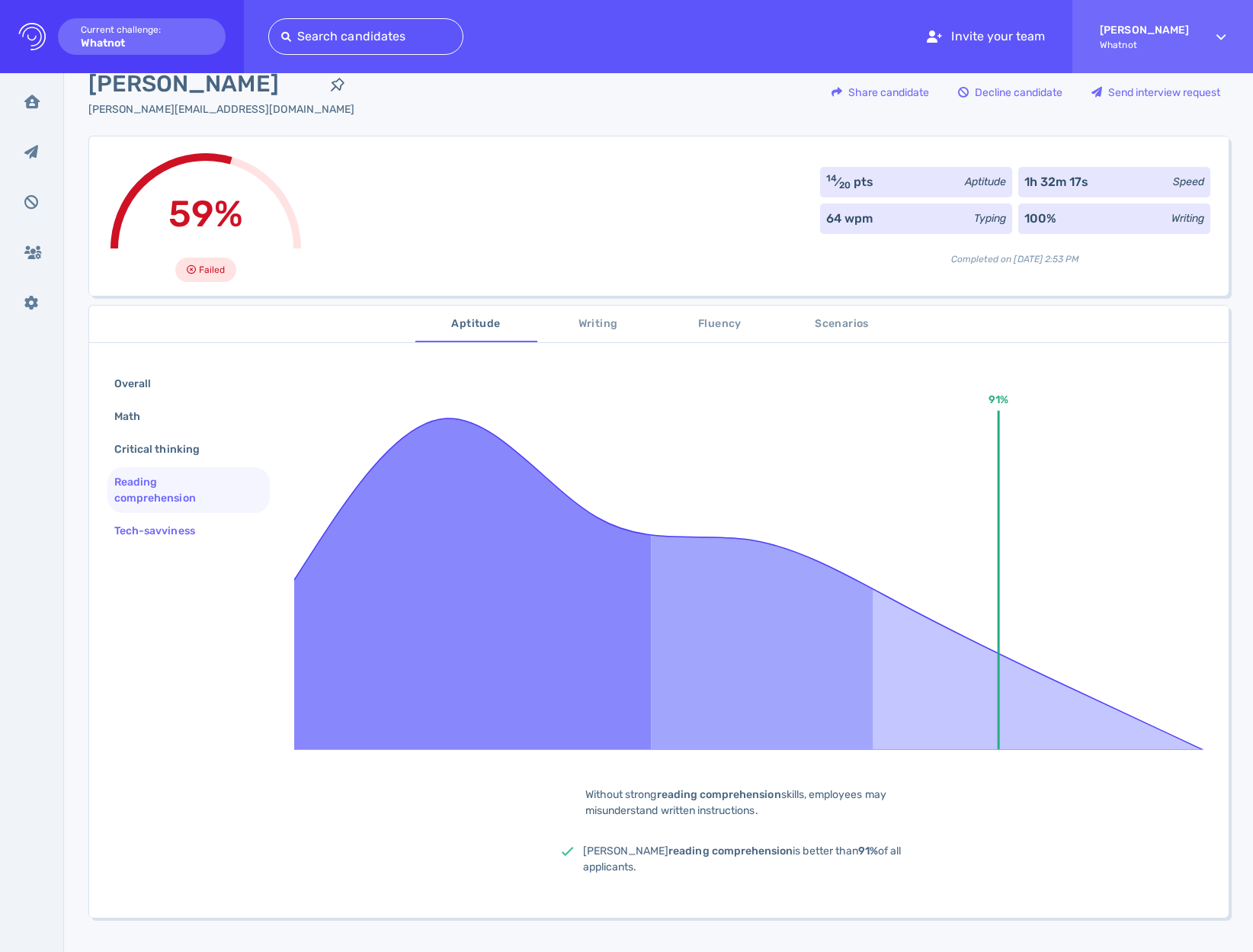
click at [161, 533] on div "Tech-savviness" at bounding box center [162, 531] width 102 height 22
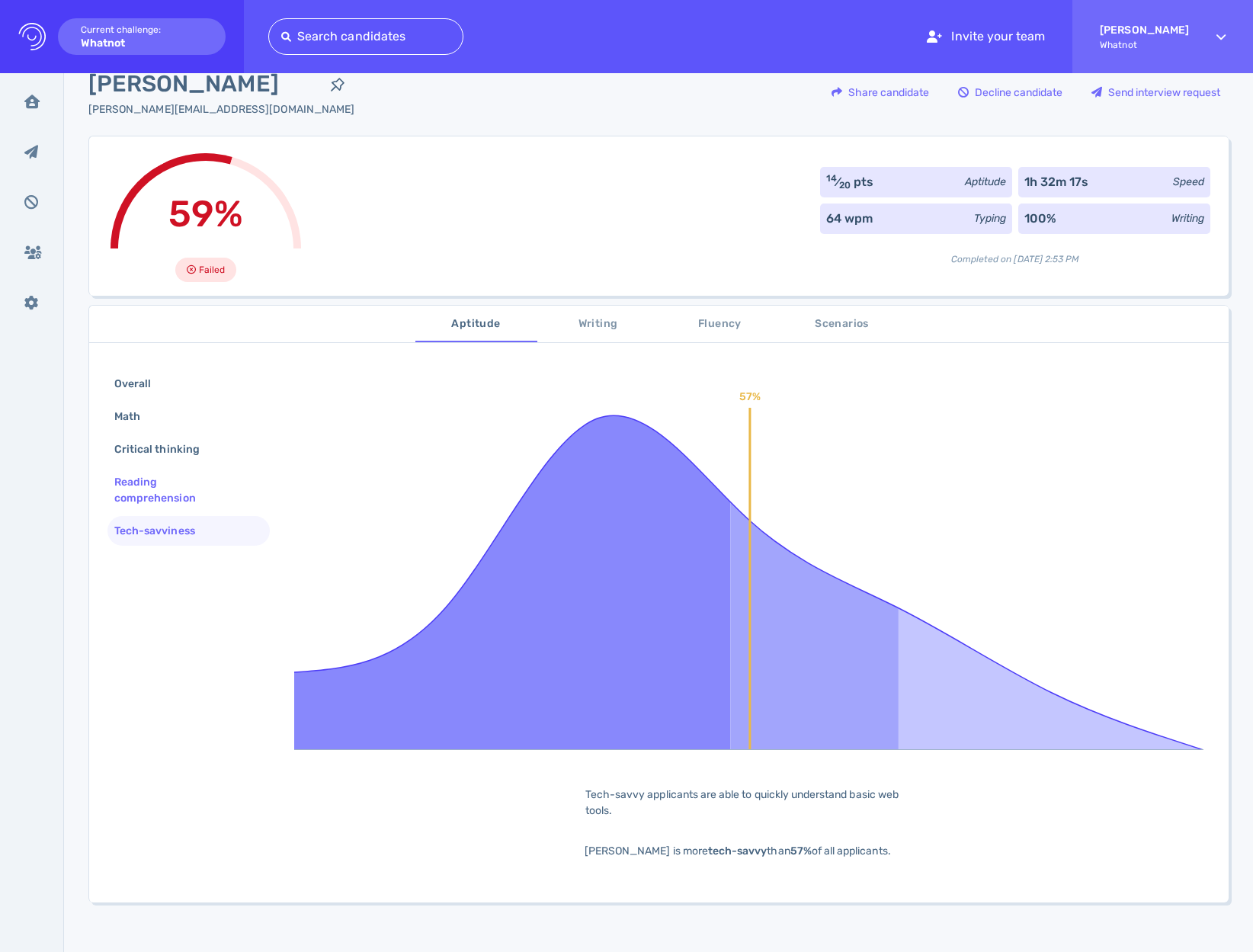
click at [150, 510] on div "Reading comprehension" at bounding box center [189, 490] width 163 height 45
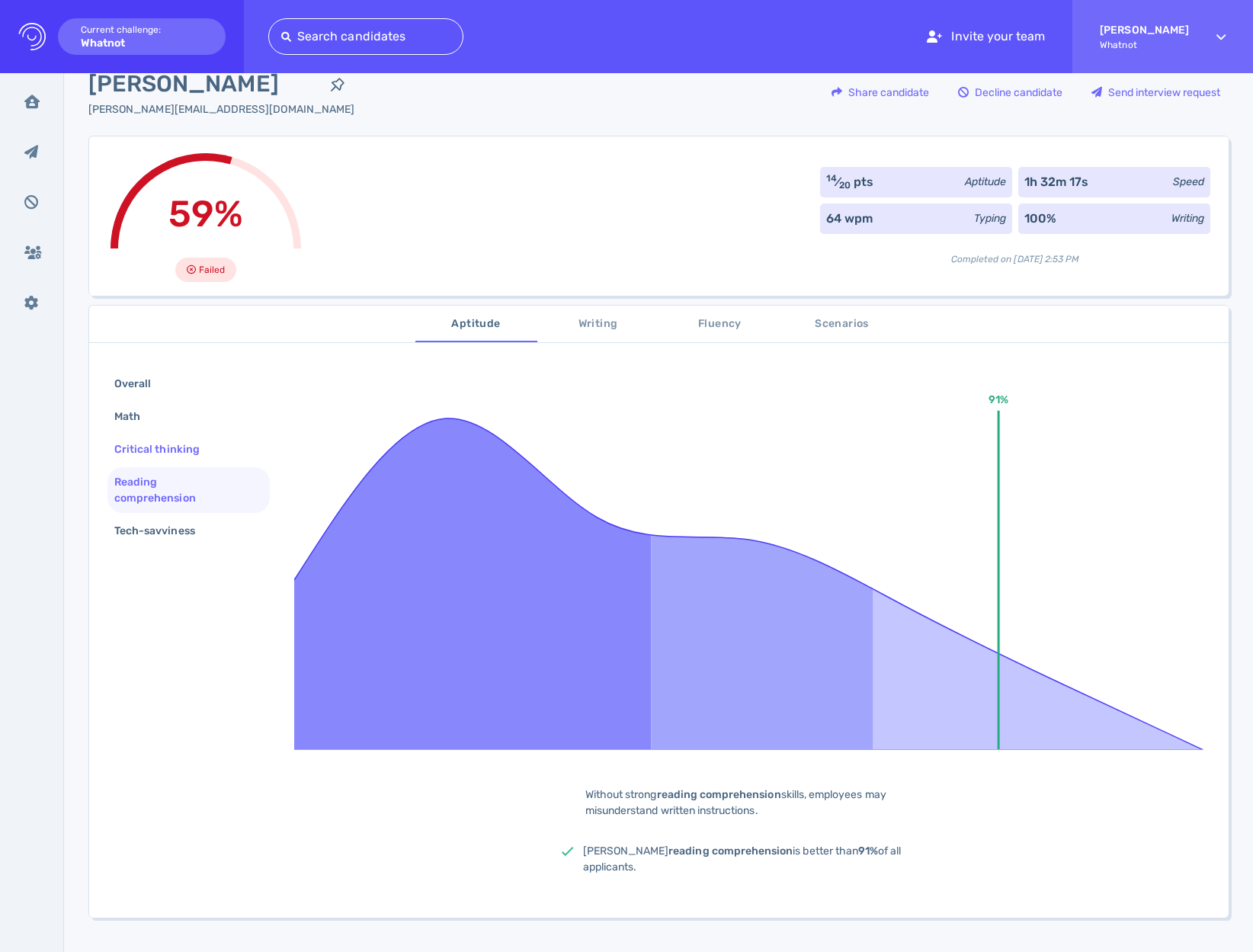
click at [155, 451] on div "Critical thinking" at bounding box center [165, 449] width 107 height 22
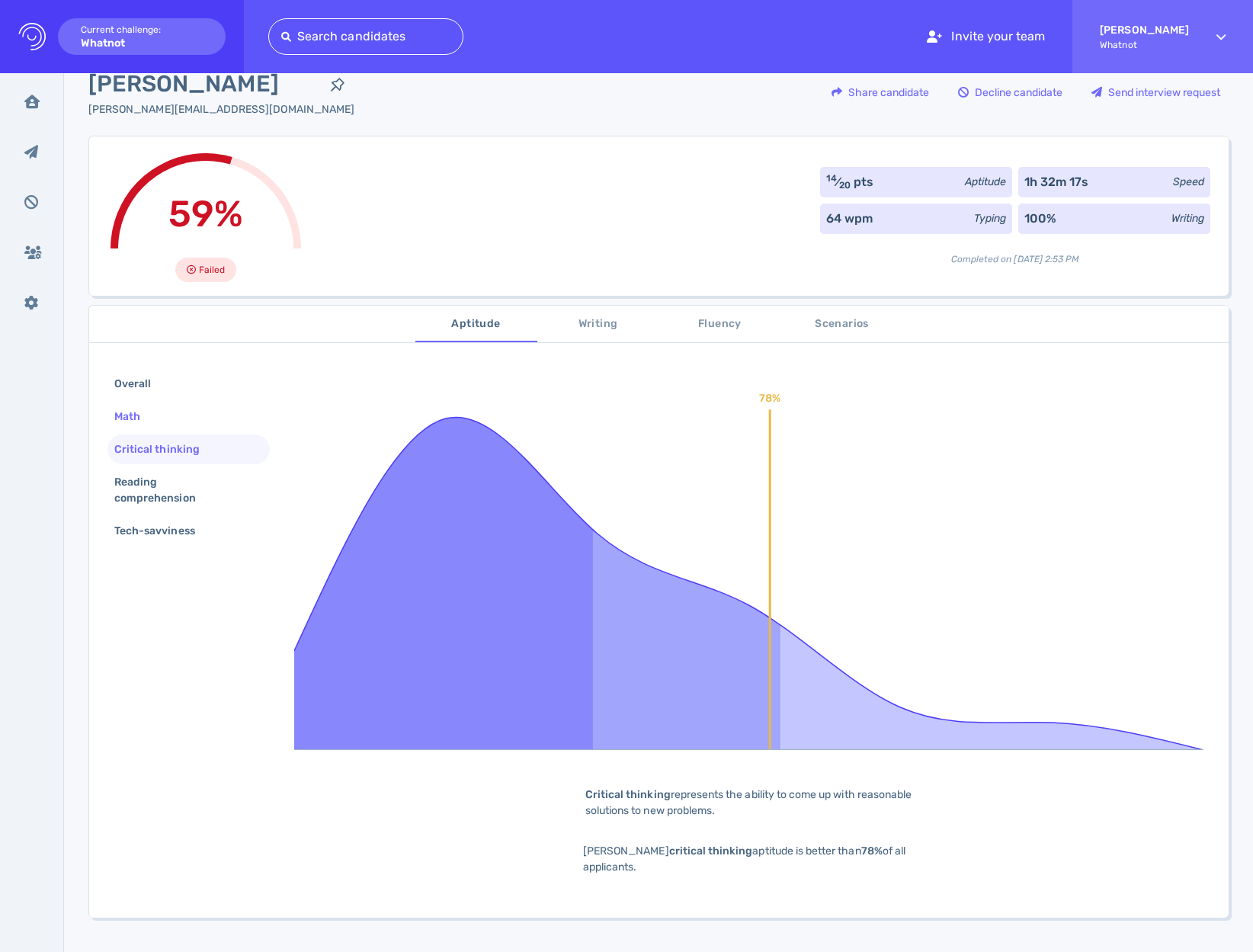
click at [125, 412] on div "Math" at bounding box center [134, 416] width 47 height 22
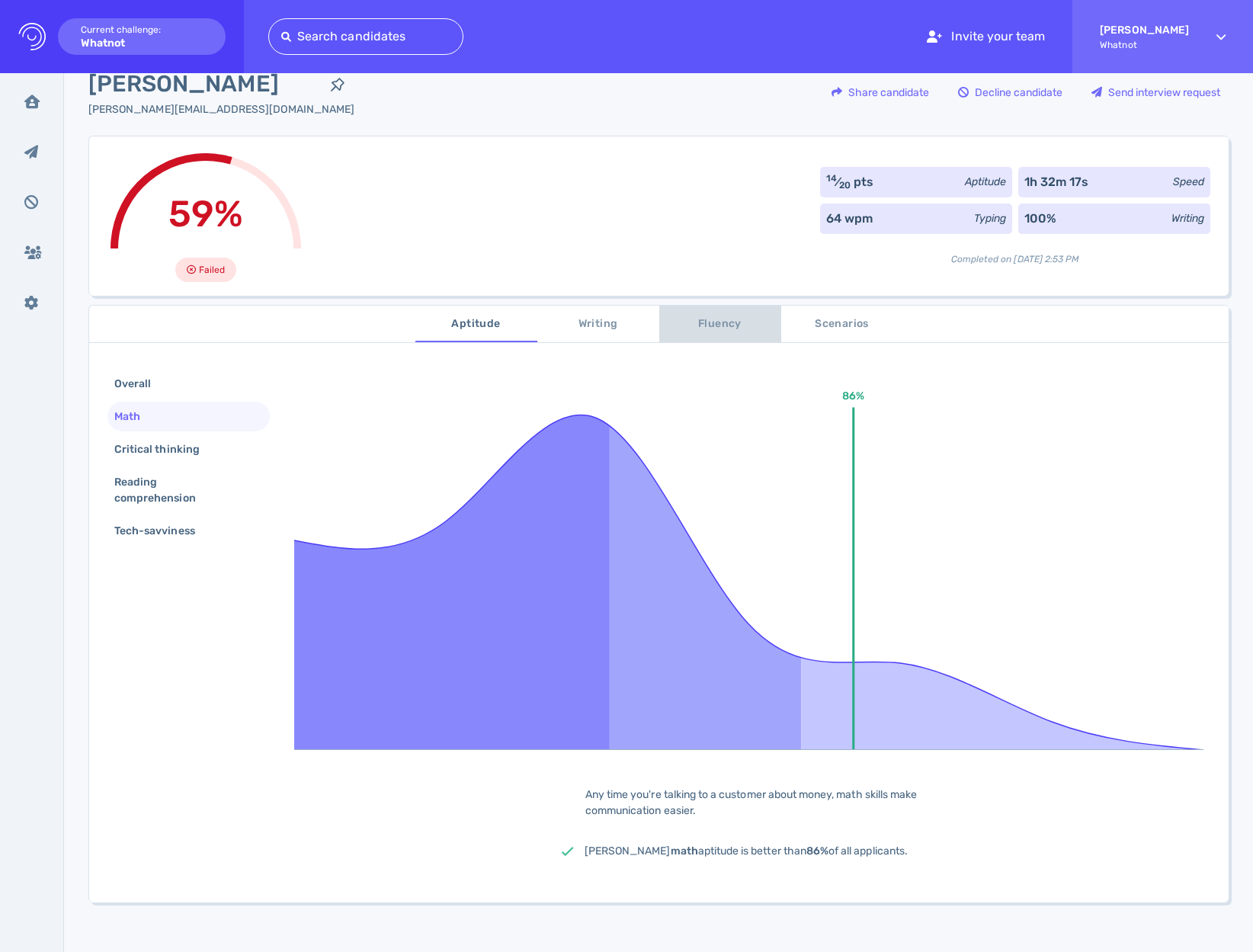
click at [701, 327] on span "Fluency" at bounding box center [720, 324] width 104 height 19
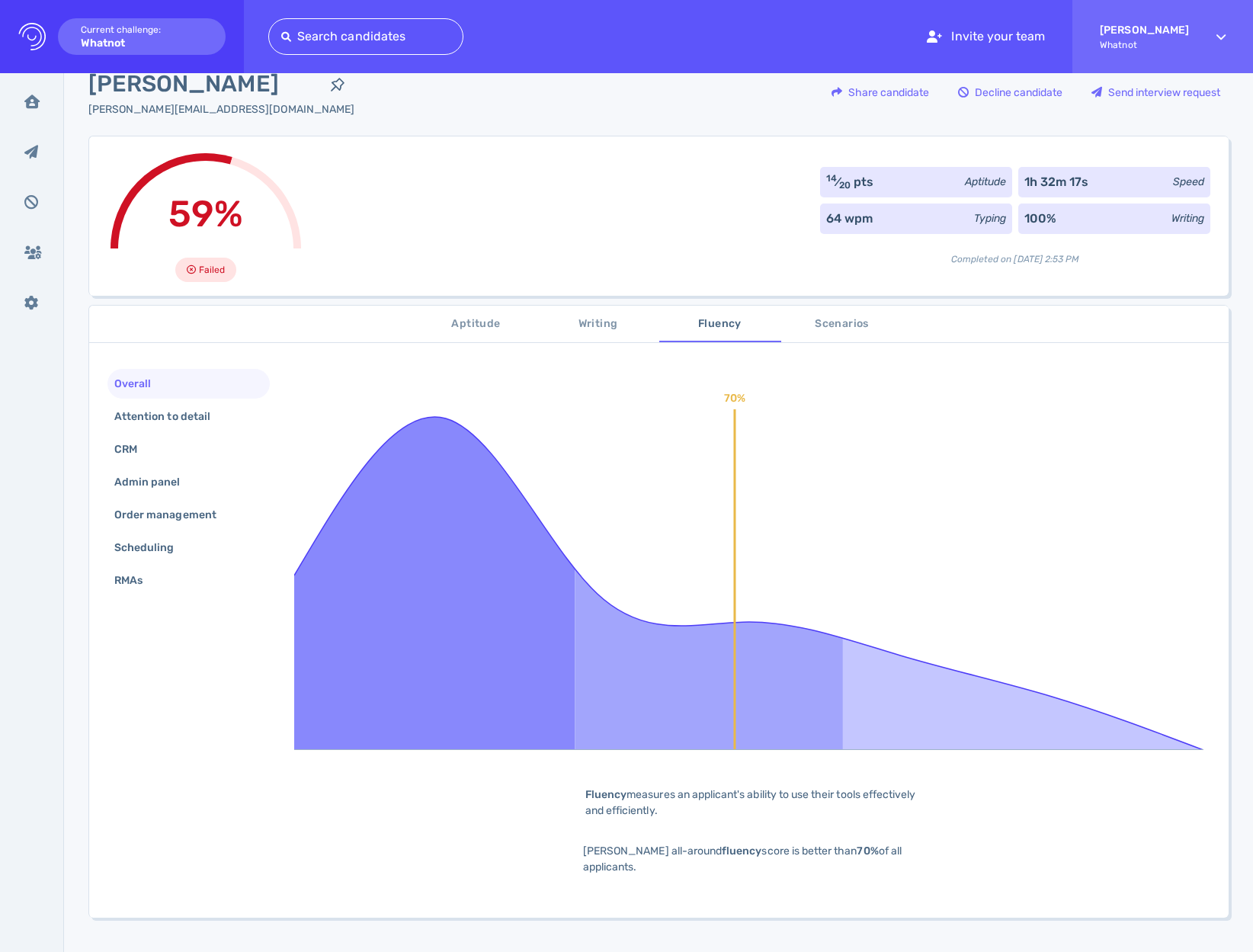
click at [575, 322] on span "Writing" at bounding box center [598, 324] width 104 height 19
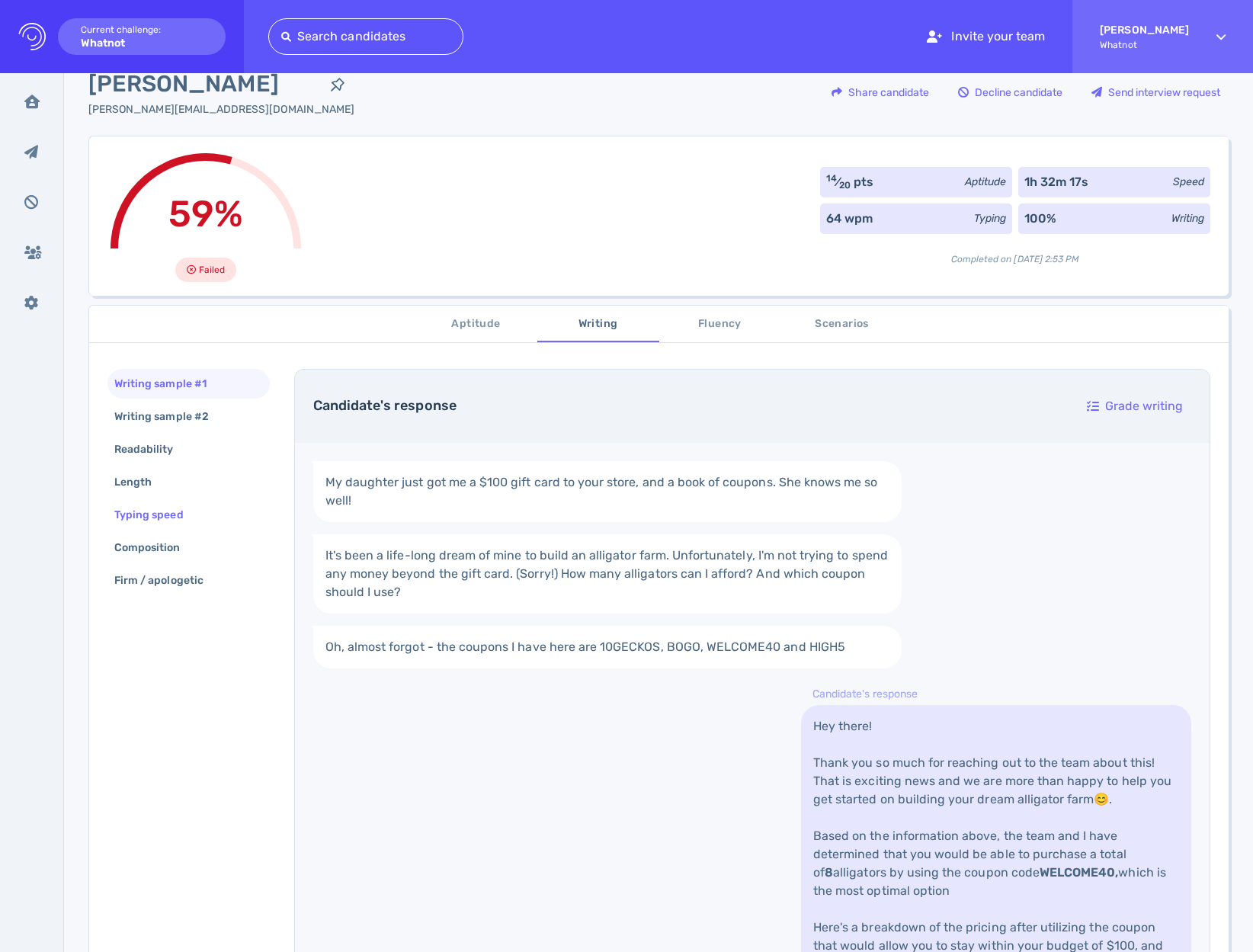
click at [141, 520] on div "Typing speed" at bounding box center [157, 515] width 91 height 22
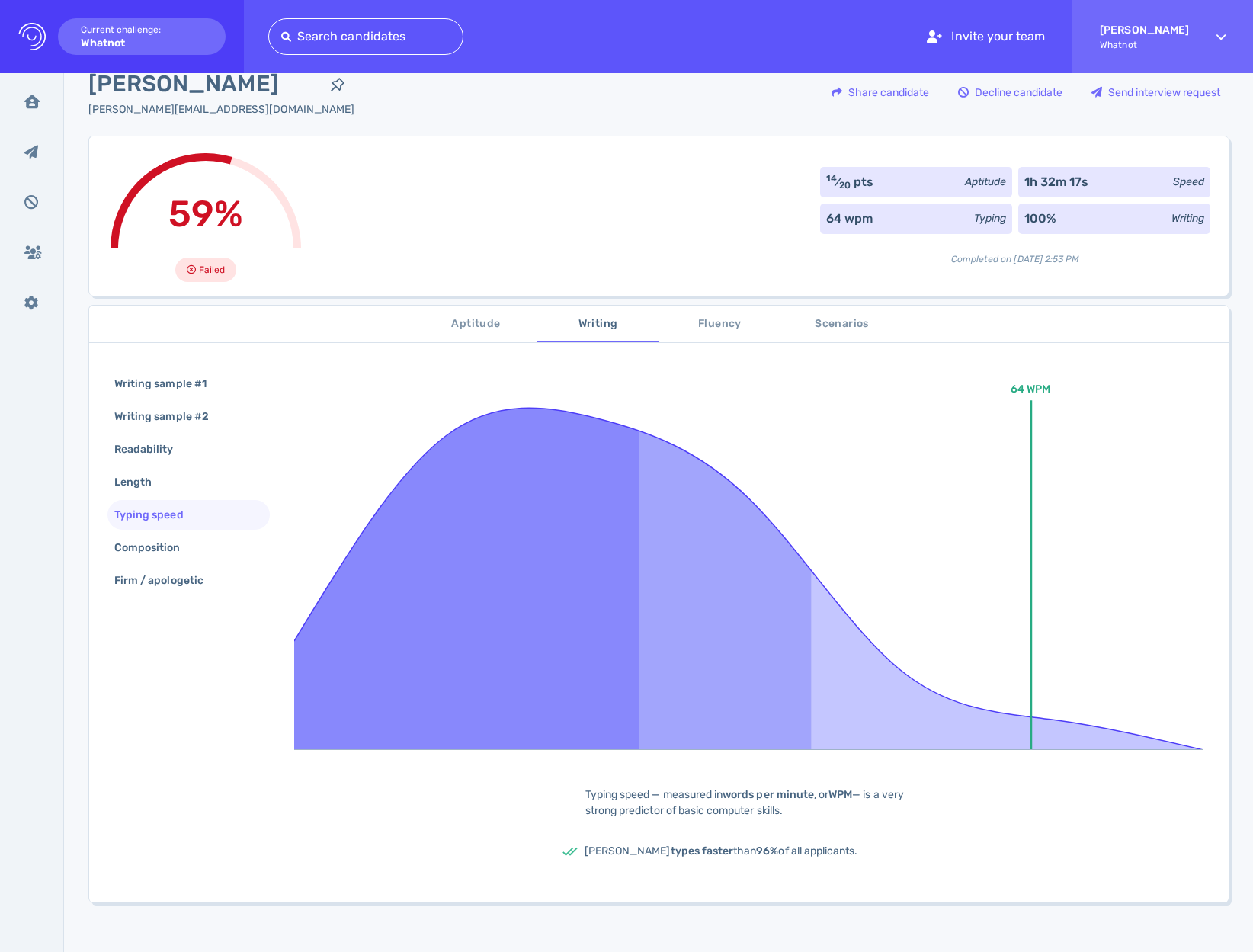
click at [857, 328] on span "Scenarios" at bounding box center [842, 324] width 104 height 19
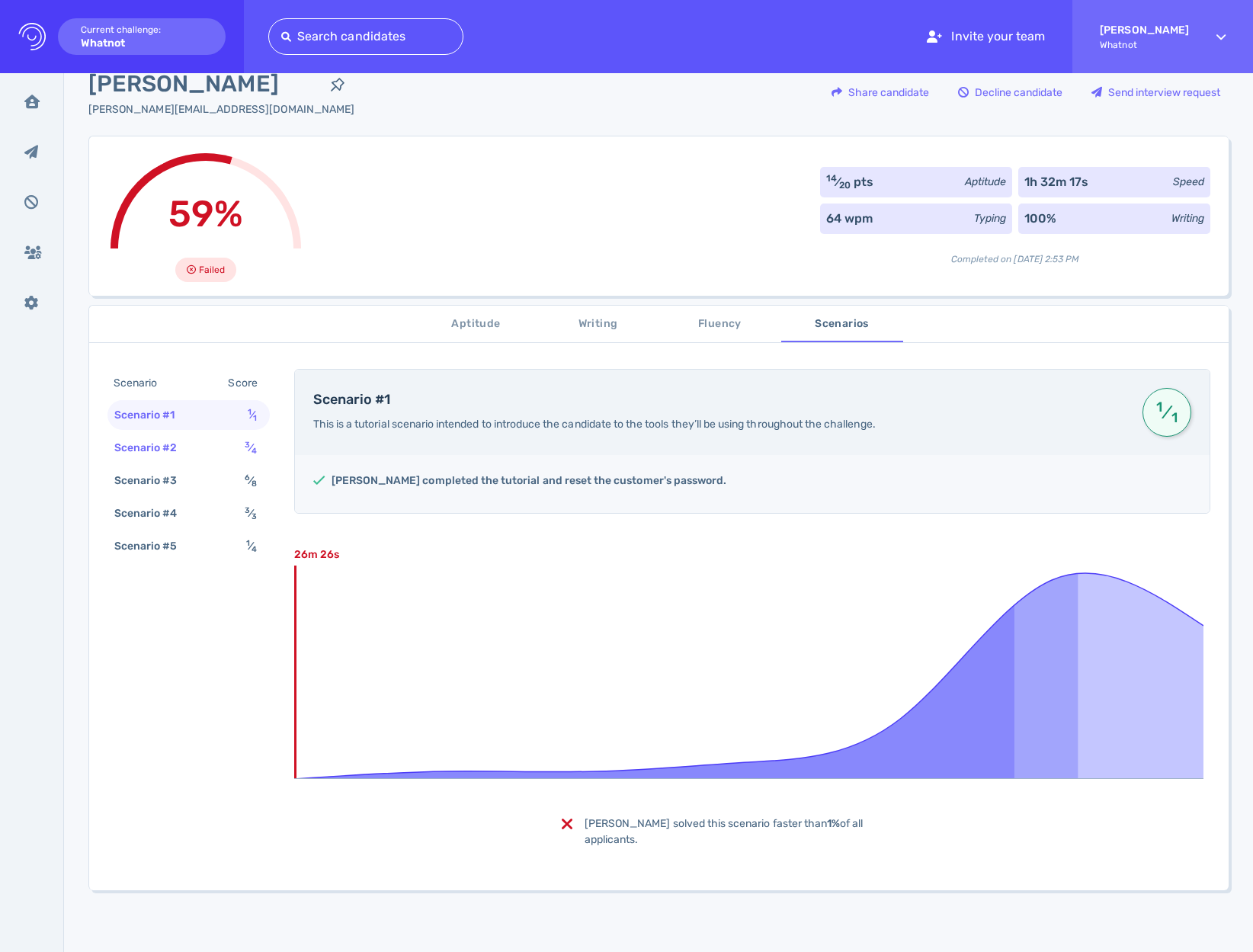
click at [157, 443] on div "Scenario #2" at bounding box center [153, 447] width 84 height 22
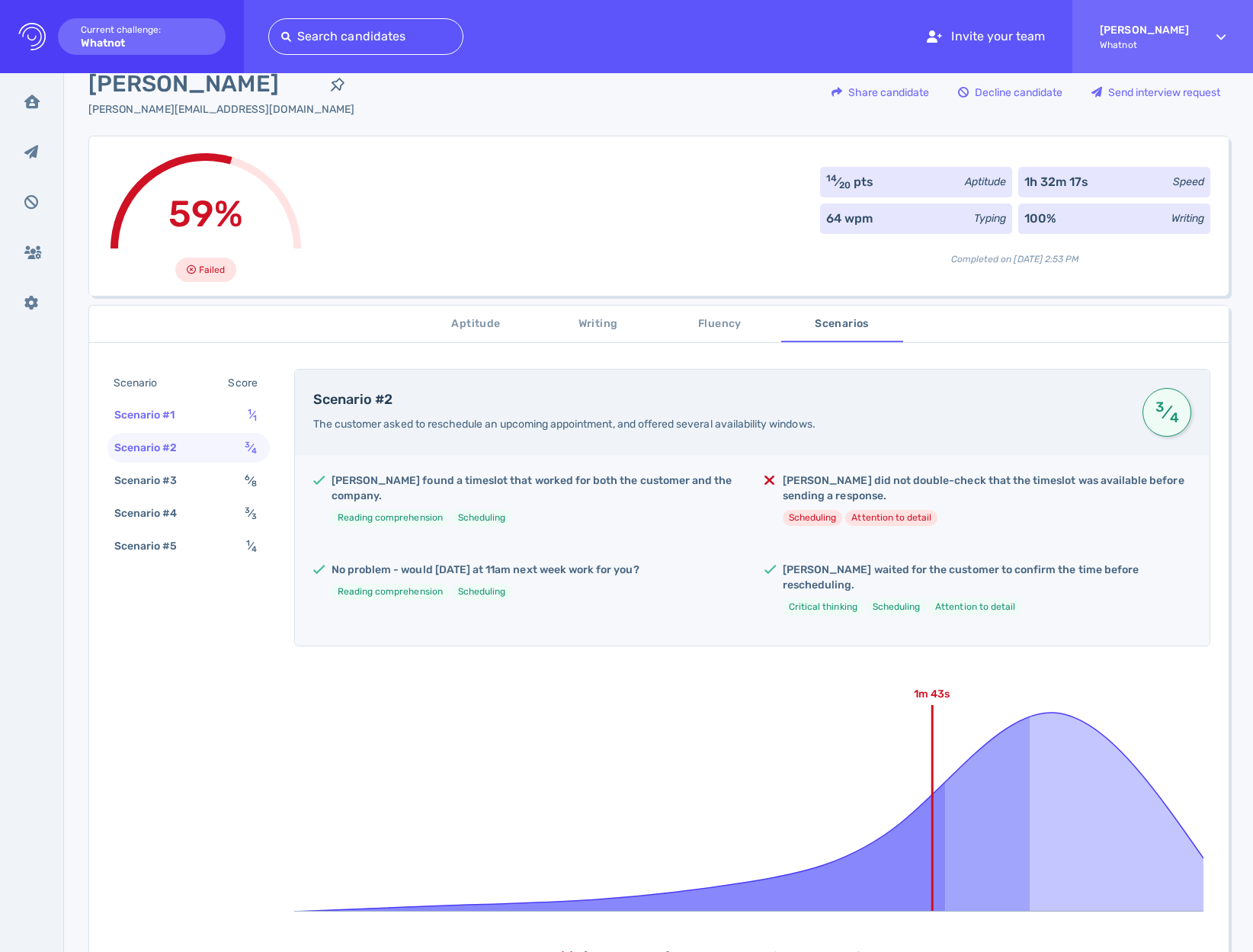
click at [168, 415] on div "Scenario #1" at bounding box center [152, 414] width 83 height 22
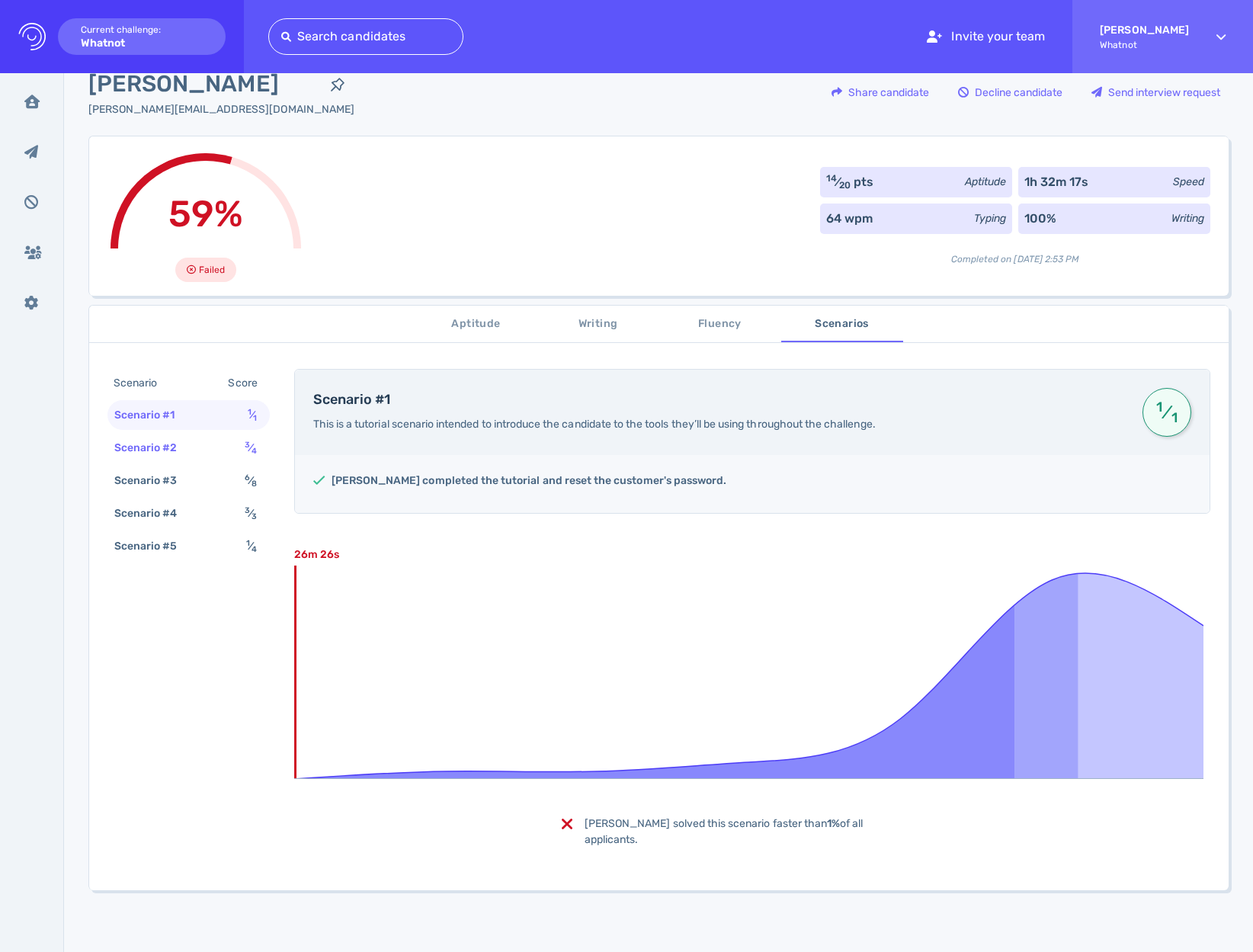
click at [170, 436] on div "Scenario #2" at bounding box center [153, 447] width 84 height 22
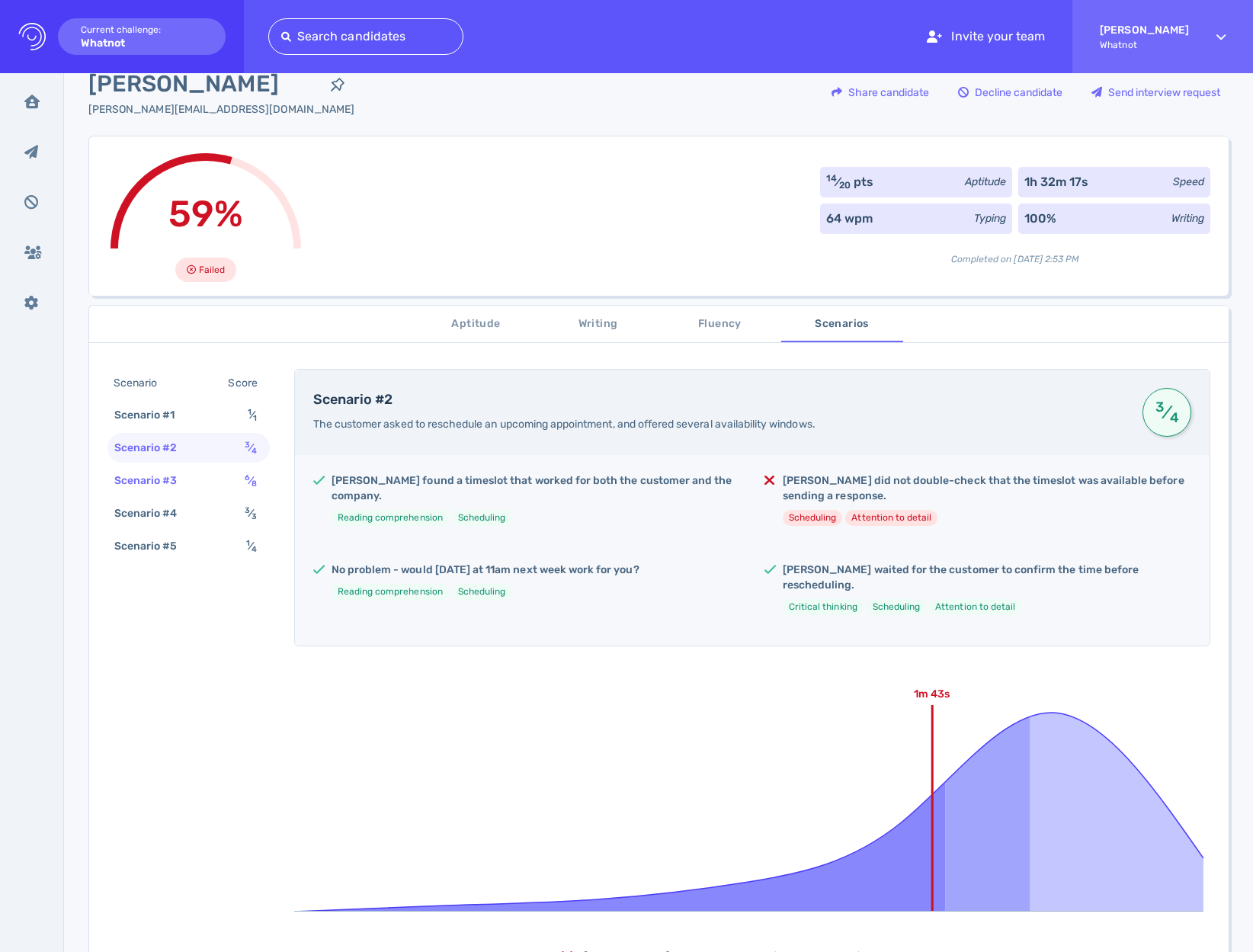
click at [169, 481] on div "Scenario #3" at bounding box center [153, 480] width 84 height 22
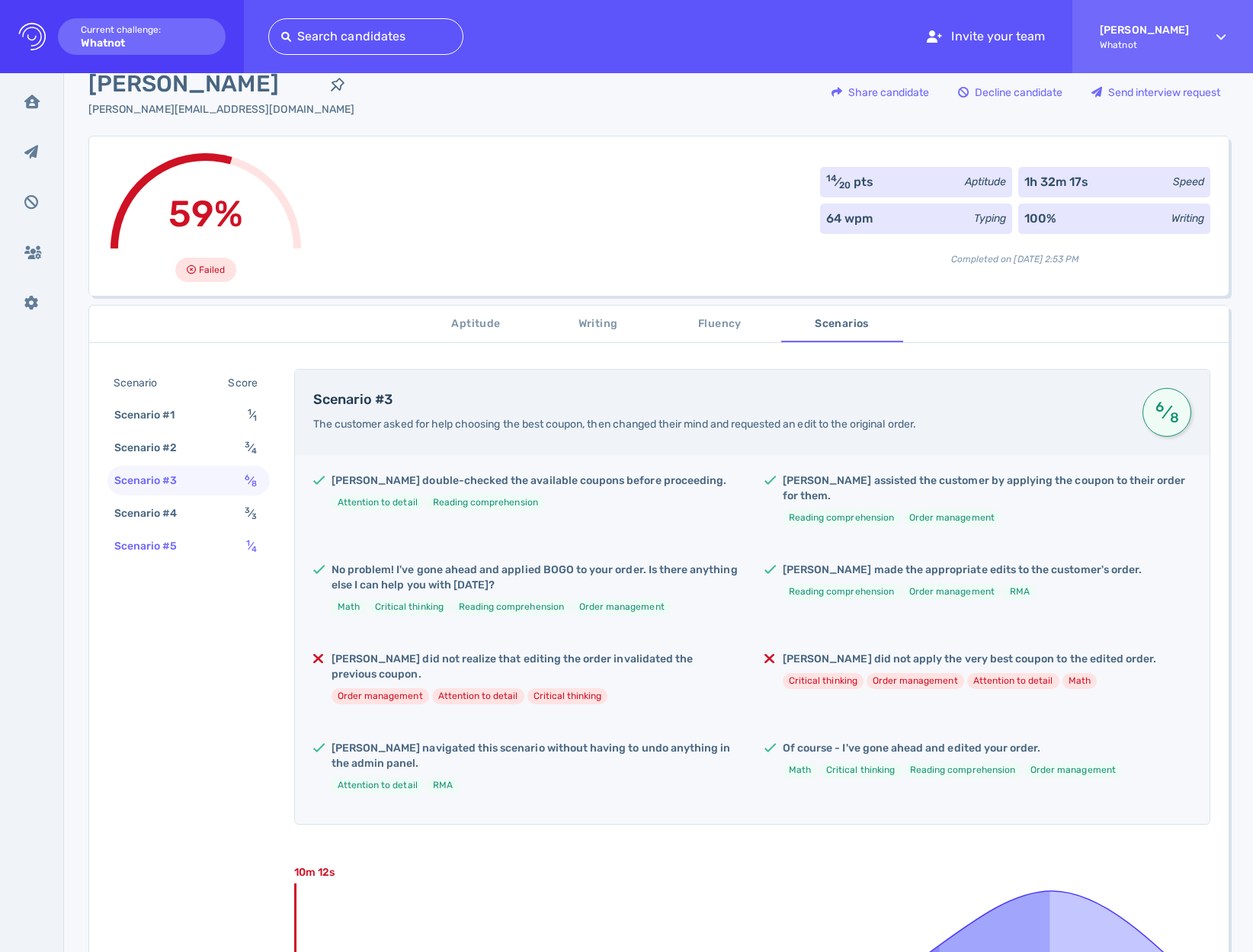
click at [163, 533] on div "Scenario #5 1 ⁄ 4" at bounding box center [189, 546] width 163 height 29
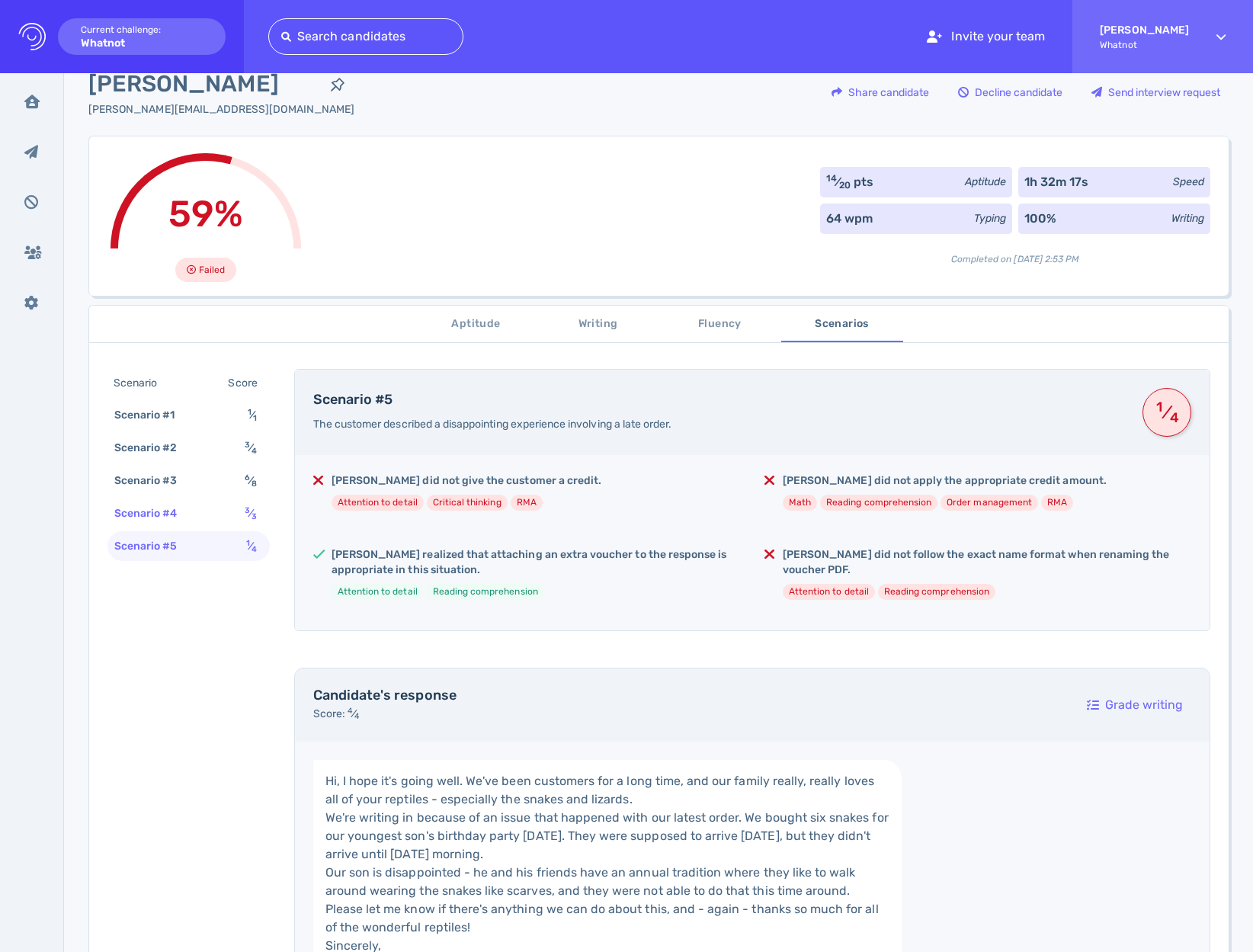
click at [167, 514] on div "Scenario #4" at bounding box center [153, 513] width 84 height 22
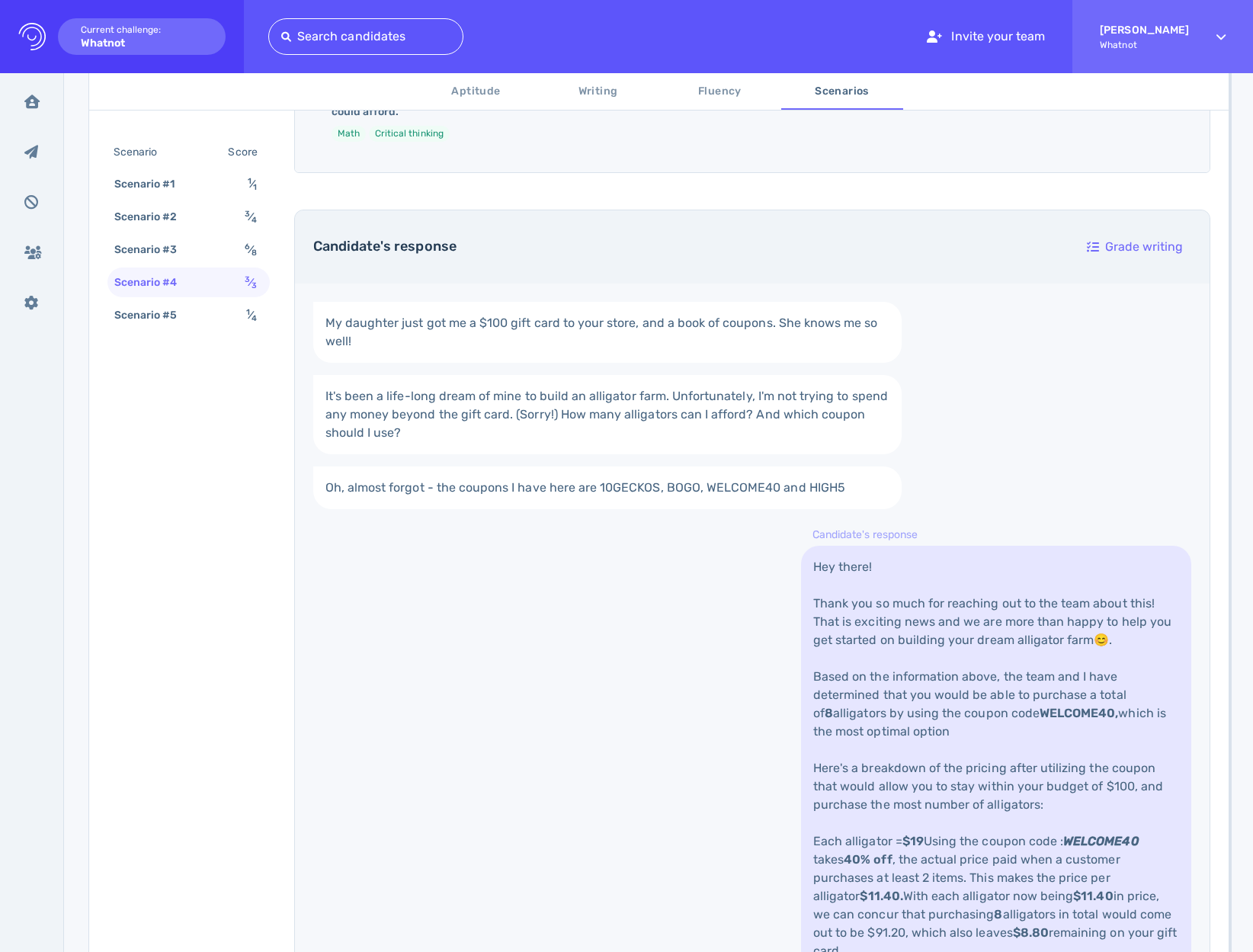
scroll to position [99, 0]
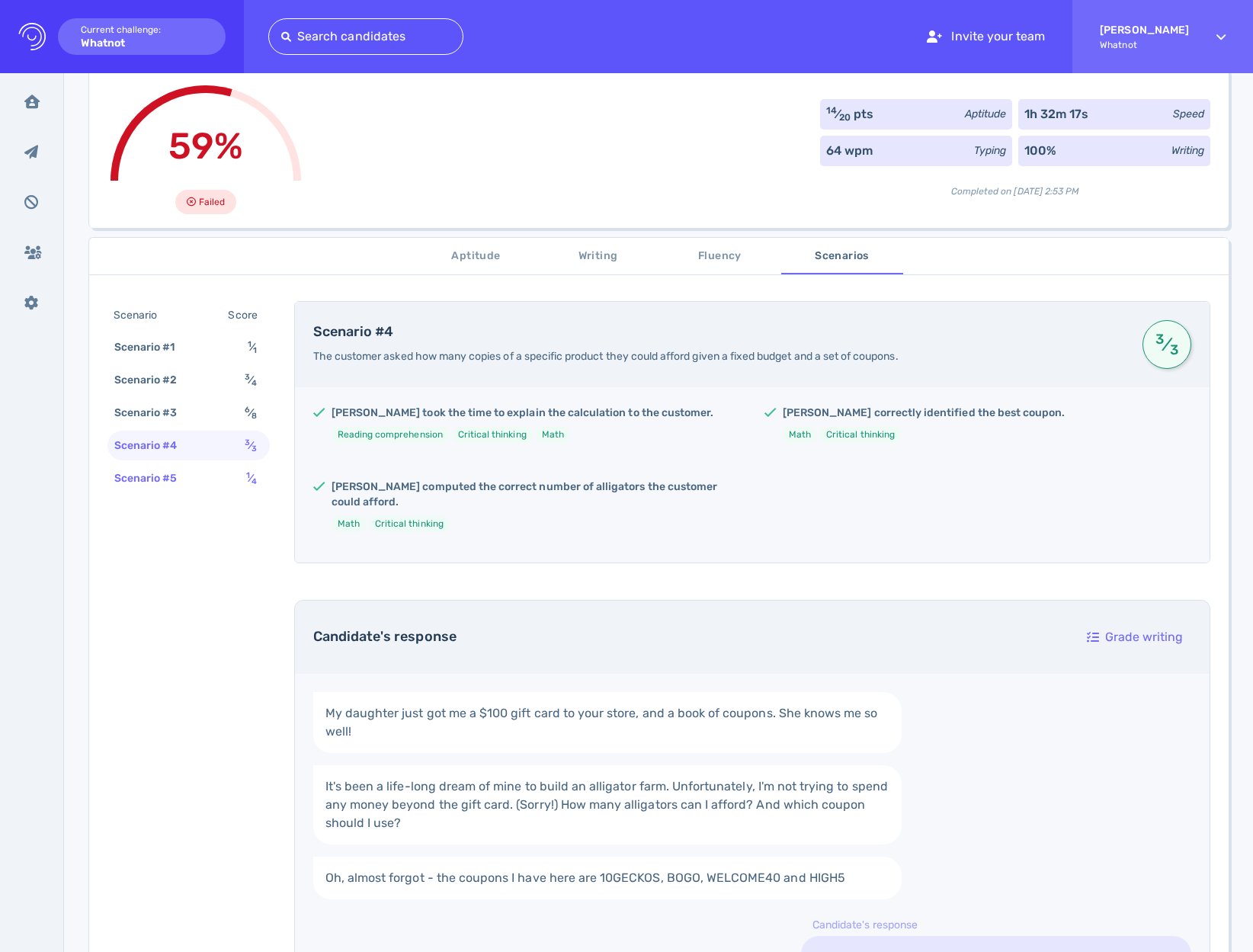
click at [213, 471] on div "Scenario #5 1 ⁄ 4" at bounding box center [189, 477] width 163 height 29
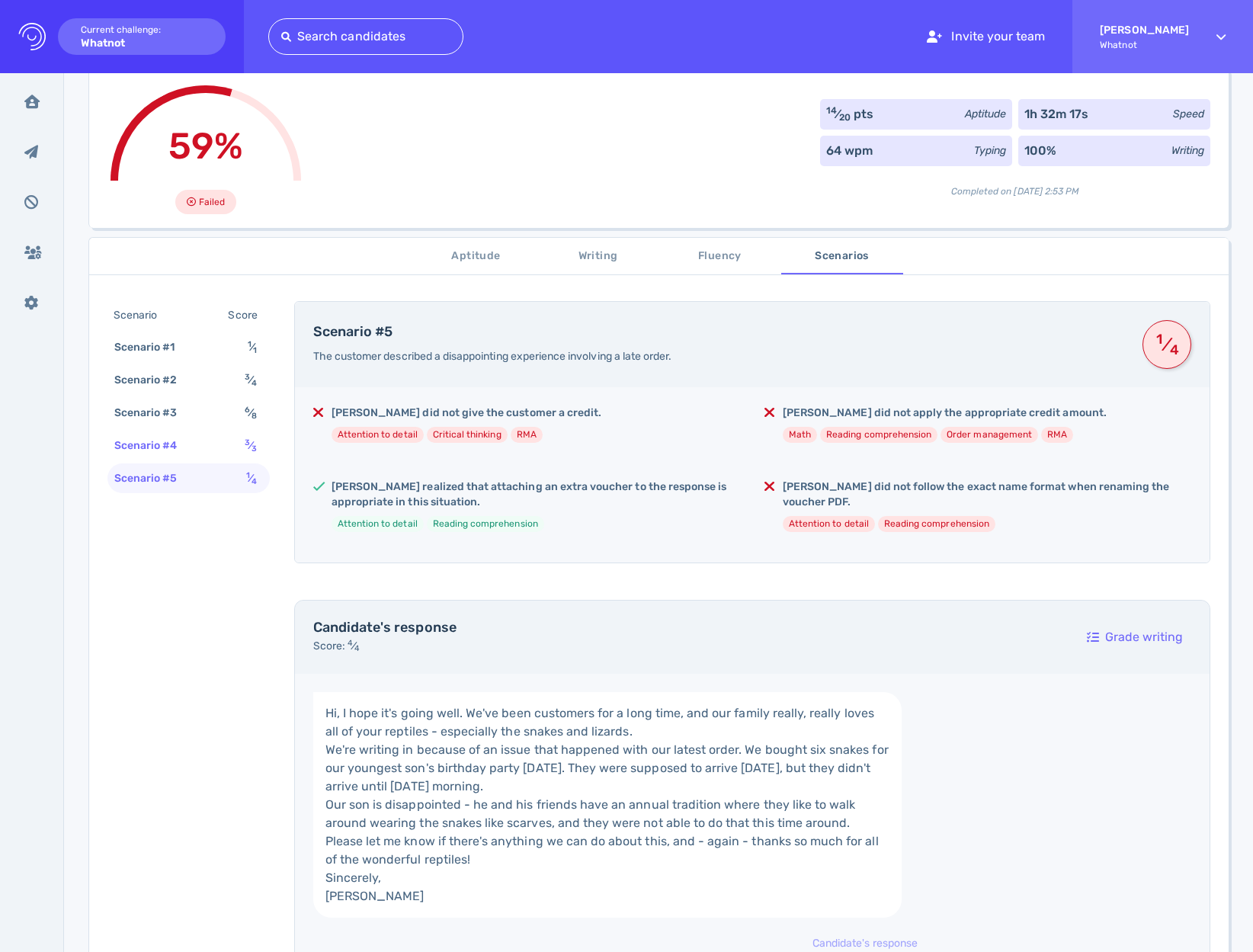
click at [242, 433] on div "Scenario #4 3 ⁄ 3" at bounding box center [189, 444] width 163 height 29
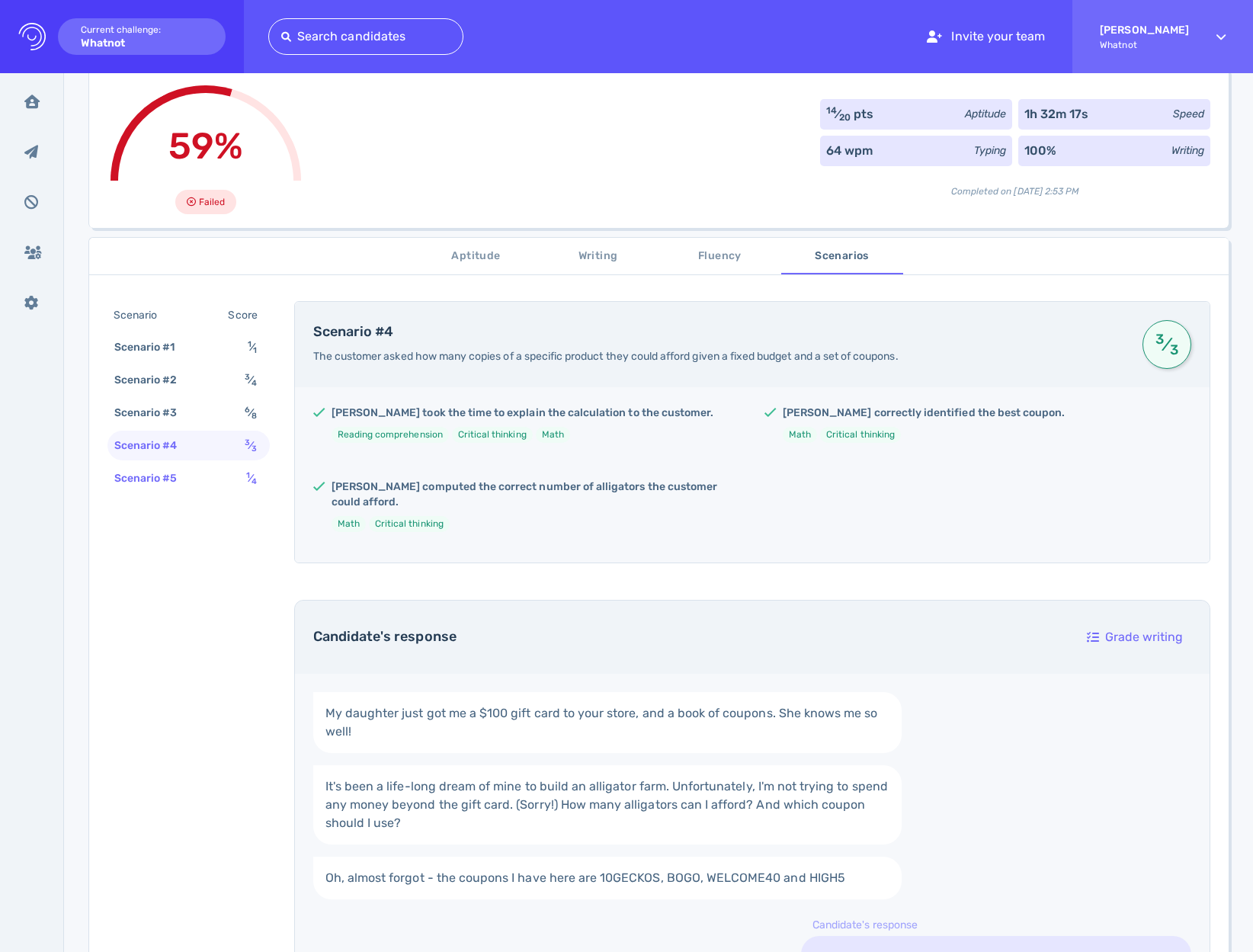
click at [241, 475] on div "Scenario #5 1 ⁄ 4" at bounding box center [189, 477] width 163 height 29
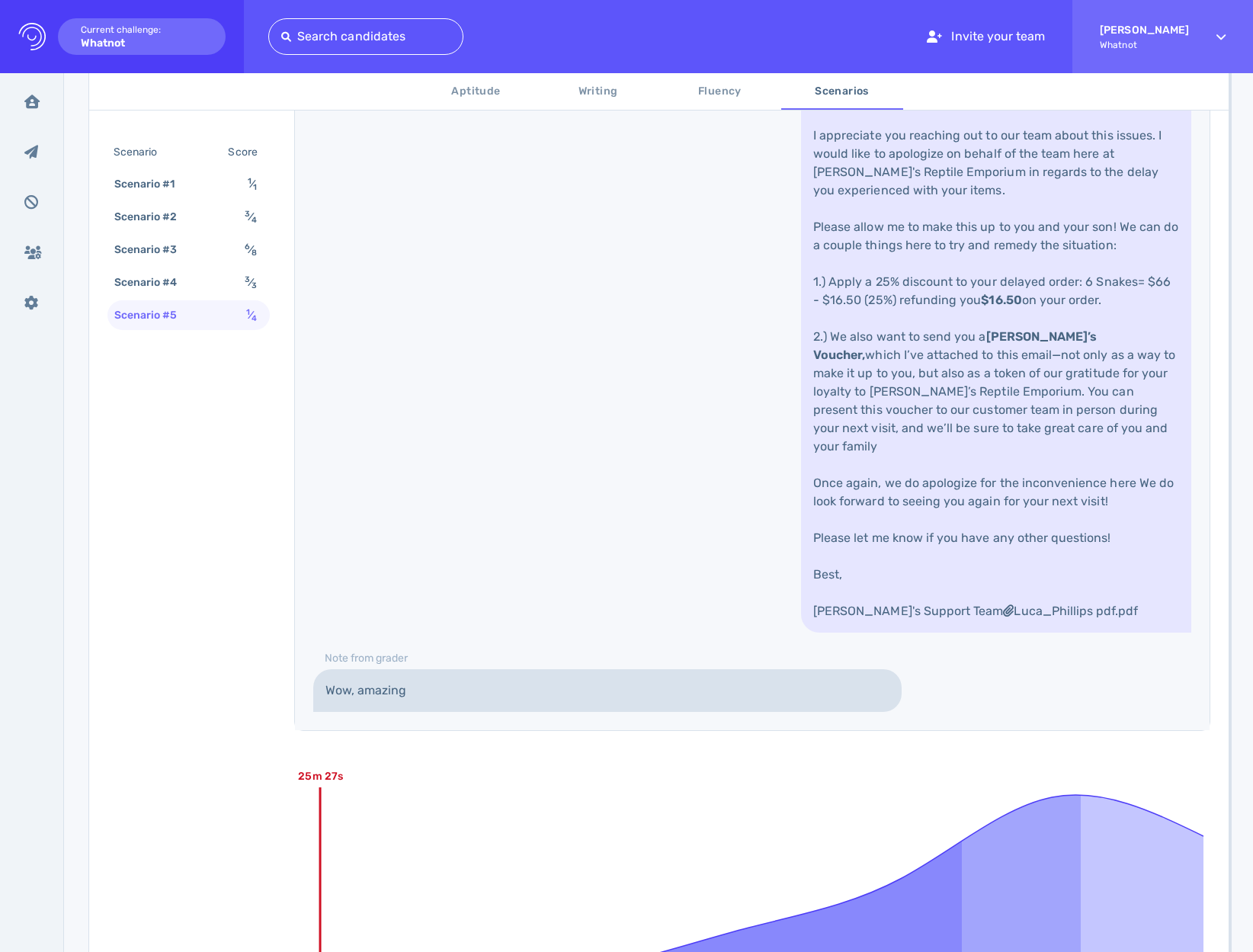
scroll to position [989, 0]
